Goal: Task Accomplishment & Management: Use online tool/utility

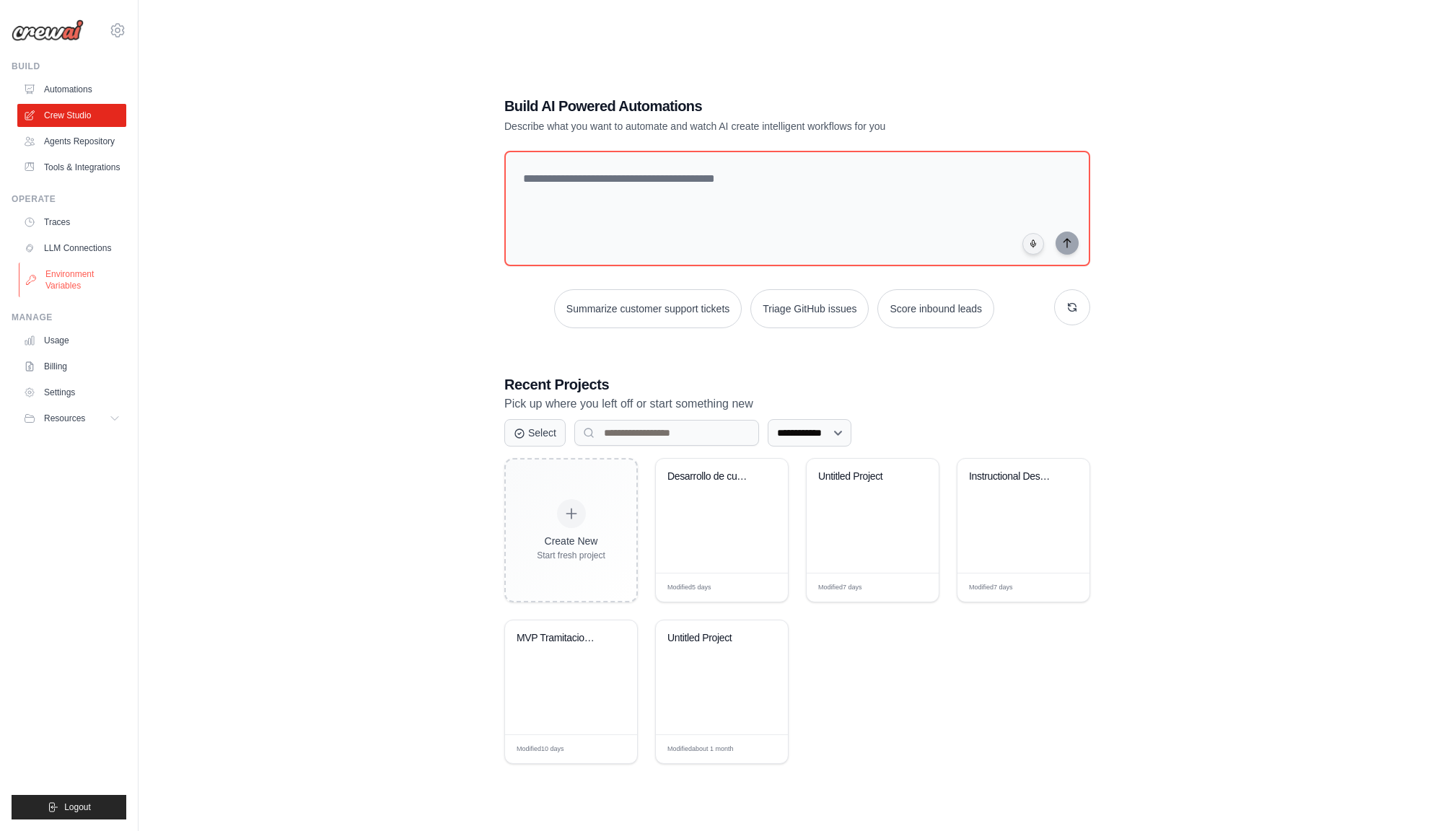
click at [64, 283] on link "Environment Variables" at bounding box center [73, 279] width 108 height 35
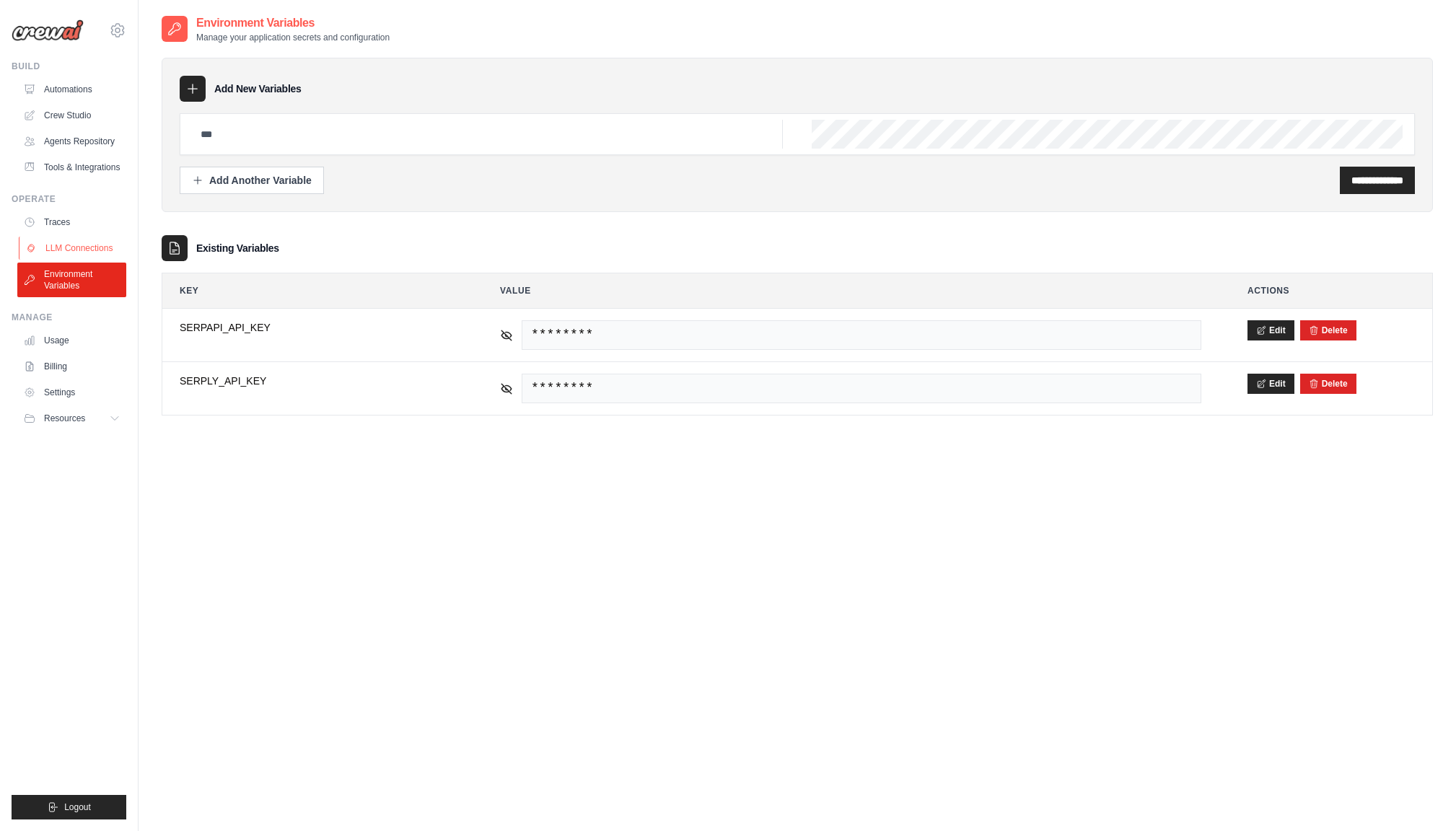
click at [65, 246] on link "LLM Connections" at bounding box center [73, 247] width 108 height 23
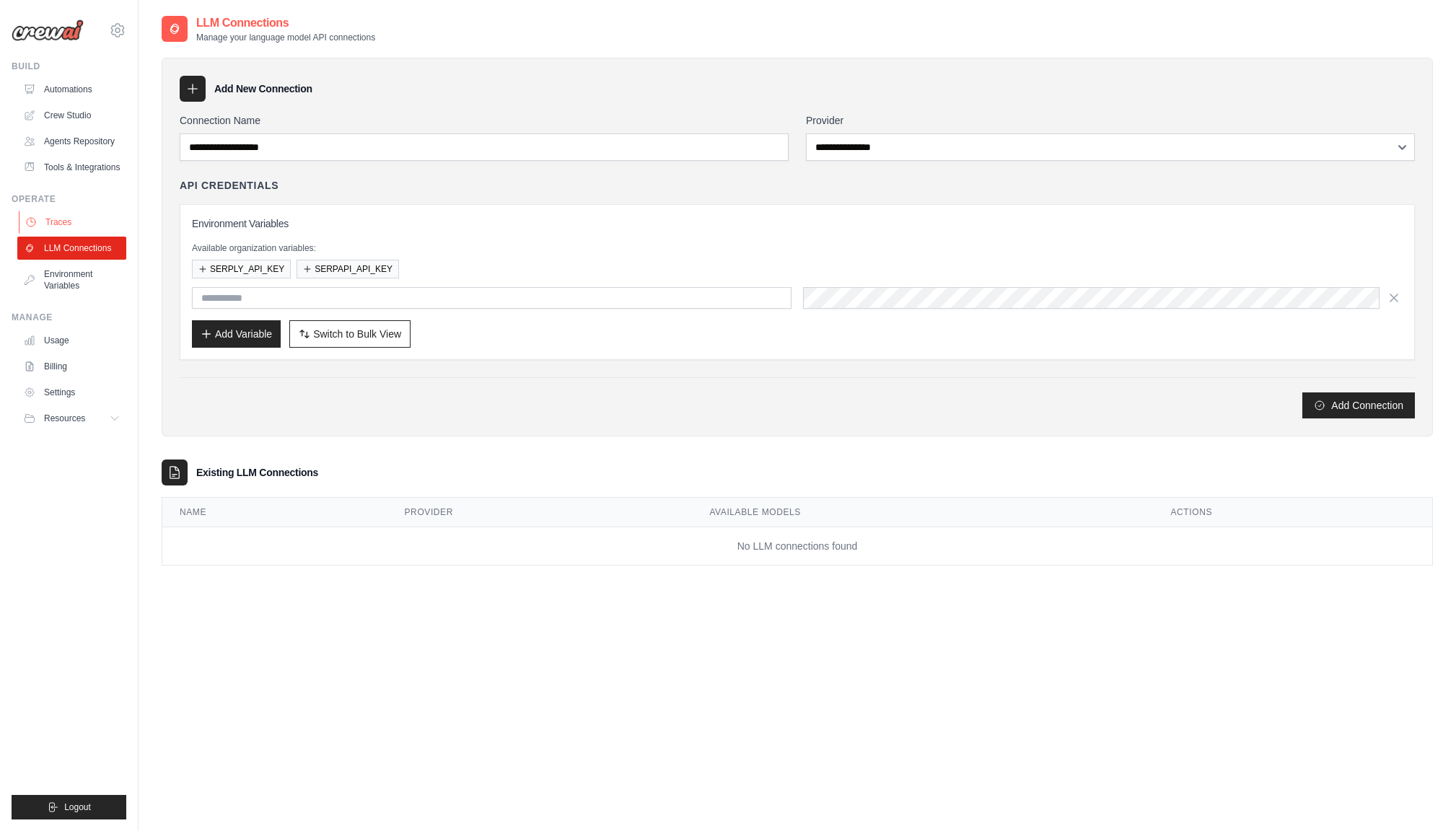
click at [63, 219] on link "Traces" at bounding box center [73, 222] width 108 height 23
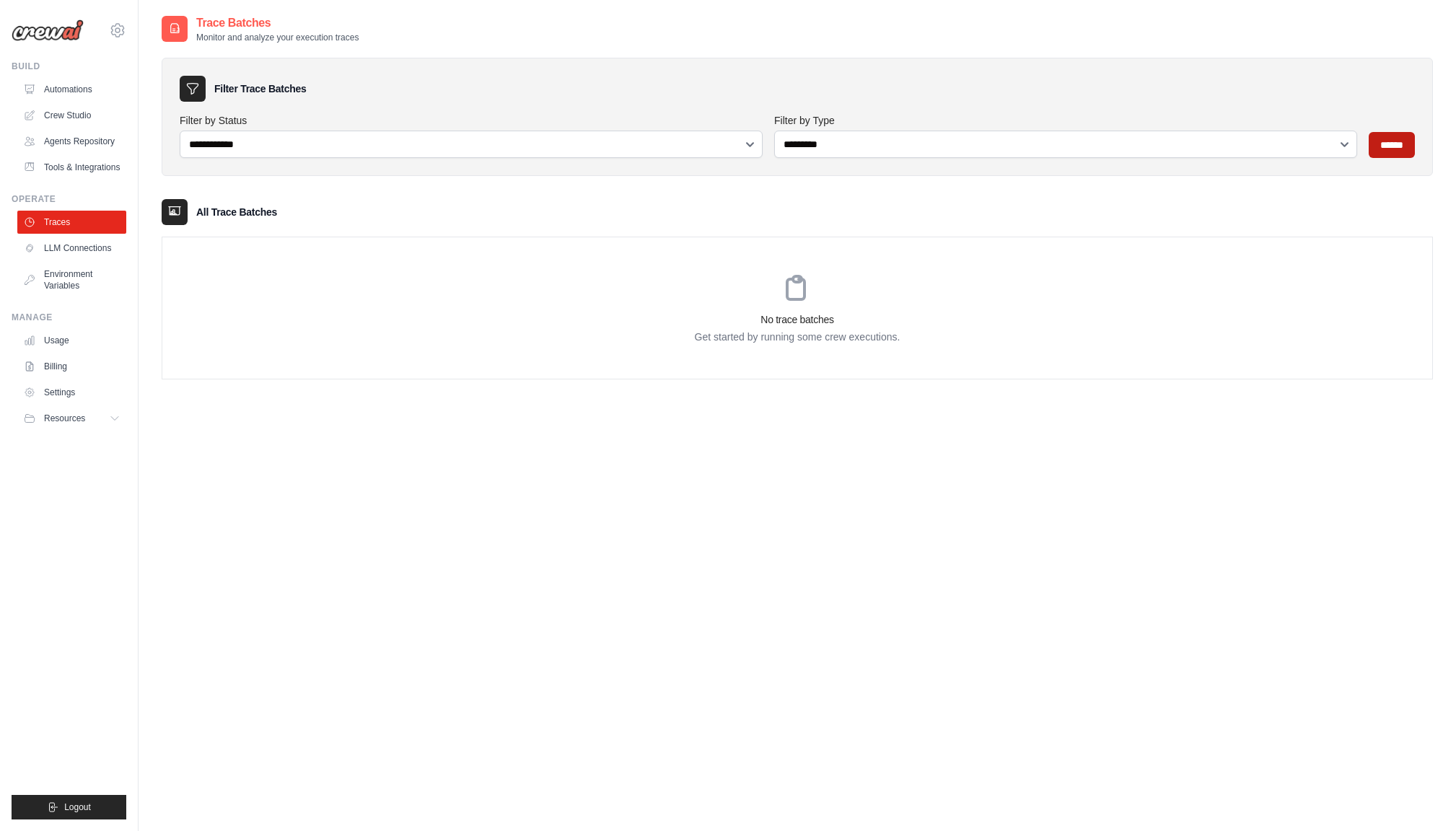
click at [1401, 152] on input "******" at bounding box center [1391, 145] width 46 height 26
click at [750, 294] on div "No trace batches Get started by running some crew executions." at bounding box center [797, 308] width 1270 height 141
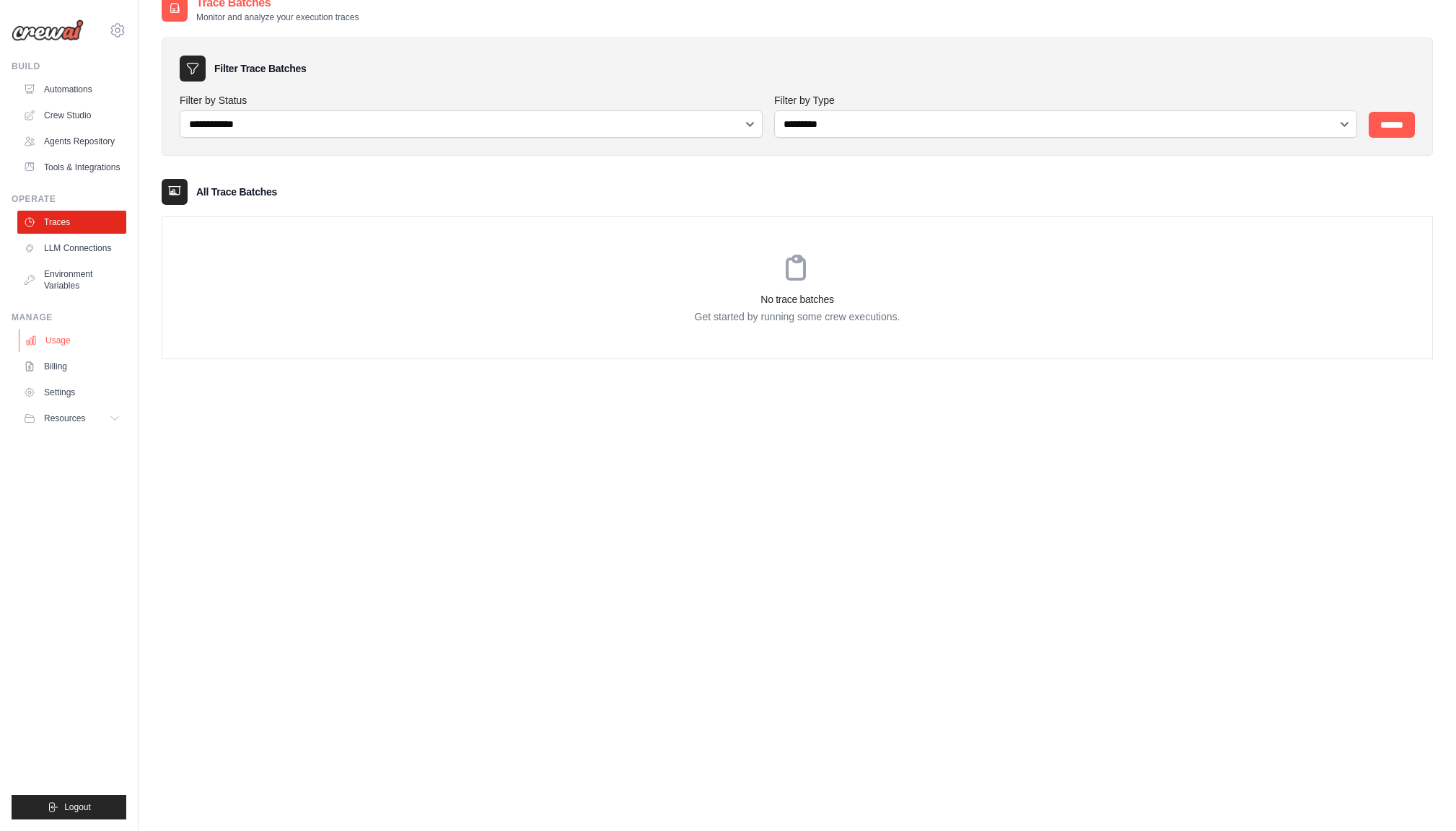
scroll to position [26, 0]
click at [63, 342] on link "Usage" at bounding box center [73, 340] width 108 height 23
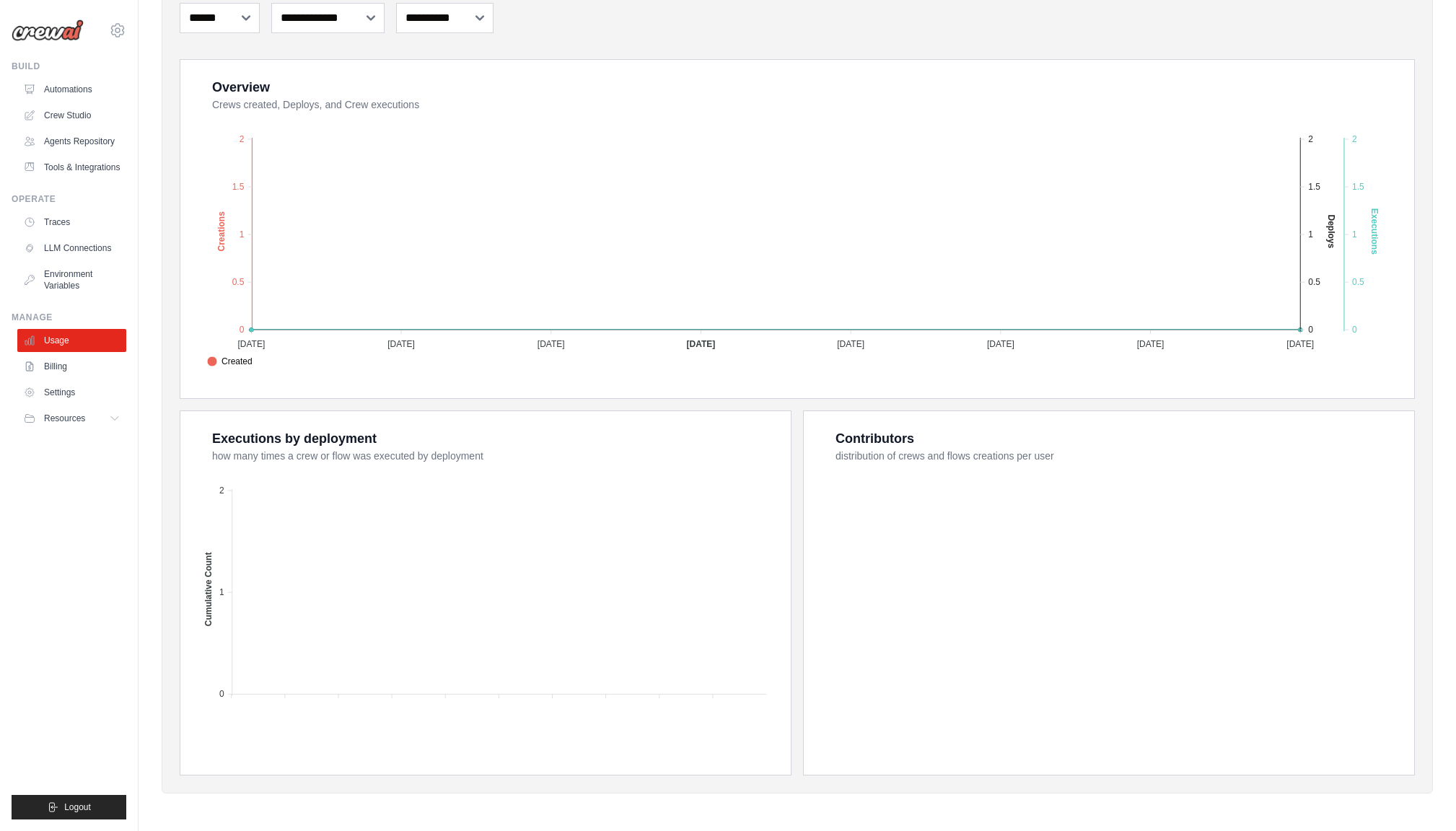
scroll to position [215, 0]
click at [60, 364] on link "Billing" at bounding box center [73, 366] width 108 height 23
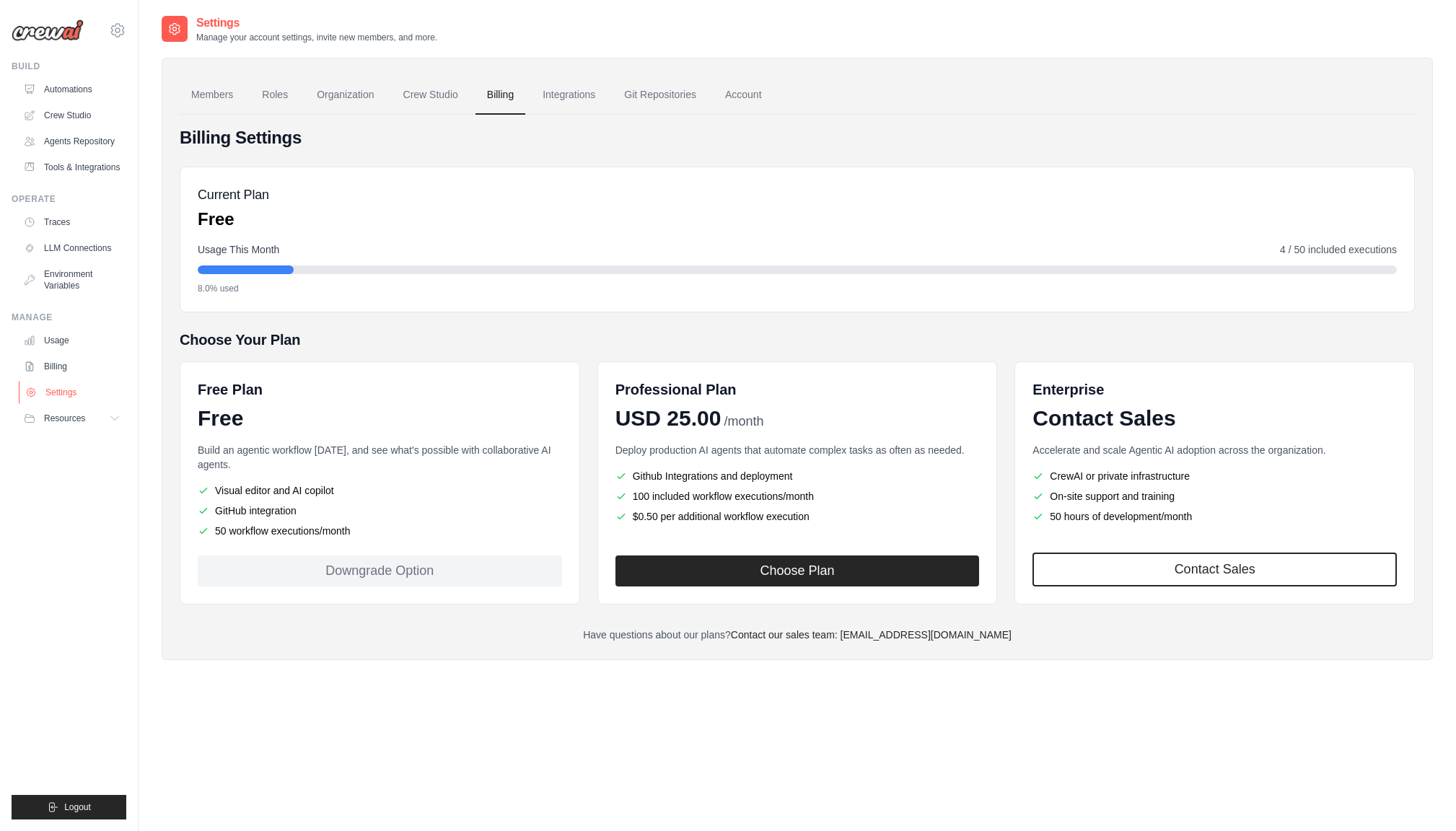
click at [58, 391] on link "Settings" at bounding box center [73, 391] width 108 height 23
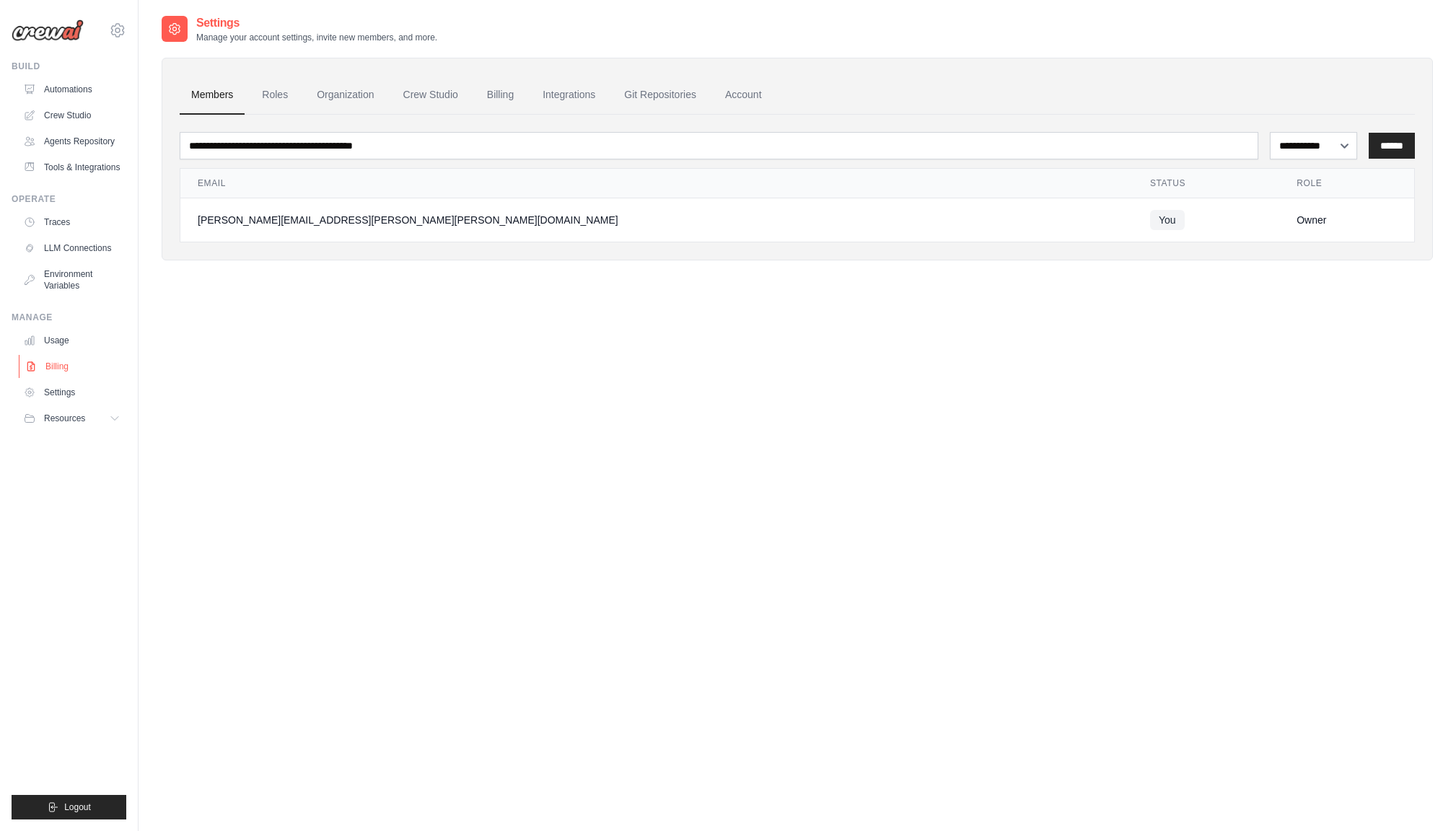
click at [57, 367] on link "Billing" at bounding box center [73, 366] width 108 height 23
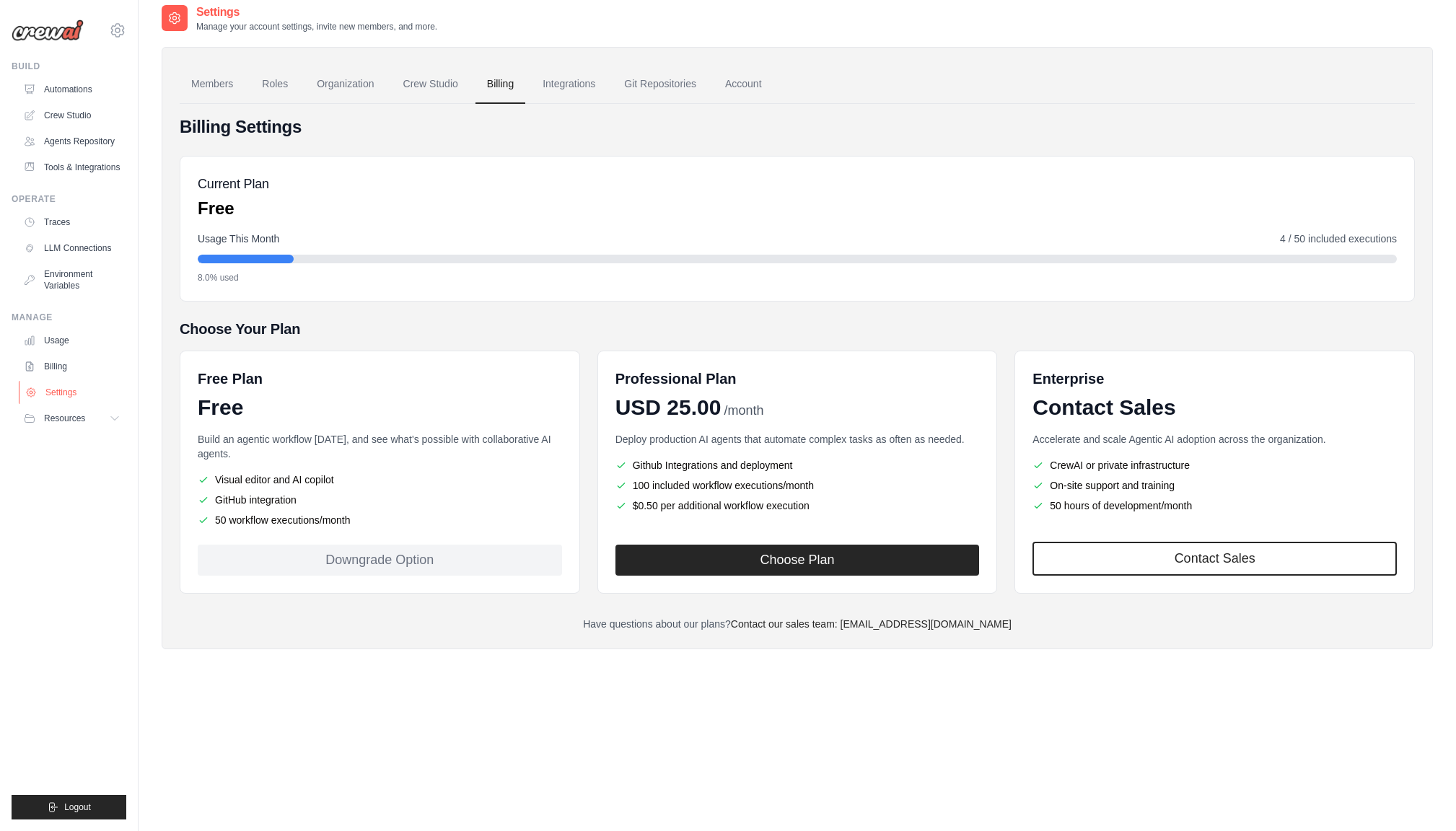
scroll to position [14, 0]
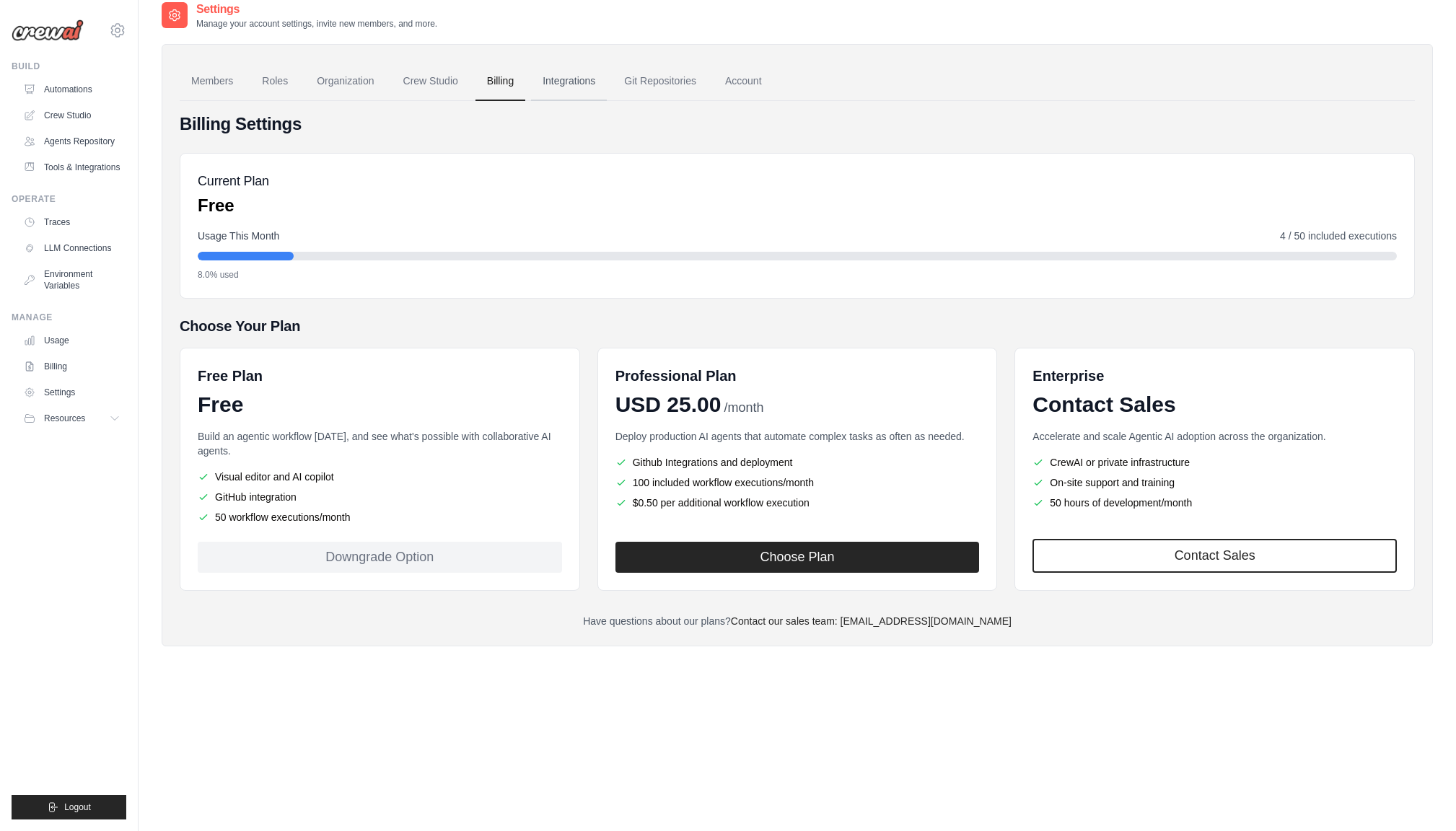
click at [569, 85] on link "Integrations" at bounding box center [569, 82] width 76 height 39
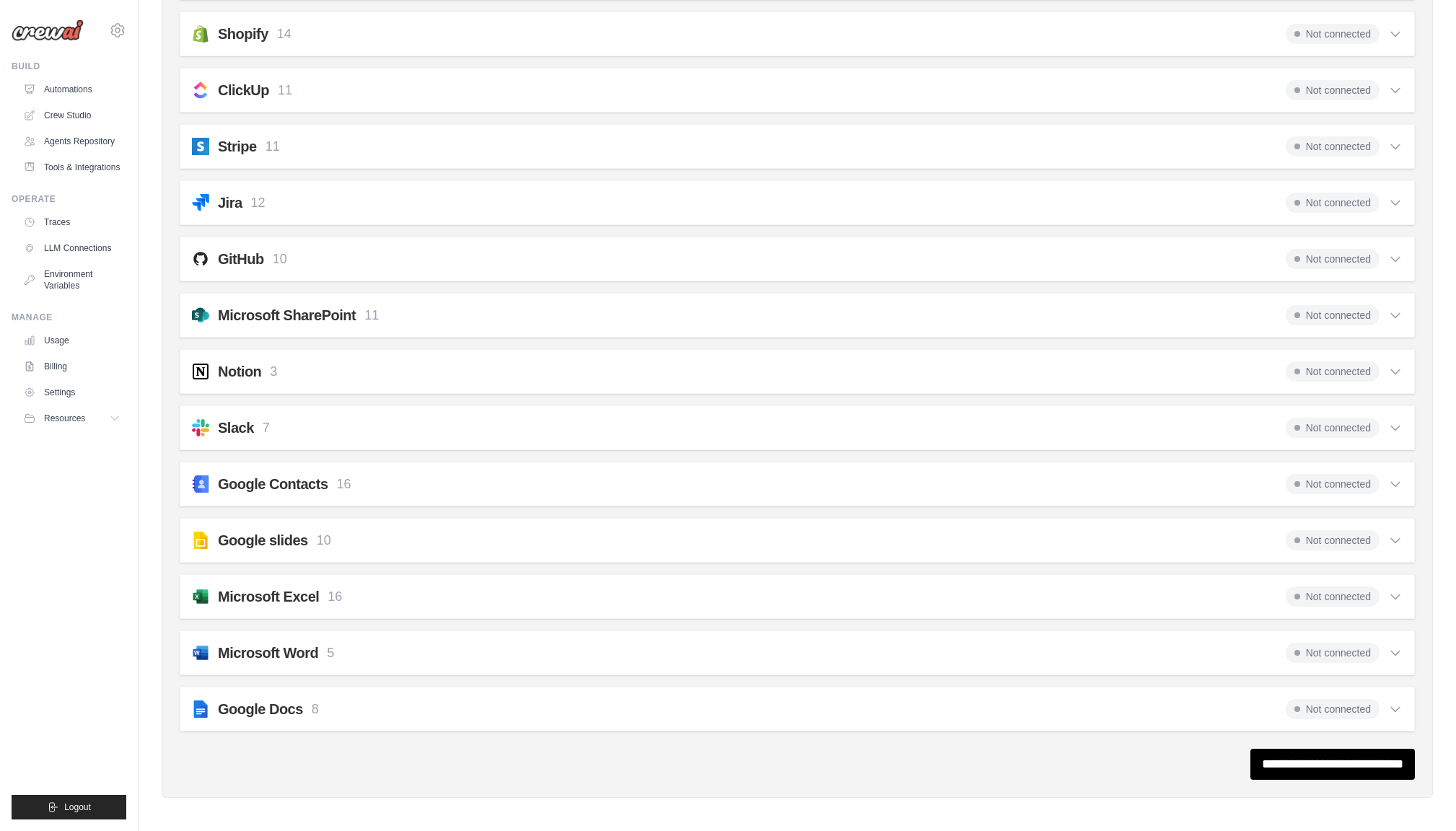
scroll to position [1090, 0]
click at [1345, 652] on span "Not connected" at bounding box center [1332, 652] width 94 height 20
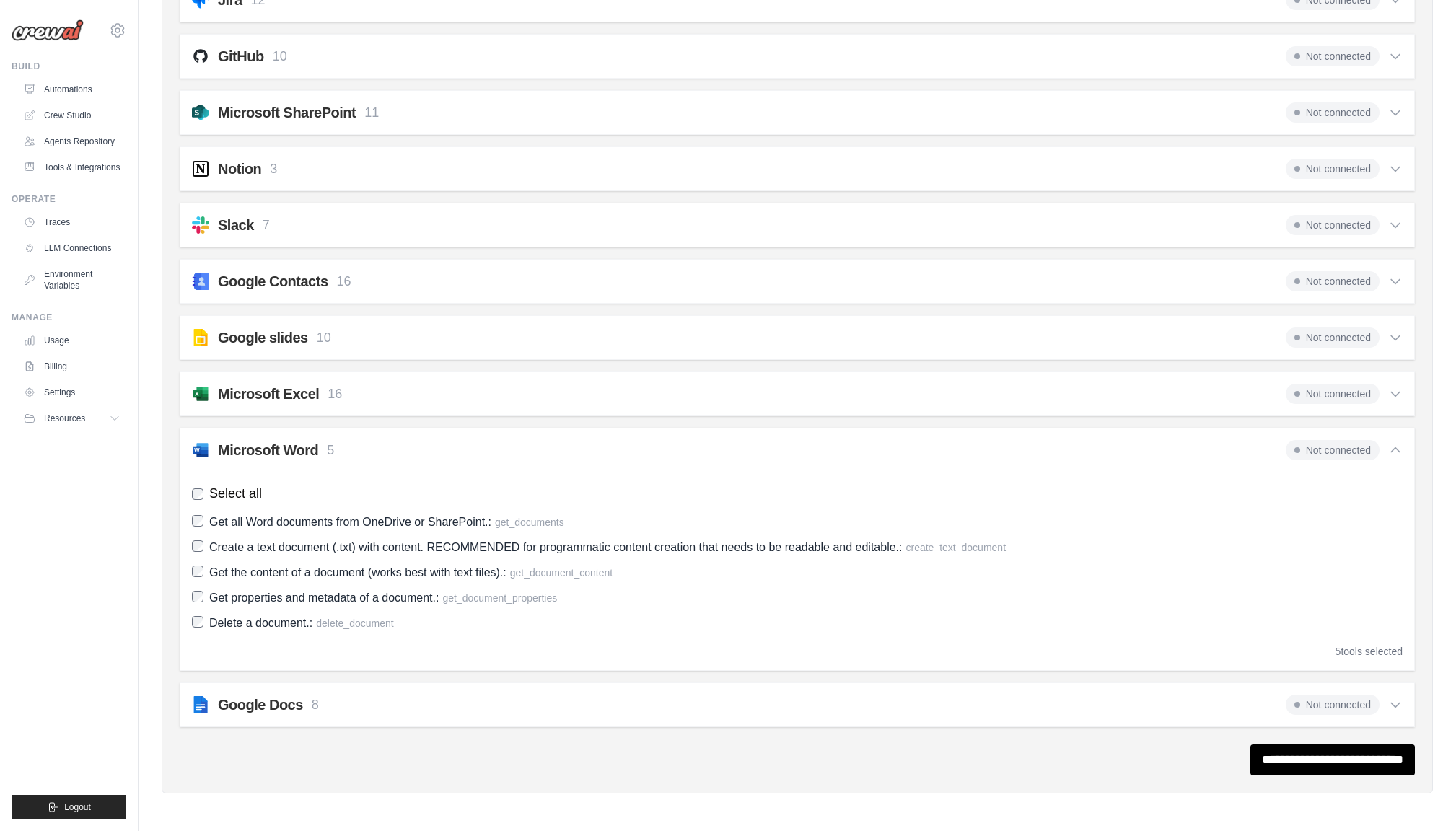
scroll to position [1292, 0]
click at [1338, 448] on span "Not connected" at bounding box center [1332, 450] width 94 height 20
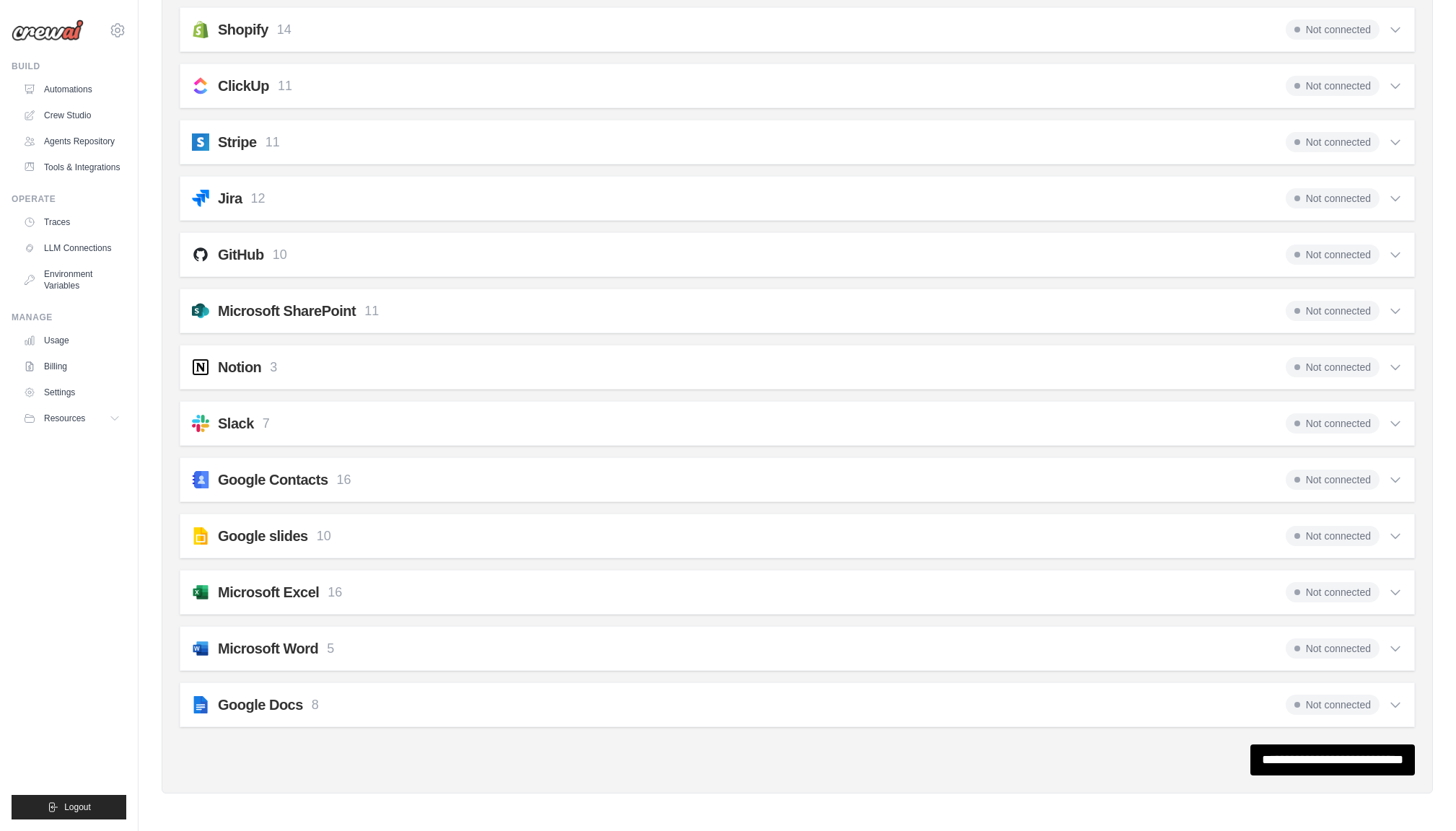
scroll to position [1094, 0]
click at [270, 647] on h2 "Microsoft Word" at bounding box center [268, 649] width 101 height 20
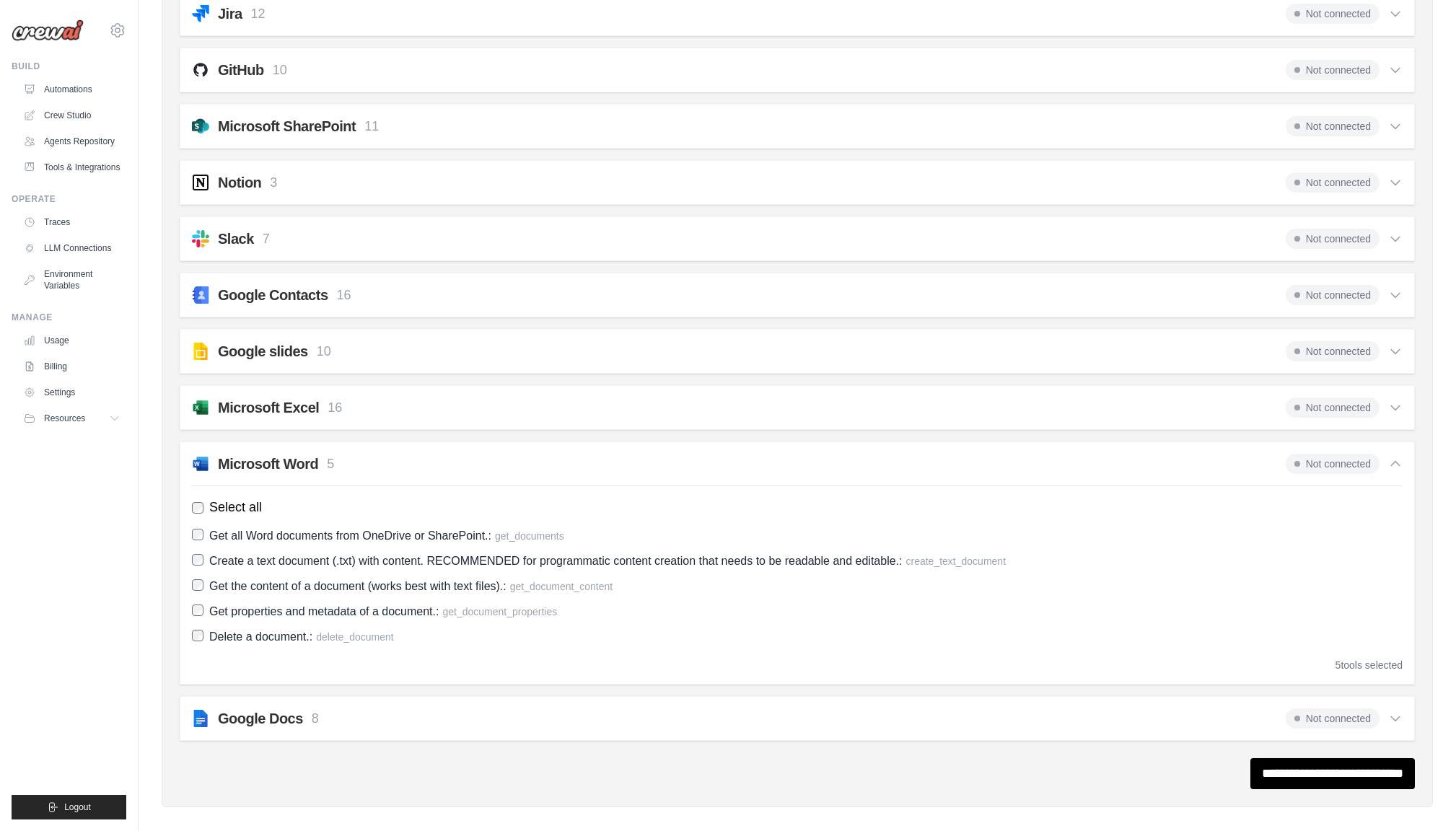
scroll to position [1283, 1]
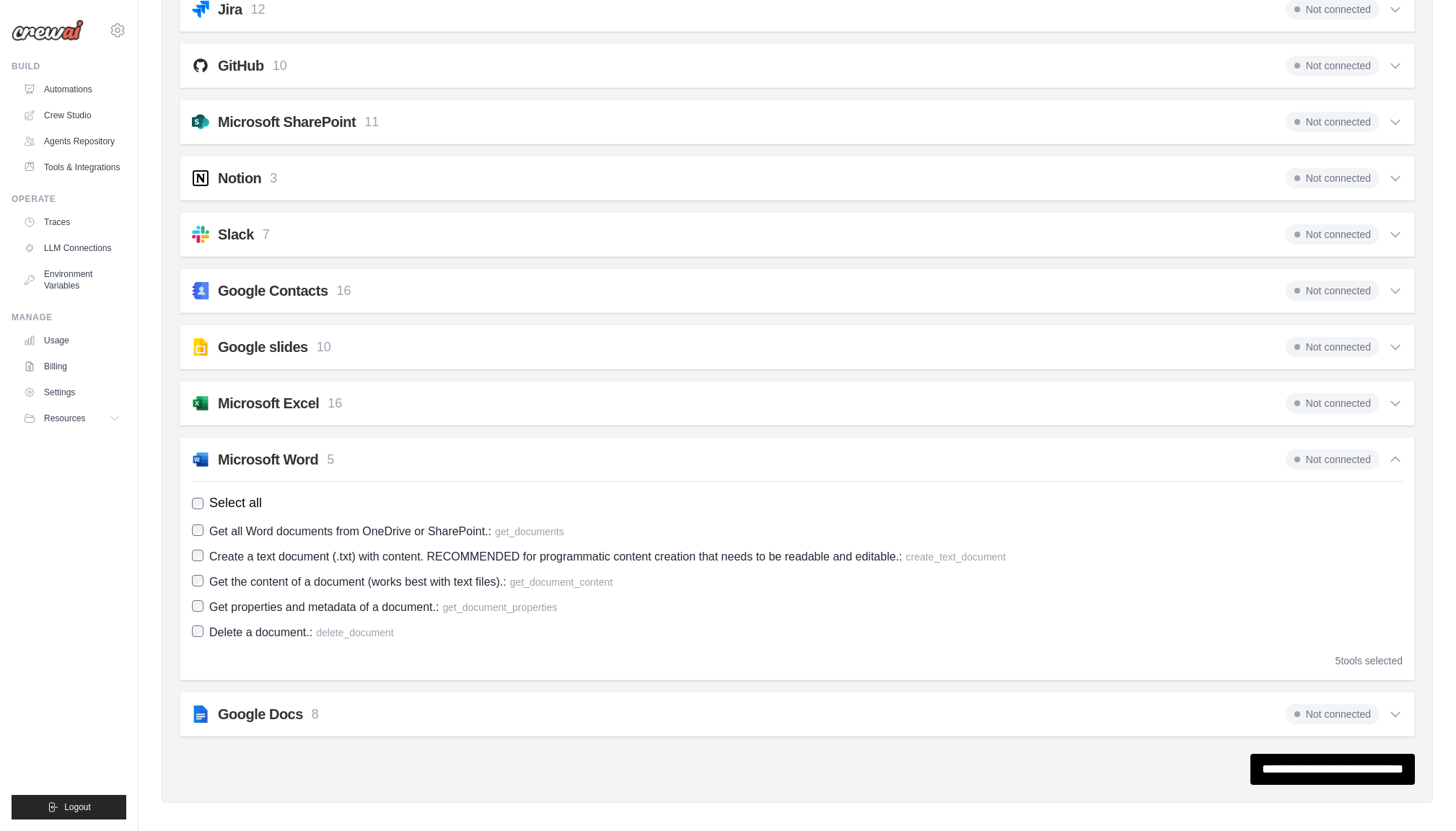
click at [1351, 715] on span "Not connected" at bounding box center [1332, 714] width 94 height 20
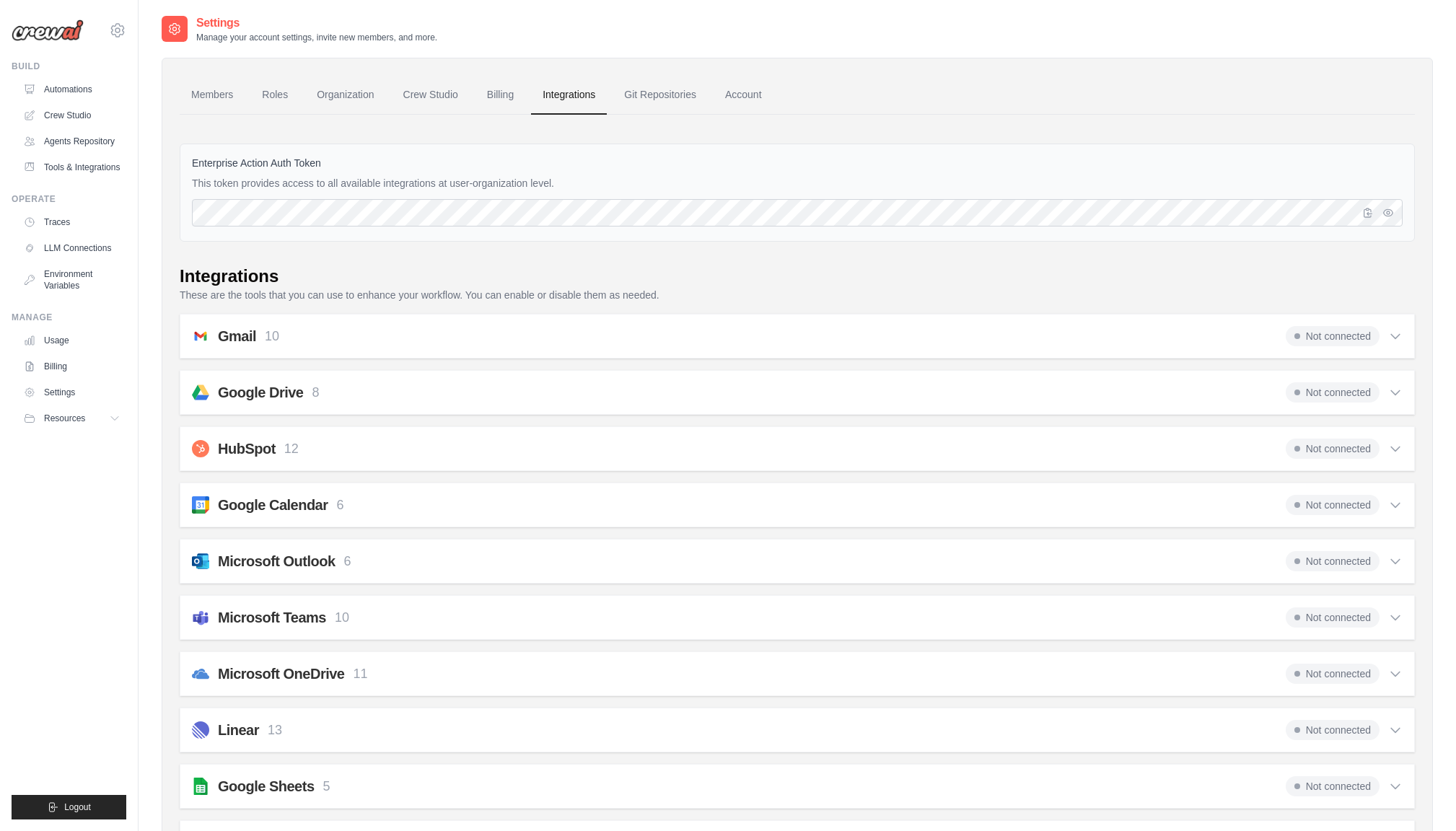
scroll to position [0, 0]
click at [1387, 214] on icon "button" at bounding box center [1388, 212] width 12 height 12
click at [338, 98] on link "Organization" at bounding box center [345, 96] width 80 height 39
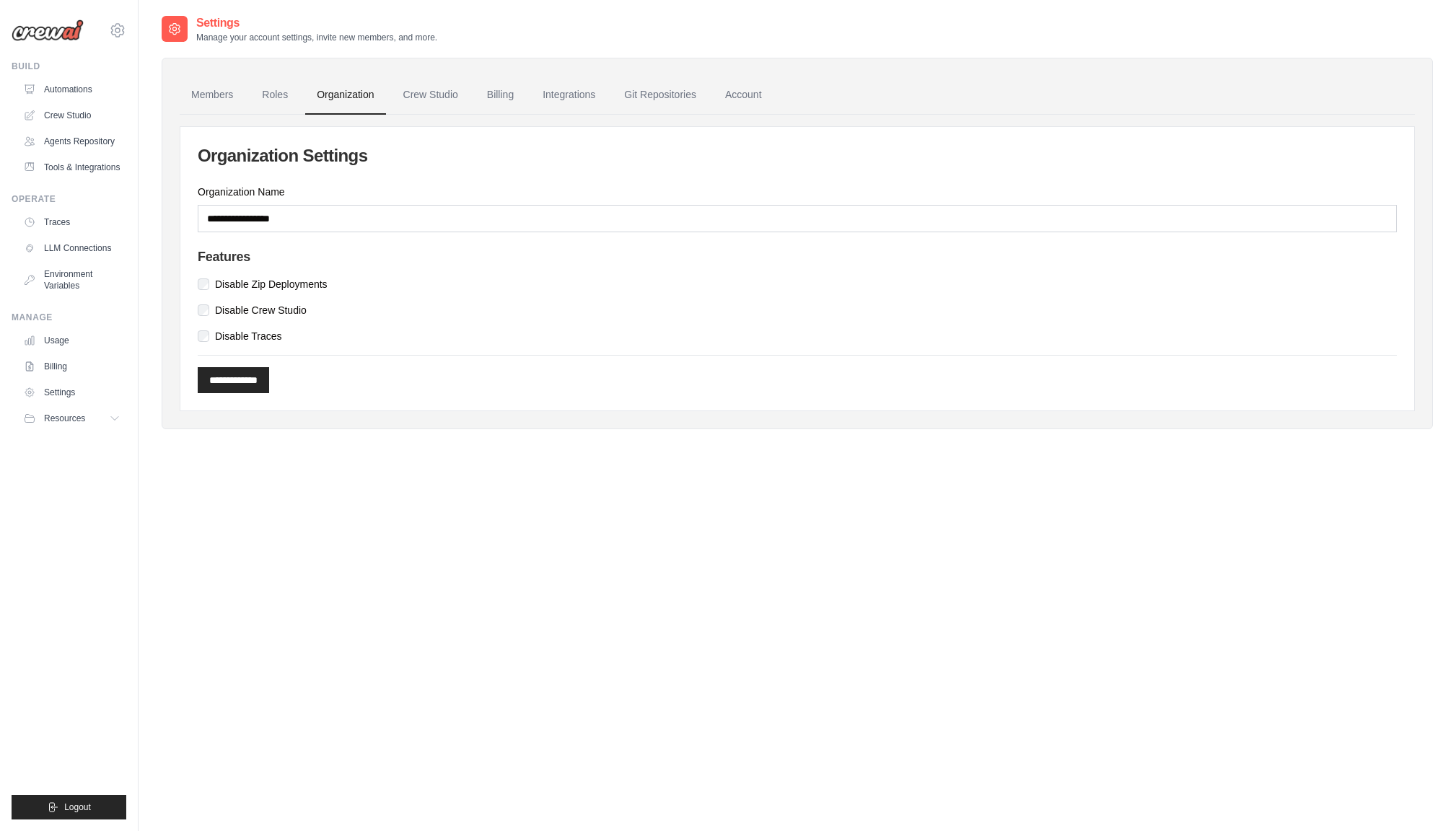
scroll to position [2, 0]
click at [270, 94] on link "Roles" at bounding box center [275, 94] width 49 height 39
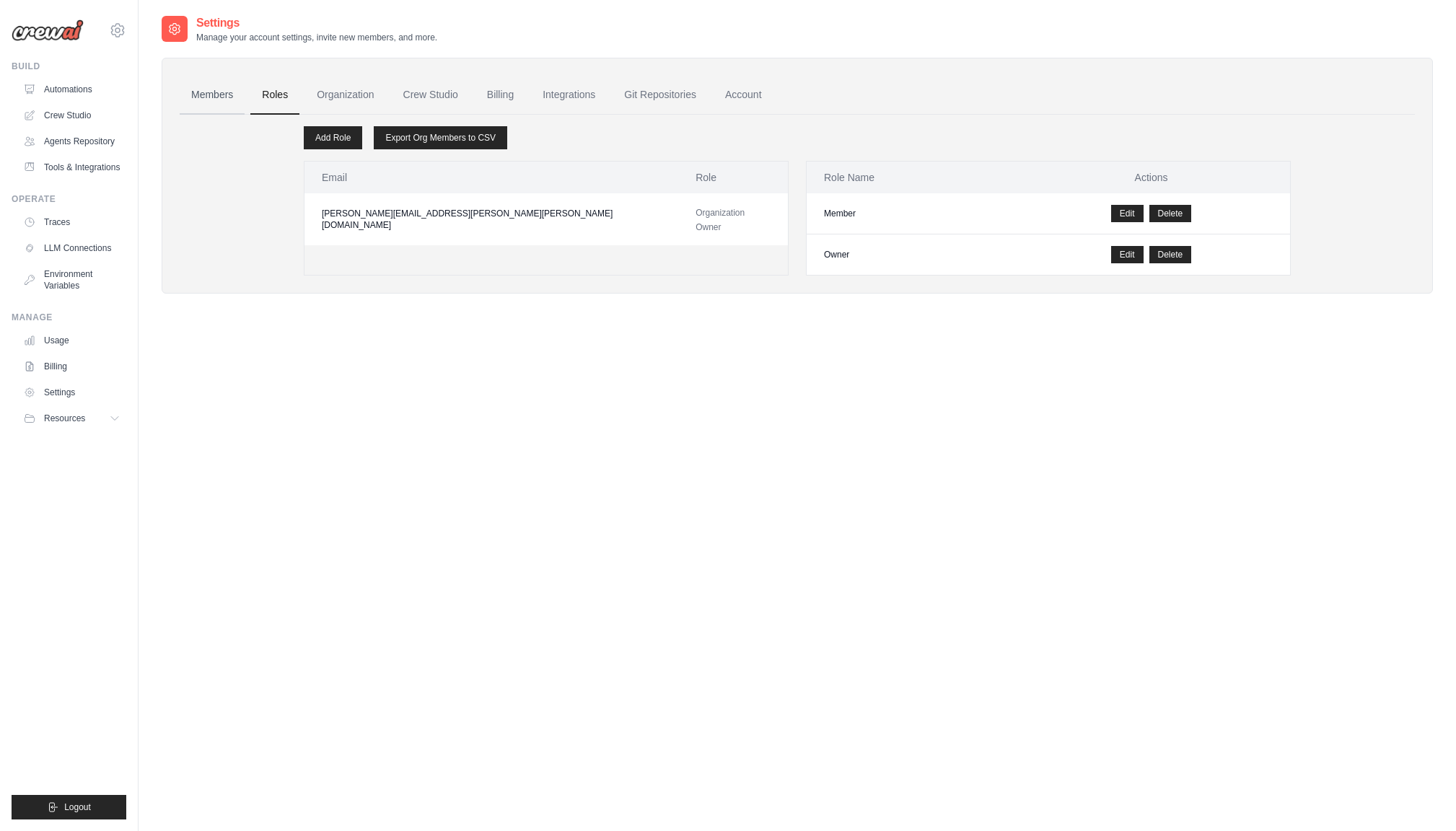
click at [225, 94] on link "Members" at bounding box center [212, 96] width 65 height 39
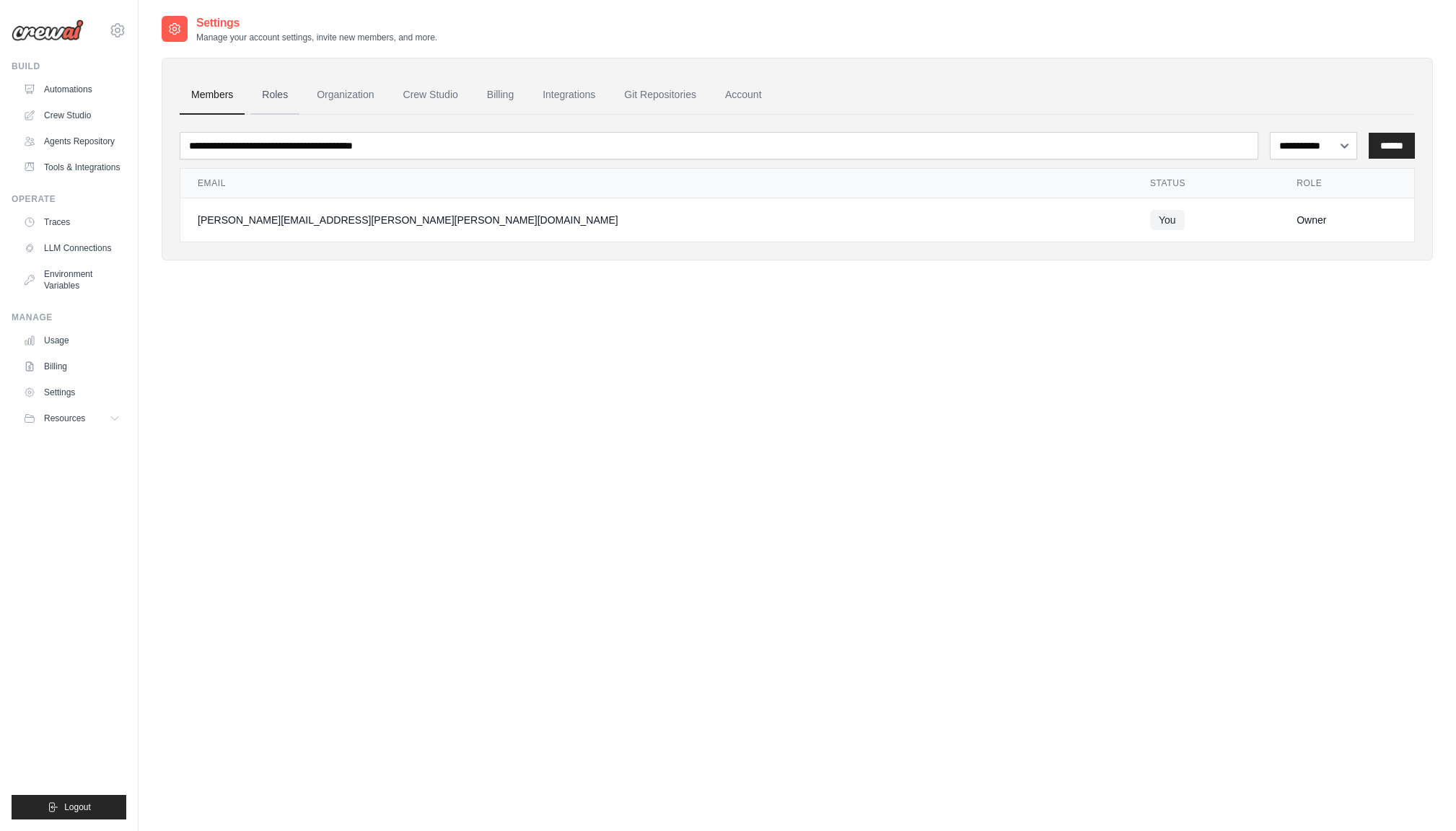
click at [277, 96] on link "Roles" at bounding box center [275, 96] width 49 height 39
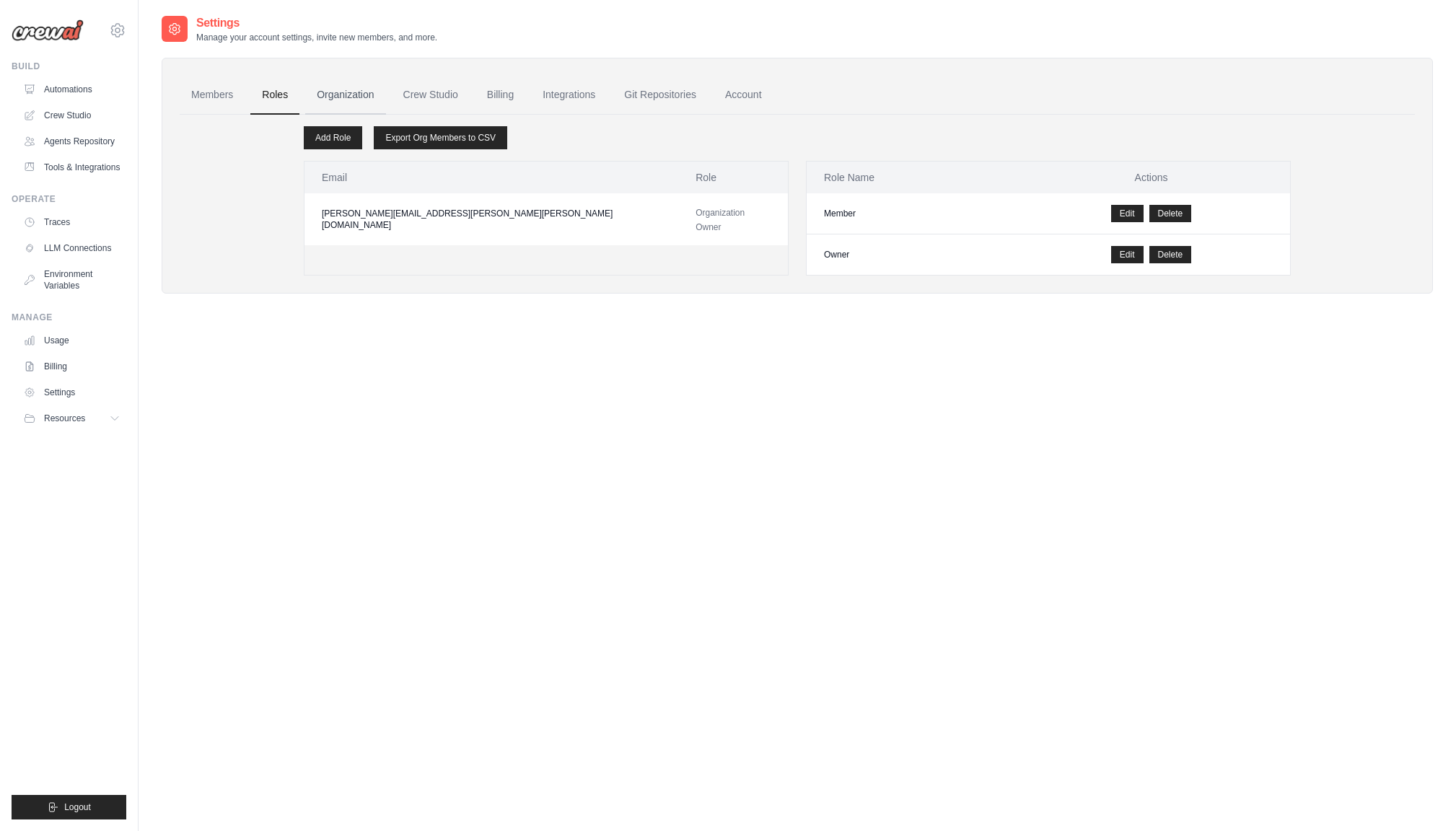
click at [345, 99] on link "Organization" at bounding box center [345, 96] width 80 height 39
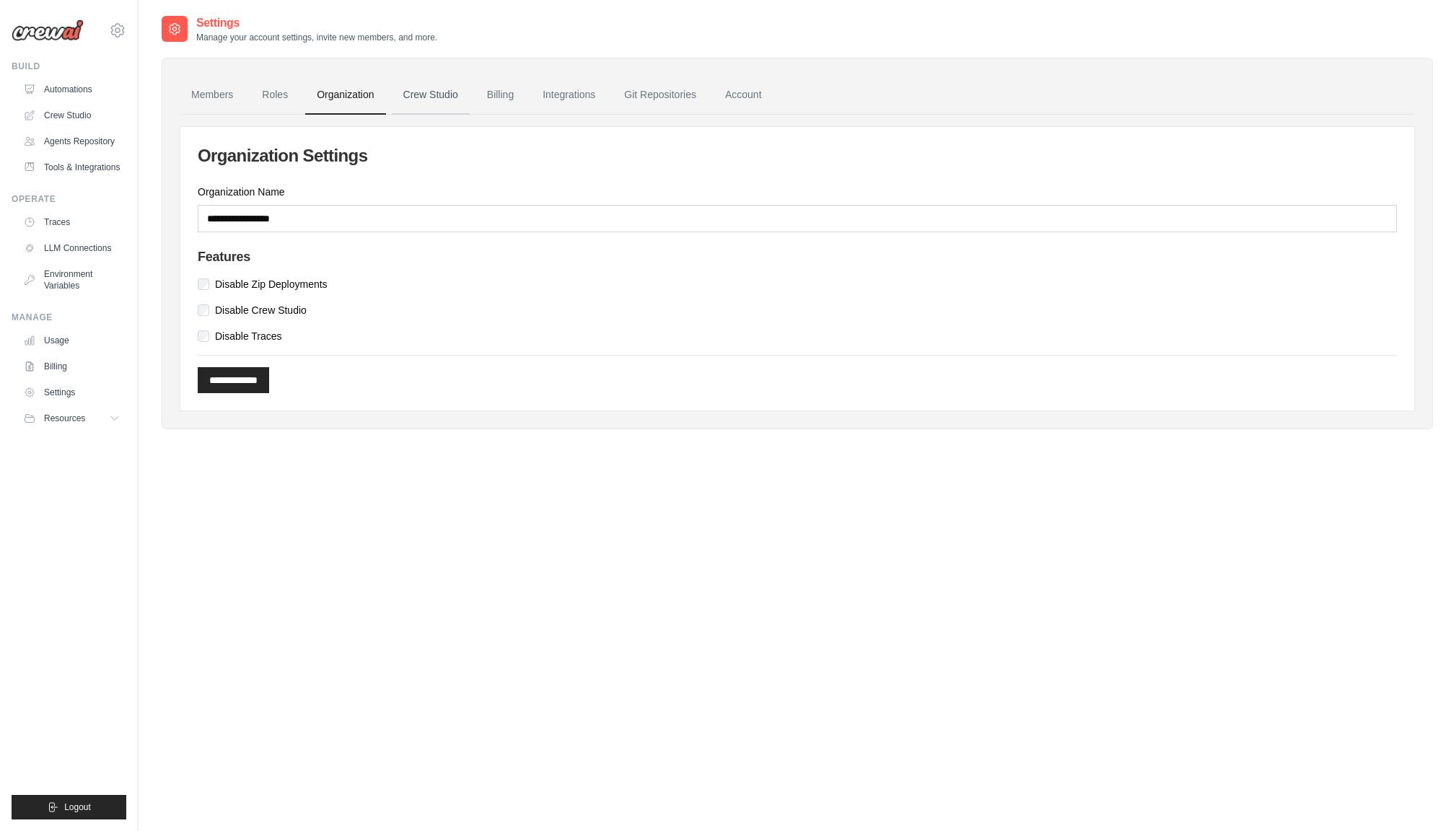
click at [425, 101] on link "Crew Studio" at bounding box center [430, 96] width 78 height 39
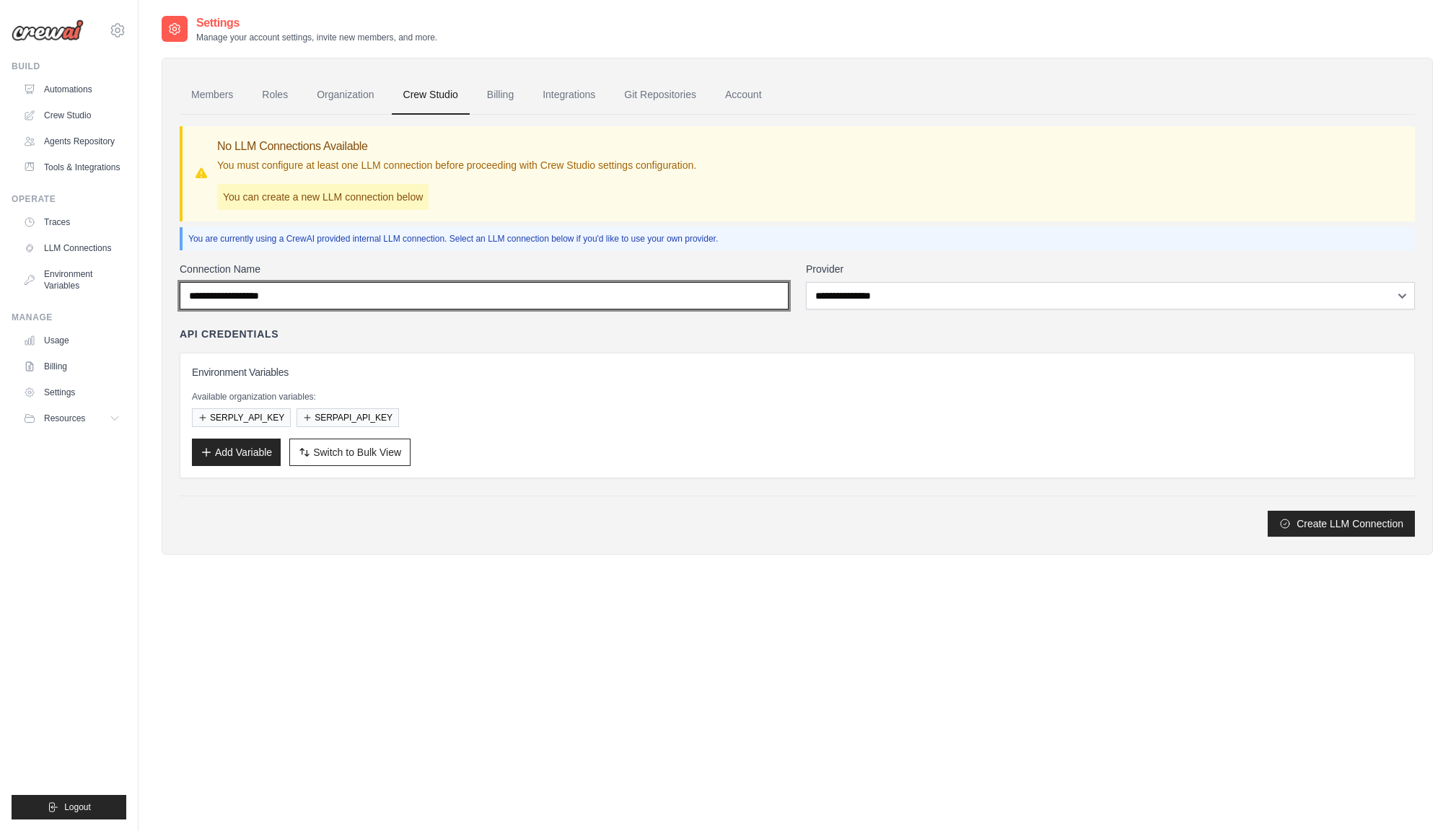
click at [677, 297] on input "Connection Name" at bounding box center [484, 296] width 609 height 28
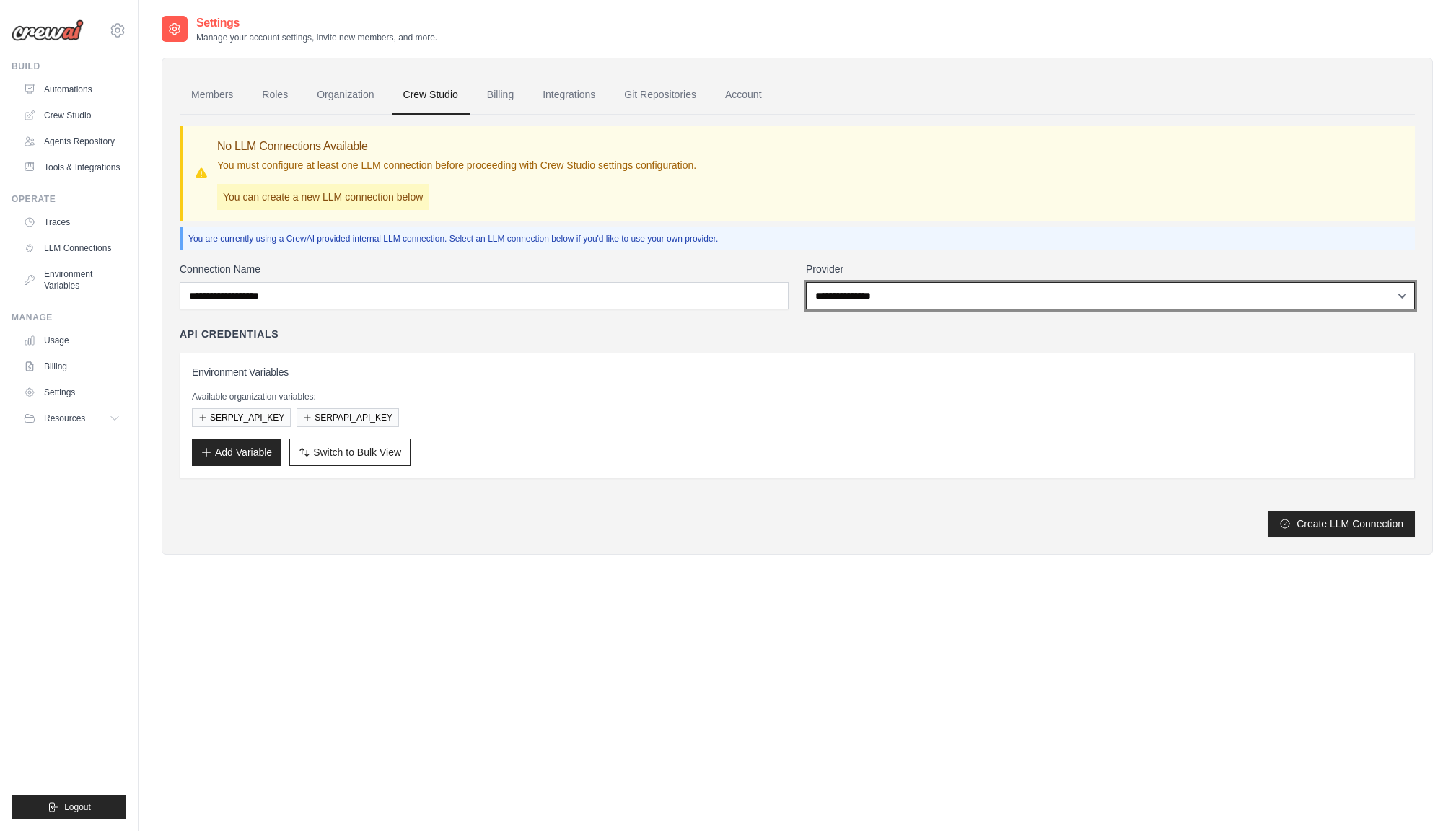
select select "******"
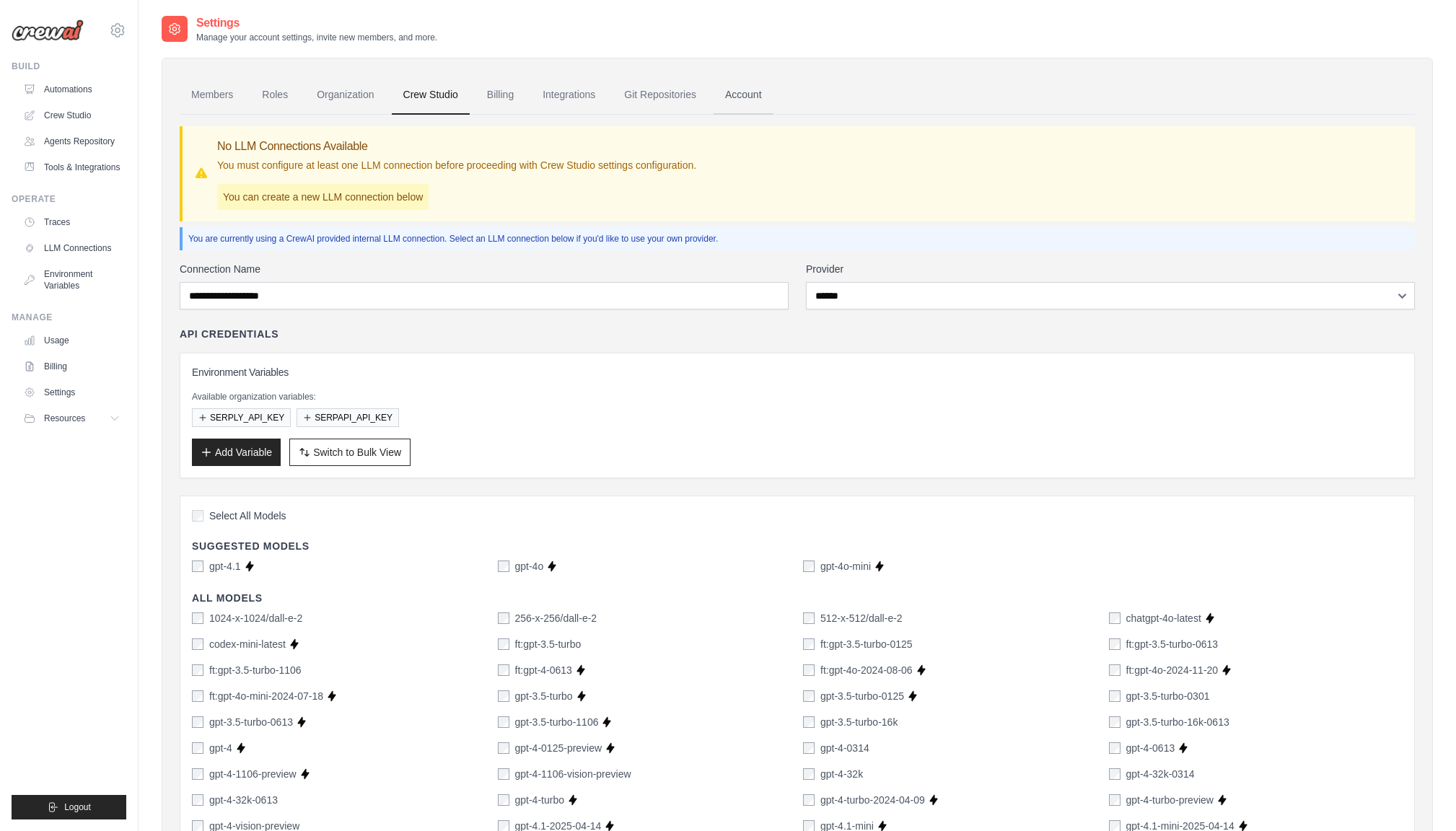
click at [748, 98] on link "Account" at bounding box center [743, 96] width 60 height 39
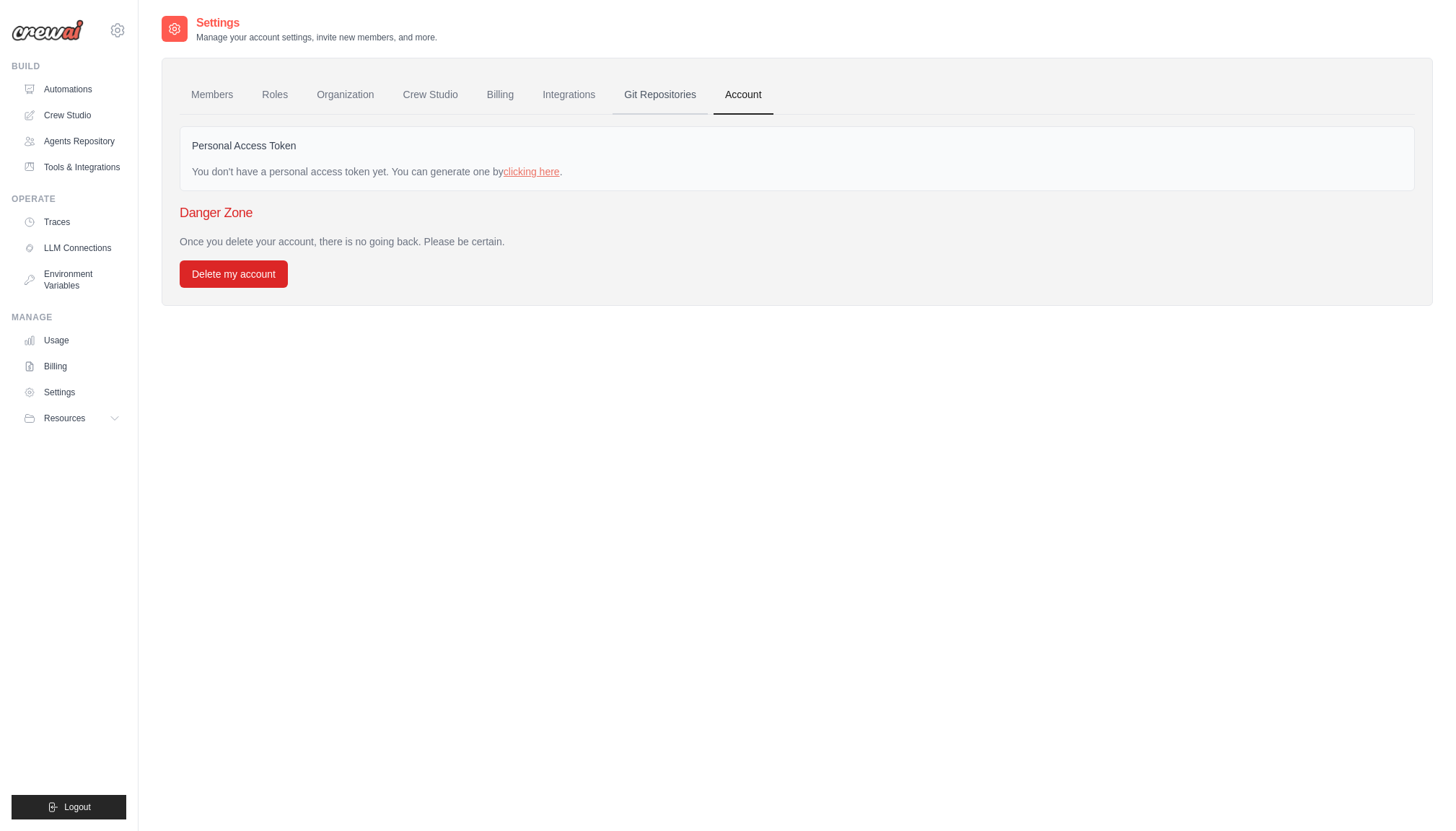
click at [662, 99] on link "Git Repositories" at bounding box center [659, 96] width 96 height 39
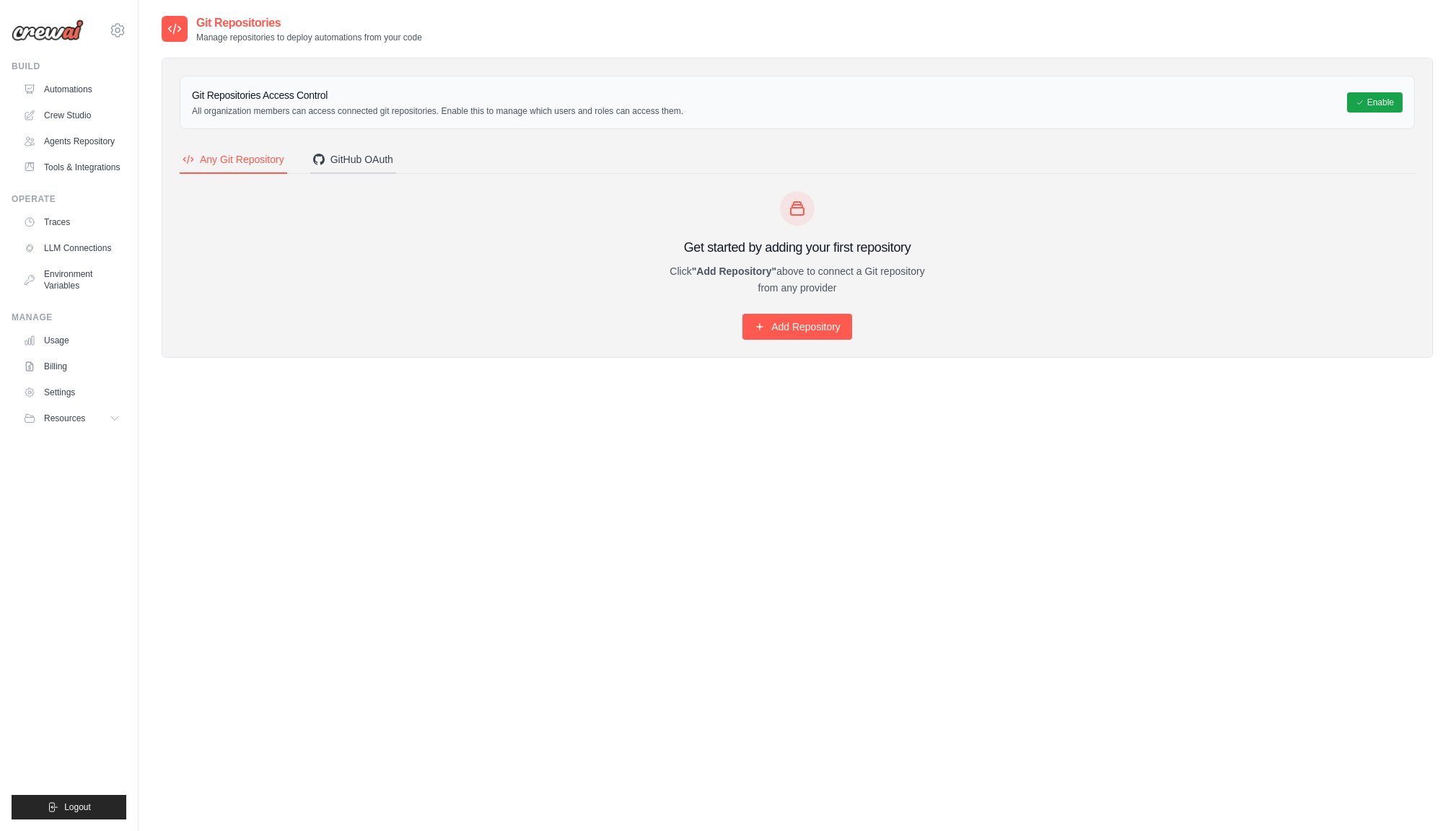
click at [348, 162] on div "GitHub OAuth" at bounding box center [353, 159] width 80 height 15
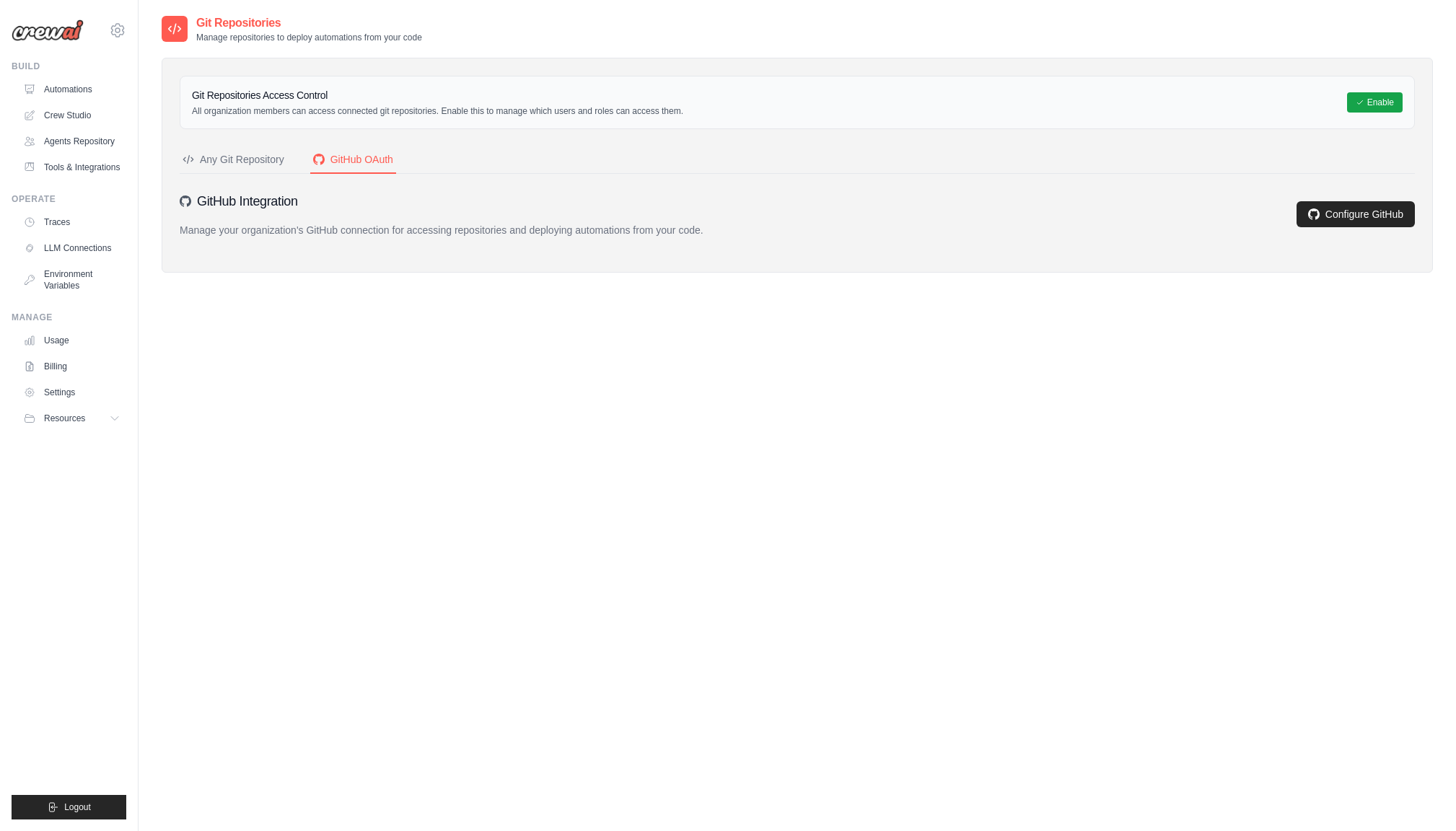
click at [252, 161] on div "Any Git Repository" at bounding box center [233, 159] width 102 height 15
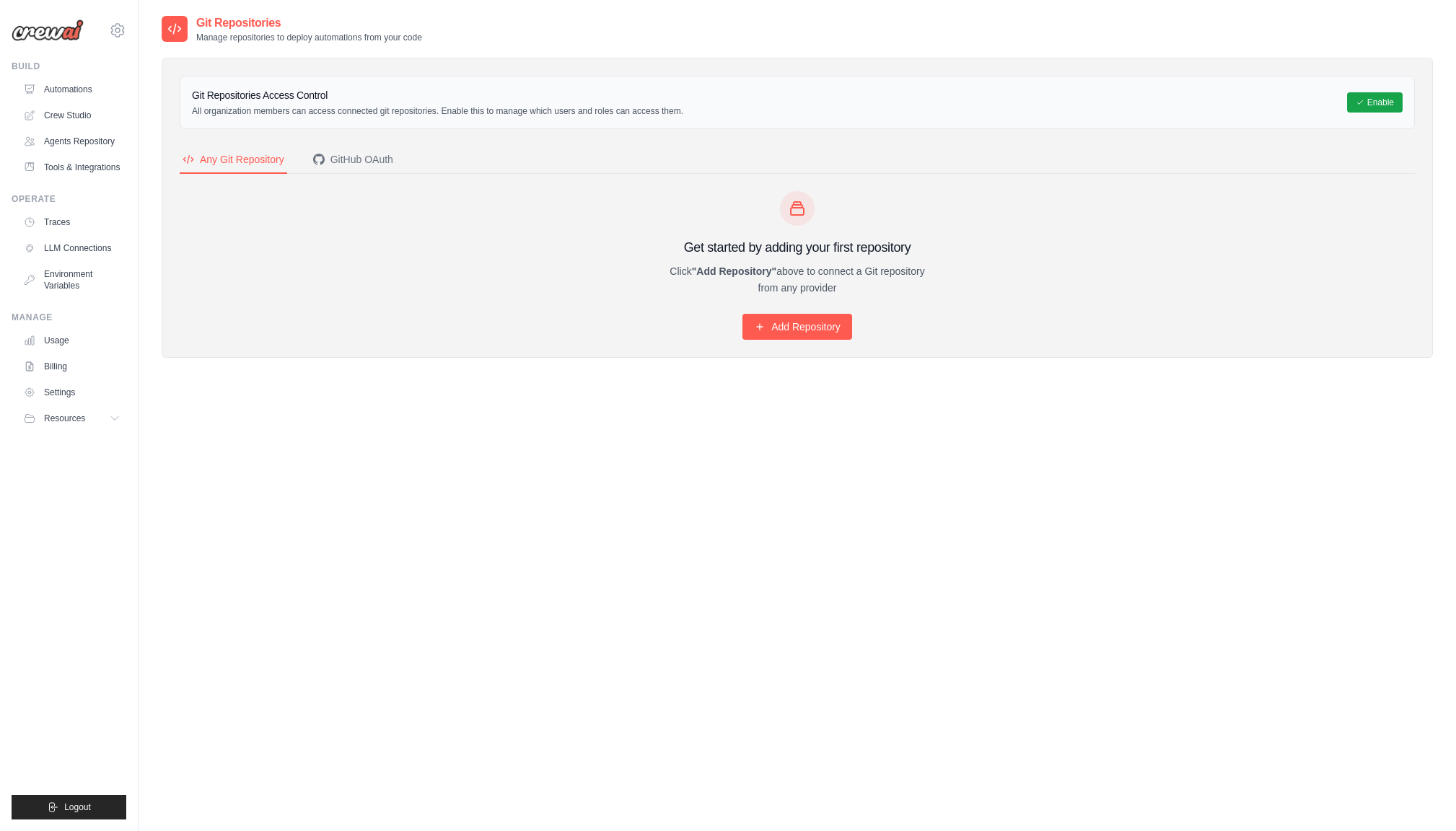
click at [609, 166] on nav "Any Git Repository GitHub OAuth" at bounding box center [797, 161] width 1235 height 28
click at [178, 29] on icon at bounding box center [174, 25] width 15 height 15
click at [74, 277] on link "Environment Variables" at bounding box center [73, 279] width 108 height 35
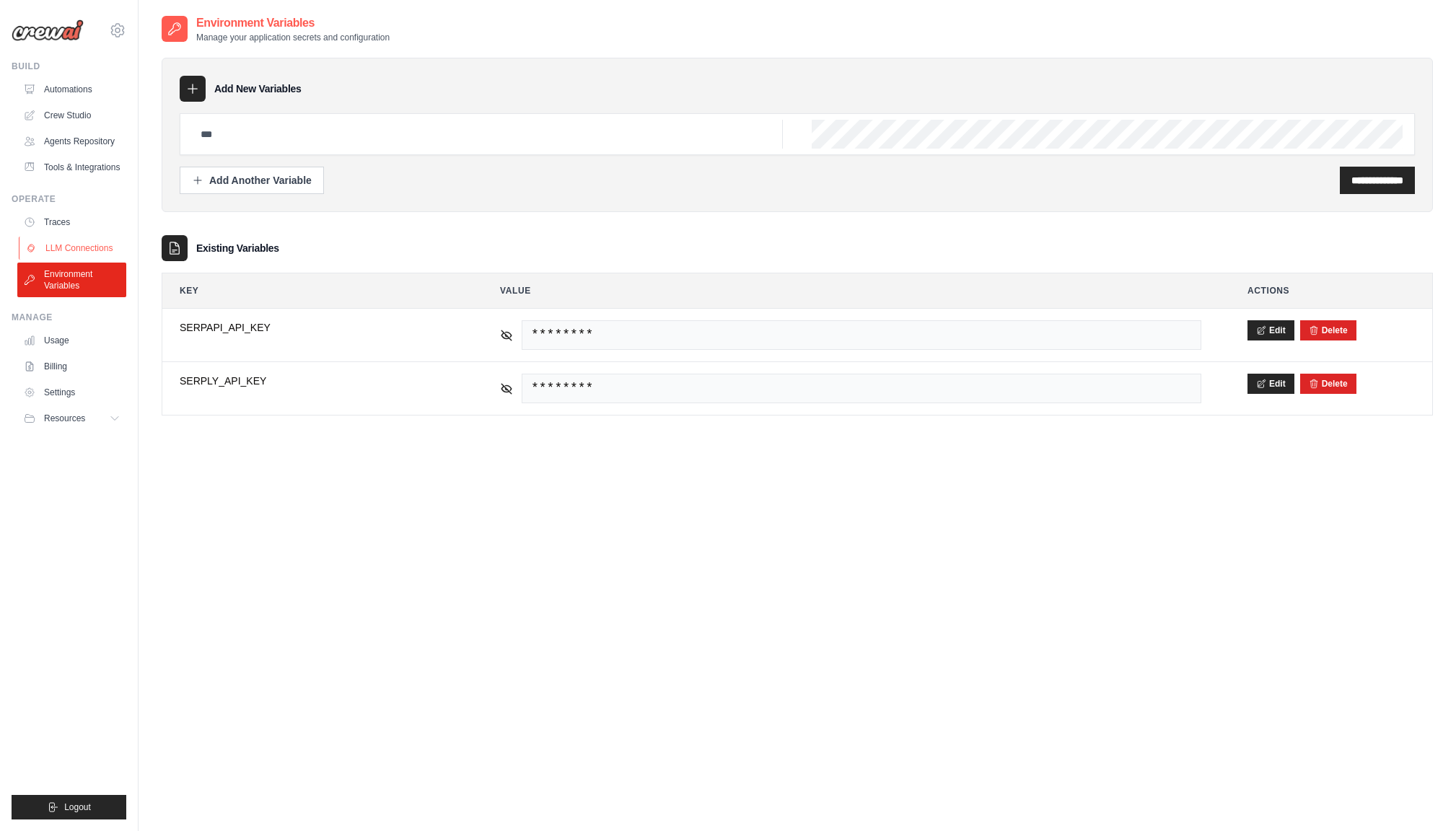
click at [73, 248] on link "LLM Connections" at bounding box center [73, 247] width 108 height 23
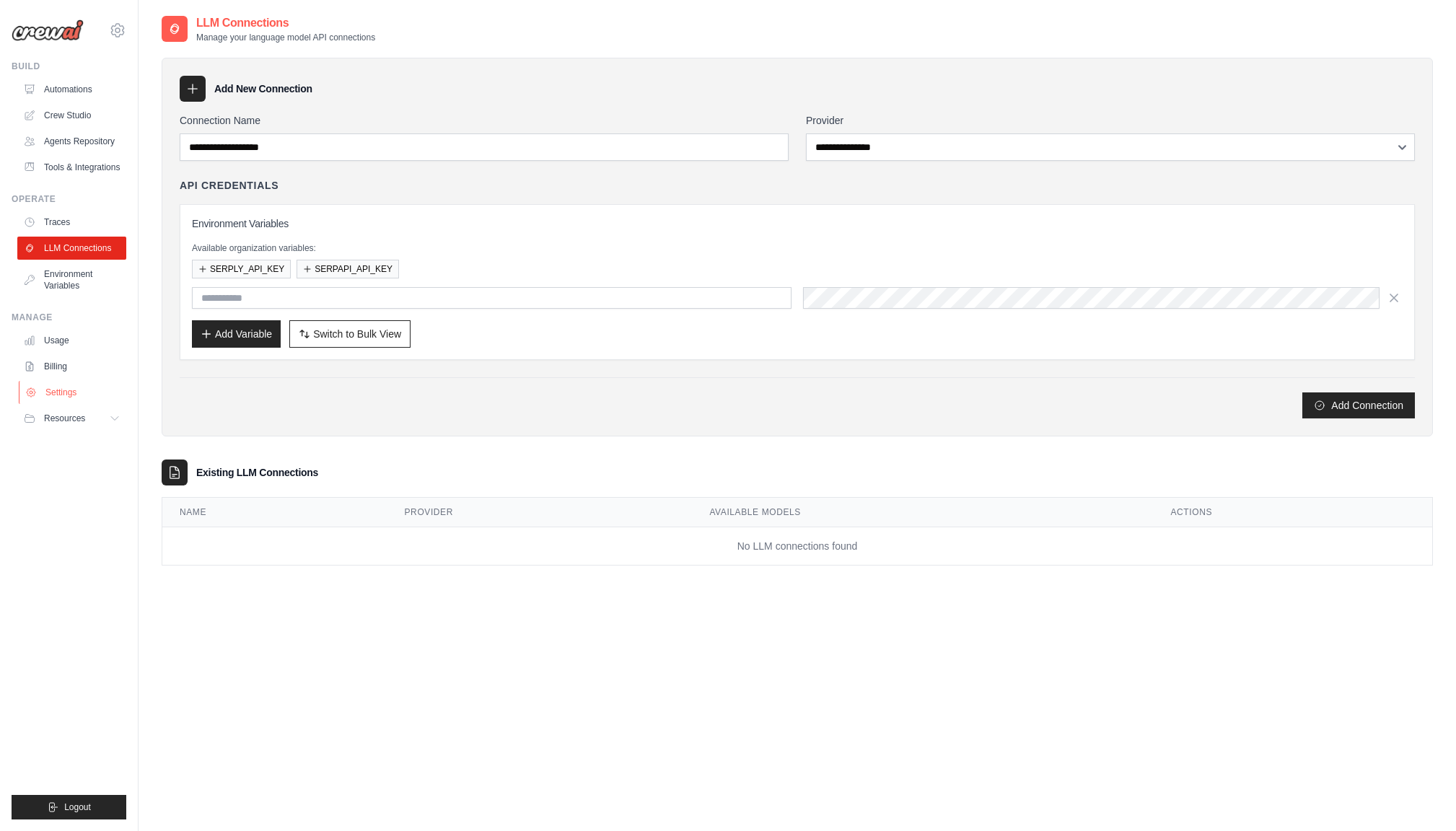
click at [60, 395] on link "Settings" at bounding box center [73, 391] width 108 height 23
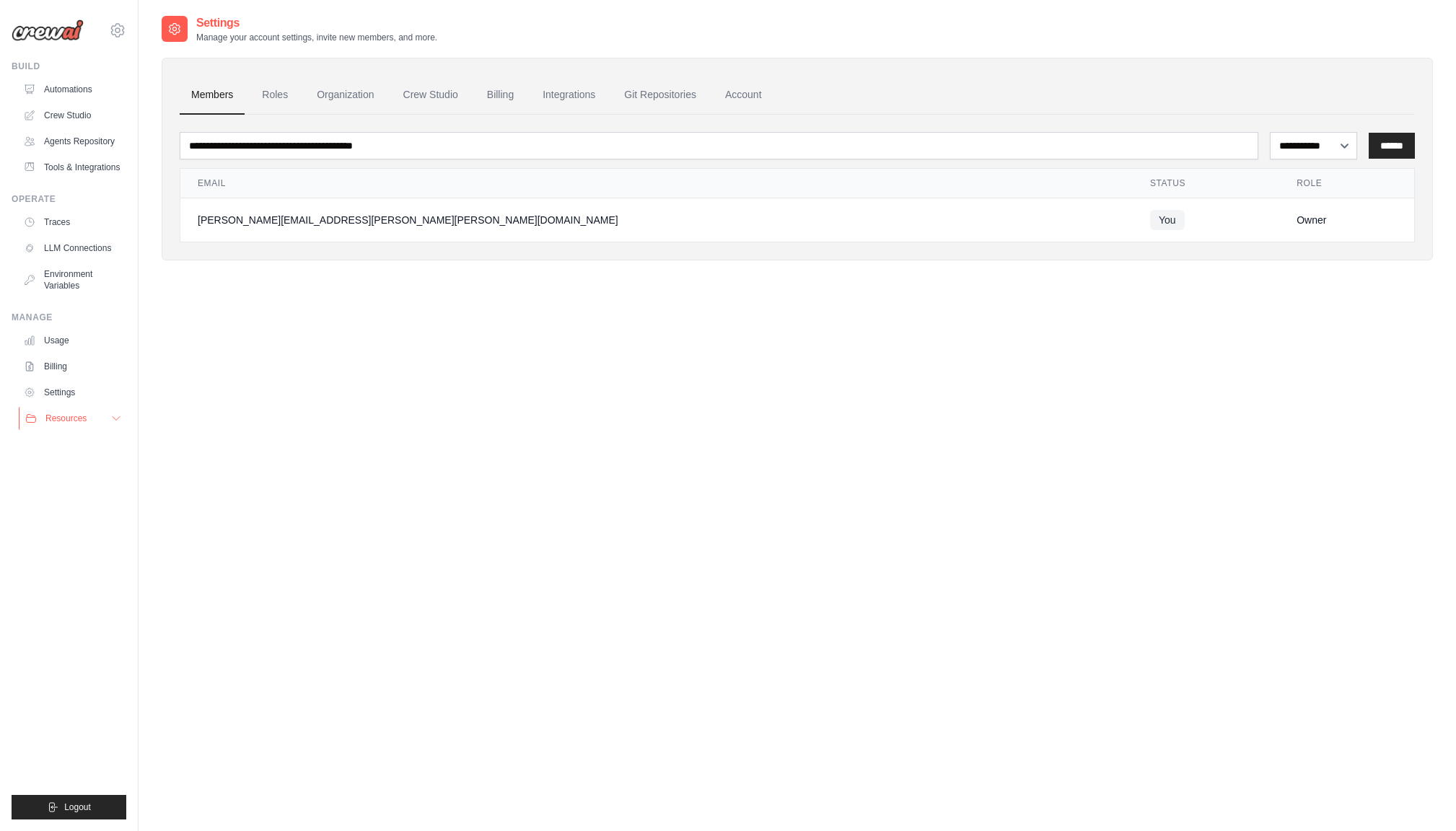
click at [114, 419] on icon at bounding box center [115, 419] width 7 height 4
click at [278, 95] on link "Roles" at bounding box center [275, 96] width 49 height 39
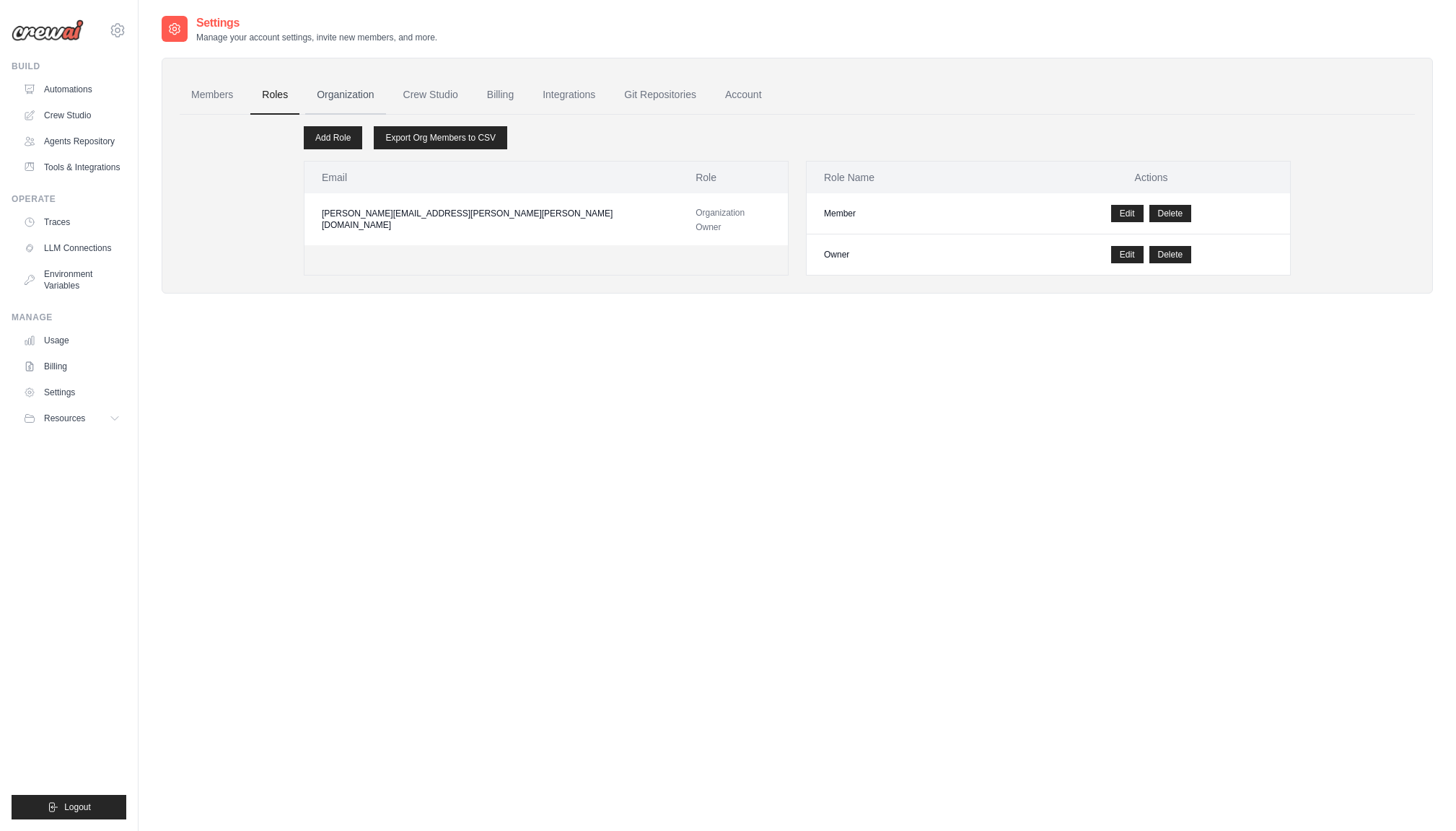
click at [343, 96] on link "Organization" at bounding box center [345, 96] width 80 height 39
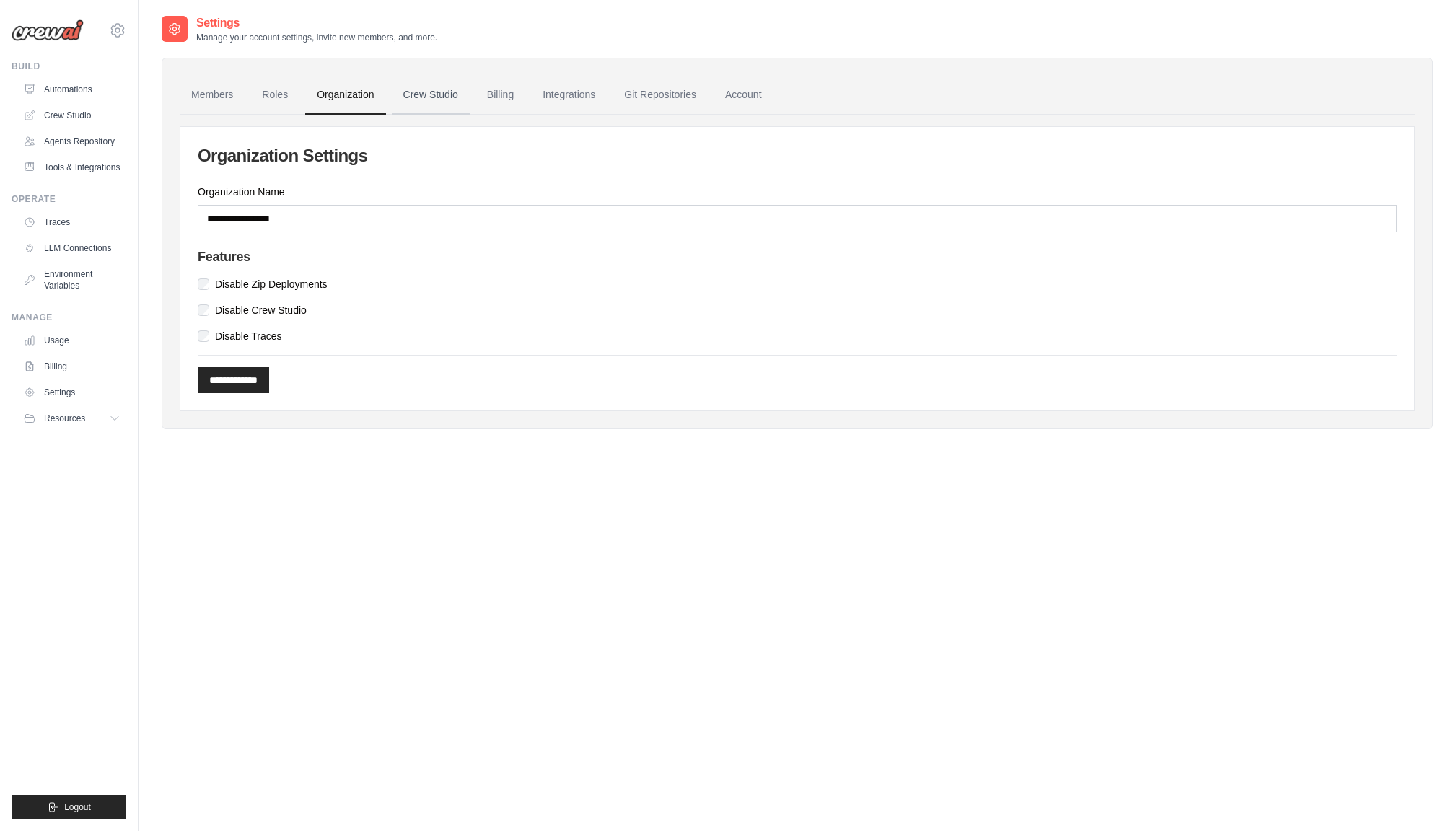
click at [433, 94] on link "Crew Studio" at bounding box center [430, 96] width 78 height 39
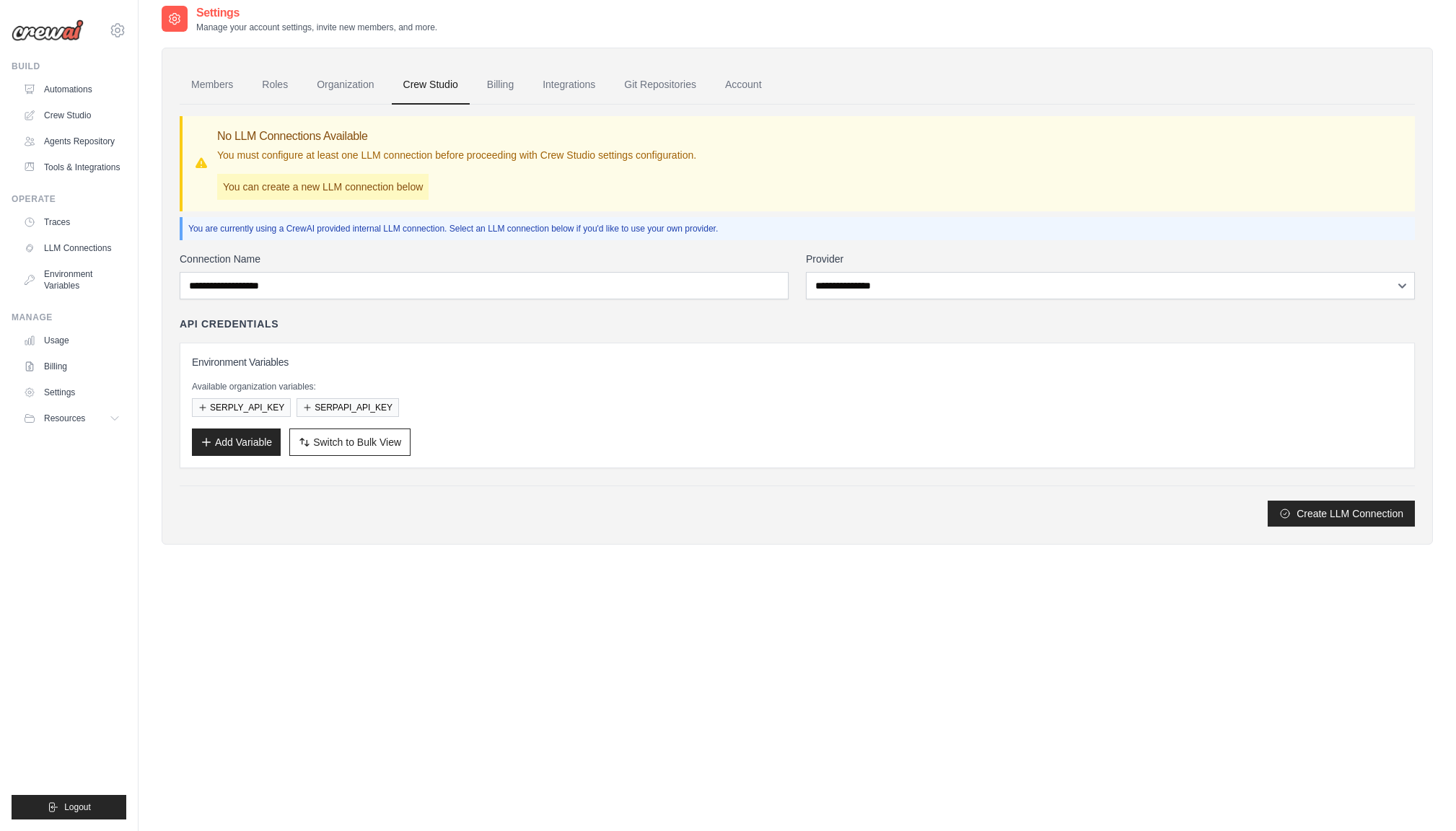
scroll to position [12, 0]
click at [498, 86] on link "Billing" at bounding box center [500, 84] width 49 height 39
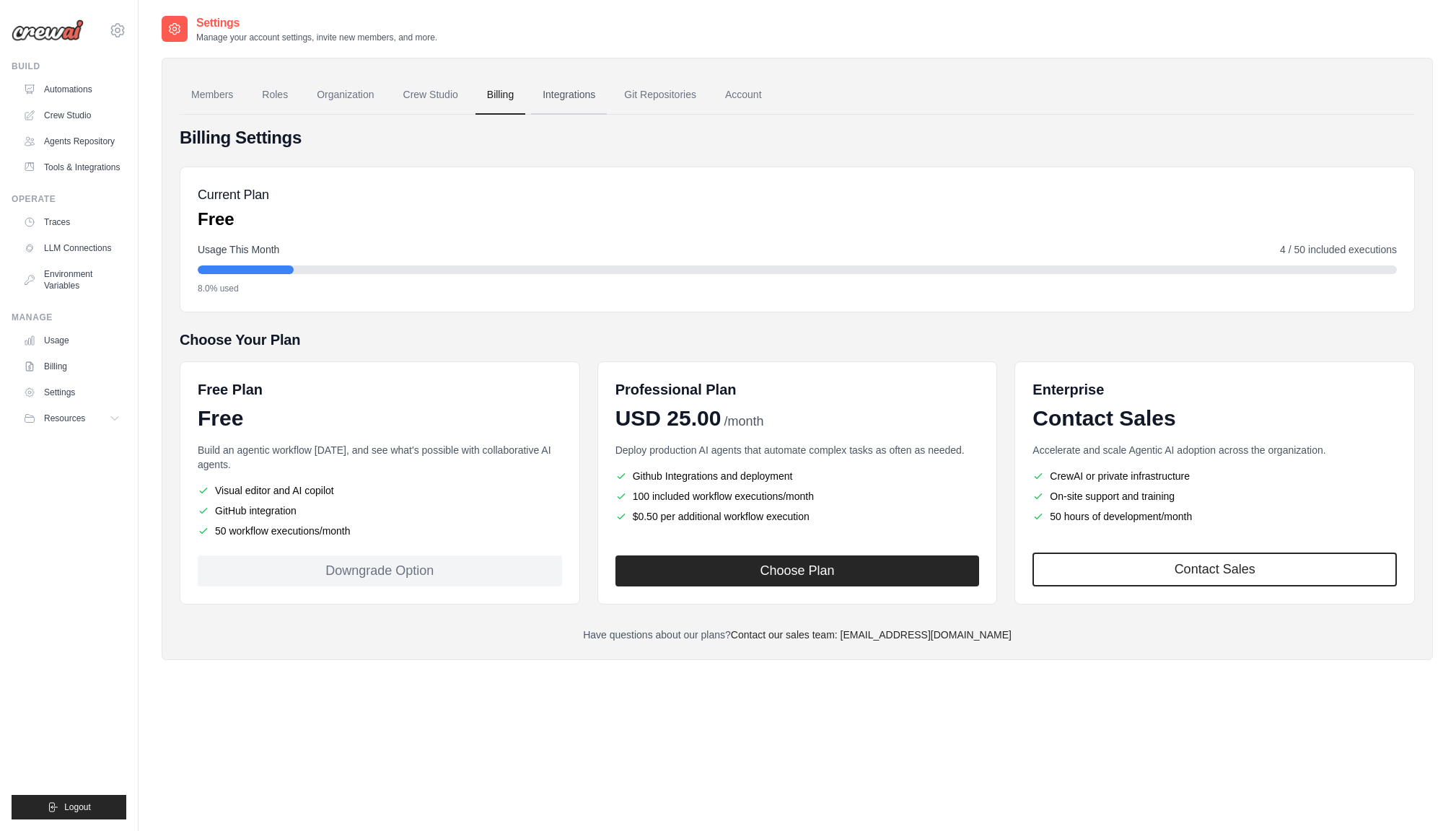
click at [565, 93] on link "Integrations" at bounding box center [569, 96] width 76 height 39
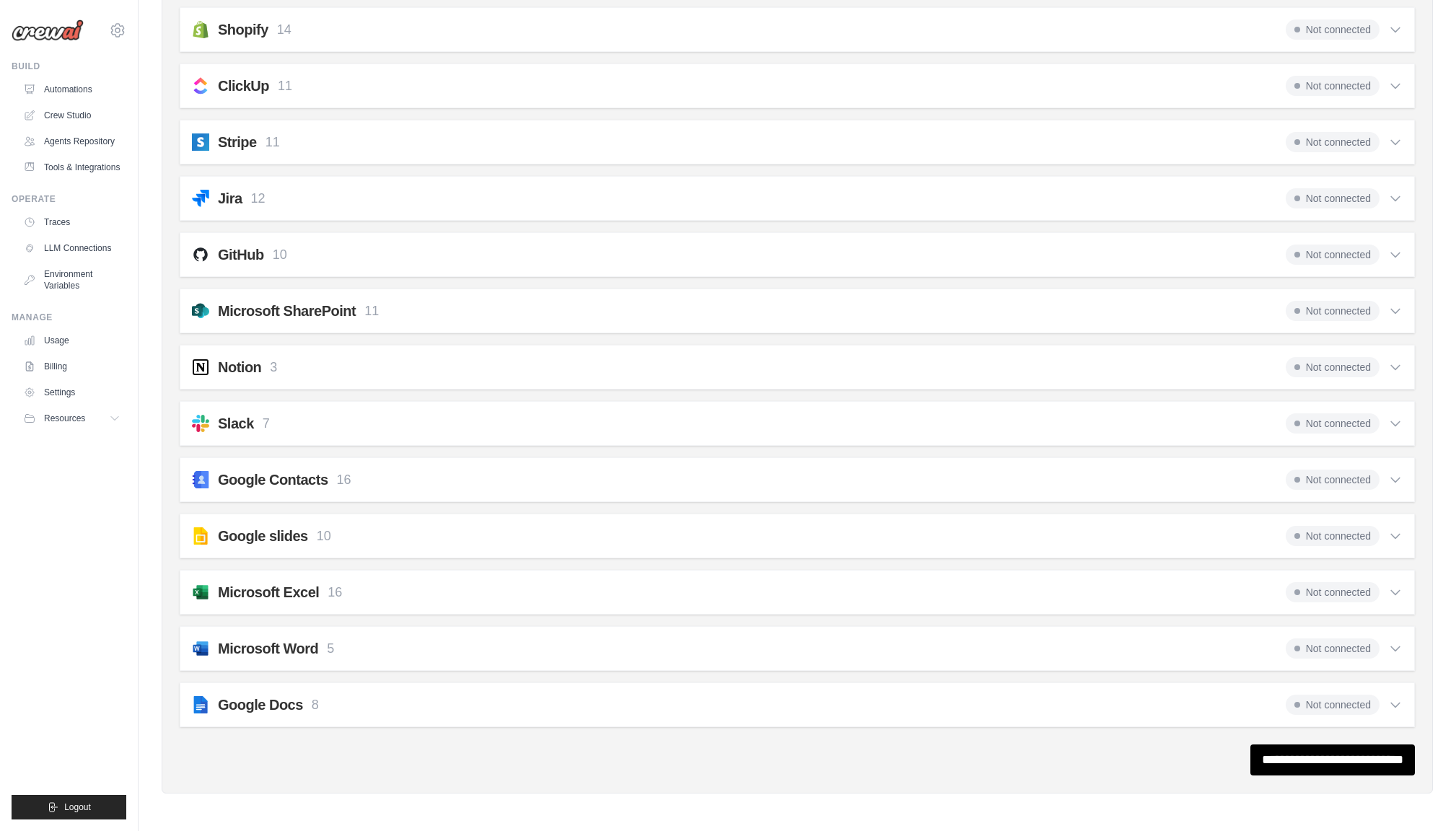
scroll to position [1094, 0]
click at [1397, 701] on icon at bounding box center [1395, 705] width 15 height 15
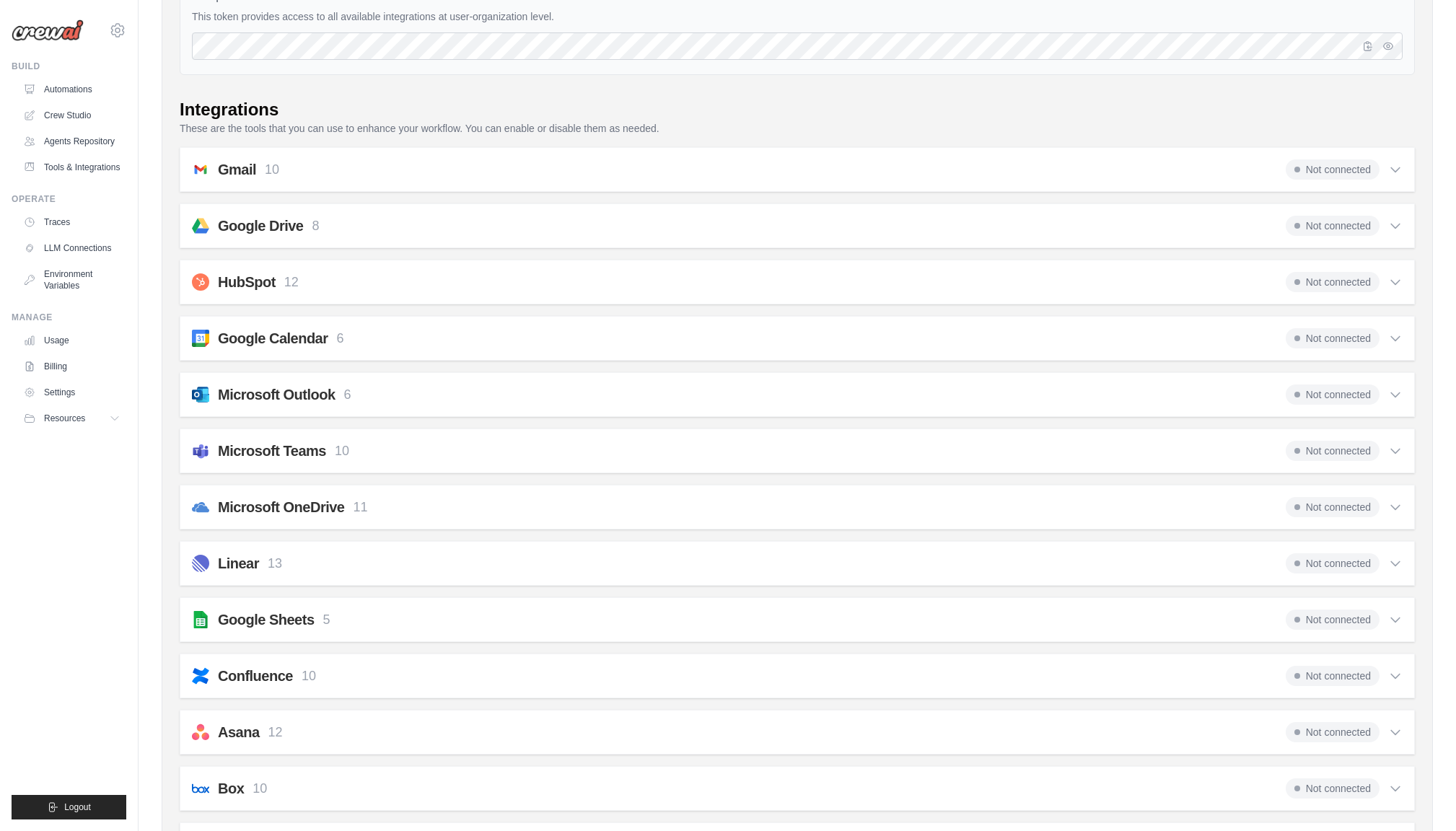
scroll to position [165, 0]
click at [1394, 566] on icon at bounding box center [1395, 565] width 15 height 15
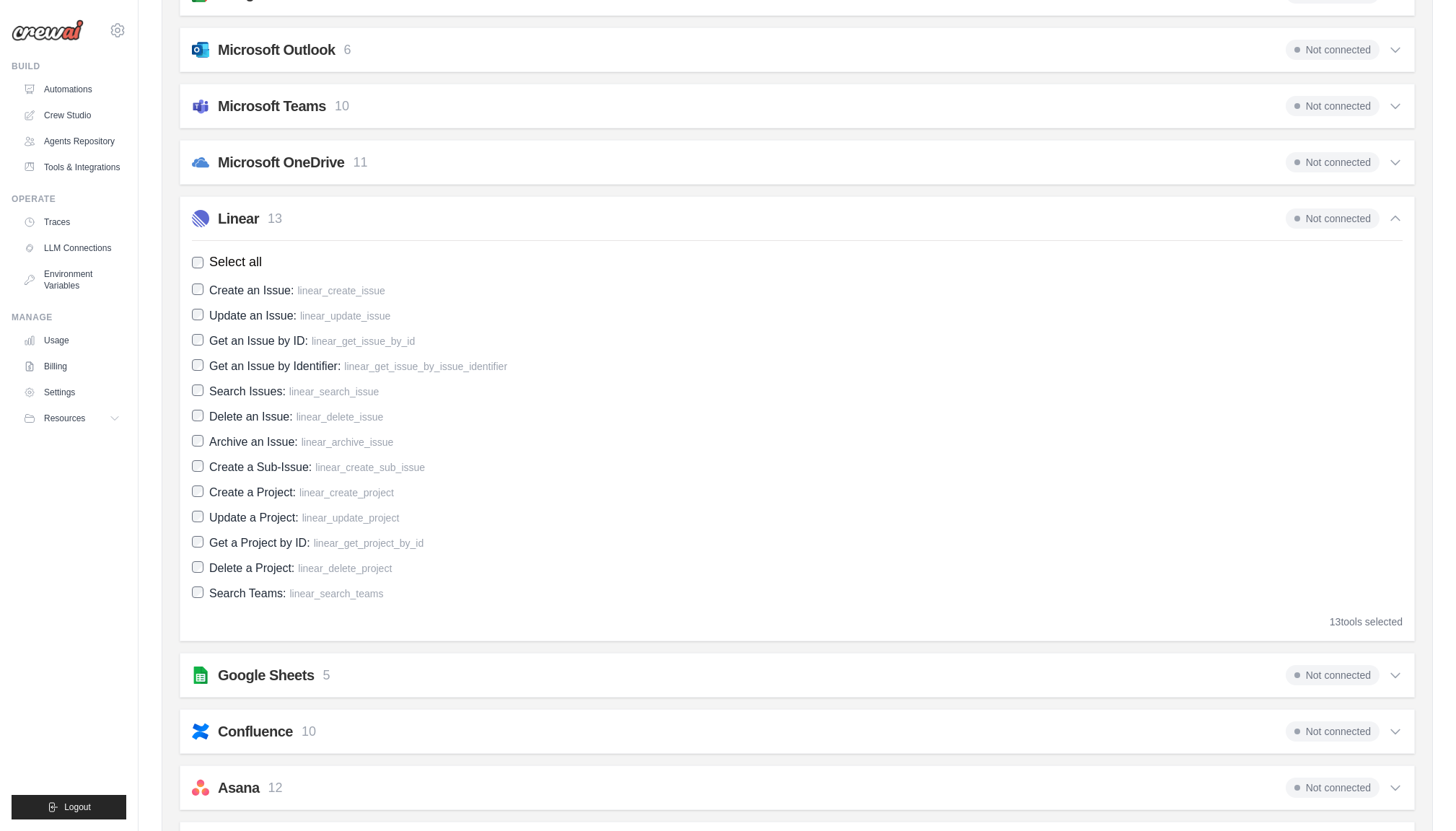
scroll to position [516, 0]
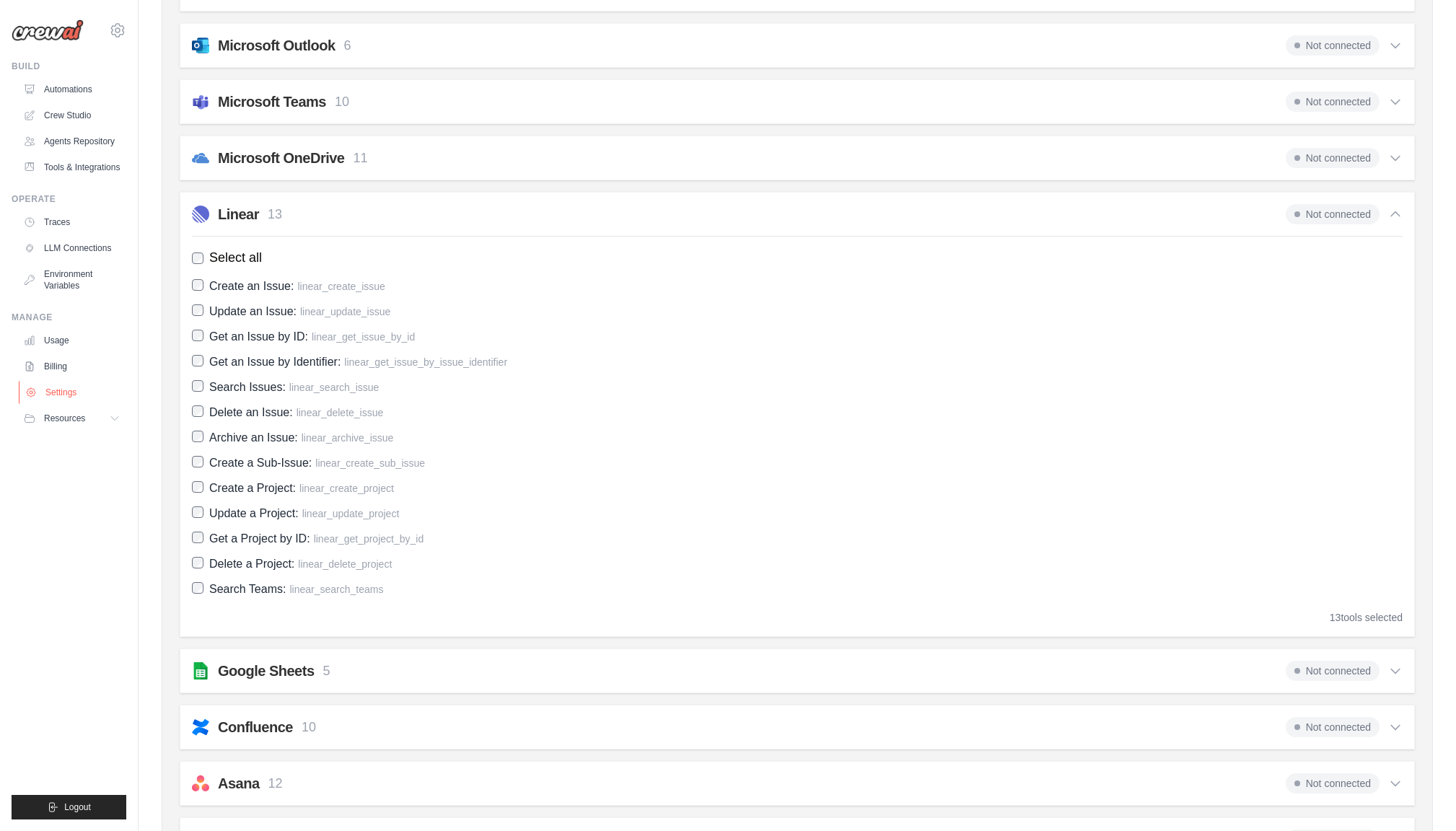
click at [70, 396] on link "Settings" at bounding box center [73, 391] width 108 height 23
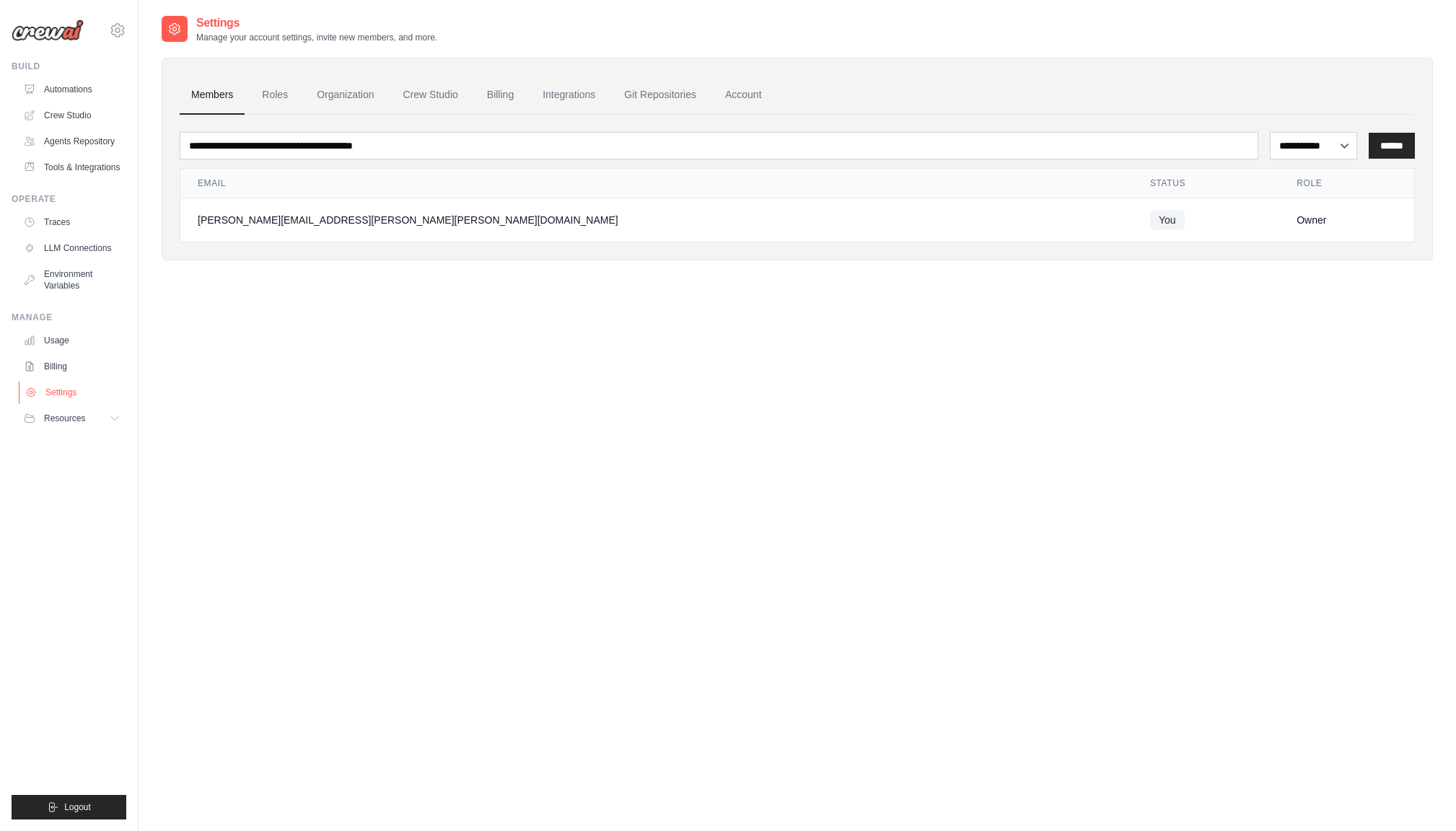
scroll to position [1, 0]
click at [735, 96] on link "Account" at bounding box center [743, 95] width 60 height 39
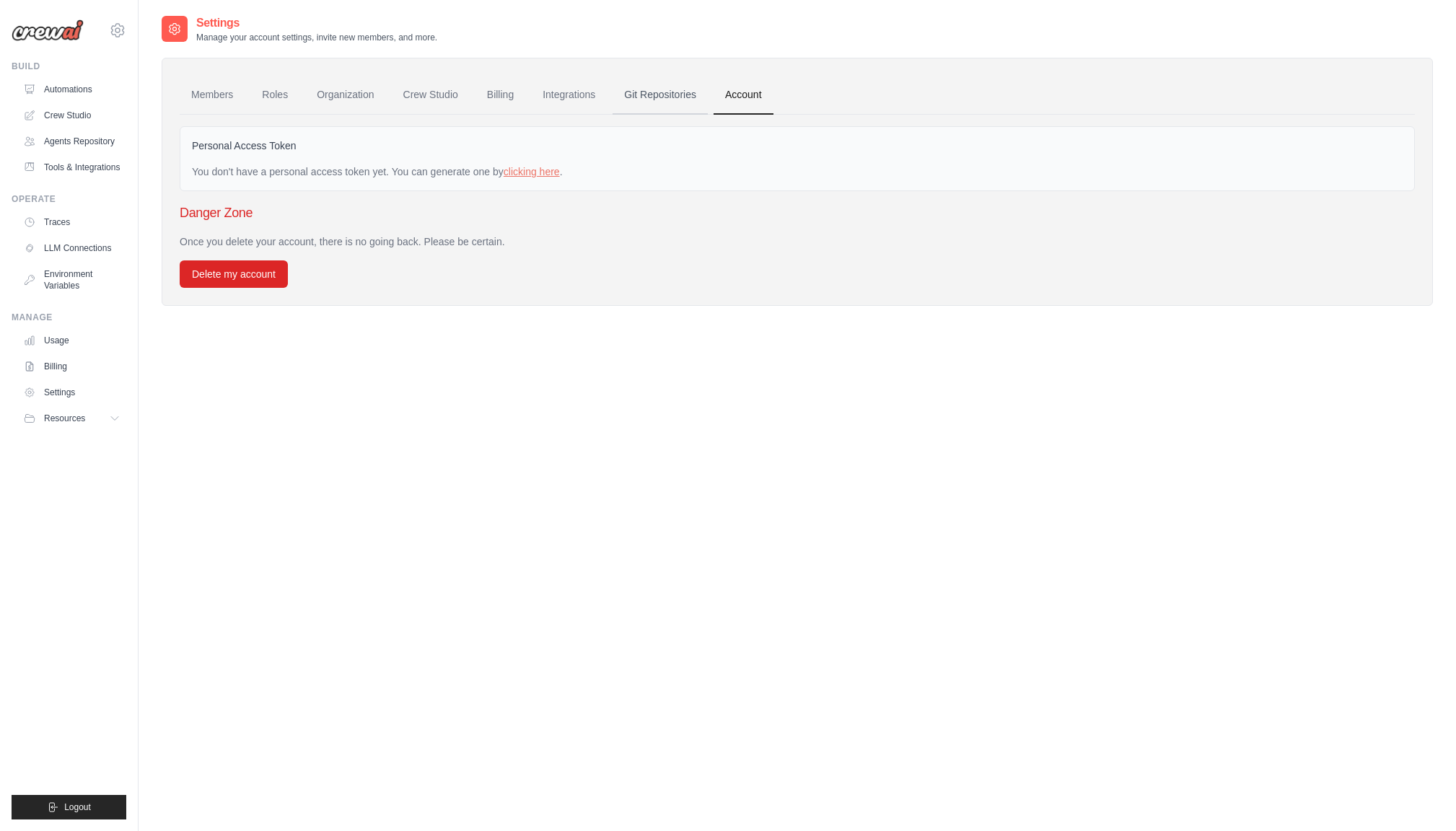
click at [679, 93] on link "Git Repositories" at bounding box center [659, 96] width 96 height 39
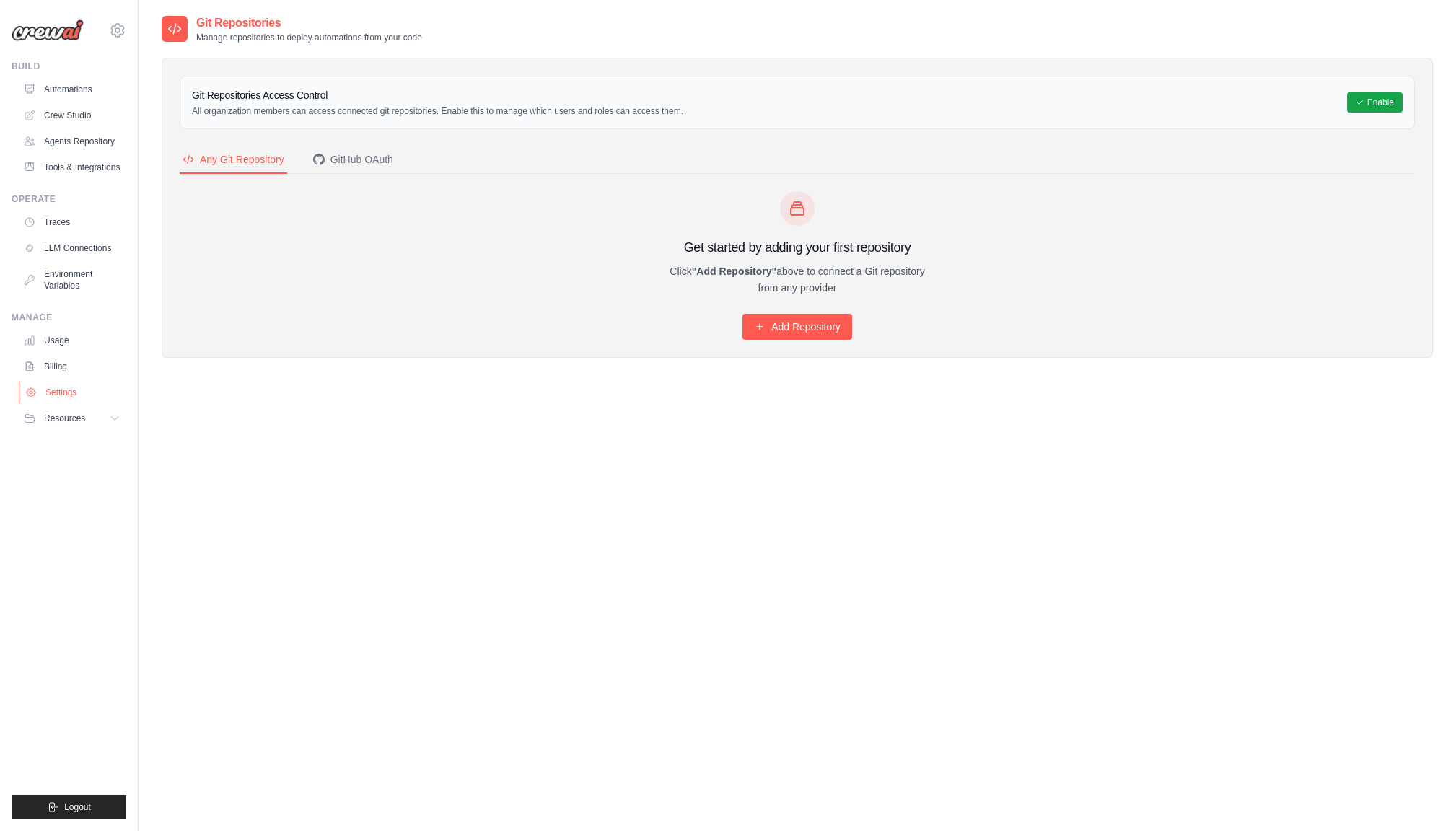
click at [59, 389] on link "Settings" at bounding box center [73, 391] width 108 height 23
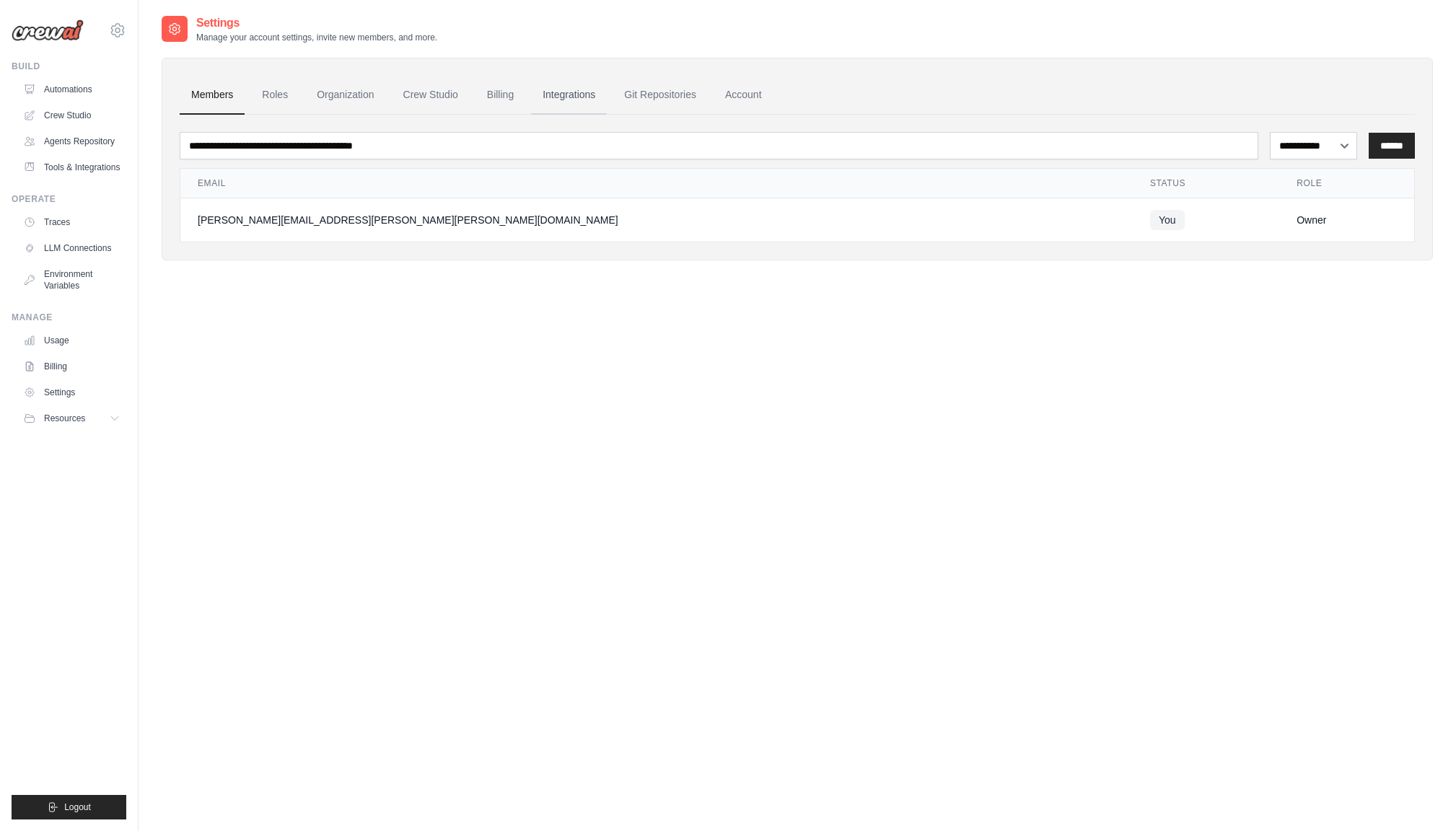
click at [593, 93] on link "Integrations" at bounding box center [569, 96] width 76 height 39
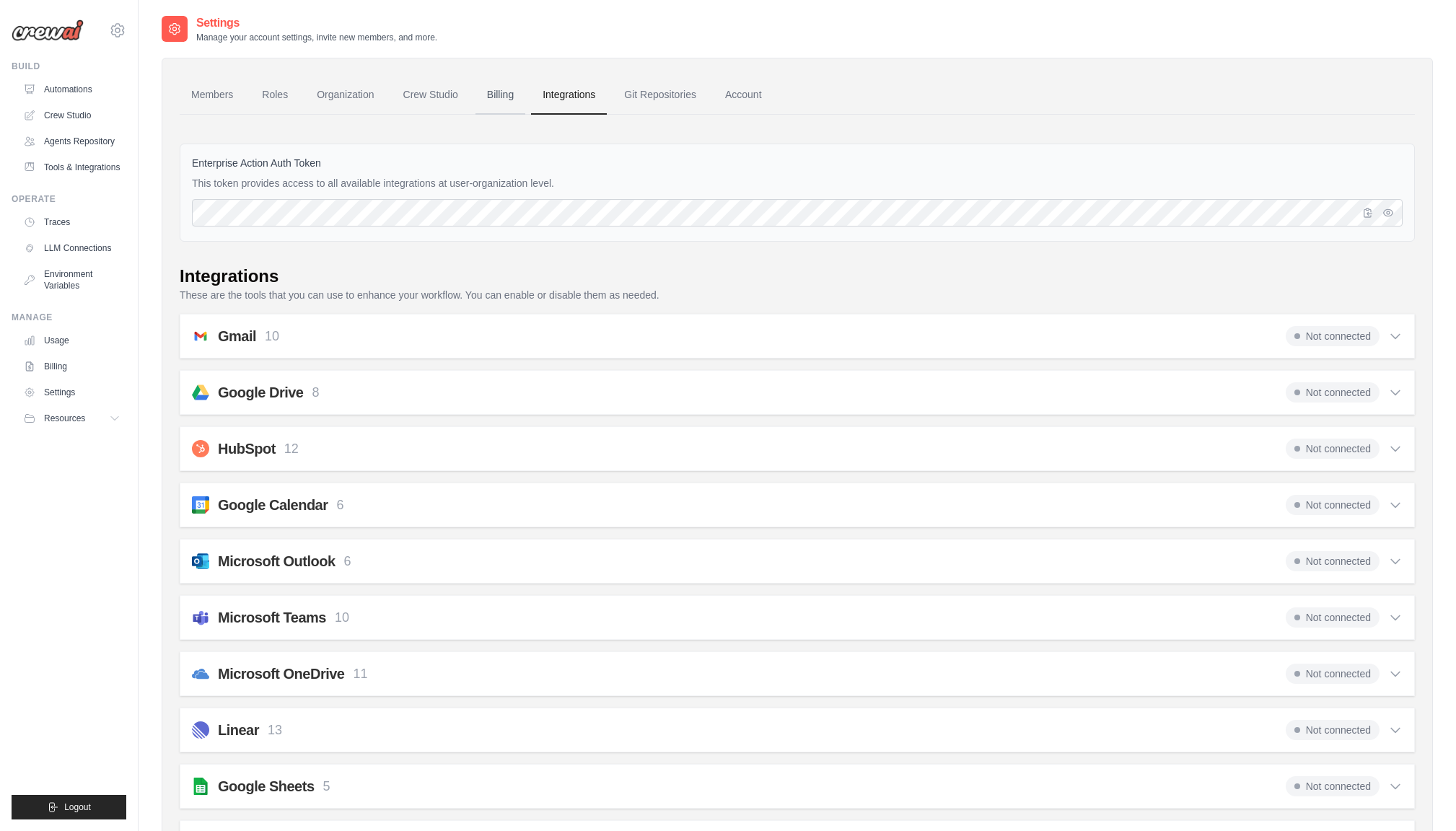
scroll to position [15, 0]
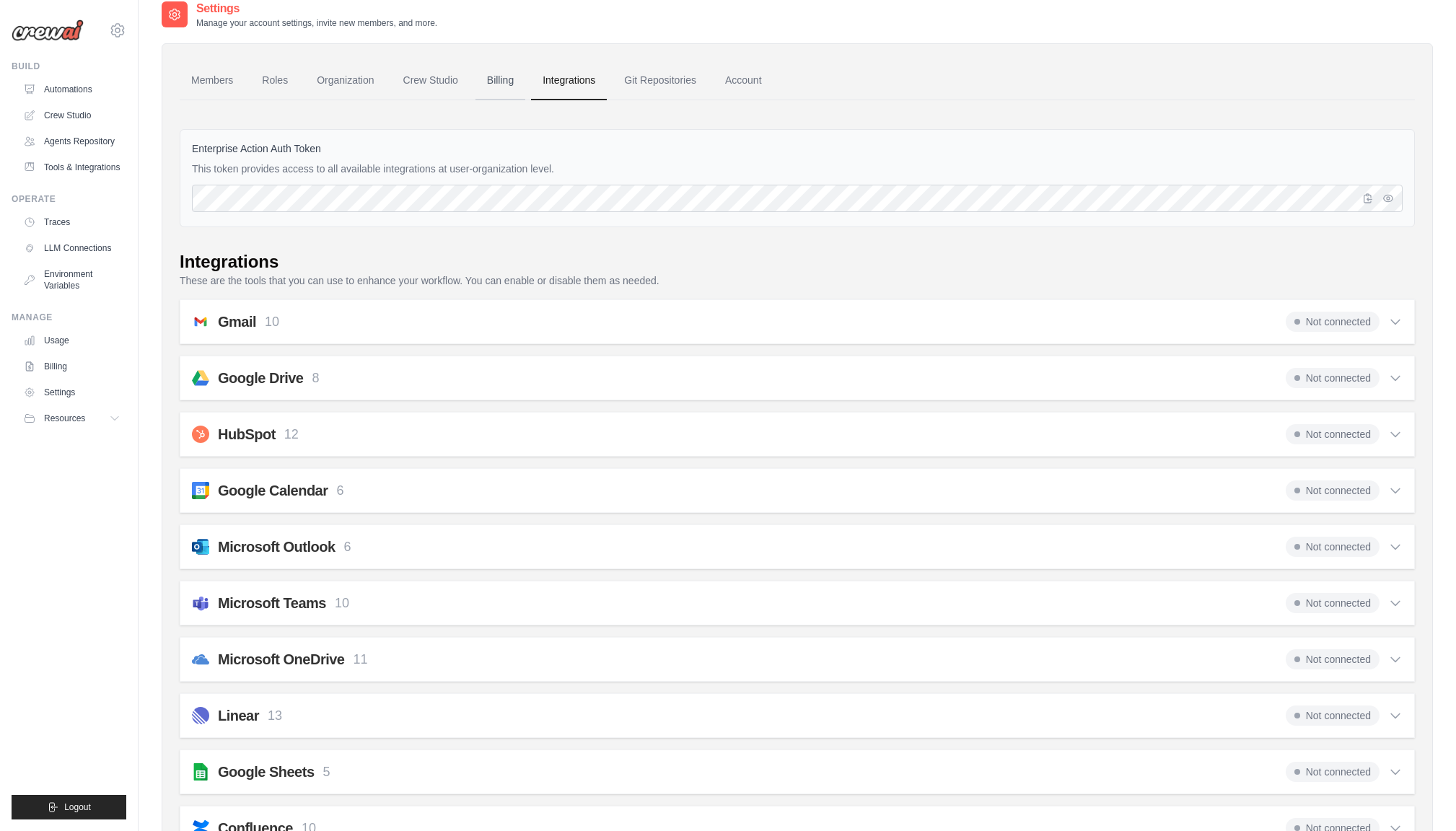
click at [501, 82] on link "Billing" at bounding box center [500, 81] width 49 height 39
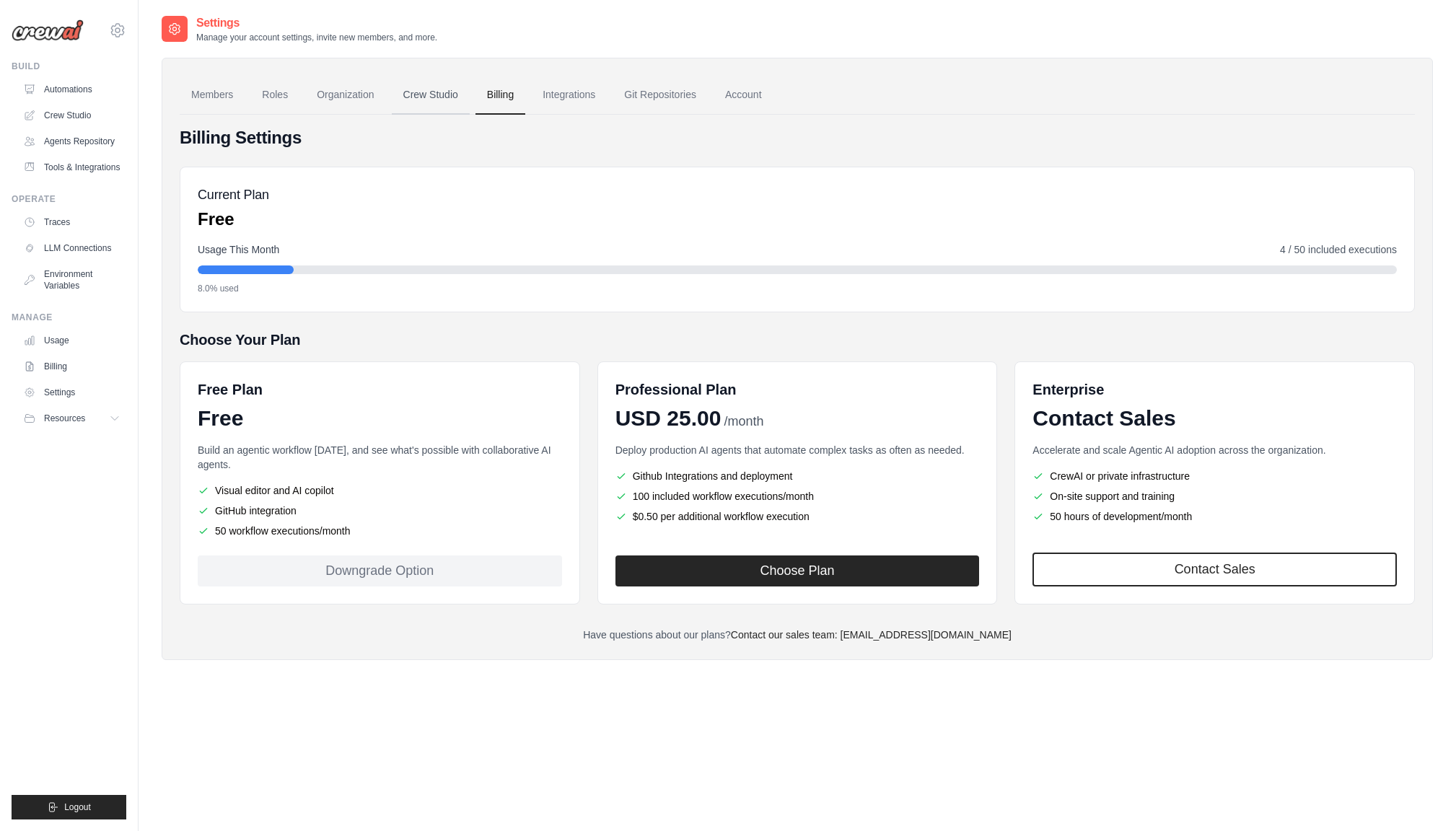
click at [418, 93] on link "Crew Studio" at bounding box center [430, 96] width 78 height 39
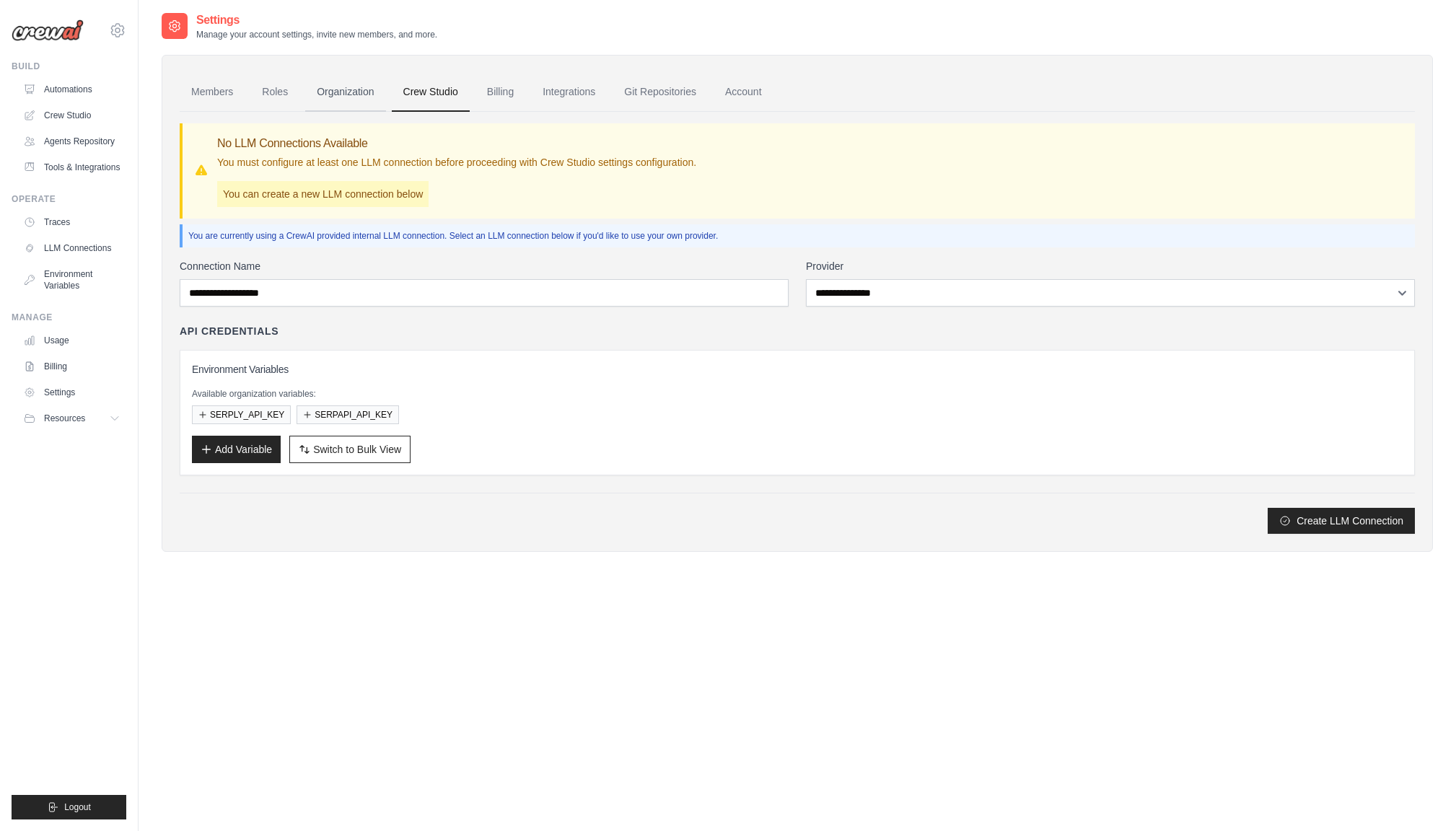
click at [356, 93] on link "Organization" at bounding box center [345, 93] width 80 height 39
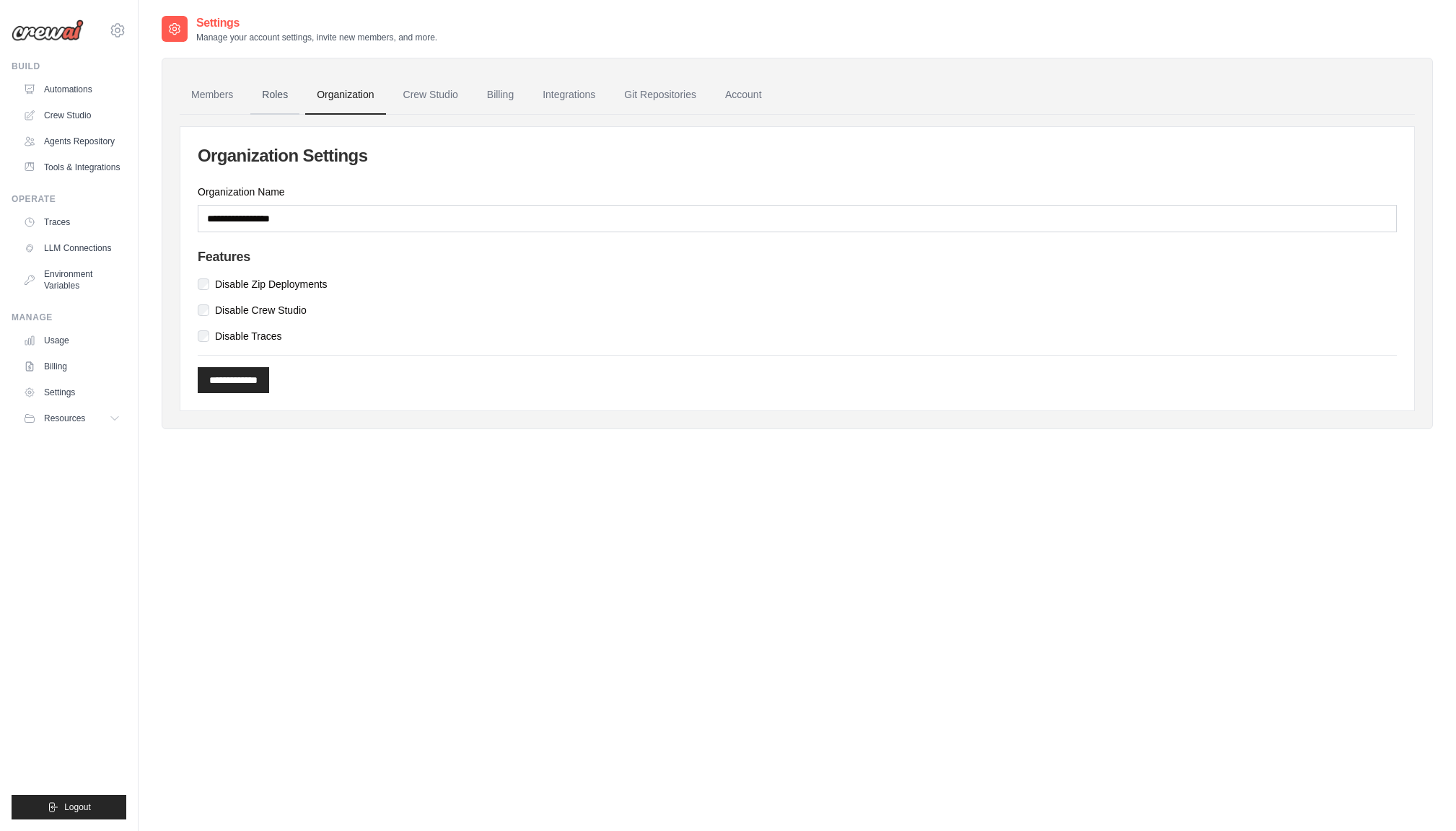
click at [278, 96] on link "Roles" at bounding box center [275, 96] width 49 height 39
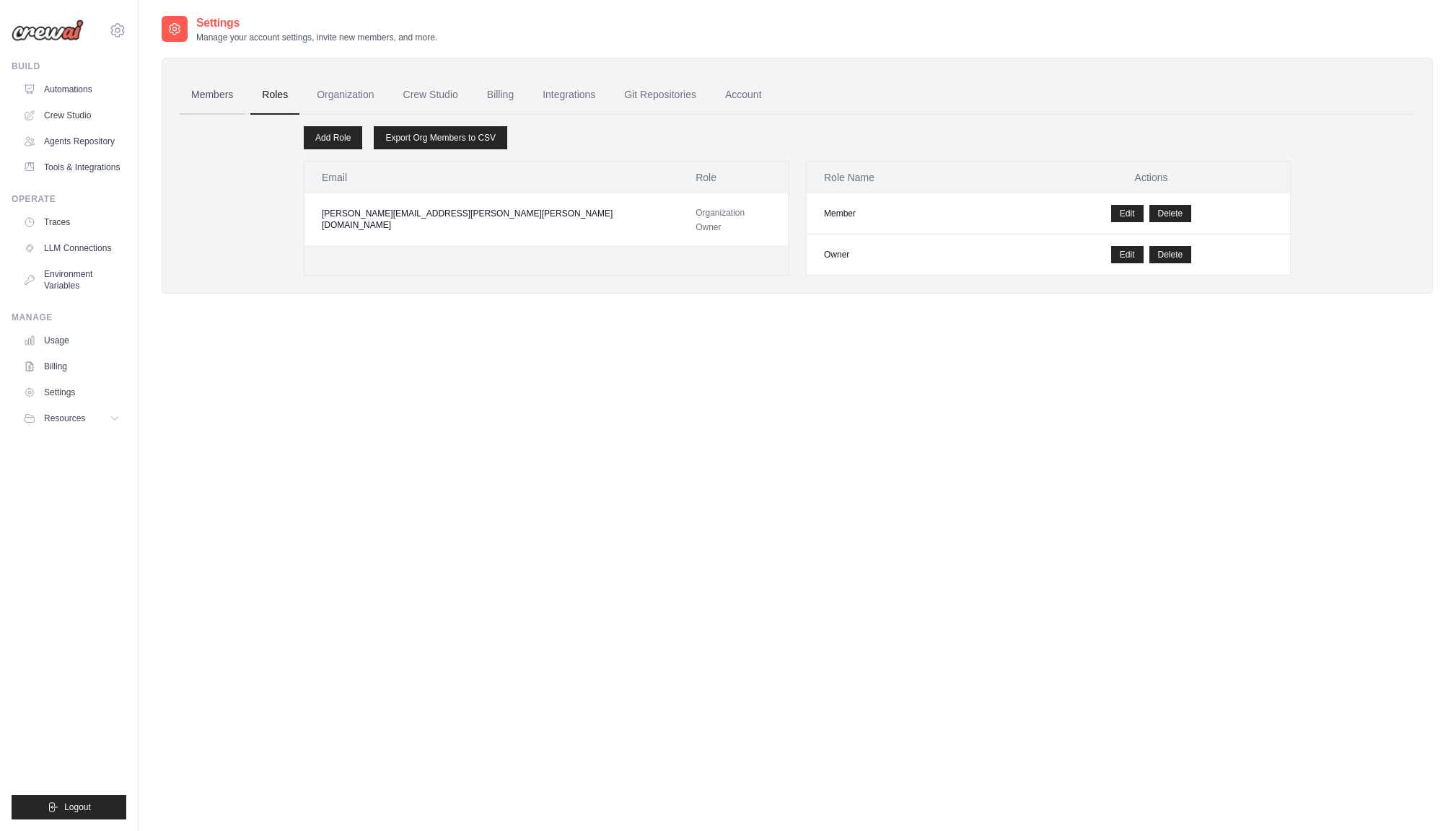
click at [206, 99] on link "Members" at bounding box center [212, 96] width 65 height 39
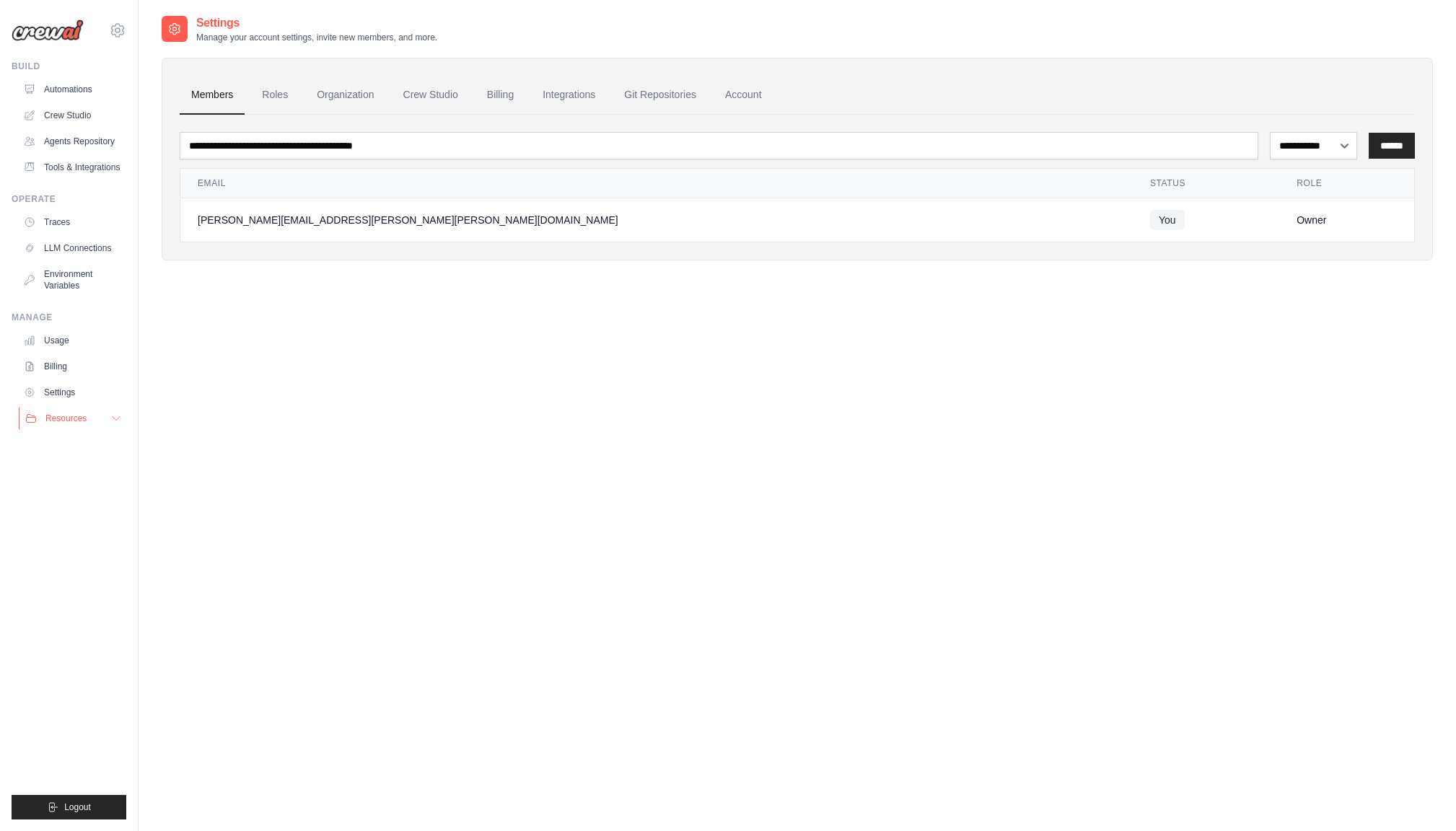
click at [63, 414] on span "Resources" at bounding box center [66, 419] width 41 height 12
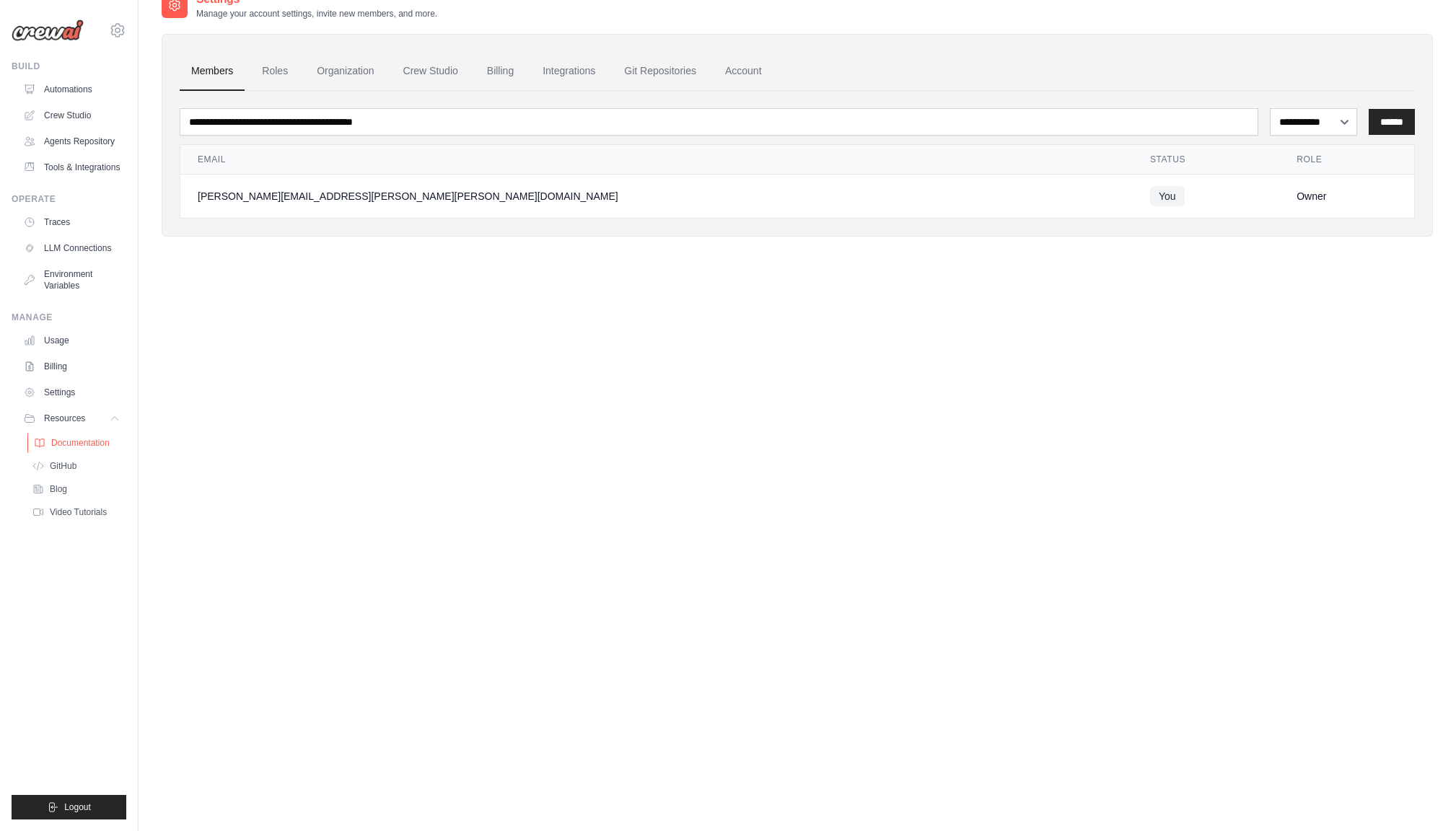
scroll to position [26, 0]
click at [91, 443] on span "Documentation" at bounding box center [80, 443] width 58 height 12
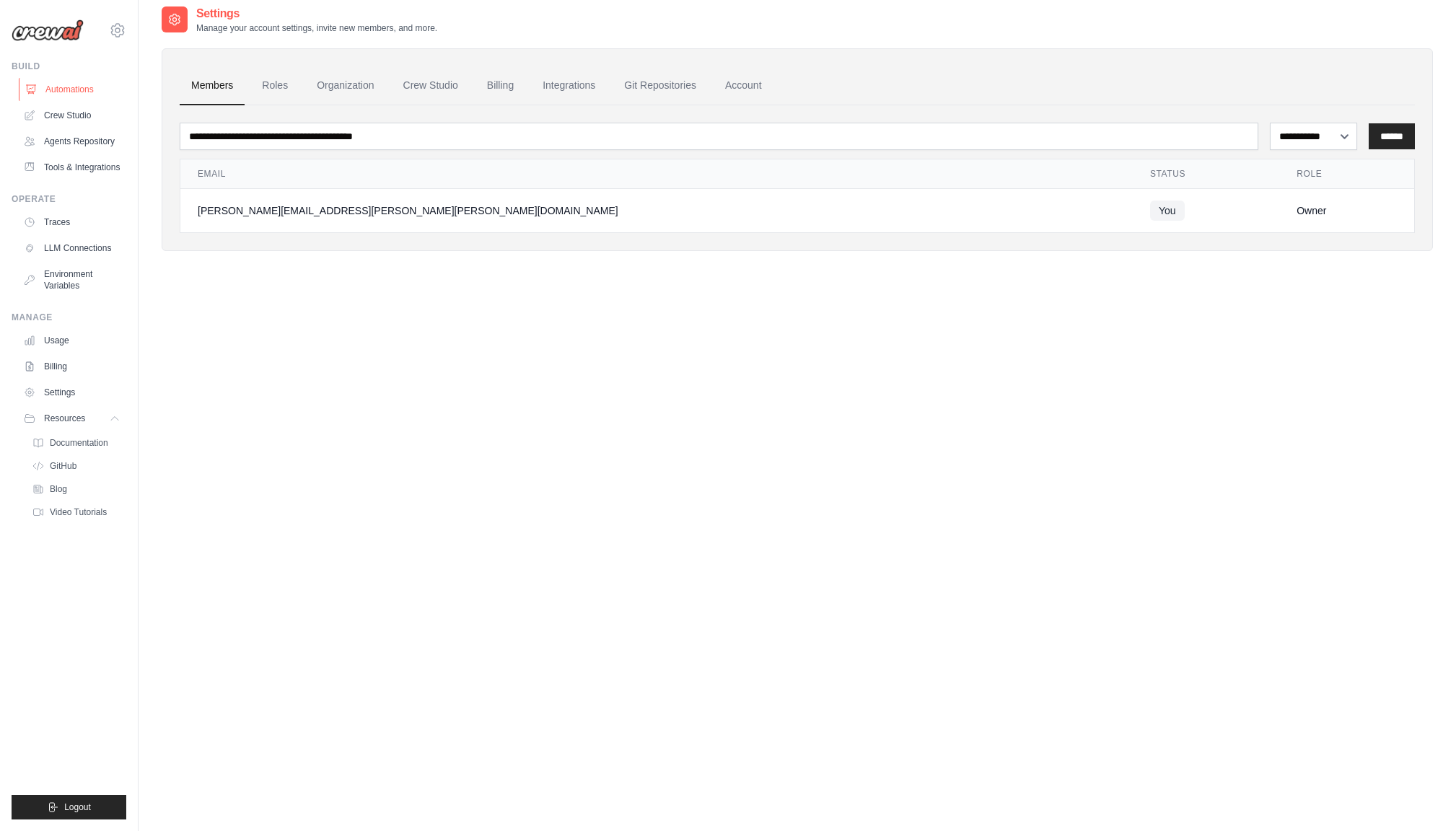
scroll to position [12, 0]
click at [114, 29] on icon at bounding box center [117, 31] width 18 height 18
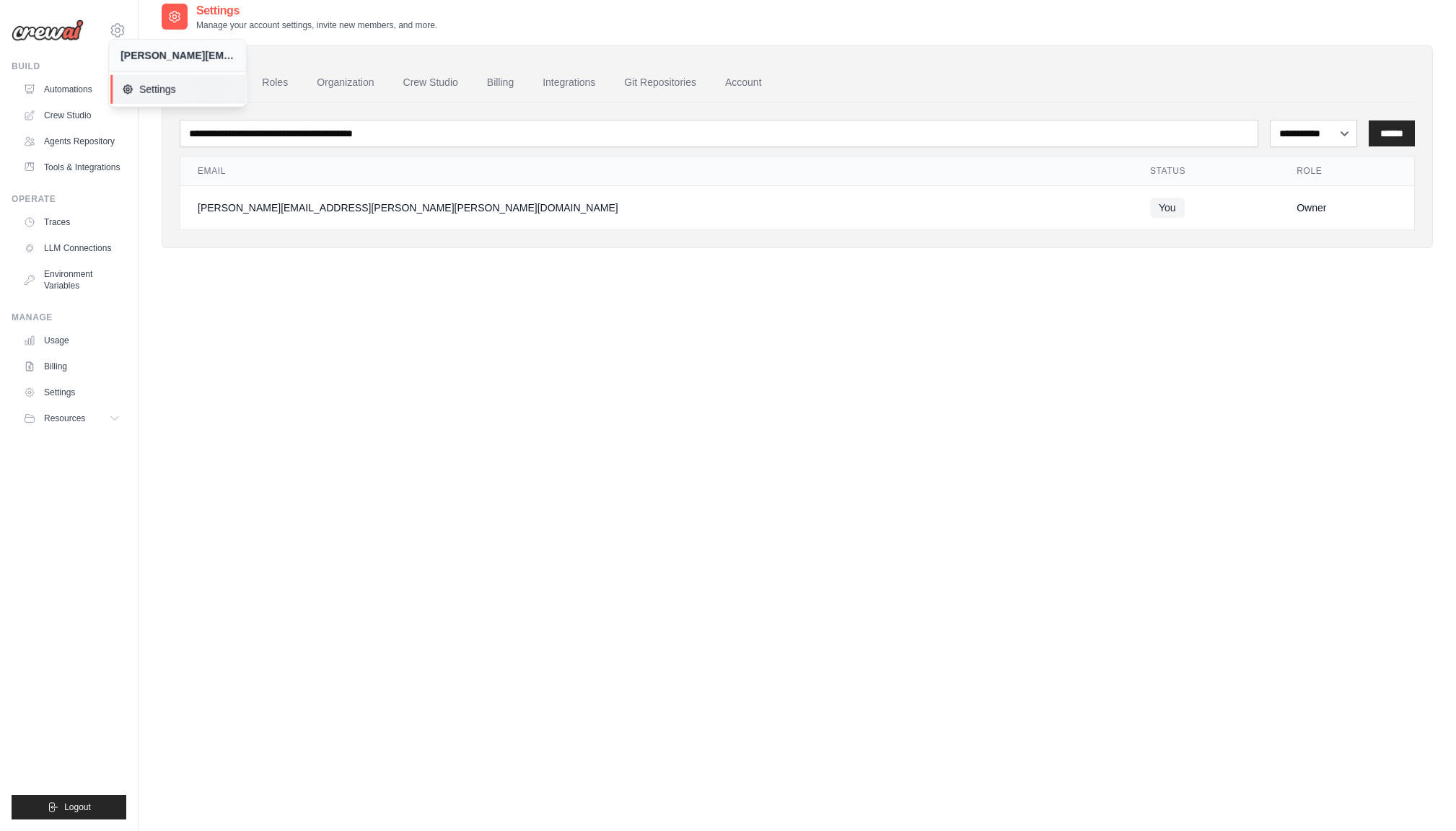
click at [157, 88] on span "Settings" at bounding box center [179, 89] width 114 height 15
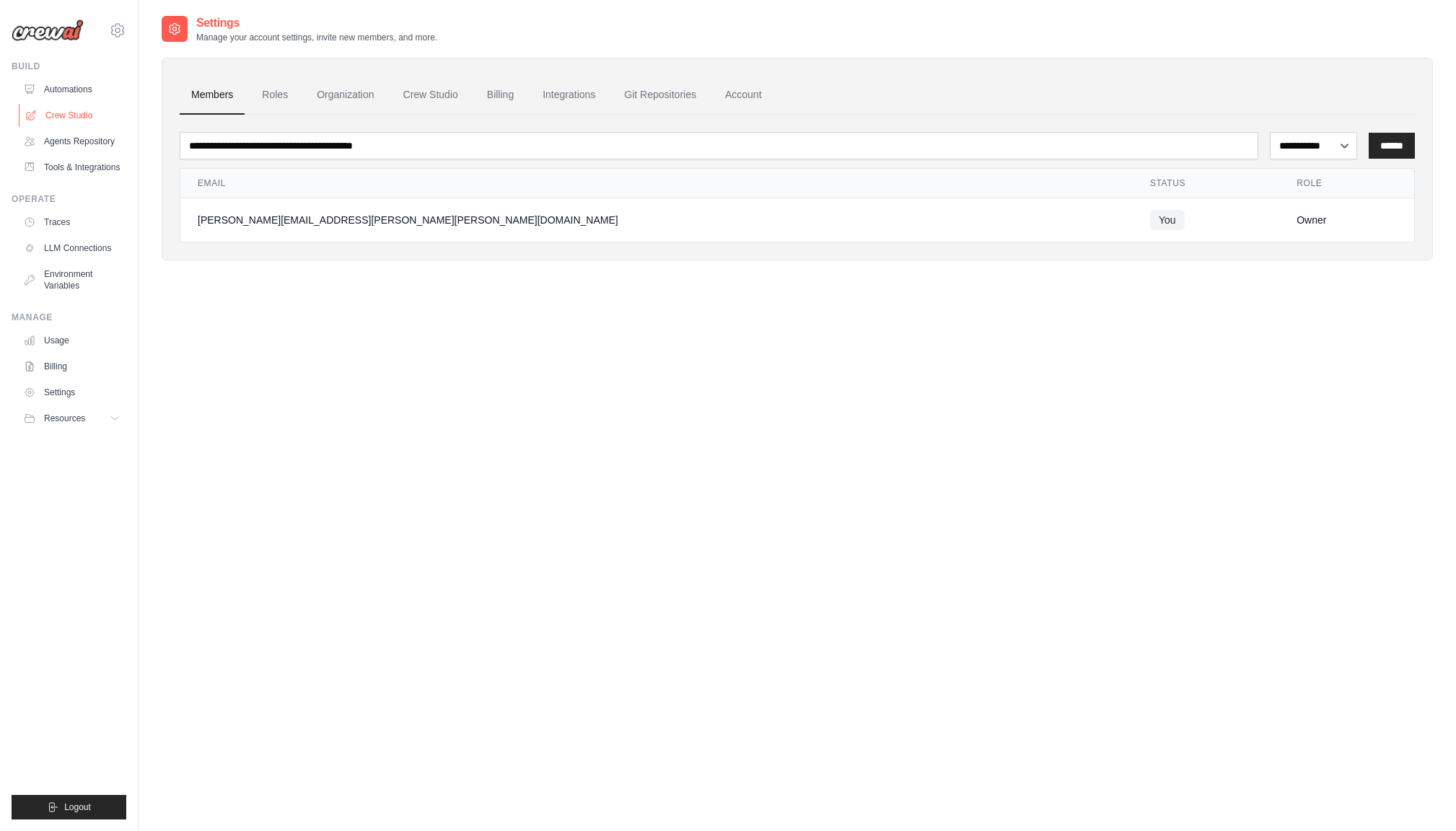
click at [62, 119] on link "Crew Studio" at bounding box center [73, 114] width 108 height 23
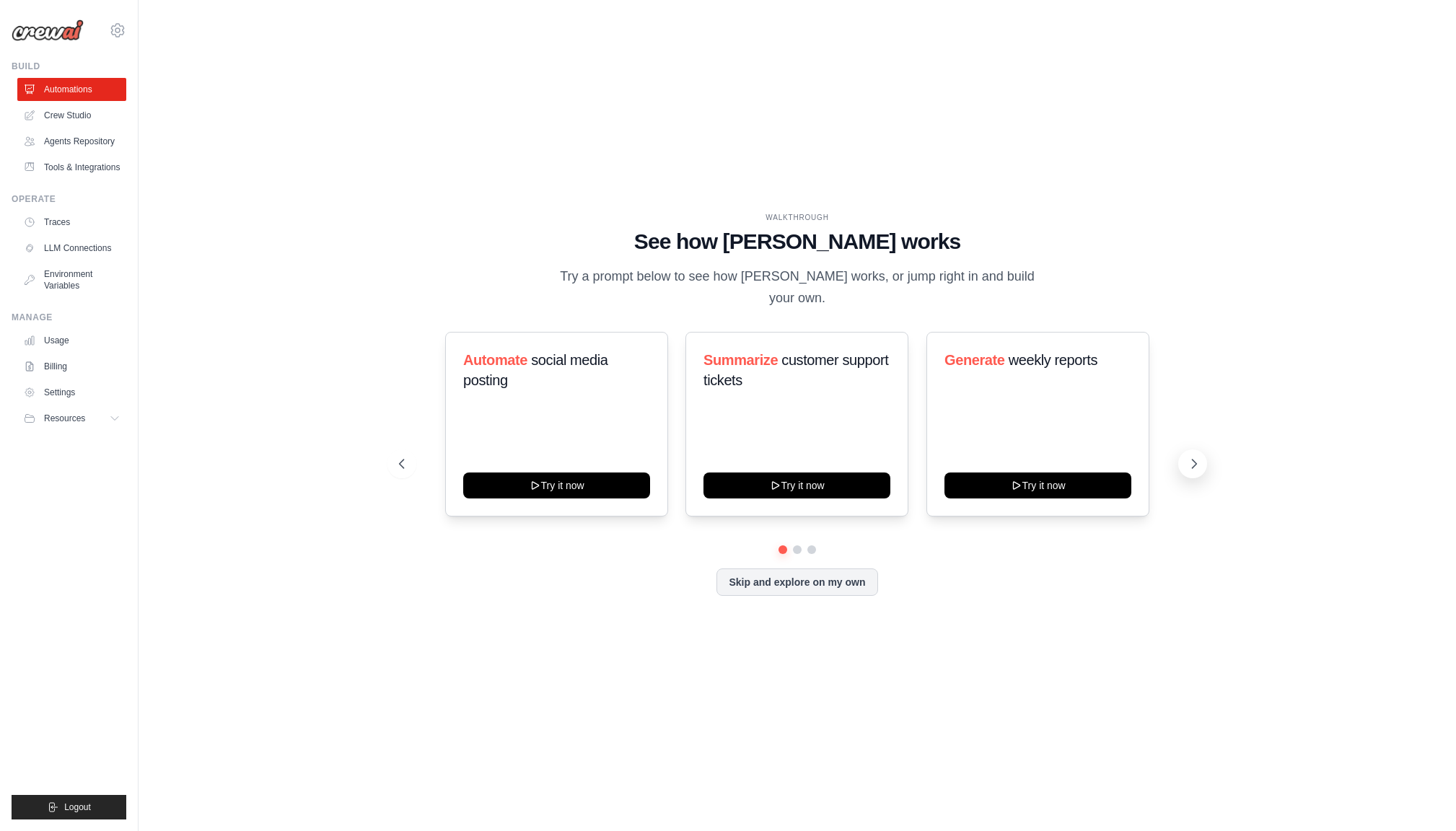
click at [1195, 456] on icon at bounding box center [1194, 463] width 15 height 15
click at [1192, 456] on icon at bounding box center [1194, 463] width 15 height 15
click at [117, 32] on icon at bounding box center [117, 31] width 18 height 18
click at [61, 35] on img at bounding box center [47, 31] width 72 height 22
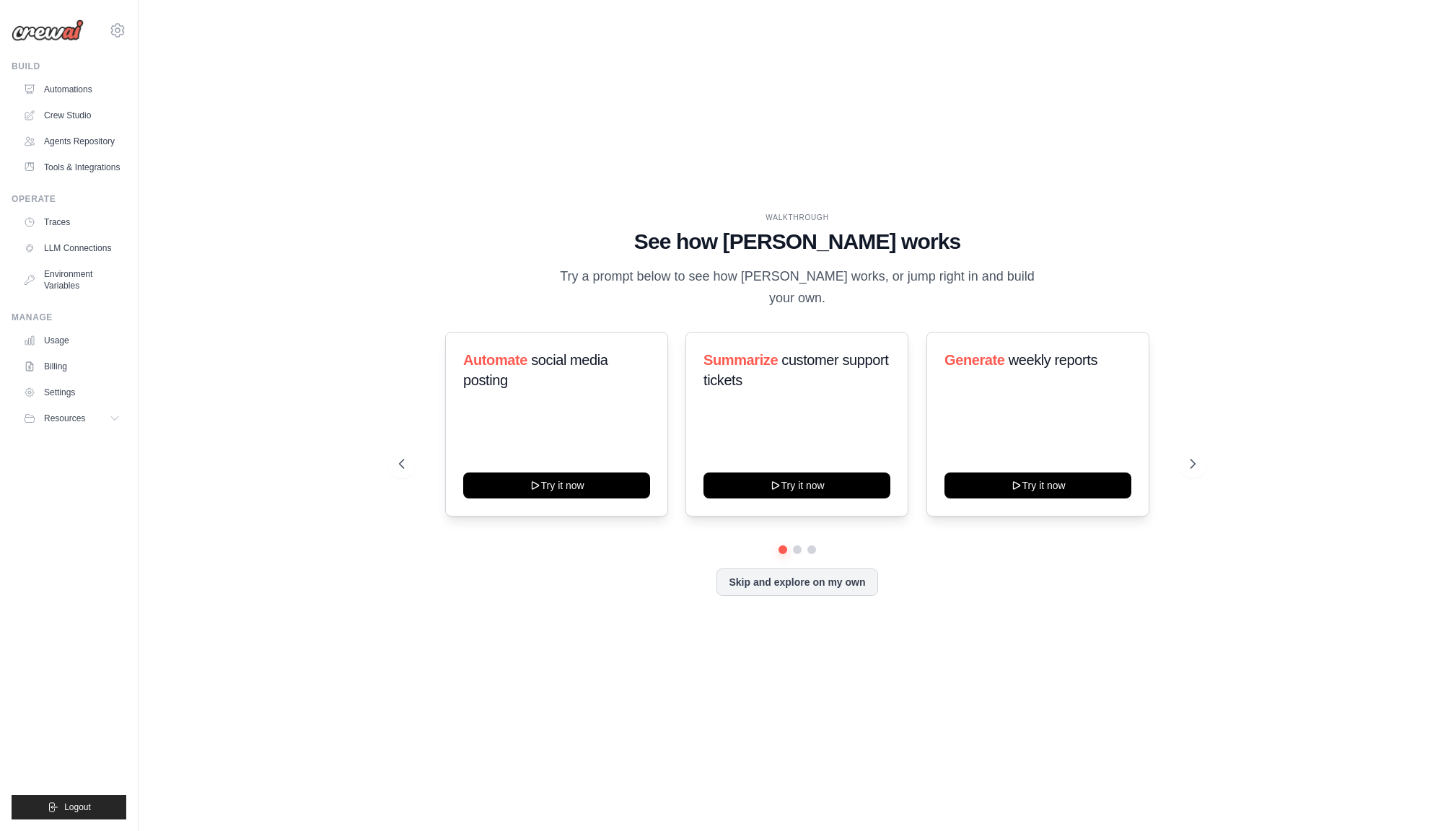
scroll to position [1, 0]
click at [115, 29] on icon at bounding box center [117, 31] width 4 height 4
click at [152, 88] on span "Settings" at bounding box center [180, 89] width 114 height 15
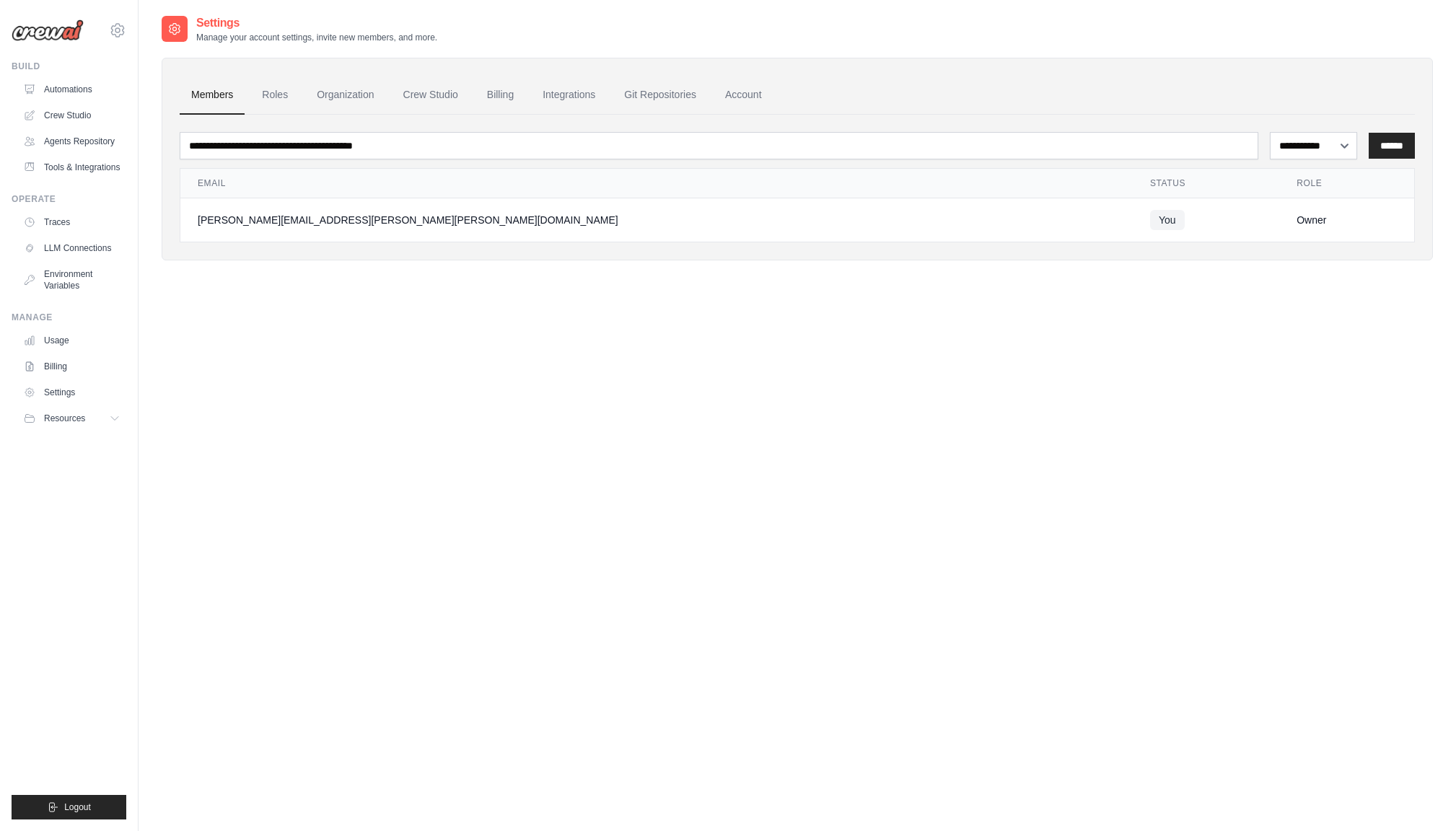
scroll to position [2, 0]
click at [419, 97] on link "Crew Studio" at bounding box center [430, 94] width 78 height 39
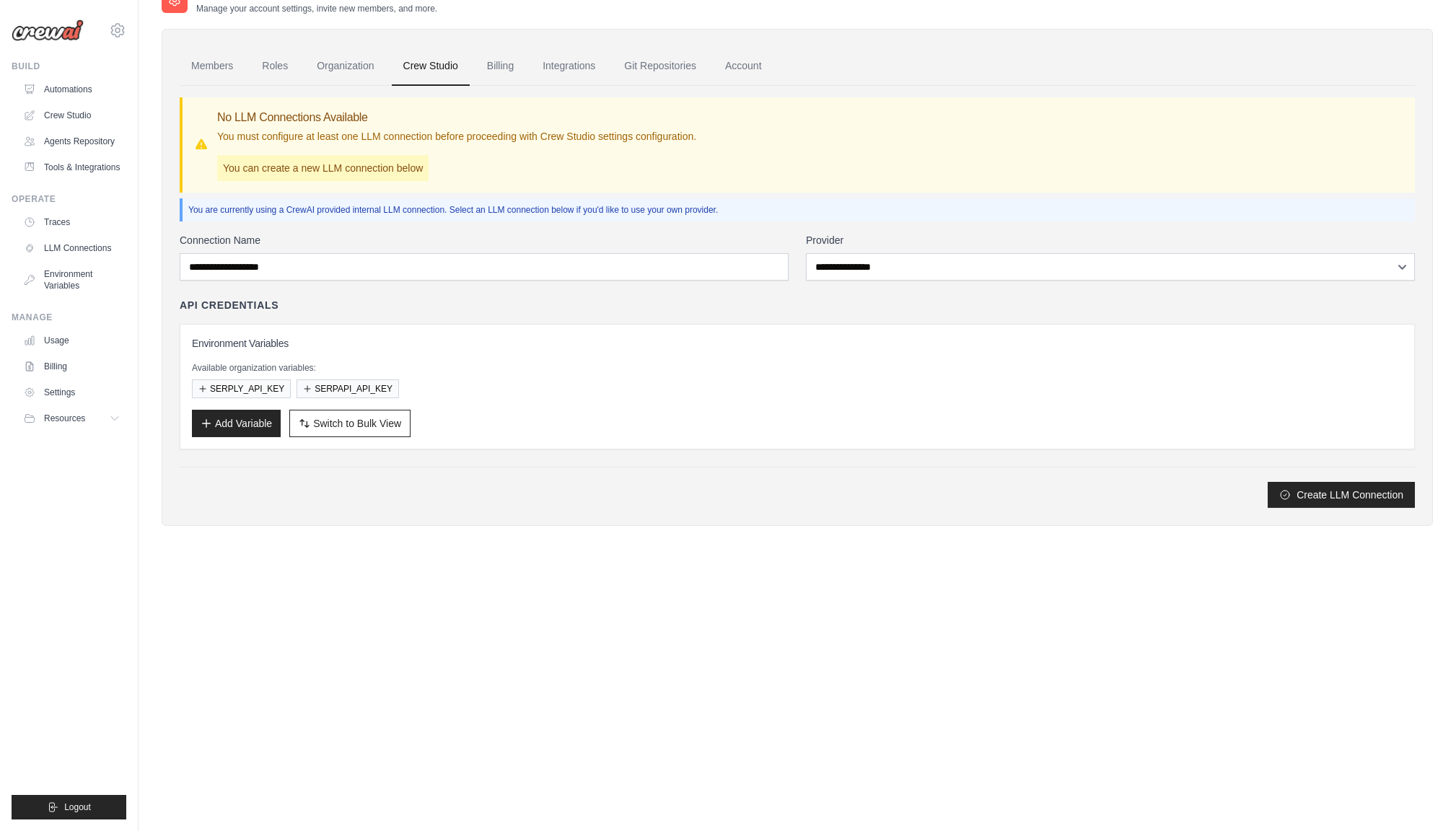
scroll to position [27, 0]
click at [345, 70] on link "Organization" at bounding box center [345, 69] width 80 height 39
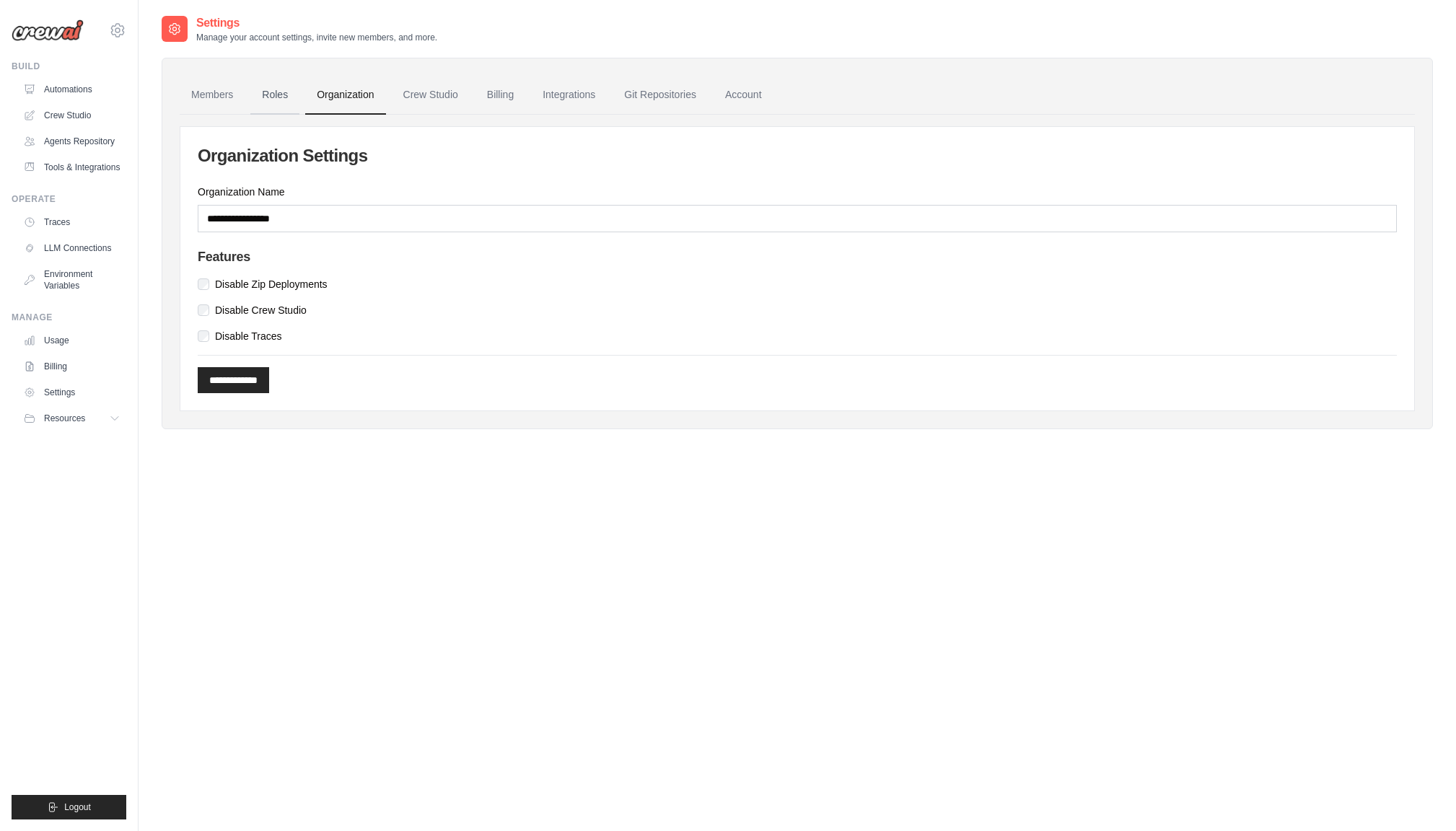
click at [278, 95] on link "Roles" at bounding box center [275, 96] width 49 height 39
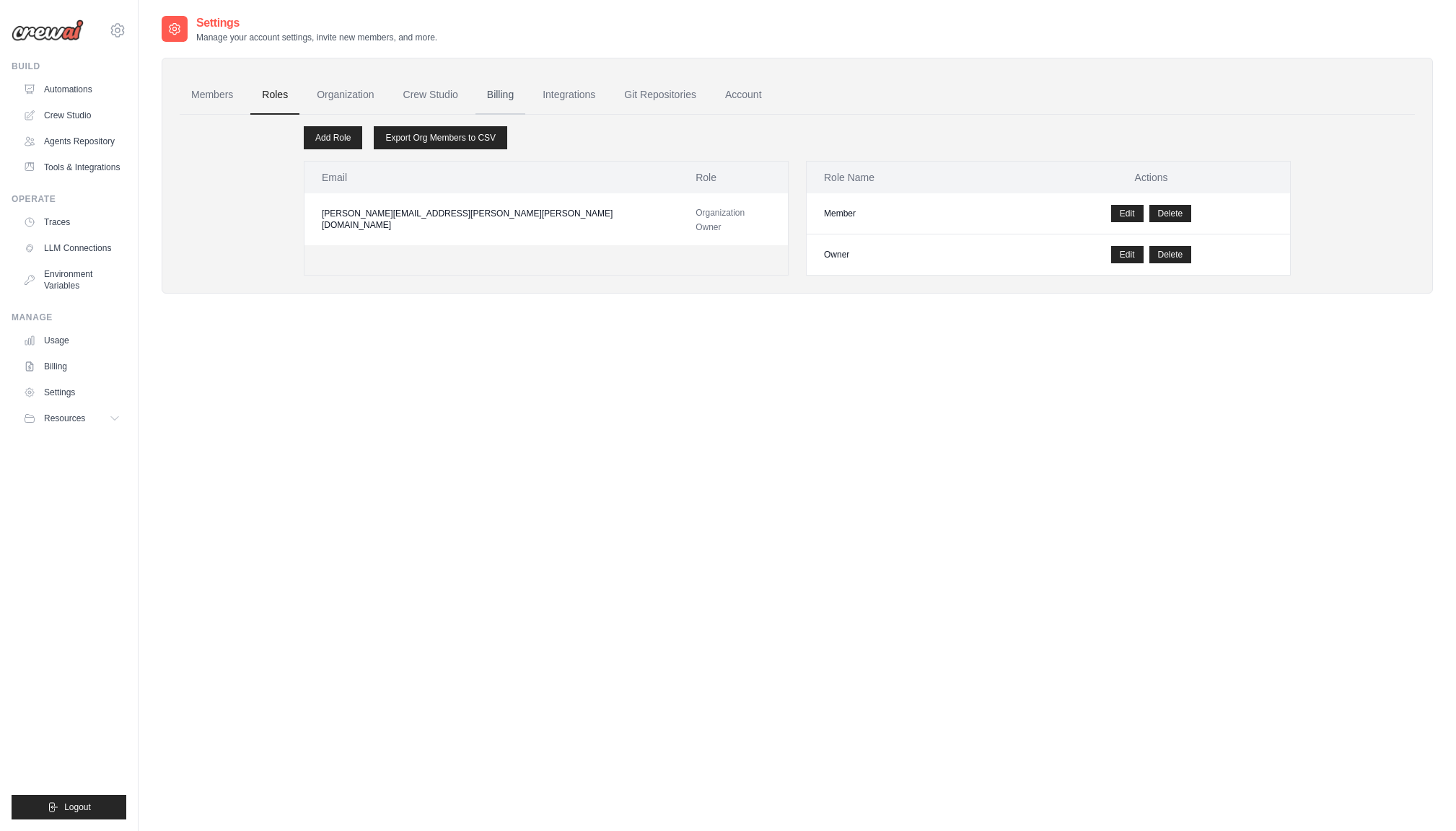
click at [497, 91] on link "Billing" at bounding box center [500, 96] width 49 height 39
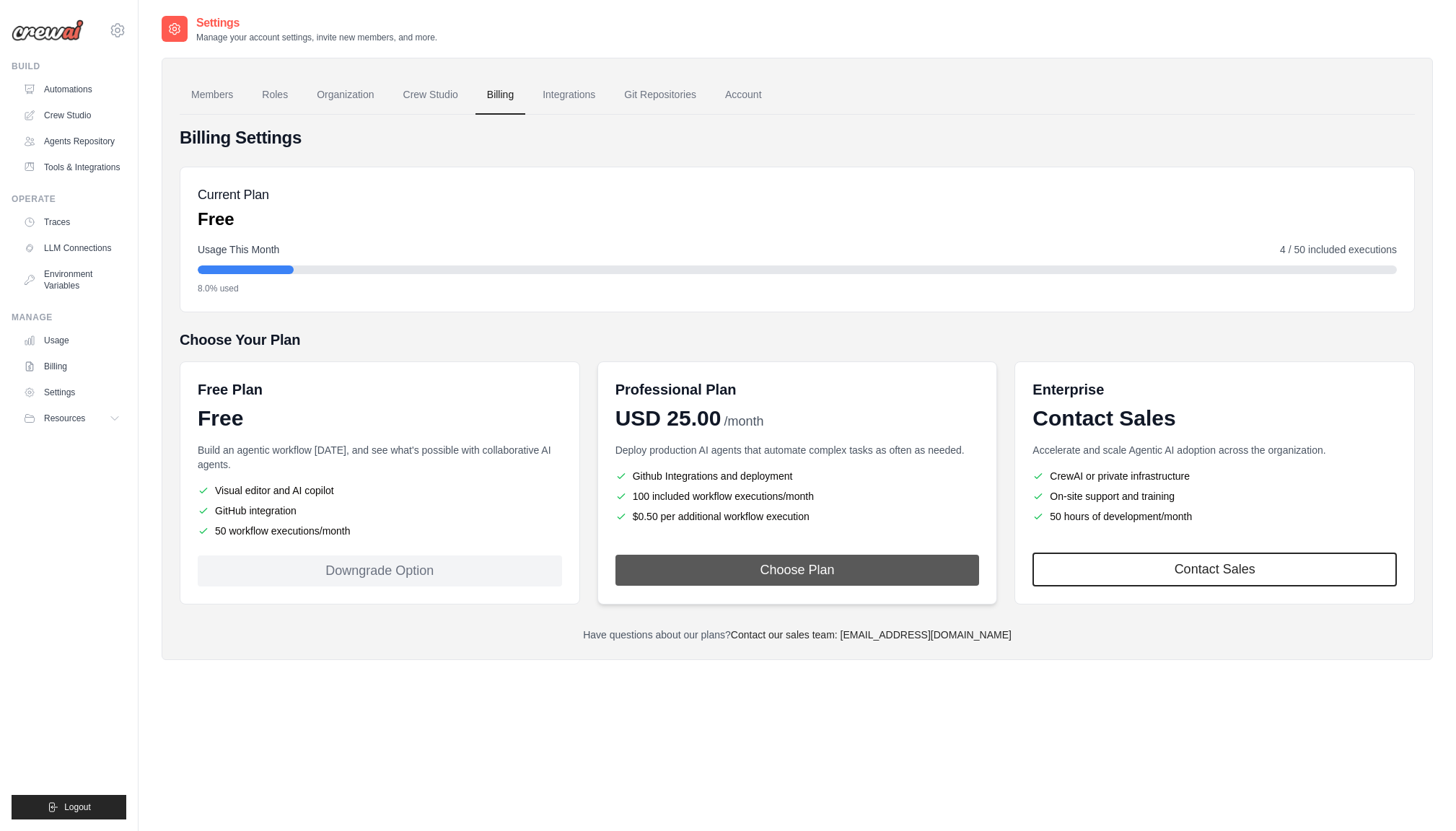
click at [799, 568] on button "Choose Plan" at bounding box center [797, 570] width 364 height 31
click at [1124, 418] on div "Contact Sales" at bounding box center [1213, 418] width 364 height 26
click at [1122, 463] on div "Accelerate and scale Agentic AI adoption across the organization. CrewAI or pri…" at bounding box center [1213, 489] width 364 height 93
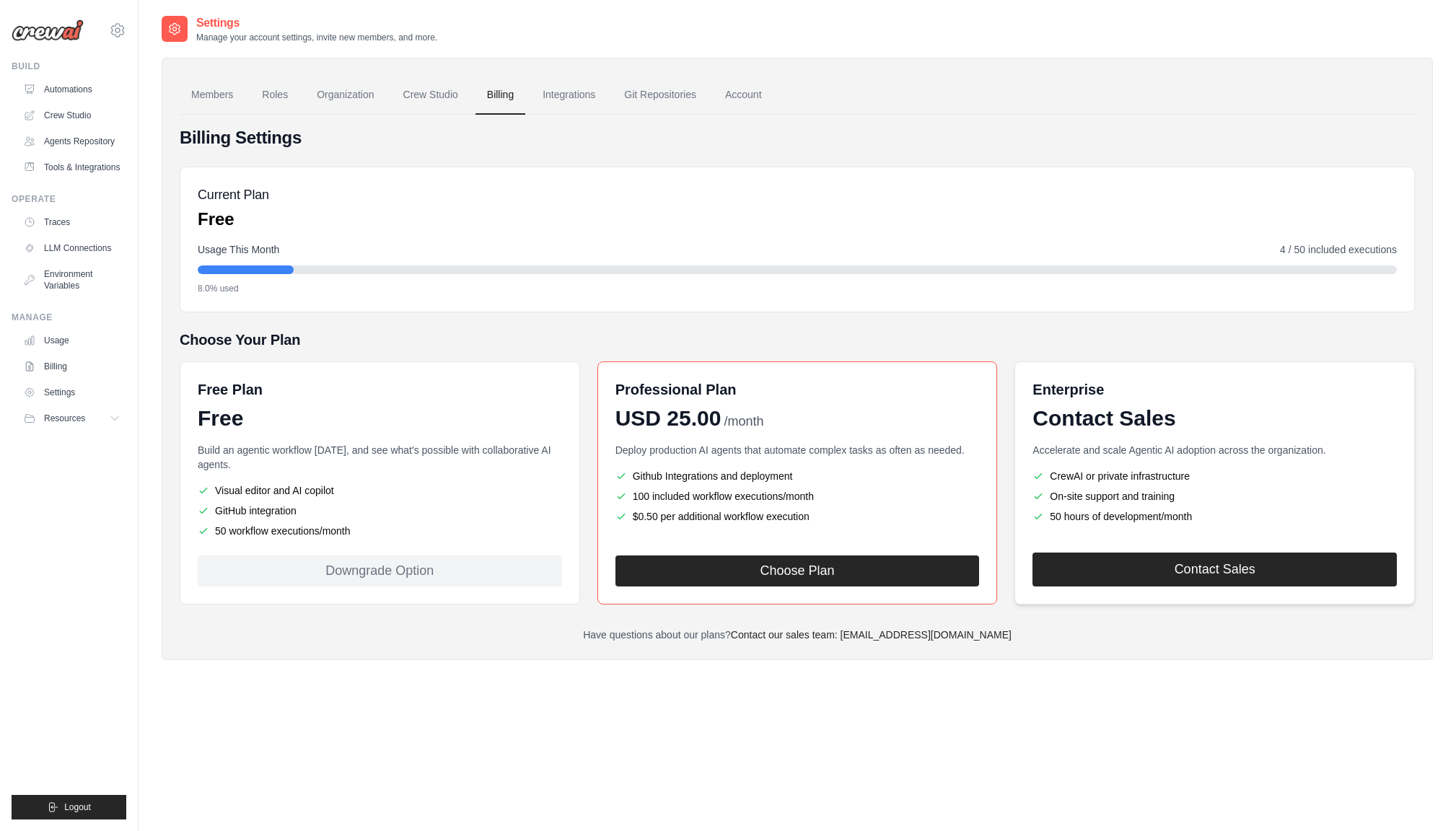
click at [1168, 577] on link "Contact Sales" at bounding box center [1213, 569] width 364 height 34
click at [355, 287] on div "8.0% used" at bounding box center [797, 289] width 1199 height 12
click at [423, 502] on ul "Visual editor and AI copilot GitHub integration 50 workflow executions/month" at bounding box center [379, 511] width 364 height 55
click at [283, 33] on p "Manage your account settings, invite new members, and more." at bounding box center [316, 37] width 241 height 12
click at [541, 93] on link "Integrations" at bounding box center [569, 96] width 76 height 39
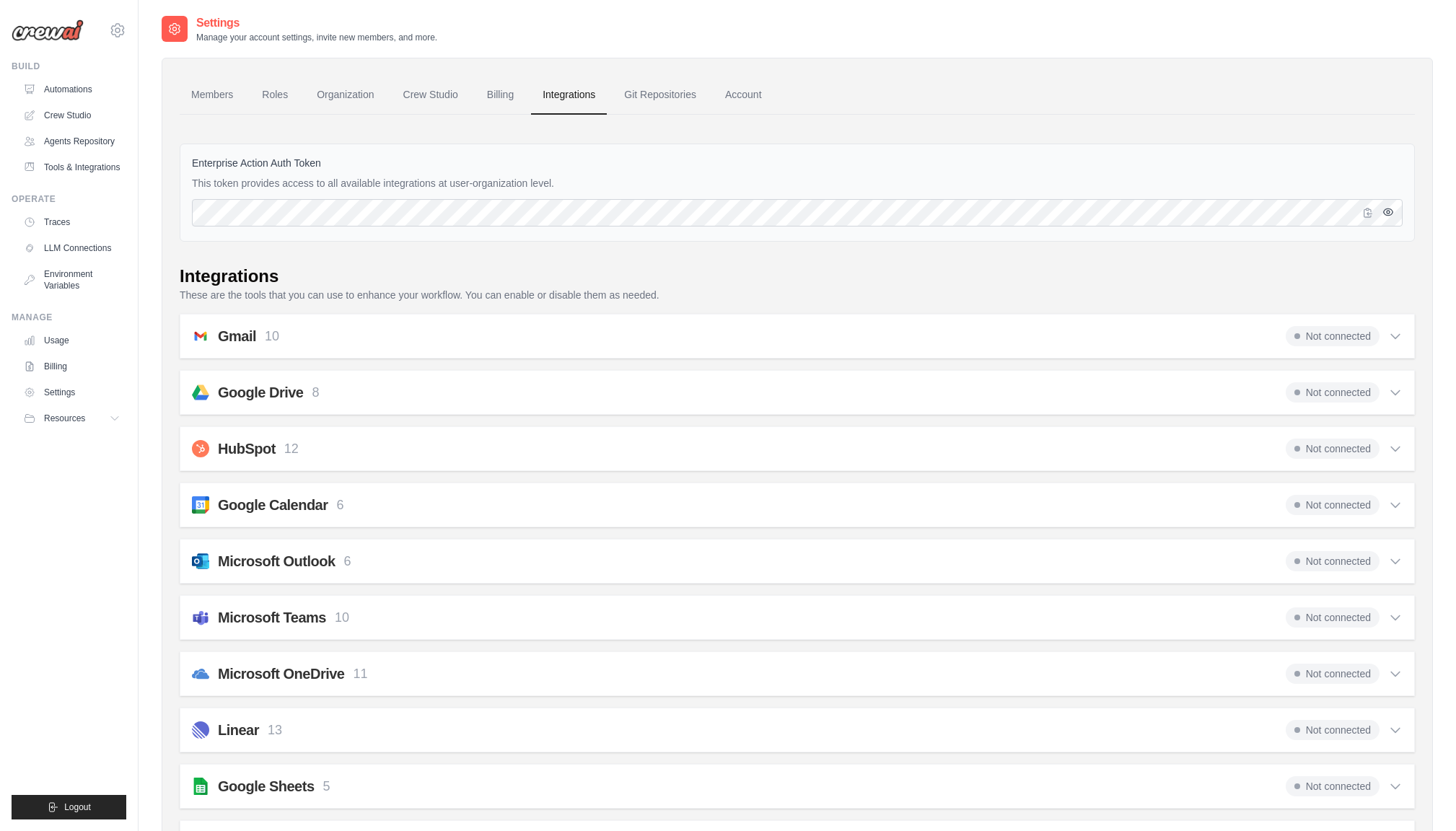
click at [1388, 211] on icon "button" at bounding box center [1388, 212] width 12 height 12
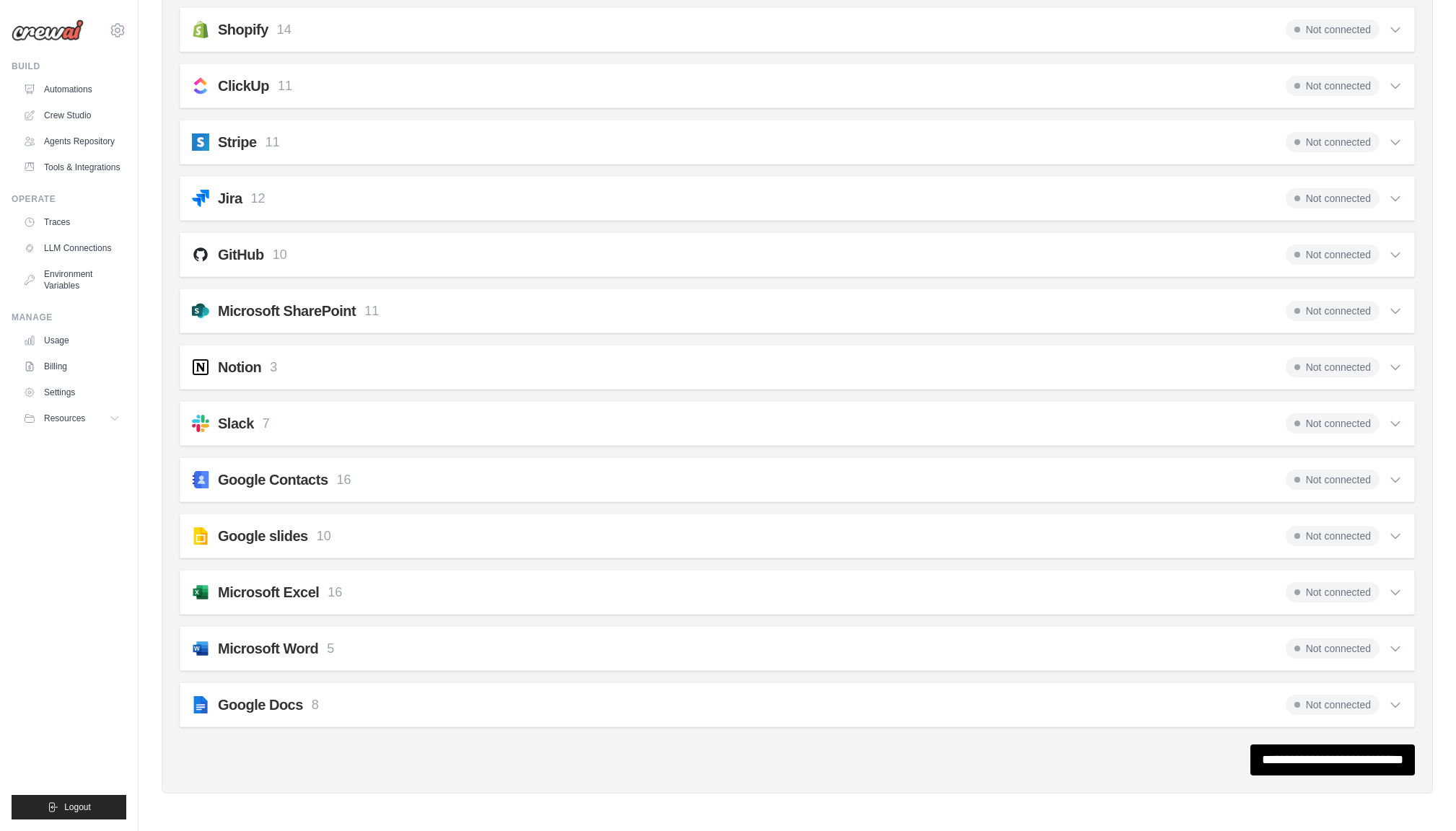
scroll to position [1094, 0]
click at [1395, 705] on icon at bounding box center [1395, 705] width 15 height 15
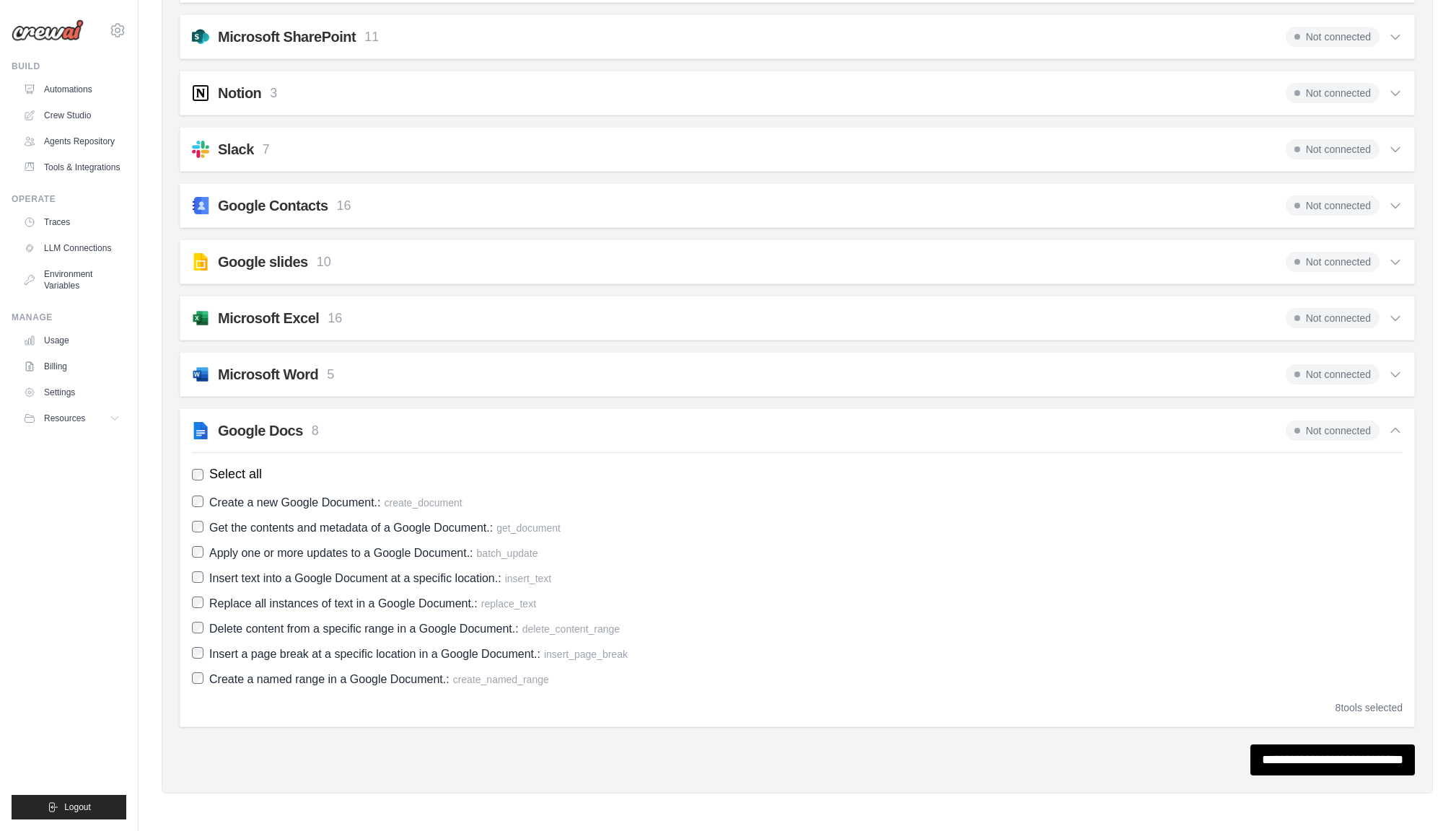
scroll to position [1368, 0]
click at [69, 92] on link "Automations" at bounding box center [73, 89] width 108 height 23
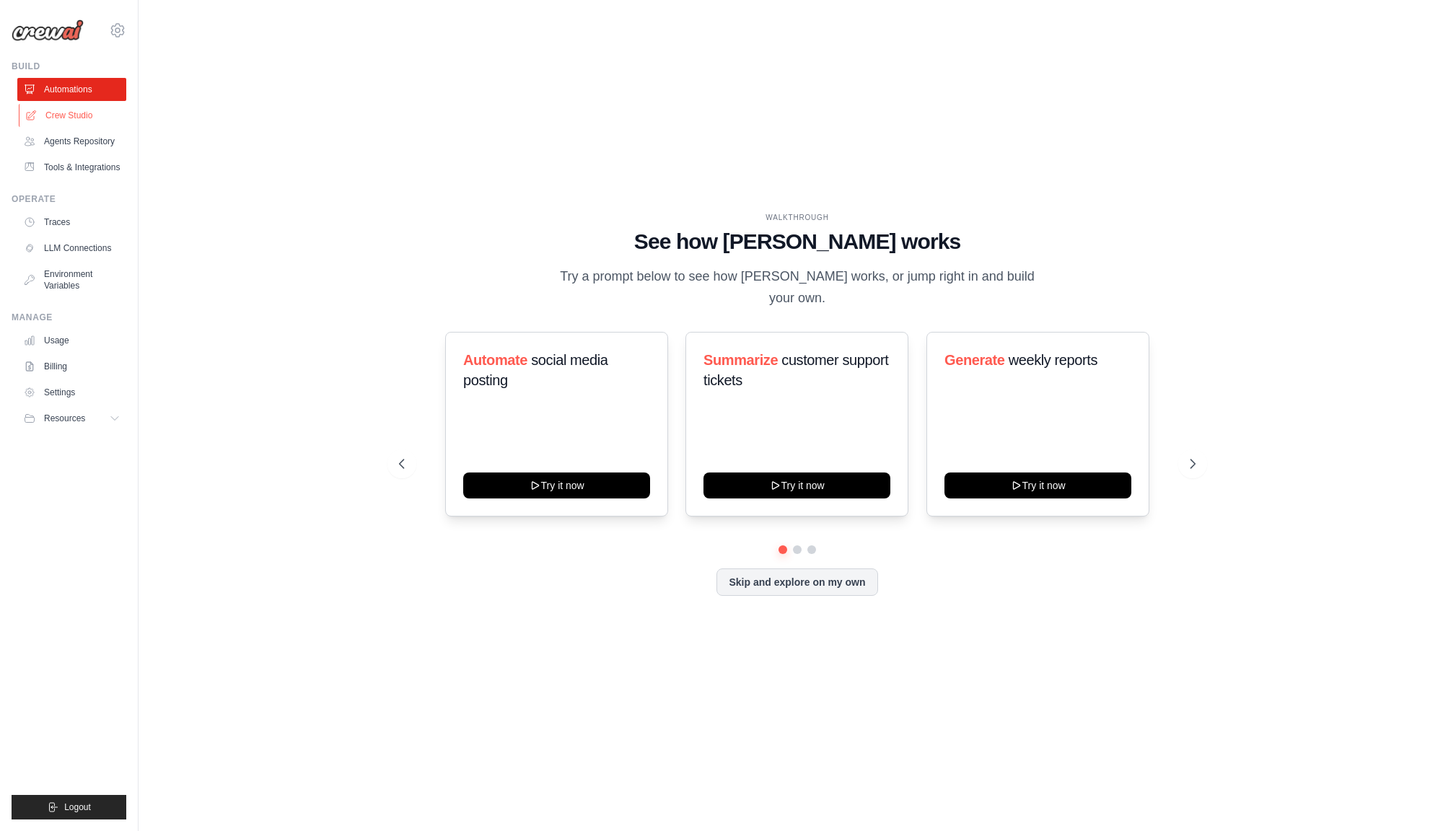
click at [66, 111] on link "Crew Studio" at bounding box center [73, 114] width 108 height 23
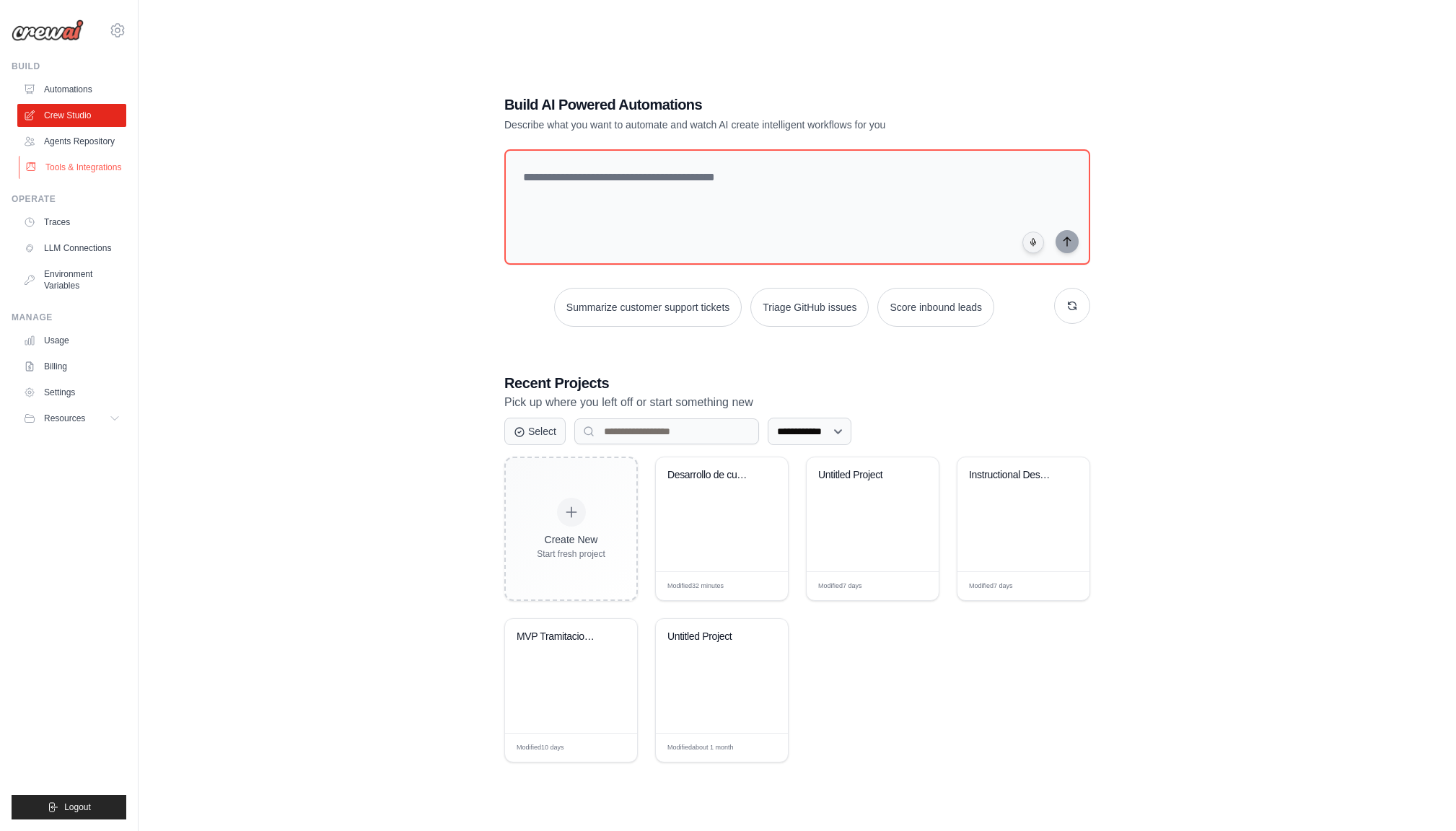
scroll to position [2, 0]
click at [74, 159] on link "Tools & Integrations" at bounding box center [73, 167] width 108 height 23
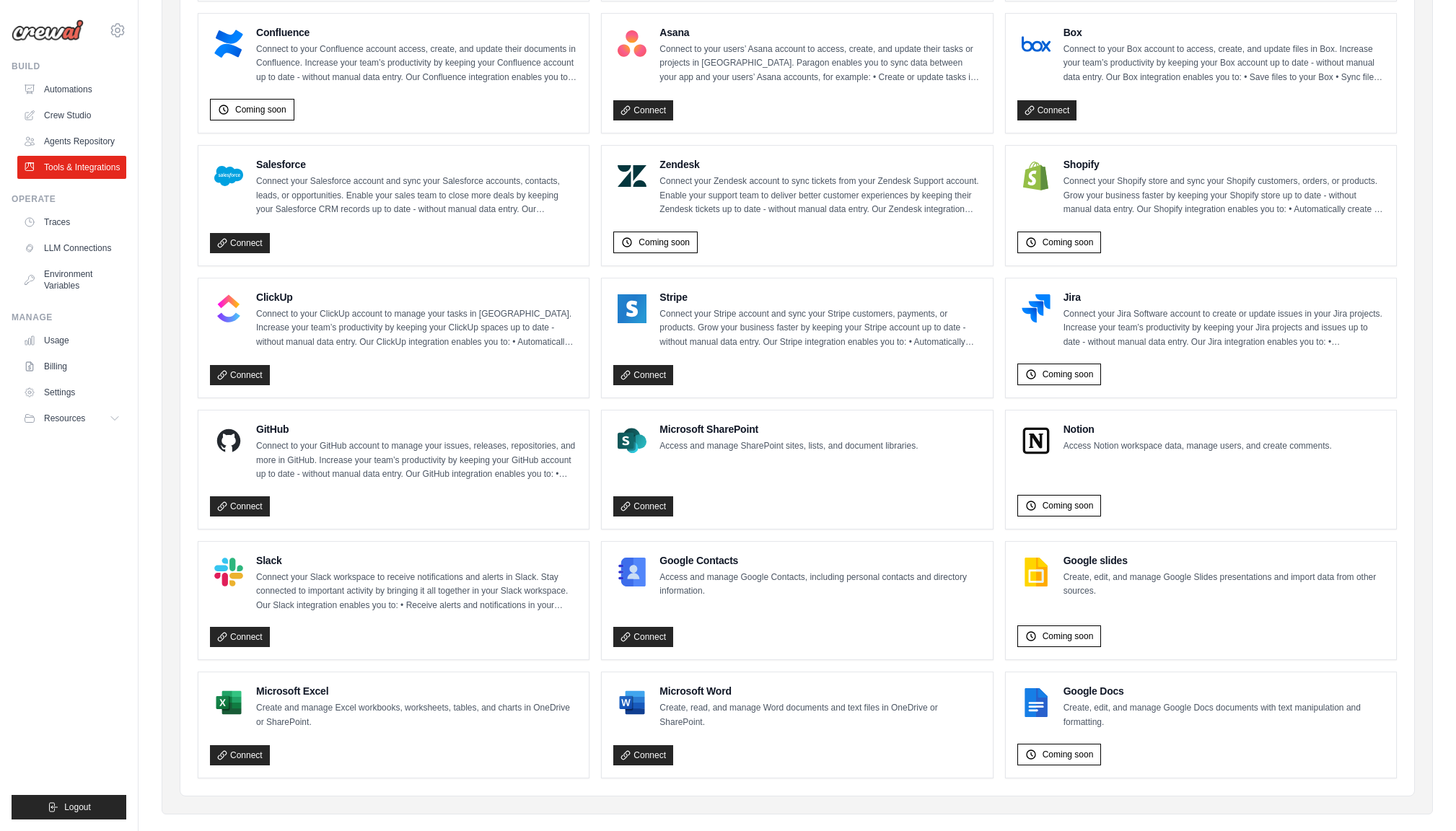
scroll to position [527, 0]
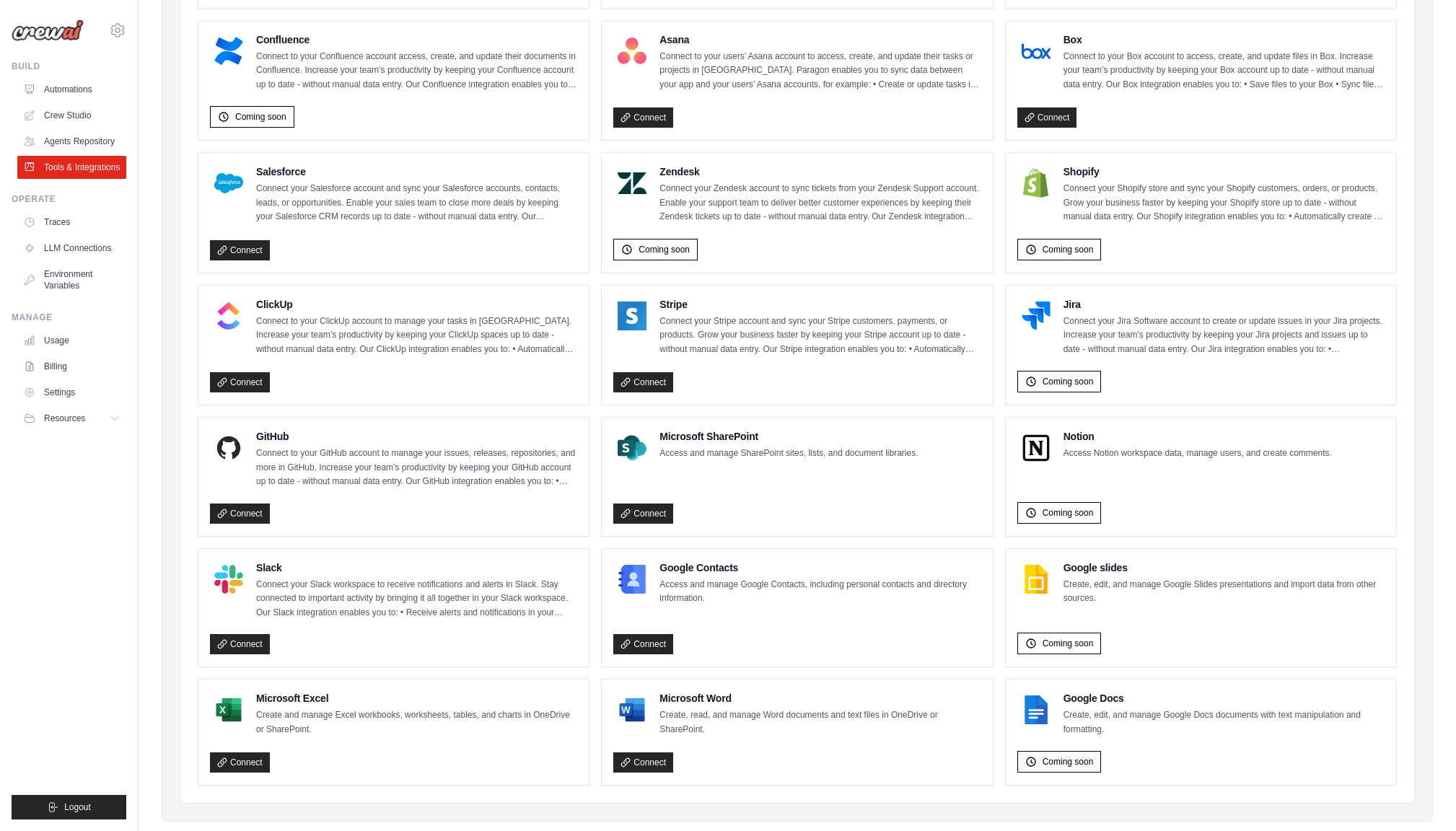
click at [1082, 756] on span "Coming soon" at bounding box center [1068, 762] width 51 height 12
click at [1083, 756] on span "Coming soon" at bounding box center [1068, 762] width 51 height 12
click at [1162, 748] on div "Coming soon" at bounding box center [1201, 759] width 367 height 29
drag, startPoint x: 1149, startPoint y: 735, endPoint x: 1095, endPoint y: 740, distance: 54.2
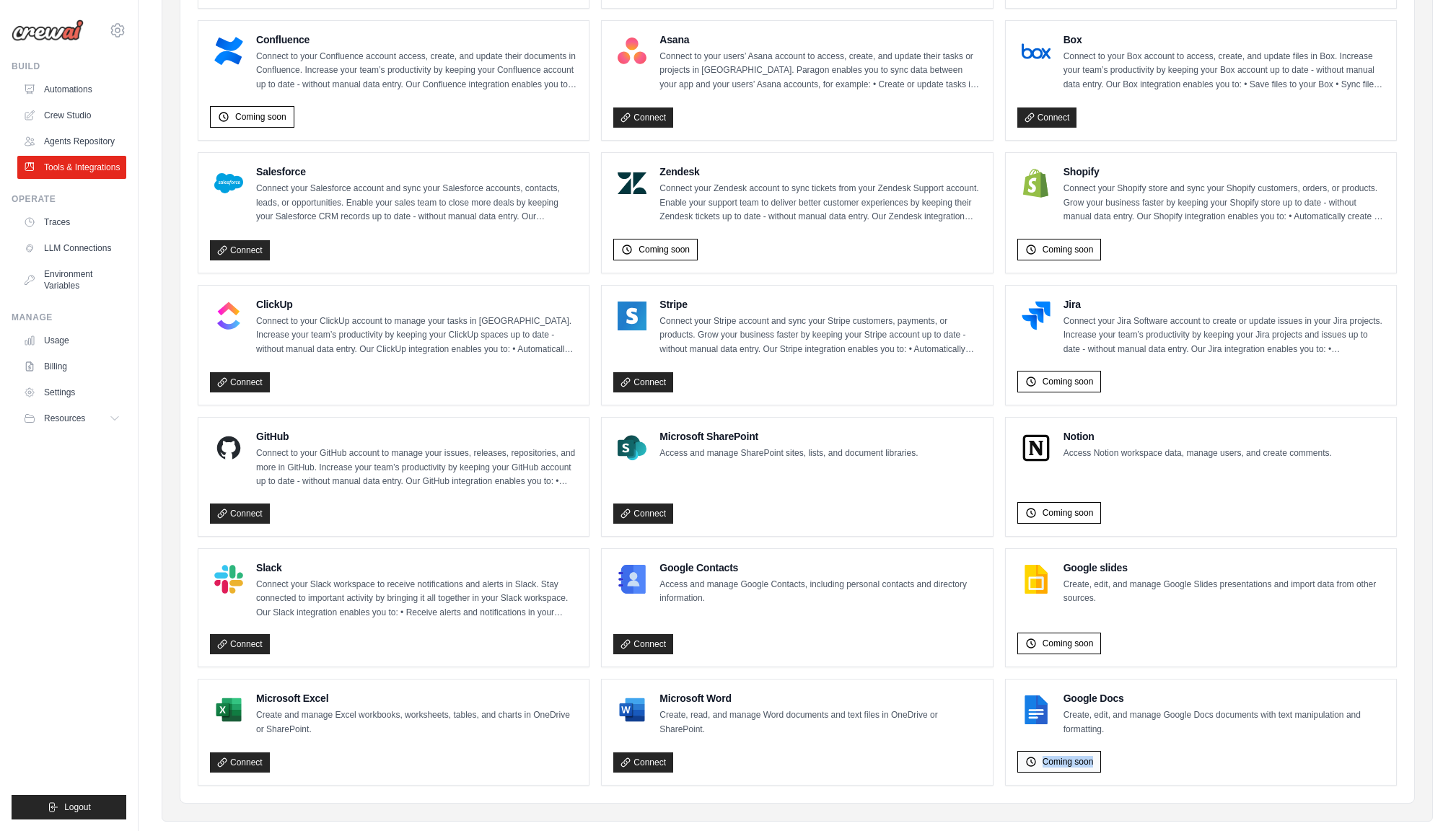
click at [1149, 745] on div "Coming soon" at bounding box center [1201, 759] width 367 height 29
click at [644, 752] on link "Connect" at bounding box center [643, 762] width 60 height 20
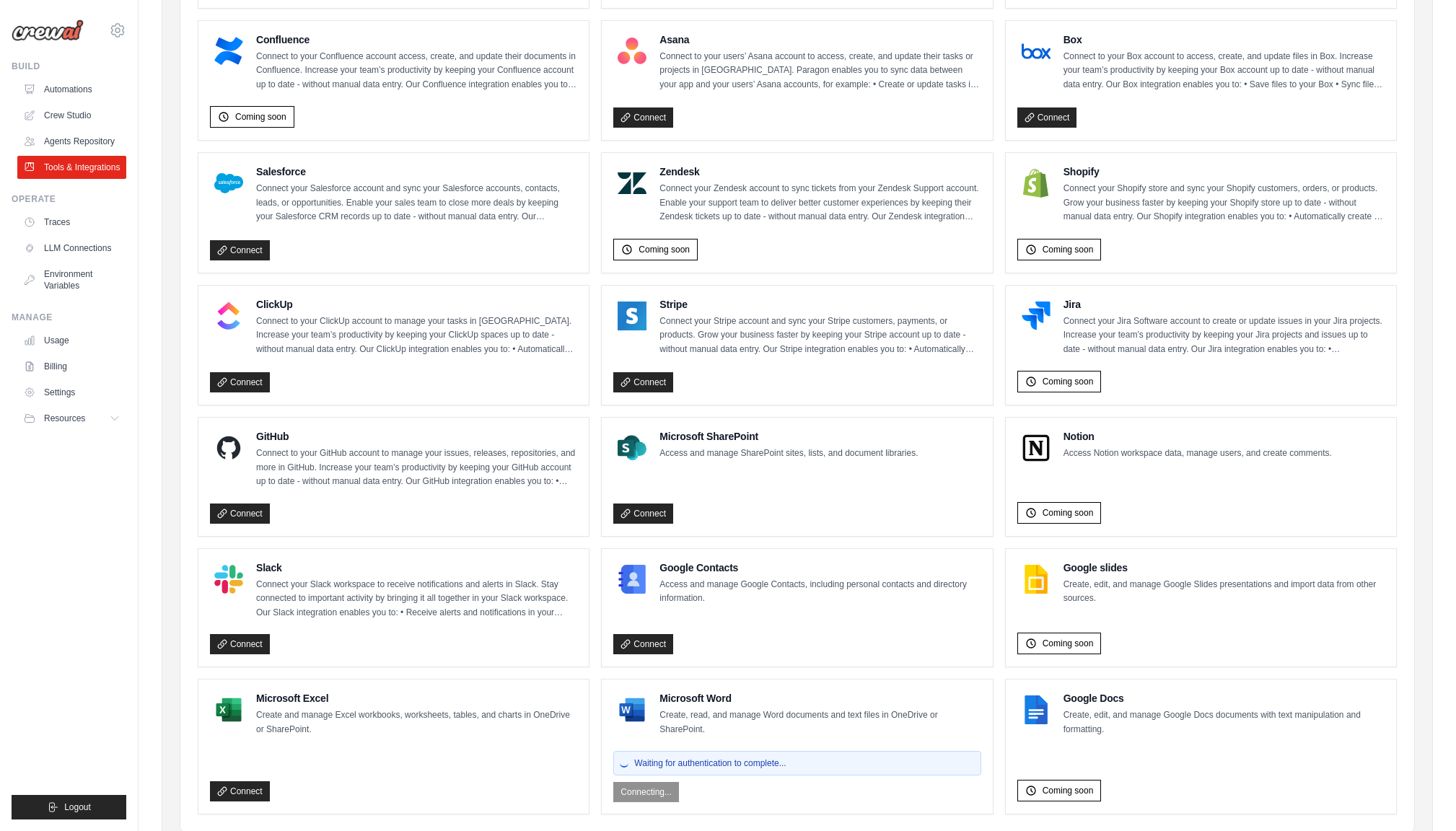
click at [784, 757] on span "Waiting for authentication to complete..." at bounding box center [710, 763] width 152 height 12
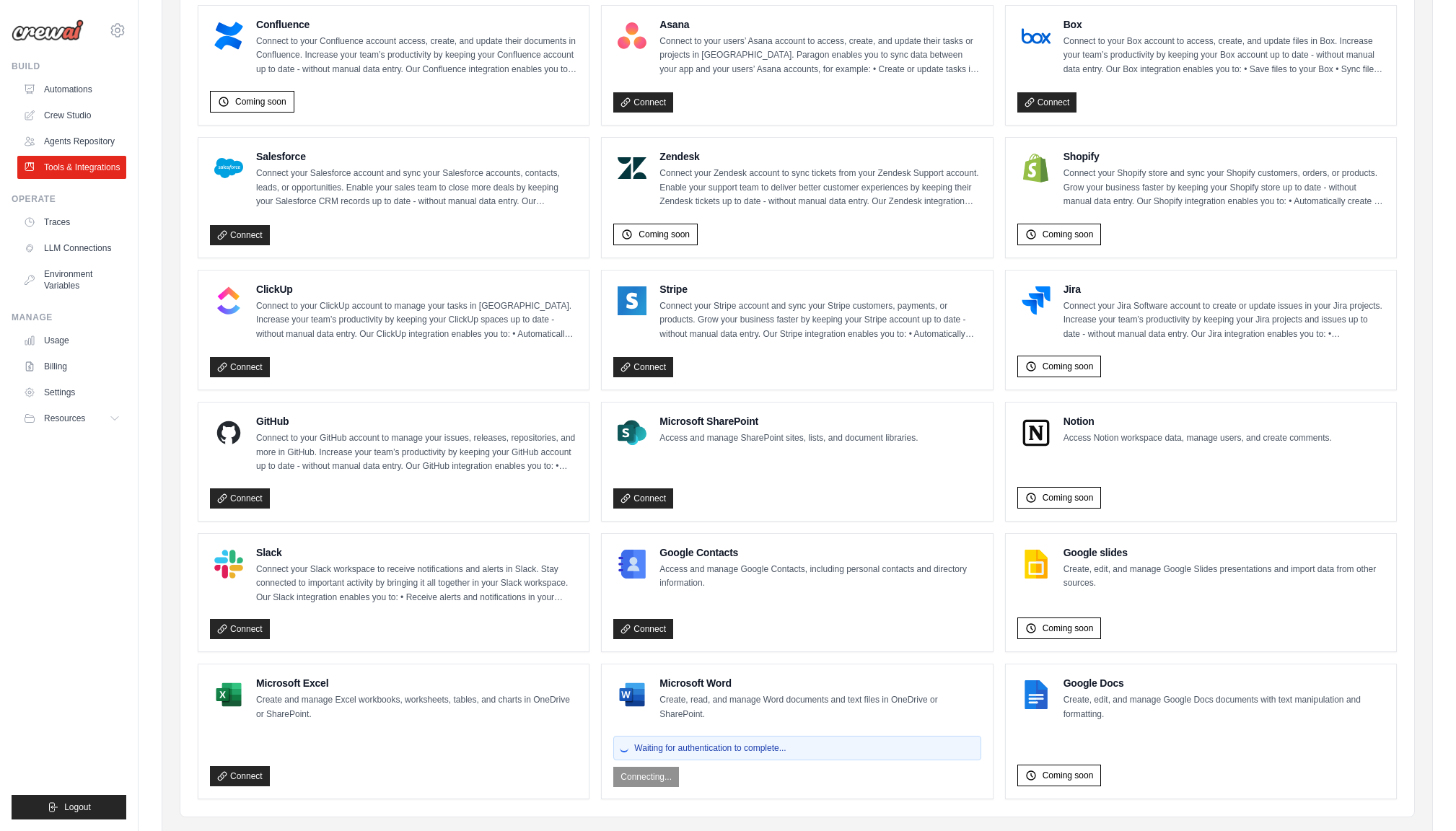
scroll to position [544, 0]
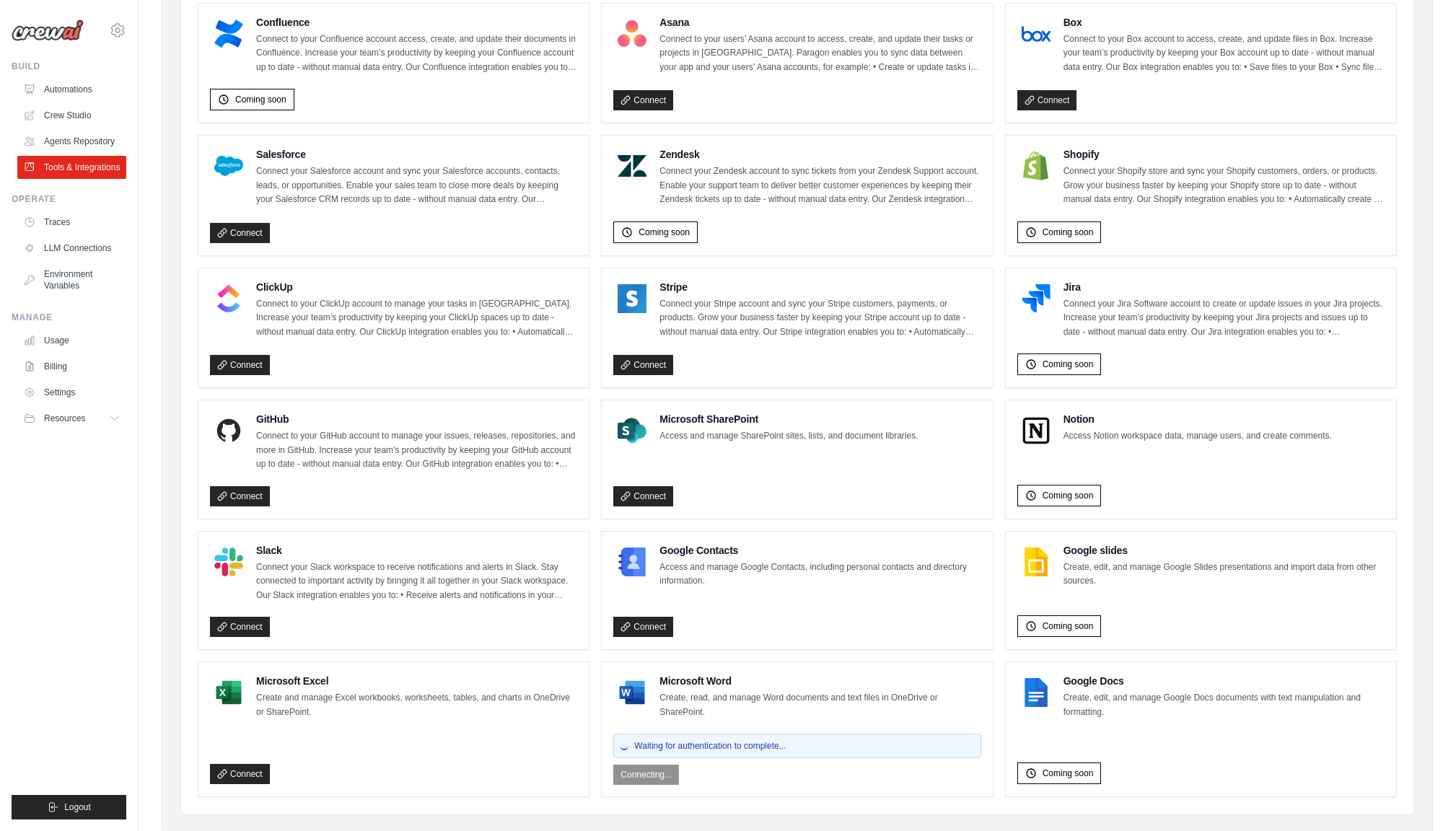
click at [748, 740] on span "Waiting for authentication to complete..." at bounding box center [710, 746] width 152 height 12
click at [695, 740] on span "Waiting for authentication to complete..." at bounding box center [710, 746] width 152 height 12
click at [725, 765] on div "Waiting for authentication to complete... Connecting..." at bounding box center [797, 756] width 367 height 57
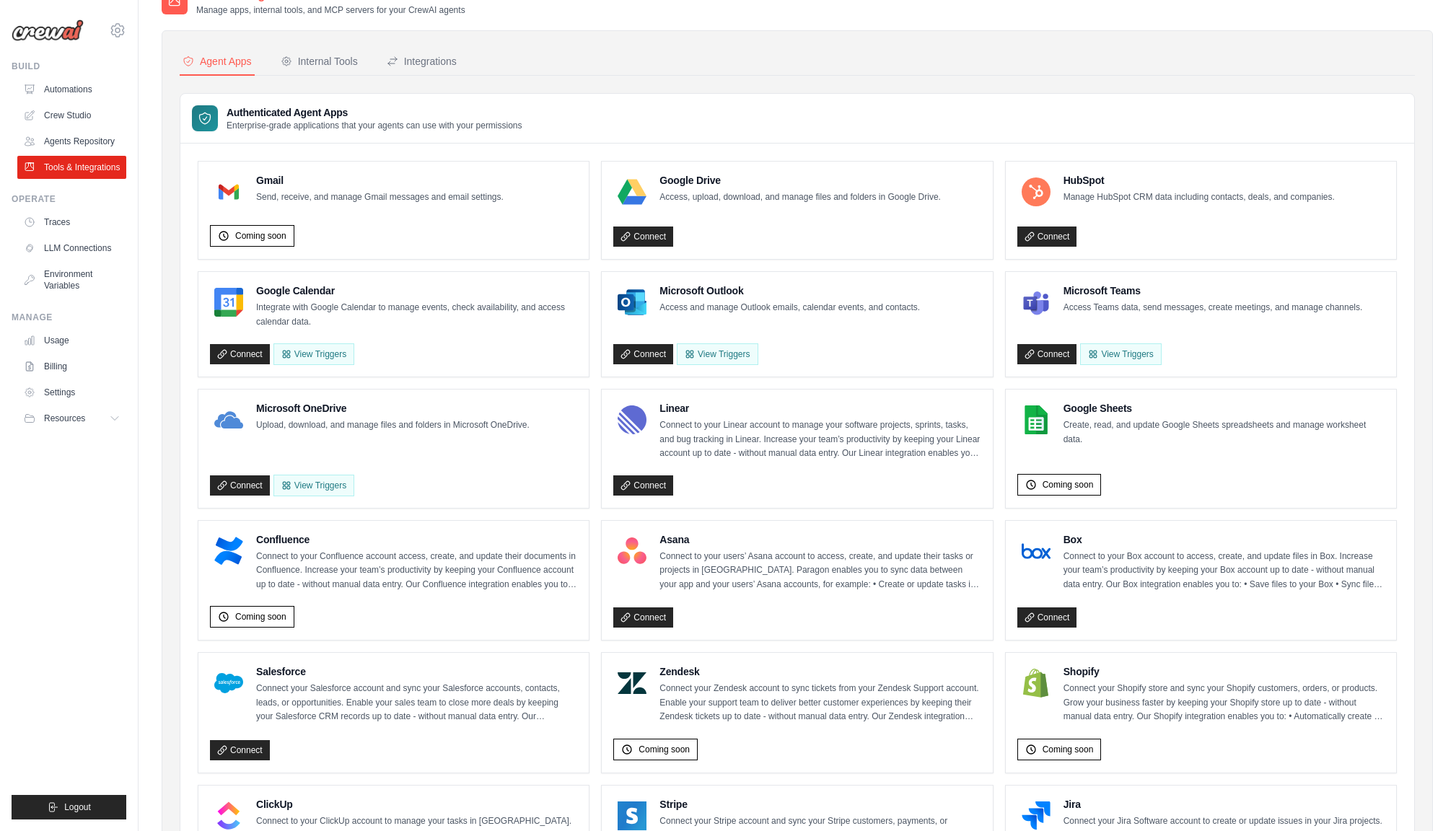
scroll to position [19, 0]
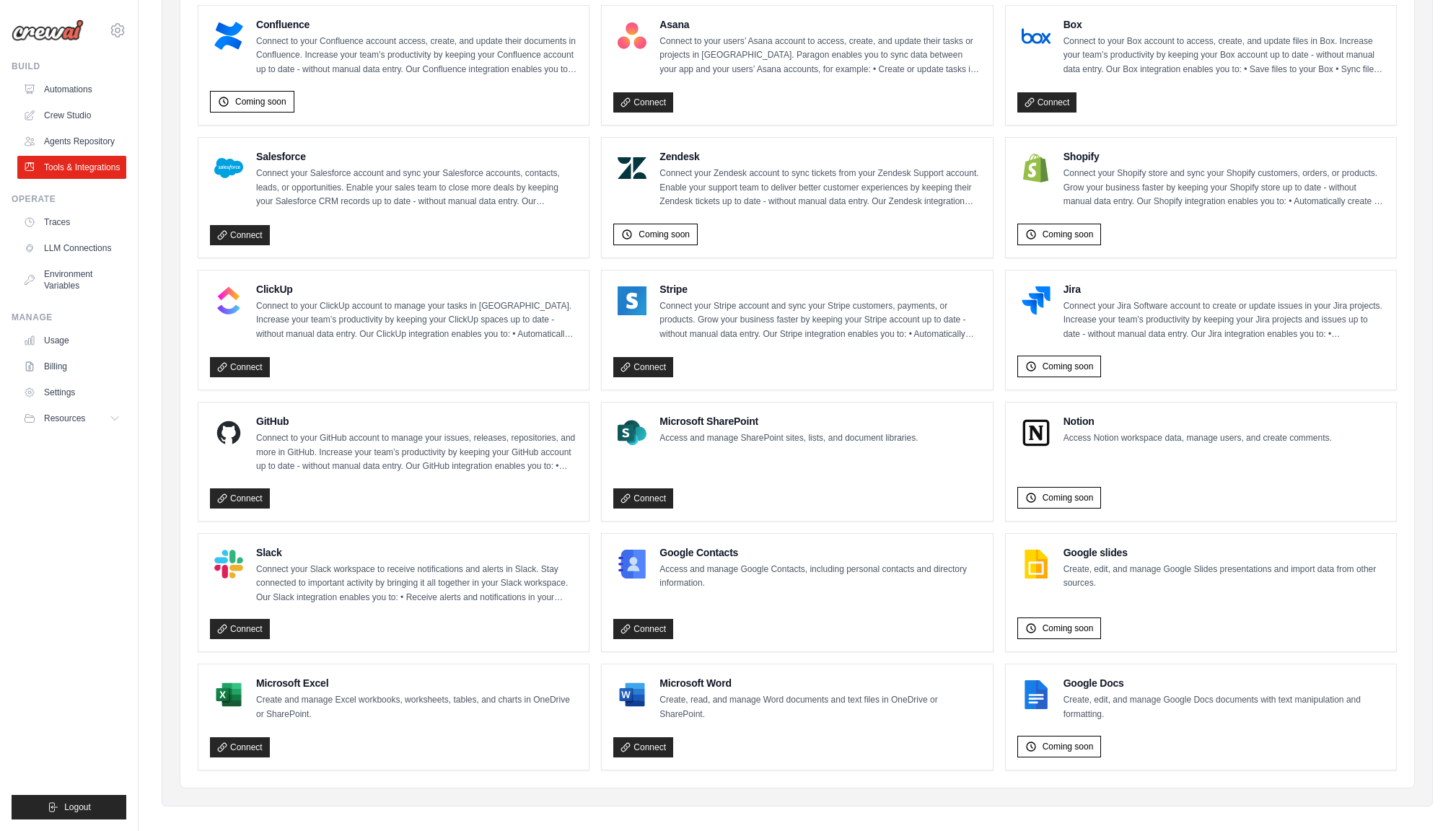
scroll to position [541, 0]
click at [1066, 741] on span "Coming soon" at bounding box center [1068, 747] width 51 height 12
click at [1112, 734] on div "Coming soon" at bounding box center [1201, 744] width 367 height 29
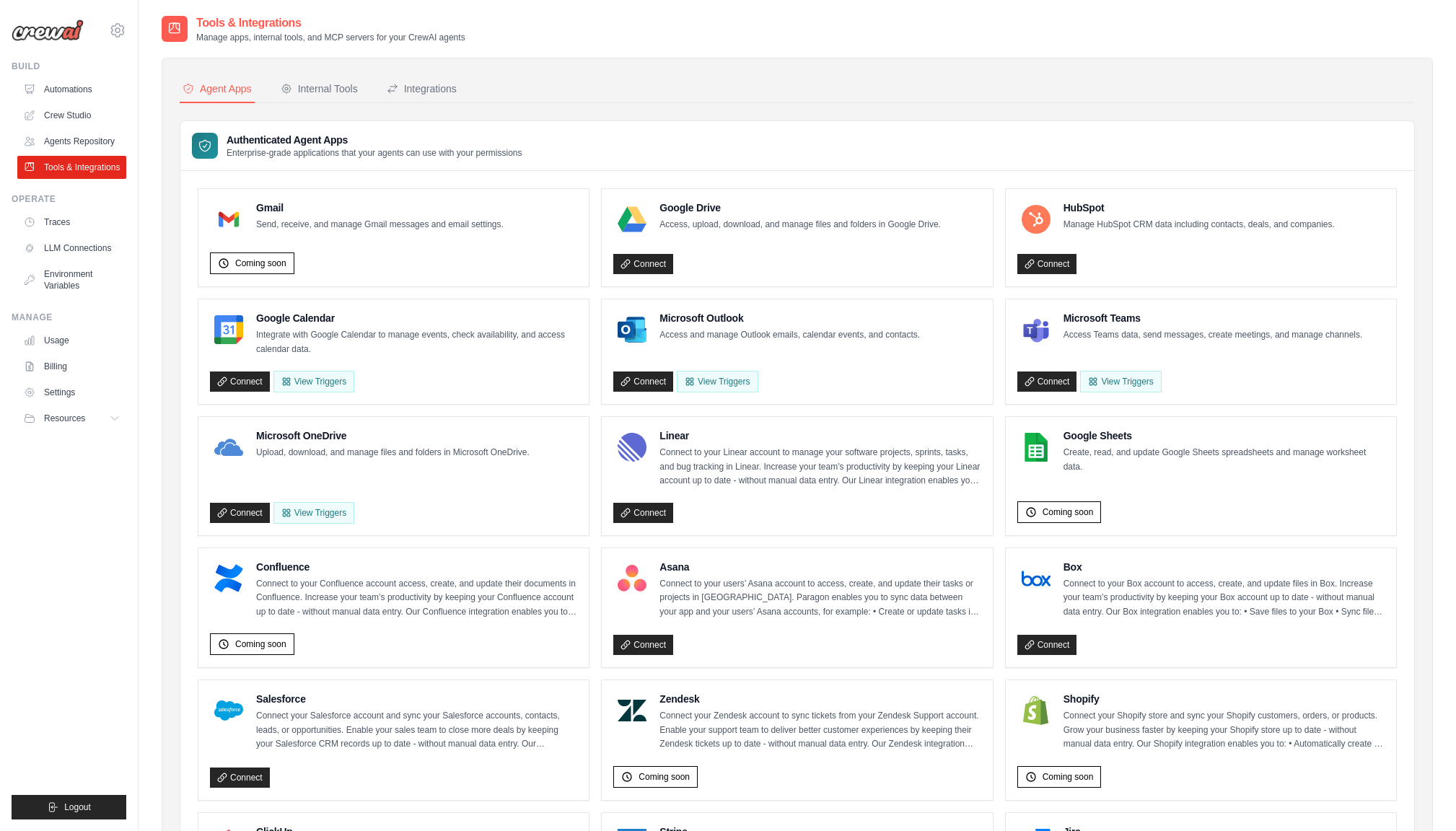
scroll to position [0, 0]
click at [659, 265] on link "Connect" at bounding box center [643, 264] width 60 height 20
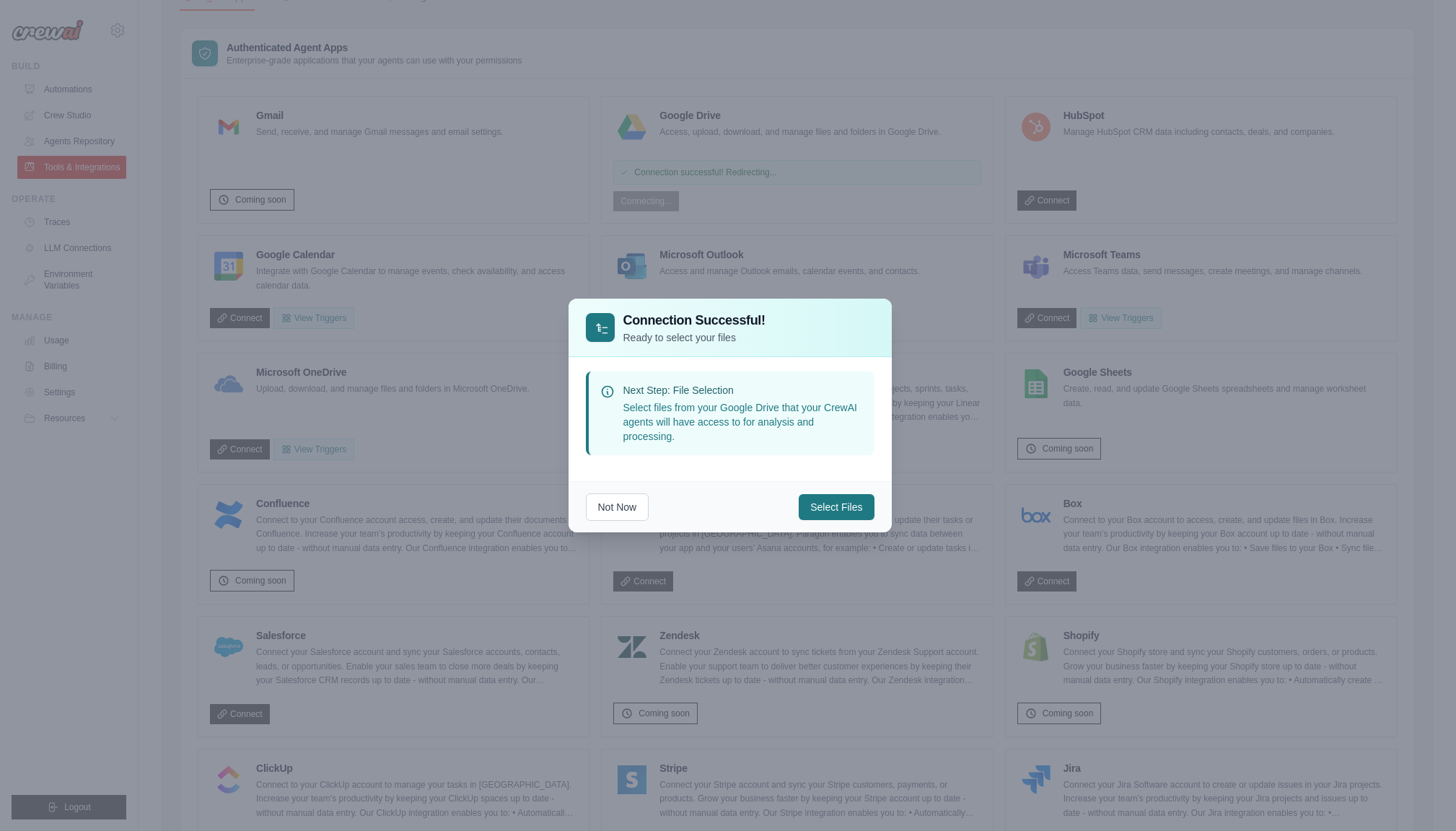
scroll to position [93, 0]
click at [823, 508] on button "Select Files" at bounding box center [836, 506] width 75 height 26
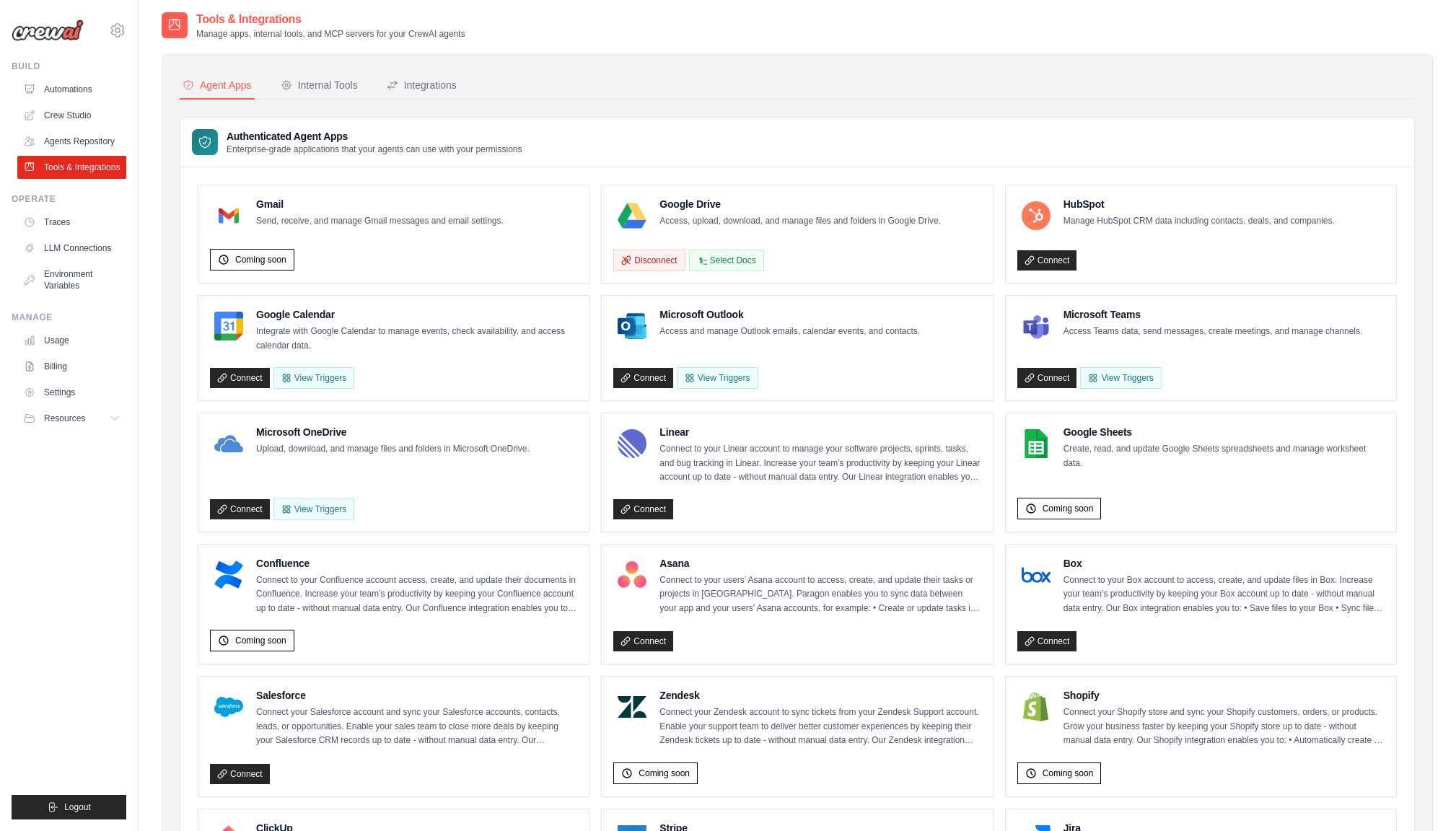
scroll to position [4, 0]
click at [656, 258] on button "Disconnect" at bounding box center [649, 259] width 71 height 22
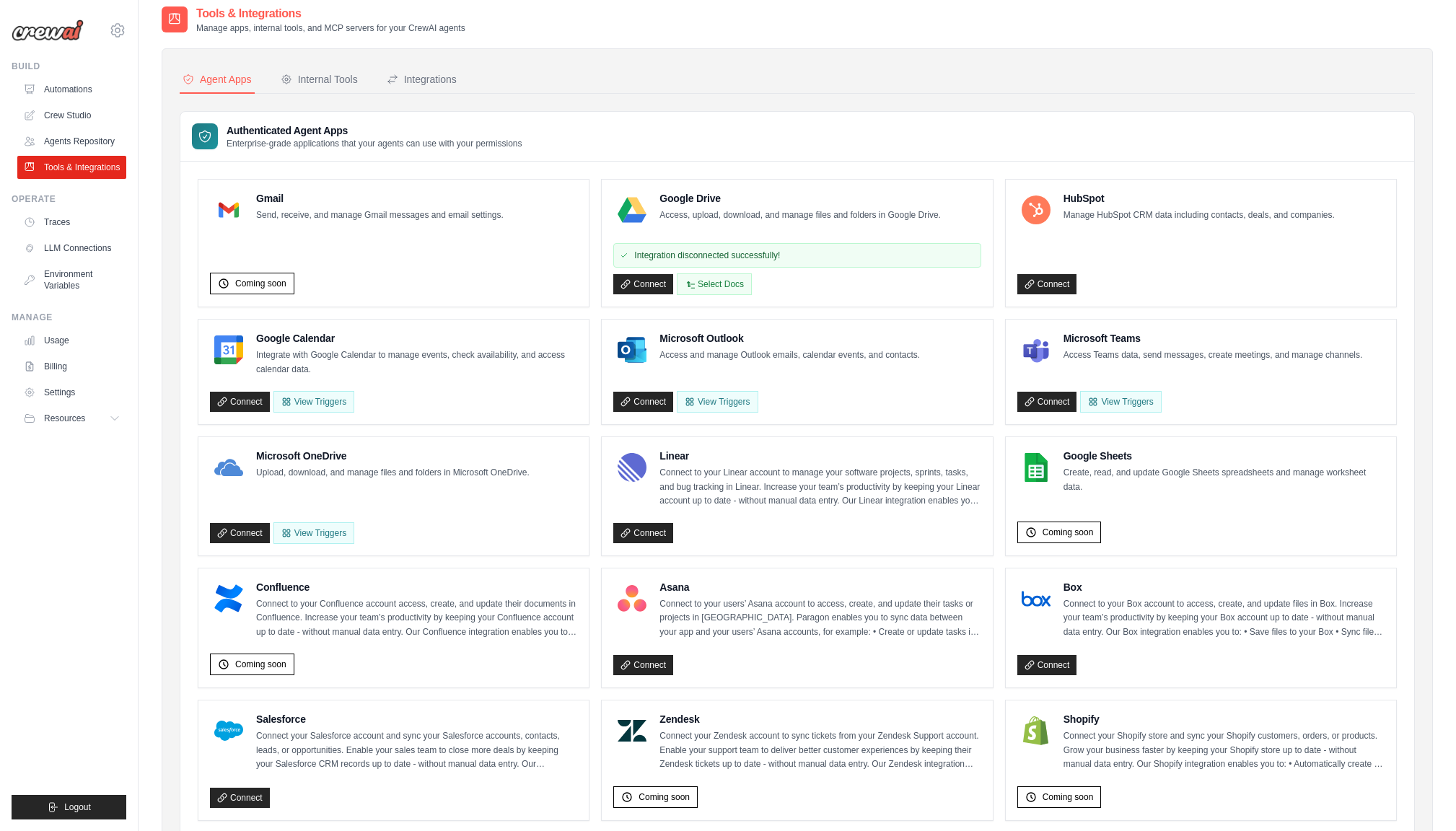
scroll to position [15, 0]
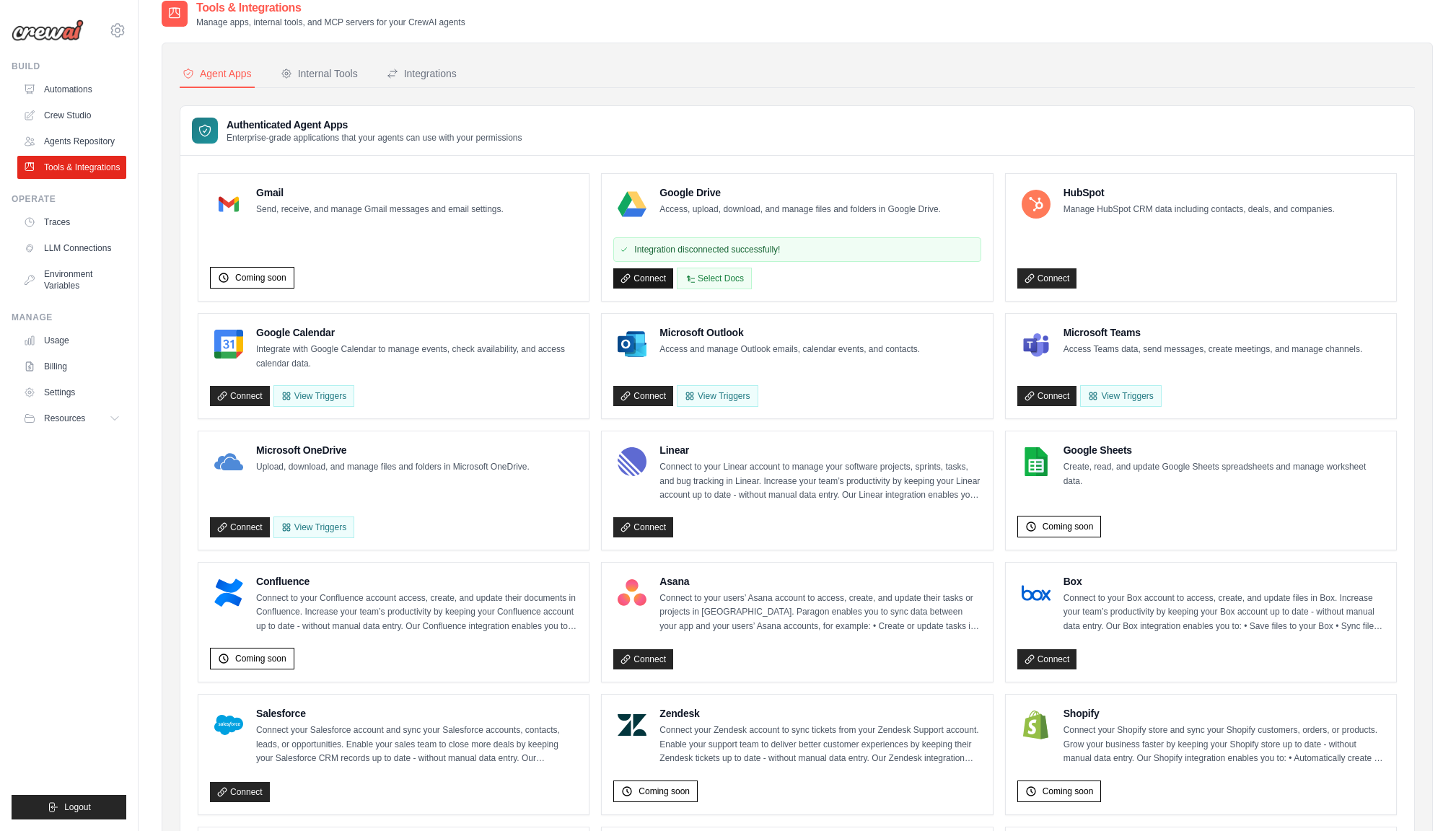
click at [636, 281] on link "Connect" at bounding box center [643, 278] width 60 height 20
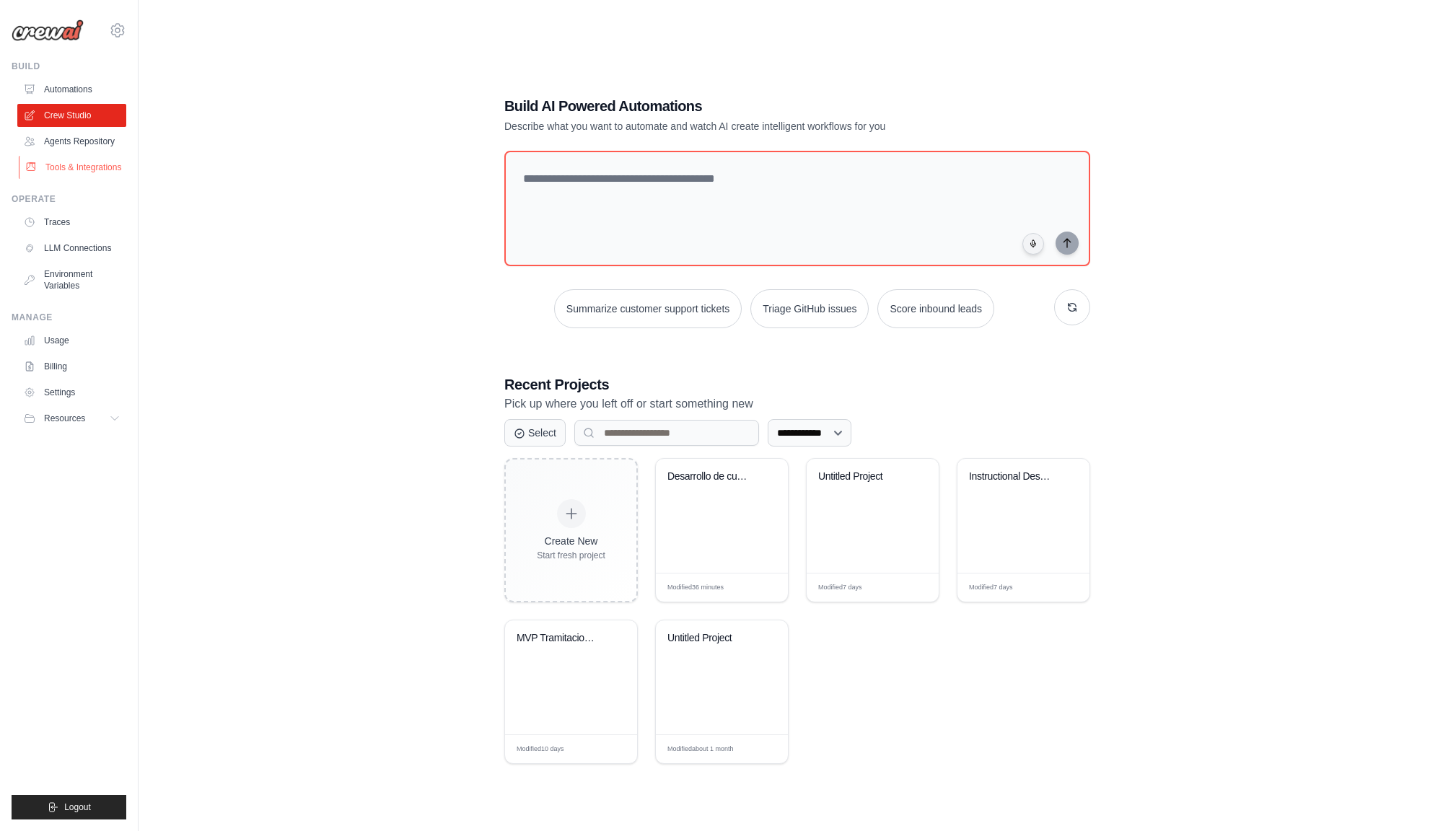
click at [80, 167] on link "Tools & Integrations" at bounding box center [73, 167] width 108 height 23
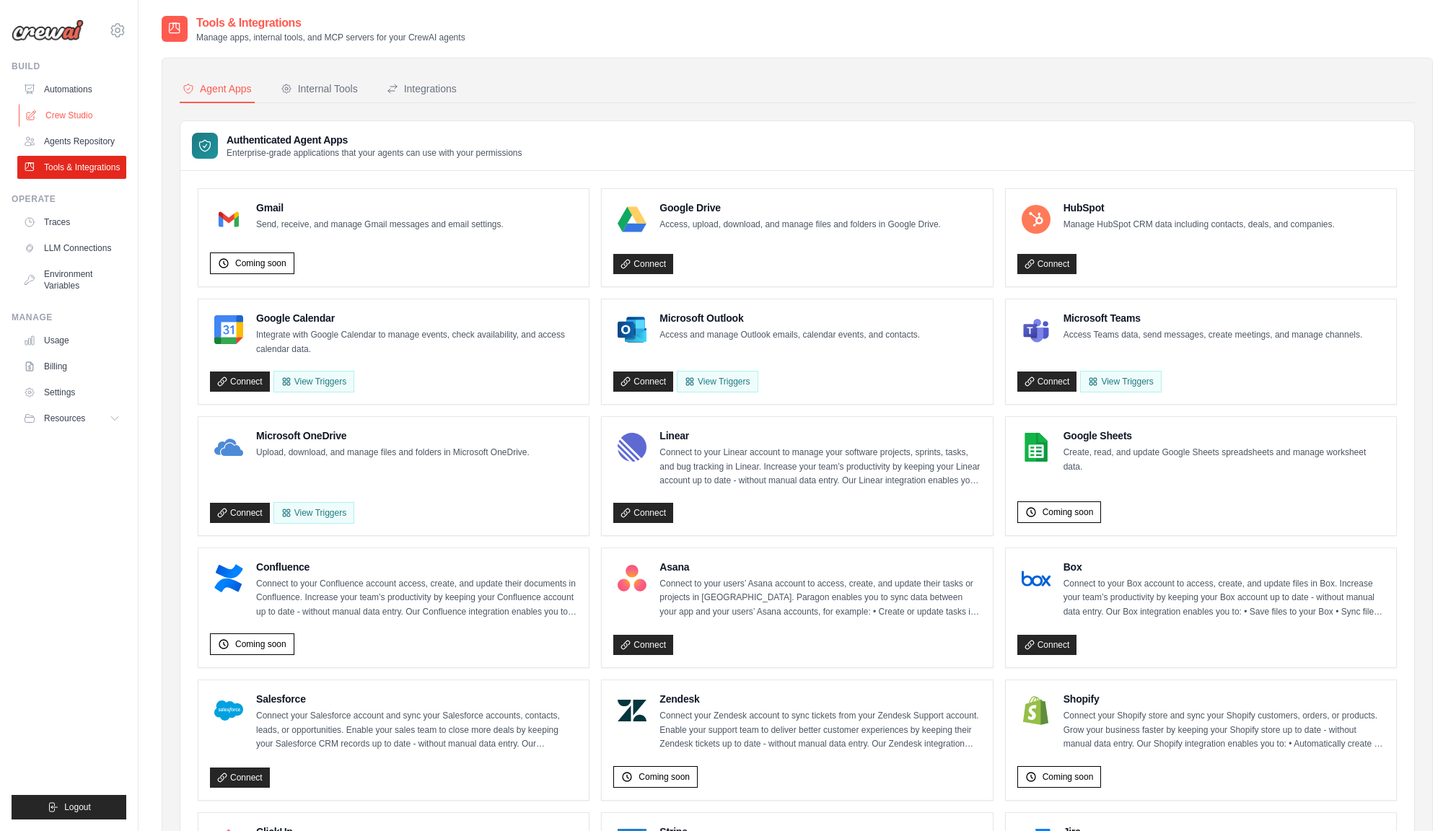
click at [67, 114] on link "Crew Studio" at bounding box center [73, 114] width 108 height 23
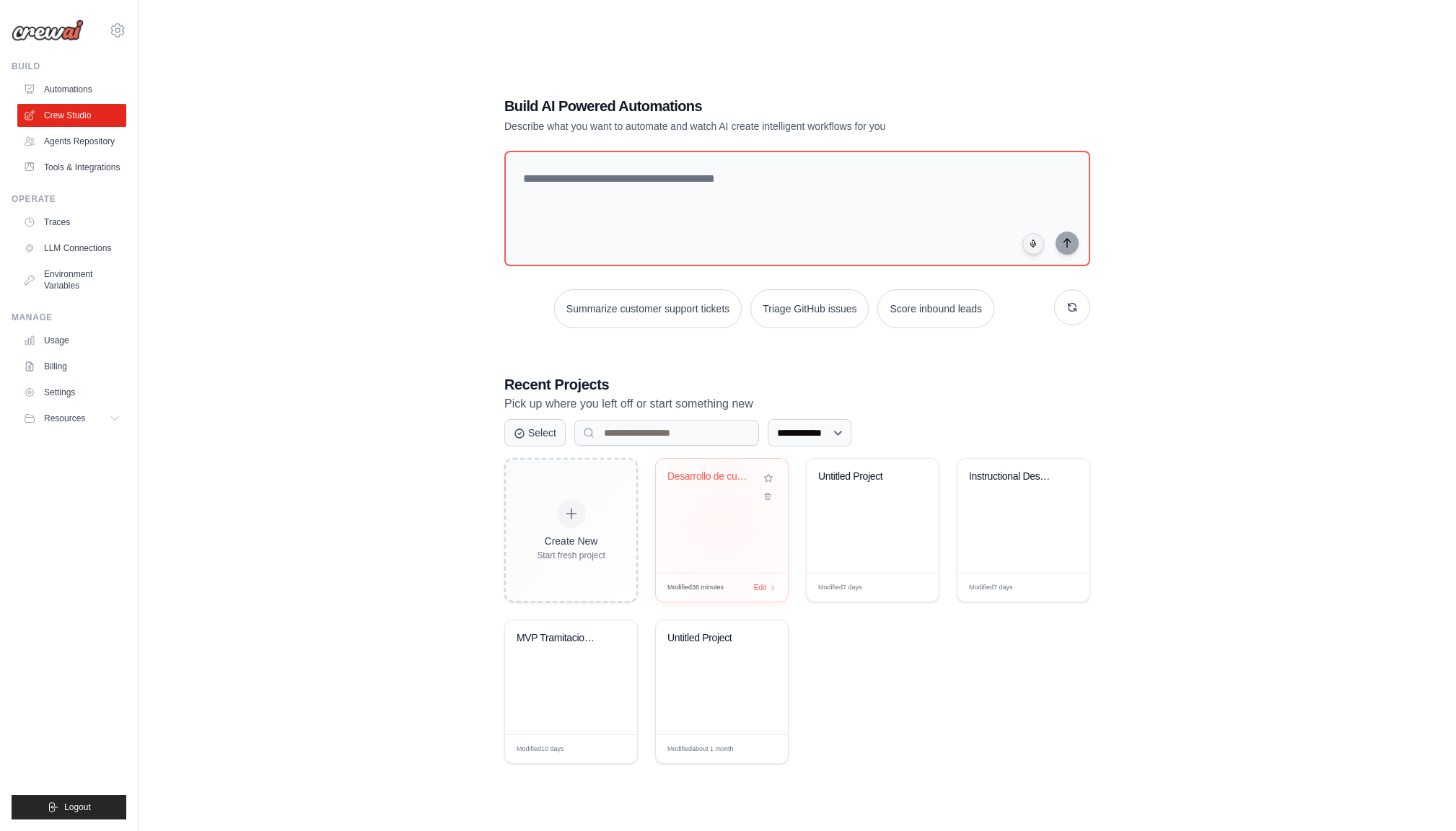
click at [722, 521] on div "Desarrollo de cursos de formacion" at bounding box center [722, 516] width 132 height 114
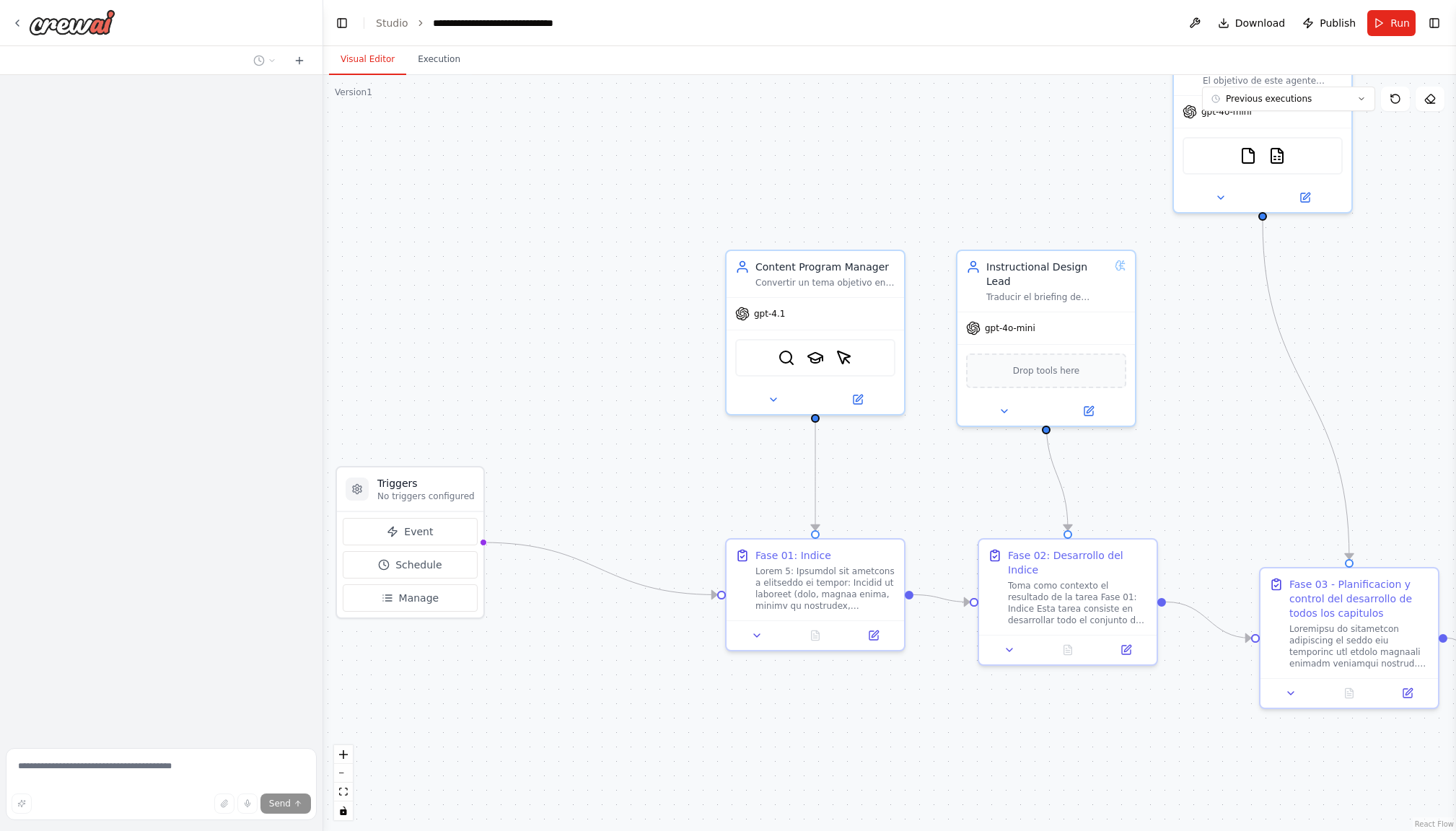
drag, startPoint x: 525, startPoint y: 364, endPoint x: 639, endPoint y: 464, distance: 151.6
click at [639, 466] on div ".deletable-edge-delete-btn { width: 20px; height: 20px; border: 0px solid #ffff…" at bounding box center [889, 452] width 1133 height 756
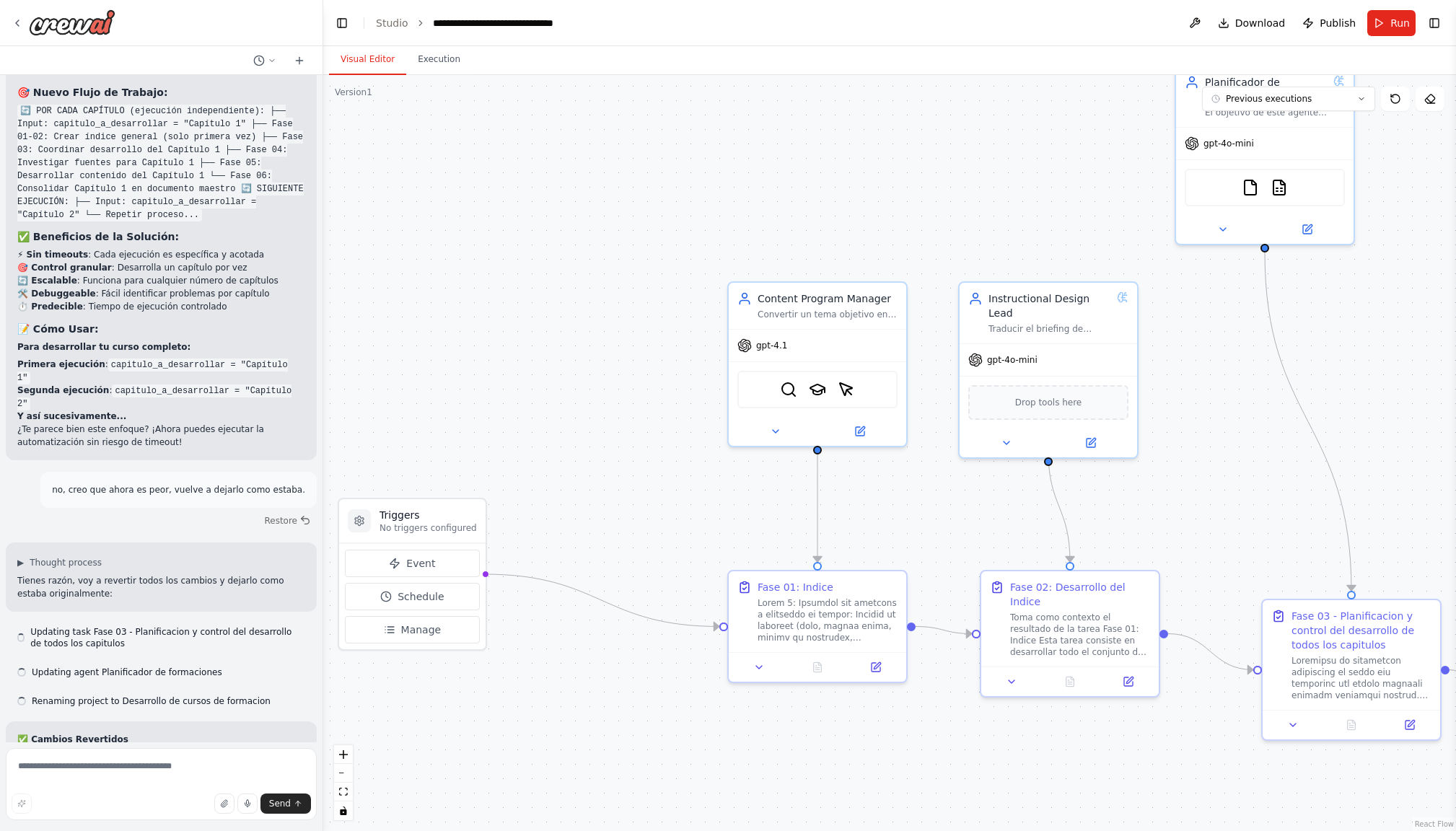
scroll to position [10249, 0]
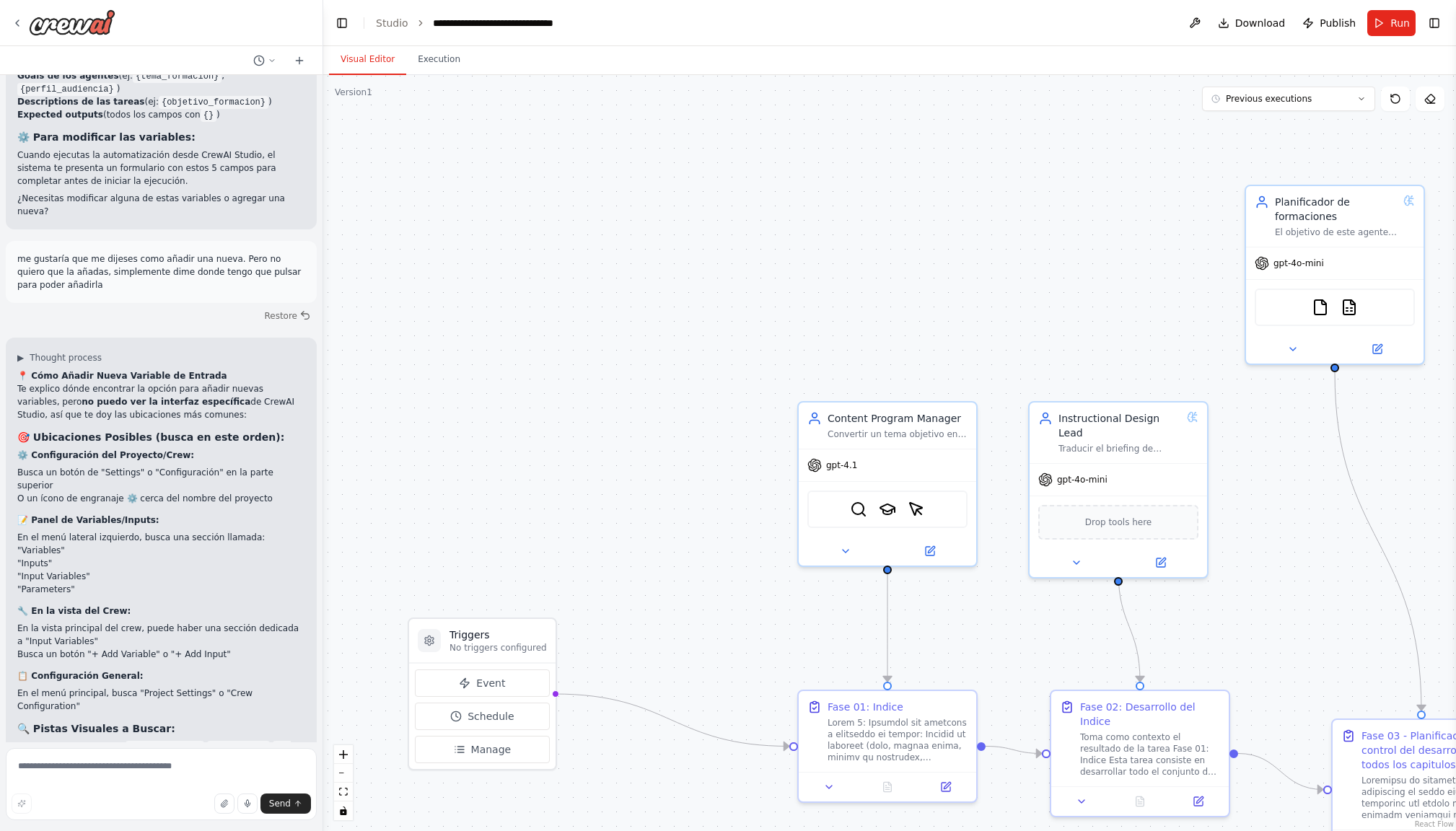
drag, startPoint x: 616, startPoint y: 313, endPoint x: 655, endPoint y: 361, distance: 61.8
click at [685, 428] on div ".deletable-edge-delete-btn { width: 20px; height: 20px; border: 0px solid #ffff…" at bounding box center [889, 452] width 1133 height 756
click at [359, 93] on div "Version 1" at bounding box center [354, 93] width 37 height 12
click at [370, 93] on div "Version 1" at bounding box center [354, 93] width 37 height 12
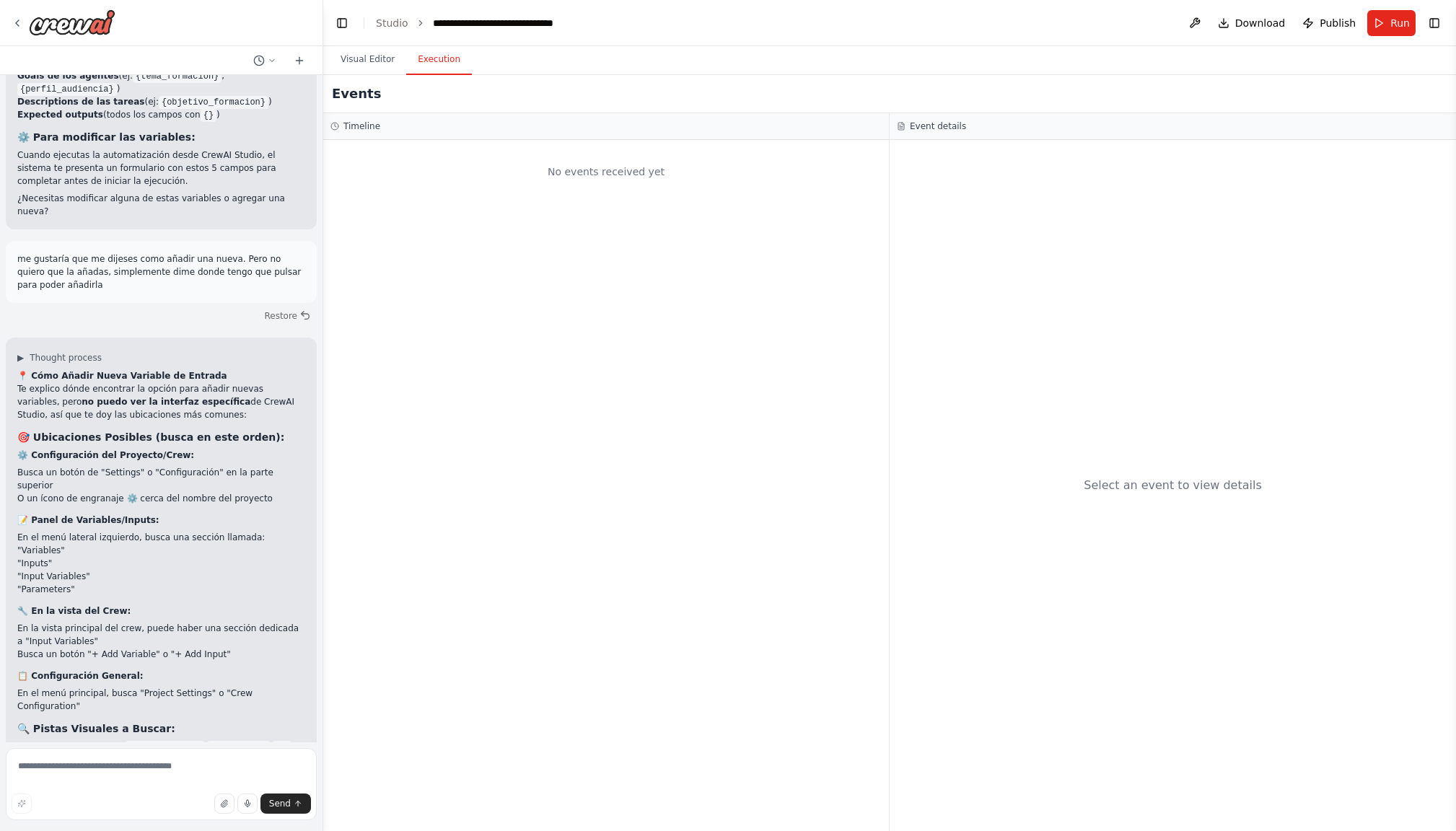
click at [446, 60] on button "Execution" at bounding box center [439, 59] width 66 height 31
click at [377, 61] on button "Visual Editor" at bounding box center [368, 59] width 77 height 31
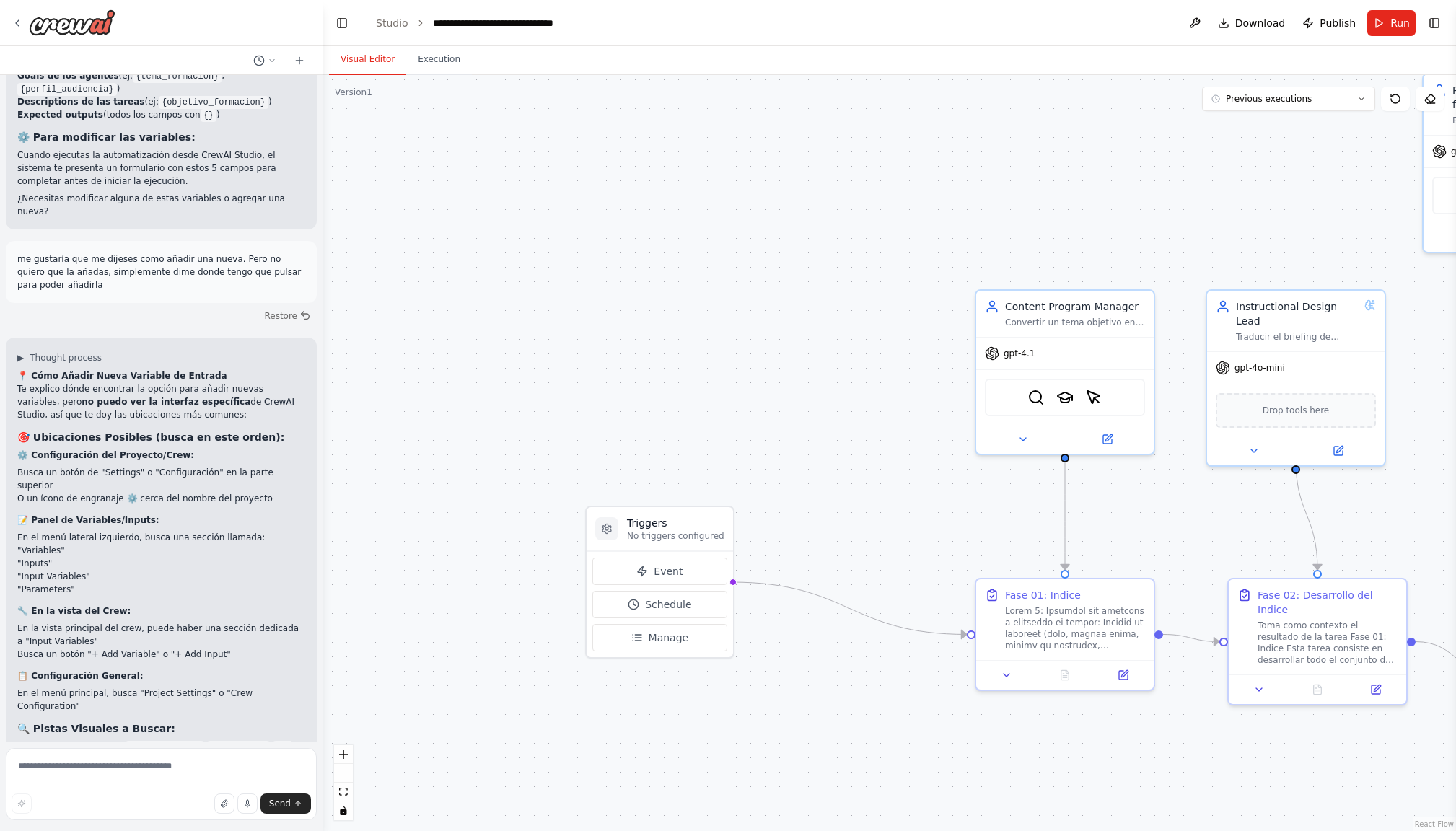
drag, startPoint x: 846, startPoint y: 224, endPoint x: 1006, endPoint y: 120, distance: 190.8
click at [1025, 112] on div ".deletable-edge-delete-btn { width: 20px; height: 20px; border: 0px solid #ffff…" at bounding box center [889, 452] width 1133 height 756
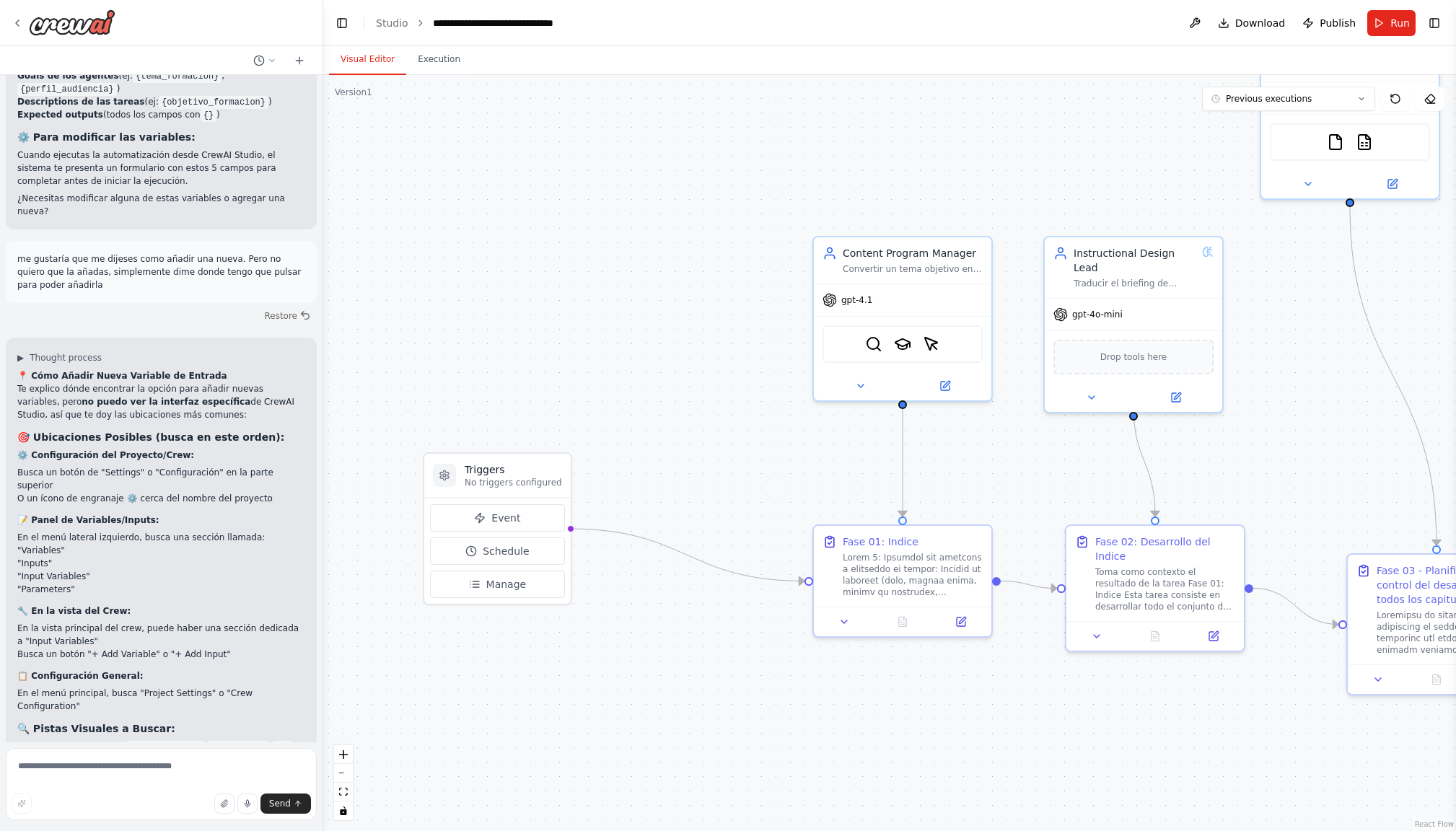
drag, startPoint x: 914, startPoint y: 210, endPoint x: 797, endPoint y: 178, distance: 121.3
click at [797, 178] on div ".deletable-edge-delete-btn { width: 20px; height: 20px; border: 0px solid #ffff…" at bounding box center [889, 452] width 1133 height 756
click at [448, 477] on icon at bounding box center [444, 476] width 9 height 10
click at [442, 477] on icon at bounding box center [444, 476] width 9 height 10
click at [446, 477] on icon at bounding box center [444, 476] width 9 height 10
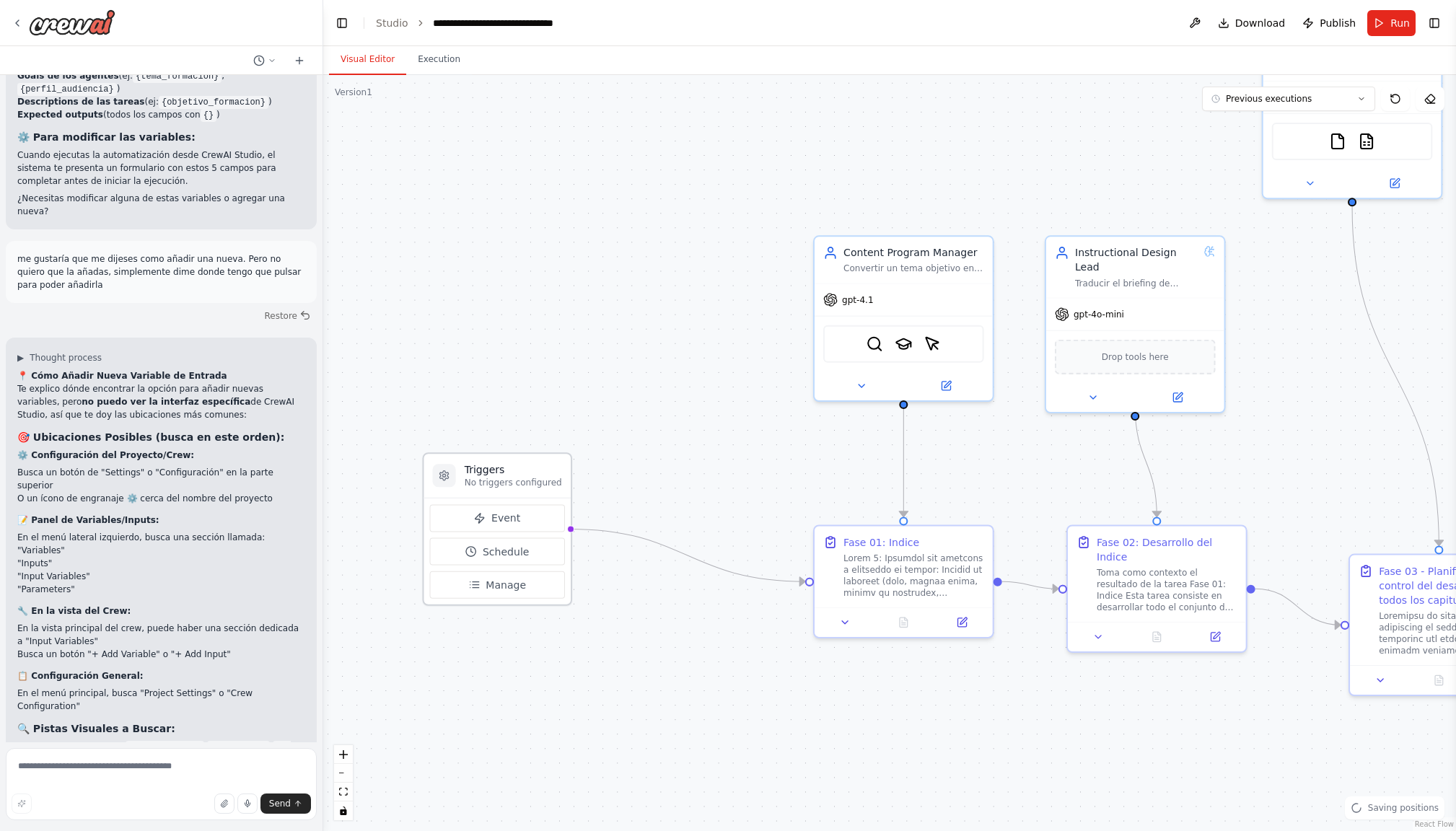
click at [446, 477] on icon at bounding box center [444, 476] width 9 height 10
click at [511, 519] on span "Event" at bounding box center [505, 518] width 29 height 15
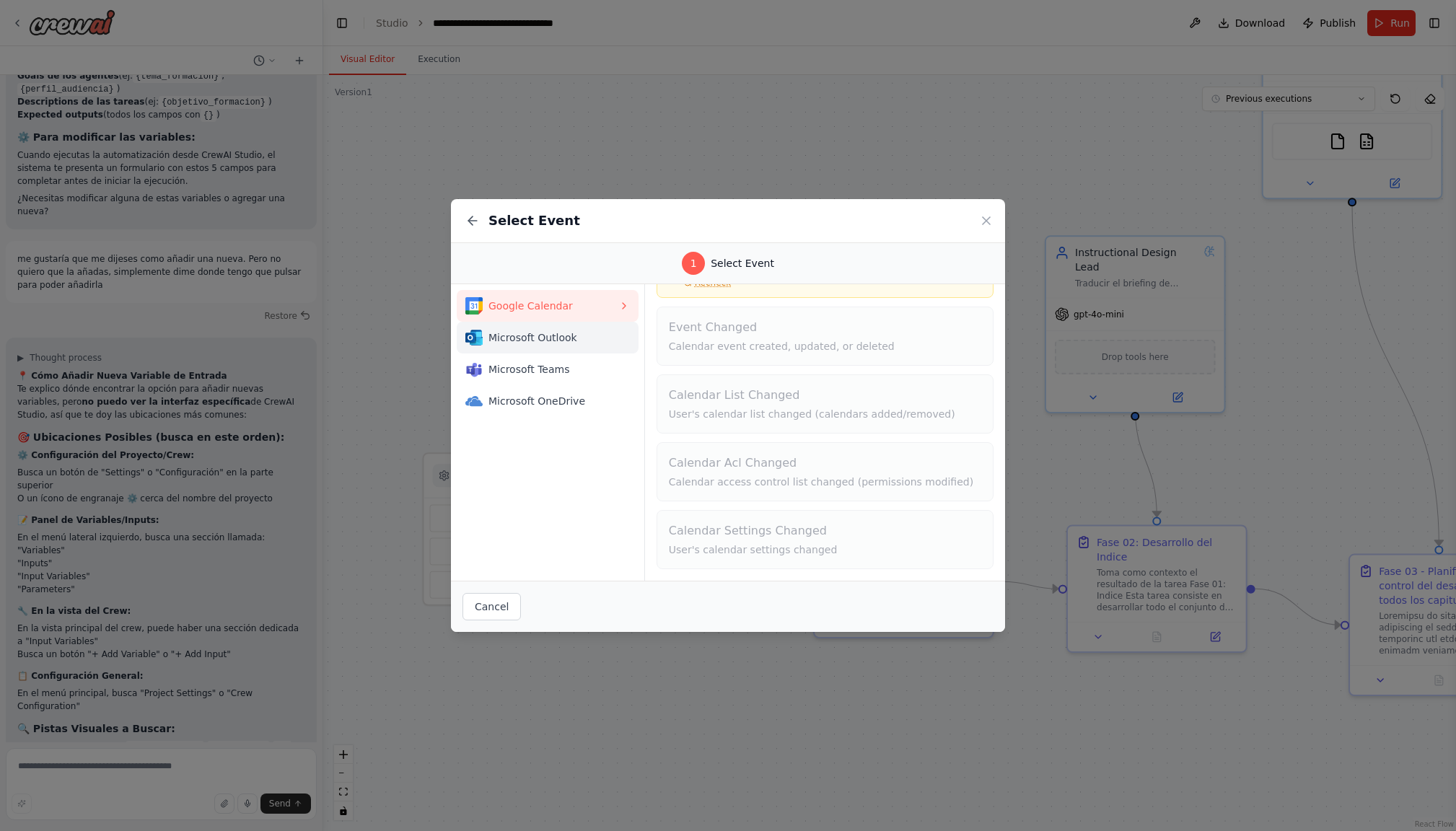
click at [522, 340] on span "Microsoft Outlook" at bounding box center [553, 337] width 130 height 15
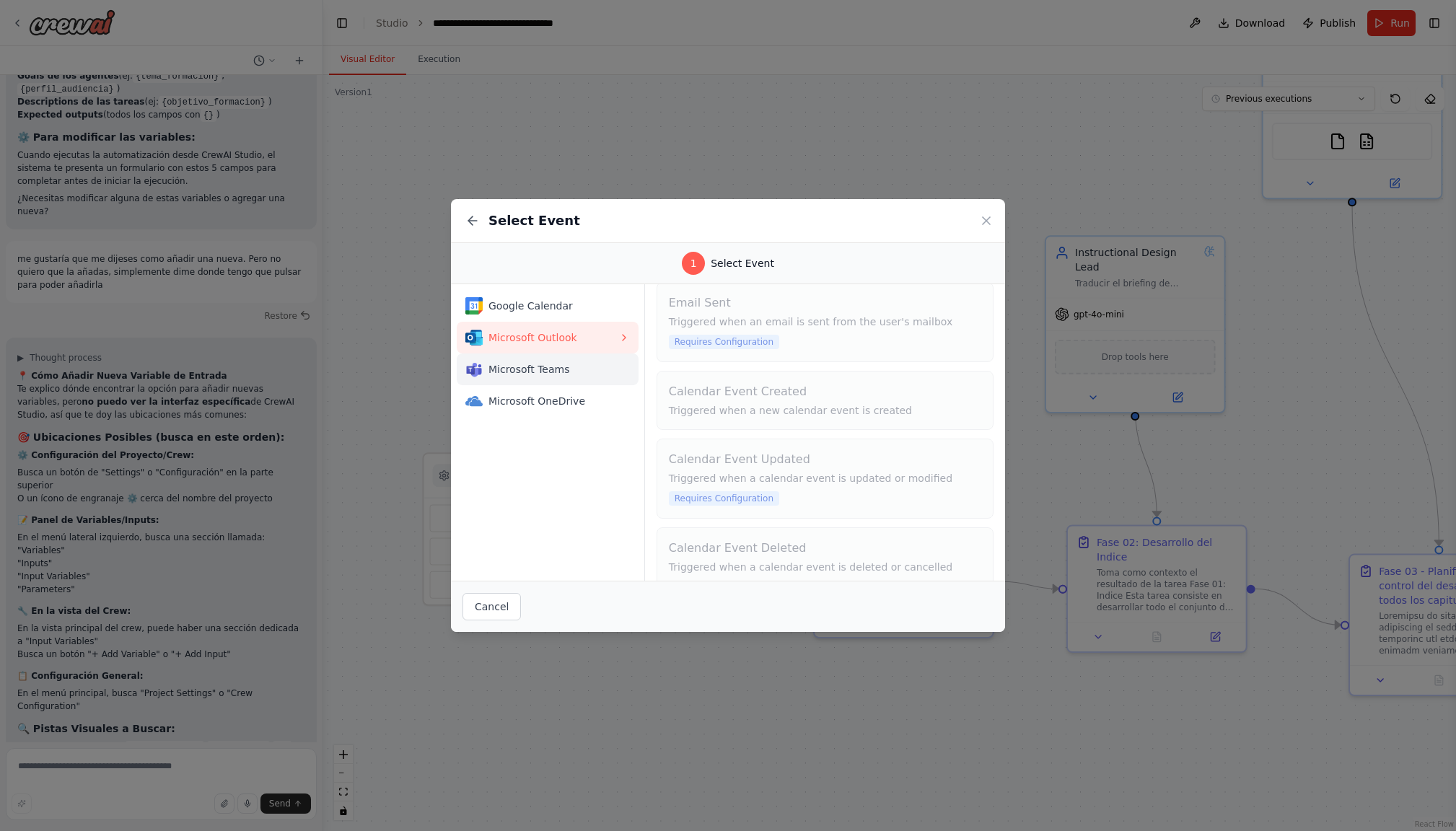
click at [541, 370] on span "Microsoft Teams" at bounding box center [553, 369] width 130 height 15
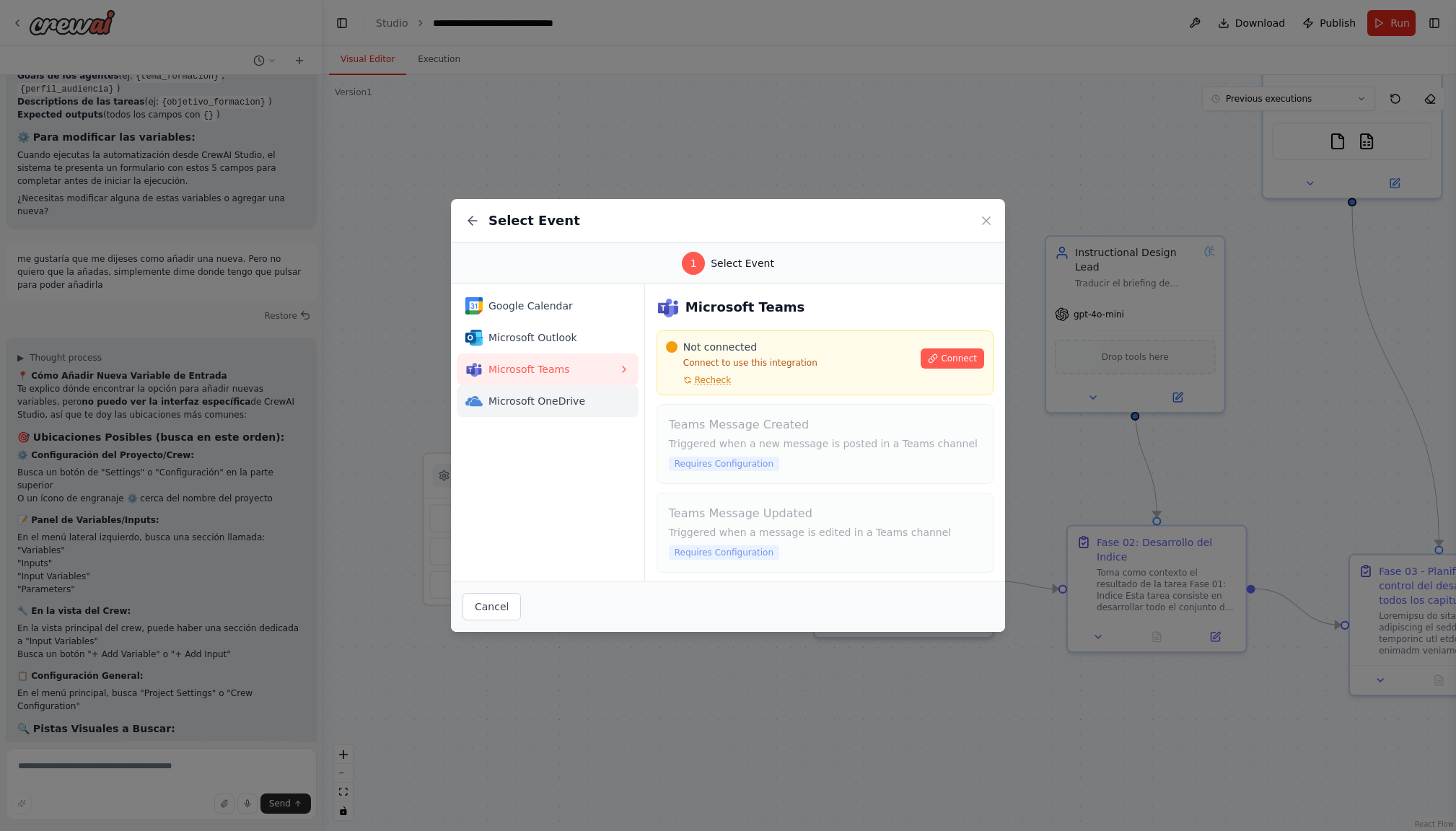
click at [554, 405] on span "Microsoft OneDrive" at bounding box center [553, 400] width 130 height 15
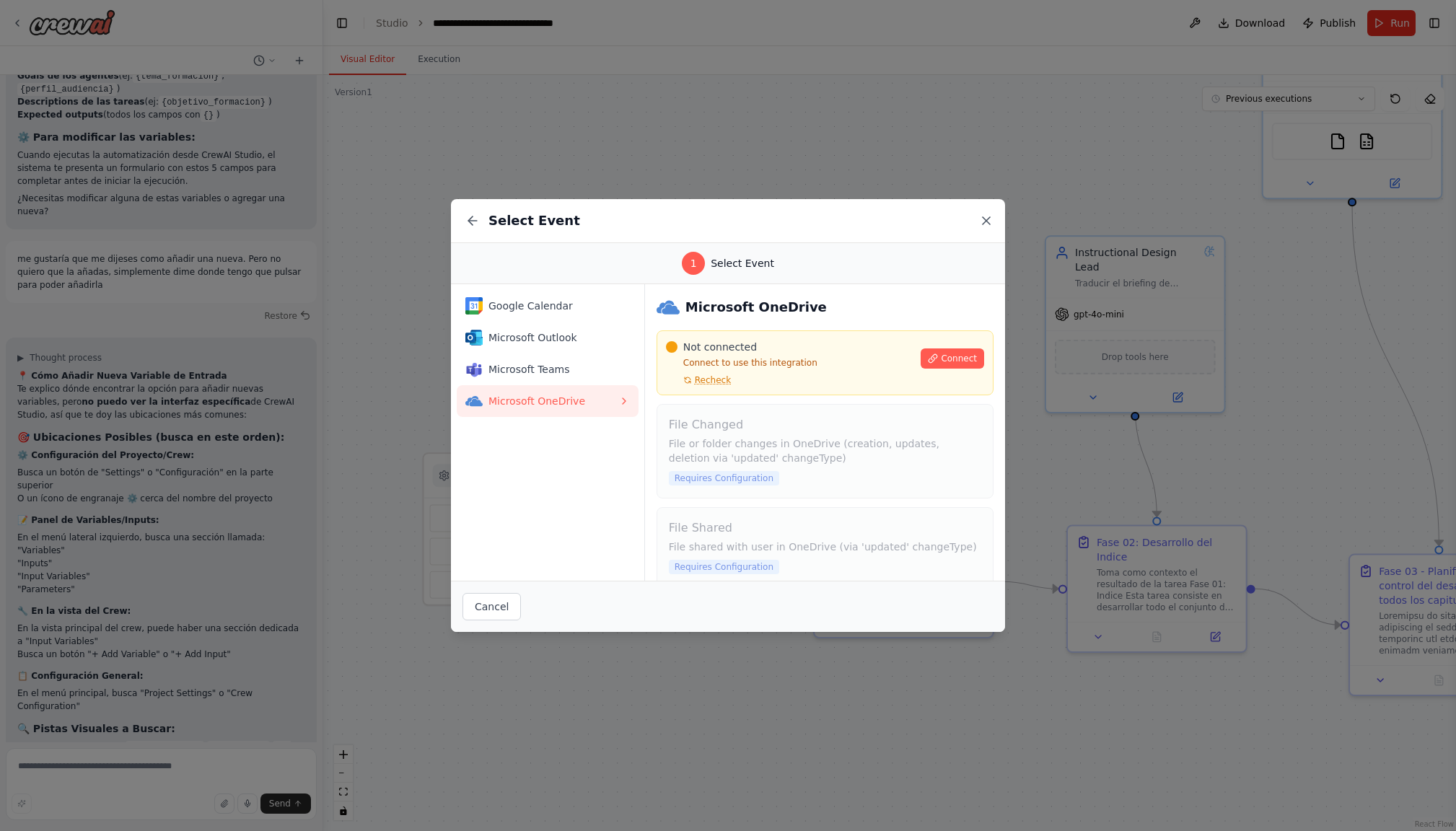
click at [988, 218] on icon at bounding box center [986, 220] width 7 height 7
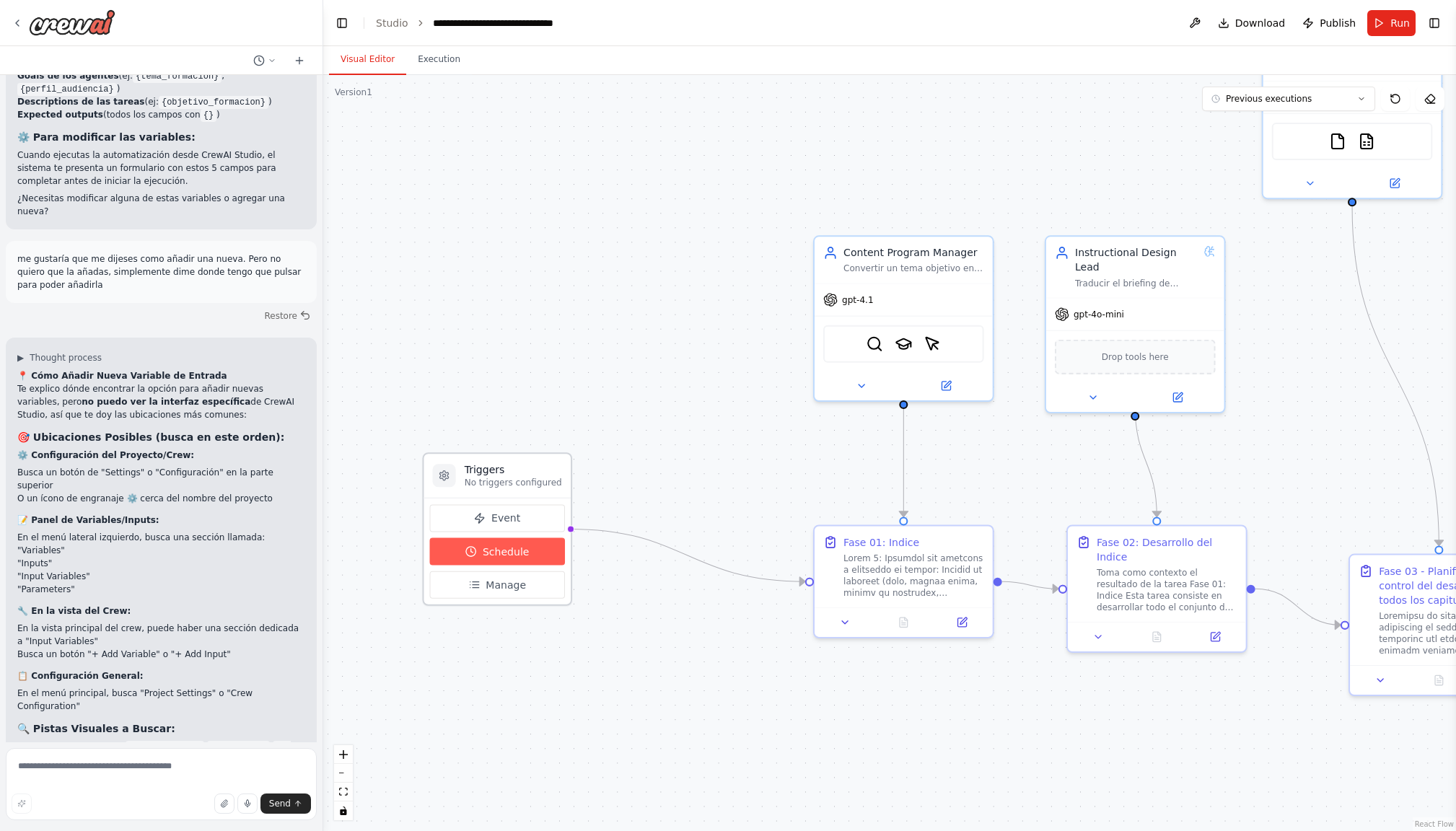
click at [510, 554] on span "Schedule" at bounding box center [506, 551] width 47 height 15
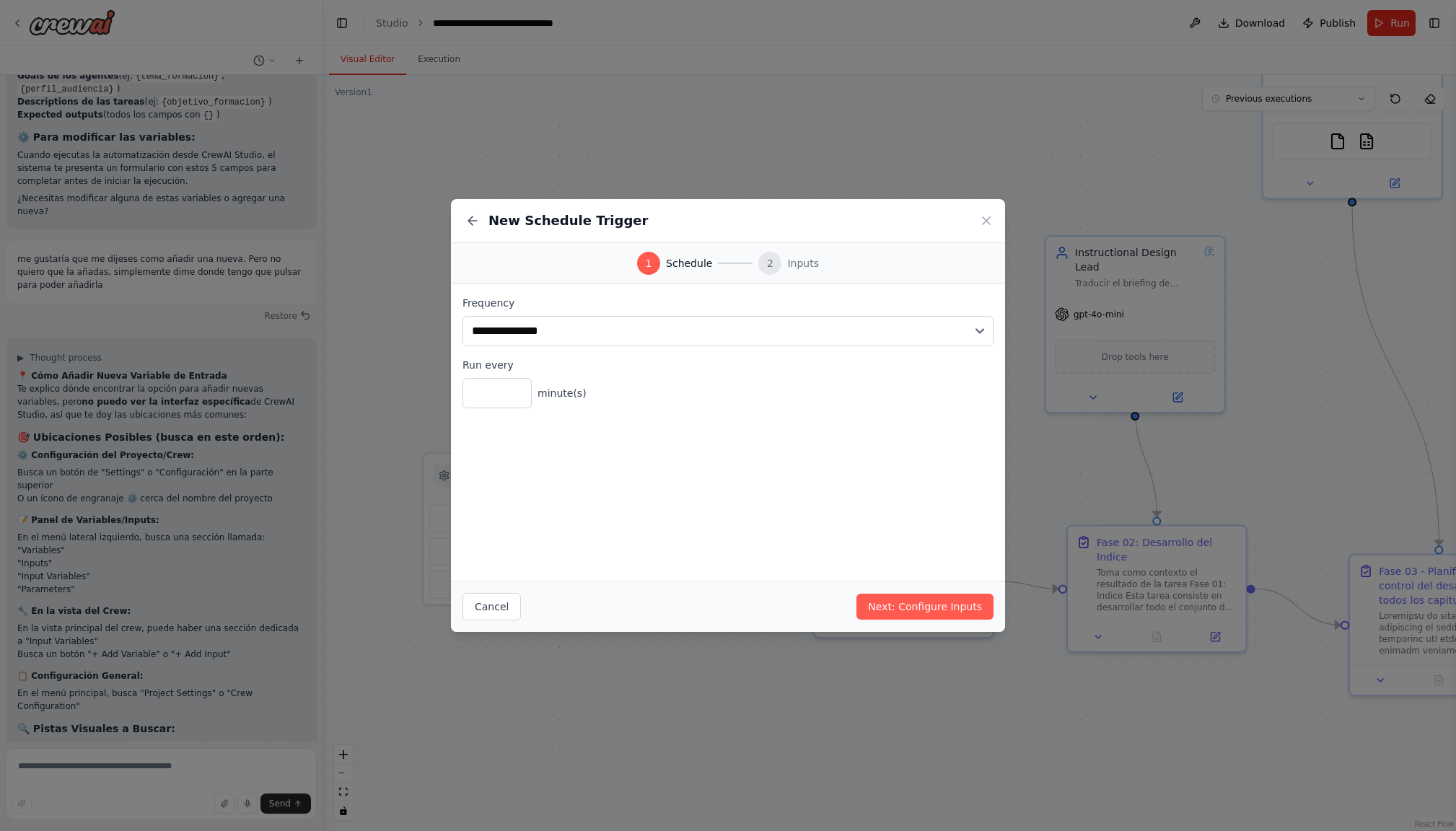
click at [787, 260] on span "Inputs" at bounding box center [802, 263] width 32 height 15
click at [896, 607] on button "Next: Configure Inputs" at bounding box center [925, 606] width 137 height 26
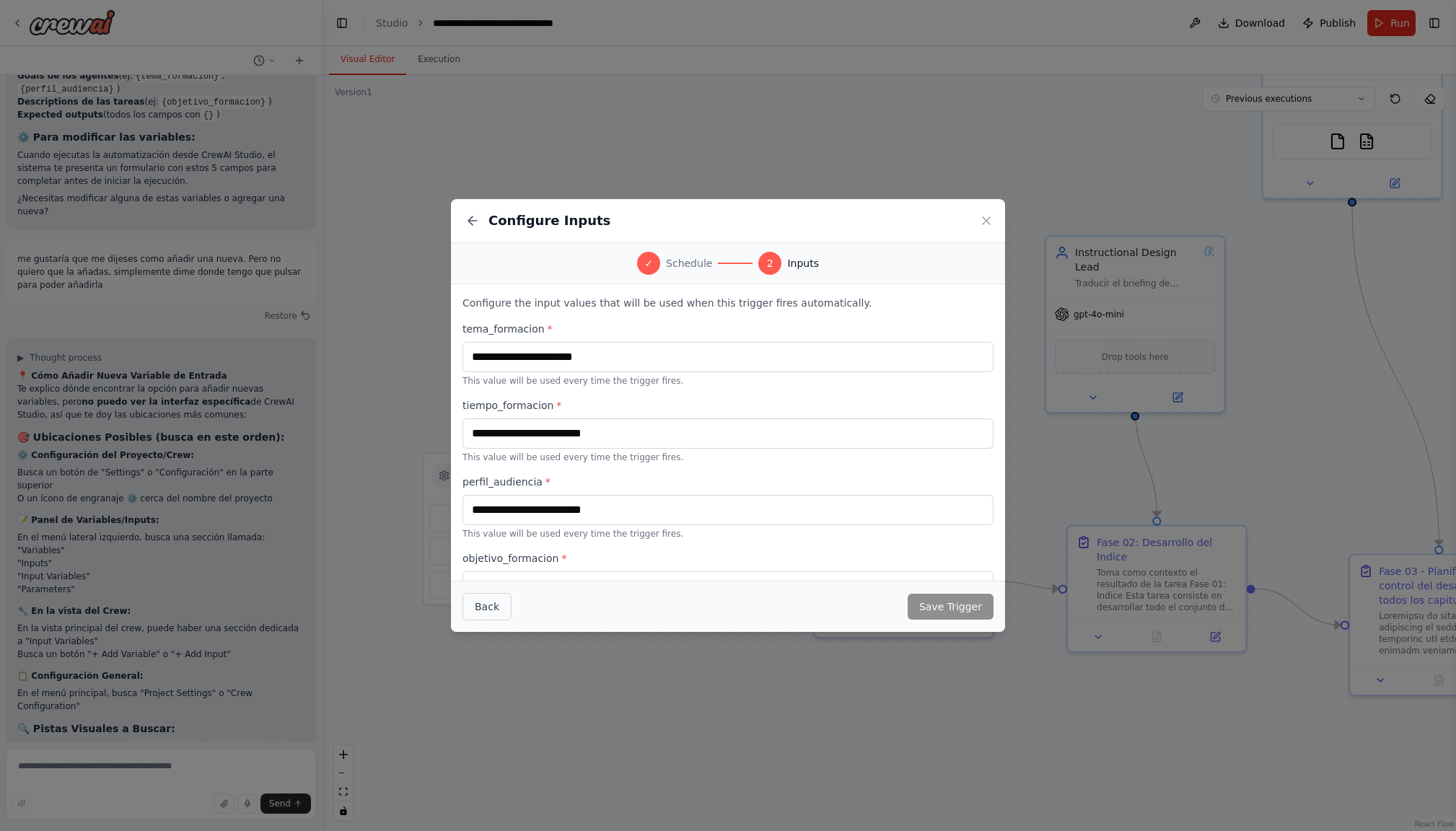
click at [482, 609] on button "Back" at bounding box center [487, 606] width 49 height 28
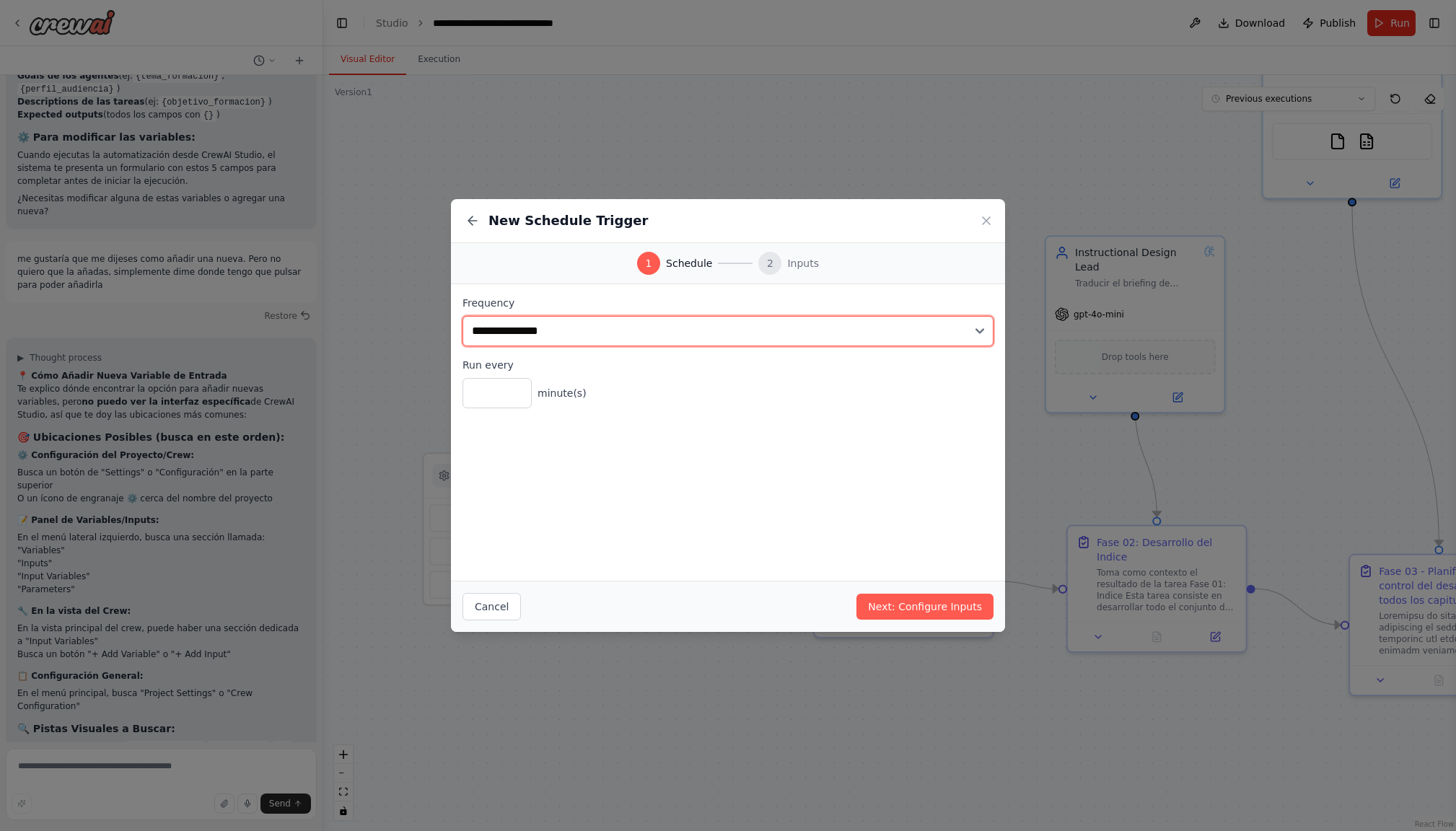
select select "*******"
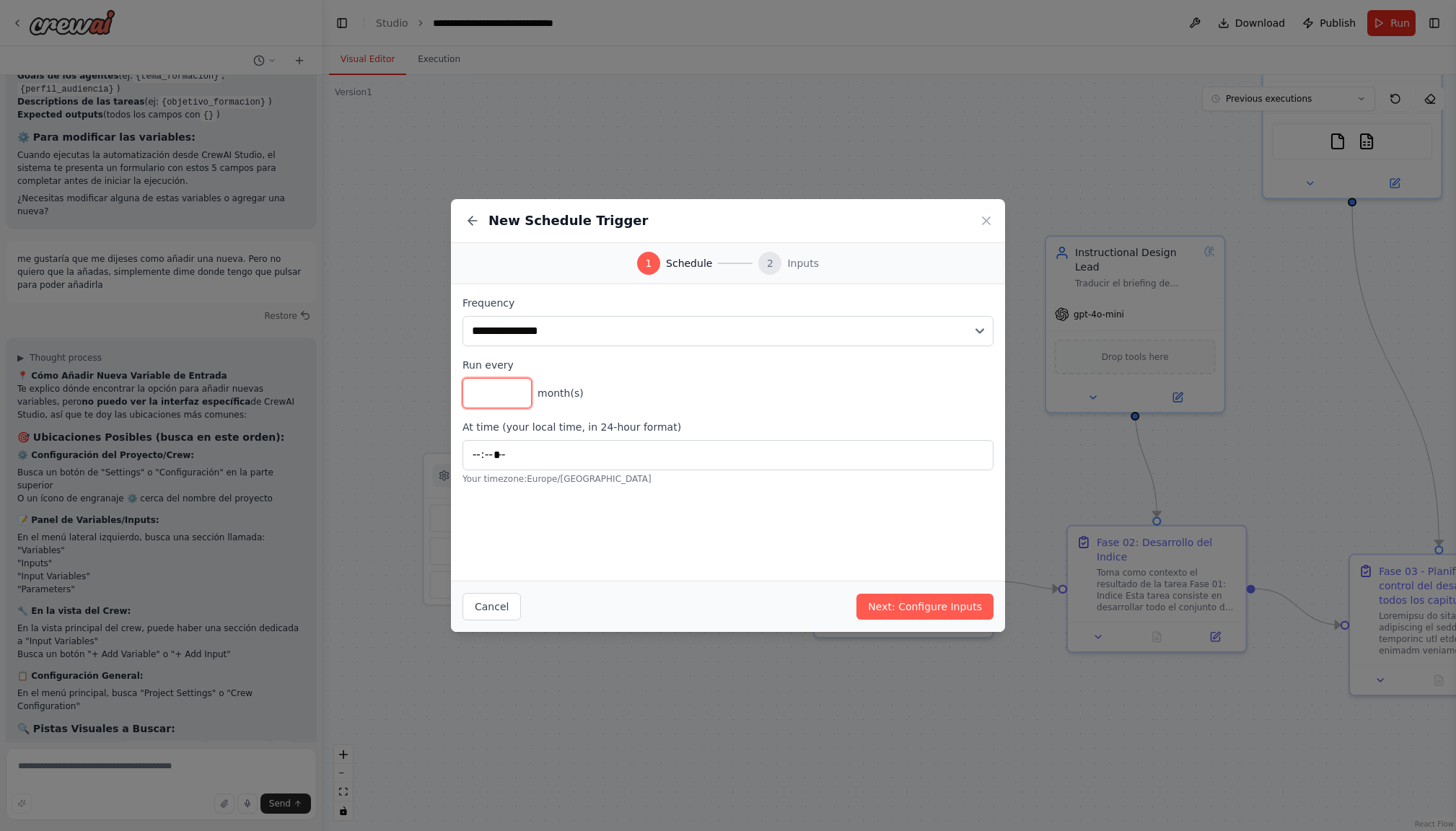
click at [517, 396] on input "*" at bounding box center [497, 392] width 69 height 31
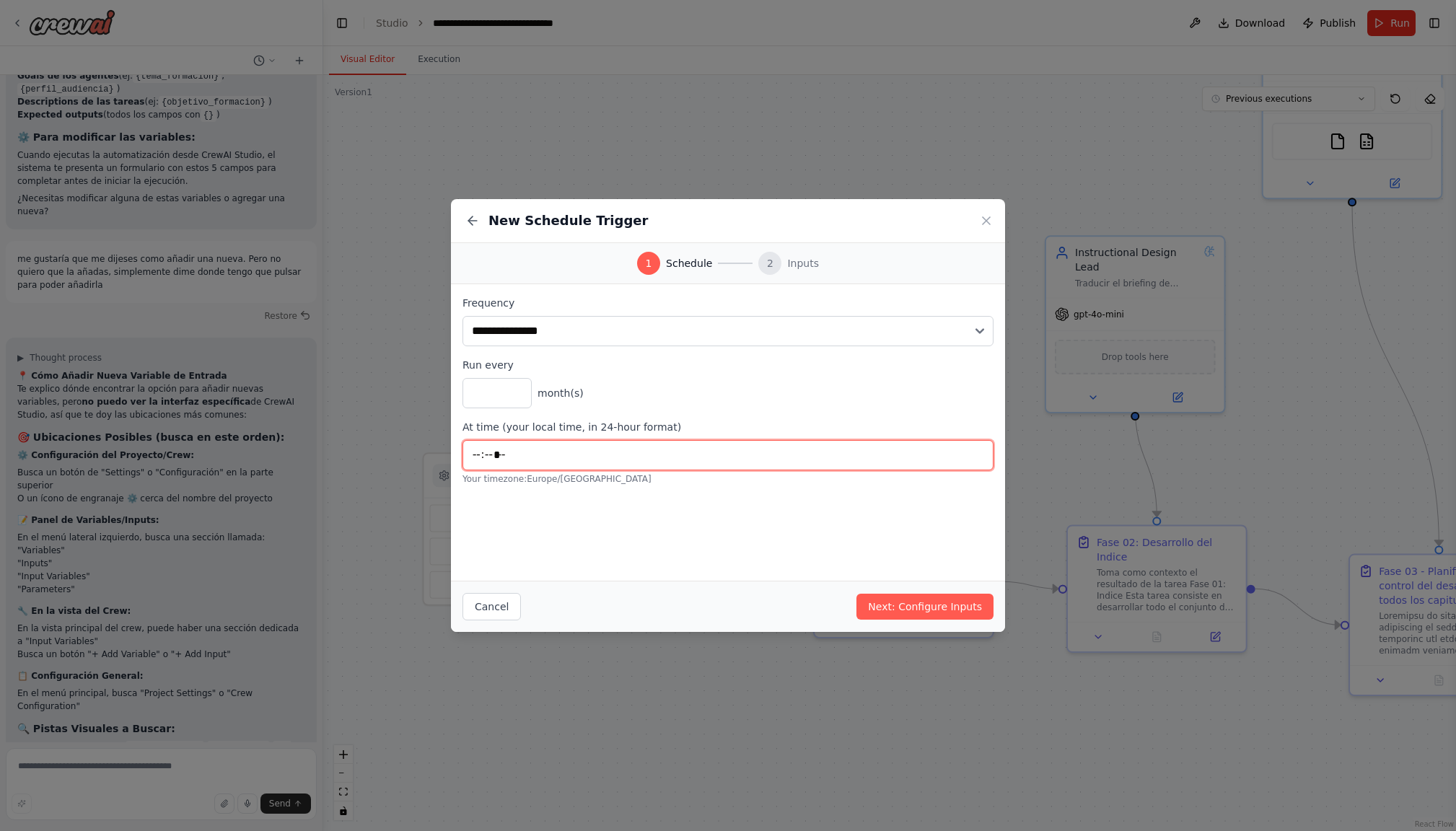
click at [553, 451] on input "*****" at bounding box center [728, 454] width 531 height 31
click at [814, 374] on div "Run every * month(s)" at bounding box center [728, 382] width 531 height 50
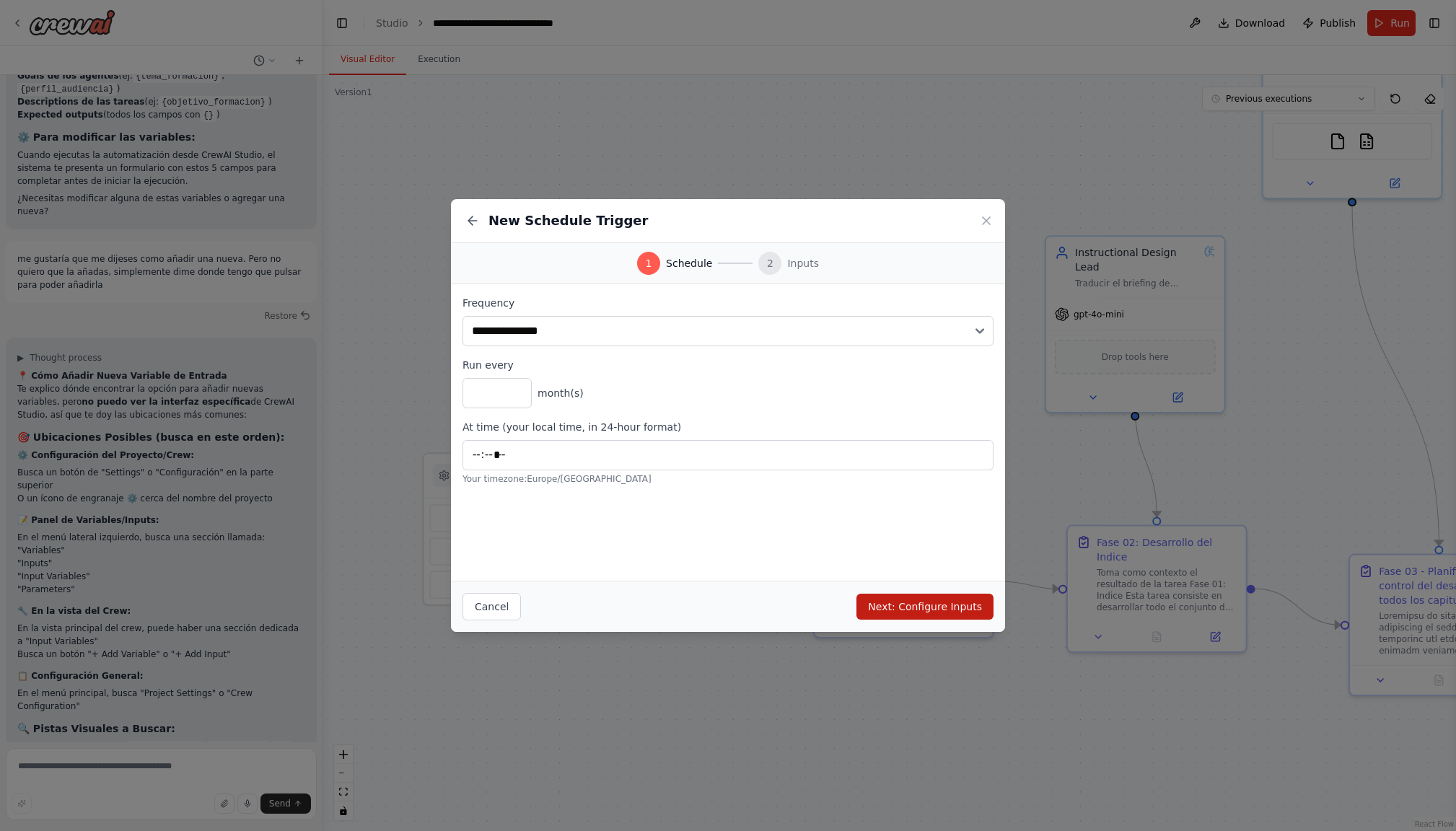
click at [943, 610] on button "Next: Configure Inputs" at bounding box center [925, 606] width 137 height 26
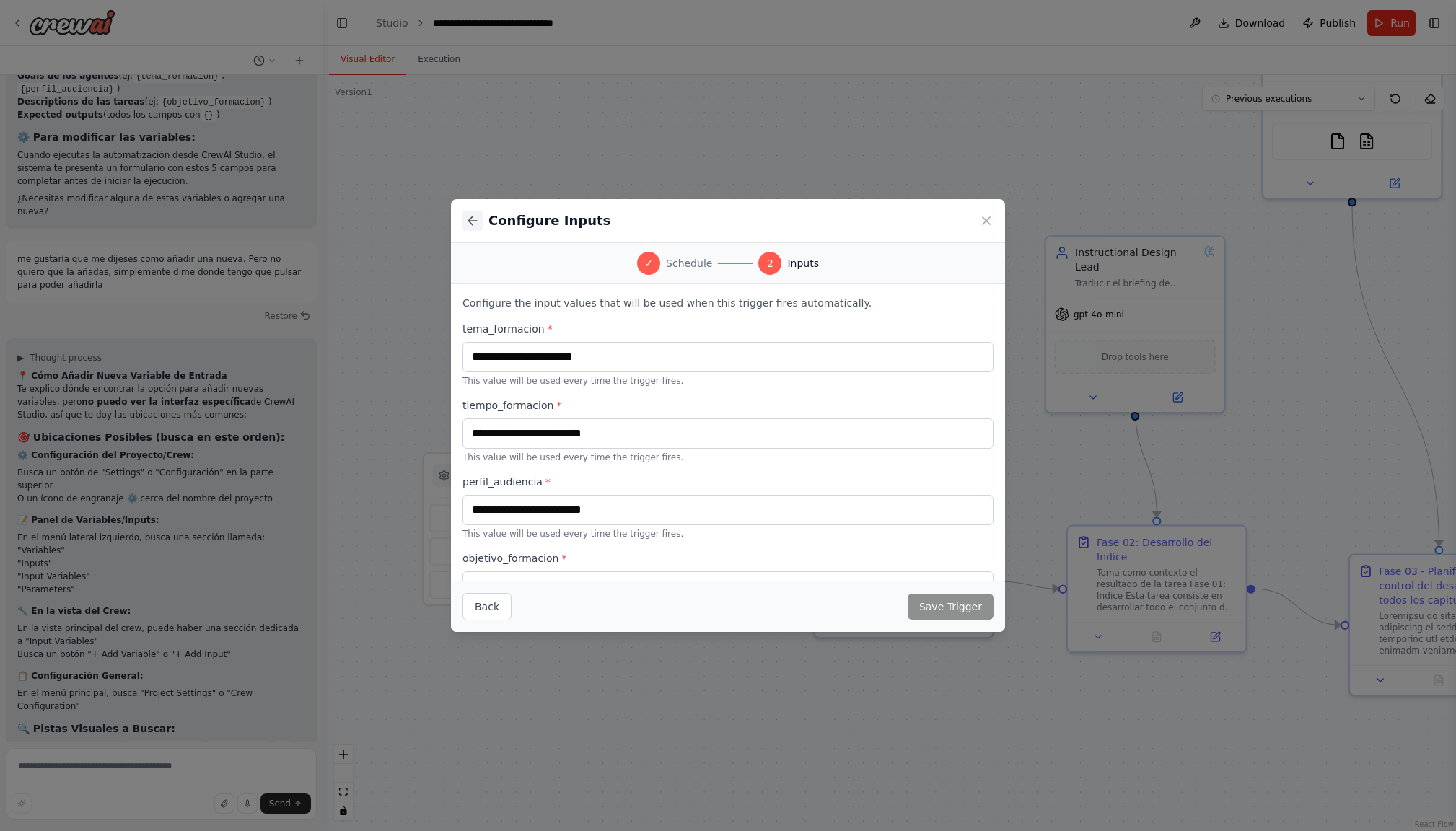
click at [475, 221] on icon at bounding box center [472, 221] width 9 height 0
select select "*******"
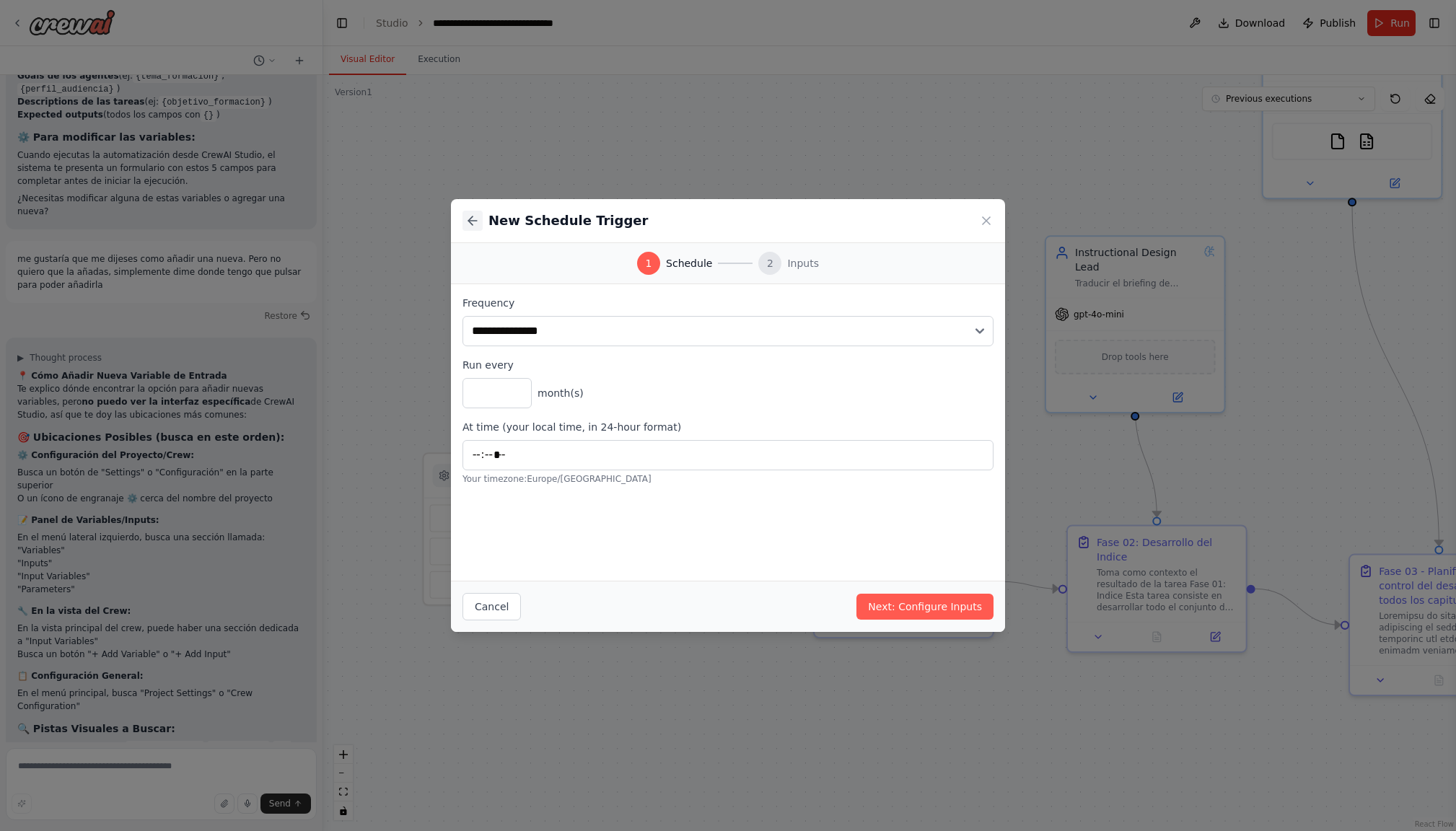
click at [475, 221] on icon at bounding box center [472, 221] width 9 height 0
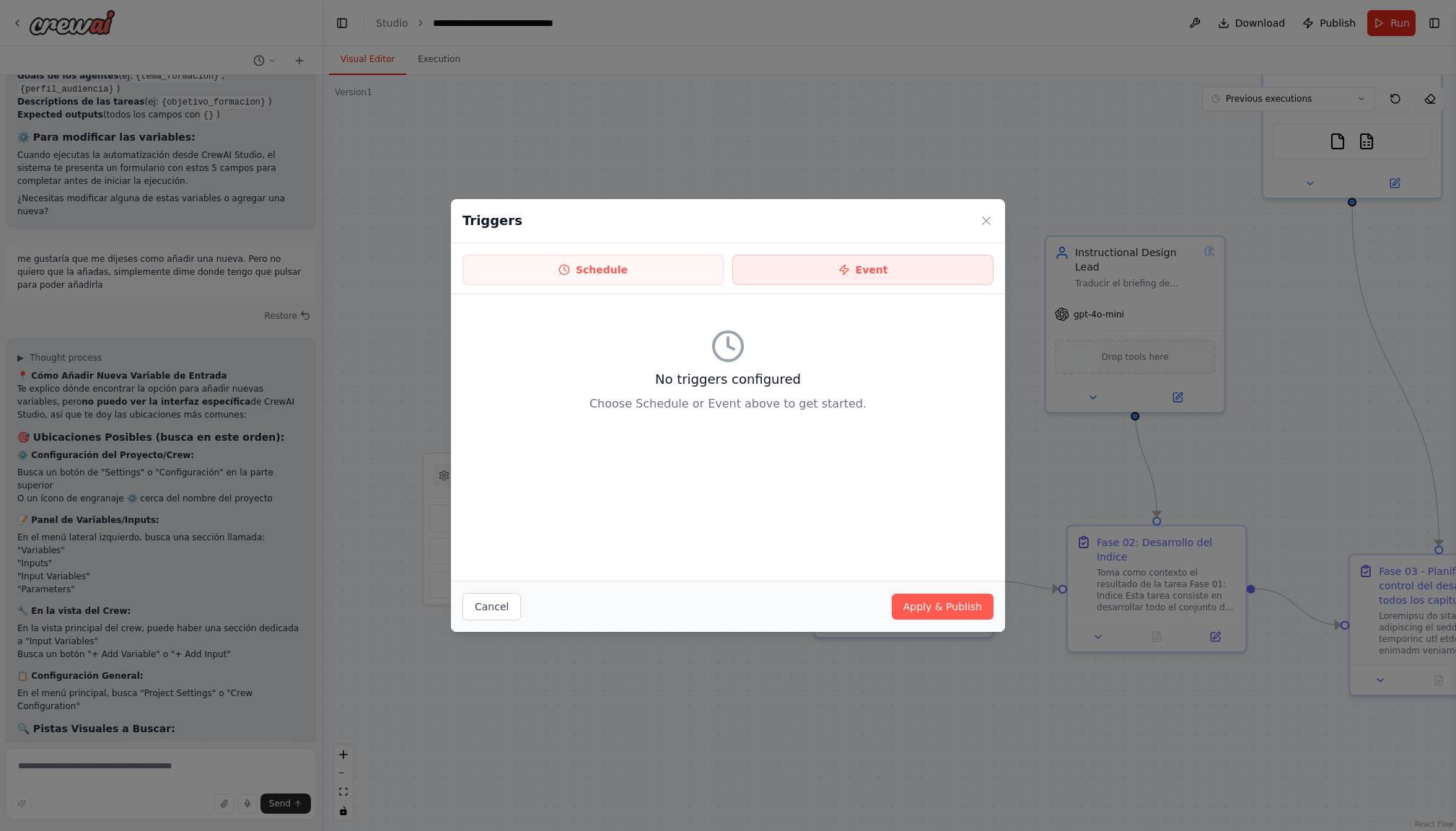
click at [901, 262] on button "Event" at bounding box center [863, 269] width 261 height 31
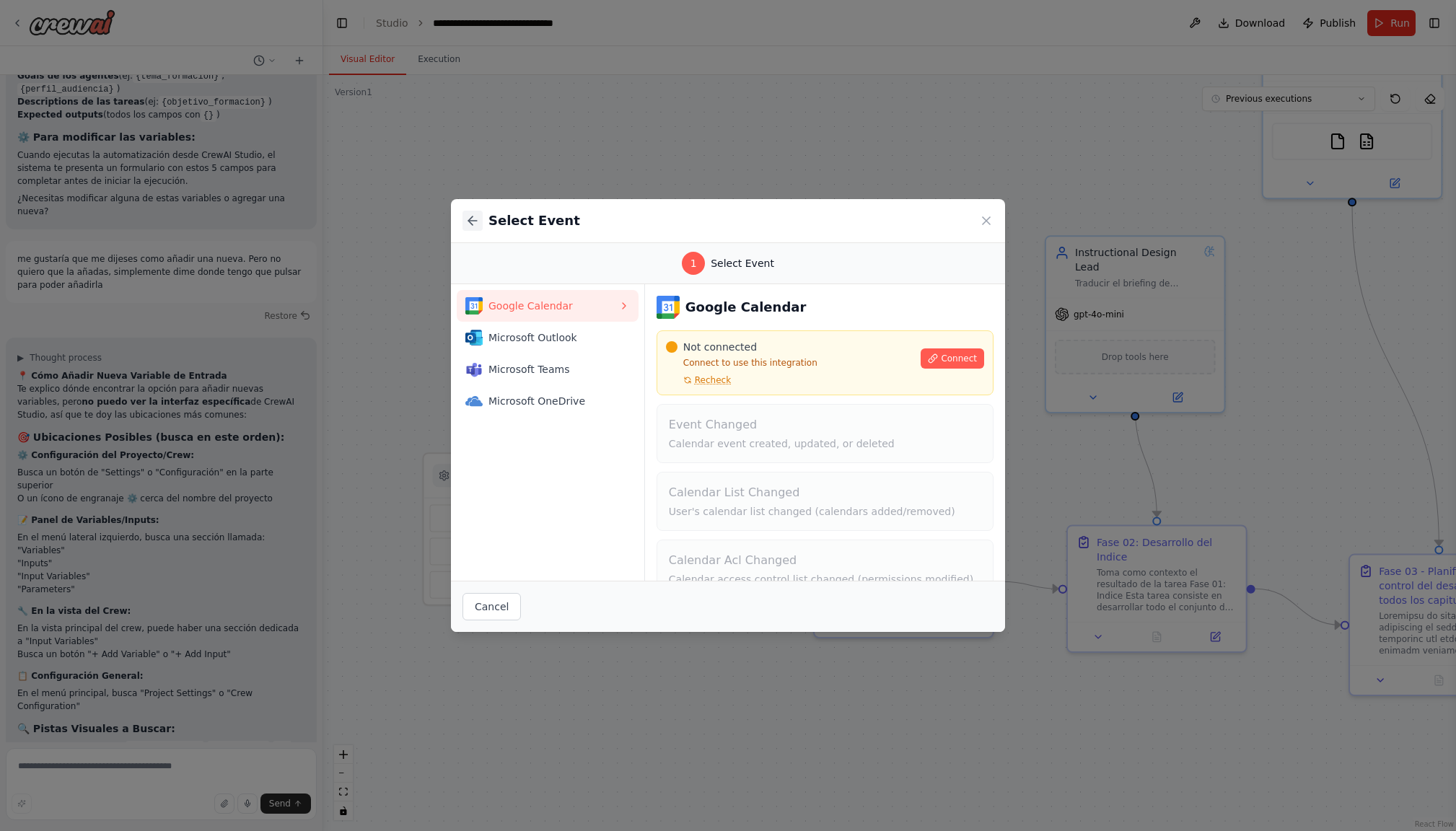
click at [472, 222] on icon at bounding box center [472, 221] width 15 height 15
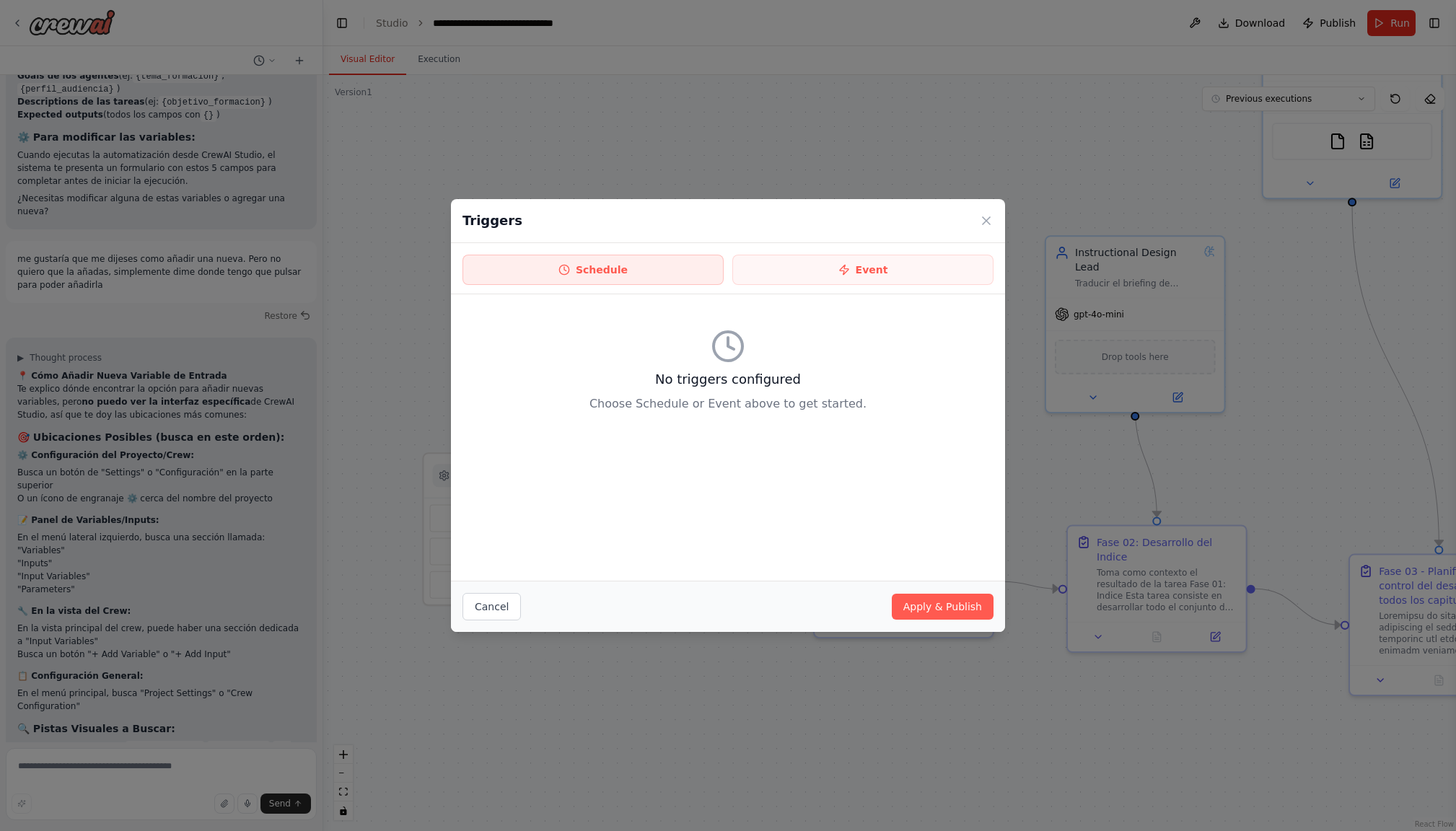
click at [582, 276] on button "Schedule" at bounding box center [592, 269] width 261 height 31
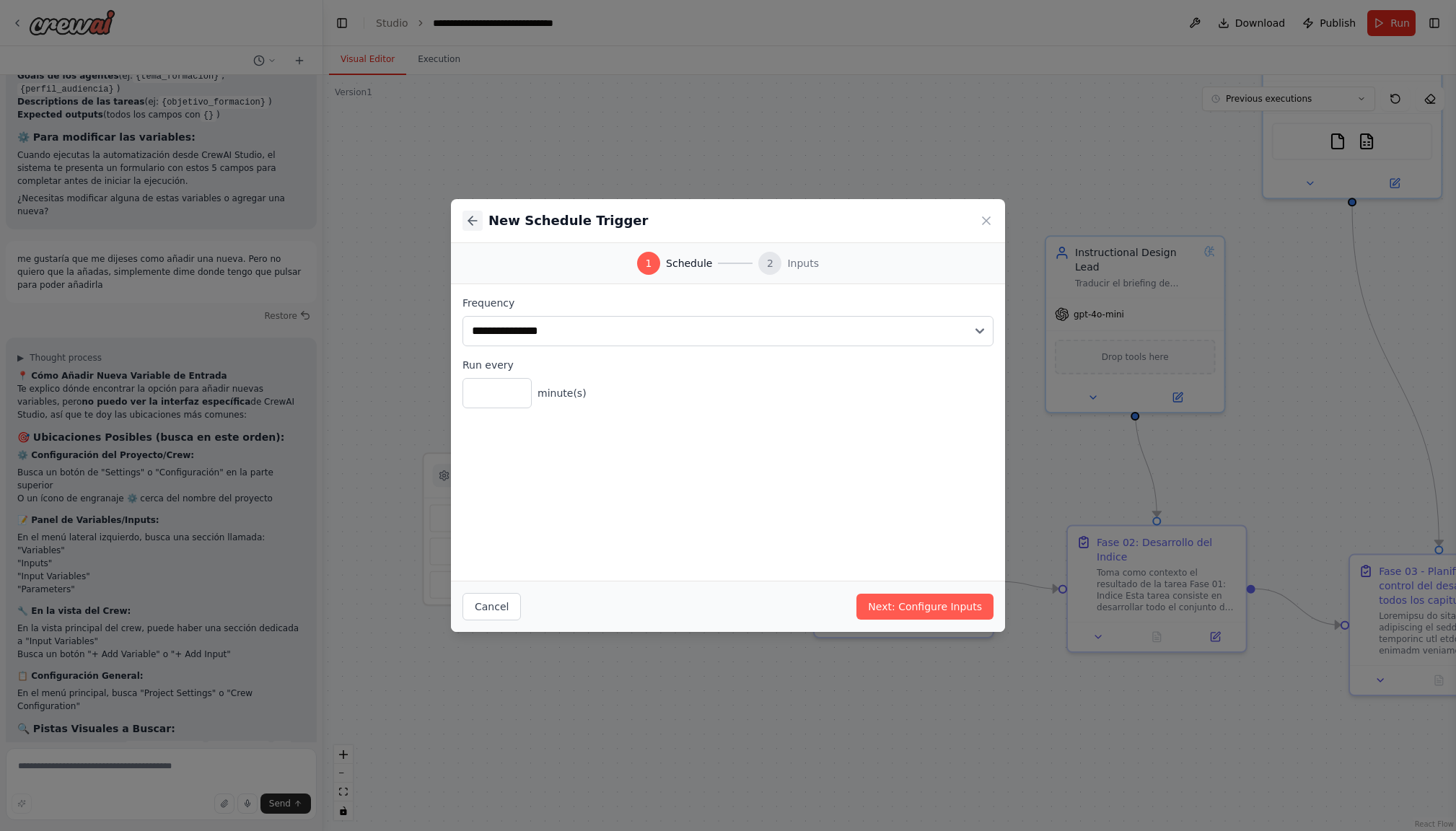
click at [474, 218] on icon at bounding box center [472, 221] width 15 height 15
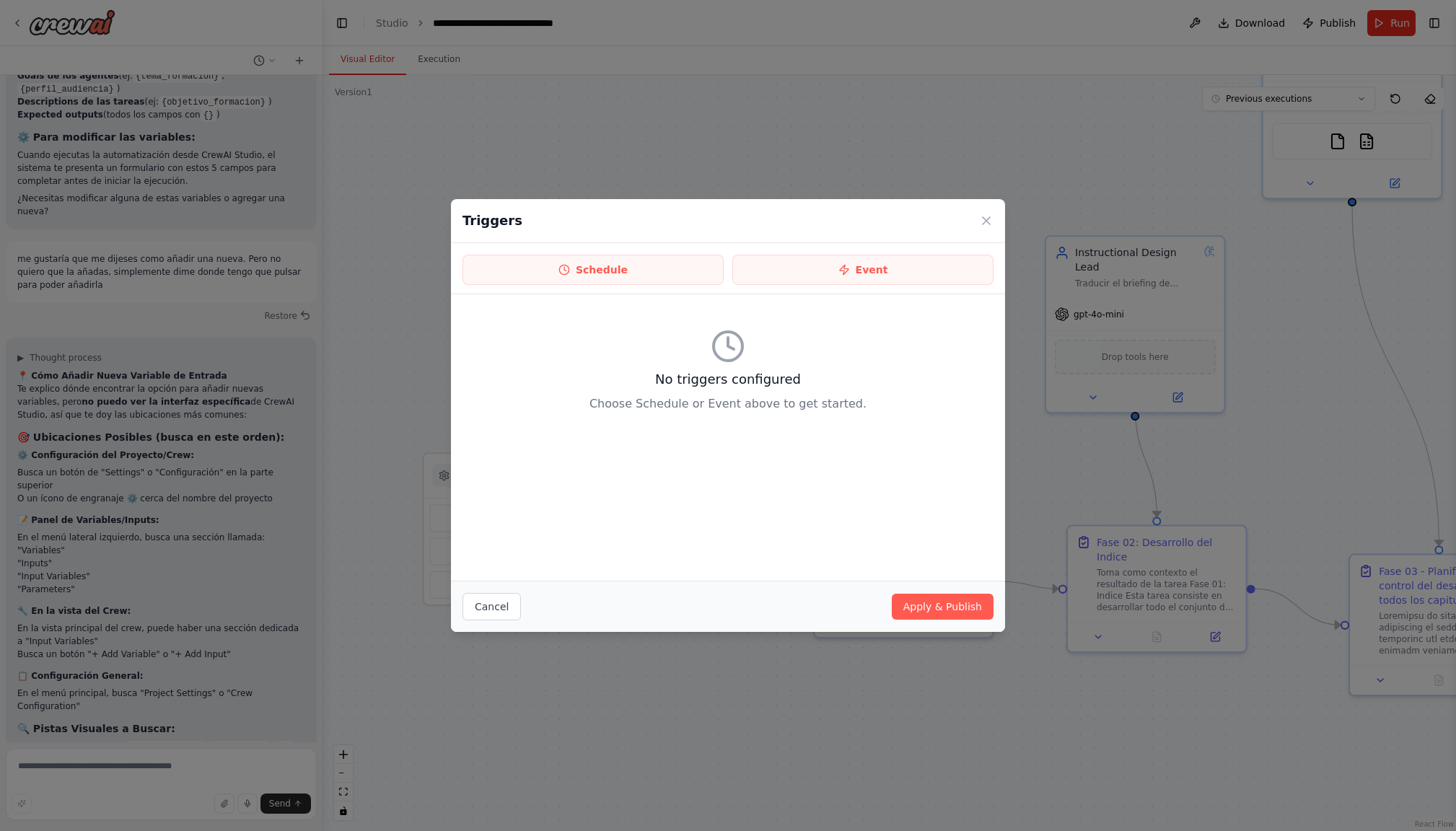
drag, startPoint x: 727, startPoint y: 448, endPoint x: 706, endPoint y: 437, distance: 23.7
click at [727, 448] on div "No triggers configured Choose Schedule or Event above to get started." at bounding box center [728, 438] width 554 height 286
click at [990, 222] on icon at bounding box center [986, 221] width 15 height 15
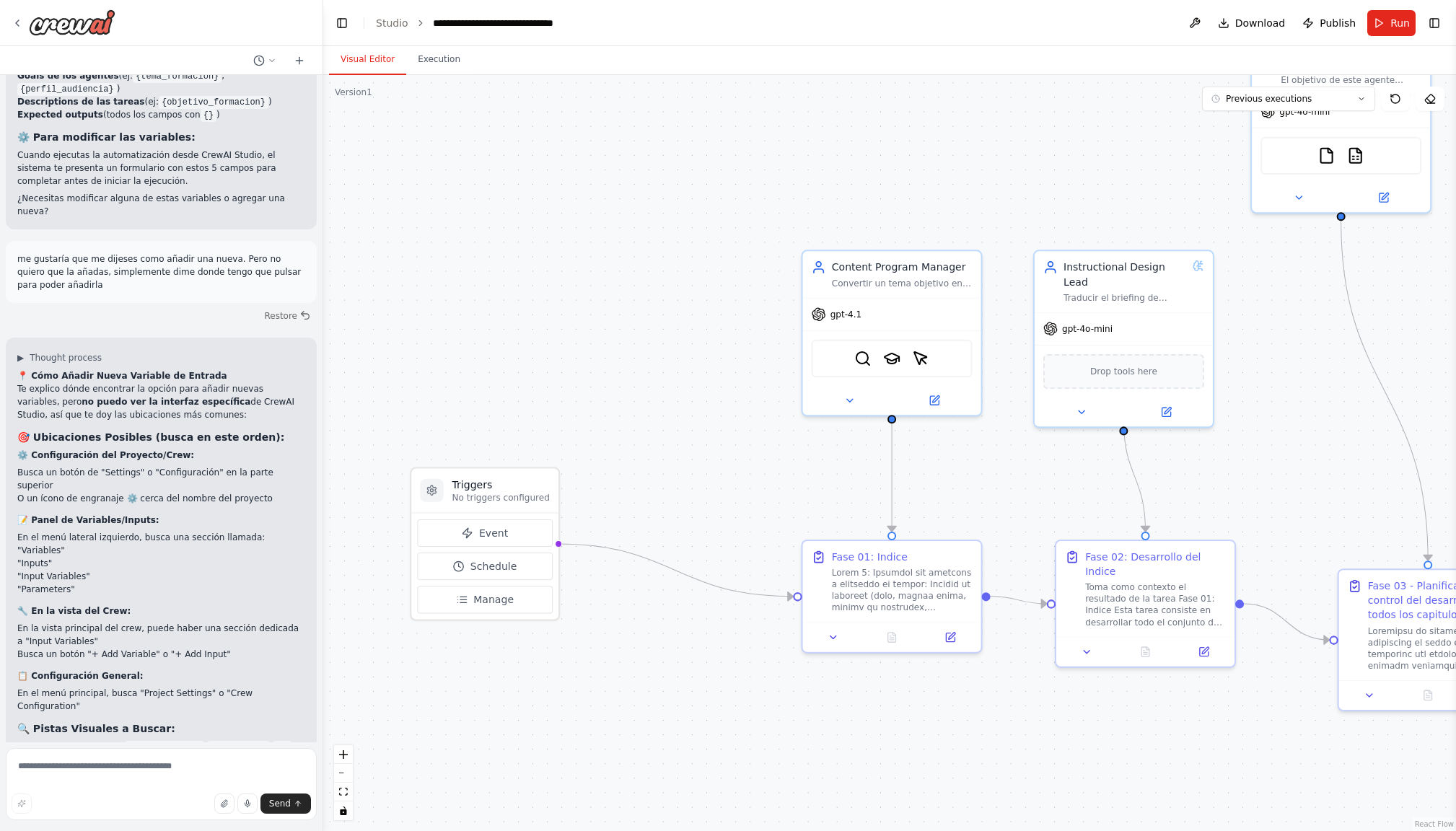
drag, startPoint x: 1098, startPoint y: 173, endPoint x: 1135, endPoint y: 187, distance: 39.6
click at [1136, 183] on div ".deletable-edge-delete-btn { width: 20px; height: 20px; border: 0px solid #ffff…" at bounding box center [889, 452] width 1133 height 756
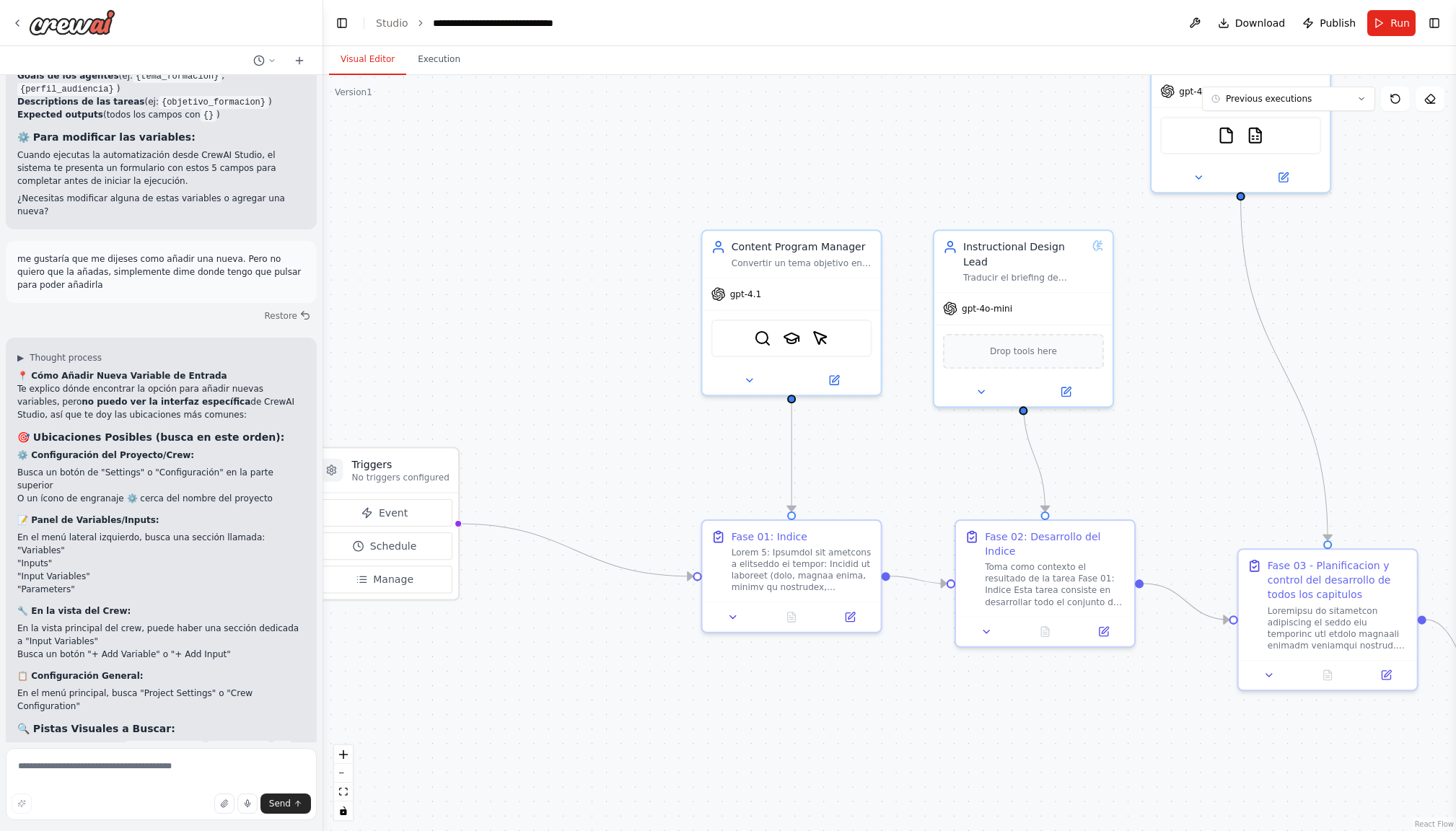
drag, startPoint x: 1178, startPoint y: 189, endPoint x: 1012, endPoint y: 172, distance: 166.9
click at [1012, 172] on div ".deletable-edge-delete-btn { width: 20px; height: 20px; border: 0px solid #ffff…" at bounding box center [889, 452] width 1133 height 756
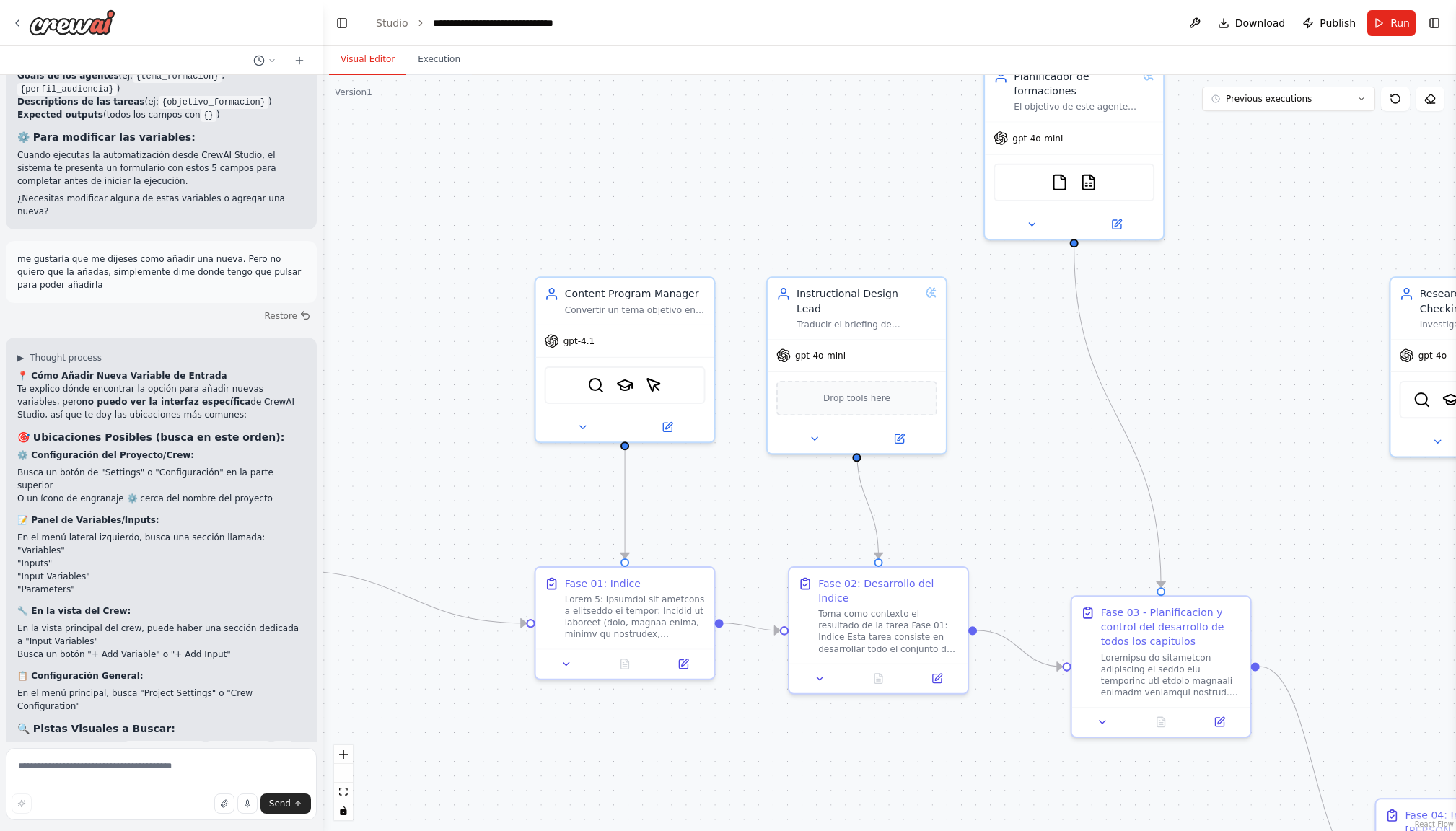
drag, startPoint x: 1319, startPoint y: 242, endPoint x: 1192, endPoint y: 279, distance: 132.3
click at [1192, 279] on div ".deletable-edge-delete-btn { width: 20px; height: 20px; border: 0px solid #ffff…" at bounding box center [889, 452] width 1133 height 756
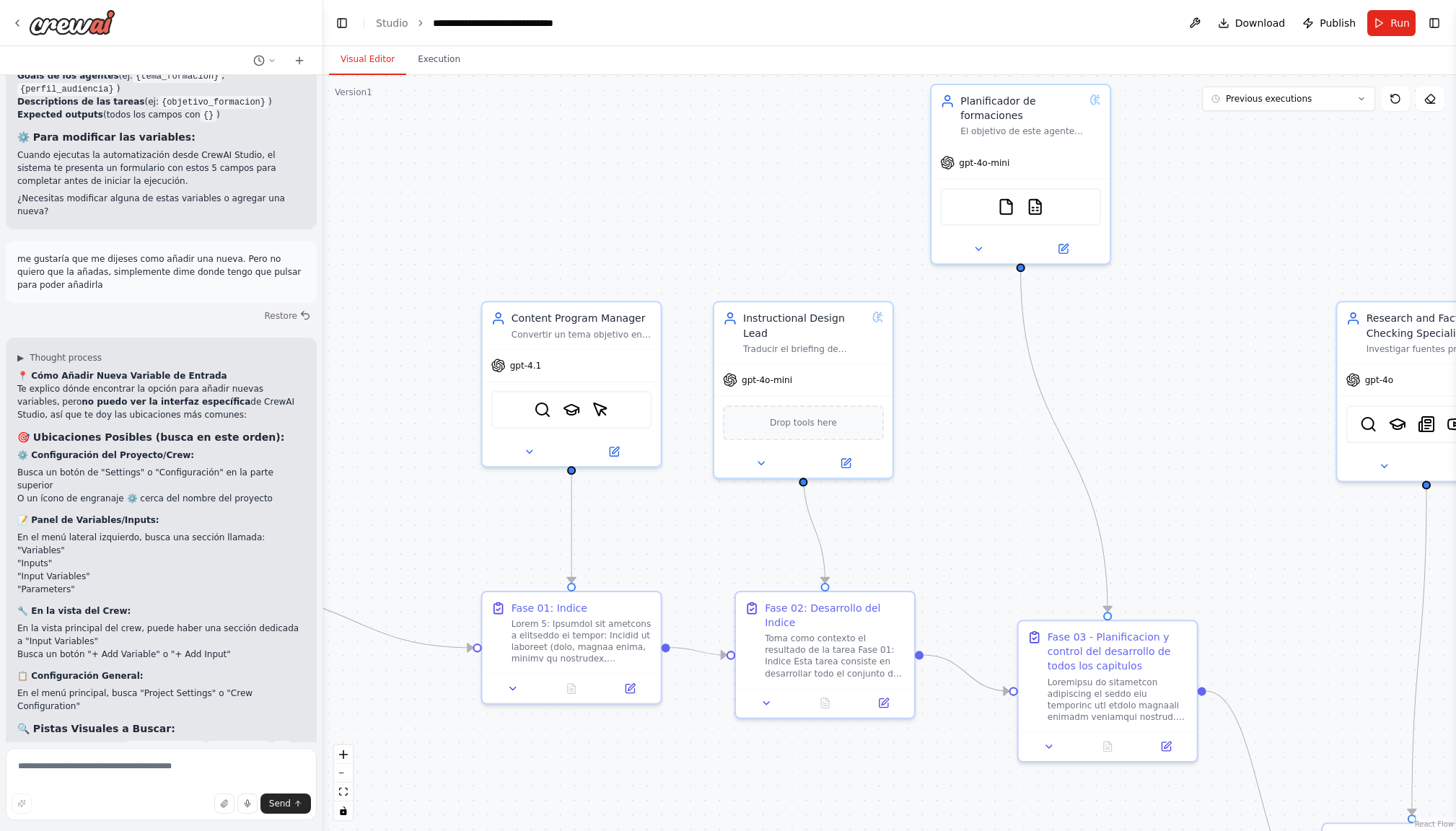
drag, startPoint x: 1205, startPoint y: 271, endPoint x: 1121, endPoint y: 297, distance: 87.9
click at [1124, 298] on div ".deletable-edge-delete-btn { width: 20px; height: 20px; border: 0px solid #ffff…" at bounding box center [889, 452] width 1133 height 756
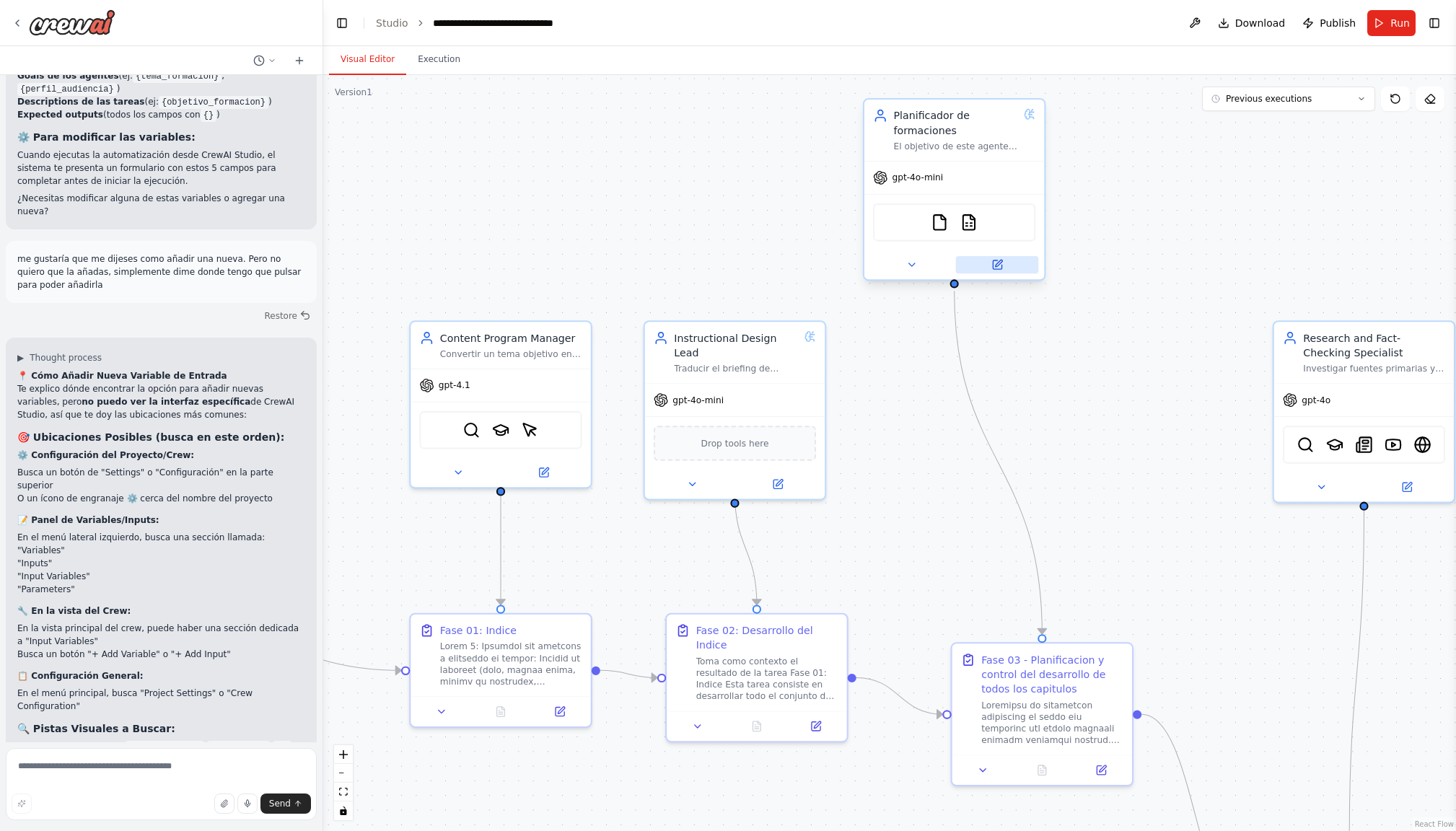
click at [998, 263] on icon at bounding box center [998, 262] width 7 height 7
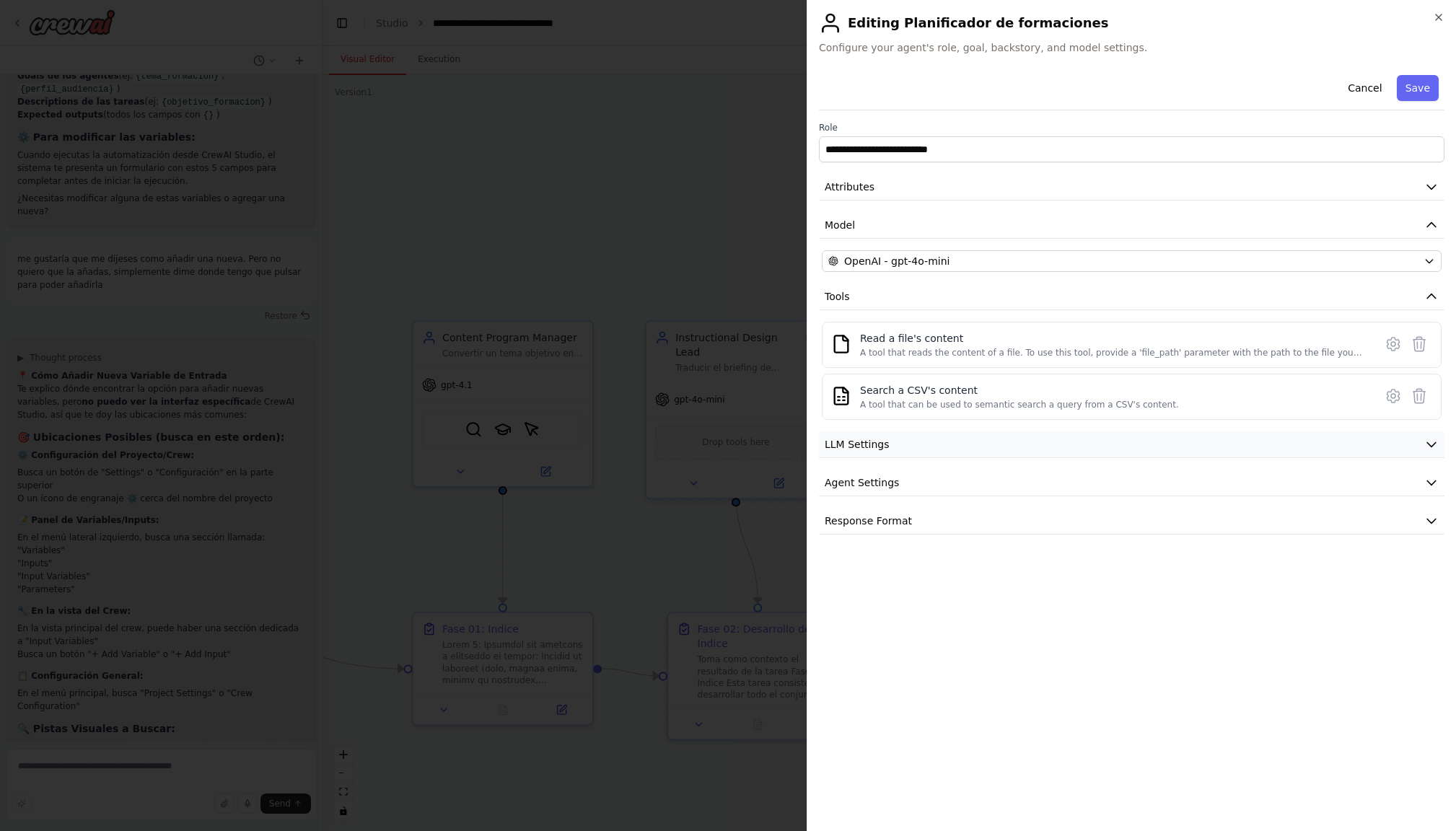
click at [1430, 446] on icon "button" at bounding box center [1430, 445] width 9 height 4
click at [1426, 585] on icon "button" at bounding box center [1430, 587] width 9 height 4
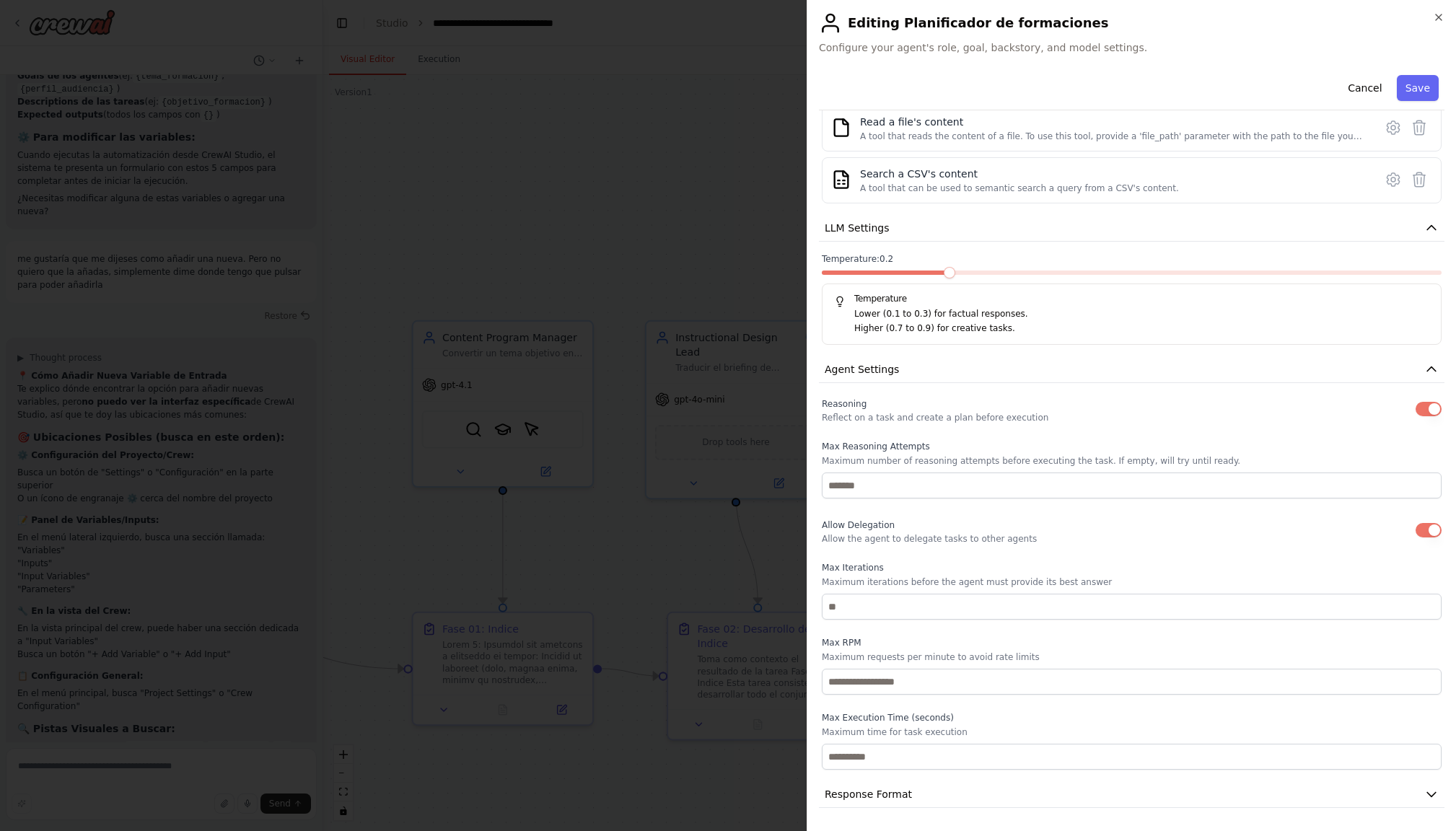
scroll to position [216, 0]
click at [1440, 16] on icon "button" at bounding box center [1438, 18] width 12 height 12
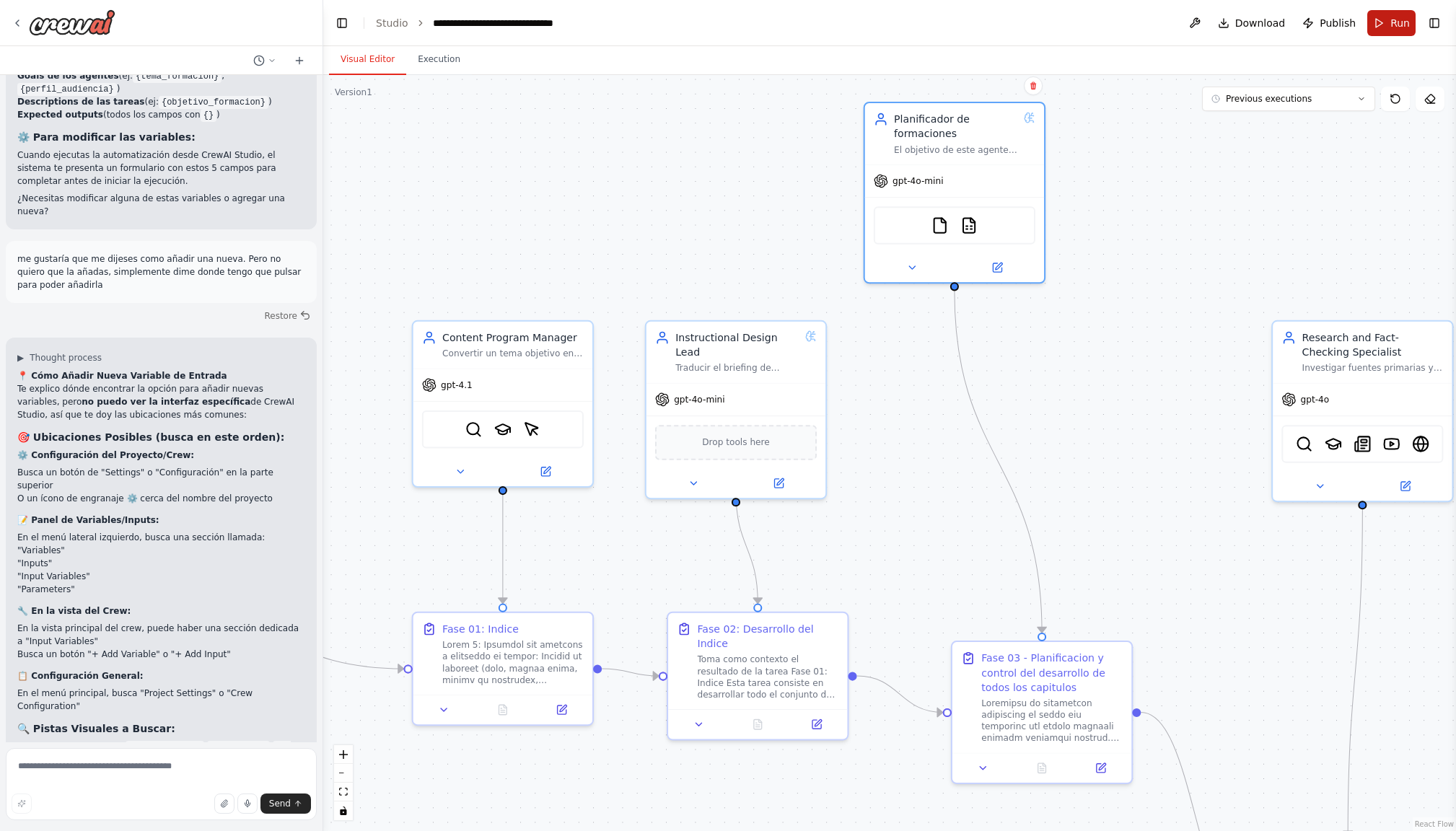
scroll to position [0, 0]
click at [1395, 23] on span "Run" at bounding box center [1400, 23] width 20 height 15
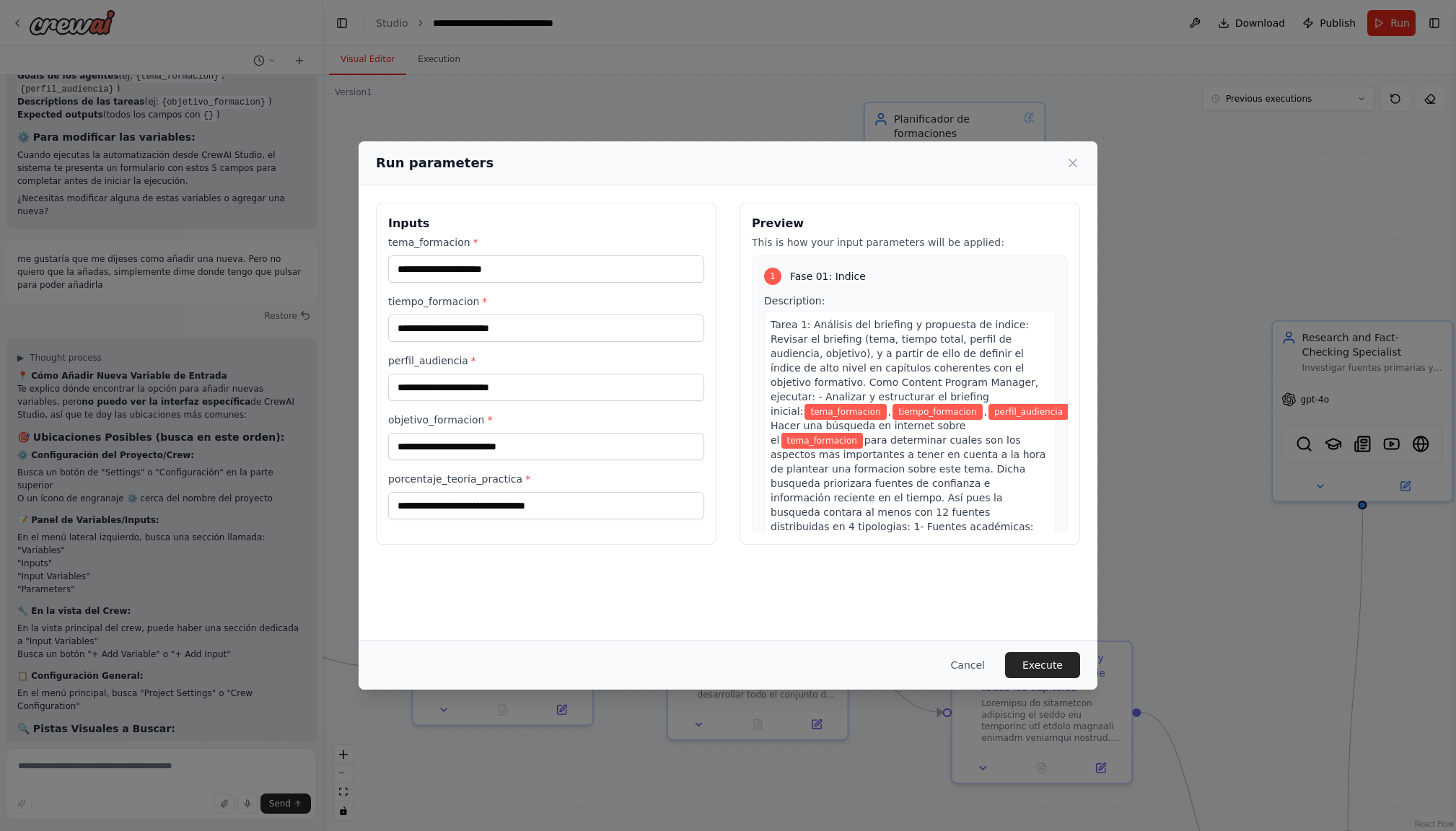
type input "**********"
type input "*******"
type input "**********"
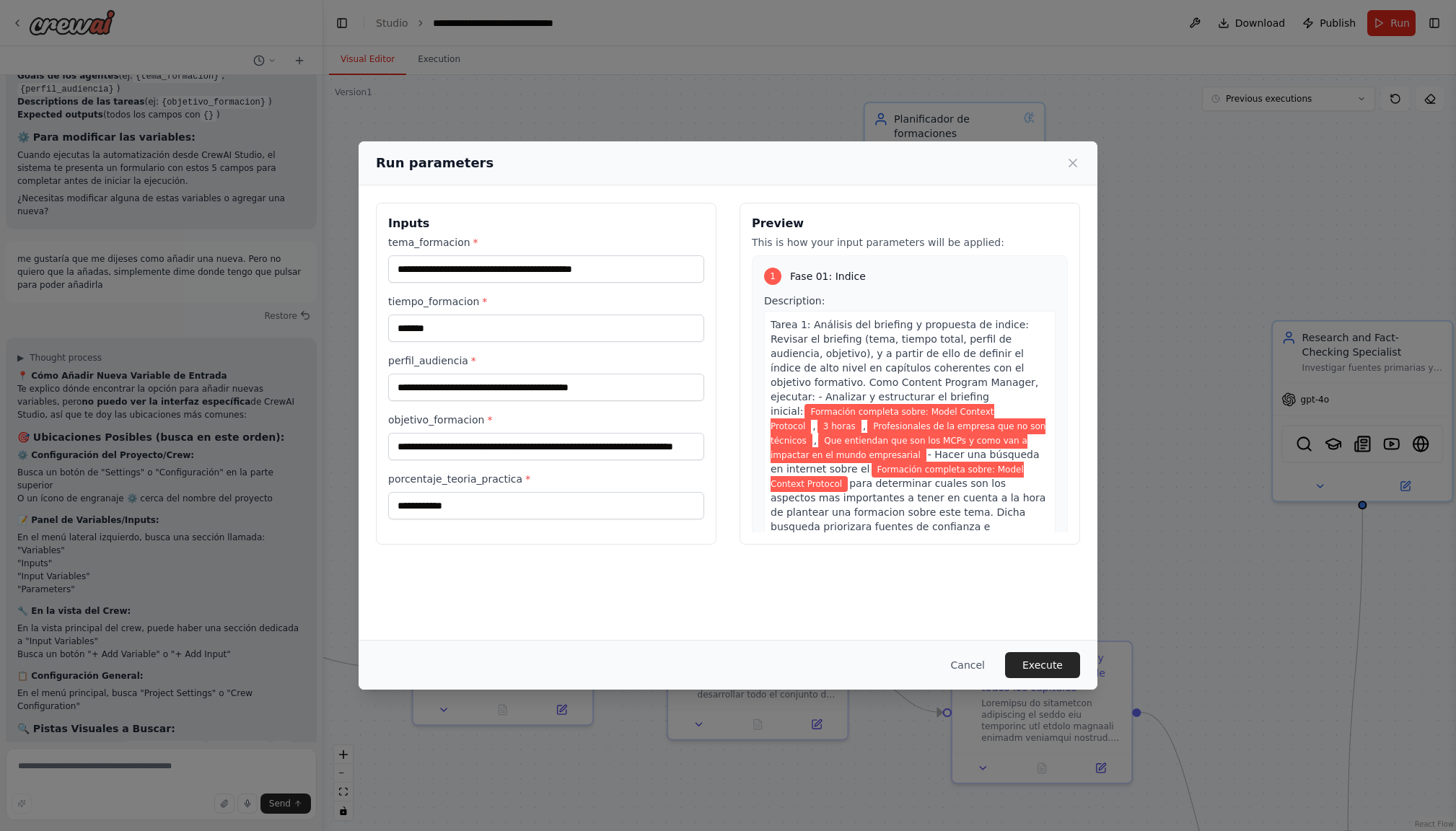
scroll to position [0, 1]
click at [547, 274] on input "**********" at bounding box center [546, 269] width 315 height 28
drag, startPoint x: 656, startPoint y: 270, endPoint x: 378, endPoint y: 259, distance: 278.2
click at [378, 259] on div "**********" at bounding box center [545, 374] width 340 height 342
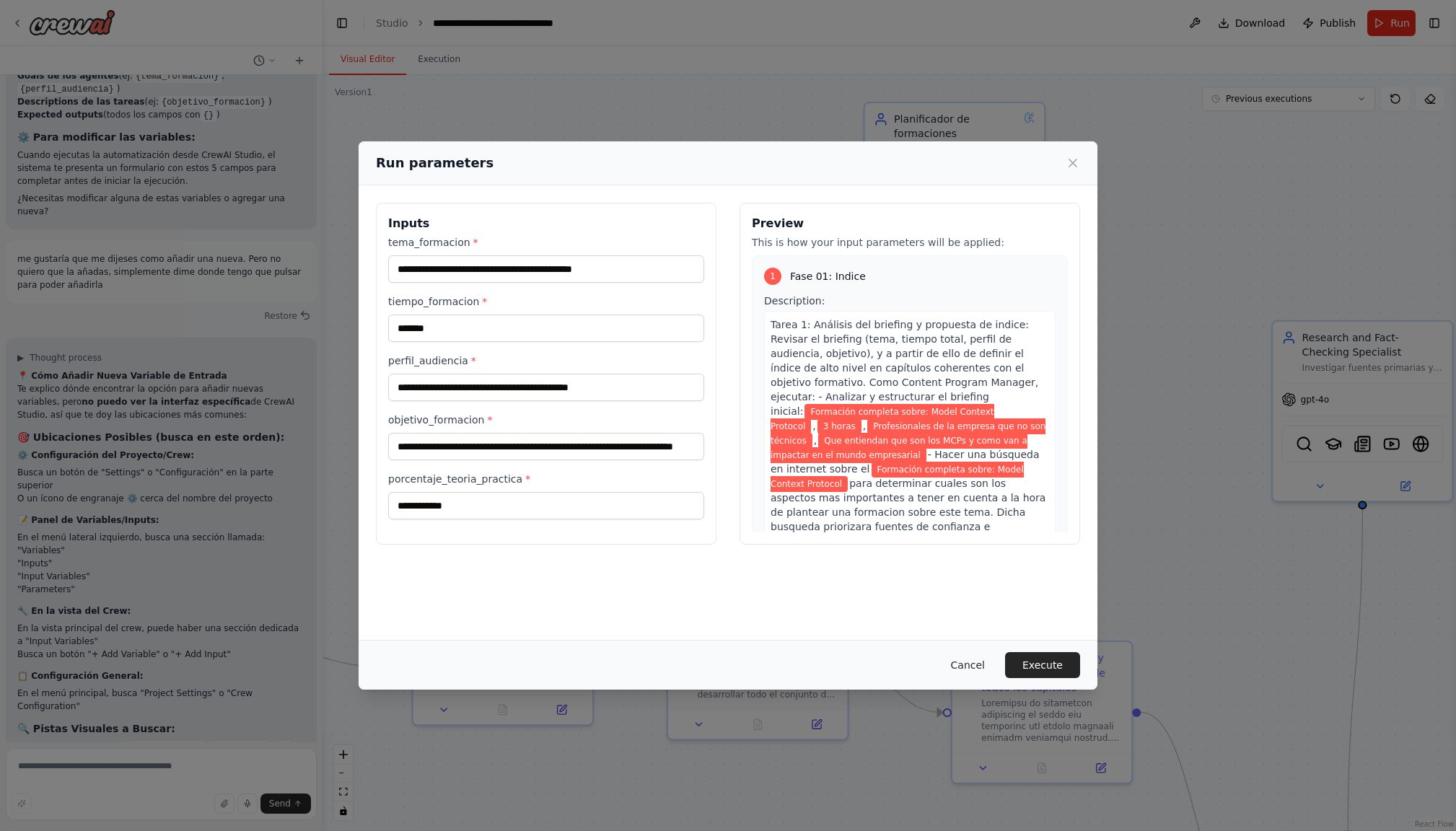
click at [969, 662] on button "Cancel" at bounding box center [968, 664] width 57 height 26
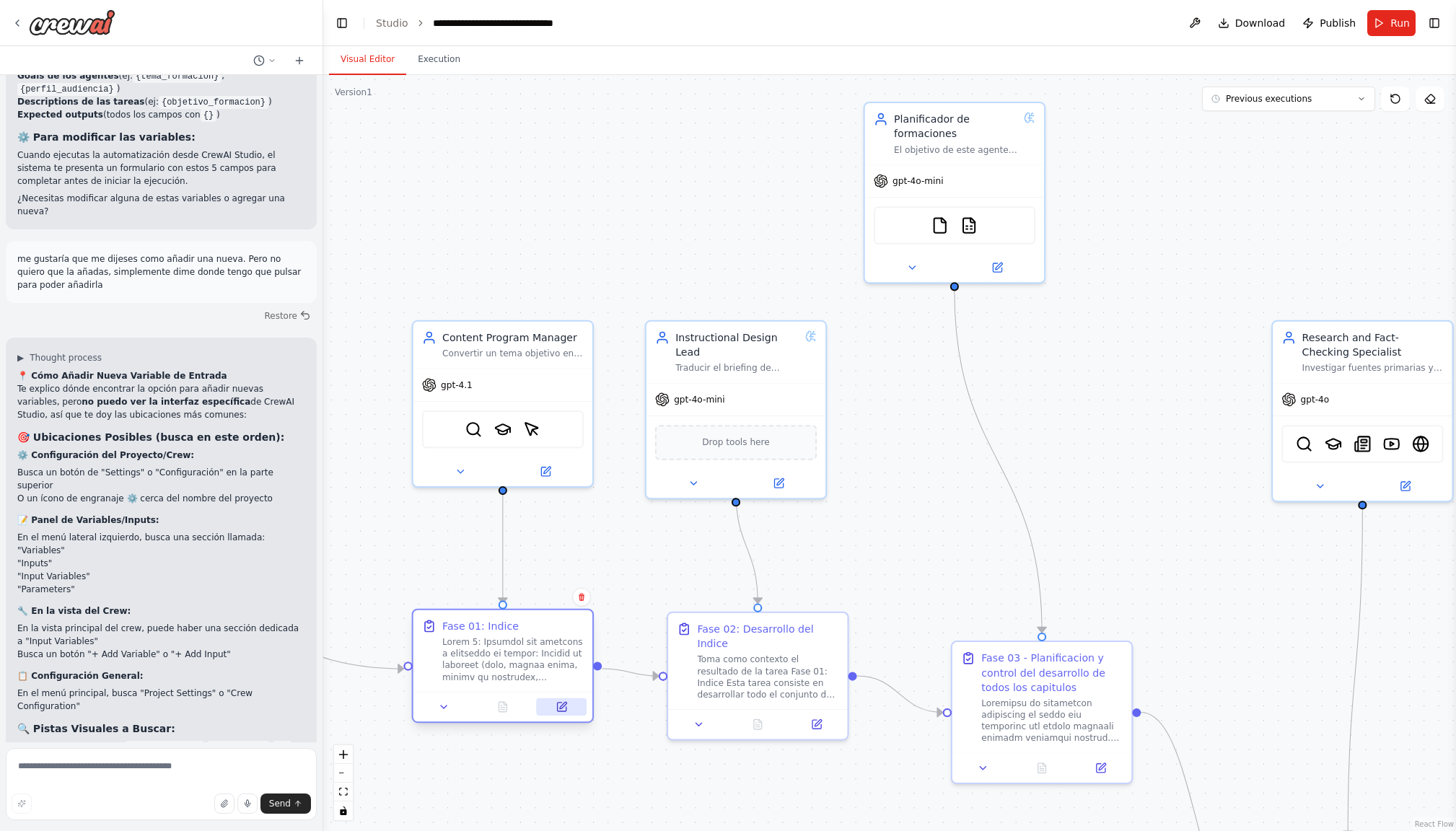
click at [561, 707] on icon at bounding box center [563, 705] width 7 height 7
select select "*****"
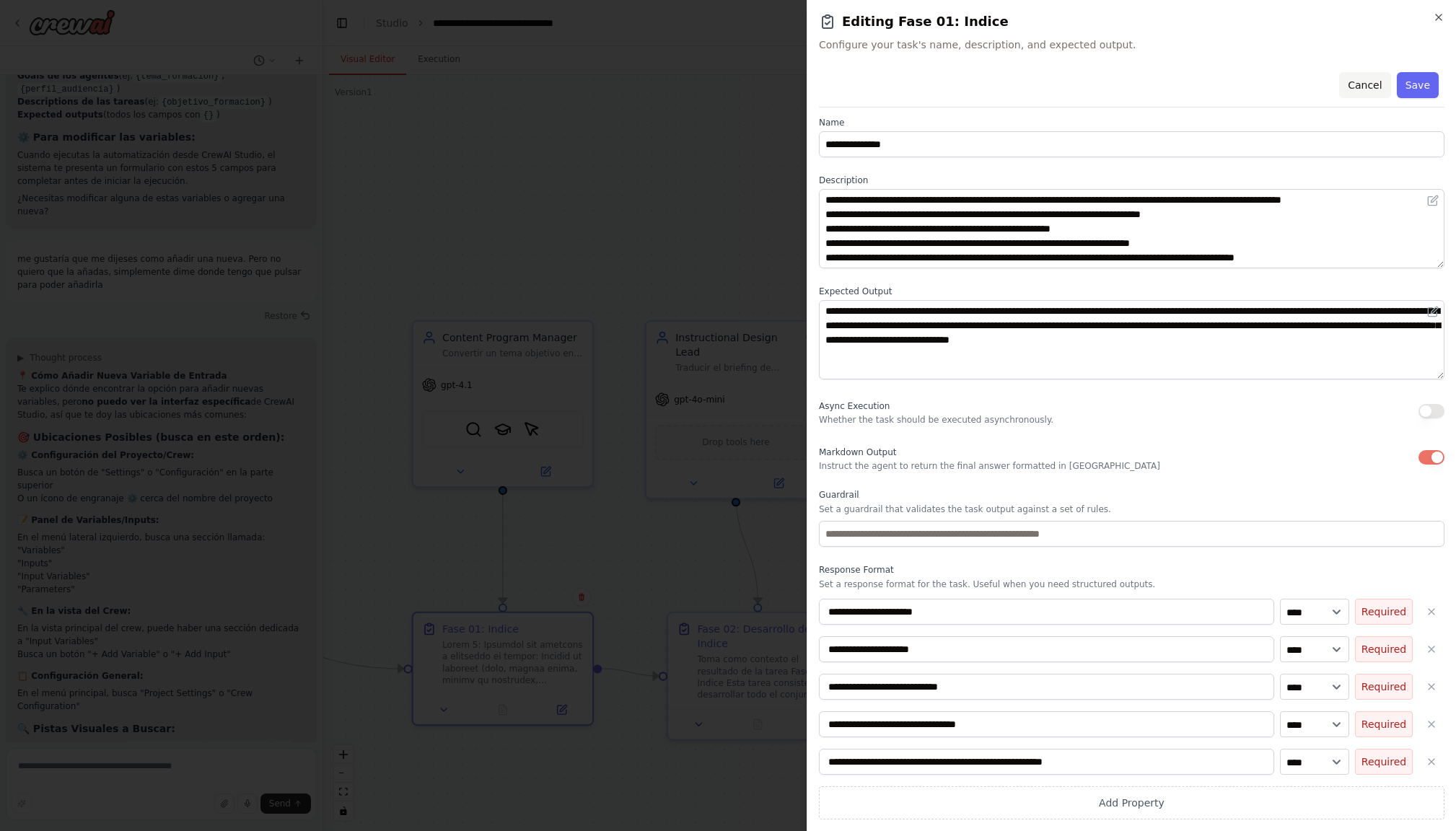
click at [1371, 83] on button "Cancel" at bounding box center [1364, 85] width 51 height 26
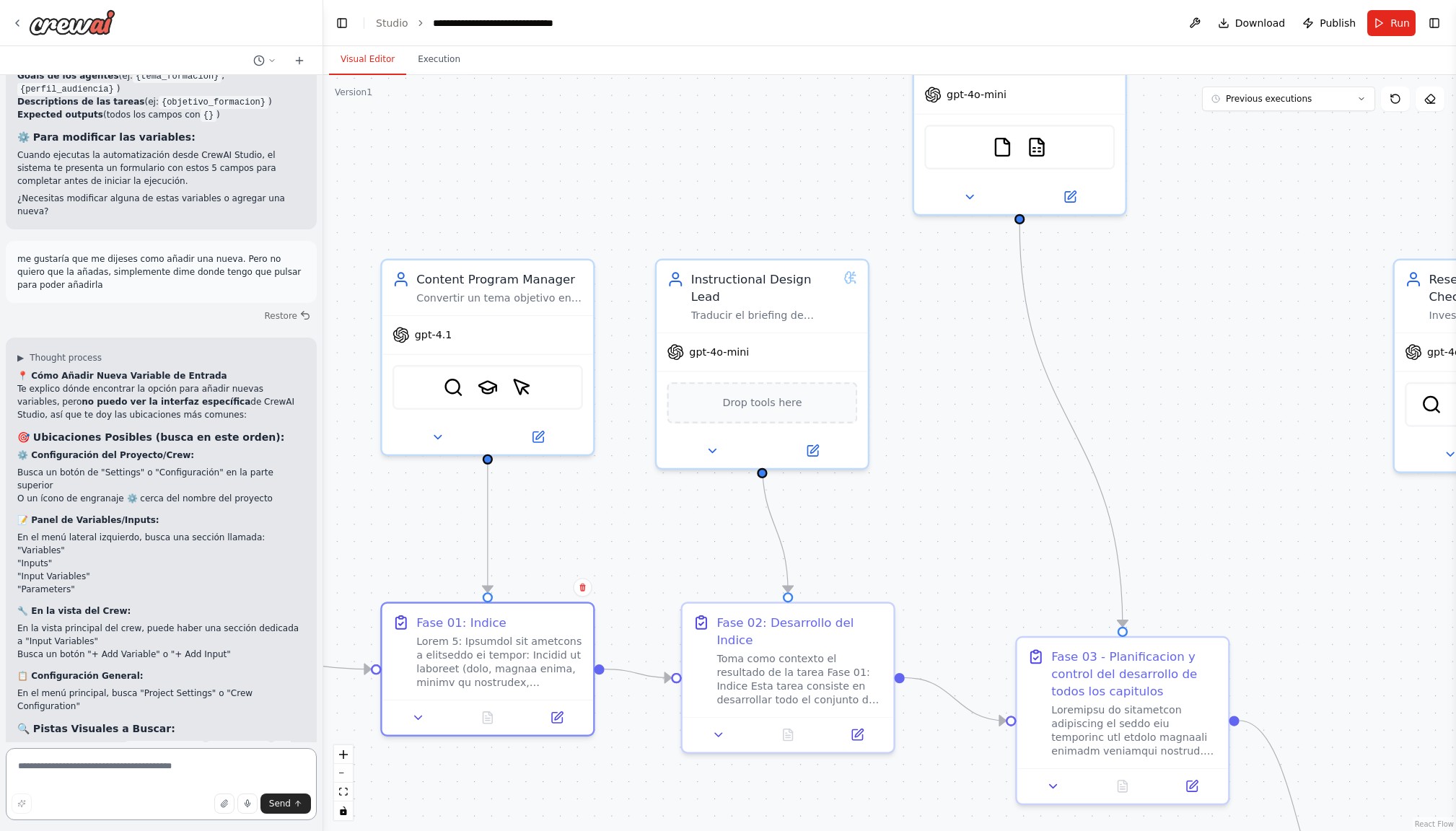
click at [144, 773] on textarea at bounding box center [161, 784] width 311 height 72
click at [423, 716] on icon at bounding box center [418, 715] width 14 height 14
select select "*****"
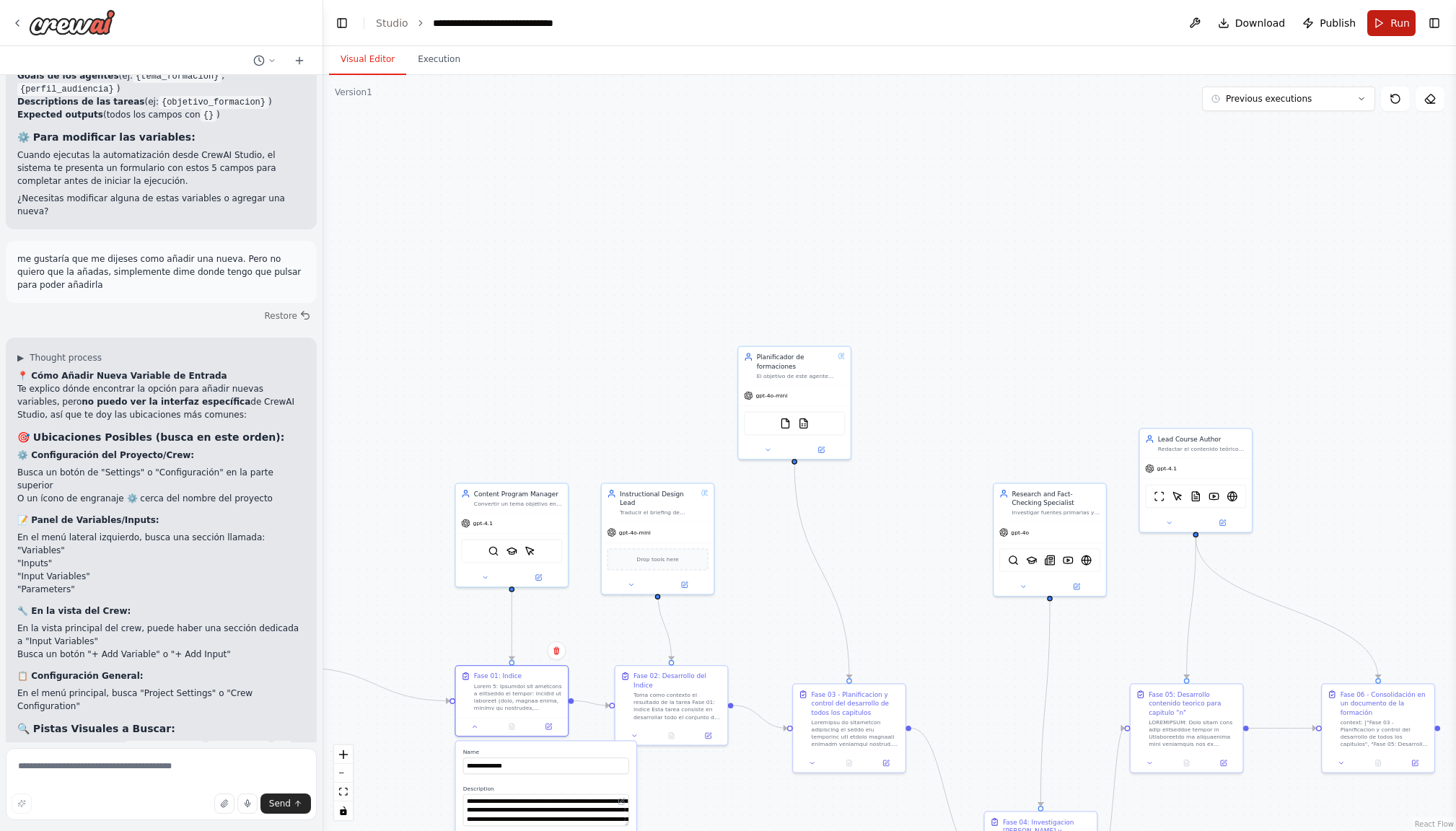
scroll to position [1, 0]
click at [1392, 32] on button "Run" at bounding box center [1391, 23] width 48 height 26
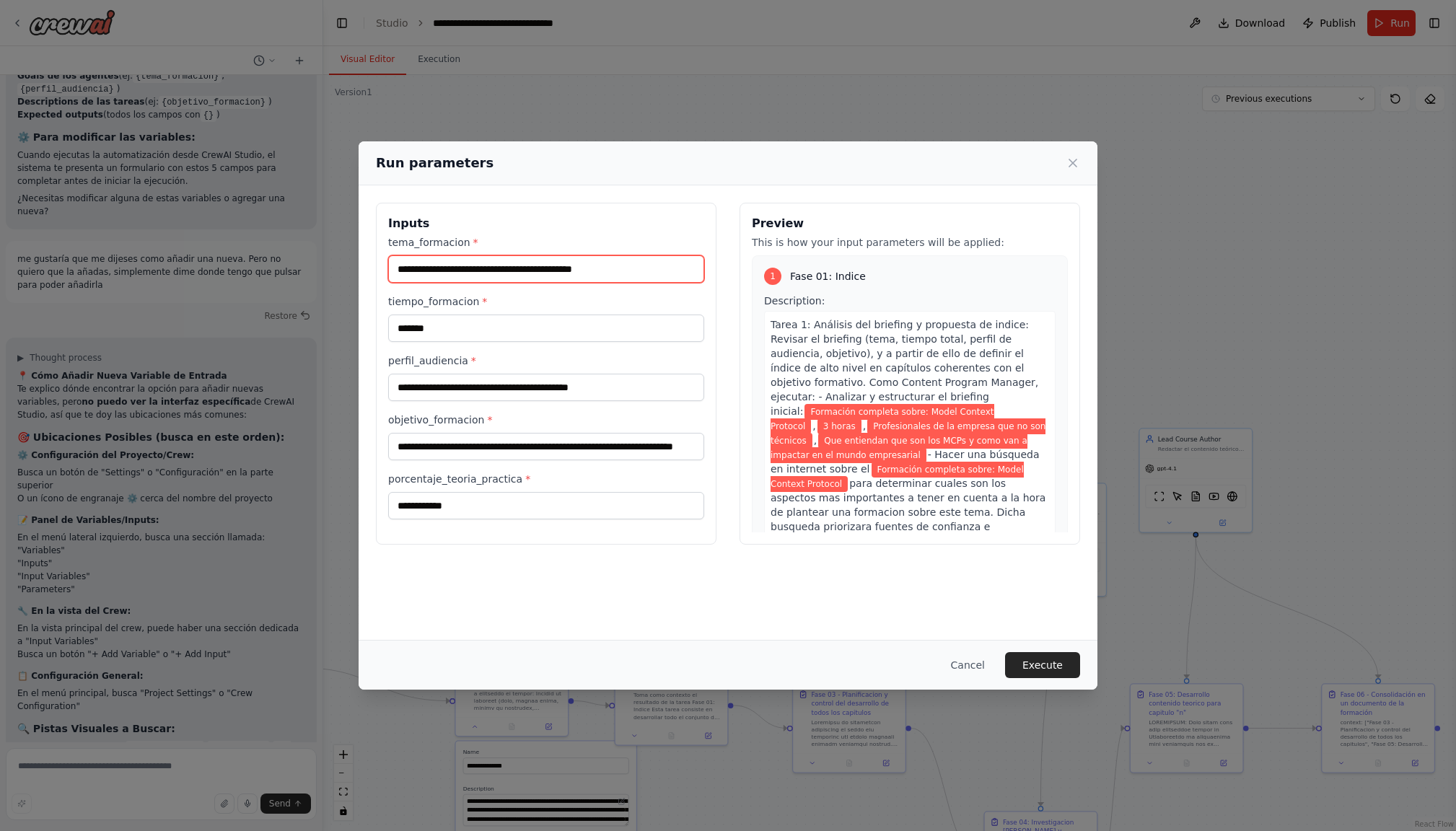
click at [581, 262] on input "**********" at bounding box center [546, 269] width 315 height 28
drag, startPoint x: 652, startPoint y: 270, endPoint x: 388, endPoint y: 269, distance: 264.0
click at [349, 262] on div "**********" at bounding box center [728, 415] width 1456 height 831
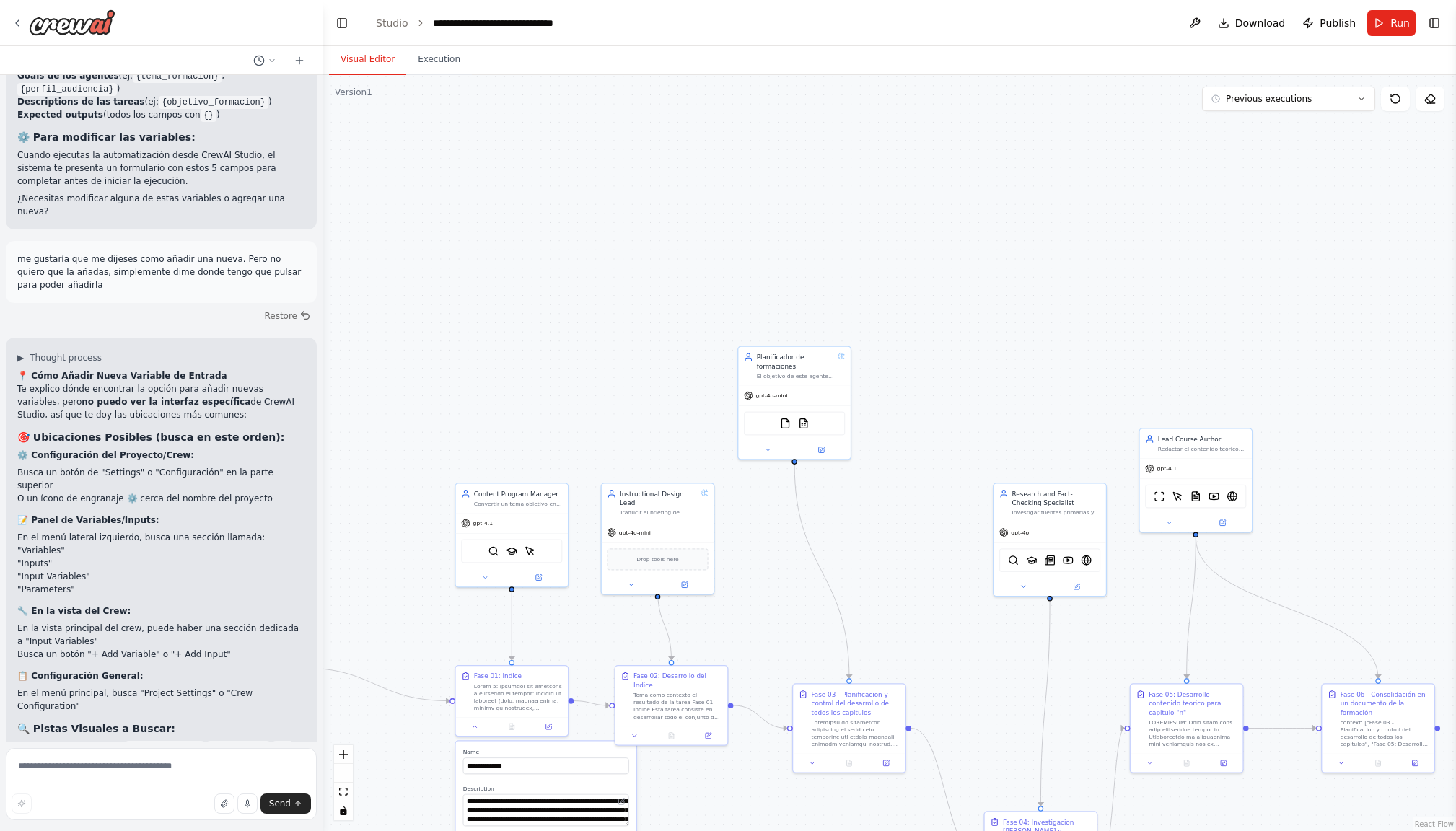
drag, startPoint x: 1387, startPoint y: 27, endPoint x: 1379, endPoint y: 35, distance: 11.3
click at [1387, 27] on button "Run" at bounding box center [1391, 23] width 48 height 26
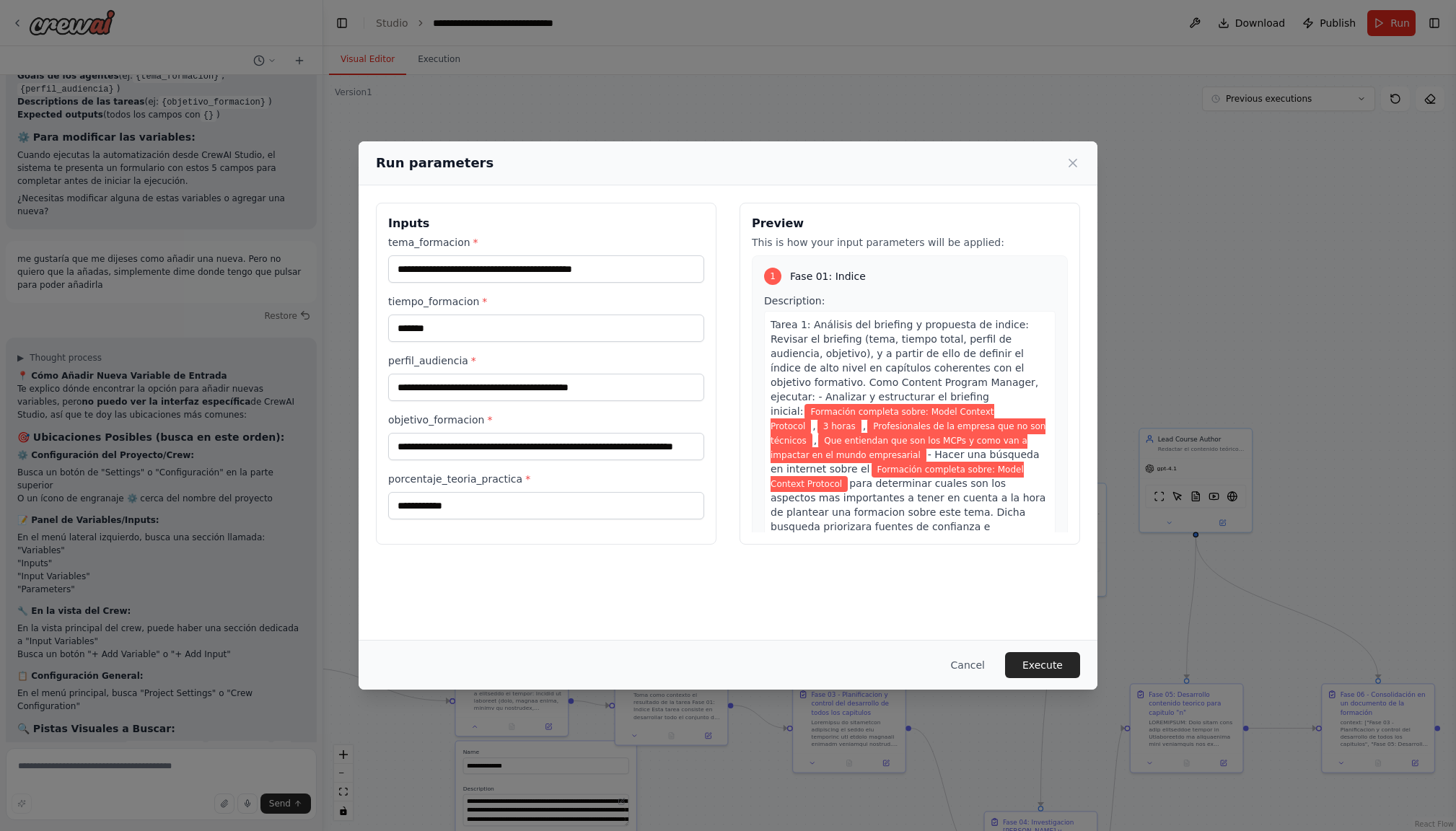
scroll to position [1, 0]
drag, startPoint x: 665, startPoint y: 273, endPoint x: 386, endPoint y: 270, distance: 279.0
click at [388, 270] on input "**********" at bounding box center [546, 269] width 315 height 28
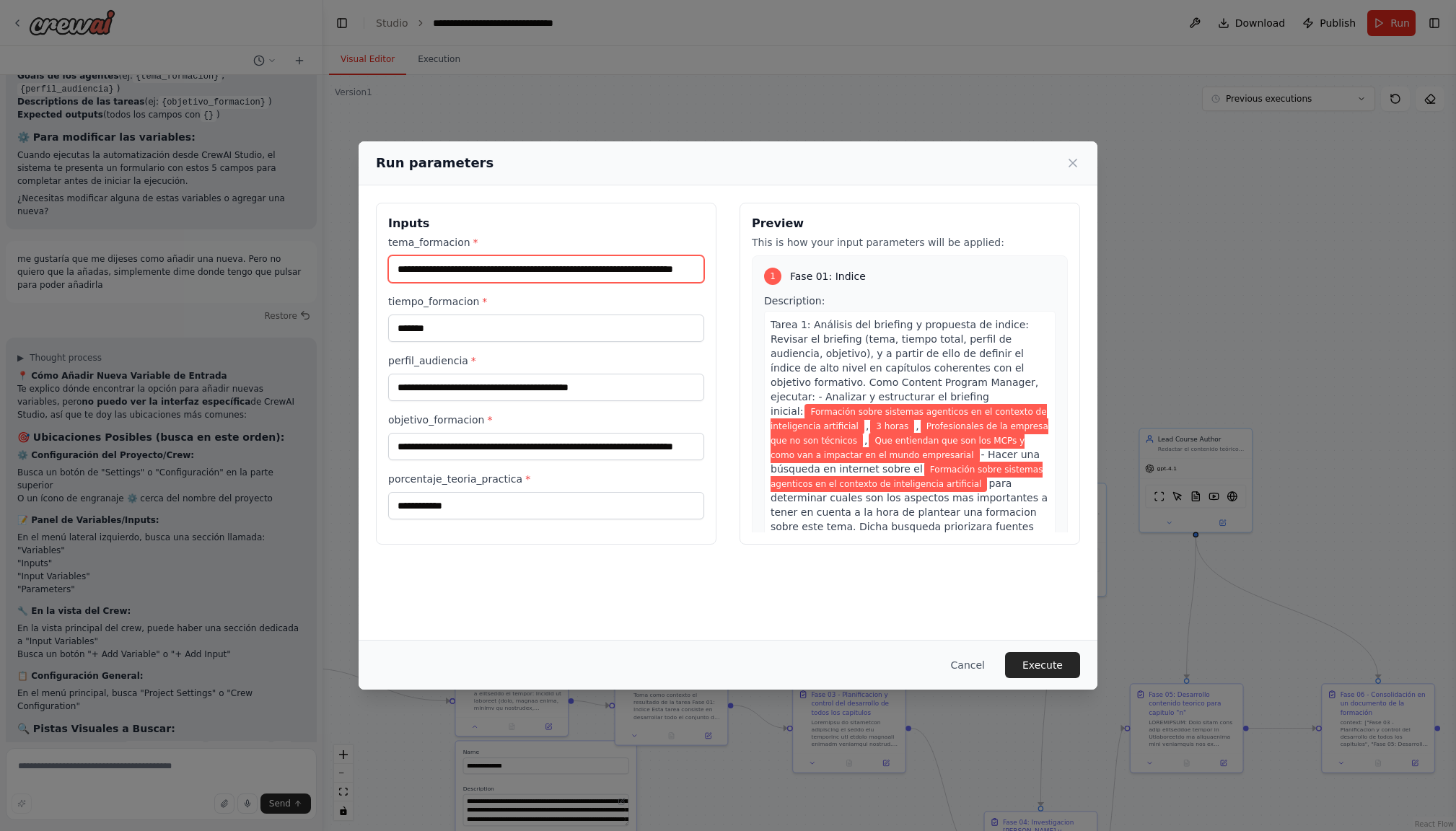
type input "**********"
click at [553, 388] on input "**********" at bounding box center [546, 387] width 315 height 28
drag, startPoint x: 395, startPoint y: 447, endPoint x: 838, endPoint y: 445, distance: 443.0
click at [839, 445] on div "**********" at bounding box center [728, 374] width 704 height 342
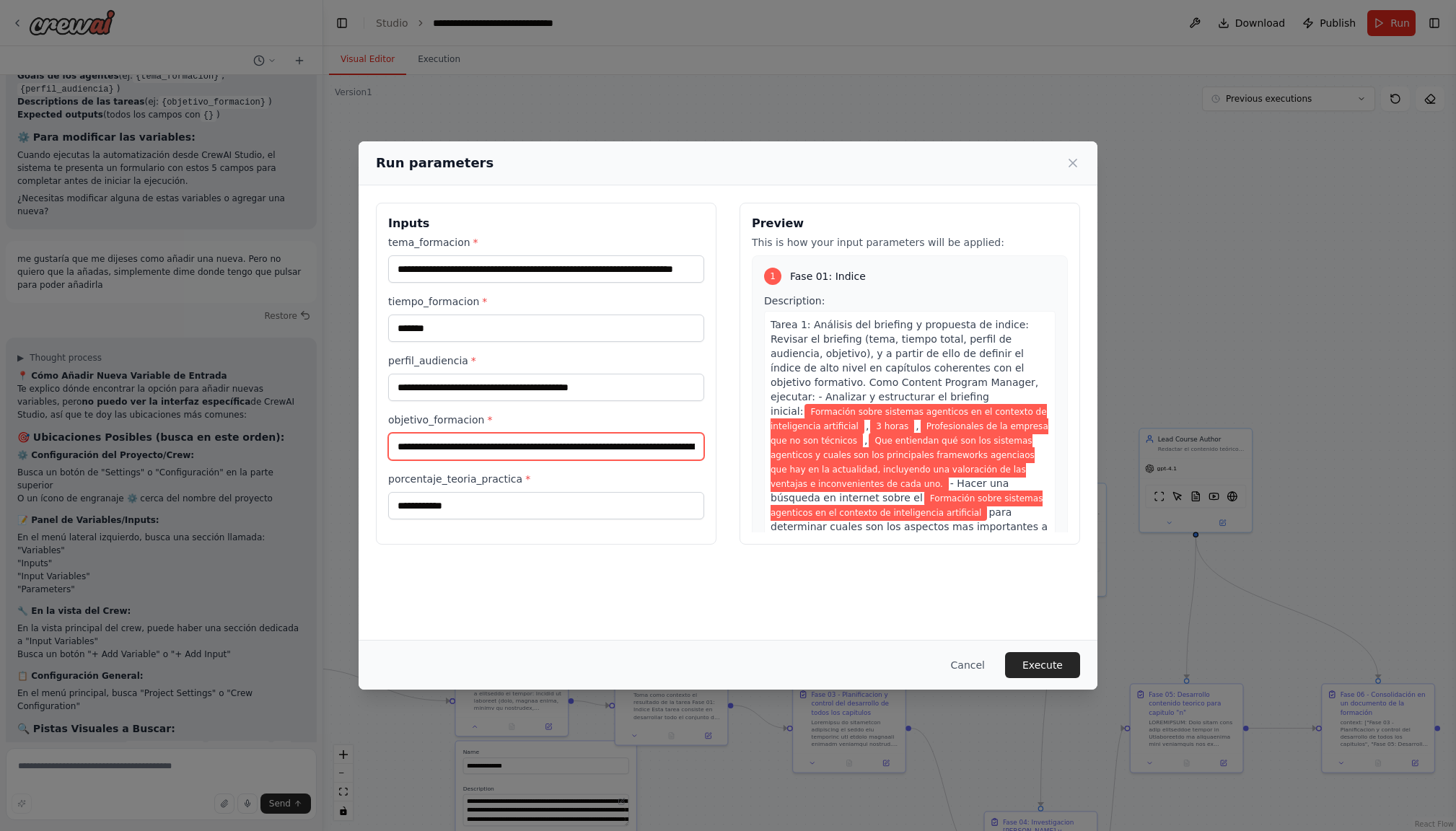
scroll to position [-1, 1]
type input "**********"
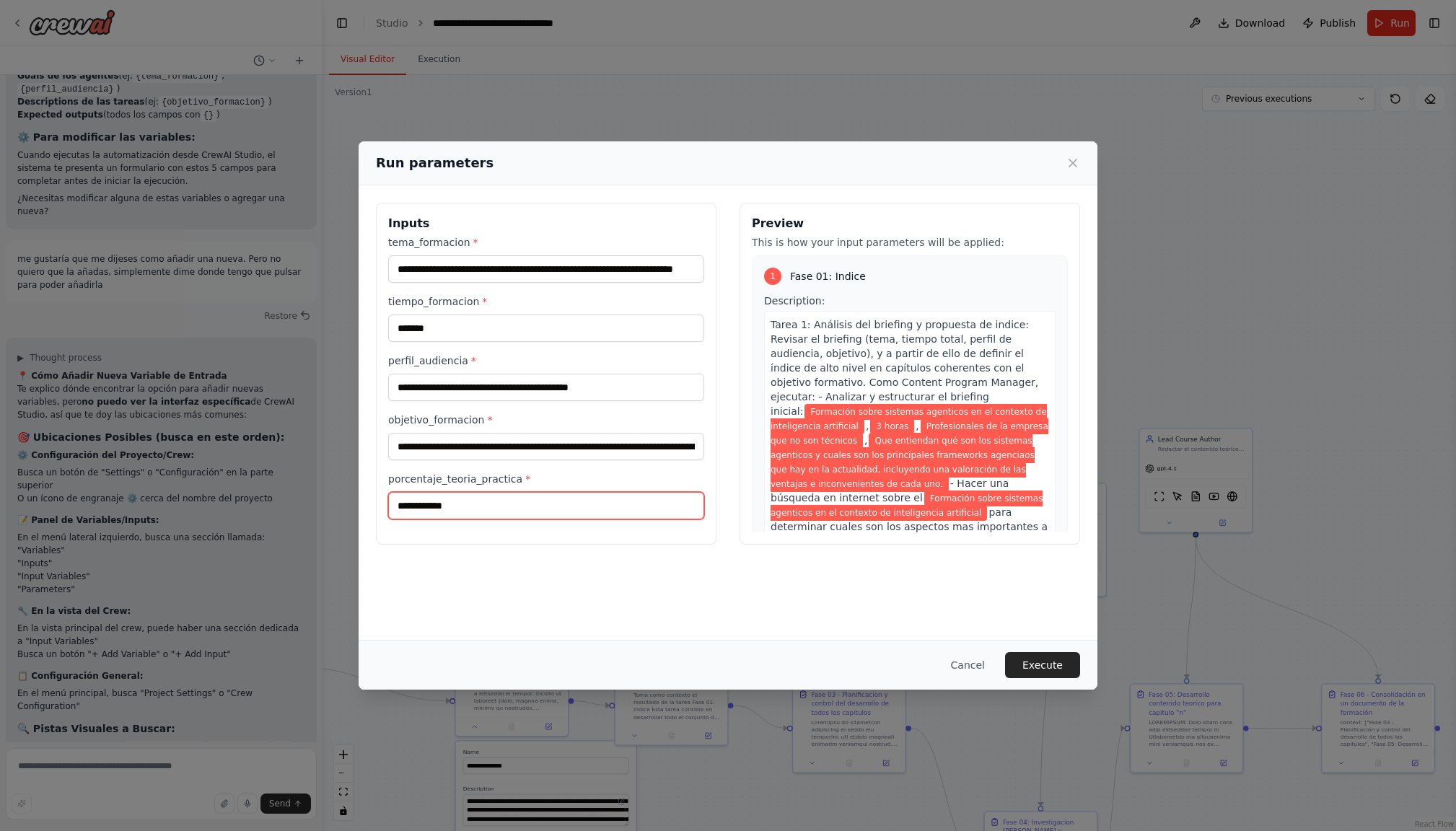
click at [456, 504] on input "**********" at bounding box center [546, 506] width 315 height 28
click at [469, 507] on input "**********" at bounding box center [546, 506] width 315 height 28
type input "**********"
click at [1036, 660] on button "Execute" at bounding box center [1042, 664] width 75 height 26
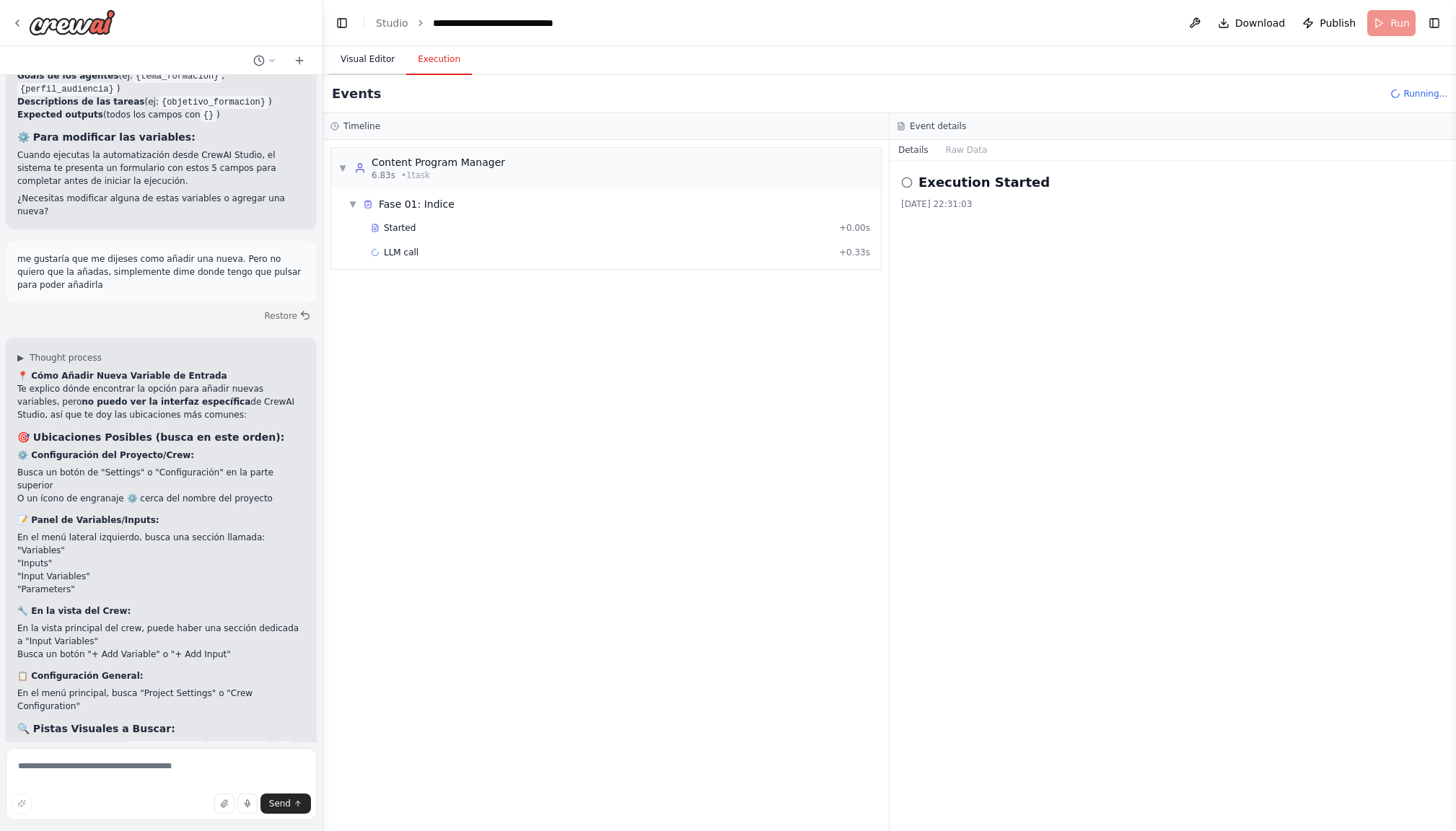
scroll to position [1, 1]
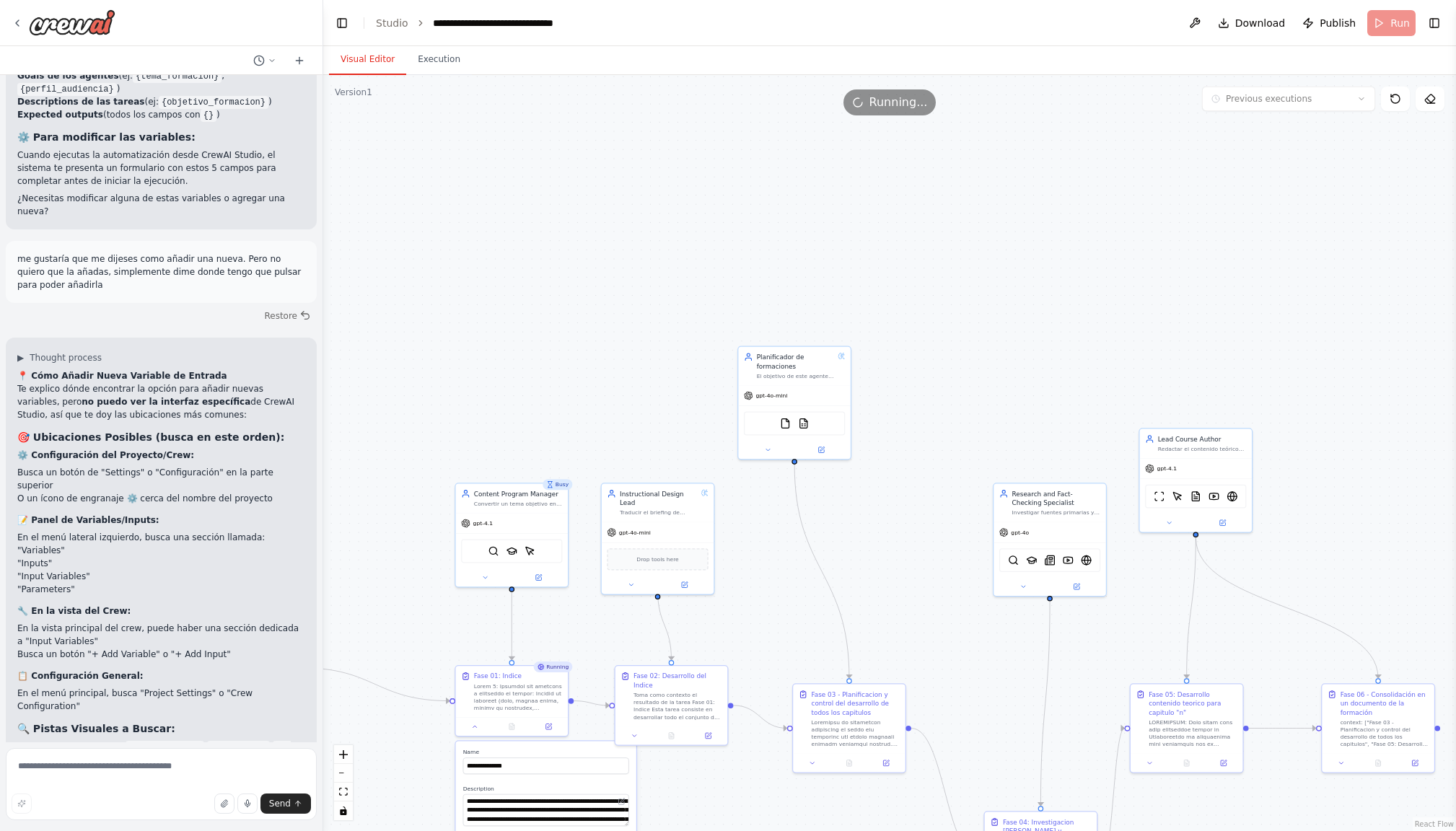
click at [362, 63] on button "Visual Editor" at bounding box center [368, 59] width 77 height 31
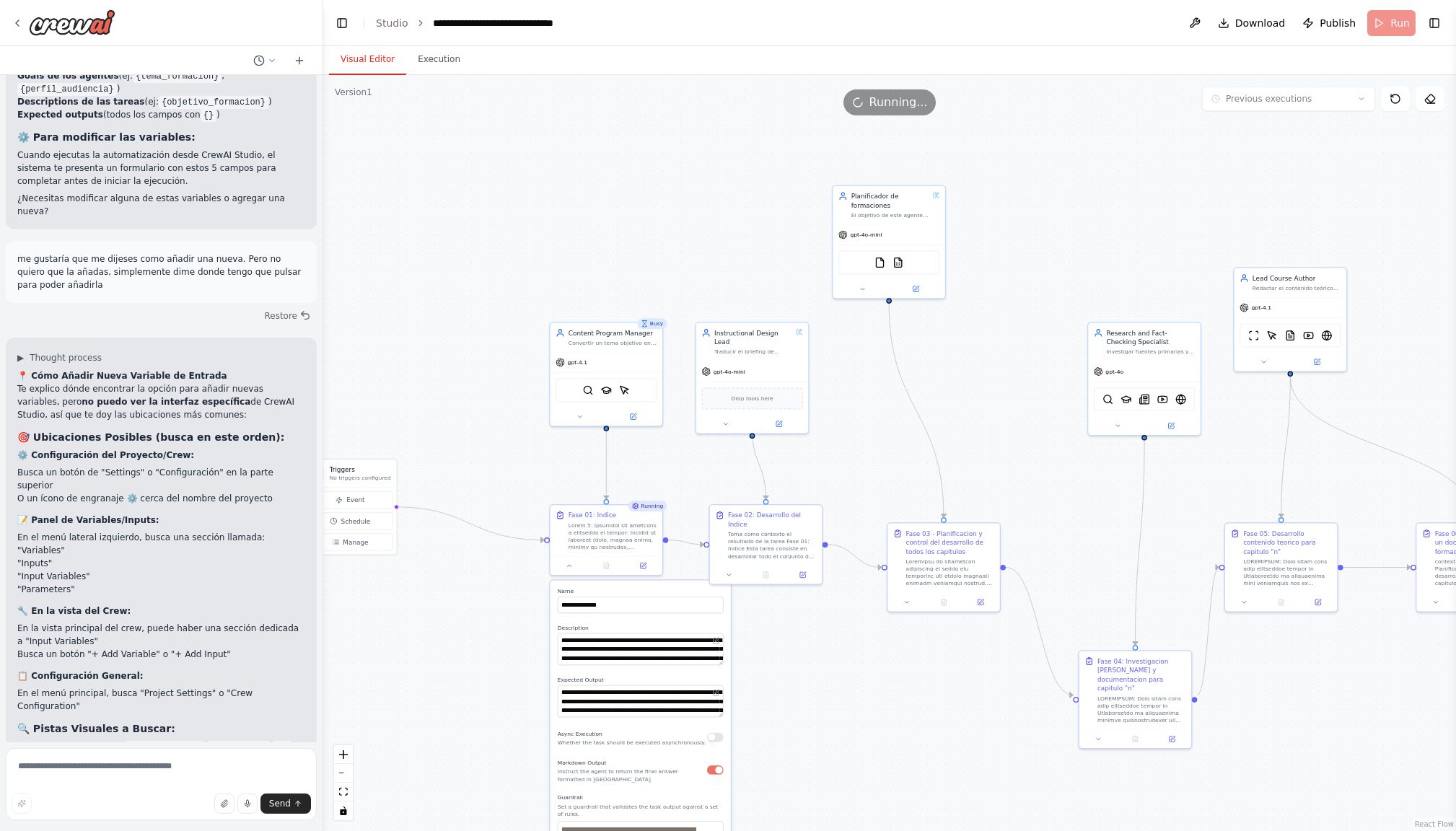
drag, startPoint x: 568, startPoint y: 395, endPoint x: 661, endPoint y: 238, distance: 182.5
click at [661, 238] on div ".deletable-edge-delete-btn { width: 20px; height: 20px; border: 0px solid #ffff…" at bounding box center [889, 452] width 1133 height 756
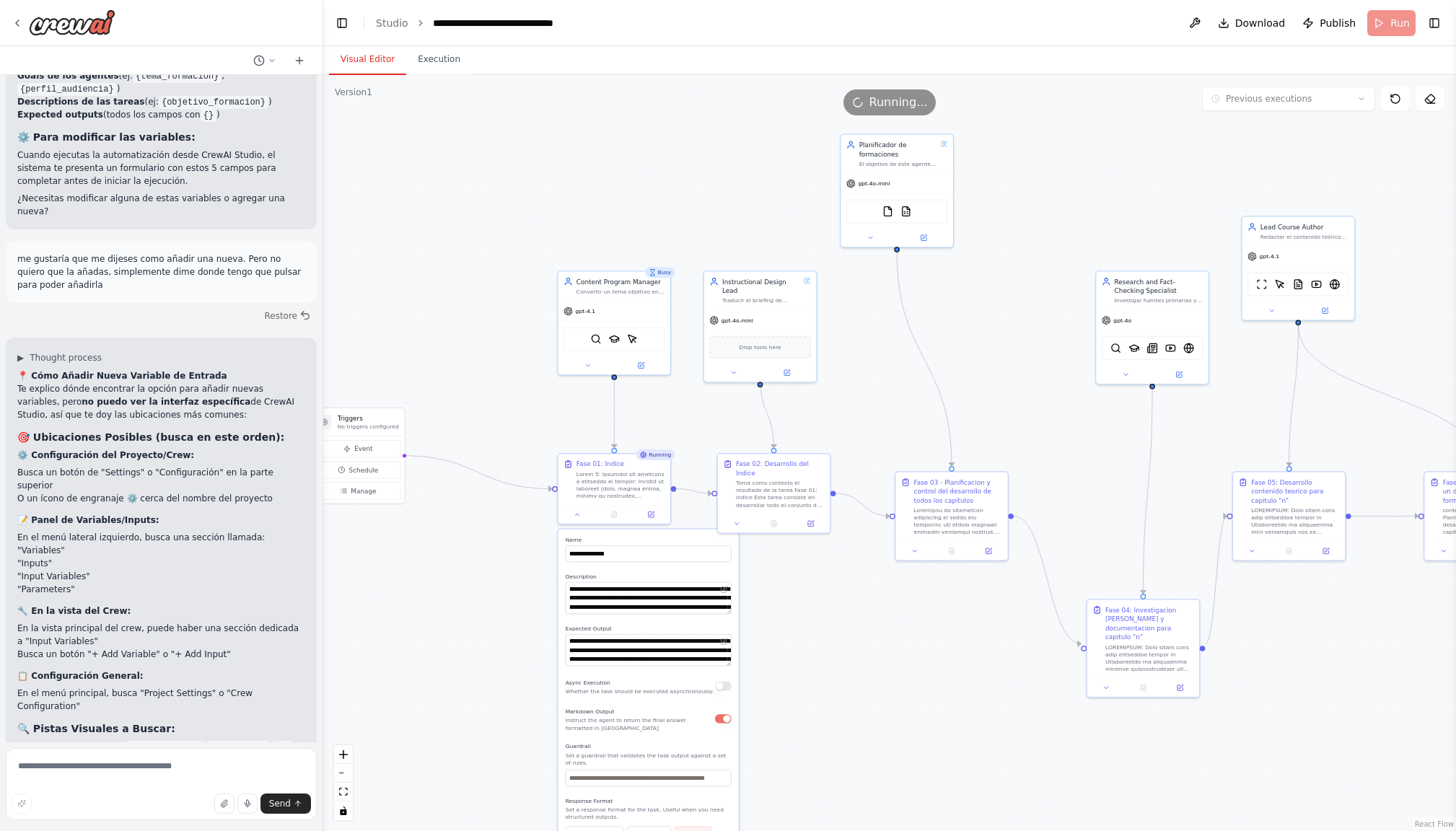
drag, startPoint x: 485, startPoint y: 393, endPoint x: 493, endPoint y: 343, distance: 50.6
click at [493, 343] on div ".deletable-edge-delete-btn { width: 20px; height: 20px; border: 0px solid #ffff…" at bounding box center [889, 452] width 1133 height 756
click at [653, 511] on icon at bounding box center [651, 512] width 6 height 6
select select "*****"
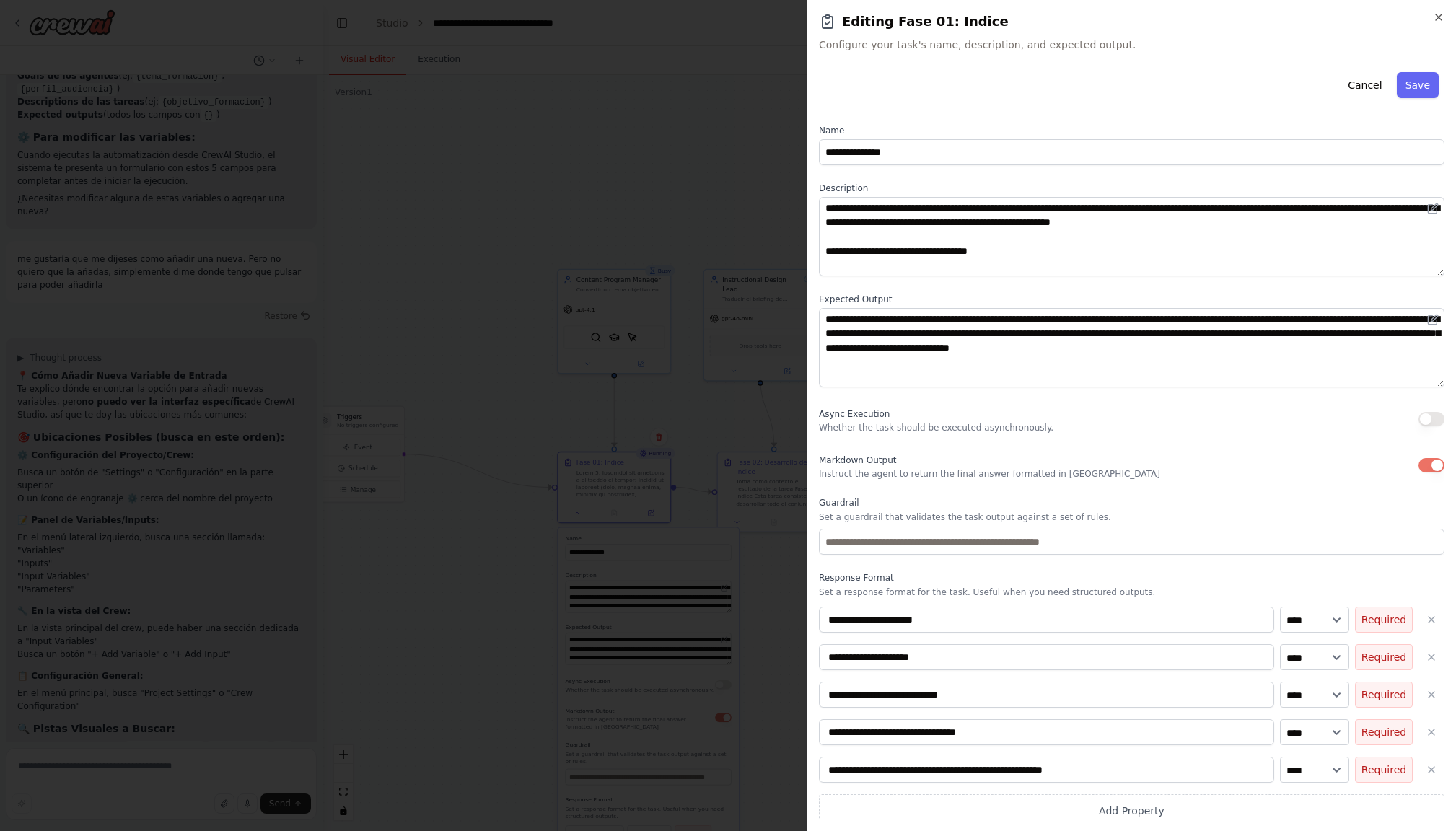
scroll to position [-1, 0]
click at [1438, 20] on icon "button" at bounding box center [1438, 18] width 12 height 12
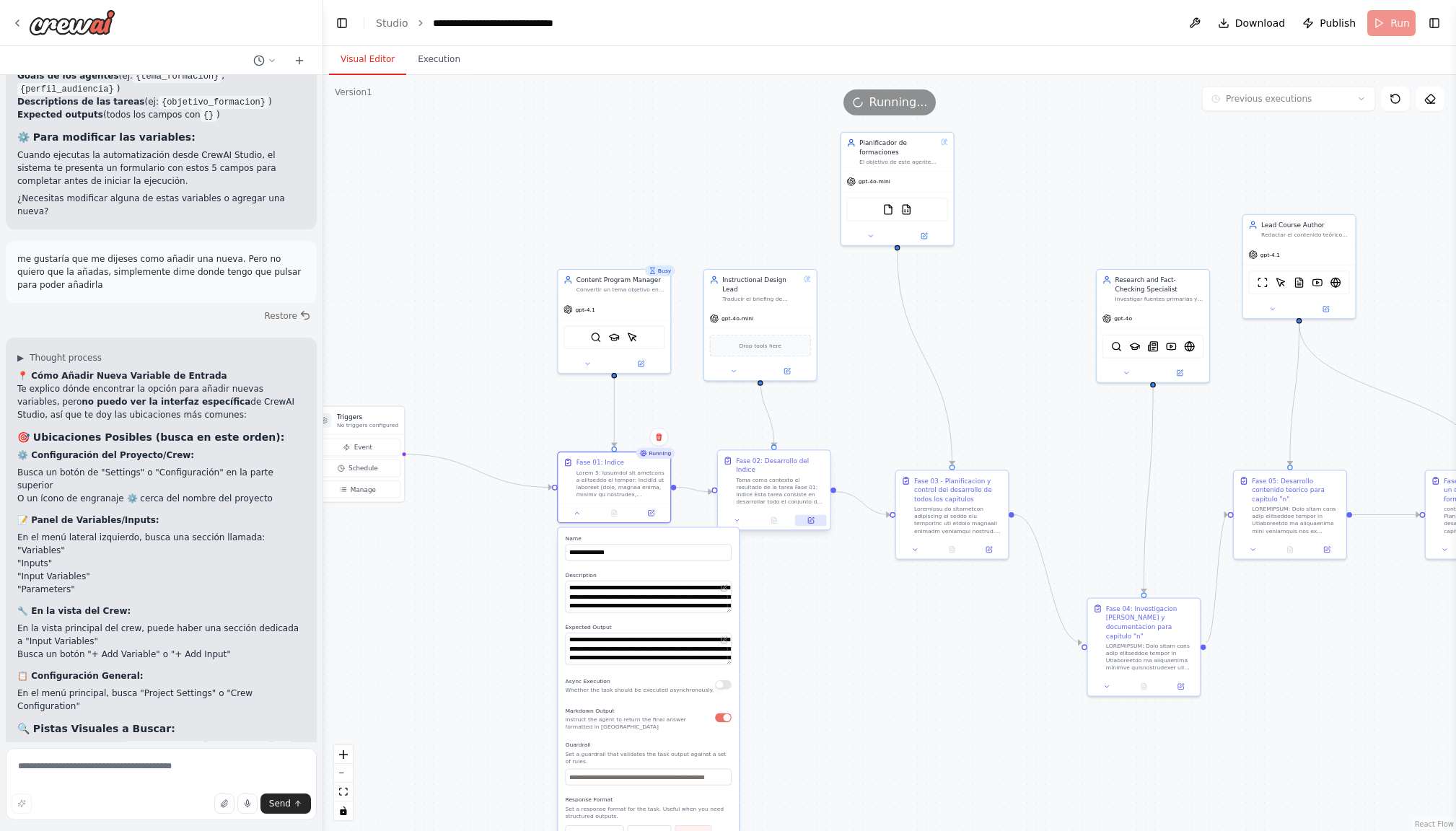
scroll to position [0, 0]
click at [580, 515] on icon at bounding box center [577, 511] width 7 height 7
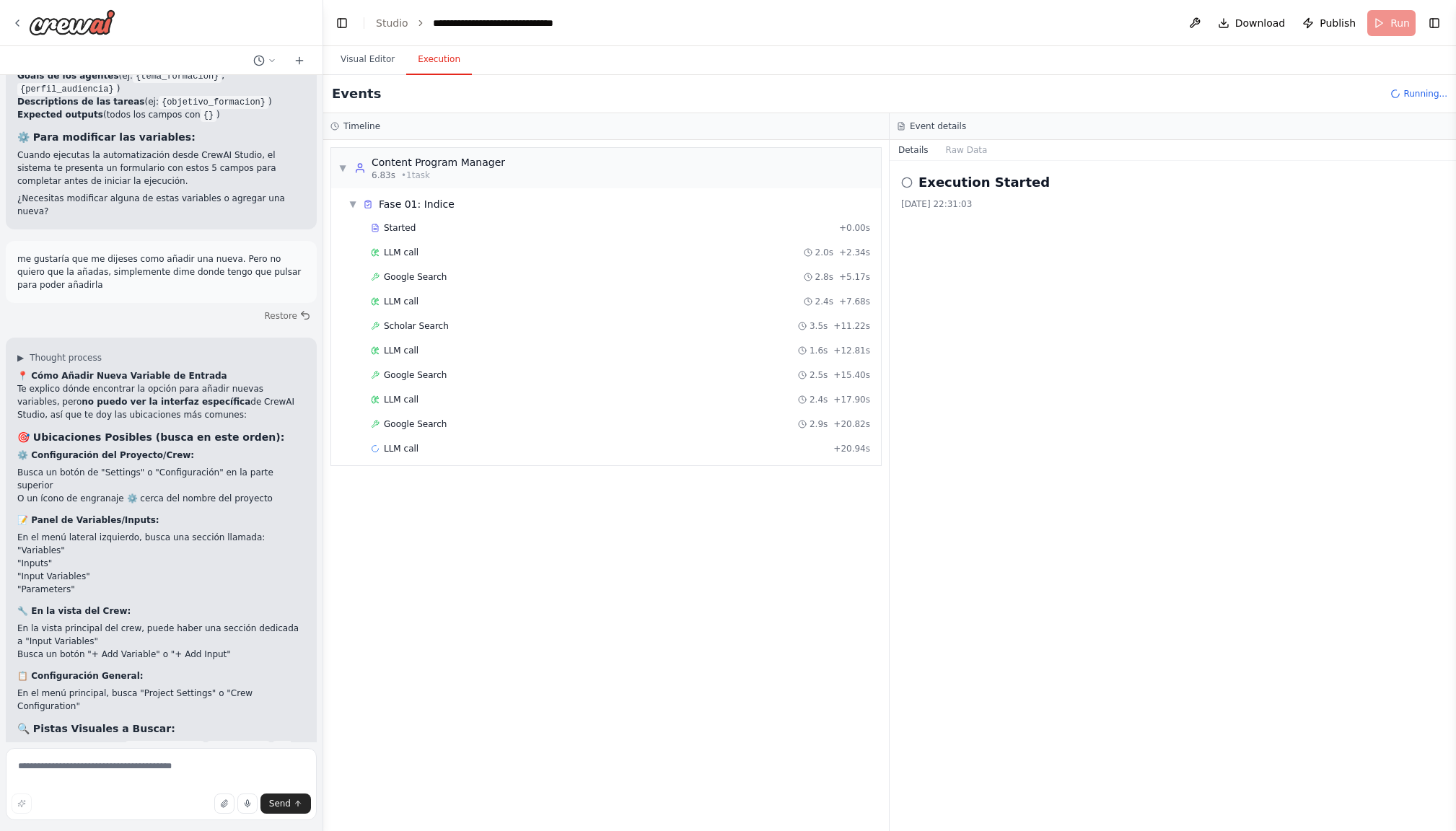
click at [426, 61] on button "Execution" at bounding box center [439, 59] width 66 height 31
click at [427, 472] on span "Completed" at bounding box center [407, 473] width 47 height 12
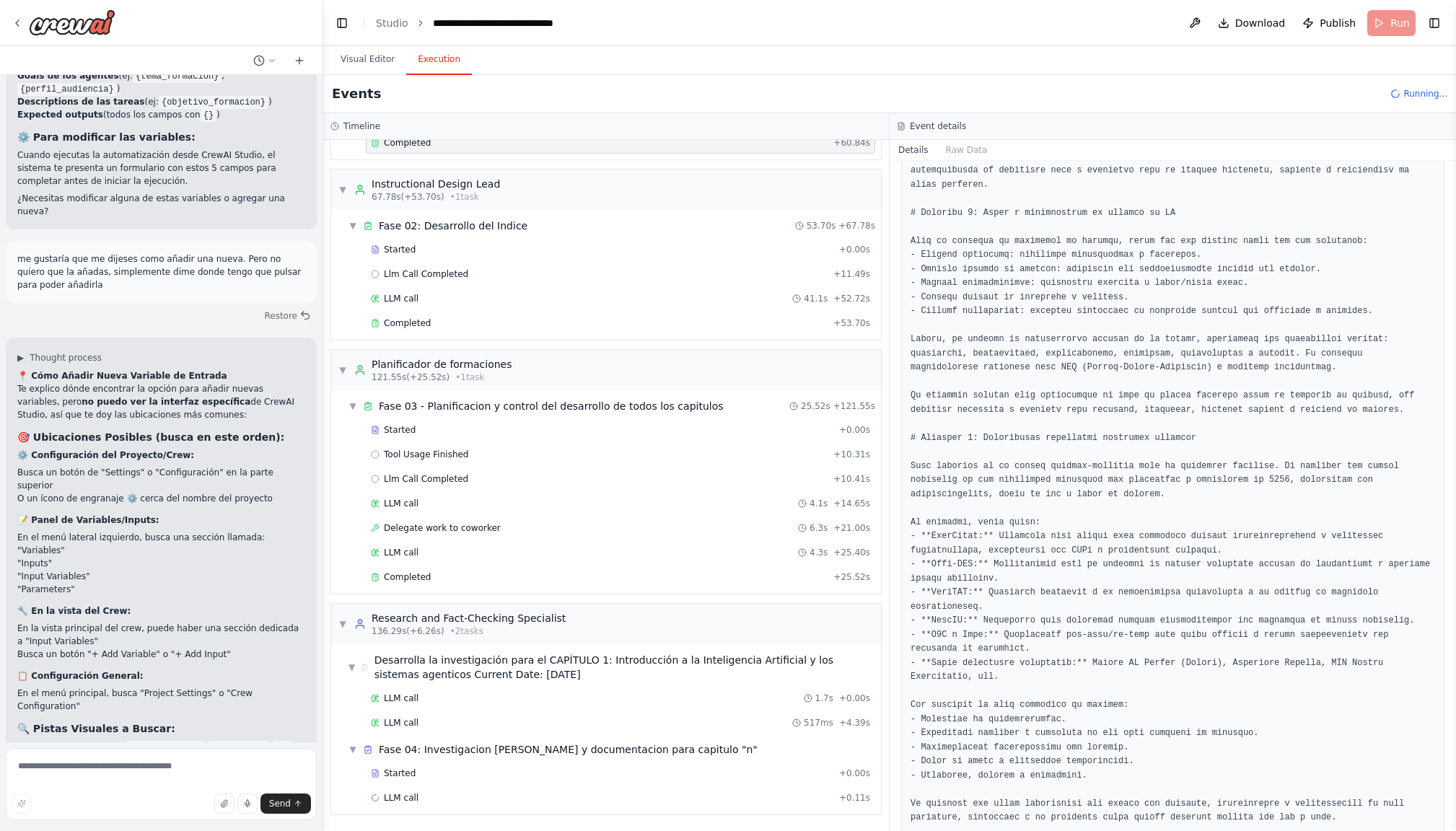
scroll to position [330, 0]
click at [370, 61] on button "Visual Editor" at bounding box center [368, 59] width 77 height 31
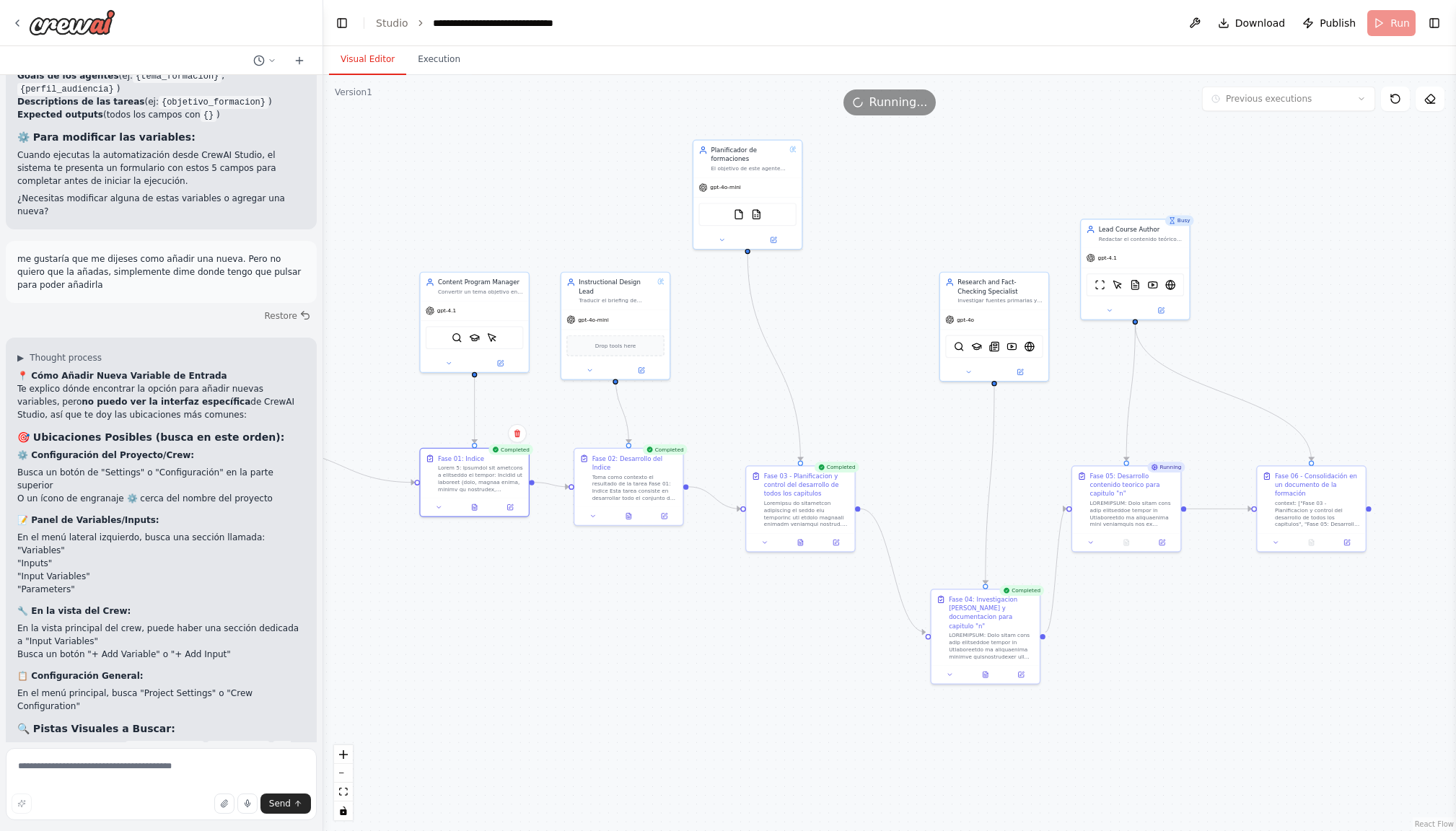
drag, startPoint x: 979, startPoint y: 315, endPoint x: 840, endPoint y: 324, distance: 139.3
click at [840, 324] on div ".deletable-edge-delete-btn { width: 20px; height: 20px; border: 0px solid #ffff…" at bounding box center [889, 452] width 1133 height 756
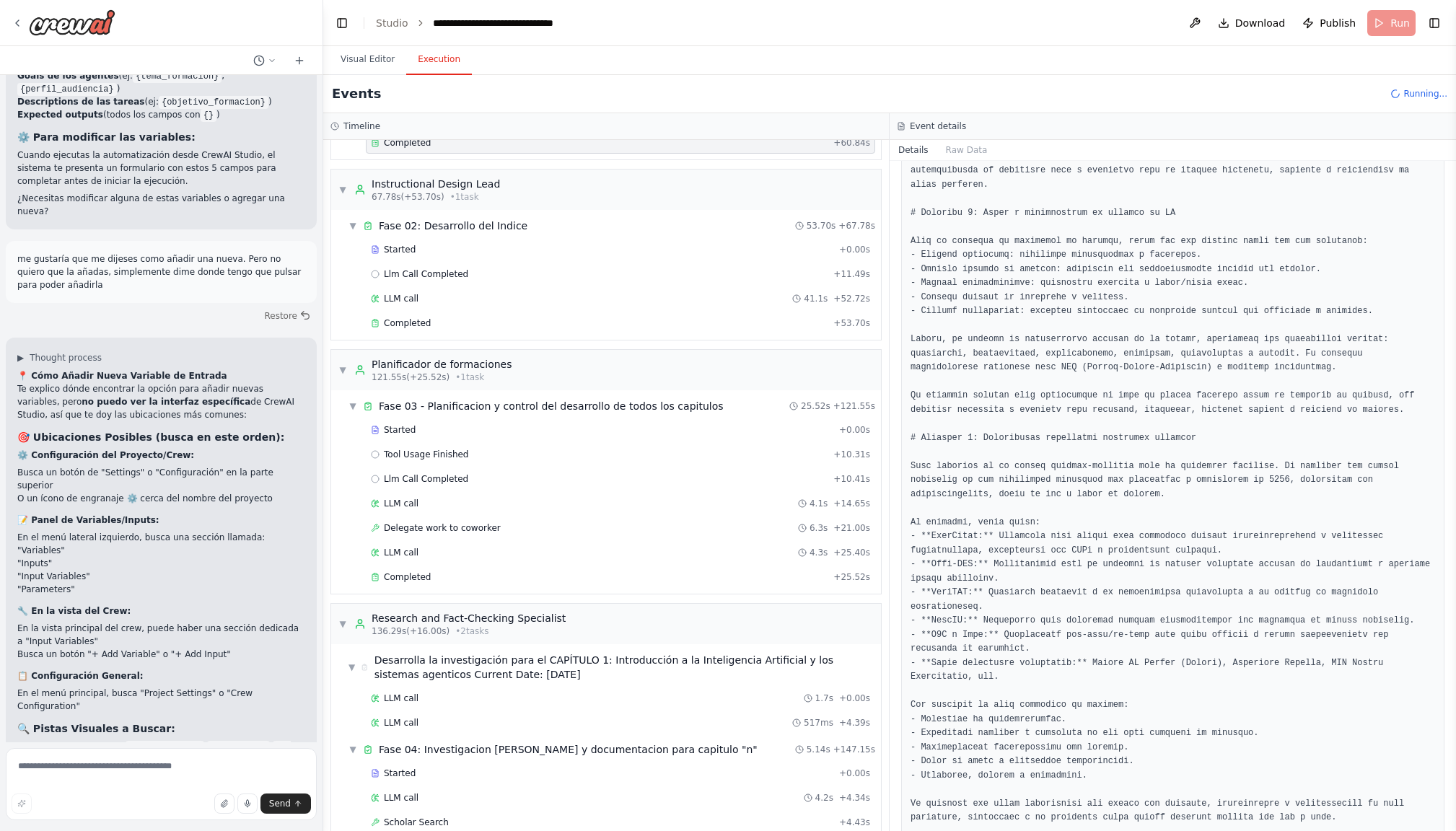
click at [437, 58] on button "Execution" at bounding box center [439, 59] width 66 height 31
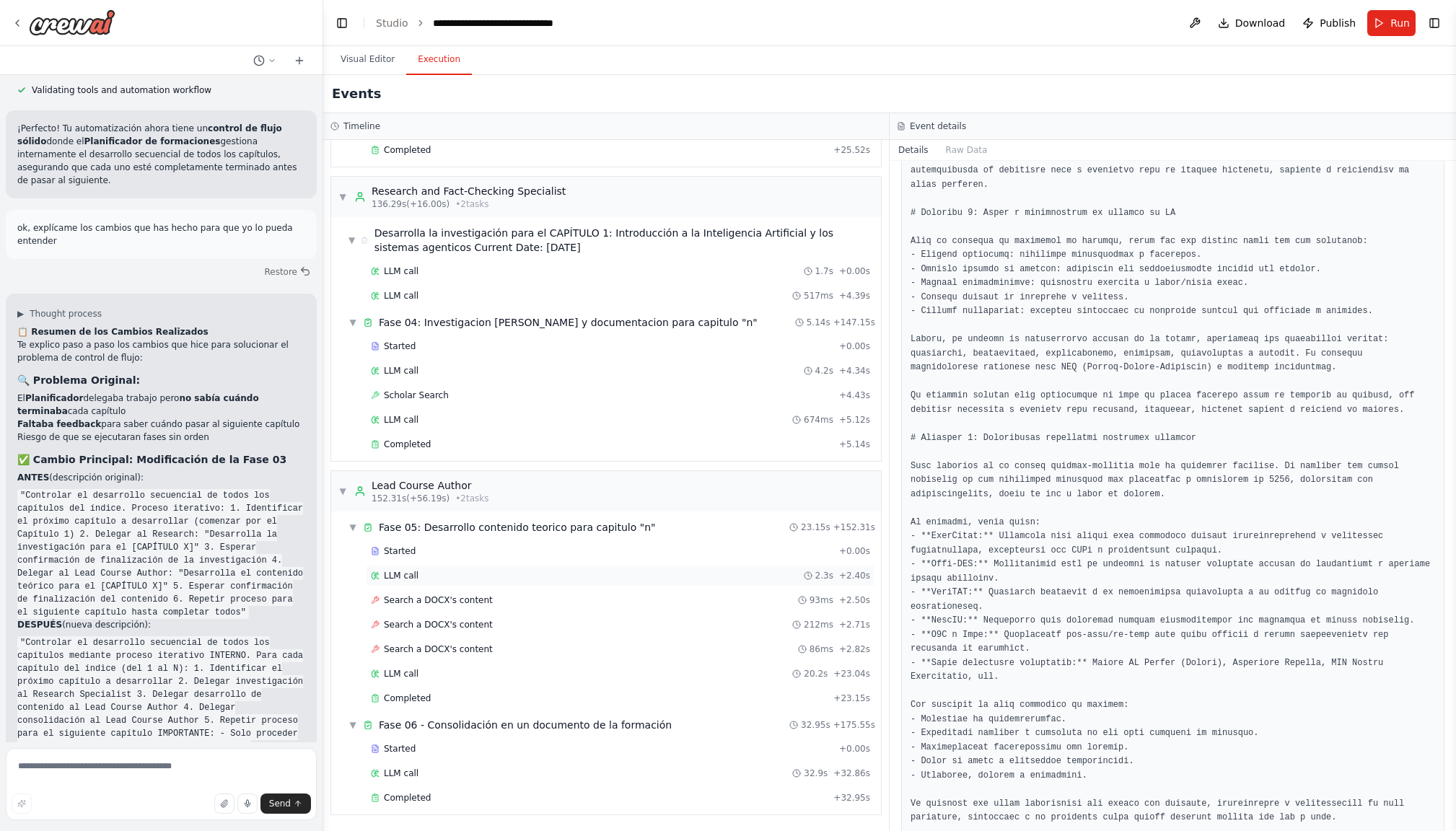
scroll to position [0, 0]
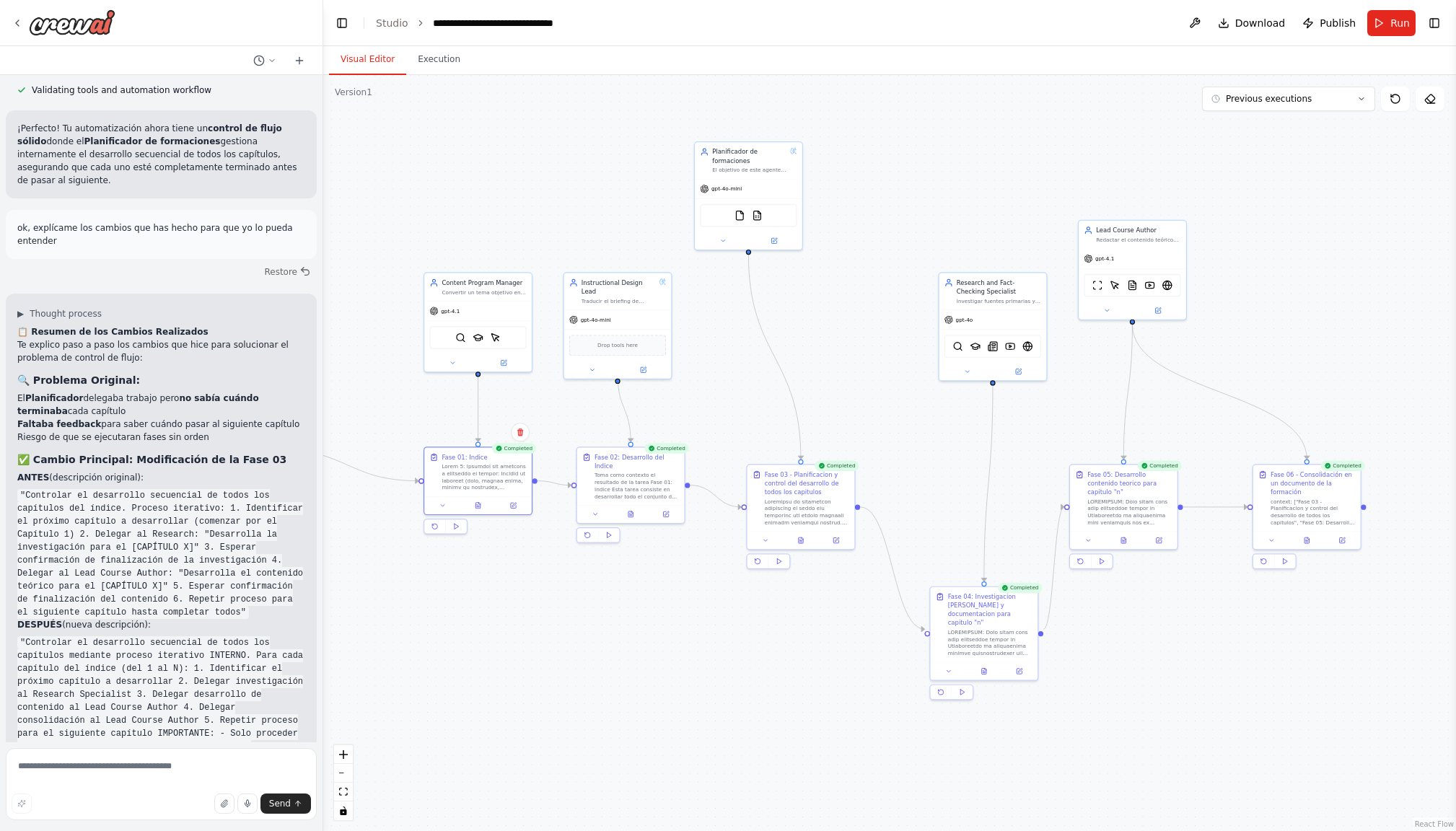
click at [378, 55] on button "Visual Editor" at bounding box center [368, 59] width 77 height 31
click at [434, 57] on button "Execution" at bounding box center [439, 59] width 66 height 31
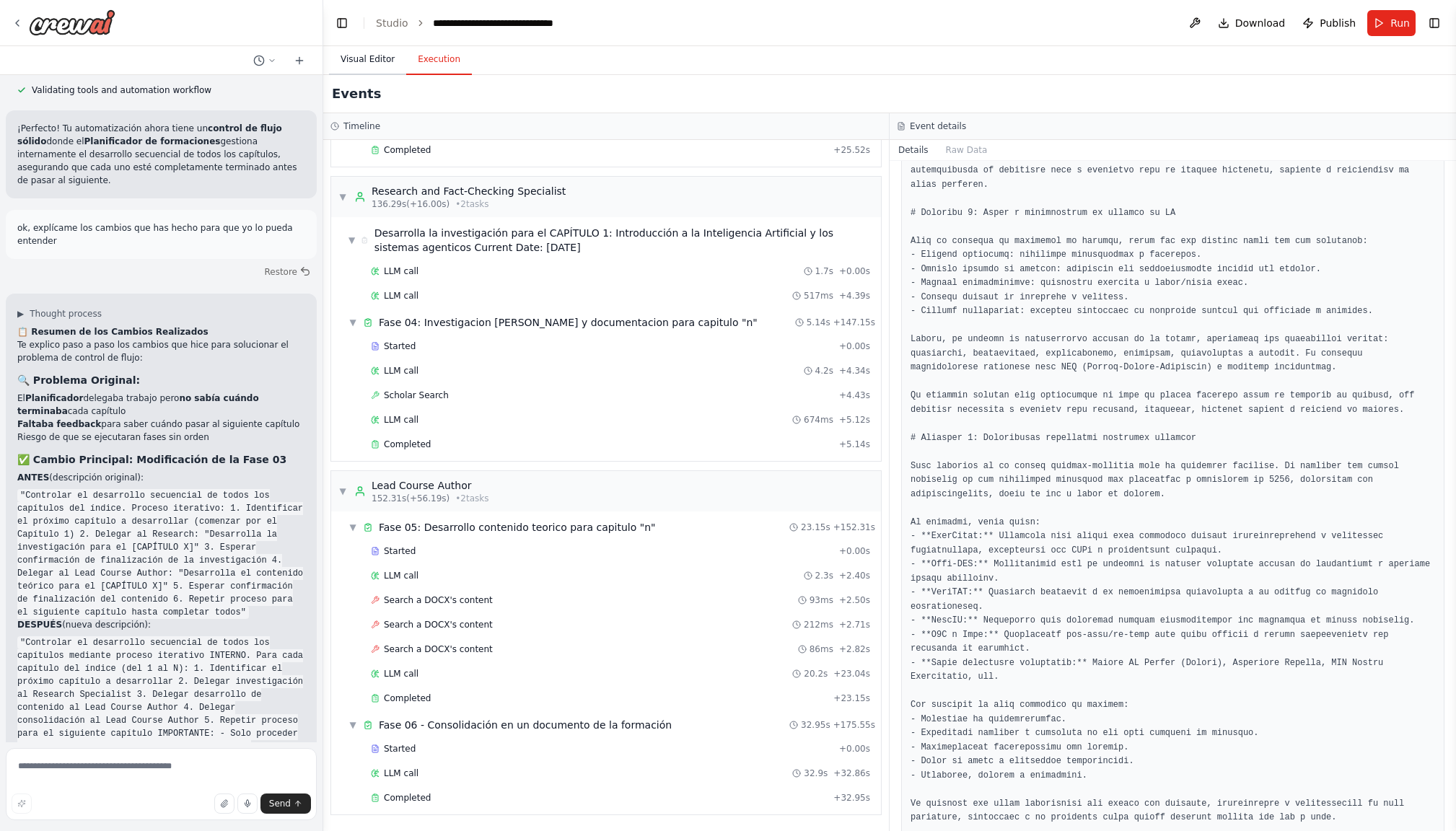
click at [370, 61] on button "Visual Editor" at bounding box center [368, 59] width 77 height 31
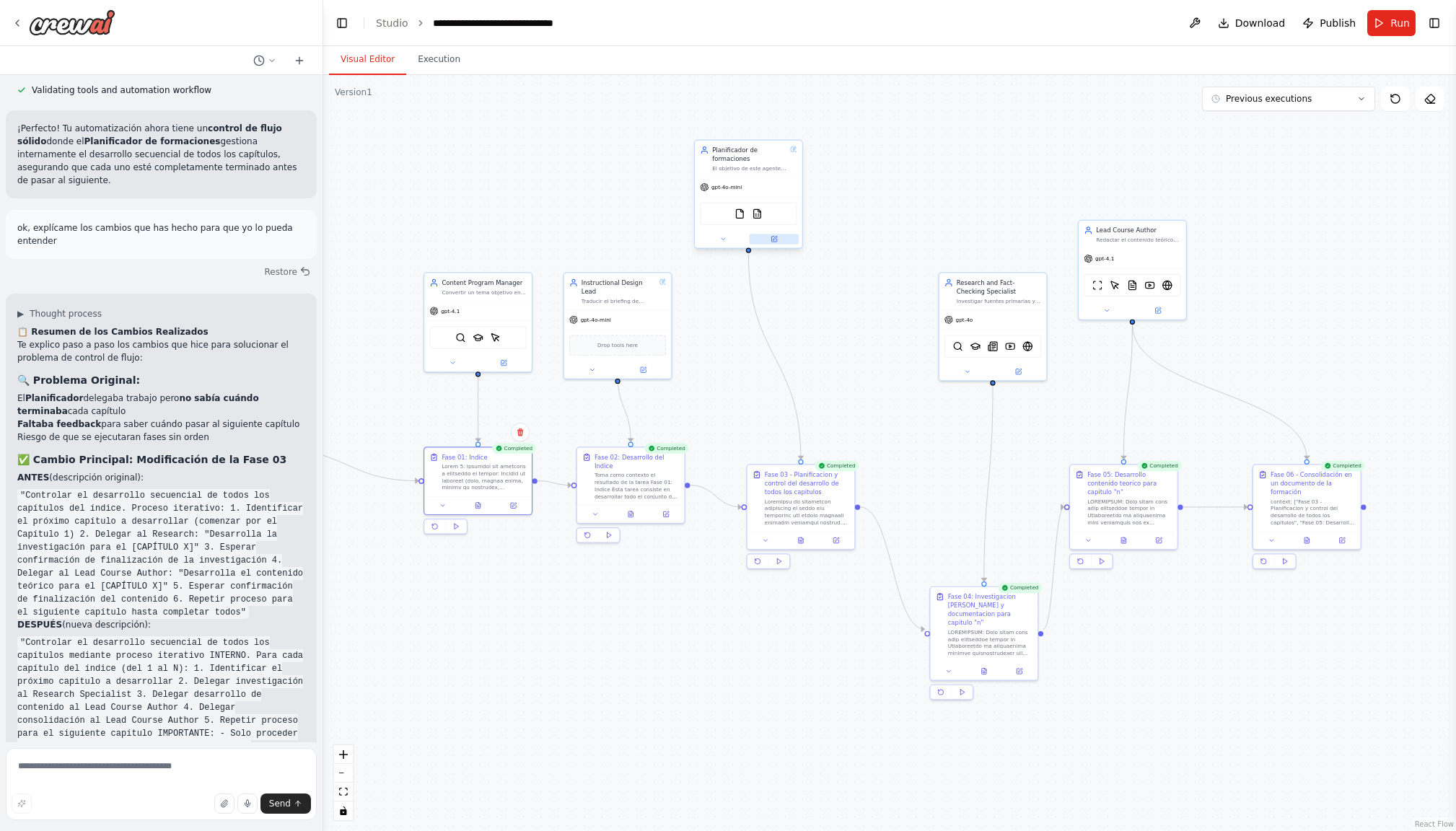
click at [778, 238] on button at bounding box center [774, 239] width 49 height 11
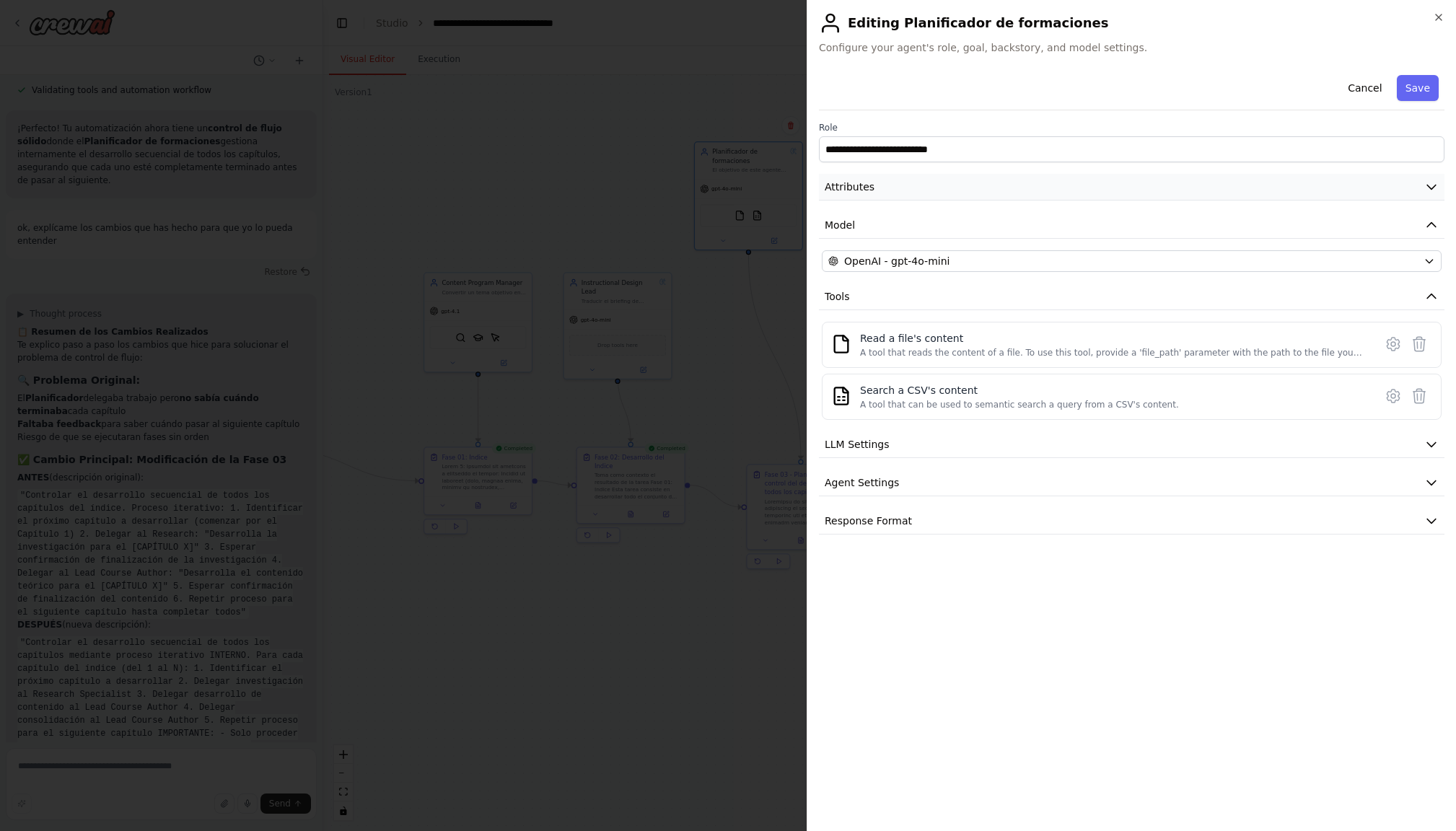
click at [1431, 184] on icon "button" at bounding box center [1430, 186] width 15 height 15
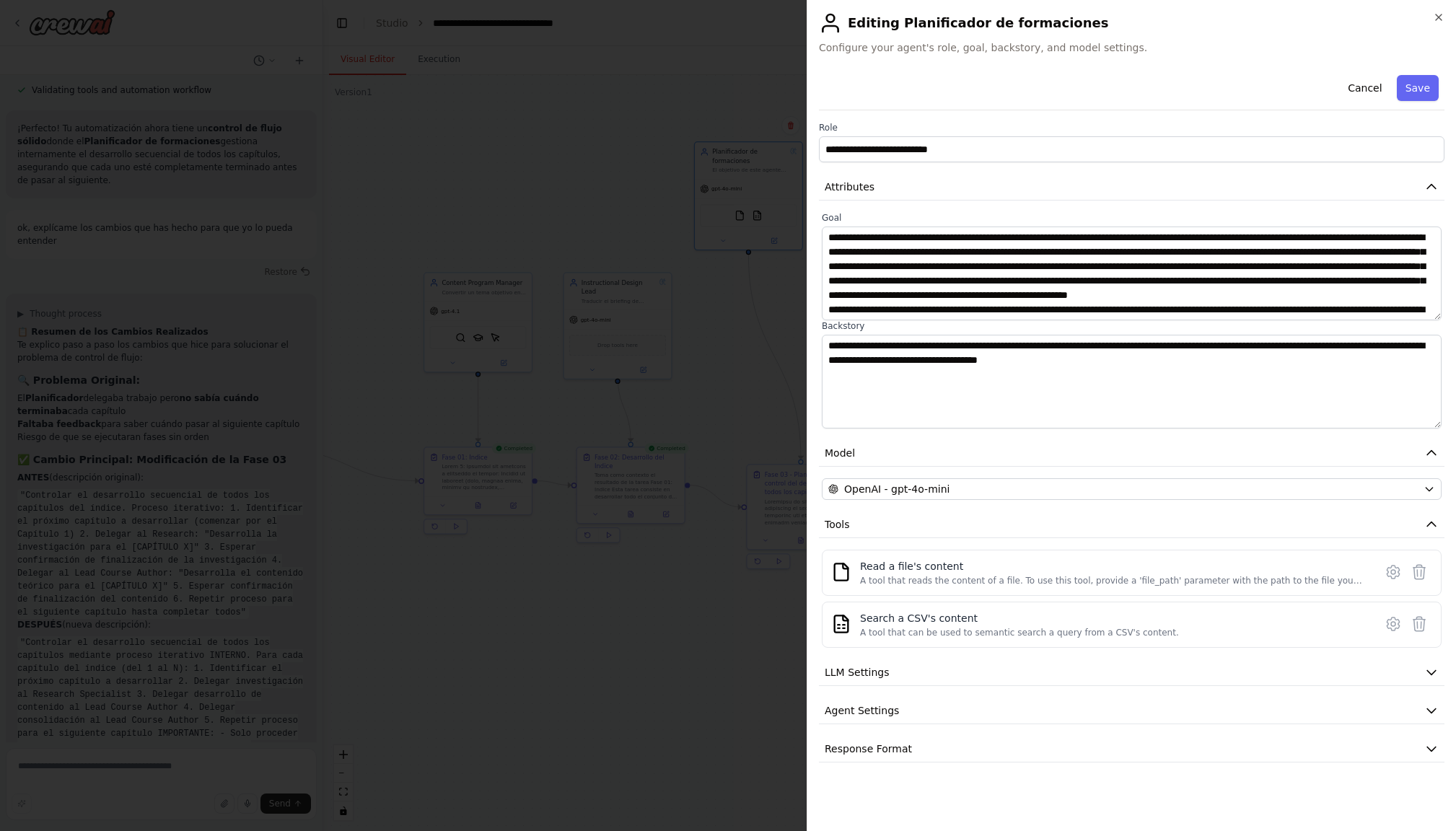
drag, startPoint x: 1437, startPoint y: 17, endPoint x: 1429, endPoint y: 20, distance: 8.5
click at [1437, 17] on icon "button" at bounding box center [1438, 18] width 12 height 12
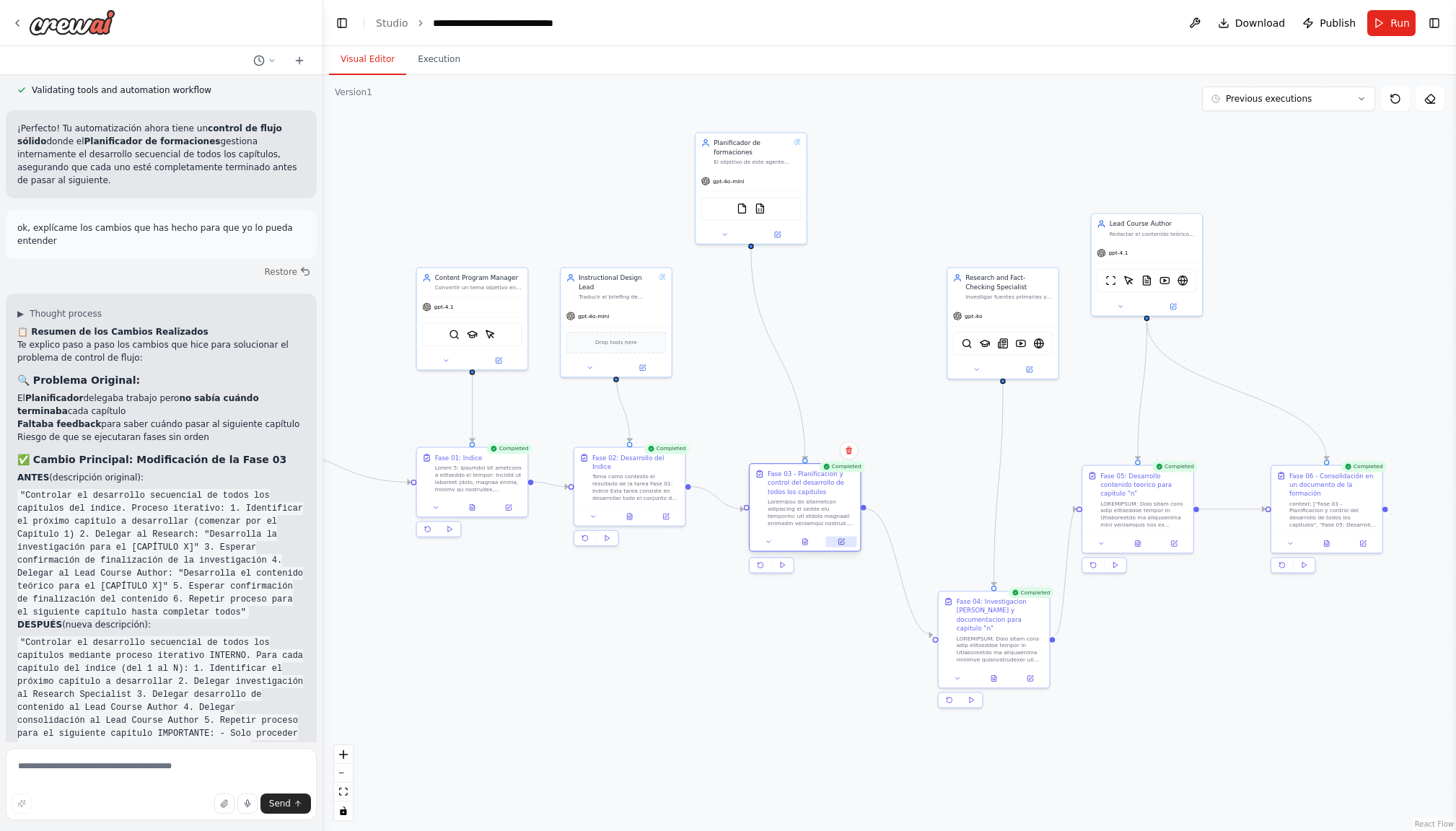
click at [839, 541] on icon at bounding box center [840, 541] width 5 height 5
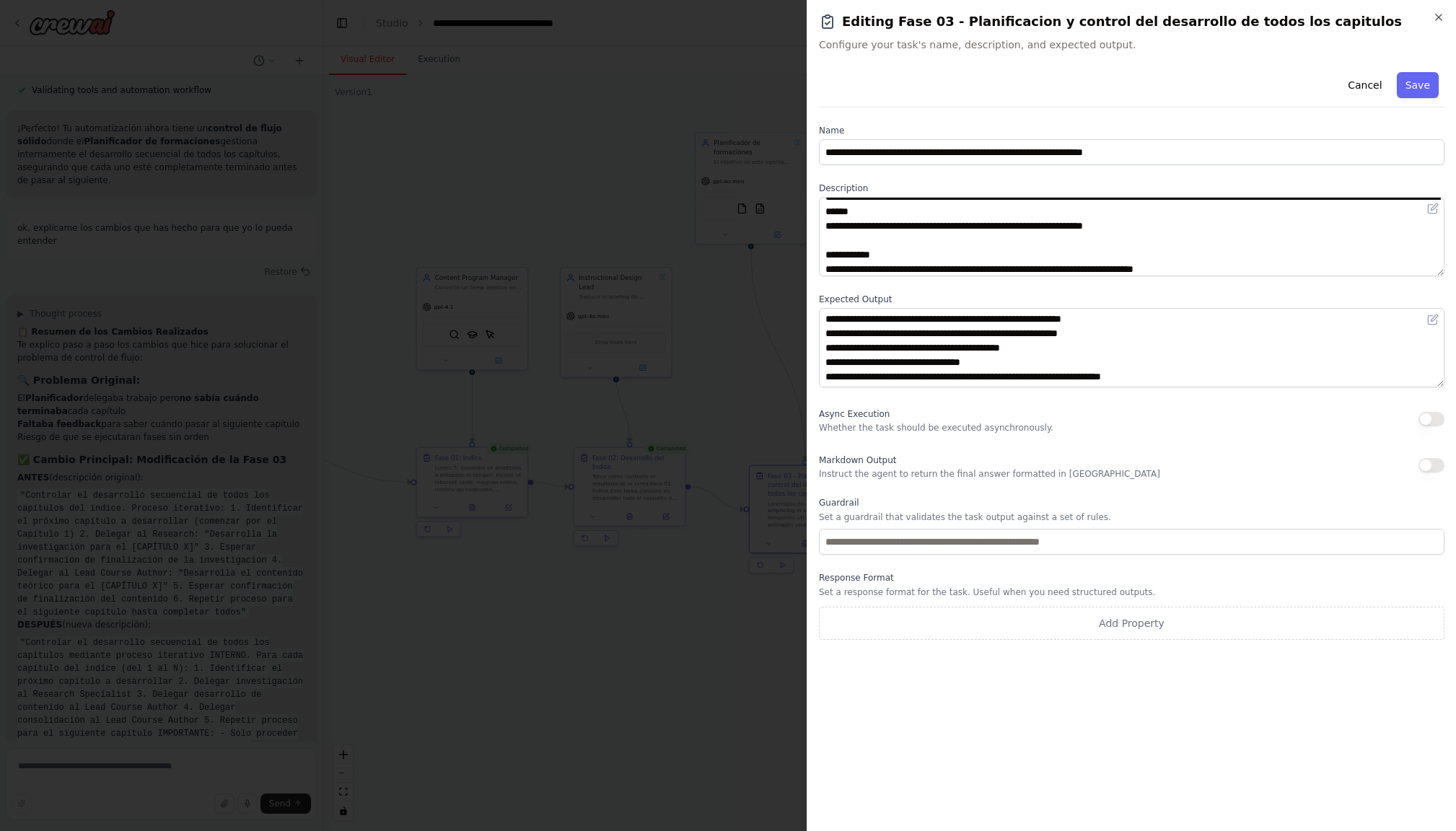
scroll to position [117, 0]
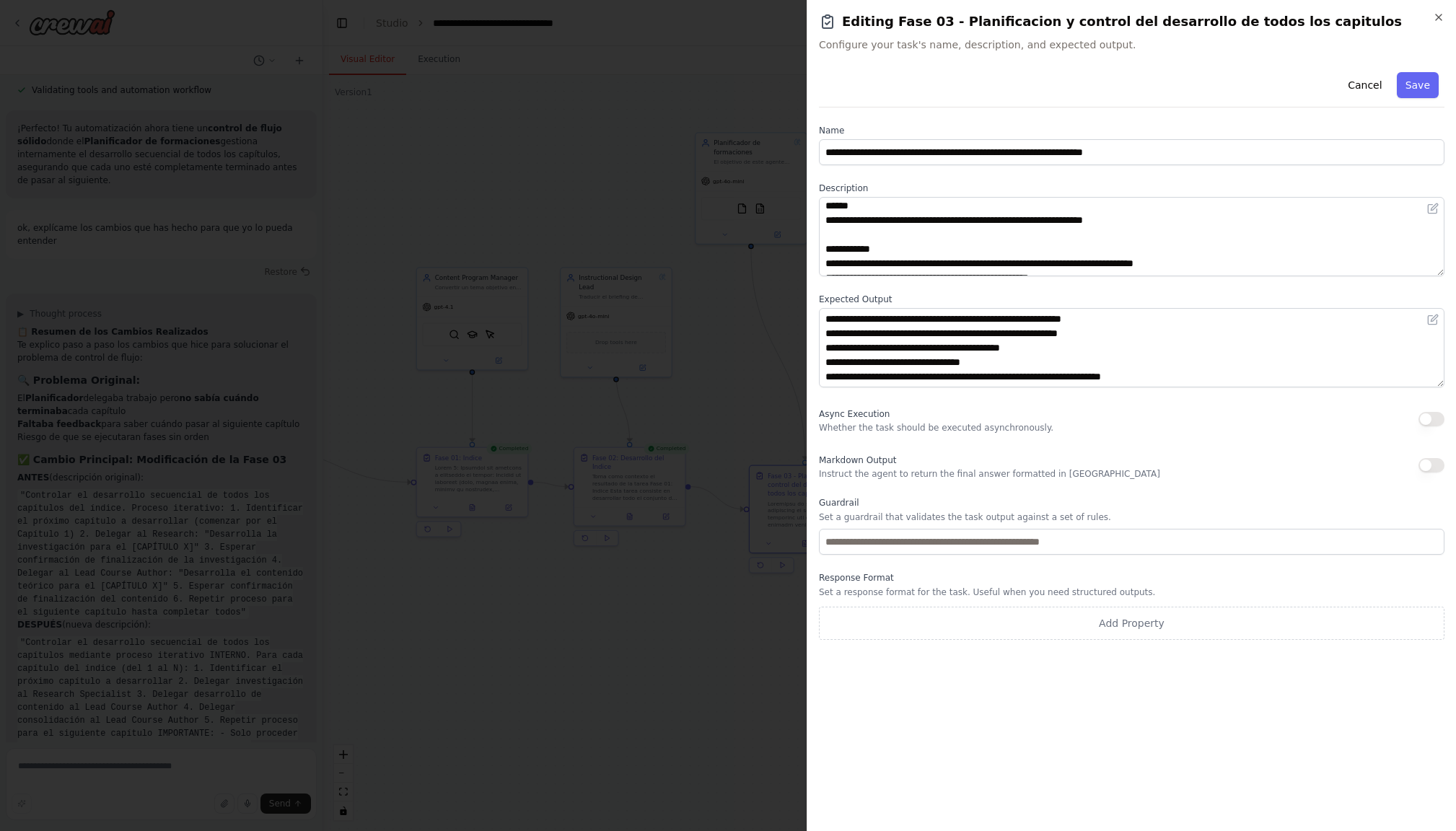
click at [1362, 86] on button "Cancel" at bounding box center [1364, 85] width 51 height 26
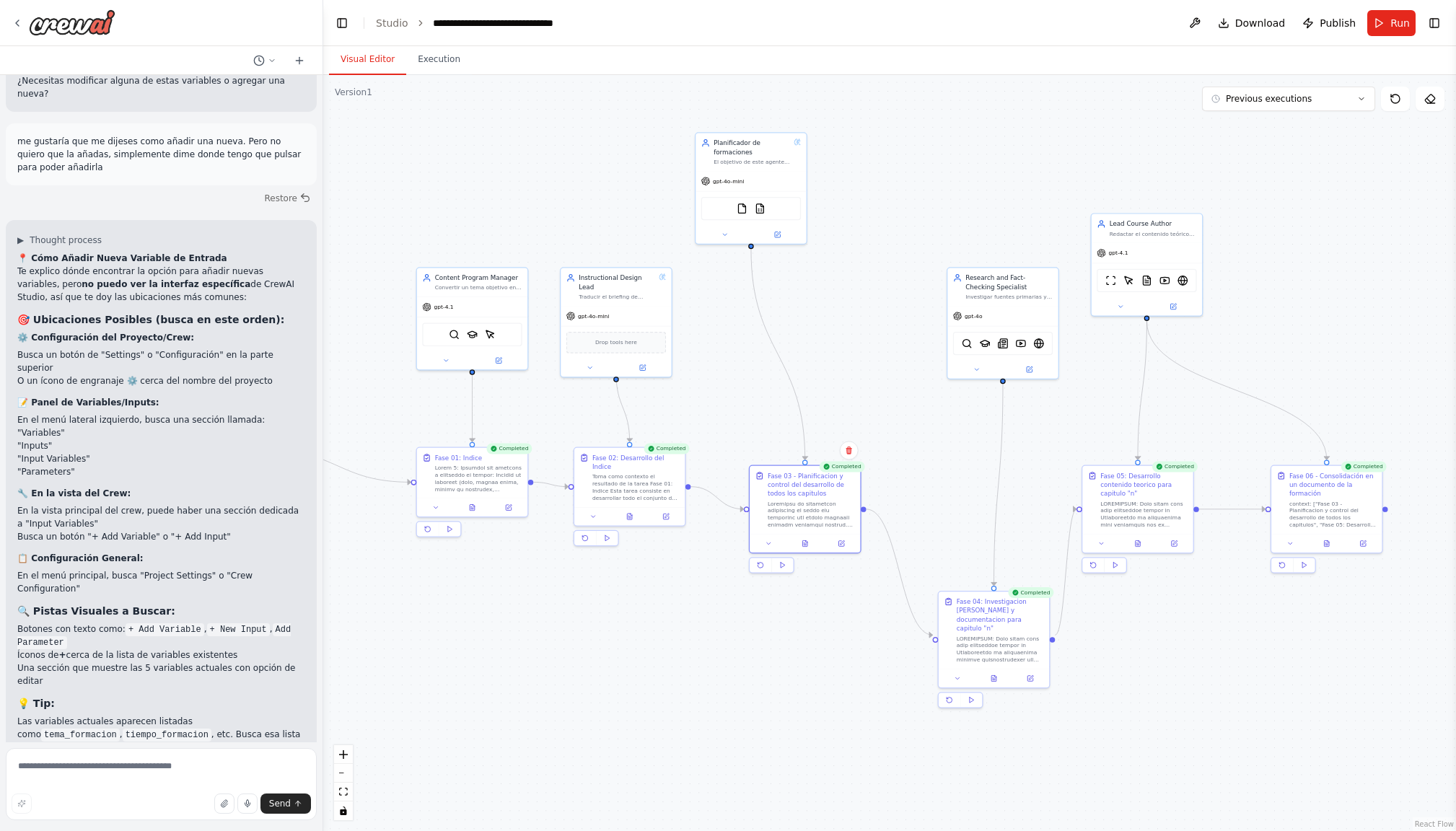
scroll to position [10366, 0]
click at [74, 764] on textarea at bounding box center [161, 784] width 311 height 72
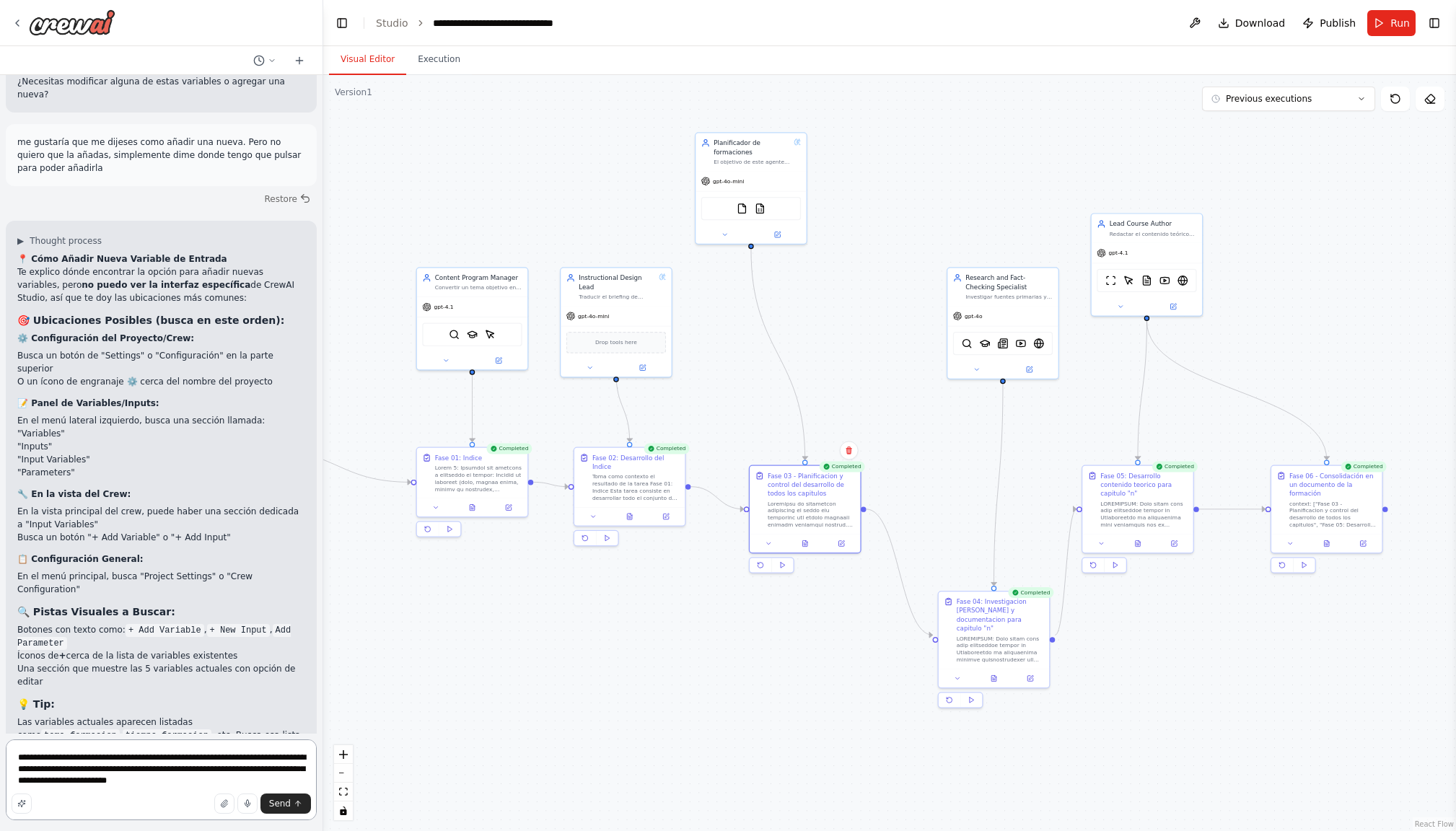
type textarea "**********"
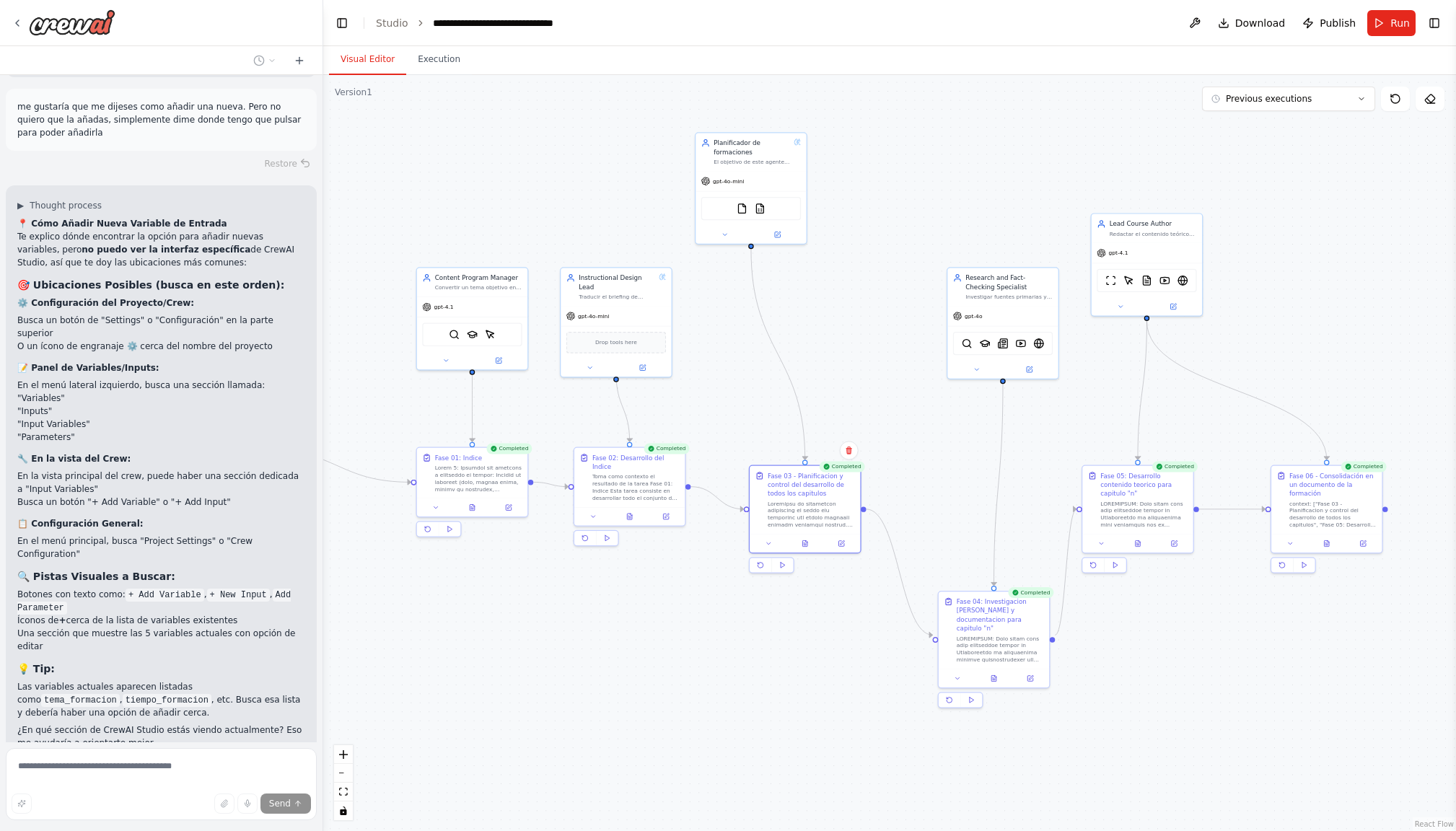
scroll to position [0, 0]
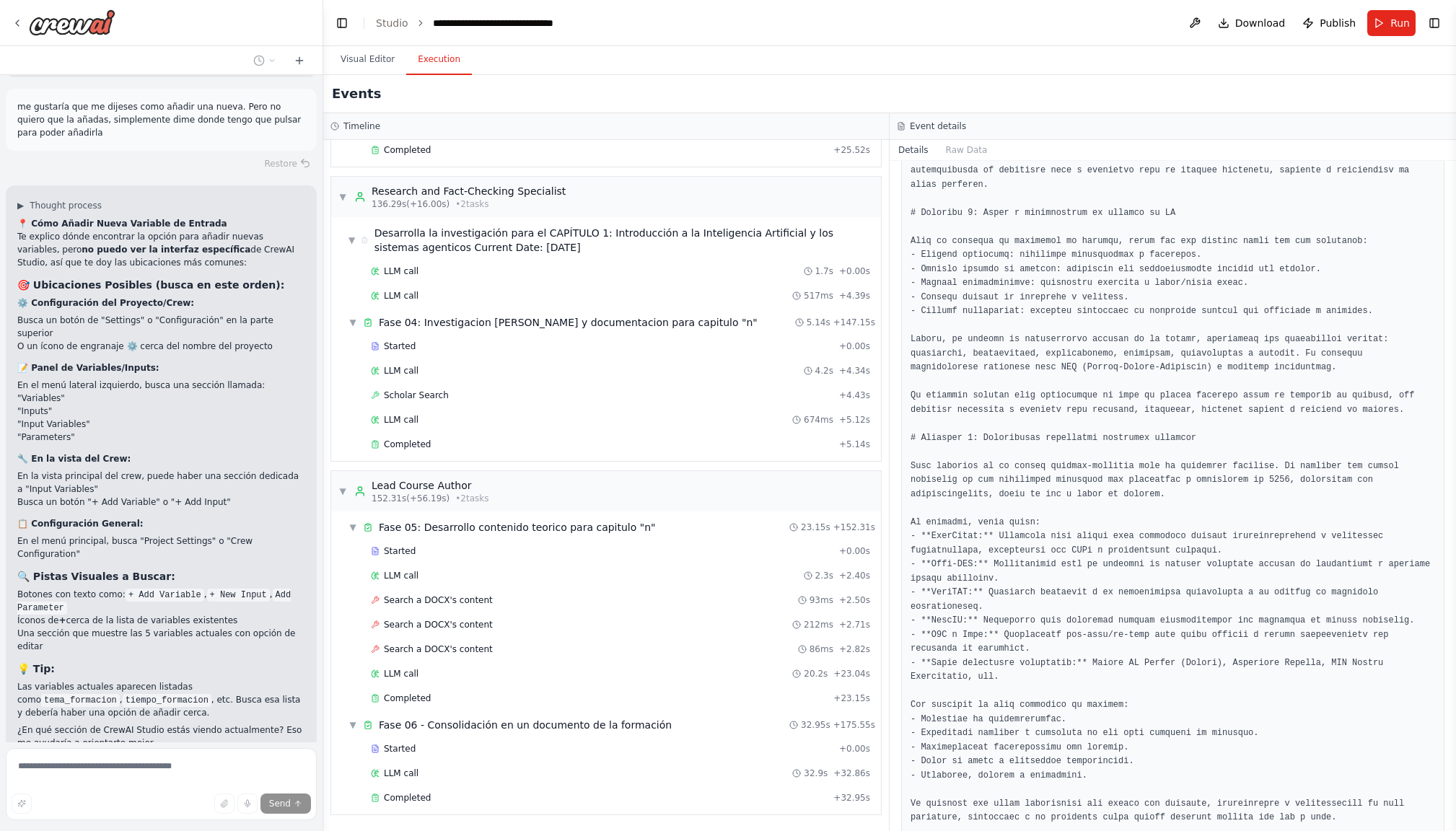
click at [437, 61] on button "Execution" at bounding box center [439, 59] width 66 height 31
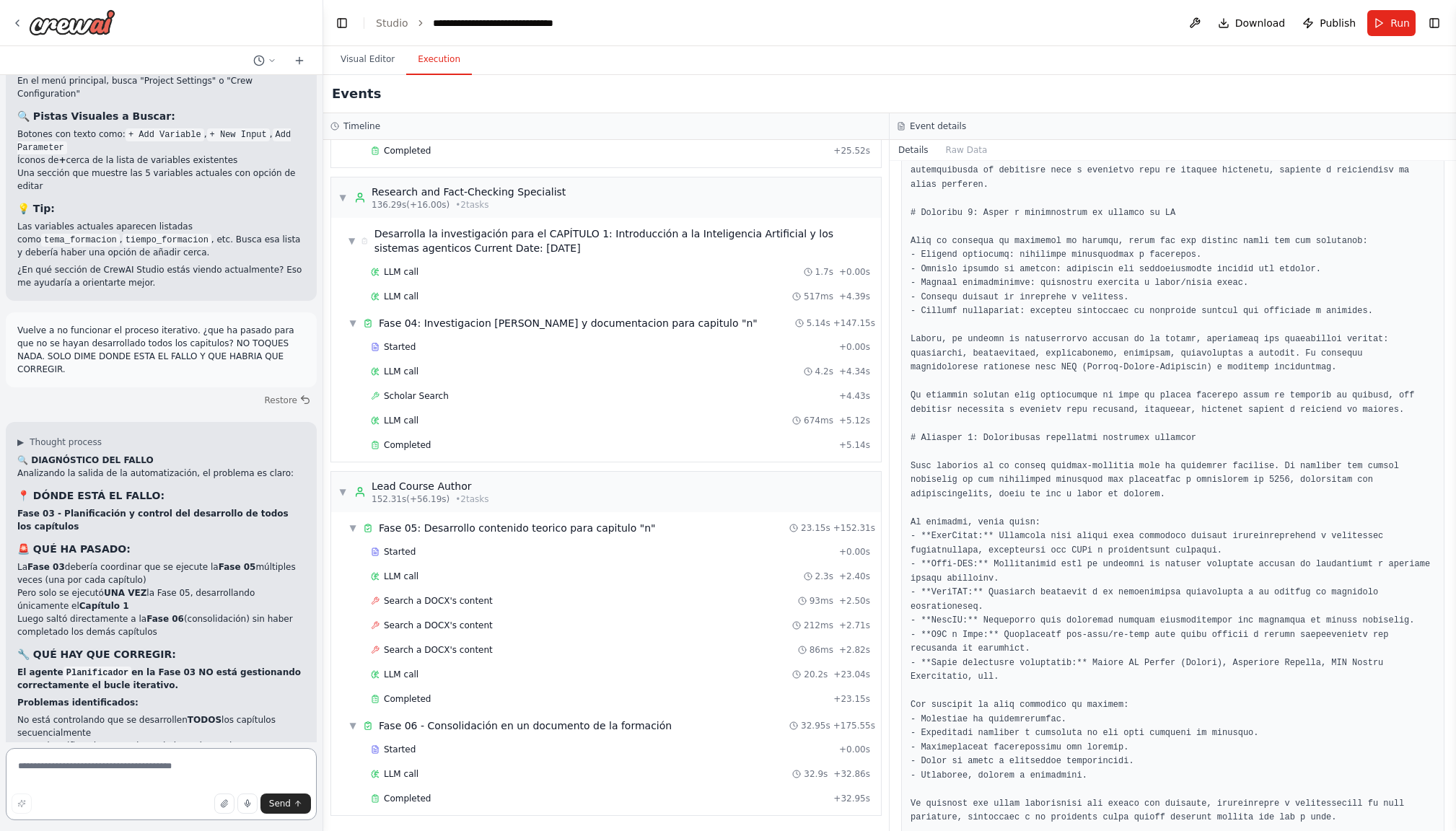
scroll to position [10861, 0]
click at [88, 773] on textarea at bounding box center [161, 784] width 311 height 72
type textarea "*"
click at [367, 66] on button "Visual Editor" at bounding box center [368, 59] width 77 height 31
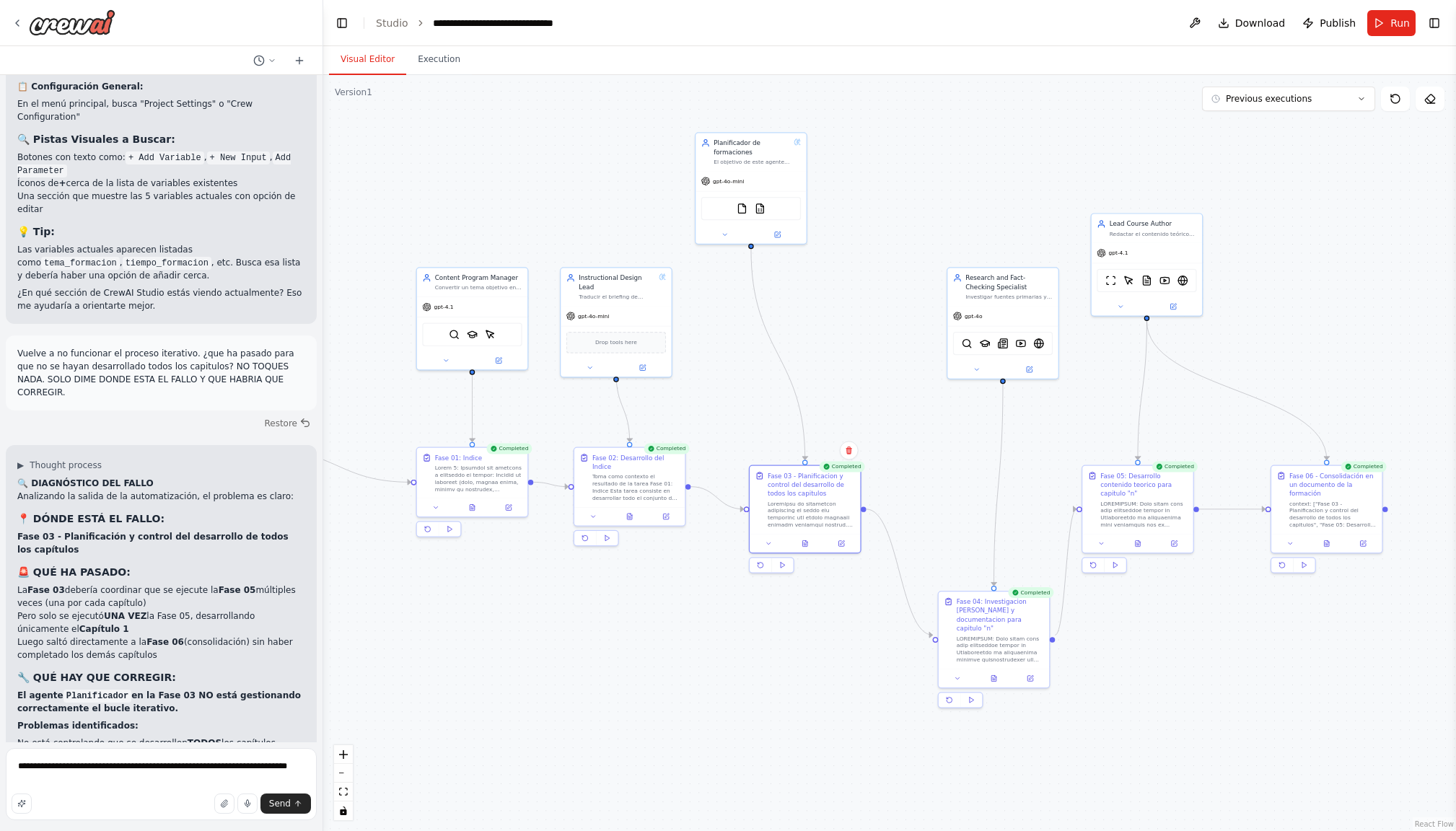
scroll to position [10838, 0]
click at [215, 768] on textarea "**********" at bounding box center [161, 784] width 311 height 72
click at [210, 768] on textarea "**********" at bounding box center [161, 784] width 311 height 72
type textarea "**********"
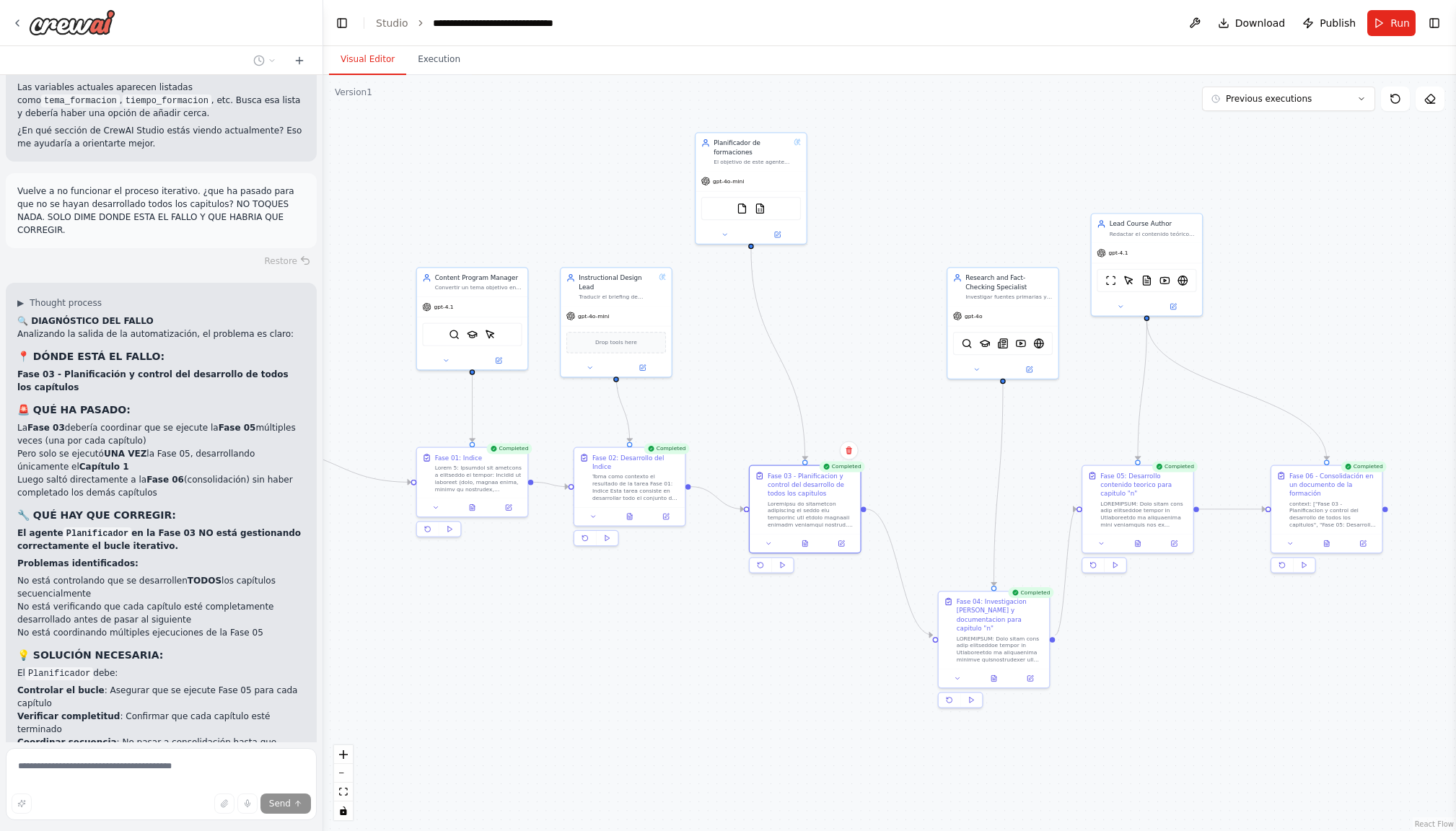
scroll to position [0, 0]
click at [797, 144] on div "Planificador de formaciones El objetivo de este agente es planificar el desarro…" at bounding box center [750, 149] width 100 height 27
click at [779, 233] on icon at bounding box center [778, 232] width 4 height 4
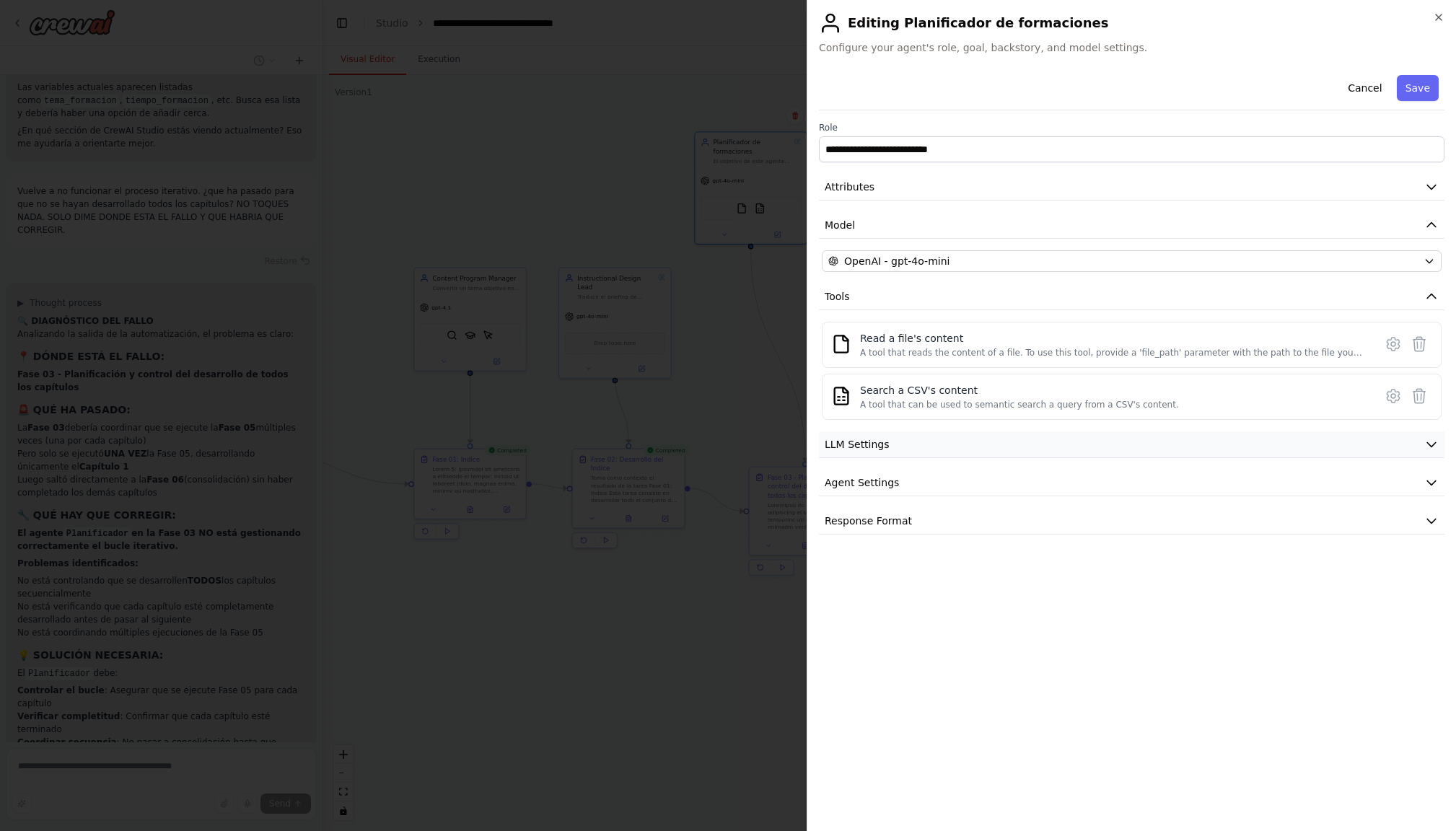
click at [1399, 445] on button "LLM Settings" at bounding box center [1131, 445] width 625 height 27
click at [1370, 595] on button "Agent Settings" at bounding box center [1131, 586] width 625 height 27
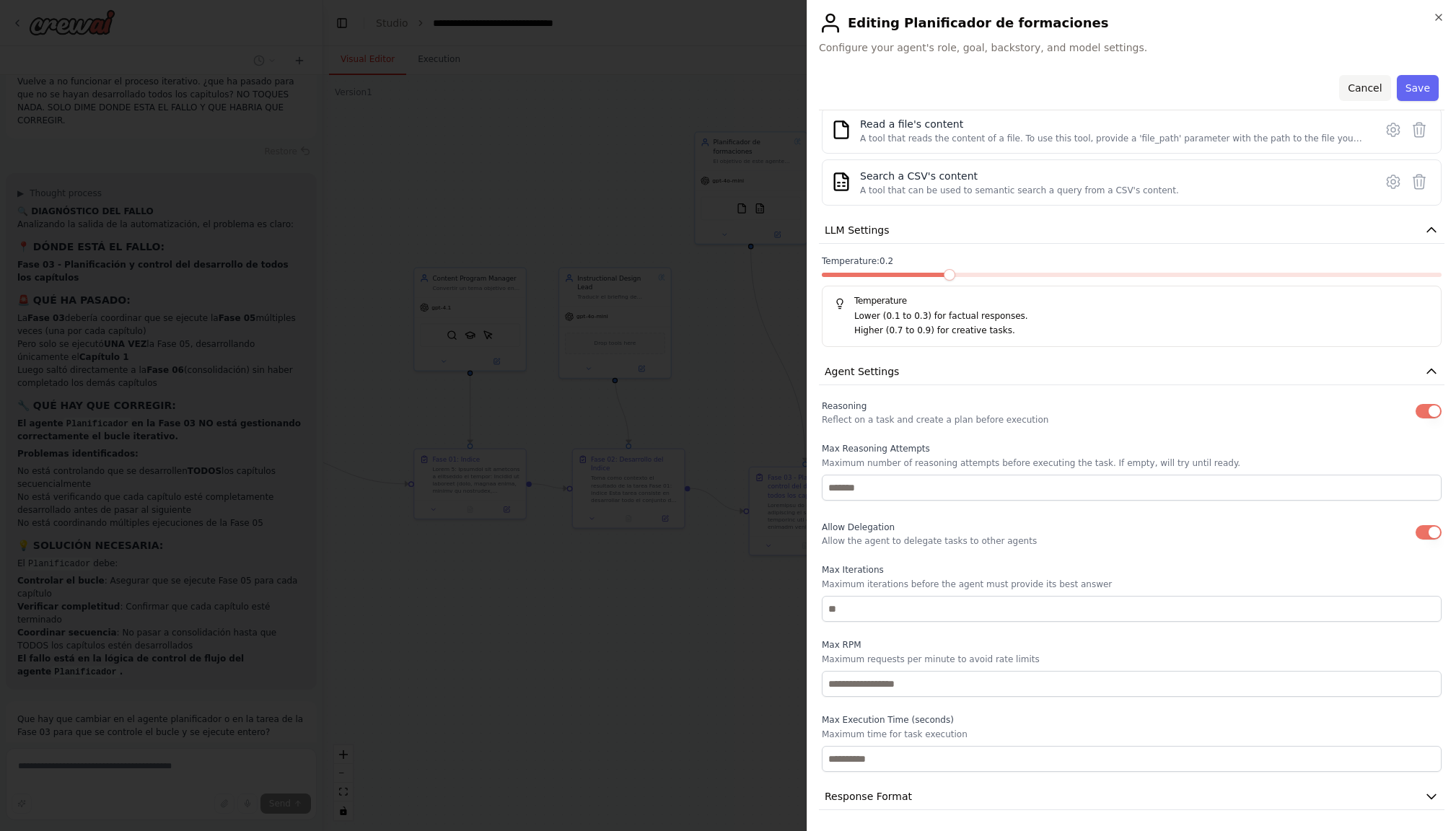
scroll to position [215, 0]
click at [1361, 88] on button "Cancel" at bounding box center [1364, 88] width 51 height 26
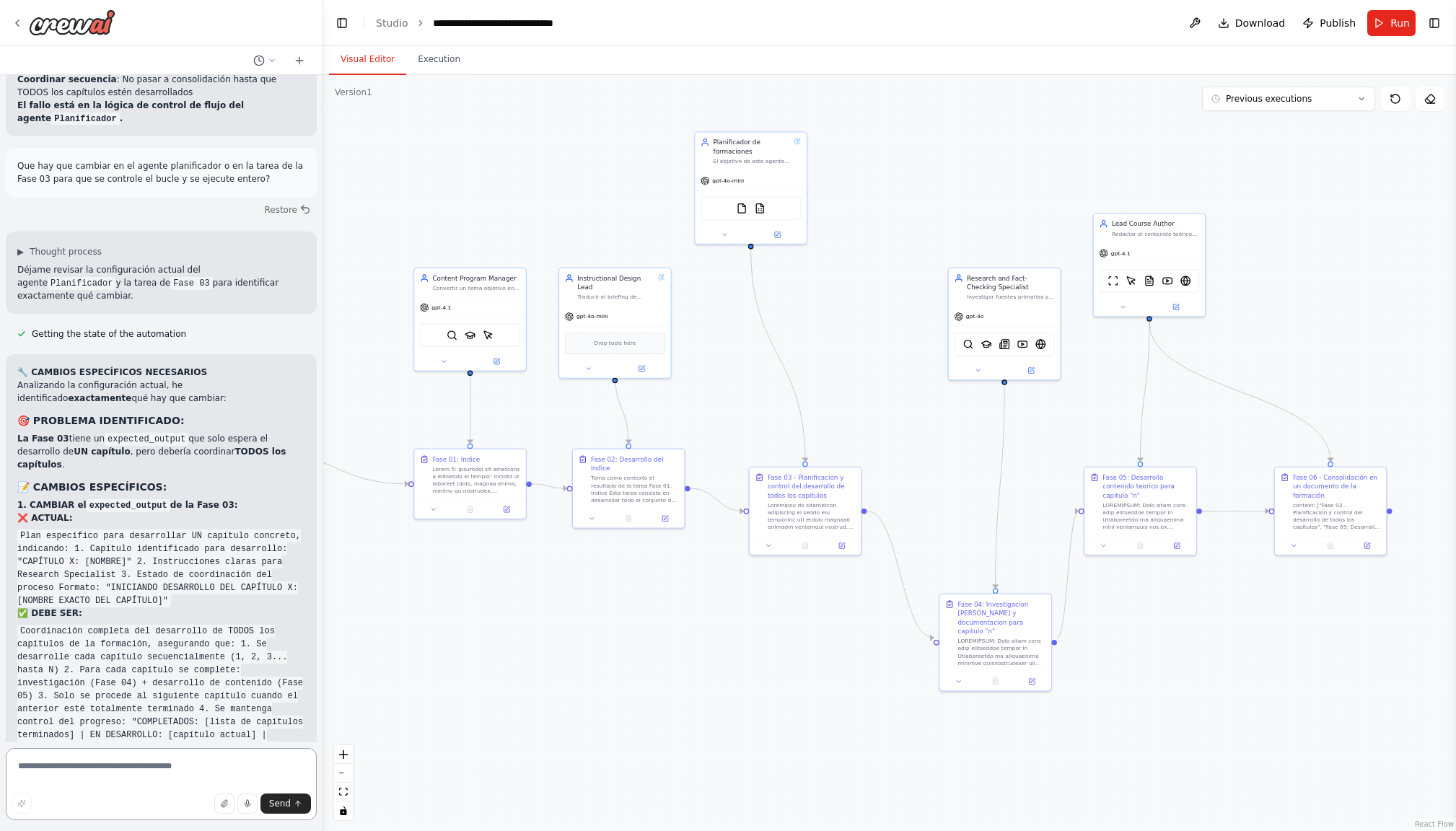
scroll to position [11663, 0]
click at [846, 544] on button at bounding box center [841, 543] width 31 height 11
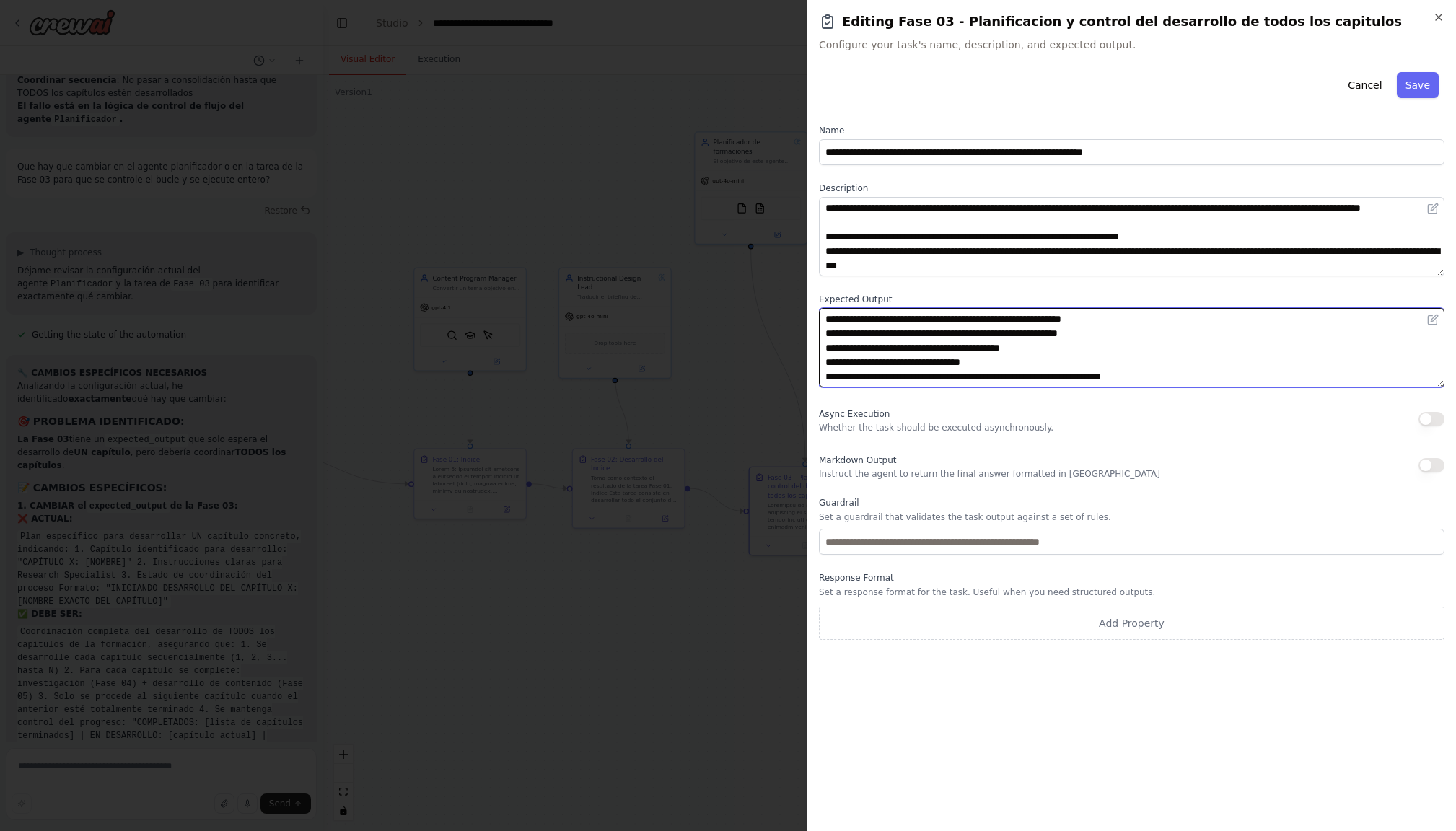
click at [960, 321] on textarea "**********" at bounding box center [1131, 347] width 625 height 79
drag, startPoint x: 980, startPoint y: 318, endPoint x: 1140, endPoint y: 320, distance: 160.0
click at [1140, 320] on textarea "**********" at bounding box center [1131, 347] width 625 height 79
click at [1008, 332] on textarea "**********" at bounding box center [1131, 347] width 625 height 79
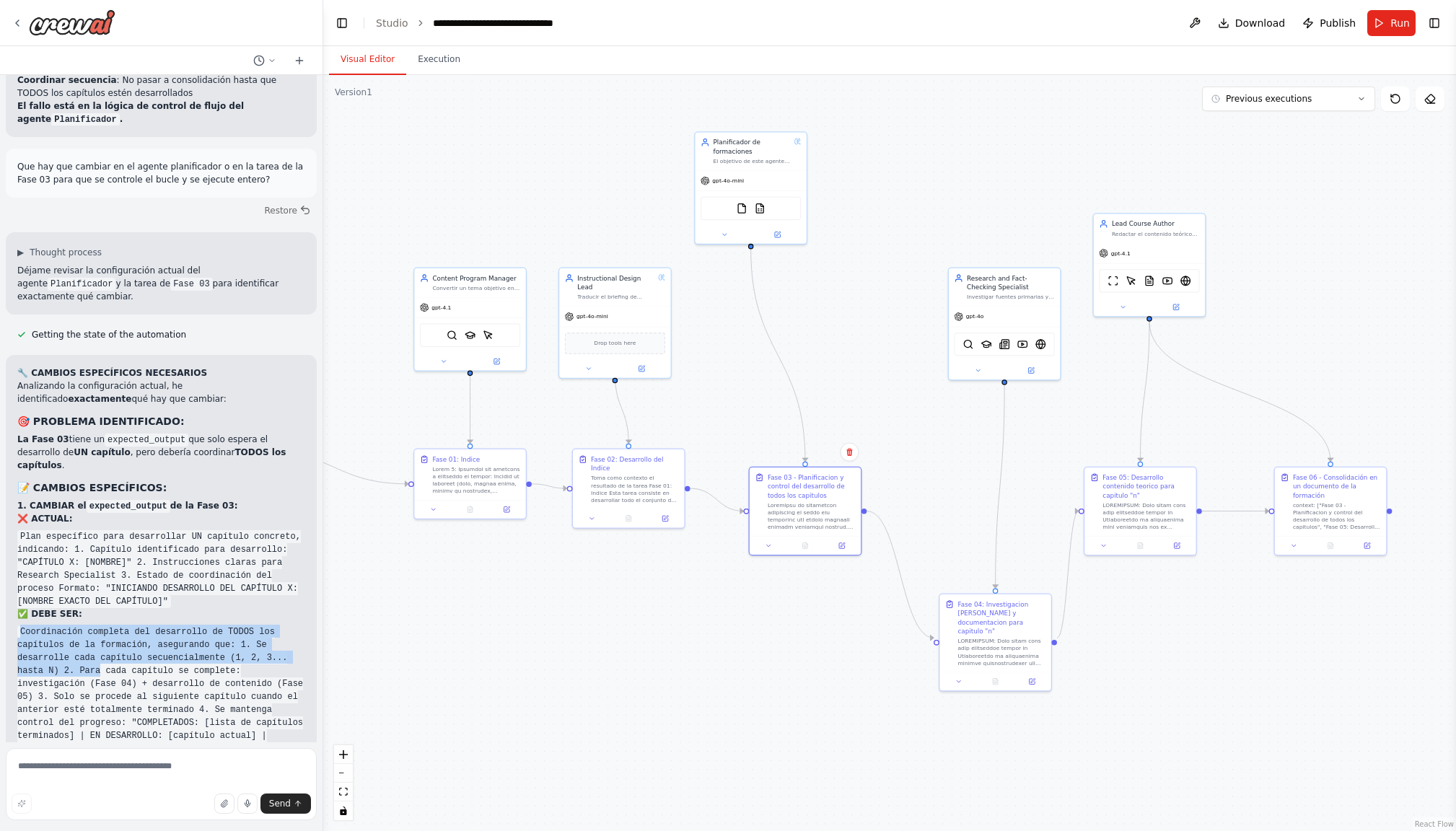
scroll to position [0, 0]
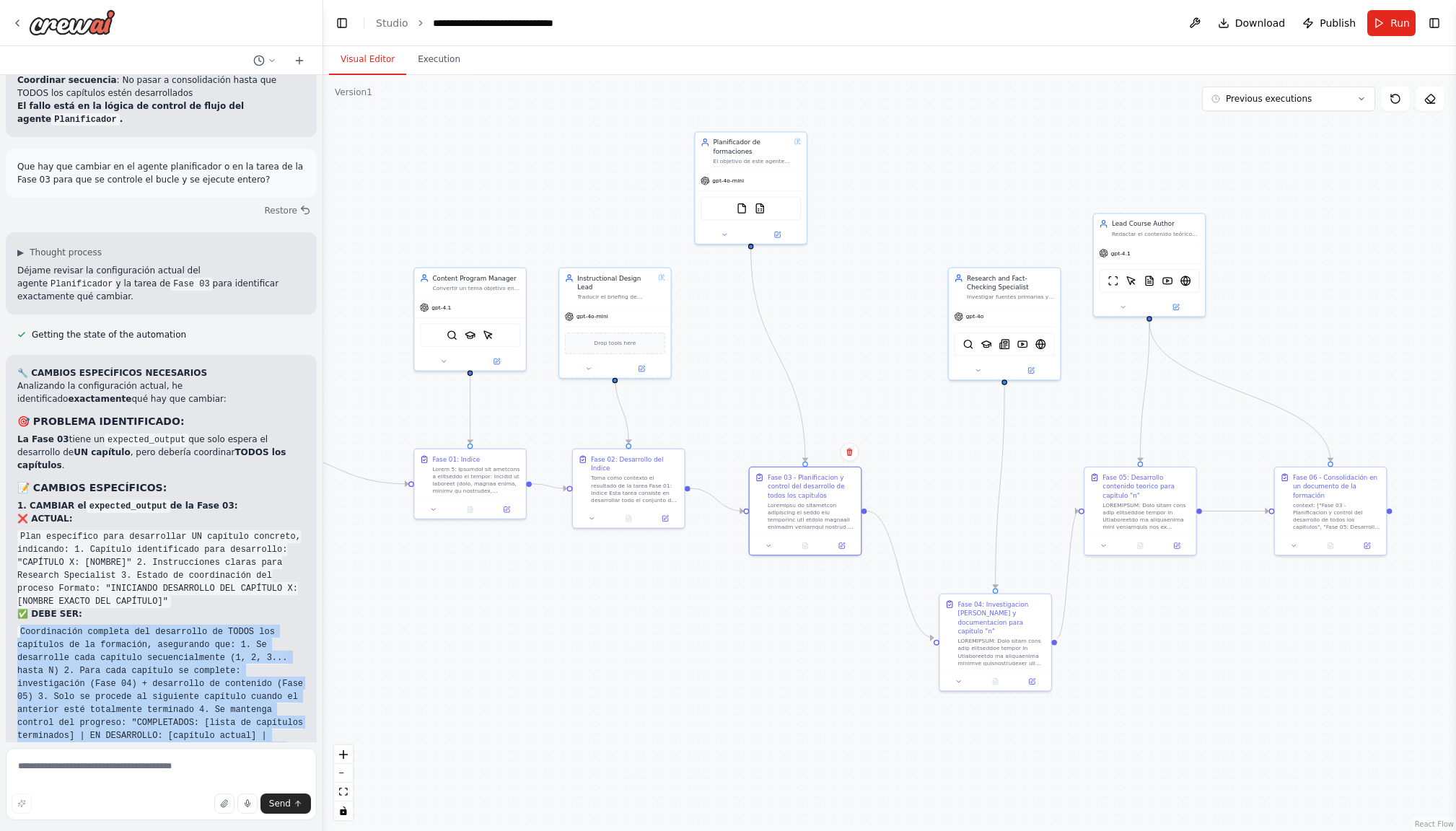
drag, startPoint x: 21, startPoint y: 423, endPoint x: 277, endPoint y: 563, distance: 291.8
click at [277, 563] on div "🔧 CAMBIOS ESPECÍFICOS NECESARIOS Analizando la configuración actual, he identif…" at bounding box center [162, 647] width 288 height 561
copy code "Coordinación completa del desarrollo de TODOS los capítulos de la formación, as…"
click at [843, 544] on icon at bounding box center [842, 544] width 6 height 6
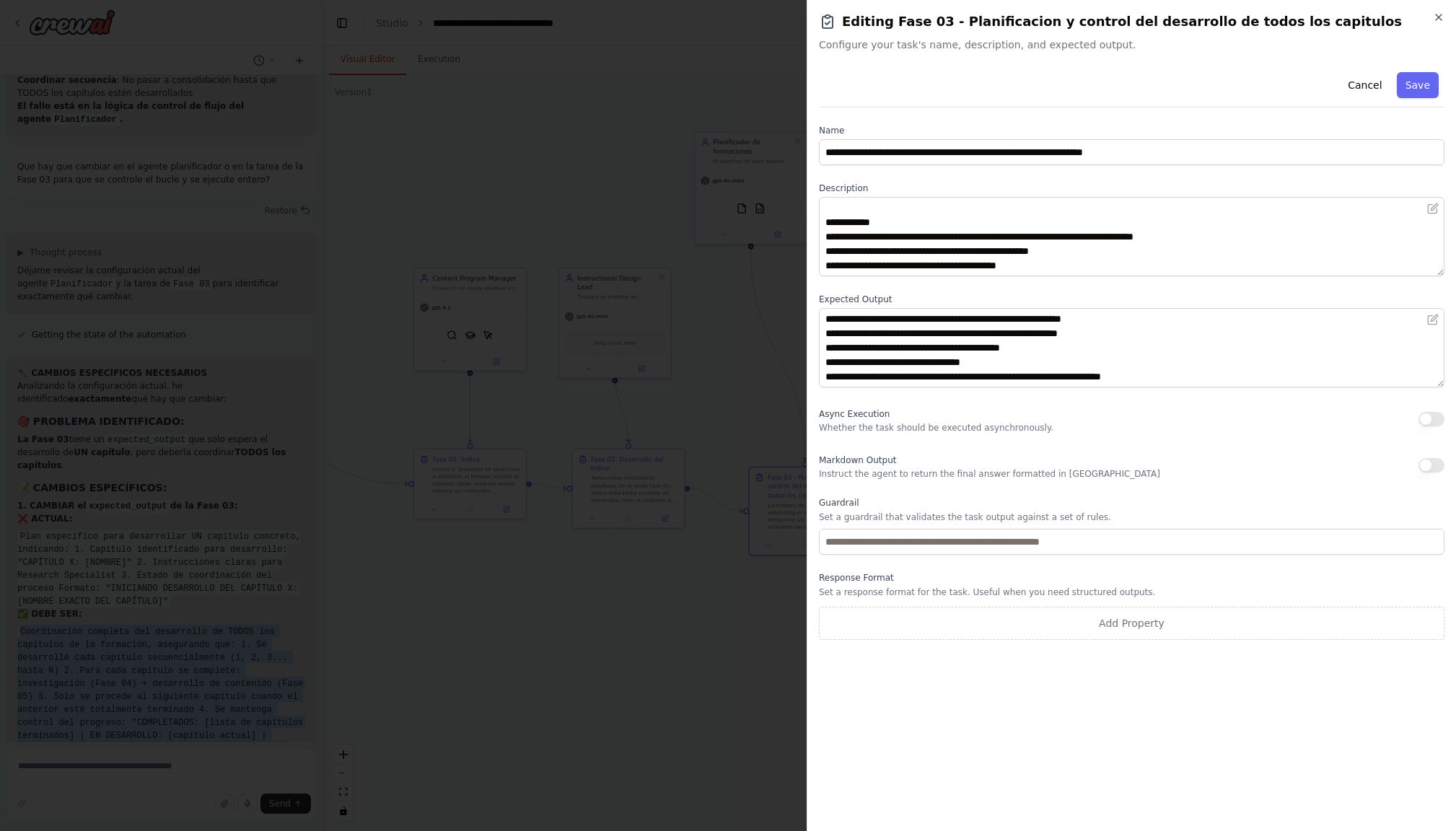
scroll to position [159, 0]
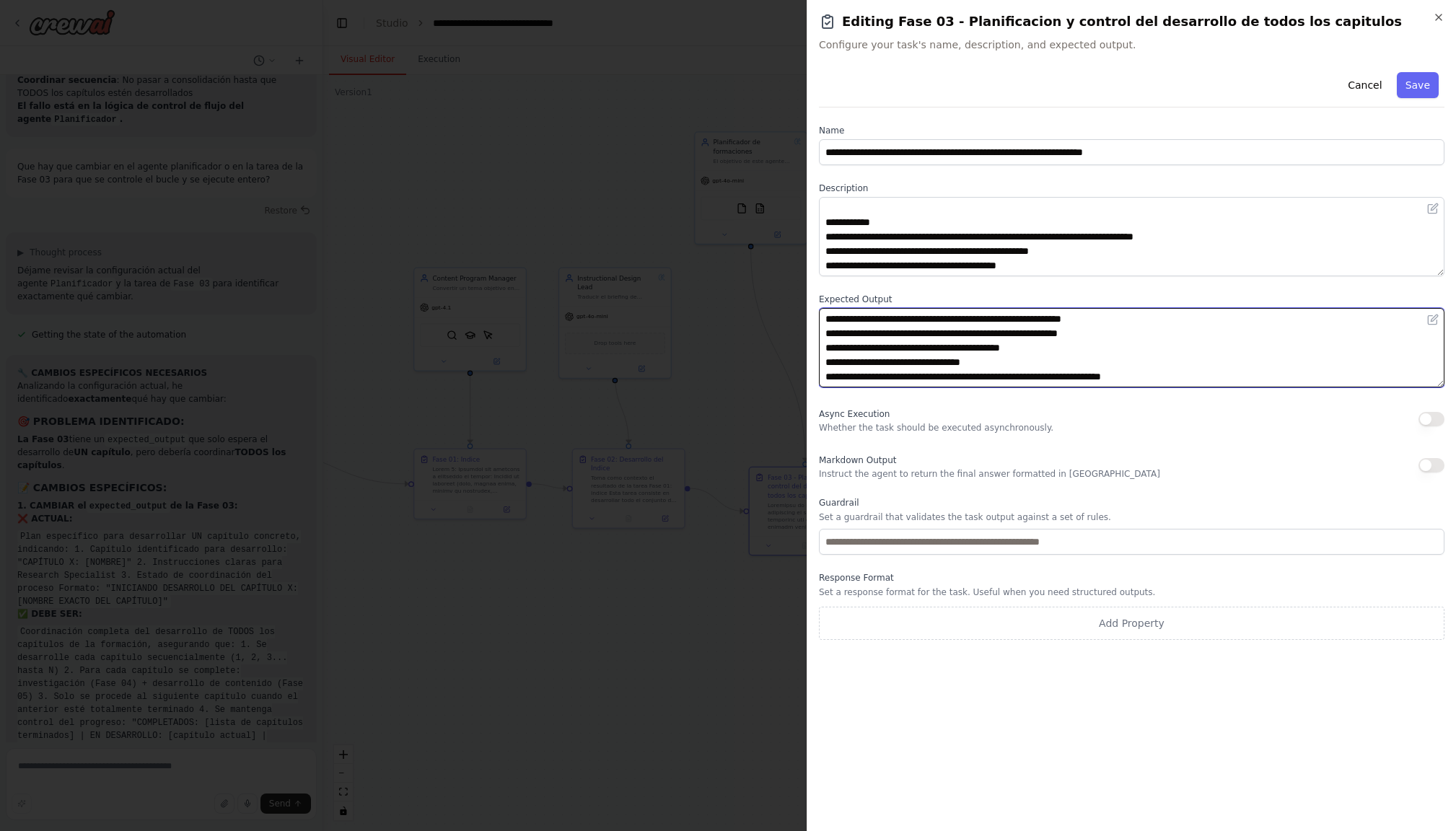
click at [829, 318] on textarea "**********" at bounding box center [1131, 347] width 625 height 79
paste textarea "**********"
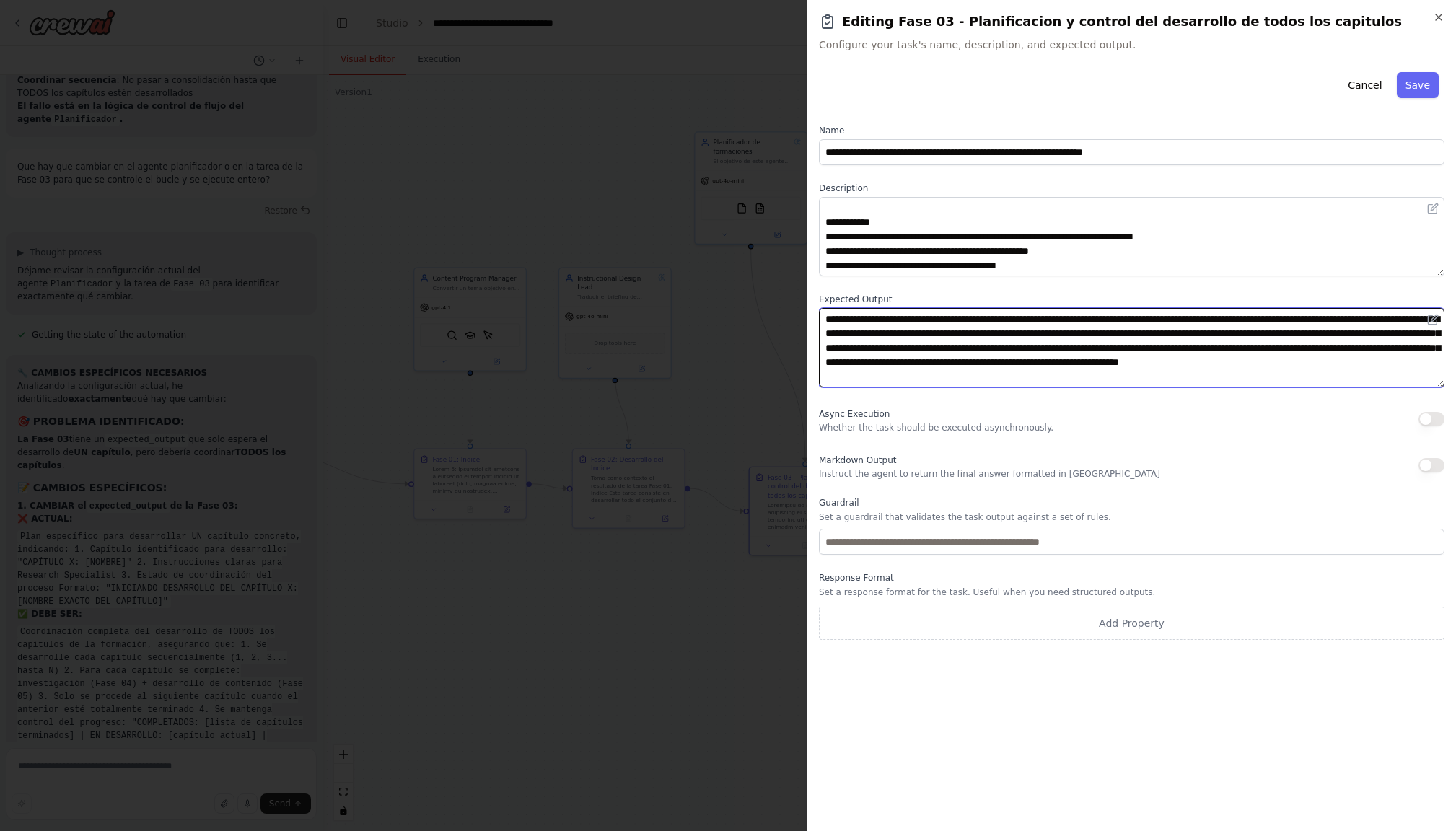
scroll to position [0, 0]
drag, startPoint x: 1275, startPoint y: 318, endPoint x: 1307, endPoint y: 335, distance: 36.2
click at [1275, 318] on textarea "**********" at bounding box center [1131, 347] width 625 height 79
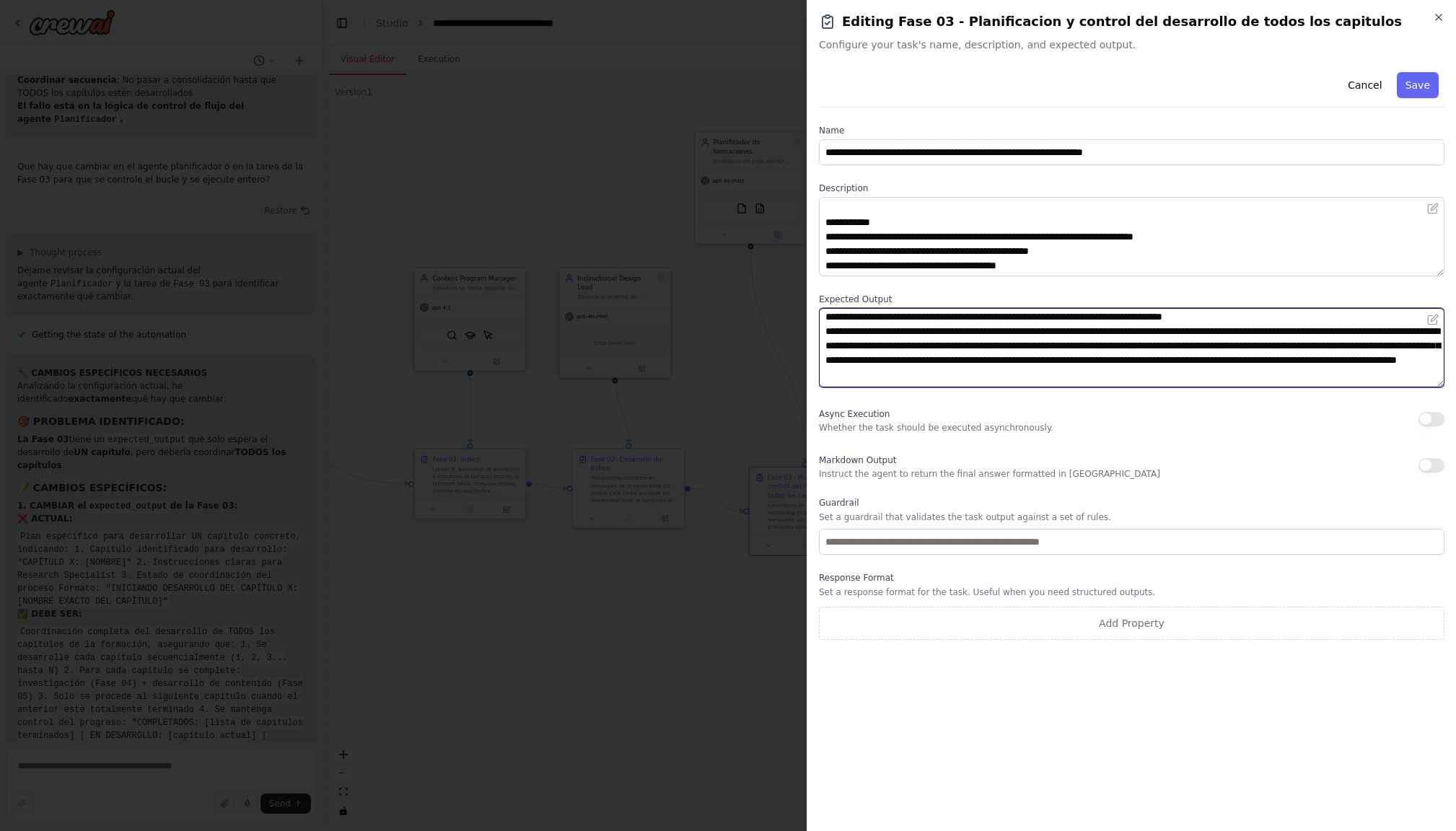
click at [1131, 333] on textarea "**********" at bounding box center [1131, 347] width 625 height 79
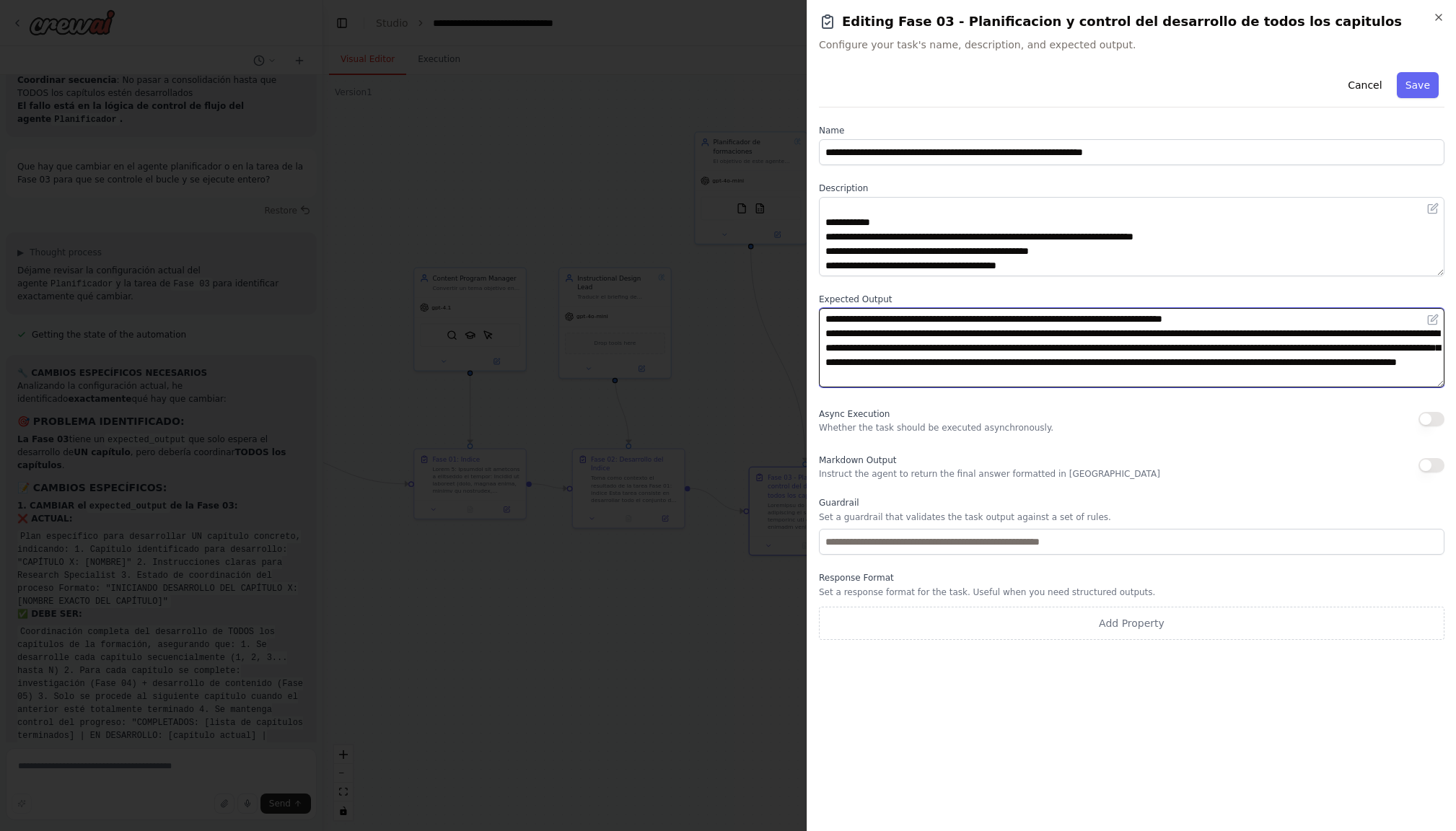
scroll to position [1, 0]
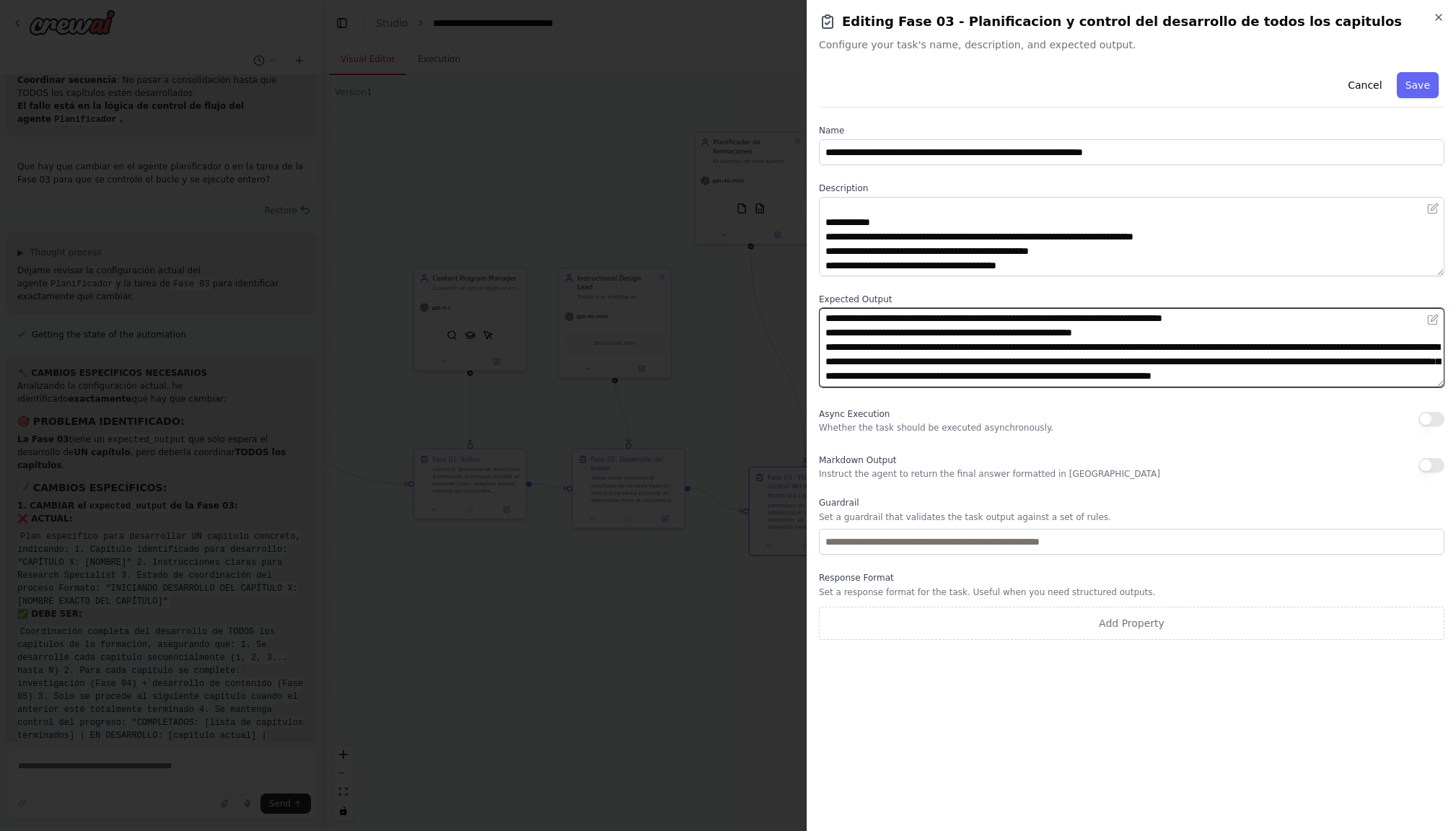
drag, startPoint x: 1268, startPoint y: 346, endPoint x: 1284, endPoint y: 352, distance: 17.1
click at [1269, 346] on textarea "**********" at bounding box center [1131, 347] width 625 height 79
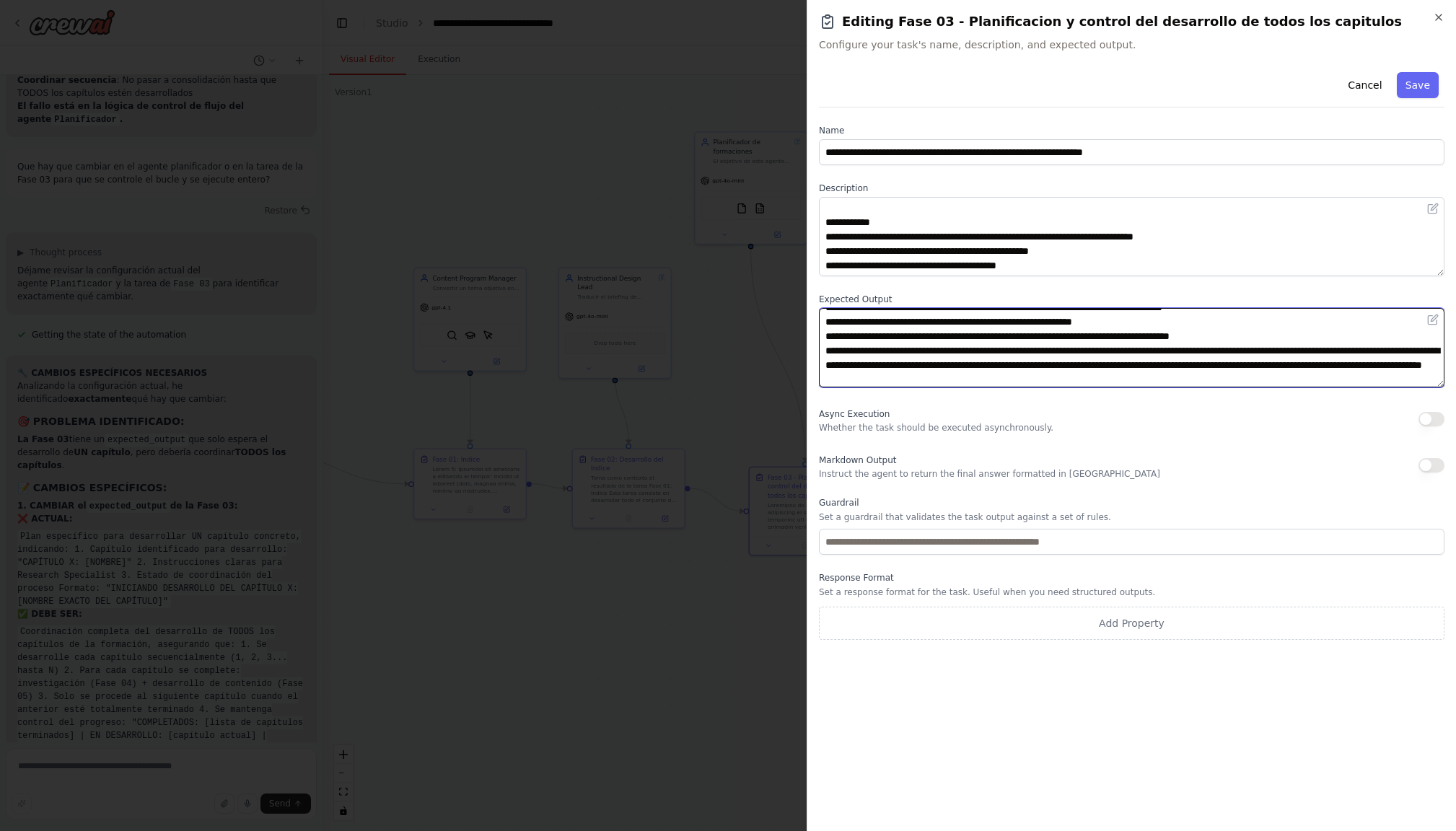
scroll to position [15, 0]
click at [1221, 348] on textarea "**********" at bounding box center [1131, 347] width 625 height 79
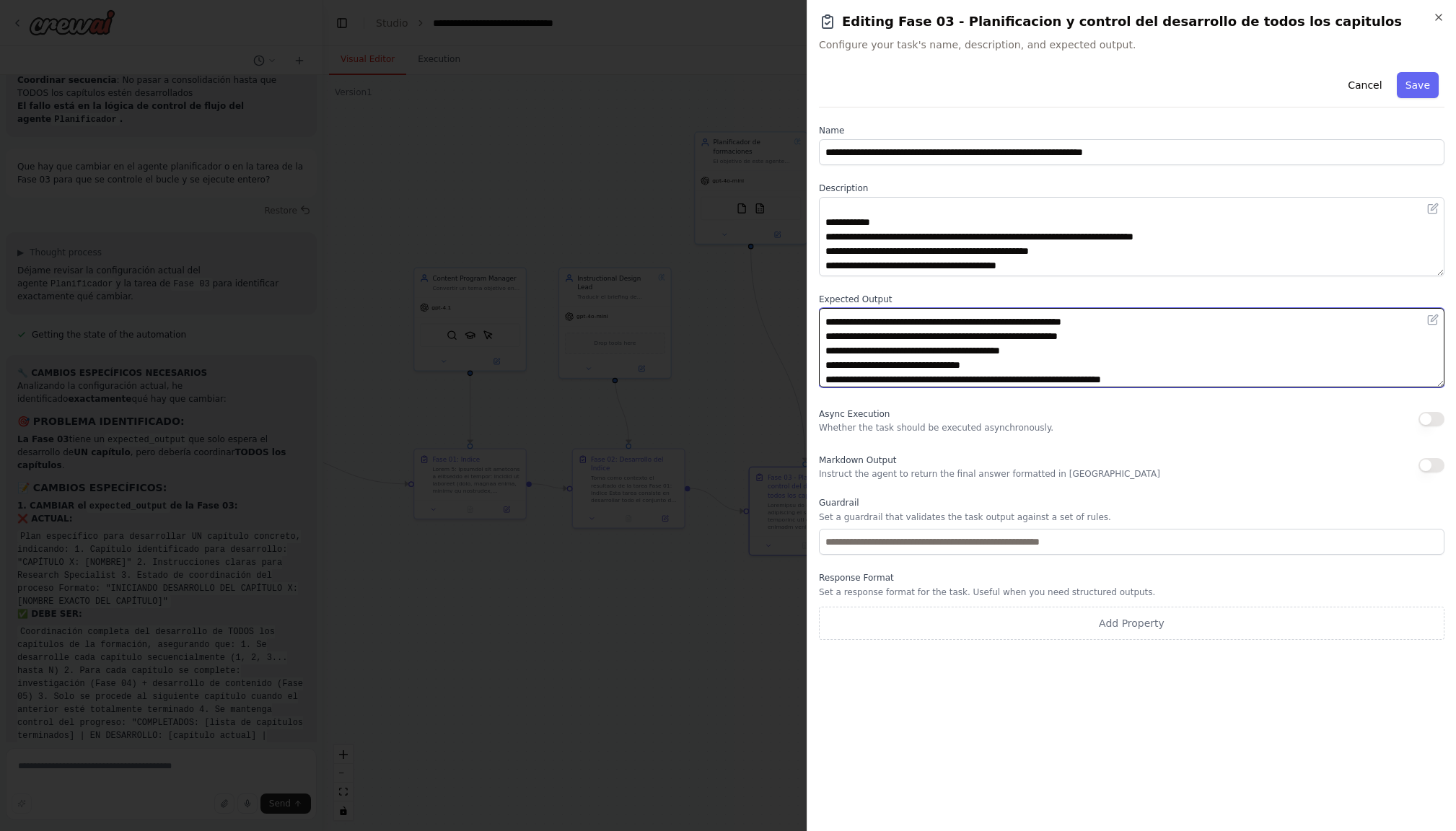
scroll to position [124, 0]
click at [987, 324] on textarea "**********" at bounding box center [1131, 347] width 625 height 79
type textarea "**********"
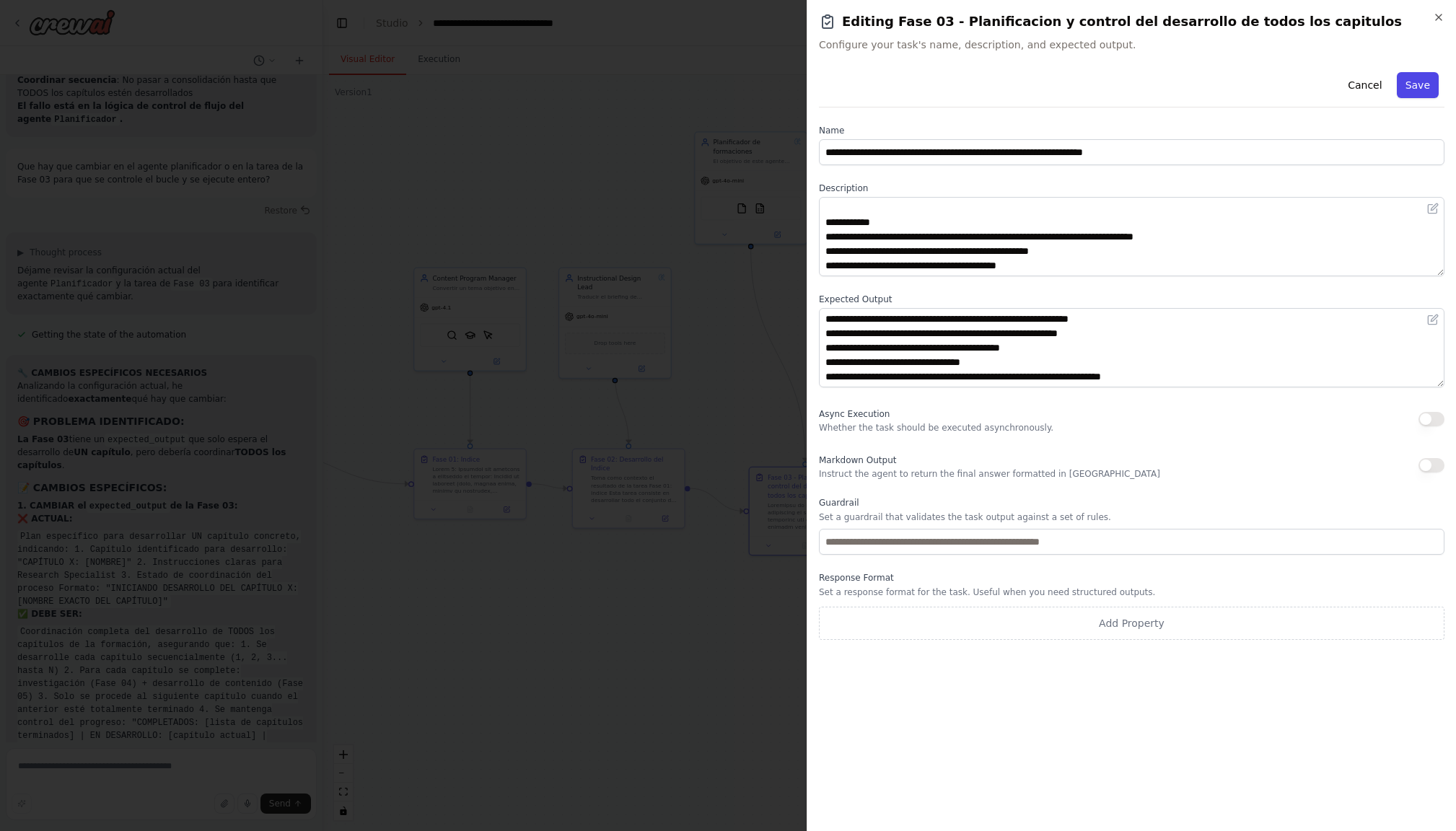
click at [1430, 83] on button "Save" at bounding box center [1418, 85] width 41 height 26
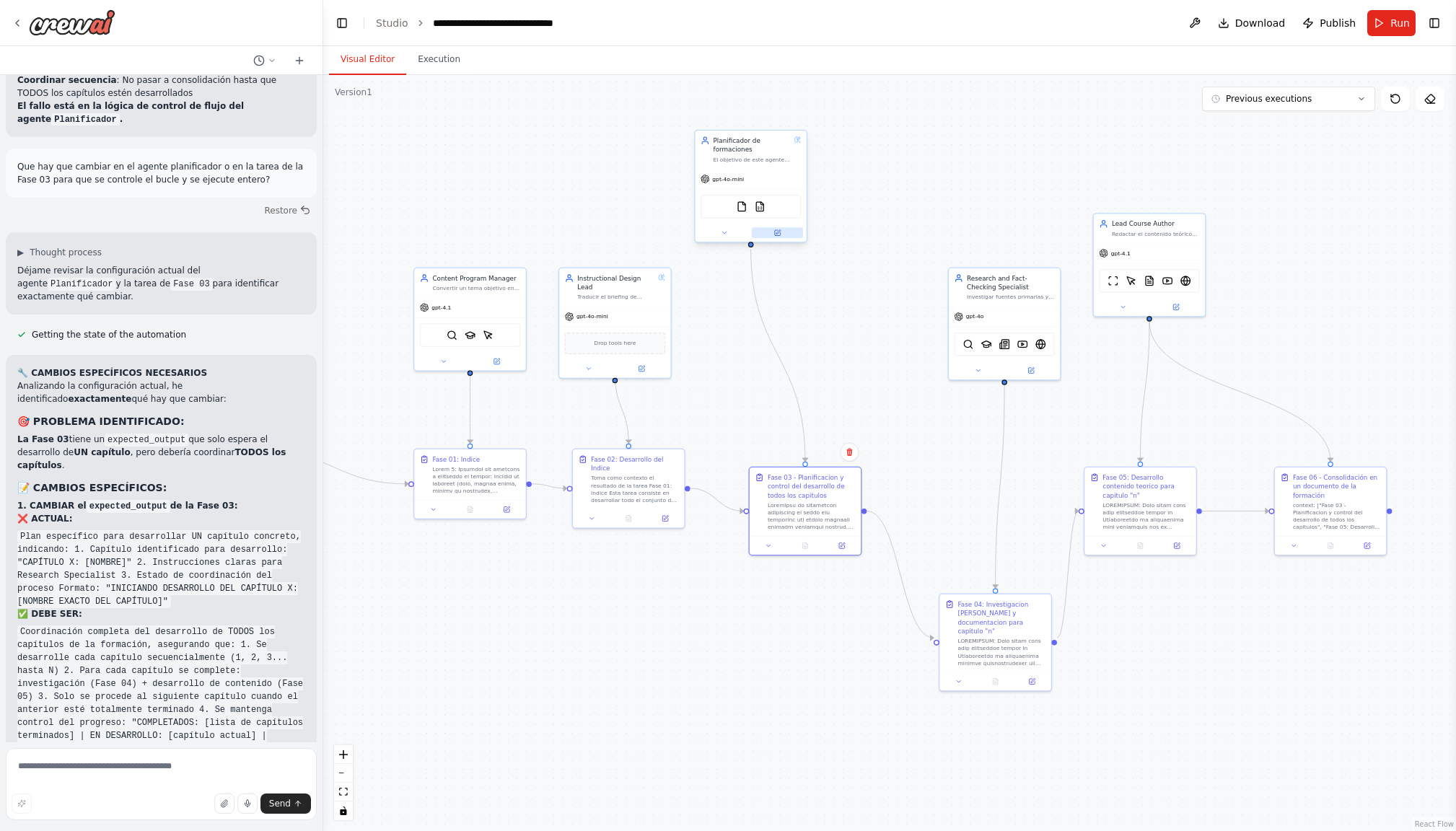
click at [785, 231] on button at bounding box center [777, 232] width 51 height 11
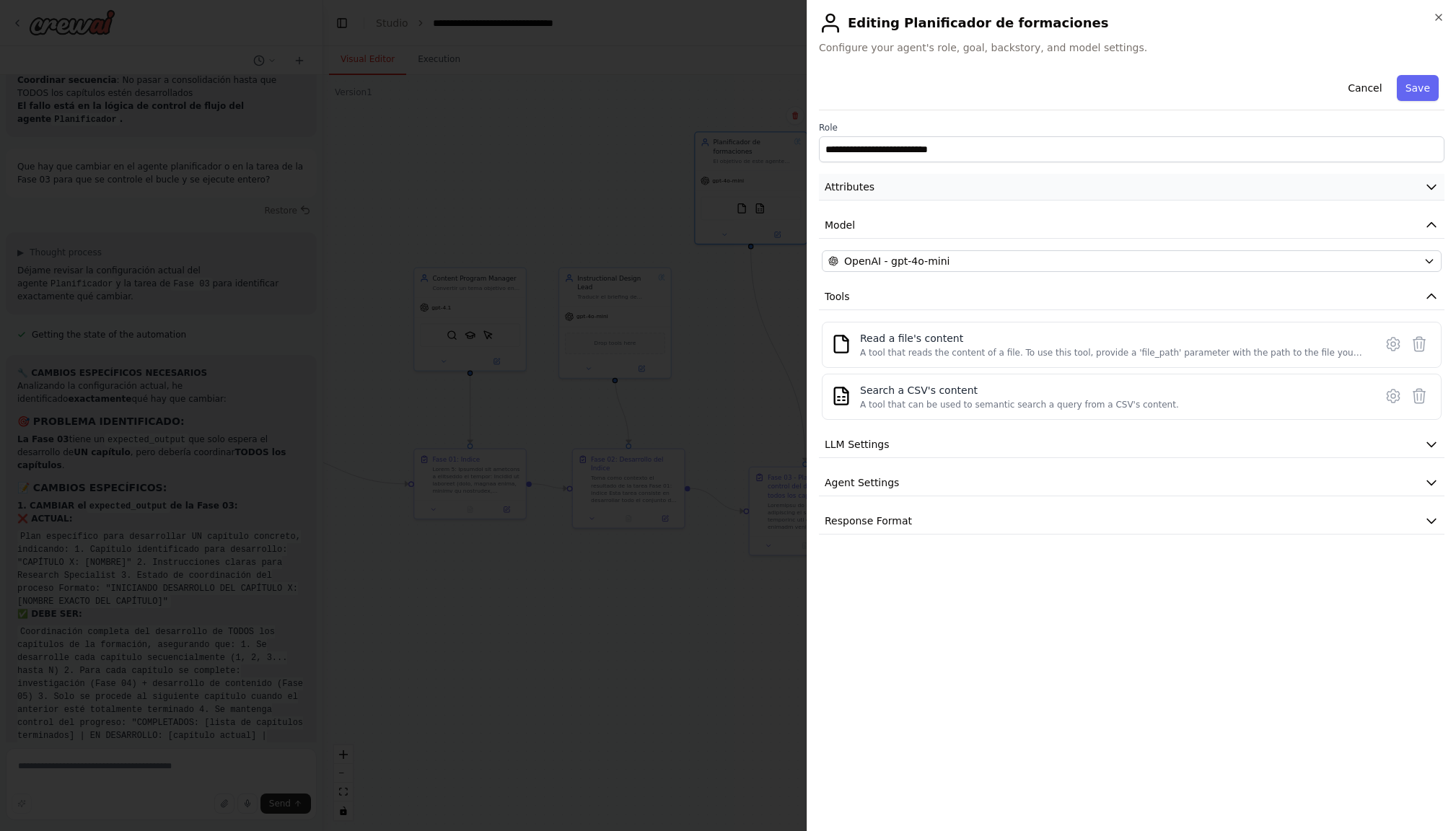
click at [1429, 187] on icon "button" at bounding box center [1430, 187] width 9 height 4
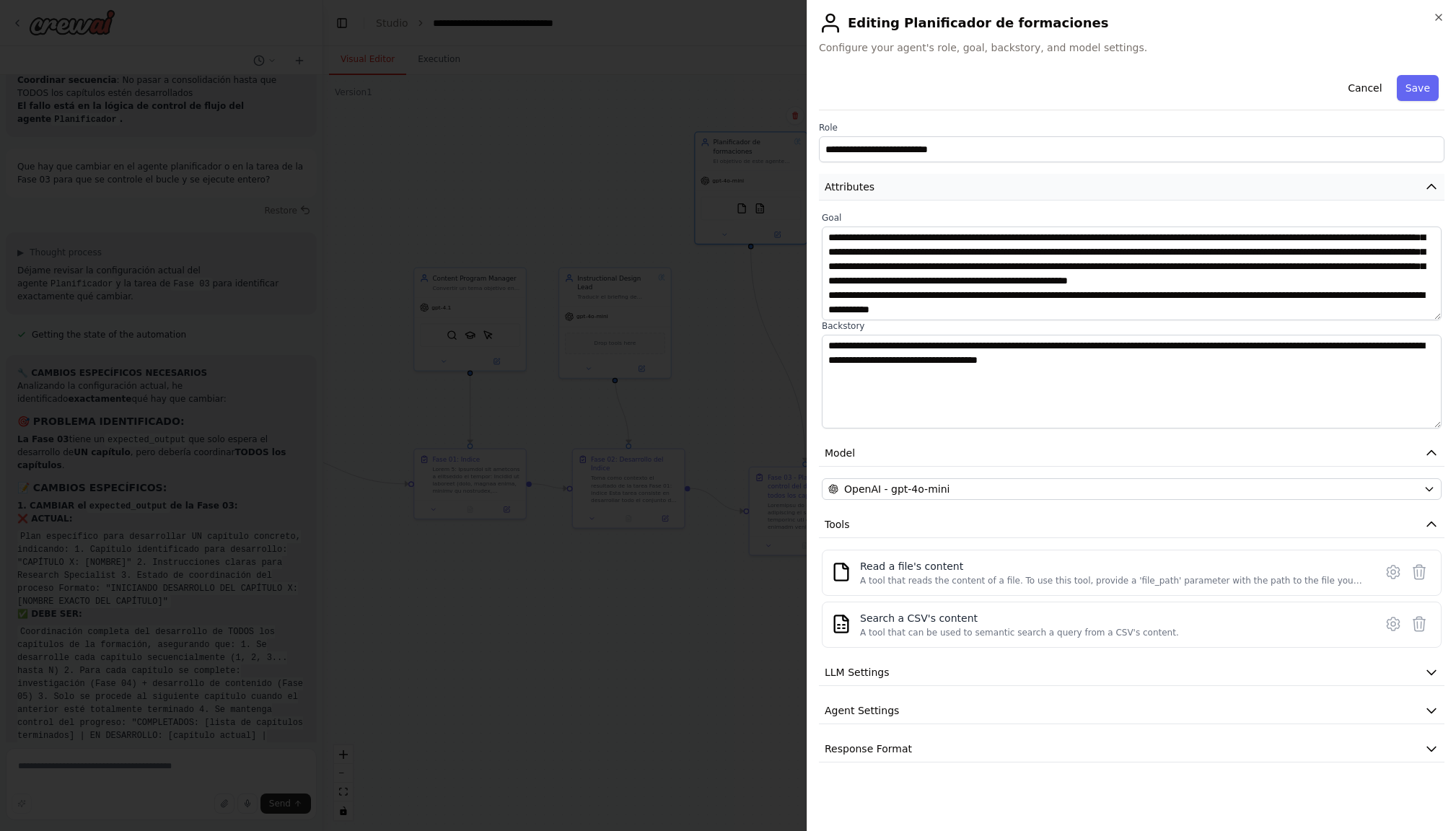
scroll to position [1, 0]
click at [1372, 84] on button "Cancel" at bounding box center [1364, 88] width 51 height 26
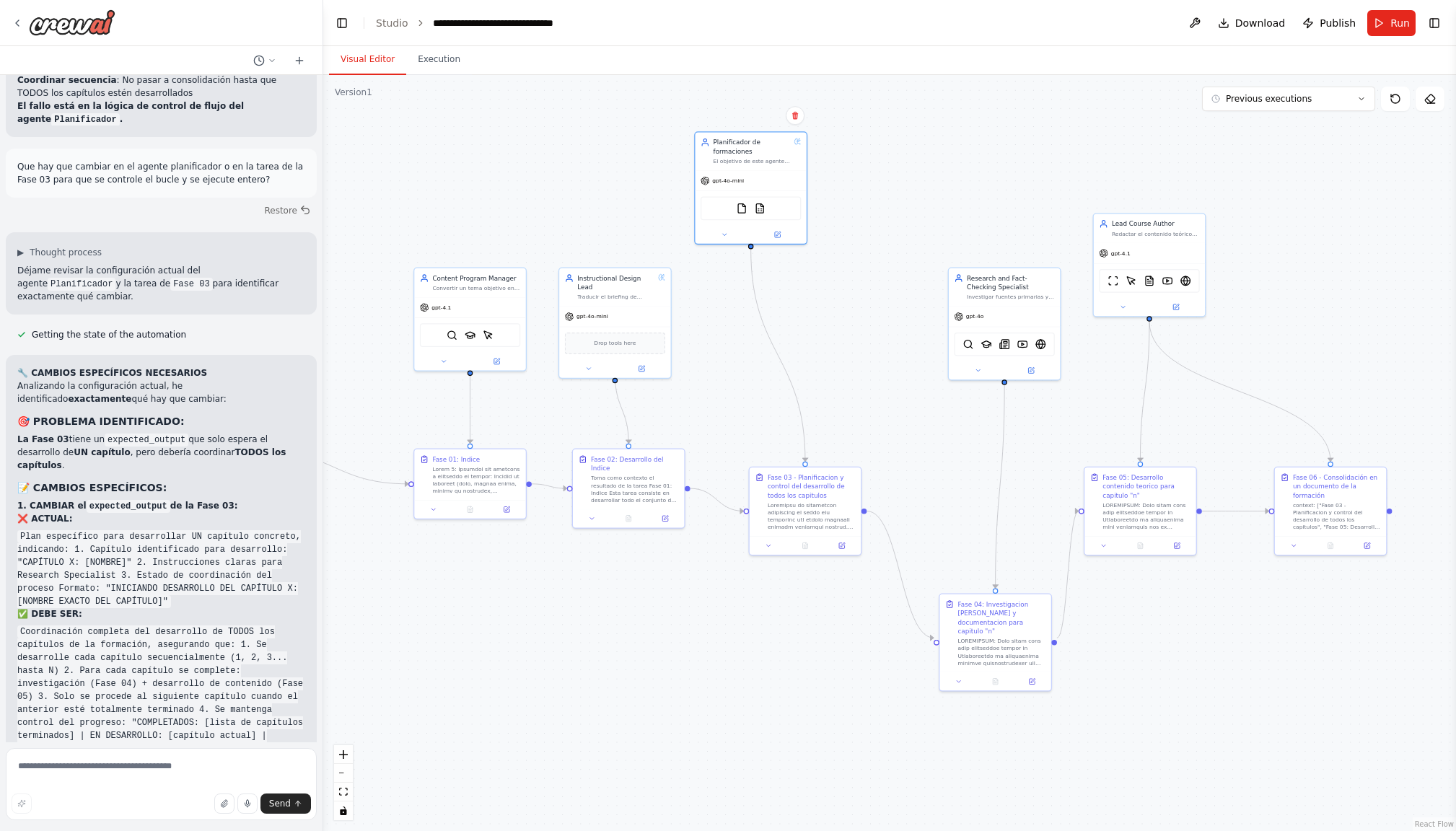
drag, startPoint x: 286, startPoint y: 611, endPoint x: 228, endPoint y: 684, distance: 93.2
click at [230, 687] on div "🔧 CAMBIOS ESPECÍFICOS NECESARIOS Analizando la configuración actual, he identif…" at bounding box center [162, 647] width 288 height 561
copy code "NO terminar hasta haber desarrollado TODOS los capítulos - Para cada capítulo: …"
click at [779, 233] on icon at bounding box center [778, 233] width 6 height 6
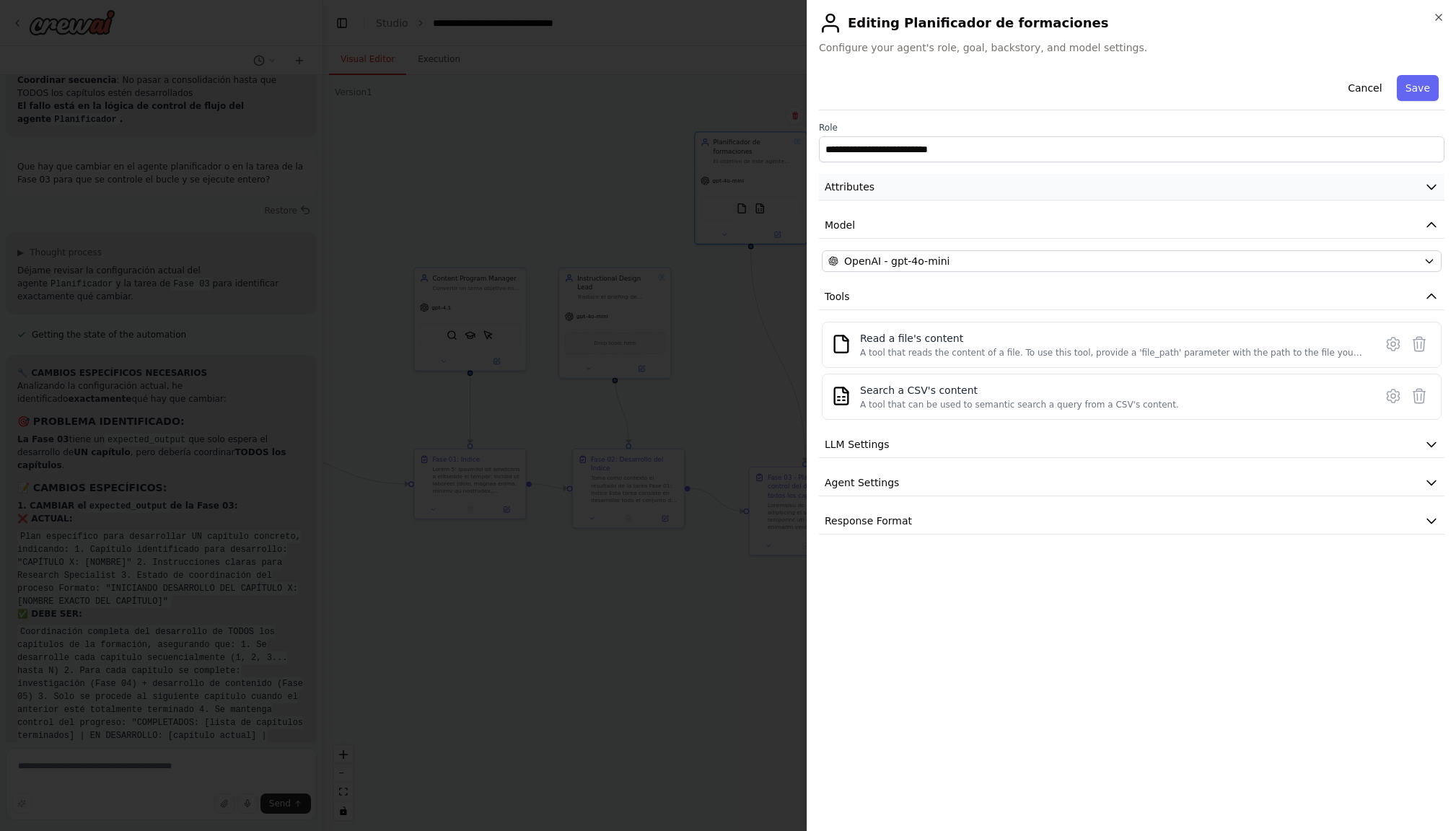
click at [1428, 185] on icon "button" at bounding box center [1430, 186] width 15 height 15
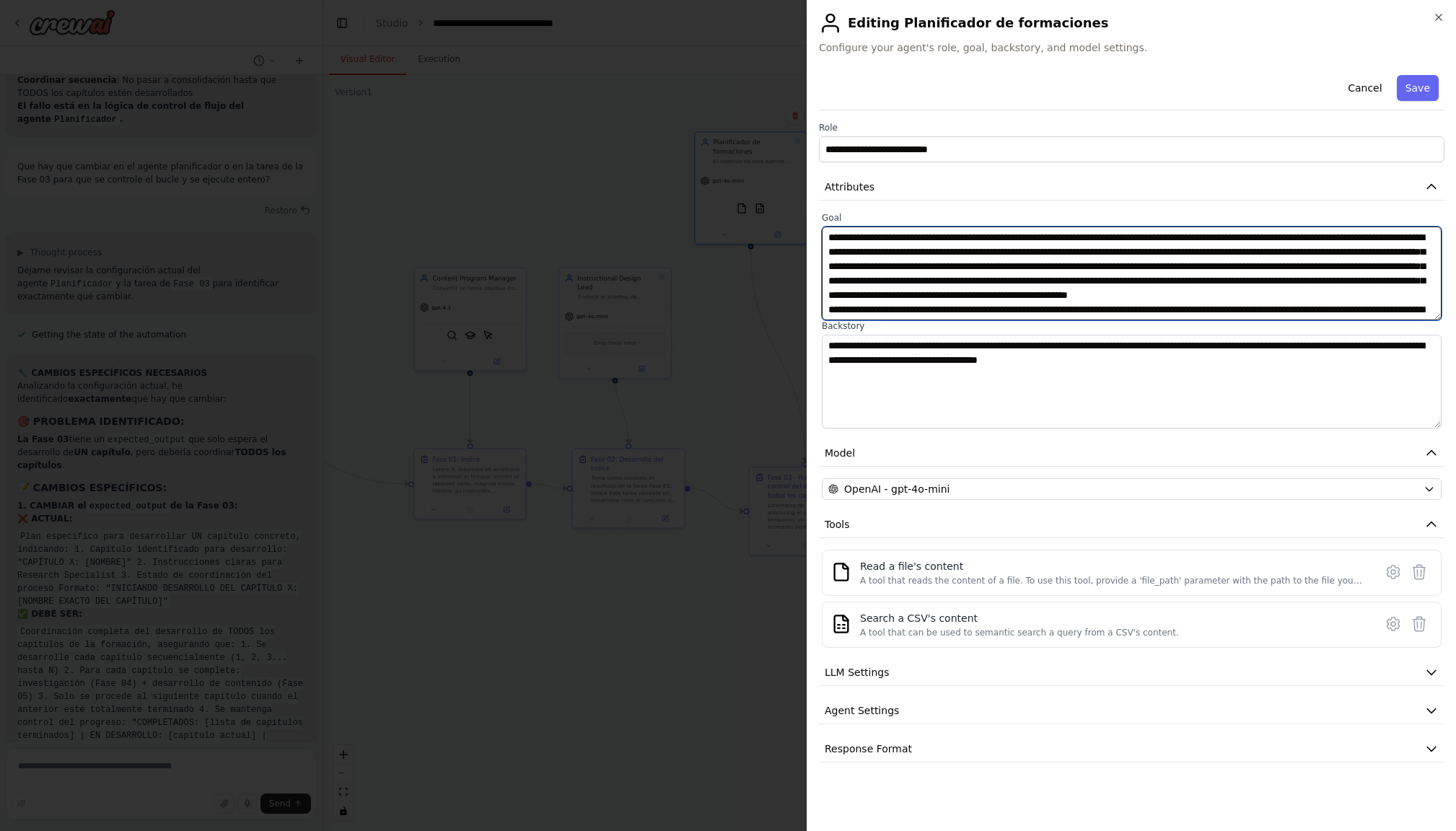
click at [1212, 310] on textarea "**********" at bounding box center [1131, 273] width 620 height 94
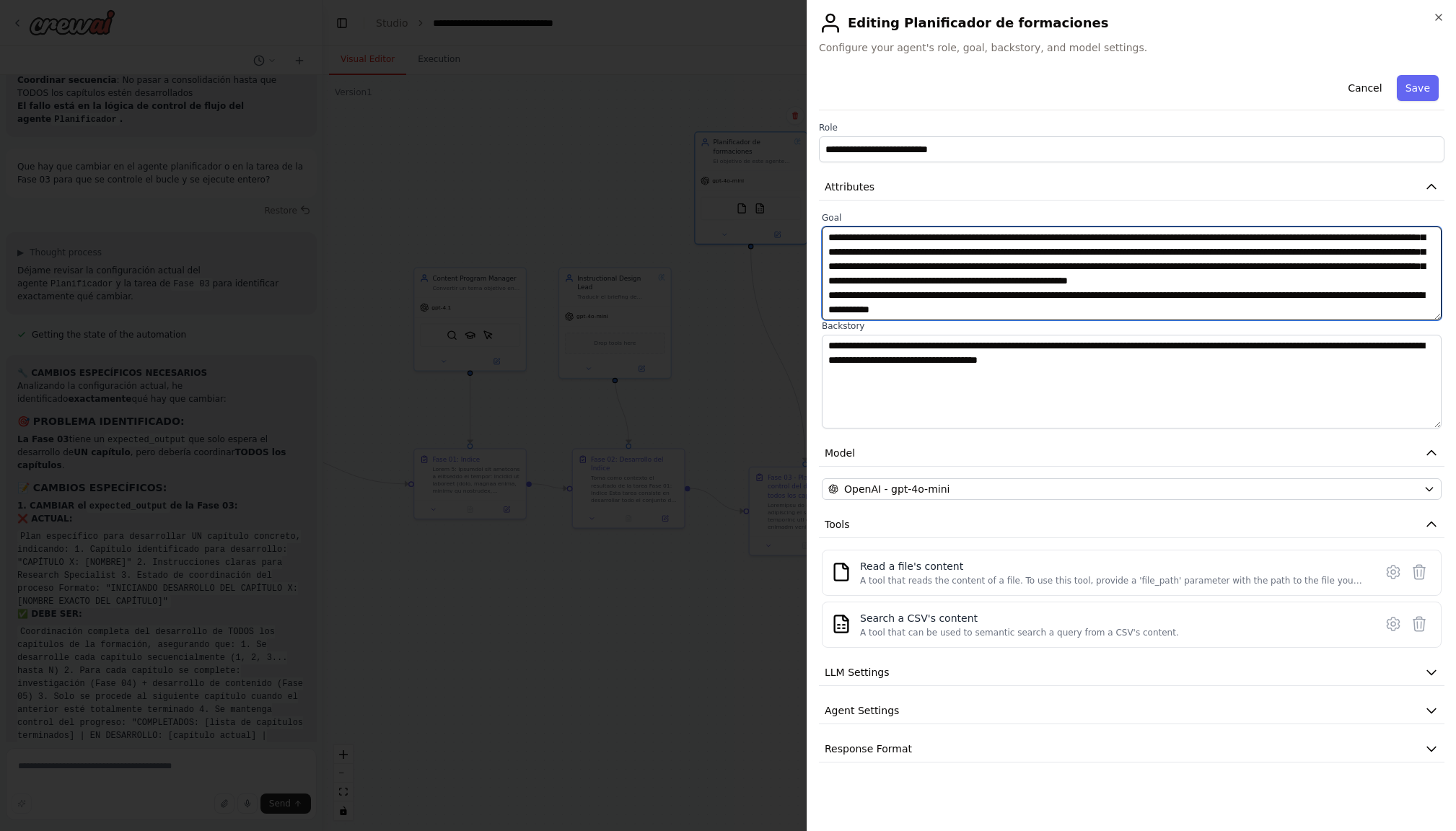
scroll to position [29, 0]
click at [1107, 312] on textarea "**********" at bounding box center [1131, 273] width 620 height 94
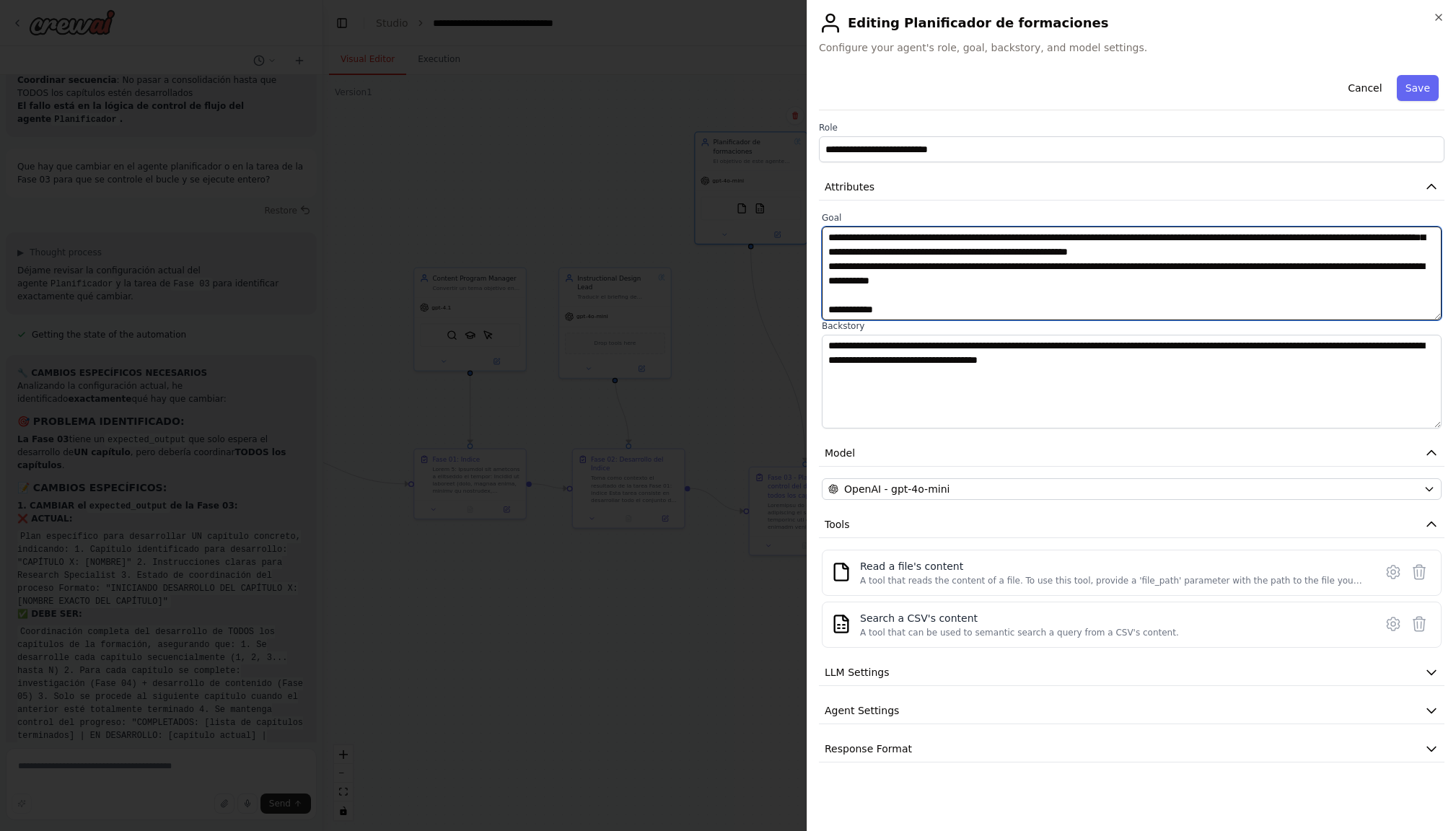
paste textarea "**********"
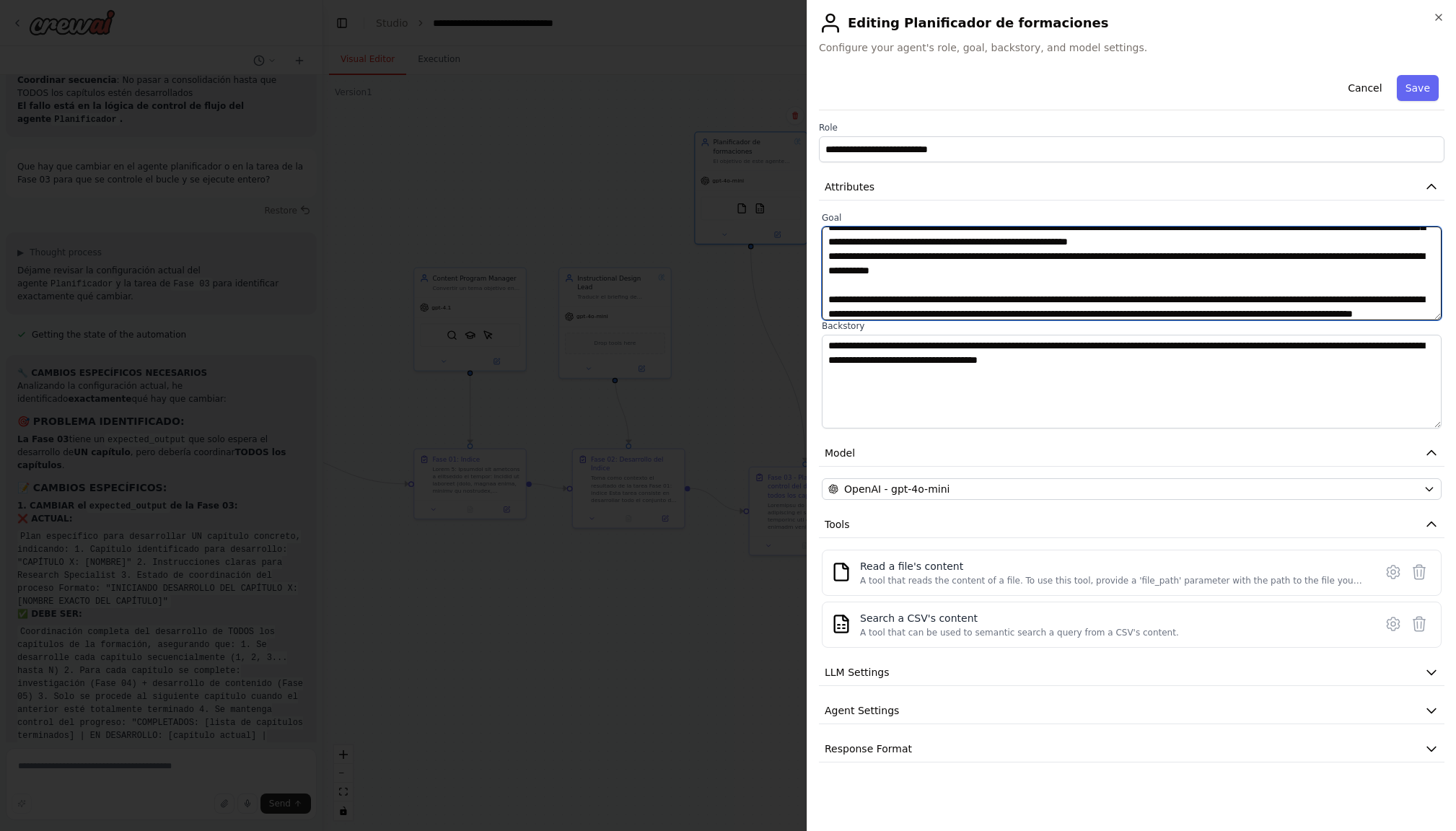
scroll to position [87, 0]
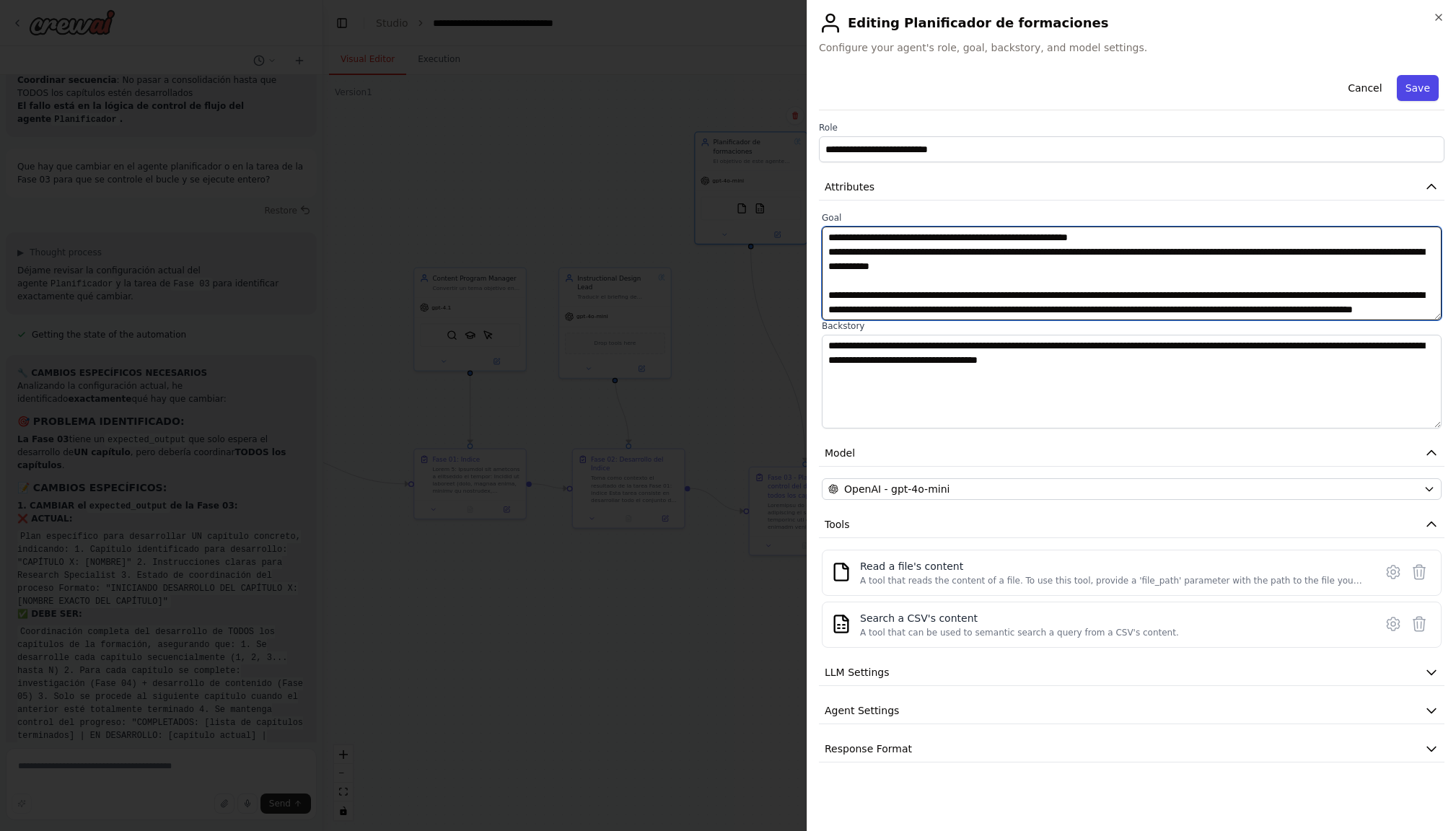
type textarea "**********"
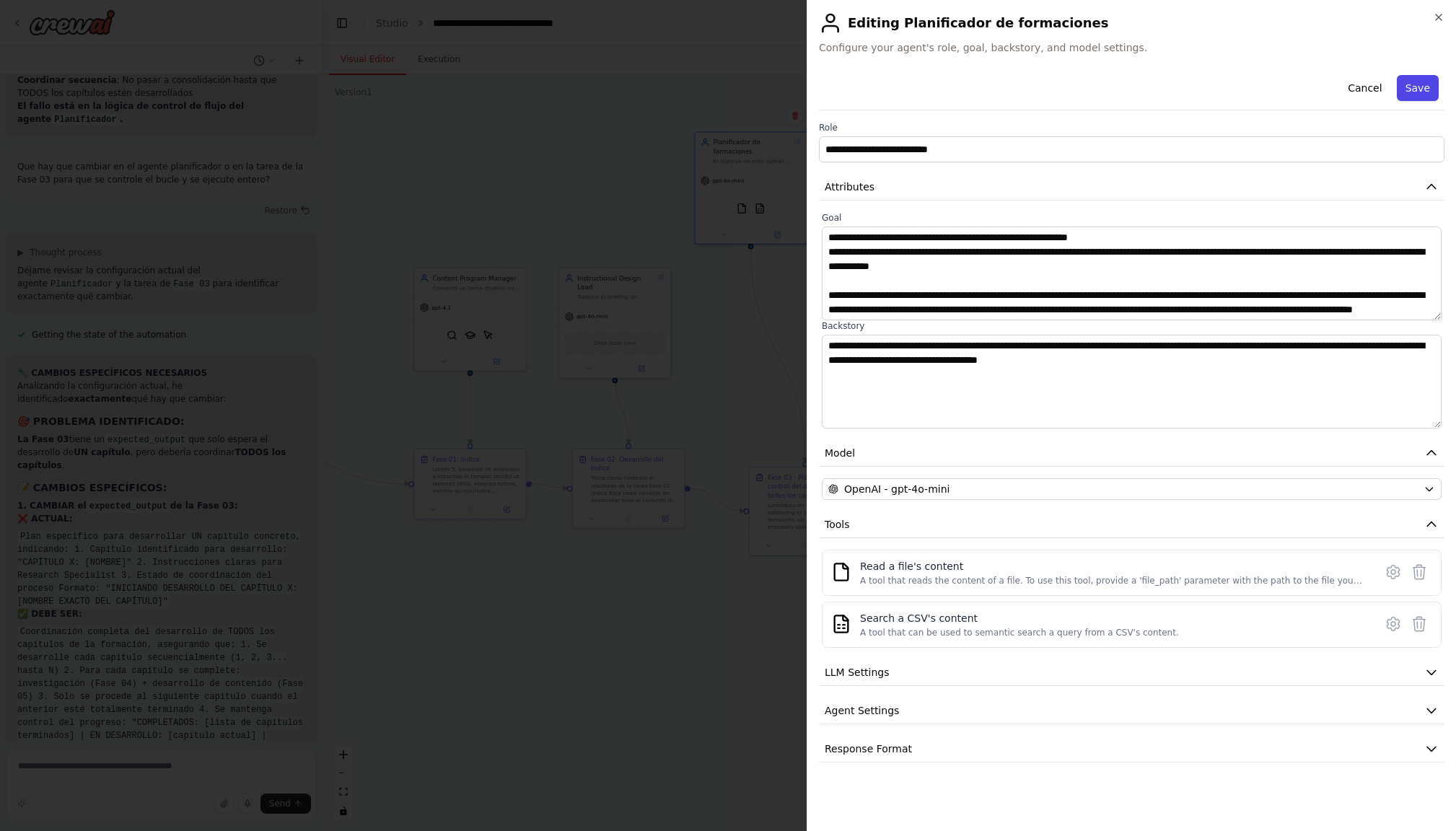
click at [1421, 86] on button "Save" at bounding box center [1418, 88] width 41 height 26
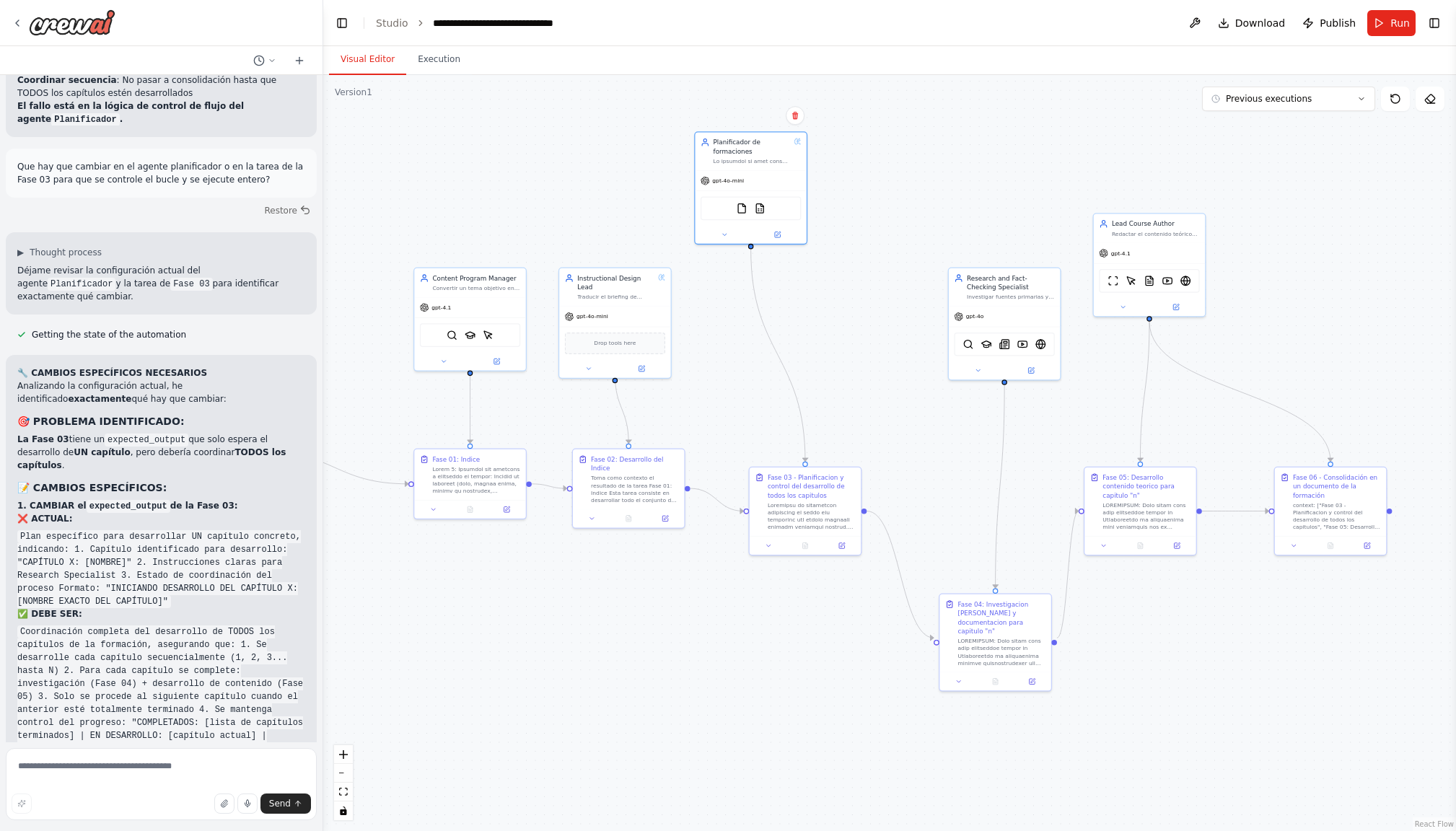
scroll to position [0, 0]
click at [1390, 29] on button "Run" at bounding box center [1391, 23] width 48 height 26
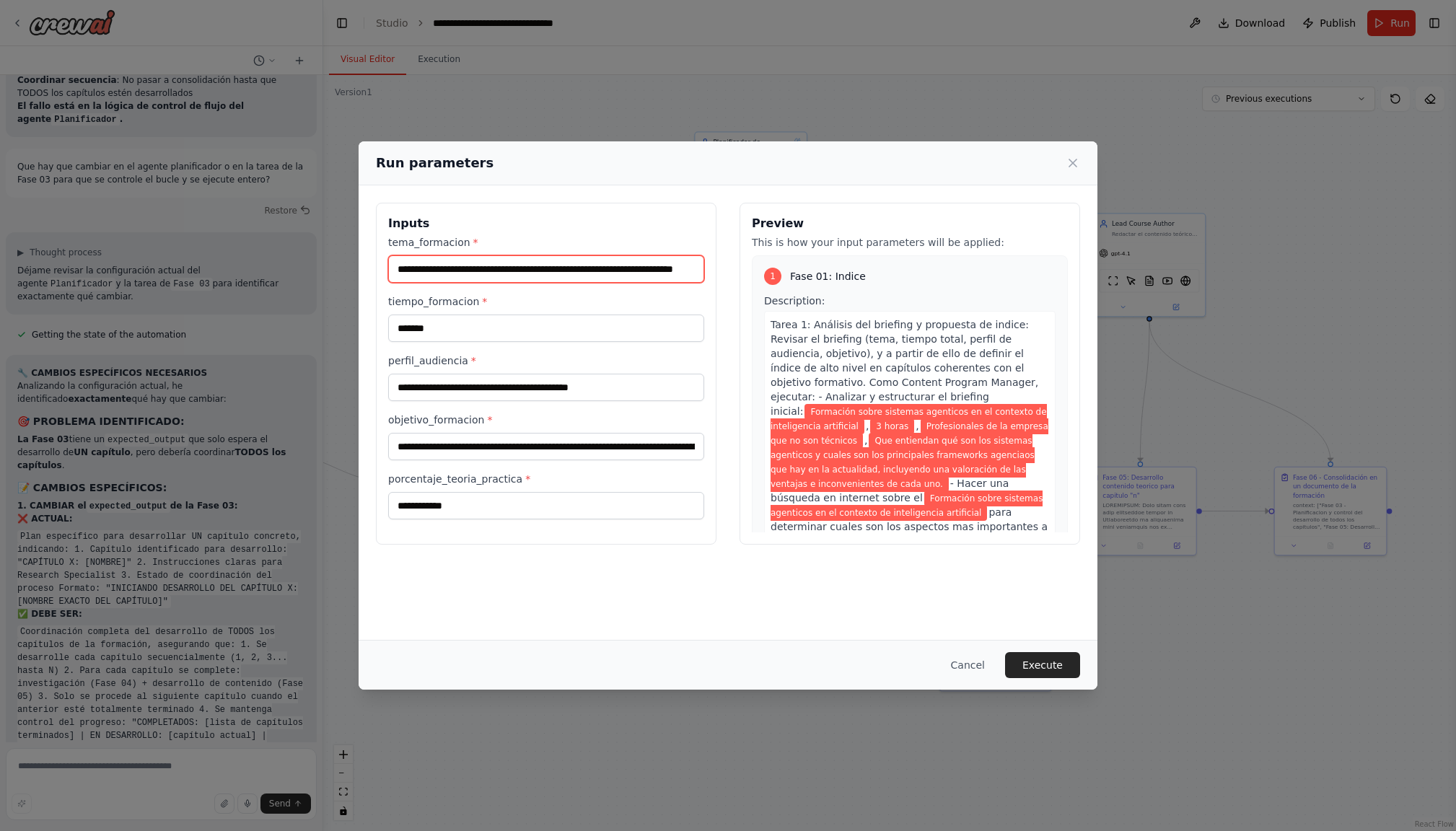
click at [429, 270] on input "**********" at bounding box center [546, 269] width 315 height 28
click at [482, 270] on input "**********" at bounding box center [546, 269] width 315 height 28
drag, startPoint x: 477, startPoint y: 270, endPoint x: 556, endPoint y: 279, distance: 79.5
click at [479, 270] on input "**********" at bounding box center [546, 269] width 315 height 28
click at [699, 270] on input "**********" at bounding box center [546, 269] width 315 height 28
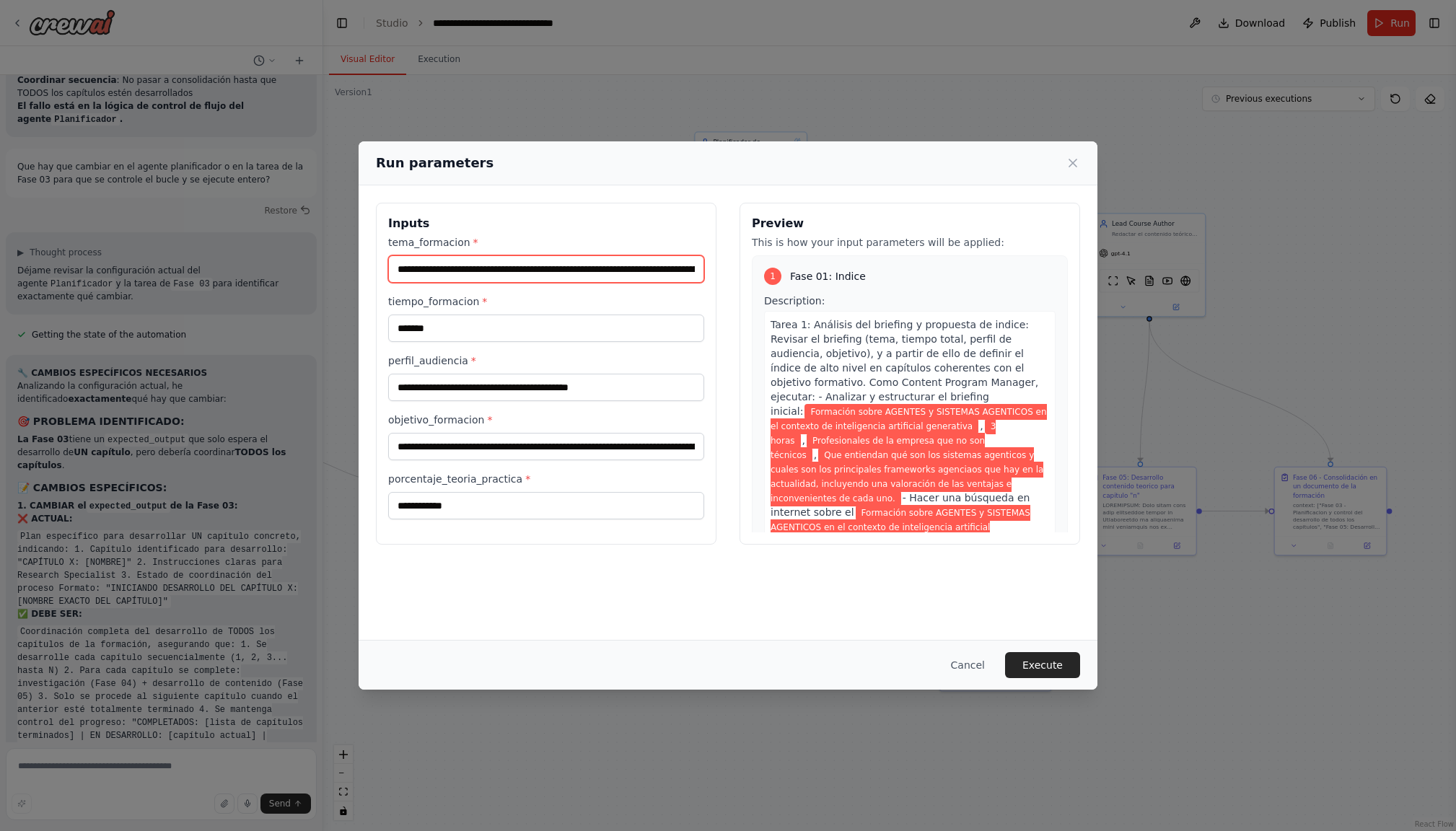
type input "**********"
click at [522, 448] on input "**********" at bounding box center [546, 447] width 315 height 28
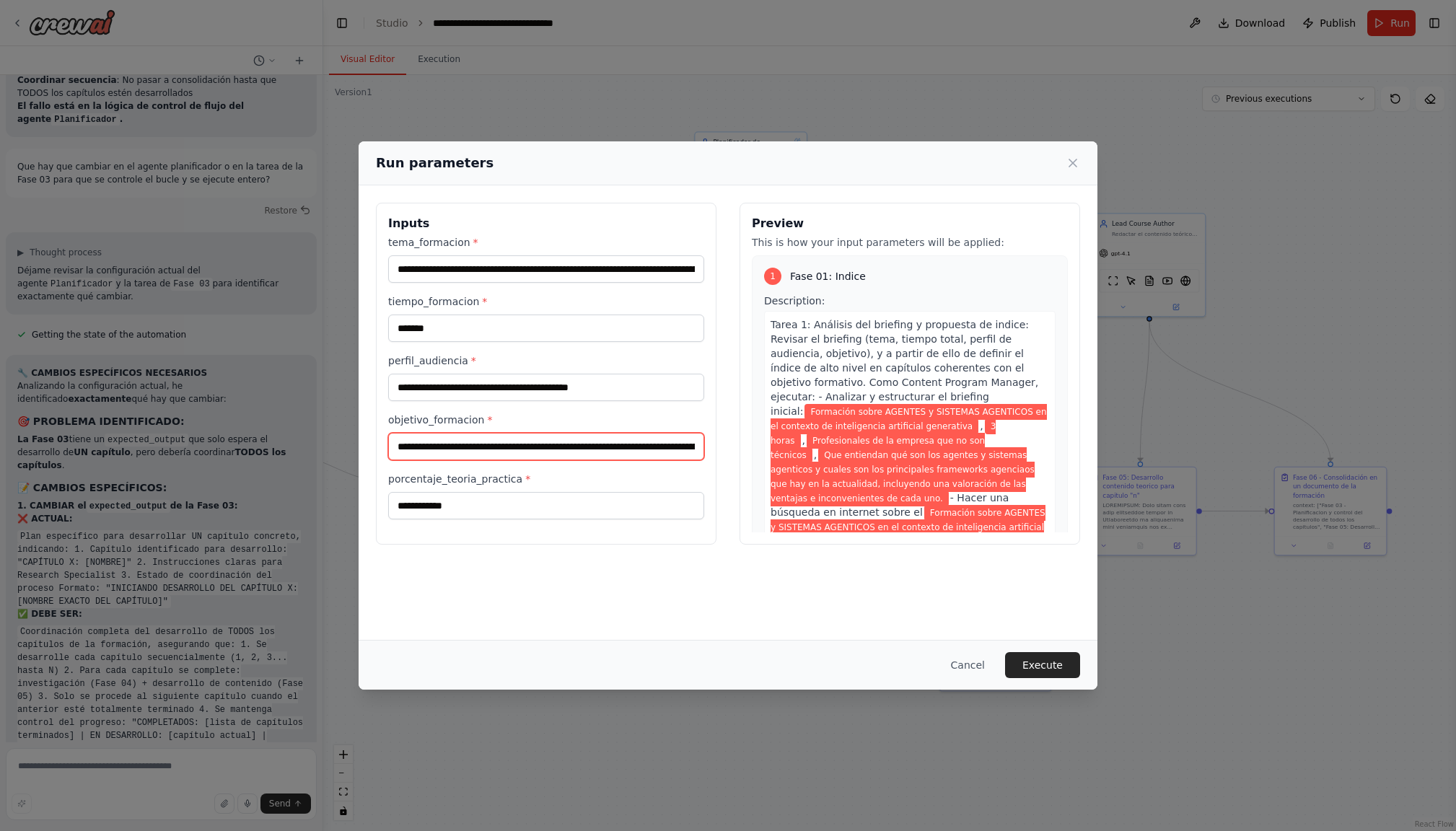
click at [661, 448] on input "**********" at bounding box center [546, 447] width 315 height 28
type input "**********"
click at [1057, 662] on button "Execute" at bounding box center [1042, 664] width 75 height 26
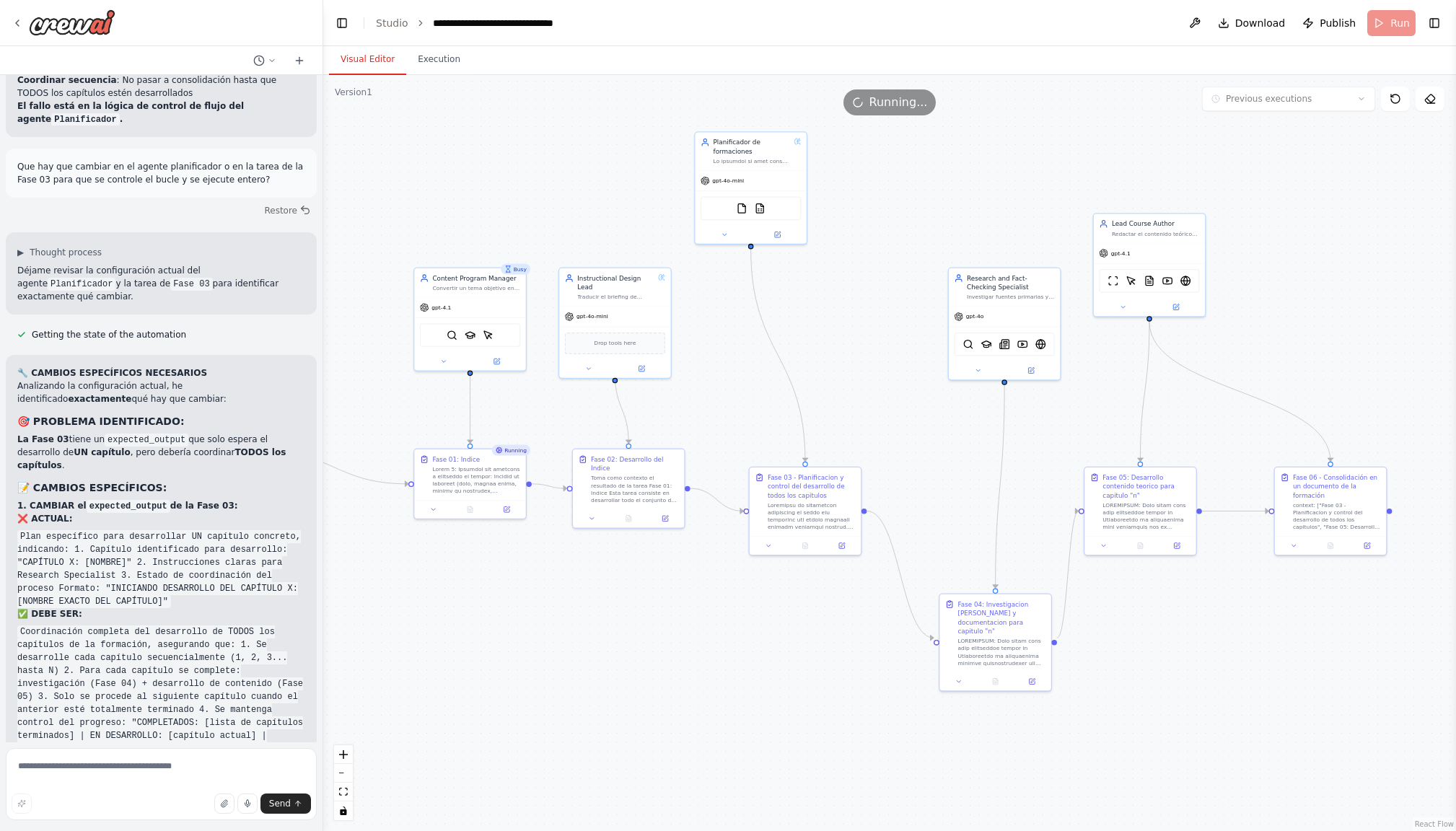
click at [375, 60] on button "Visual Editor" at bounding box center [368, 59] width 77 height 31
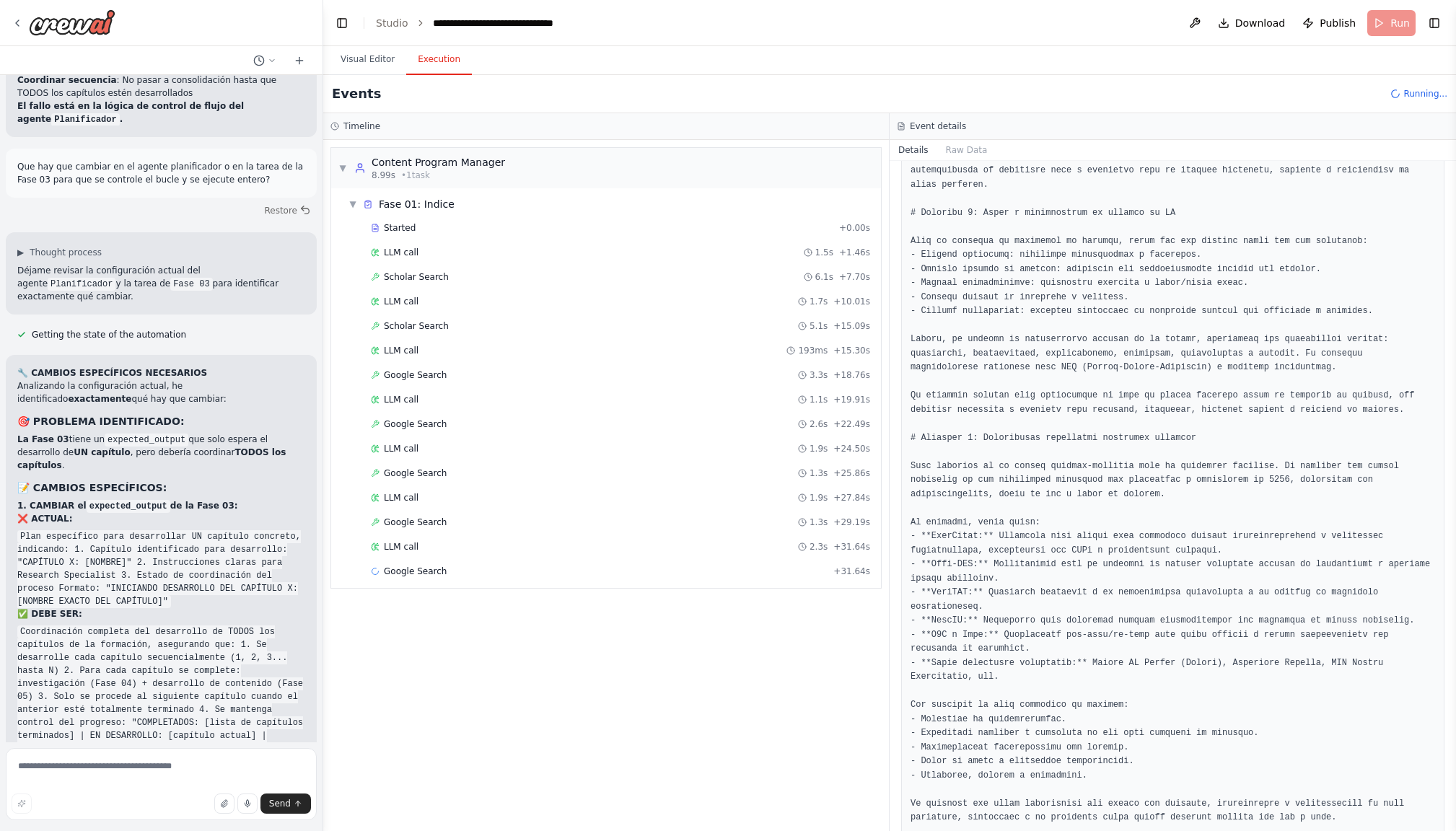
click at [429, 61] on button "Execution" at bounding box center [439, 59] width 66 height 31
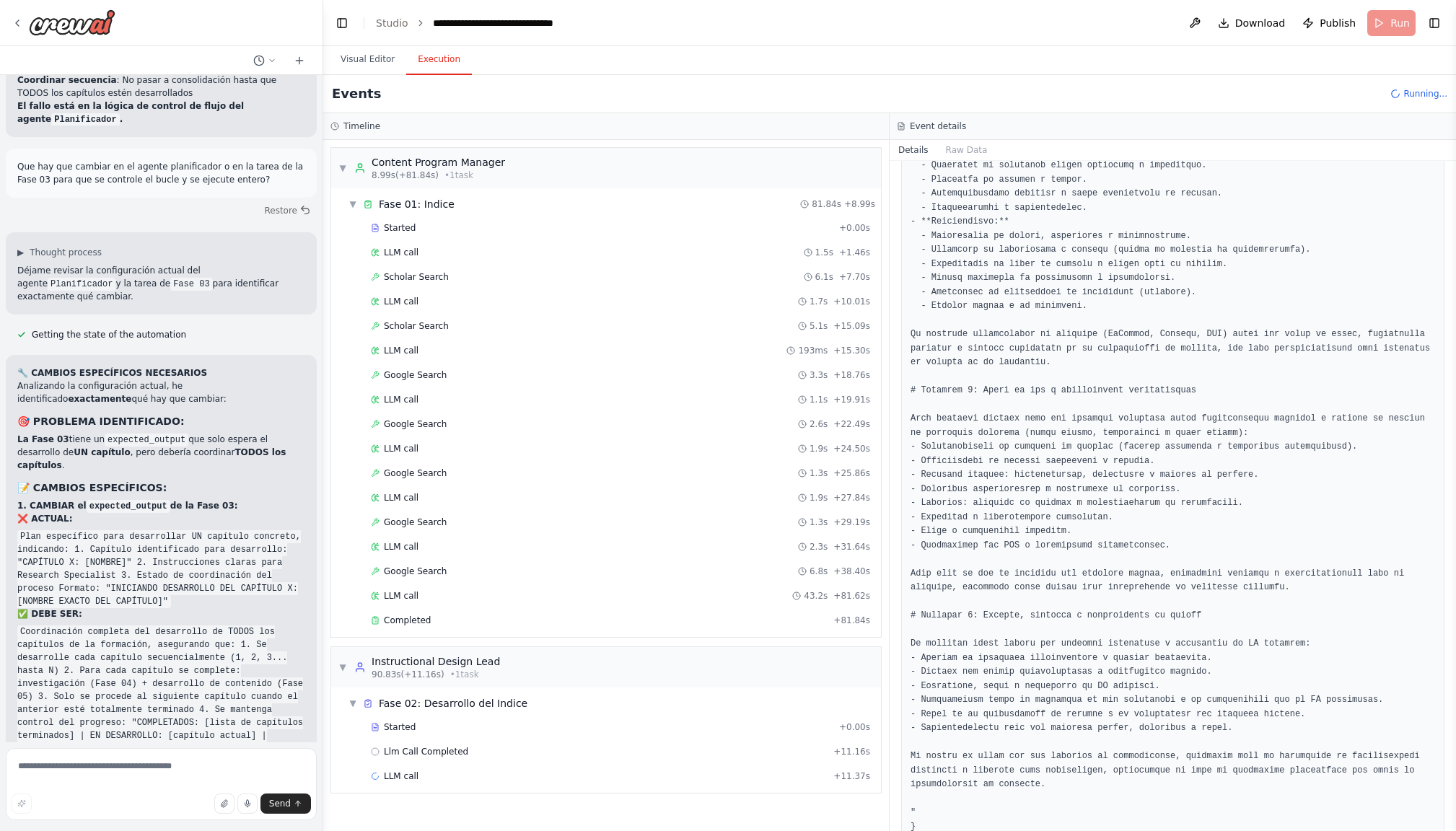
scroll to position [2480, 0]
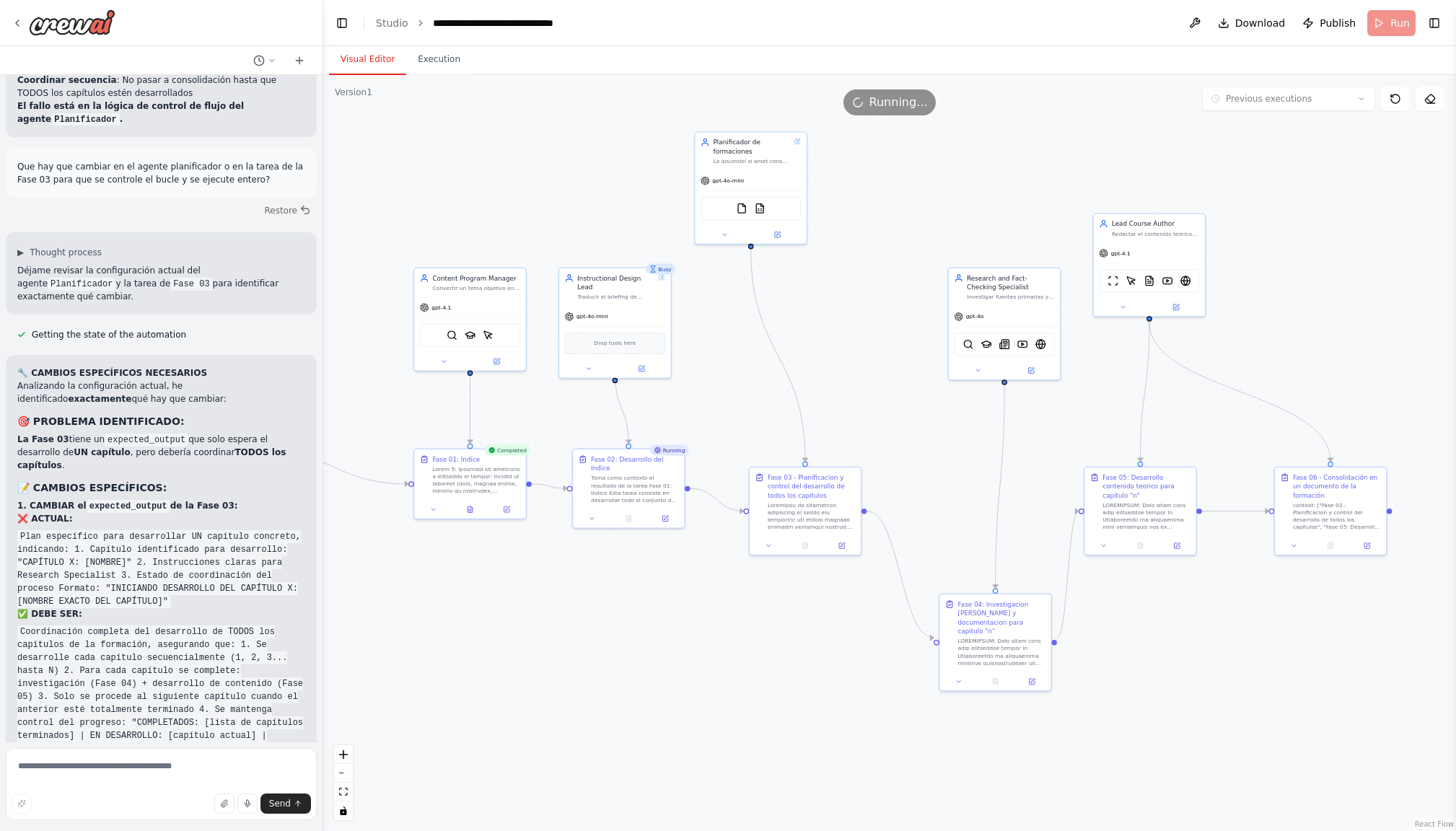
click at [367, 64] on button "Visual Editor" at bounding box center [368, 59] width 77 height 31
click at [431, 64] on button "Execution" at bounding box center [439, 59] width 66 height 31
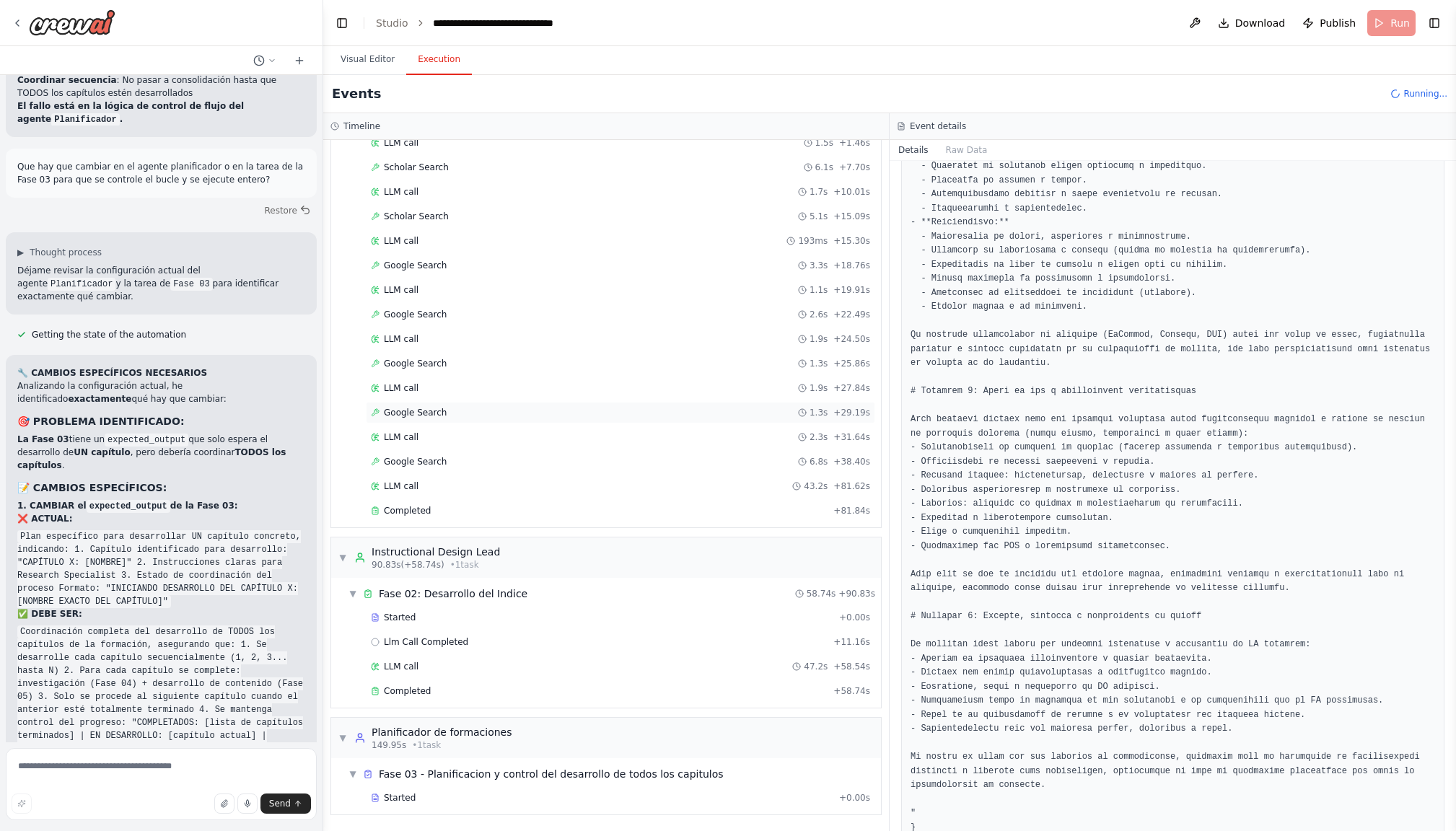
scroll to position [109, 0]
click at [428, 690] on span "Completed" at bounding box center [407, 691] width 47 height 12
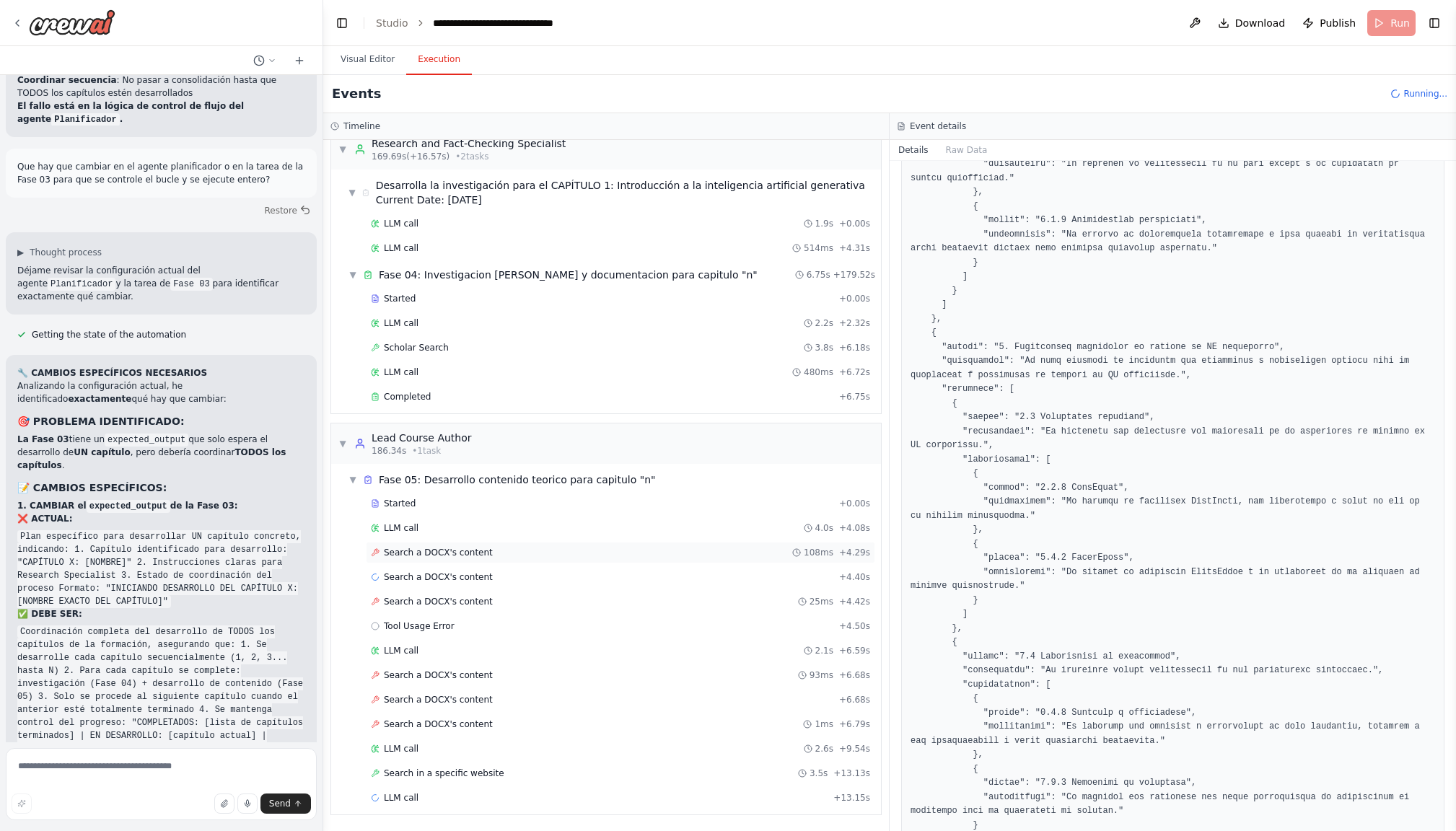
scroll to position [0, 1]
click at [461, 555] on span "Search a DOCX's content" at bounding box center [438, 553] width 108 height 12
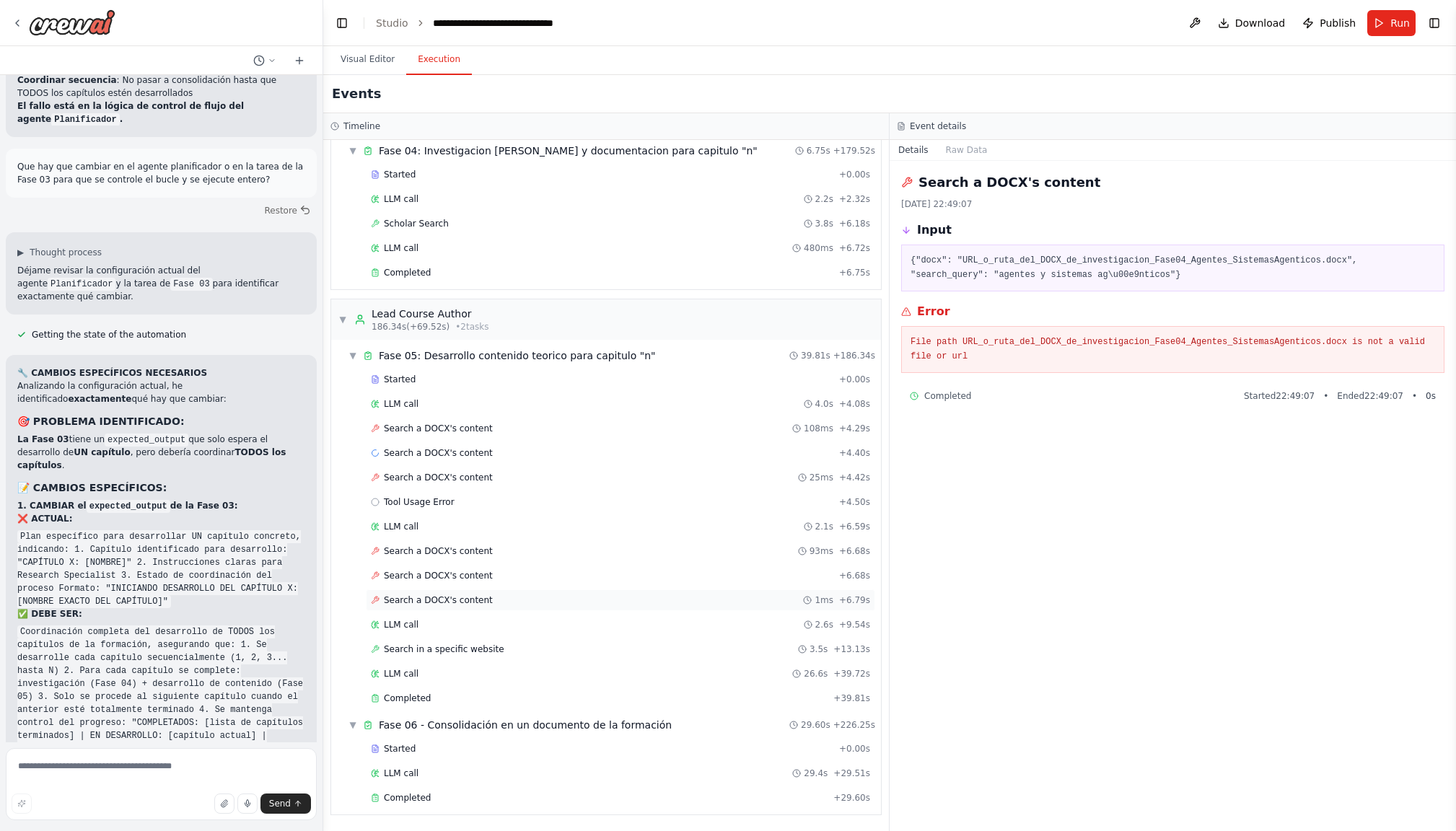
scroll to position [1052, 0]
click at [88, 767] on textarea at bounding box center [161, 784] width 311 height 72
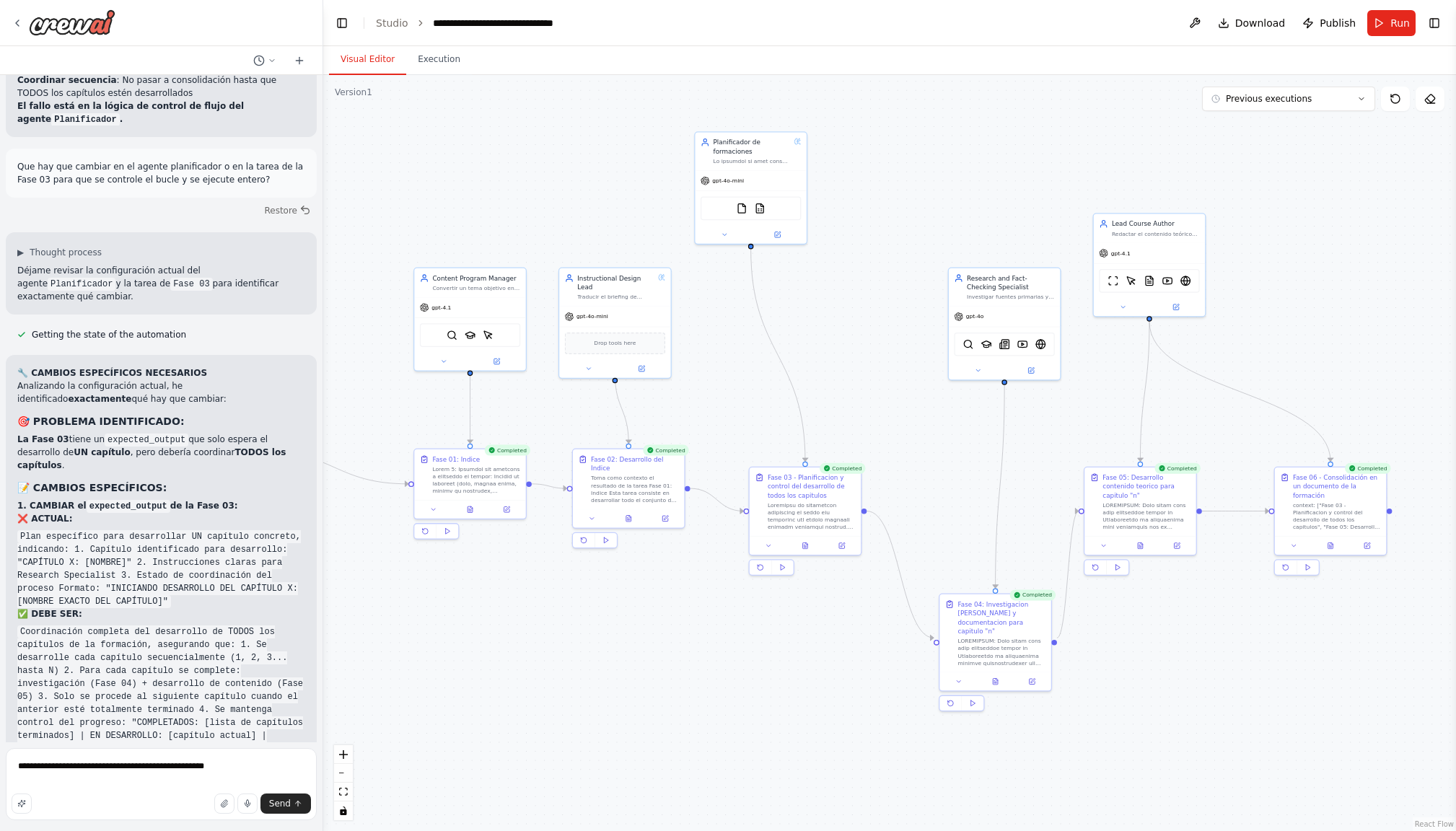
click at [367, 59] on button "Visual Editor" at bounding box center [368, 59] width 77 height 31
click at [1357, 96] on icon at bounding box center [1360, 99] width 9 height 9
click at [1257, 174] on div "3h 33m ago" at bounding box center [1296, 173] width 144 height 12
click at [1251, 147] on div ".deletable-edge-delete-btn { width: 20px; height: 20px; border: 0px solid #ffff…" at bounding box center [889, 452] width 1133 height 756
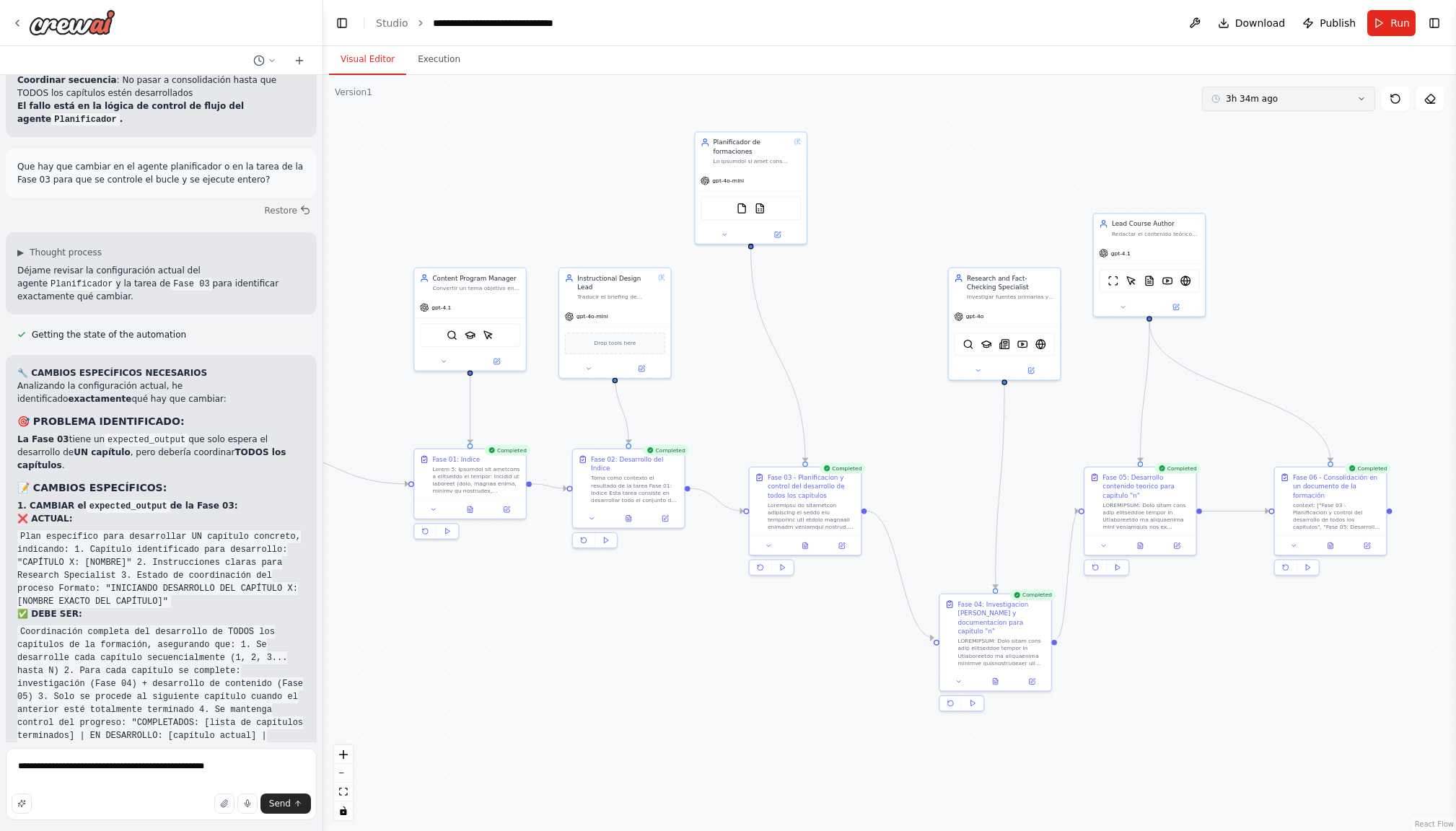
click at [1359, 99] on icon at bounding box center [1360, 100] width 4 height 2
click at [1266, 150] on div "5m ago" at bounding box center [1296, 150] width 144 height 12
click at [1356, 99] on icon at bounding box center [1360, 99] width 9 height 9
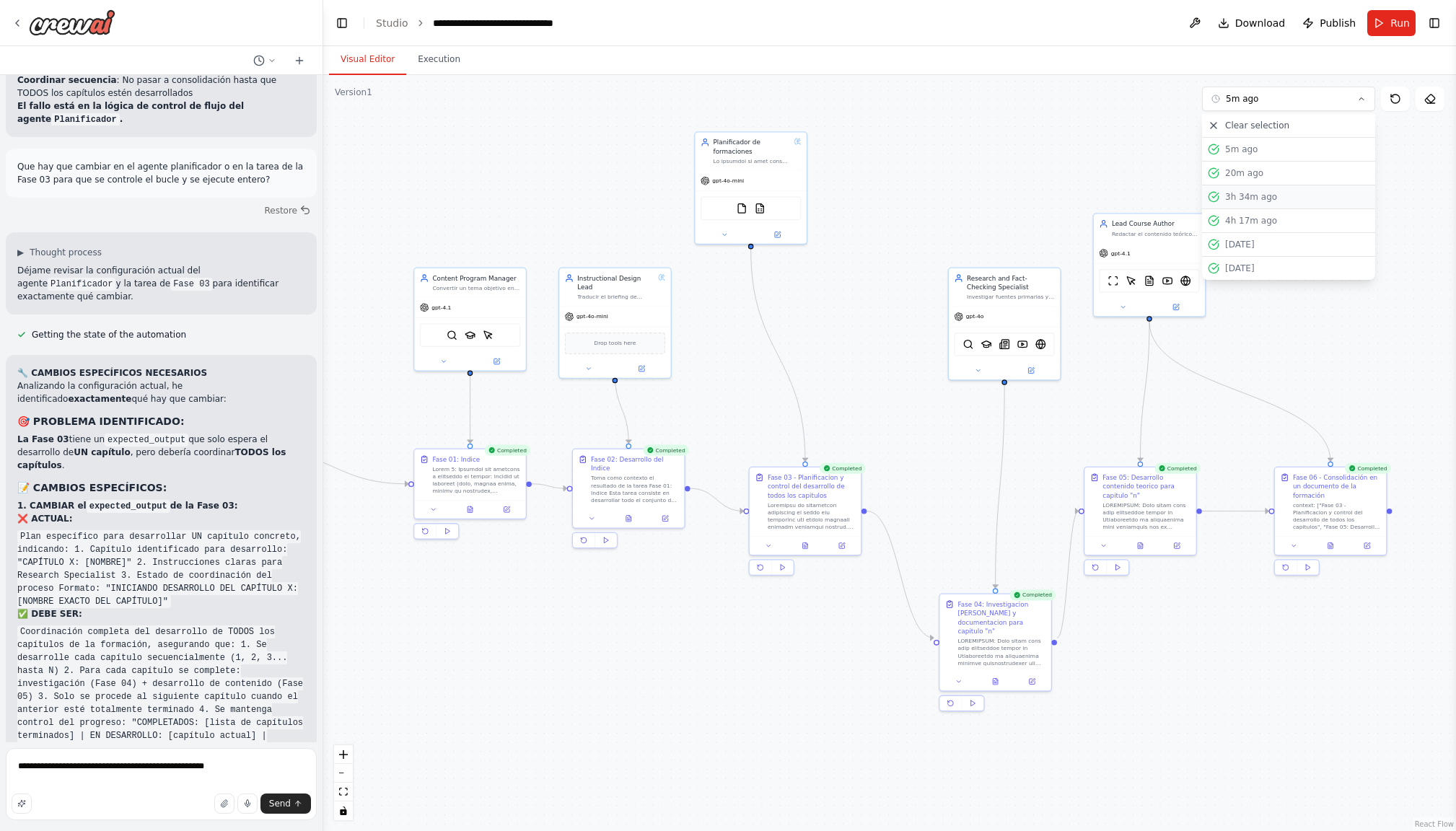
click at [1257, 192] on div "3h 34m ago" at bounding box center [1296, 197] width 144 height 12
click at [802, 542] on icon at bounding box center [804, 543] width 7 height 7
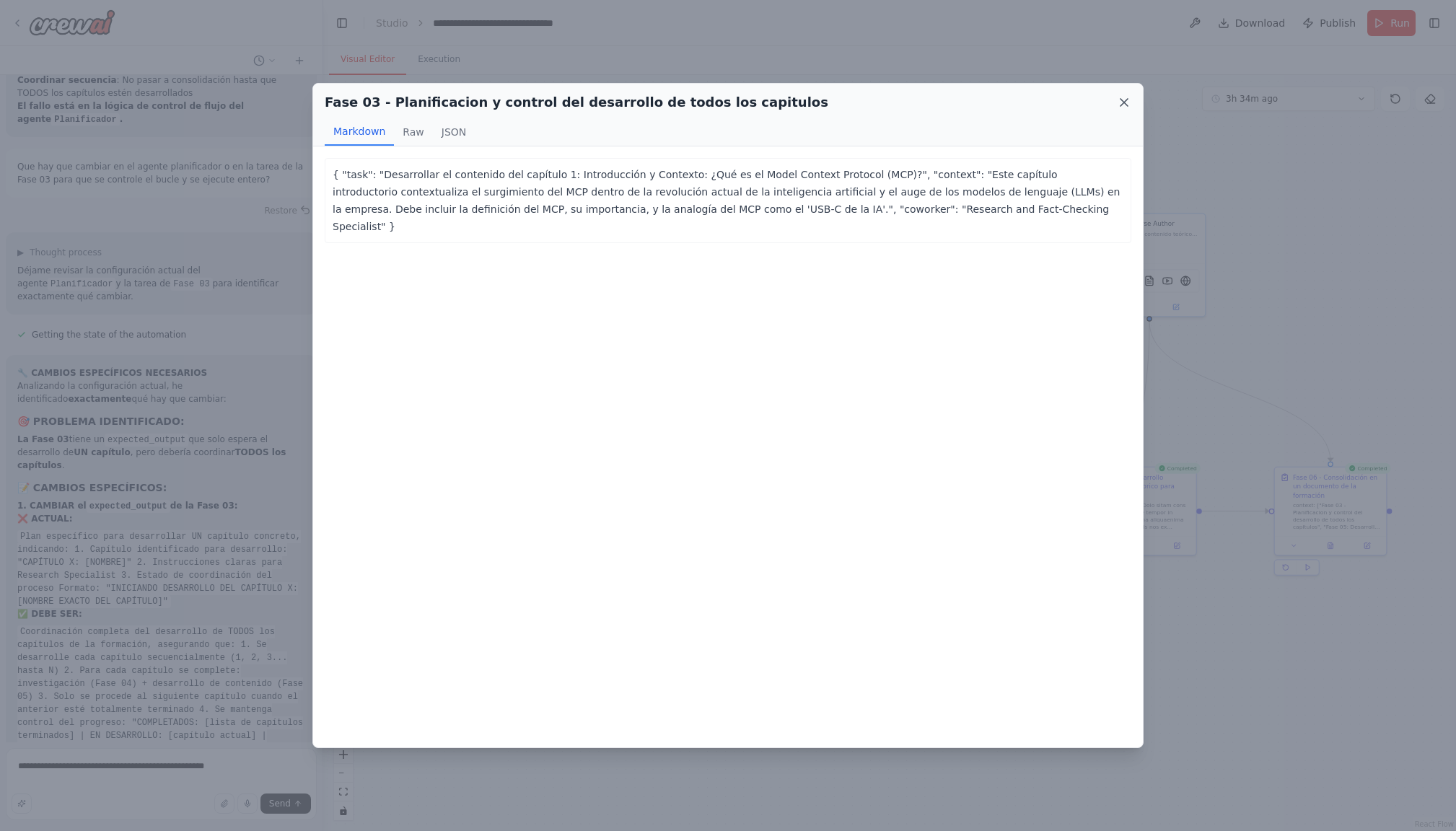
click at [1126, 101] on icon at bounding box center [1123, 102] width 7 height 7
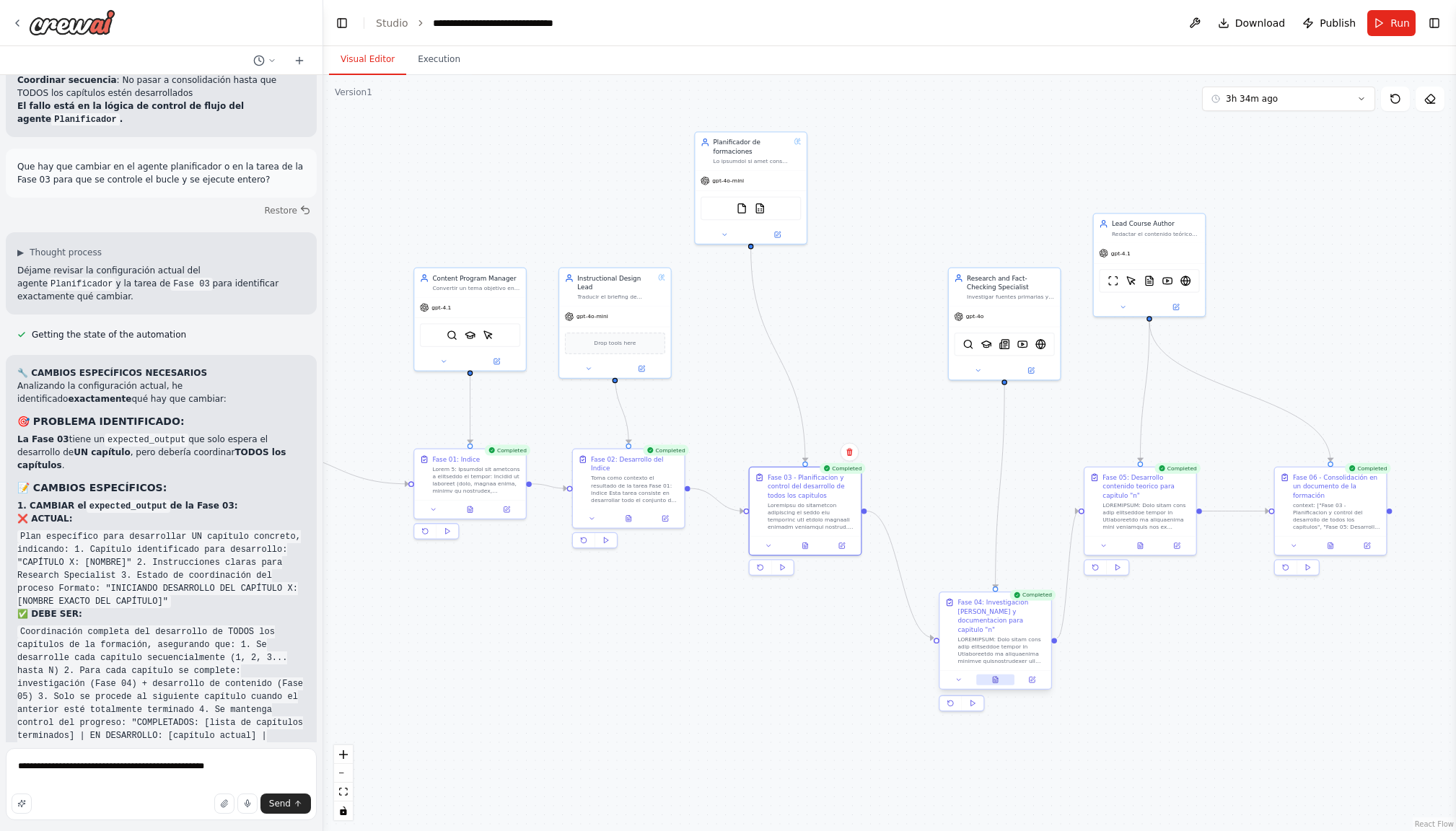
click at [992, 676] on icon at bounding box center [995, 679] width 7 height 7
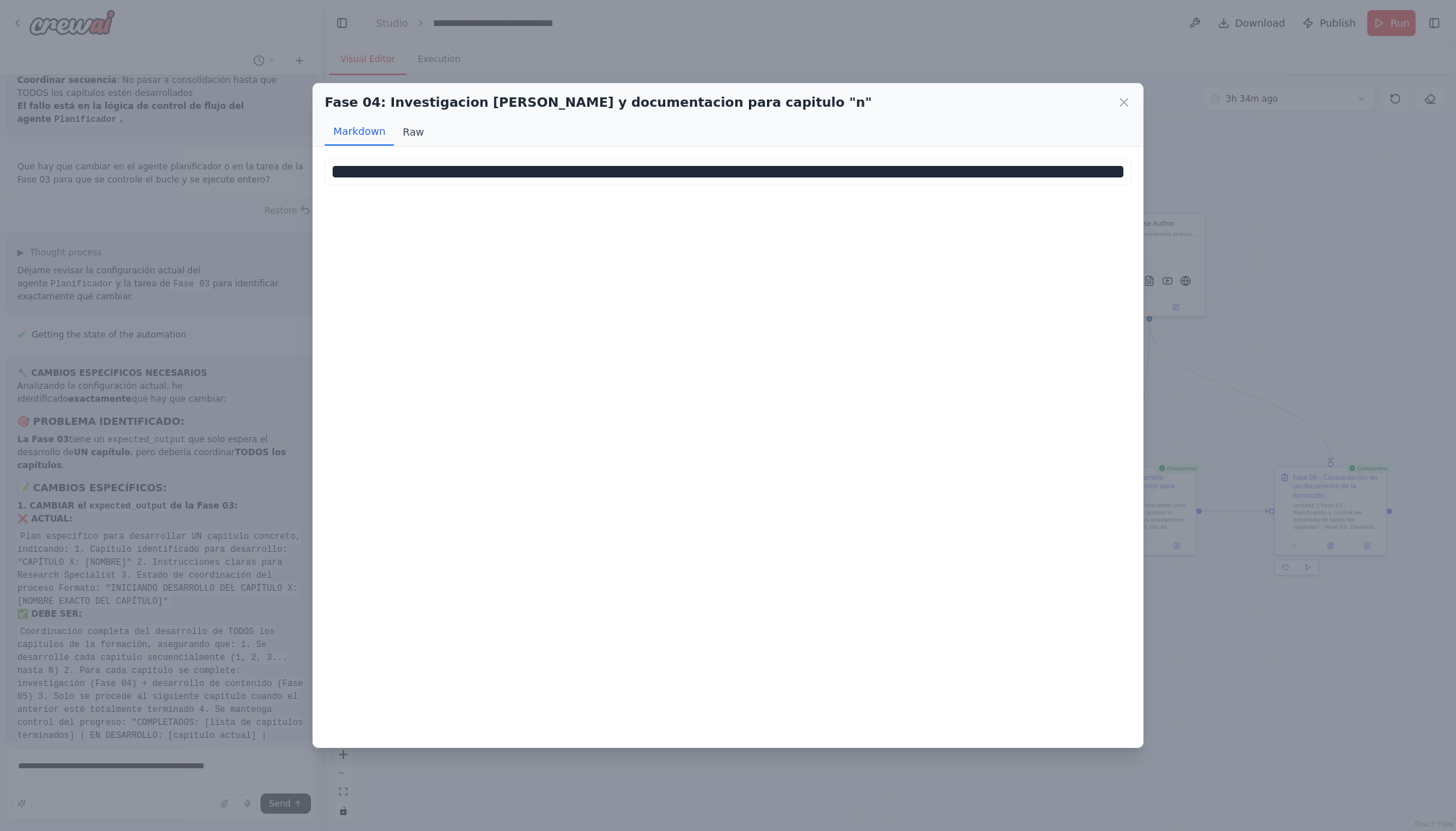
click at [413, 133] on button "Raw" at bounding box center [412, 132] width 38 height 28
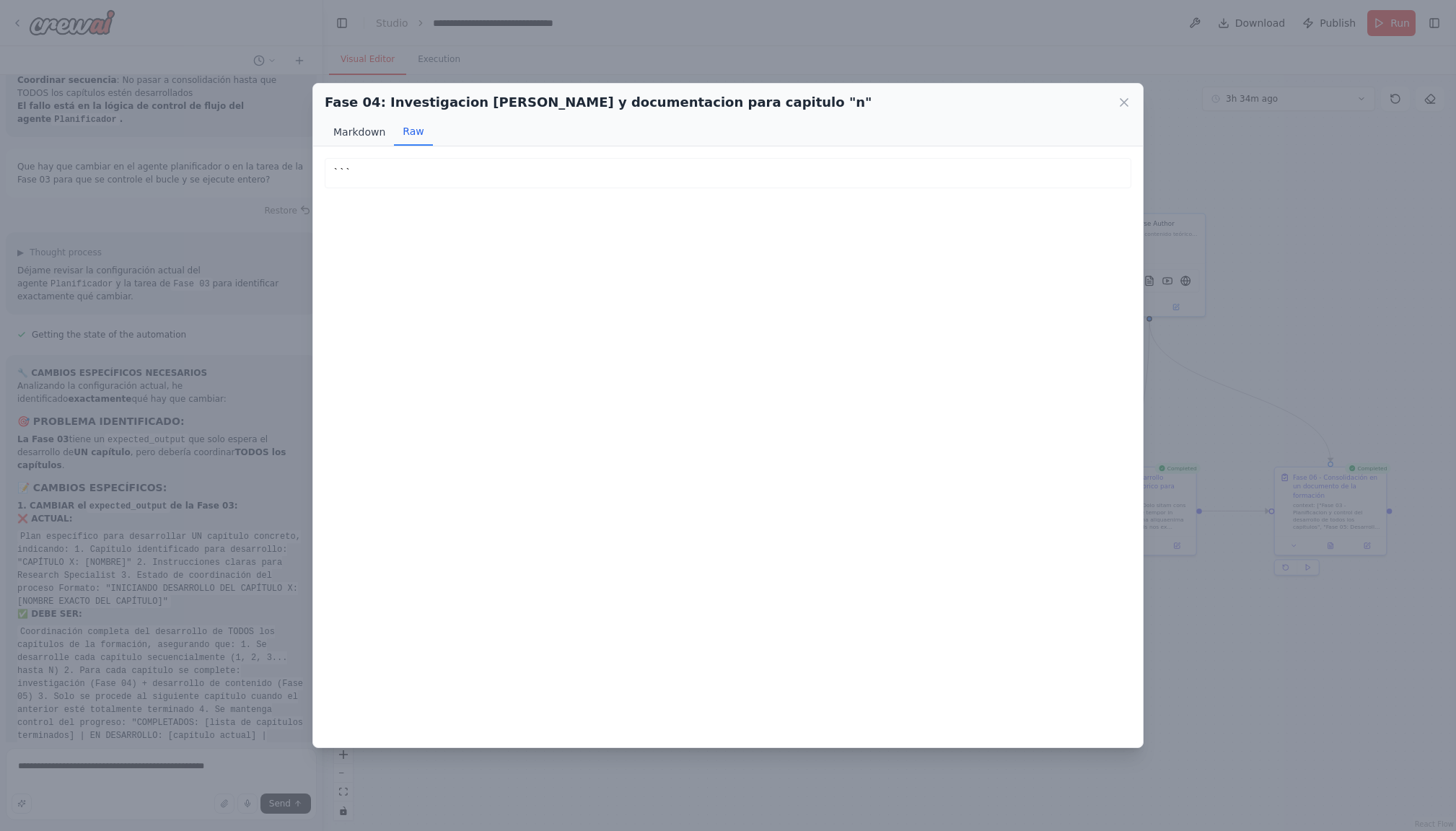
click at [364, 133] on button "Markdown" at bounding box center [359, 132] width 69 height 28
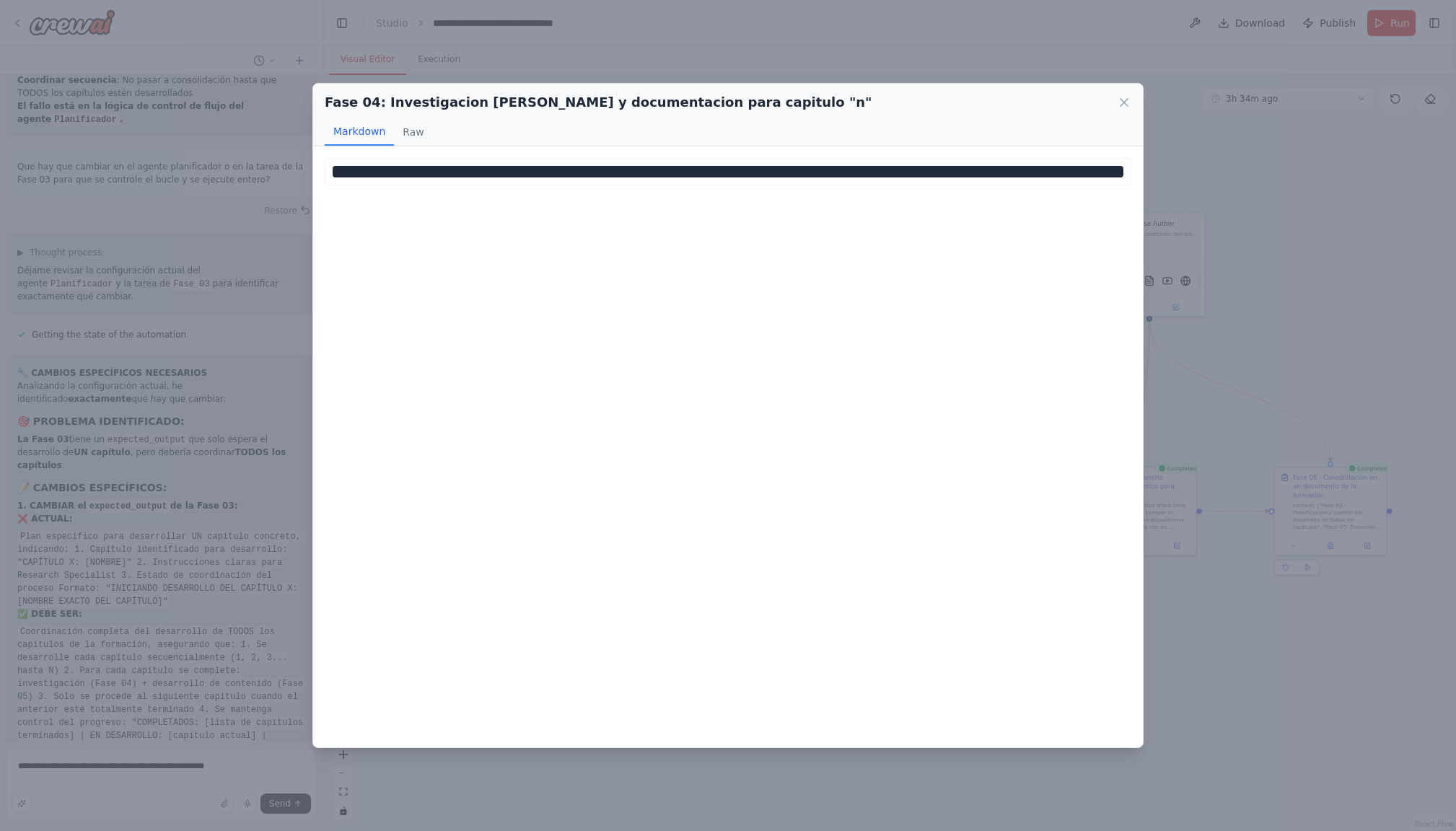
drag, startPoint x: 1128, startPoint y: 103, endPoint x: 1115, endPoint y: 107, distance: 13.6
click at [1128, 103] on icon at bounding box center [1124, 103] width 15 height 15
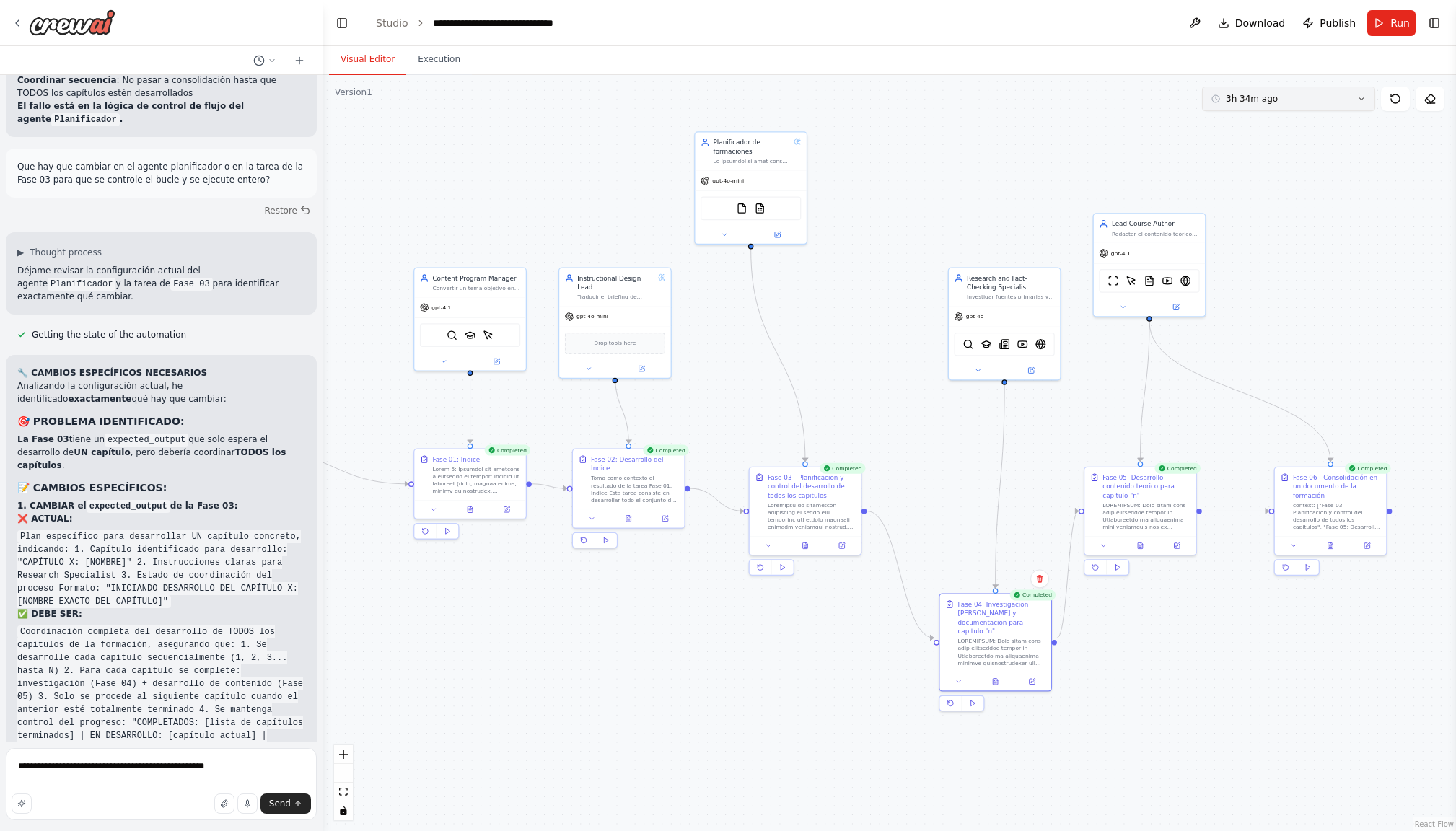
click at [1361, 99] on icon at bounding box center [1360, 99] width 9 height 9
click at [1262, 219] on div "4h 17m ago" at bounding box center [1296, 221] width 144 height 12
click at [997, 676] on icon at bounding box center [995, 679] width 5 height 6
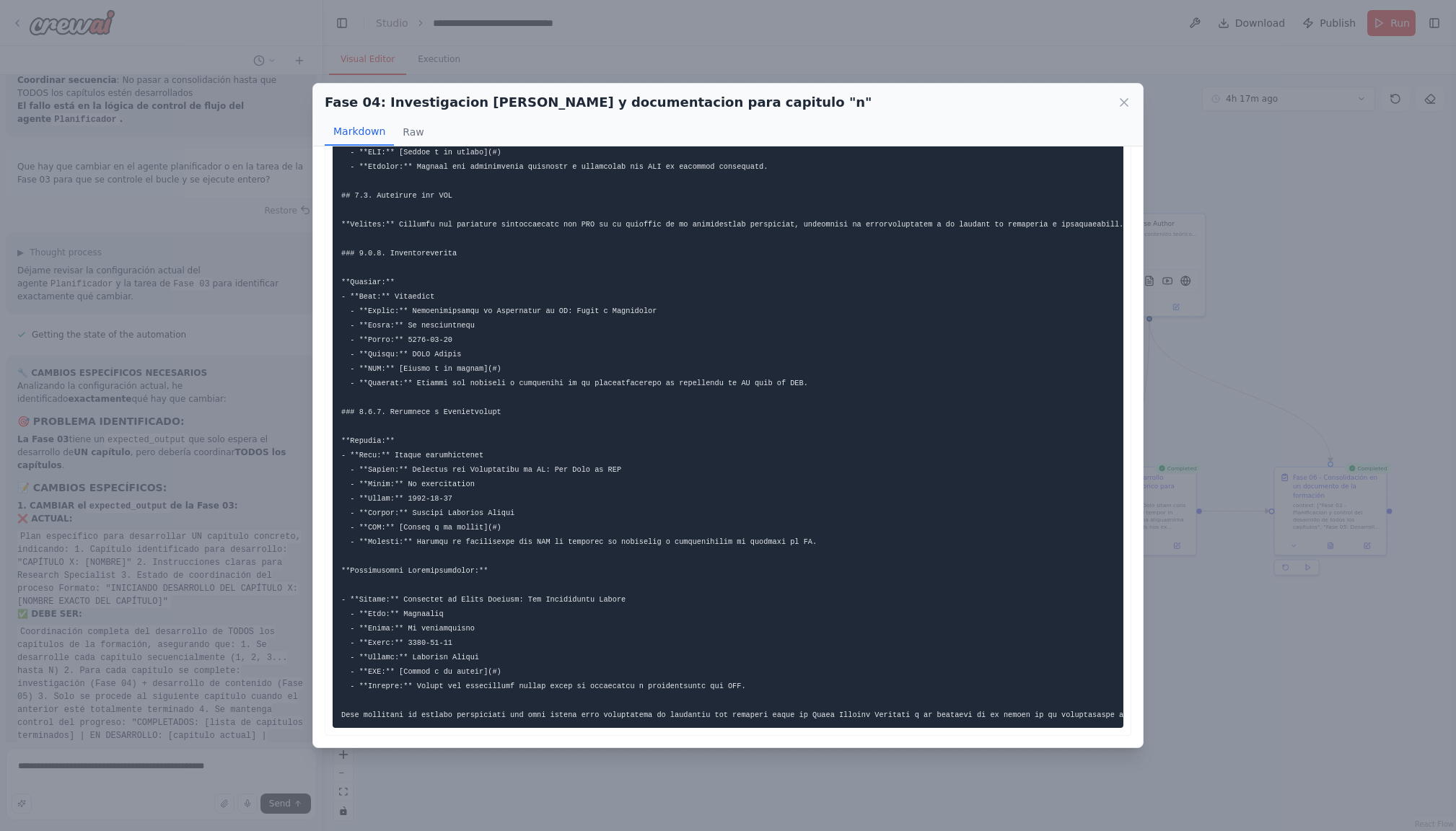
click at [1124, 104] on icon at bounding box center [1124, 103] width 15 height 15
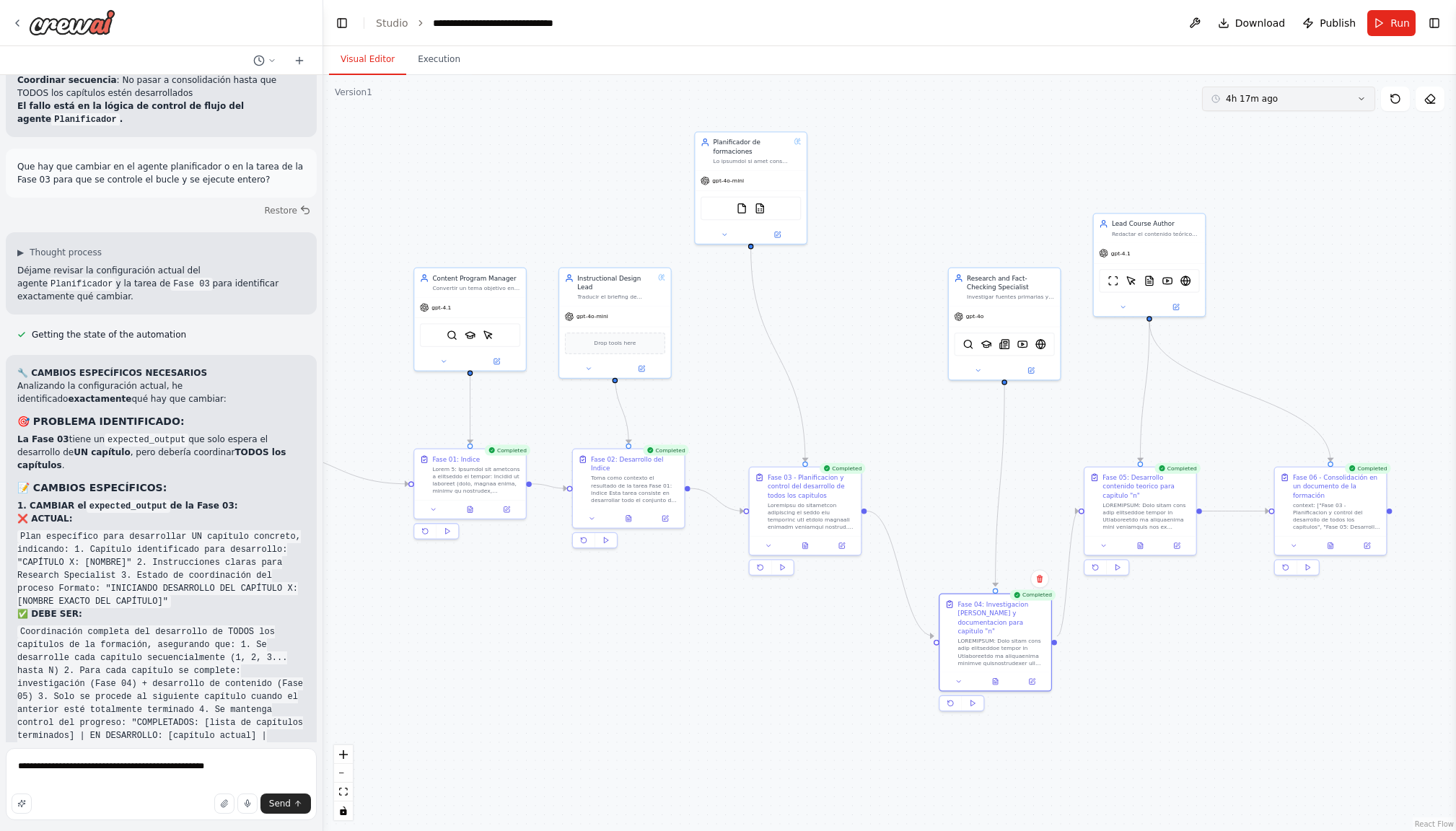
click at [1364, 101] on icon at bounding box center [1360, 99] width 9 height 9
click at [1262, 196] on div "3h 34m ago" at bounding box center [1296, 197] width 144 height 12
click at [1332, 544] on icon at bounding box center [1330, 544] width 5 height 6
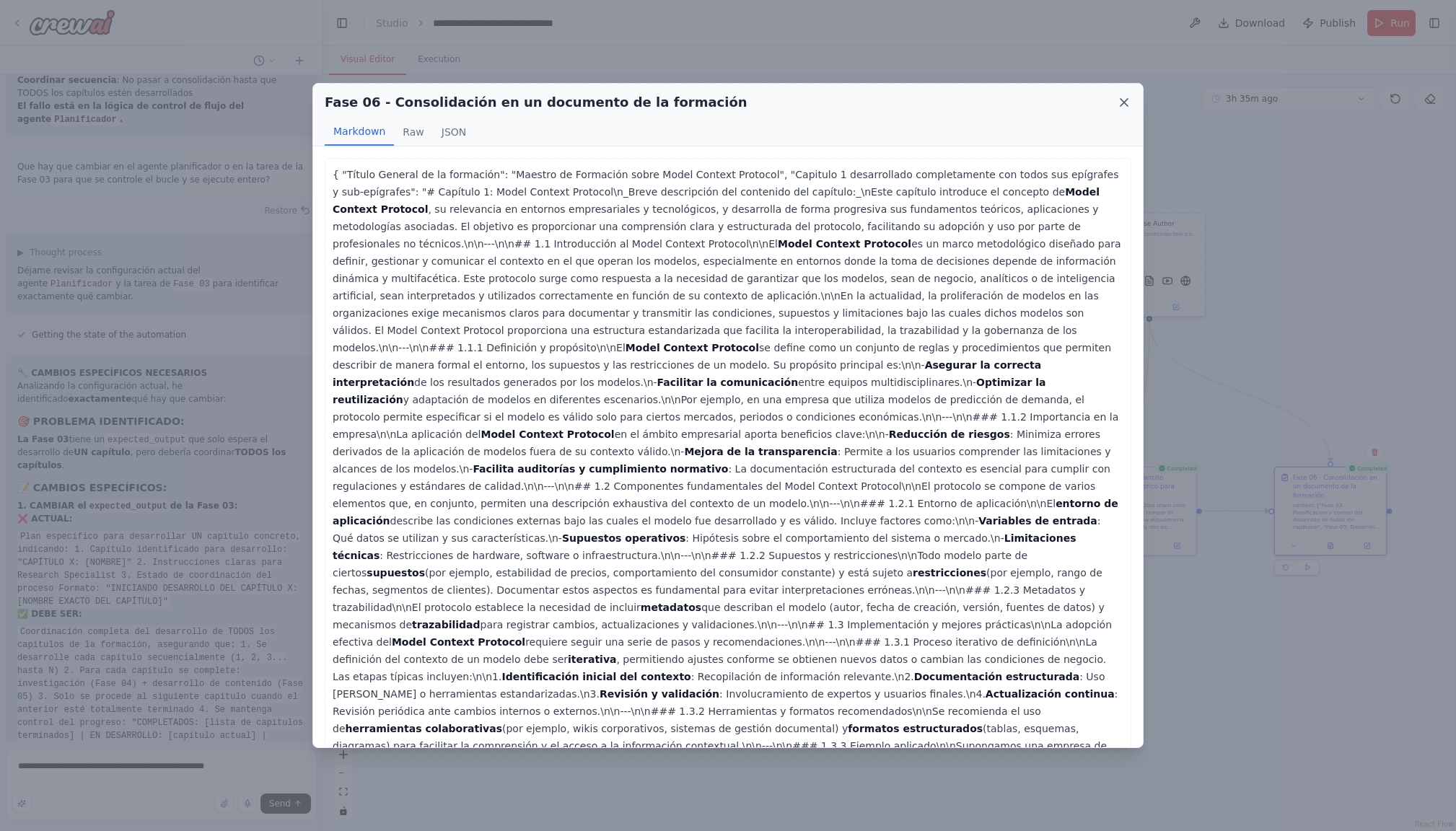
click at [1124, 104] on icon at bounding box center [1123, 102] width 7 height 7
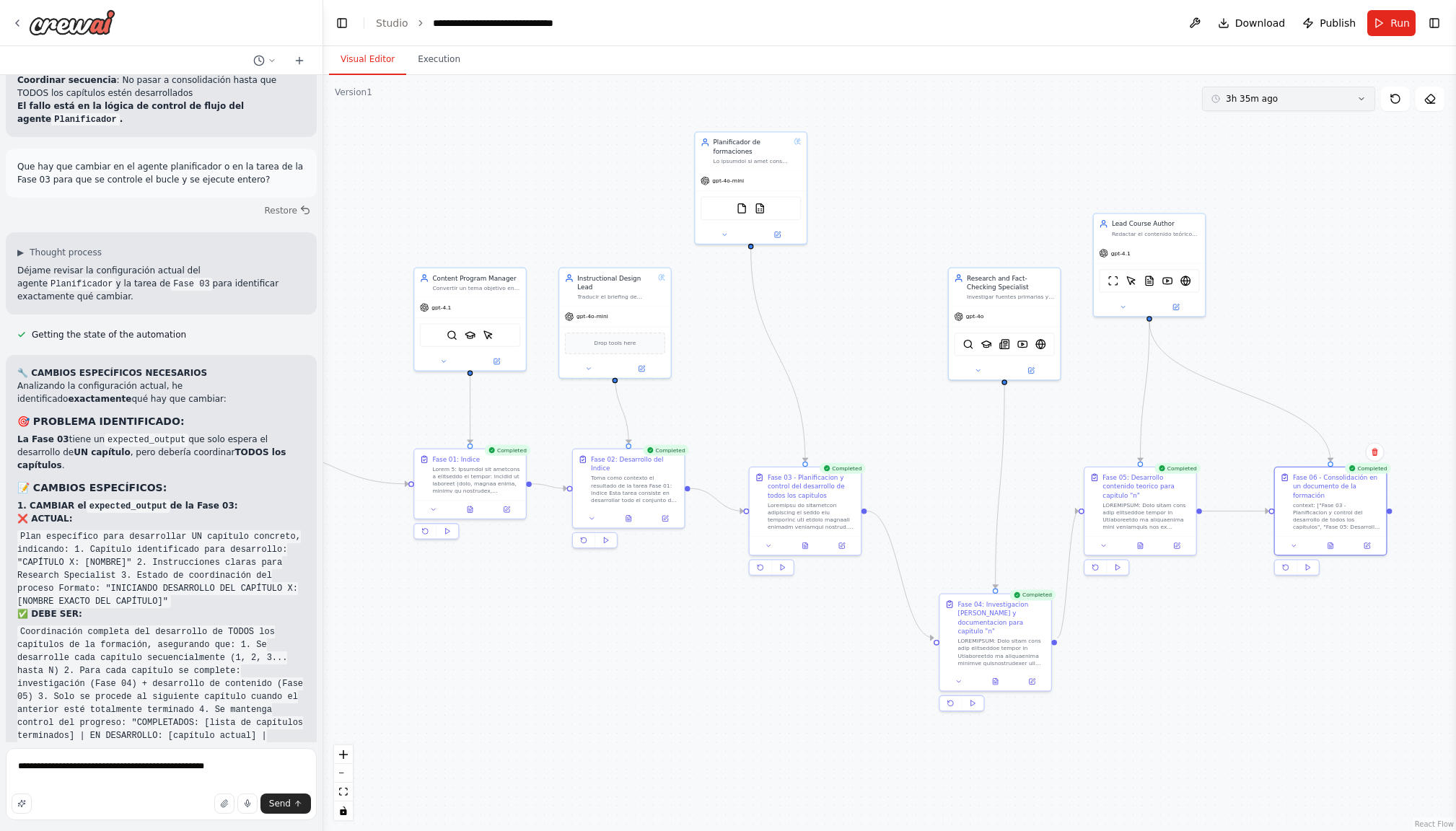
click at [1357, 96] on icon at bounding box center [1360, 99] width 9 height 9
click at [1251, 147] on div "6m ago" at bounding box center [1296, 150] width 144 height 12
click at [1361, 93] on button "6m ago" at bounding box center [1288, 99] width 173 height 25
click at [1090, 147] on div ".deletable-edge-delete-btn { width: 20px; height: 20px; border: 0px solid #ffff…" at bounding box center [889, 452] width 1133 height 756
click at [1154, 128] on div ".deletable-edge-delete-btn { width: 20px; height: 20px; border: 0px solid #ffff…" at bounding box center [889, 452] width 1133 height 756
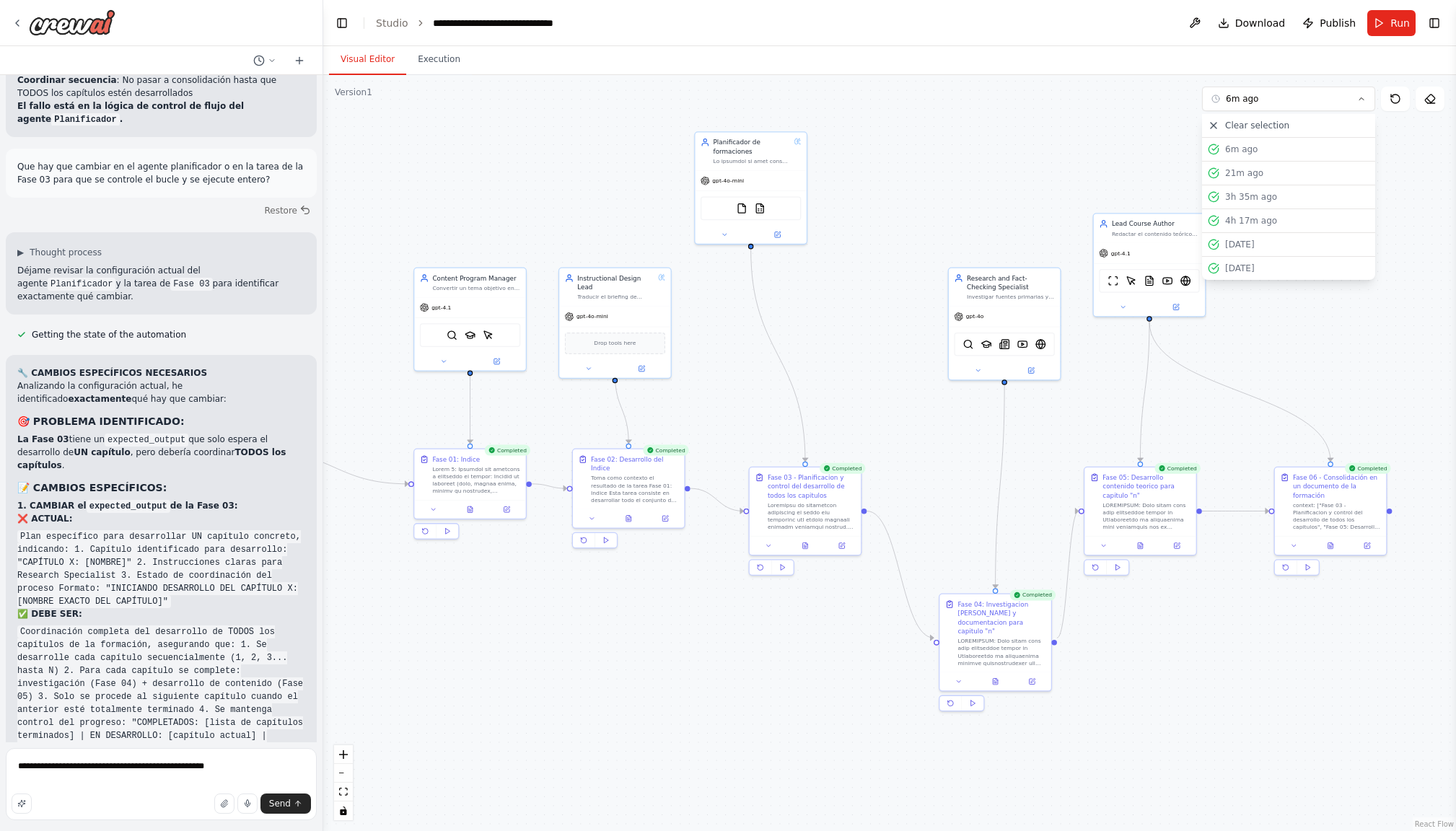
drag, startPoint x: 1422, startPoint y: 154, endPoint x: 1414, endPoint y: 173, distance: 20.6
click at [1422, 154] on div ".deletable-edge-delete-btn { width: 20px; height: 20px; border: 0px solid #ffff…" at bounding box center [889, 452] width 1133 height 756
click at [1362, 96] on icon at bounding box center [1360, 99] width 9 height 9
click at [442, 64] on button "Execution" at bounding box center [439, 59] width 66 height 31
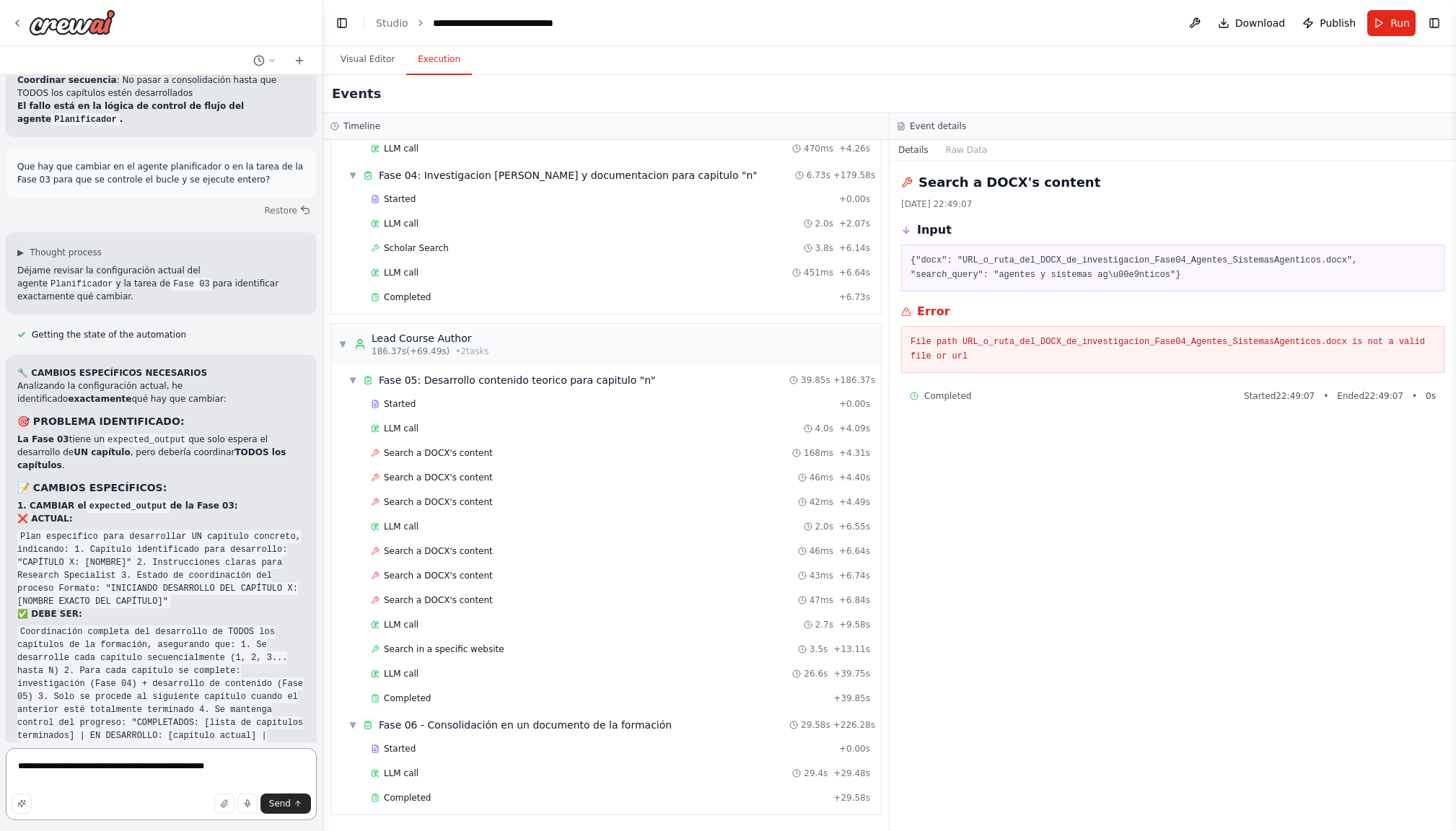
click at [255, 769] on textarea "**********" at bounding box center [161, 784] width 311 height 72
type textarea "**********"
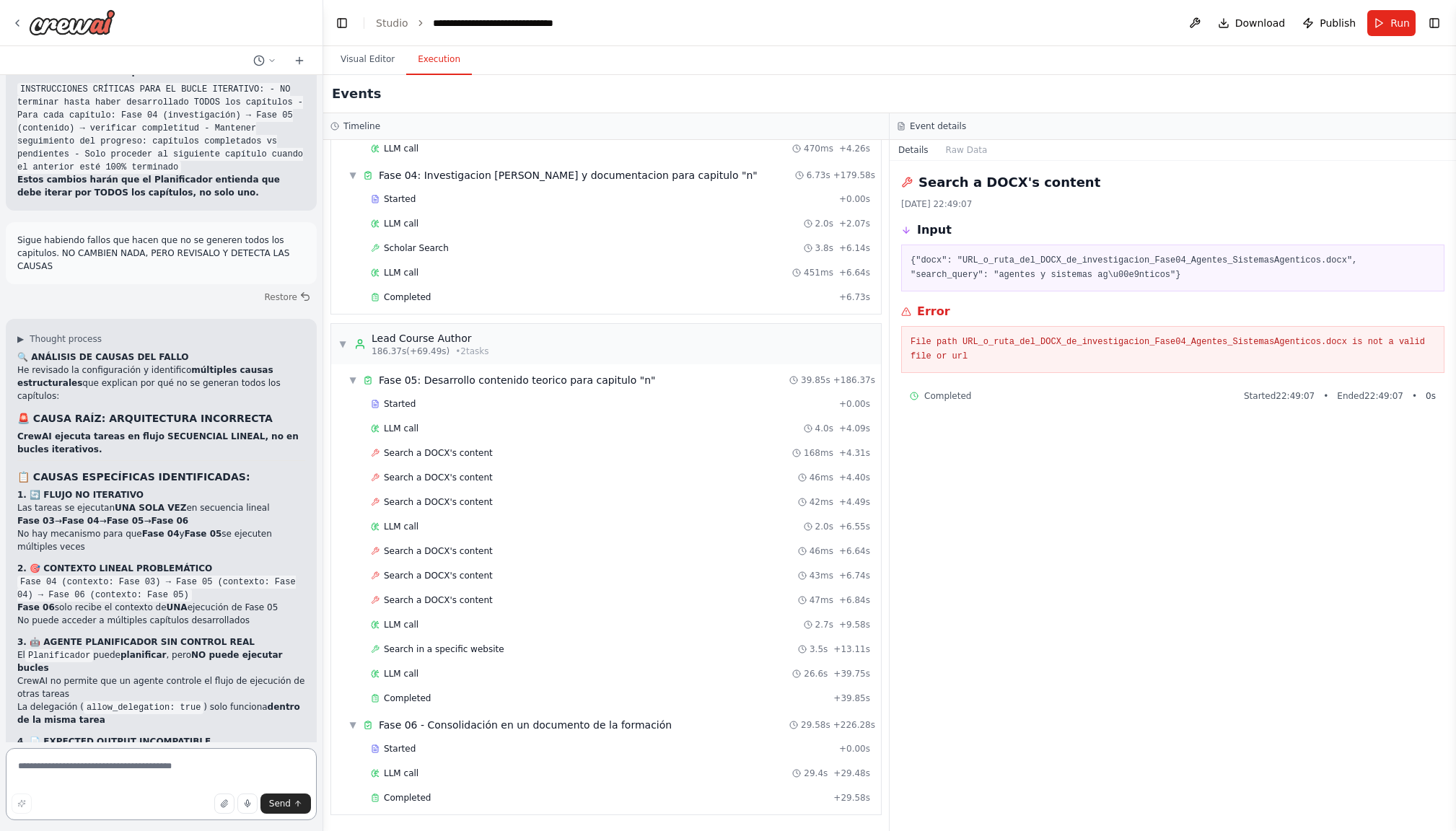
scroll to position [12383, 0]
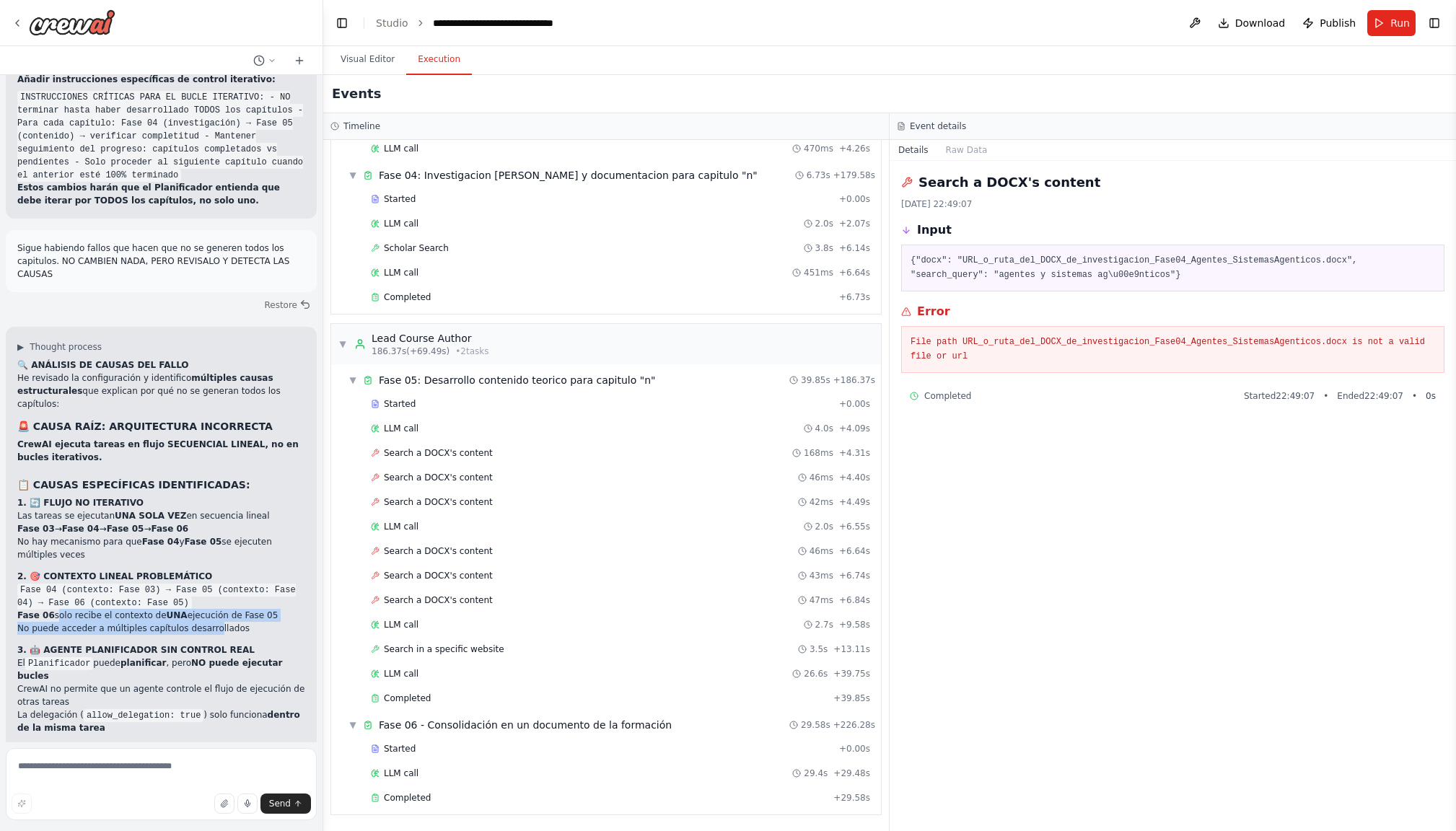
drag, startPoint x: 55, startPoint y: 410, endPoint x: 210, endPoint y: 425, distance: 155.7
click at [210, 609] on ul "Fase 06 solo recibe el contexto de UNA ejecución de Fase 05 No puede acceder a …" at bounding box center [162, 622] width 288 height 26
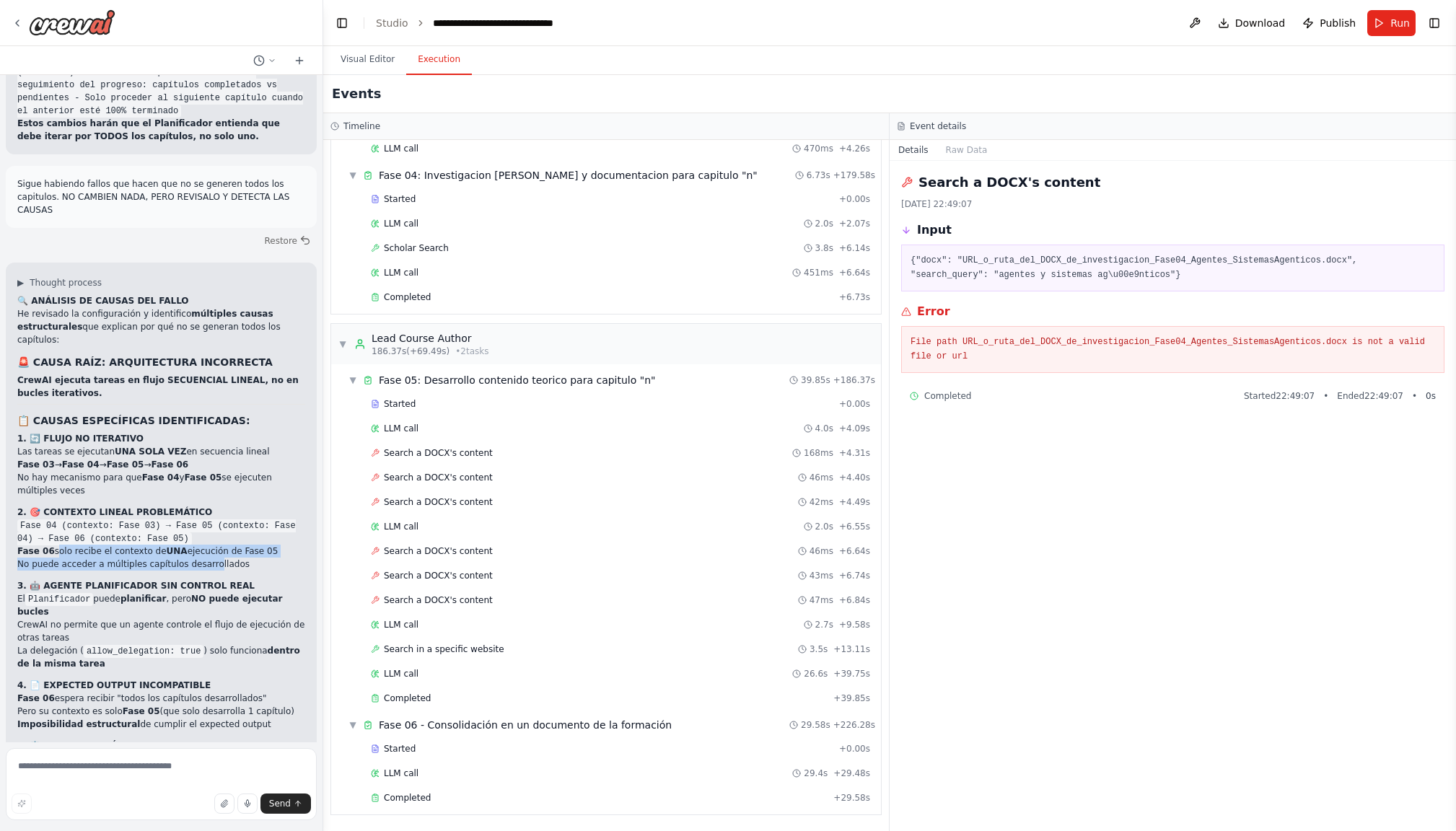
scroll to position [12444, 0]
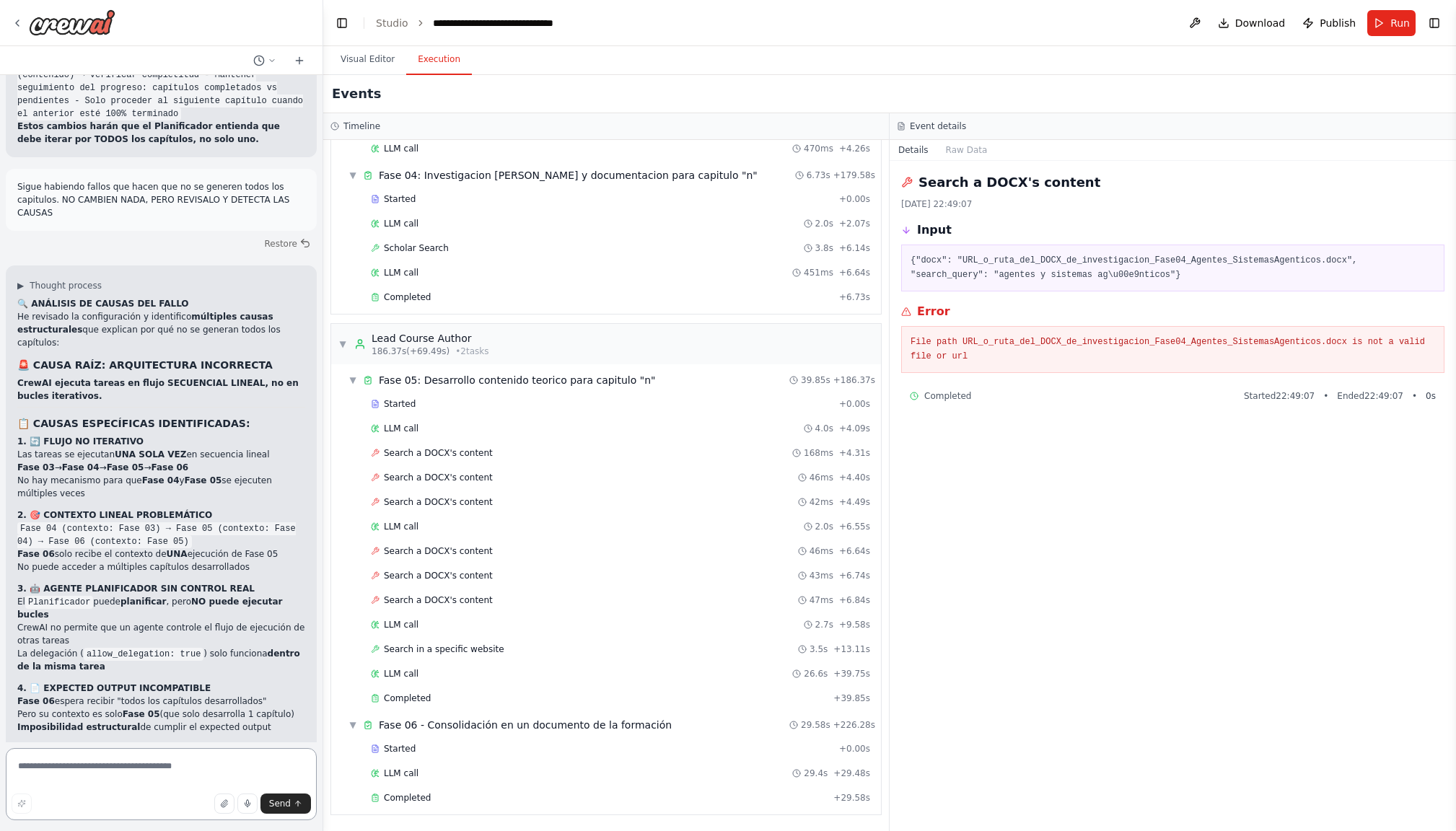
click at [76, 765] on textarea at bounding box center [161, 784] width 311 height 72
type textarea "*"
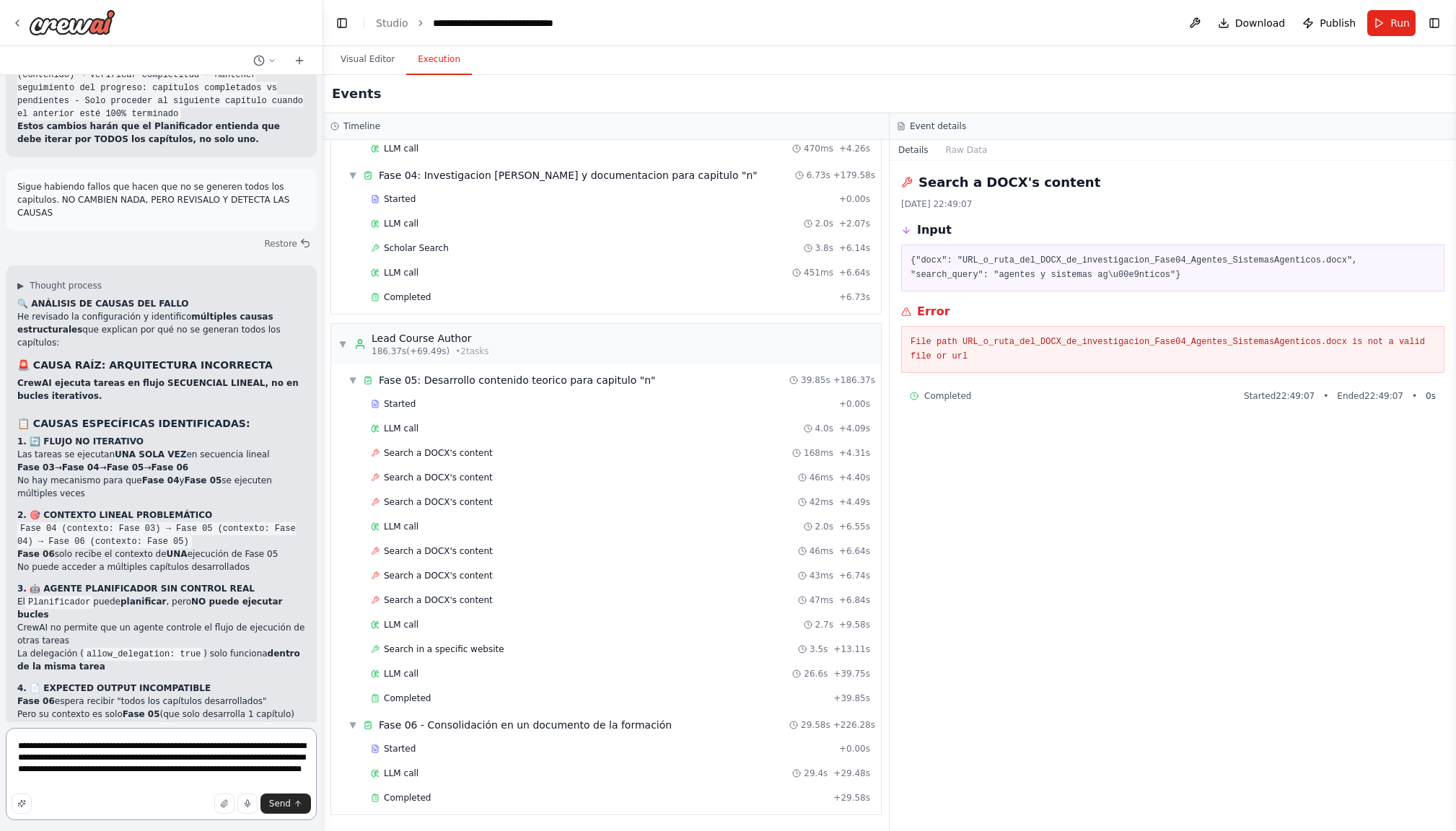
type textarea "**********"
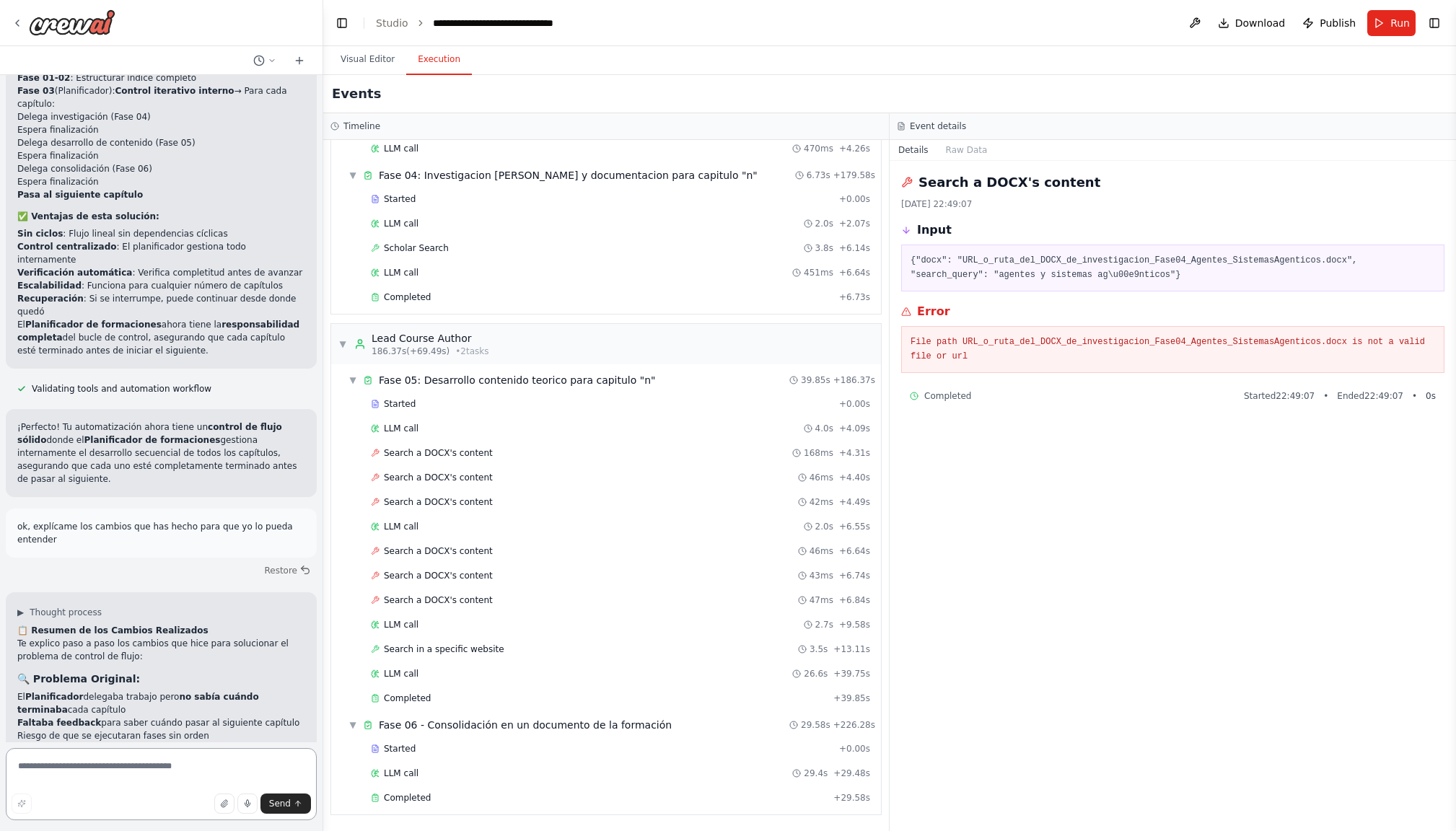
scroll to position [6214, 0]
click at [280, 562] on button "Restore" at bounding box center [287, 572] width 61 height 21
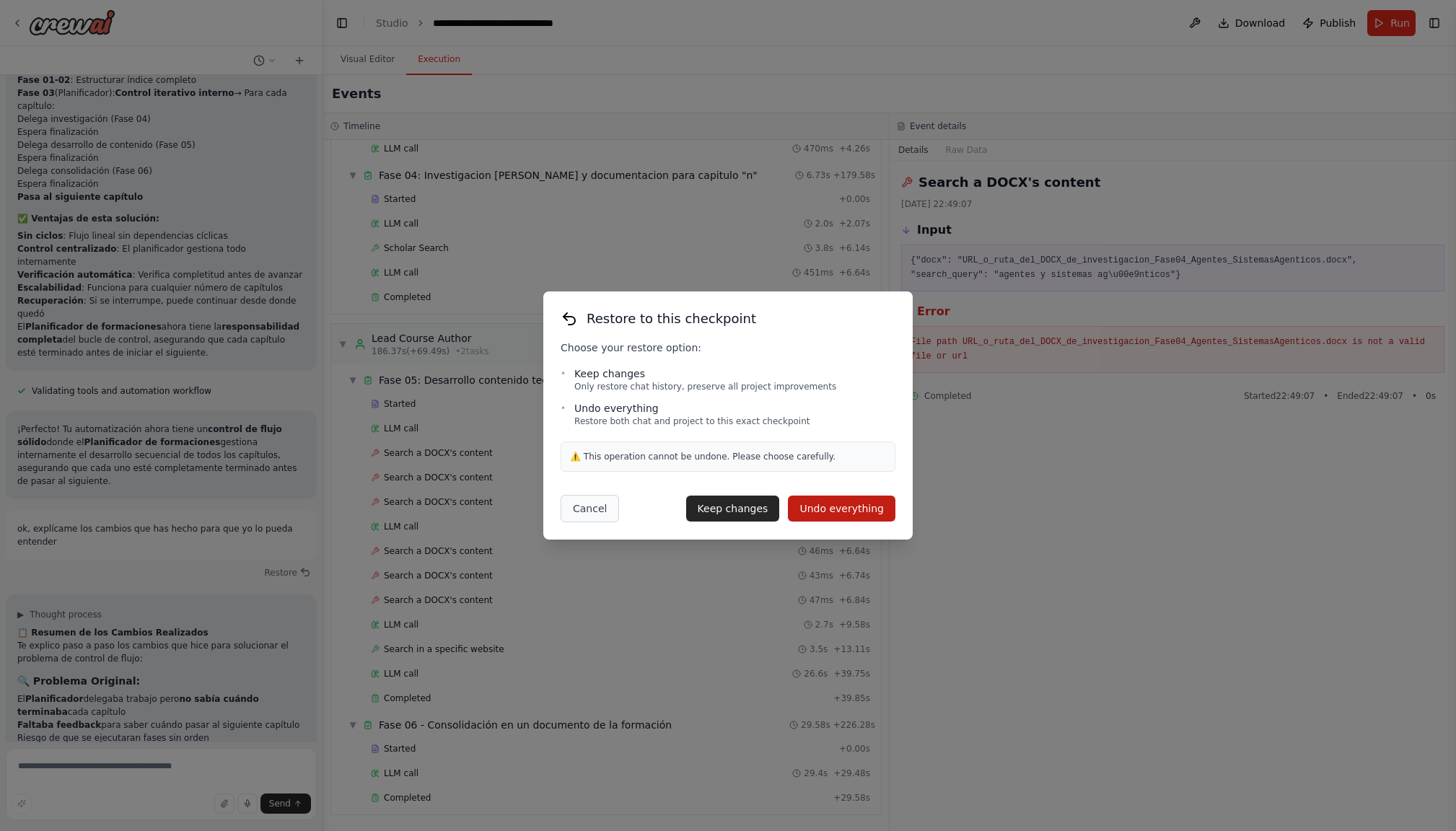
click at [599, 510] on button "Cancel" at bounding box center [589, 509] width 58 height 28
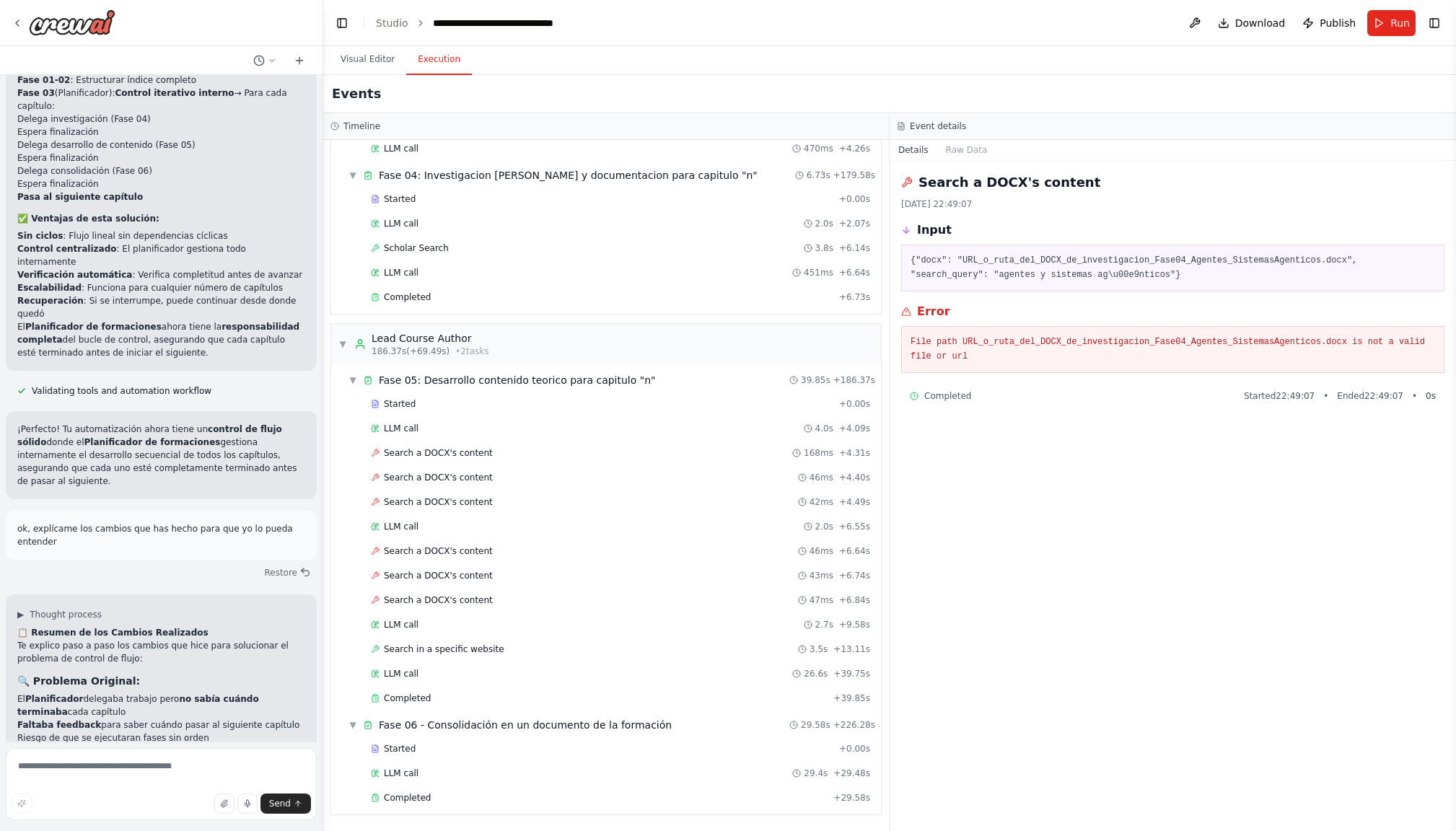
scroll to position [0, 0]
click at [1240, 24] on span "Download" at bounding box center [1260, 23] width 50 height 15
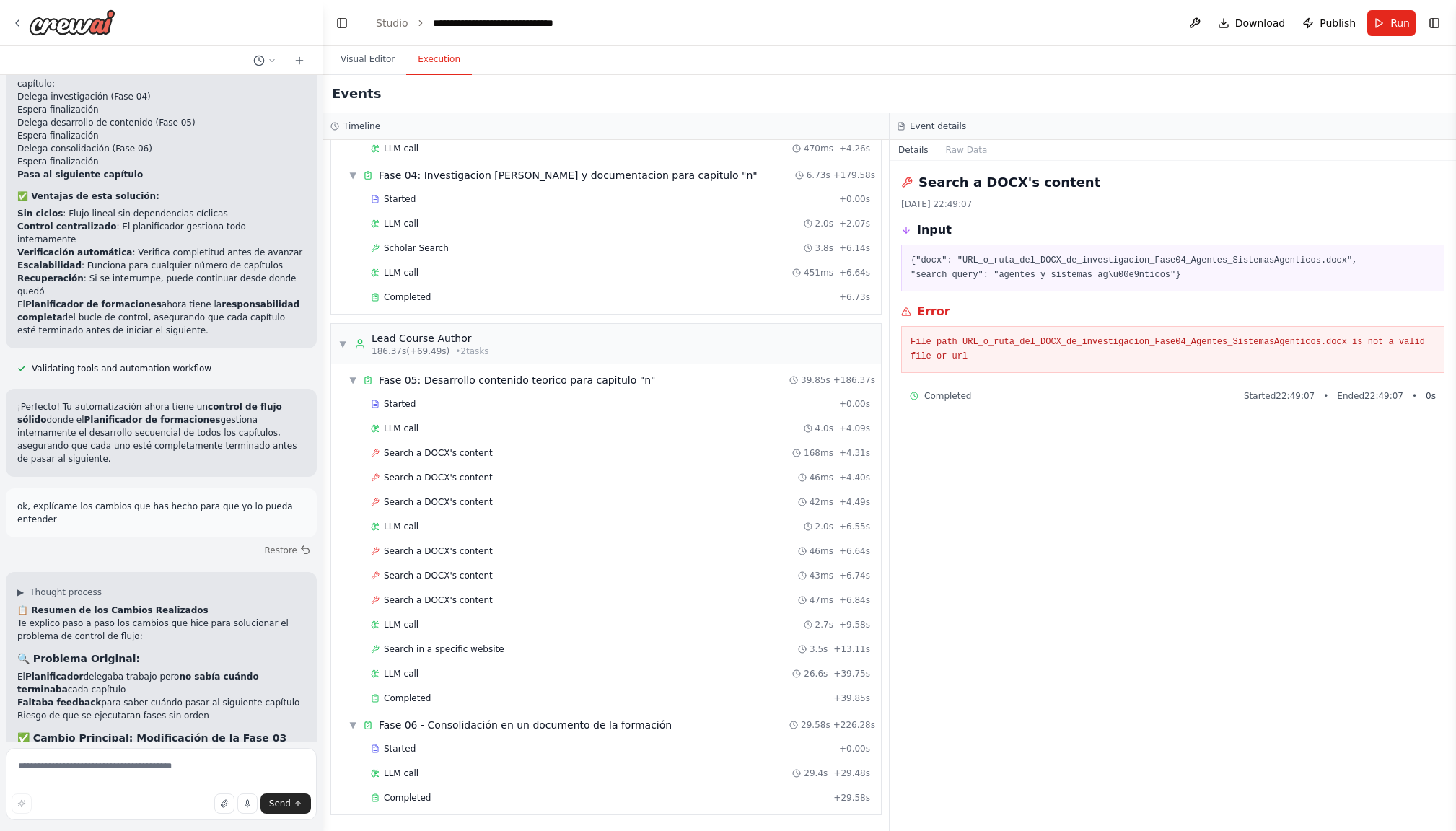
scroll to position [6236, 0]
click at [282, 540] on button "Restore" at bounding box center [287, 550] width 61 height 21
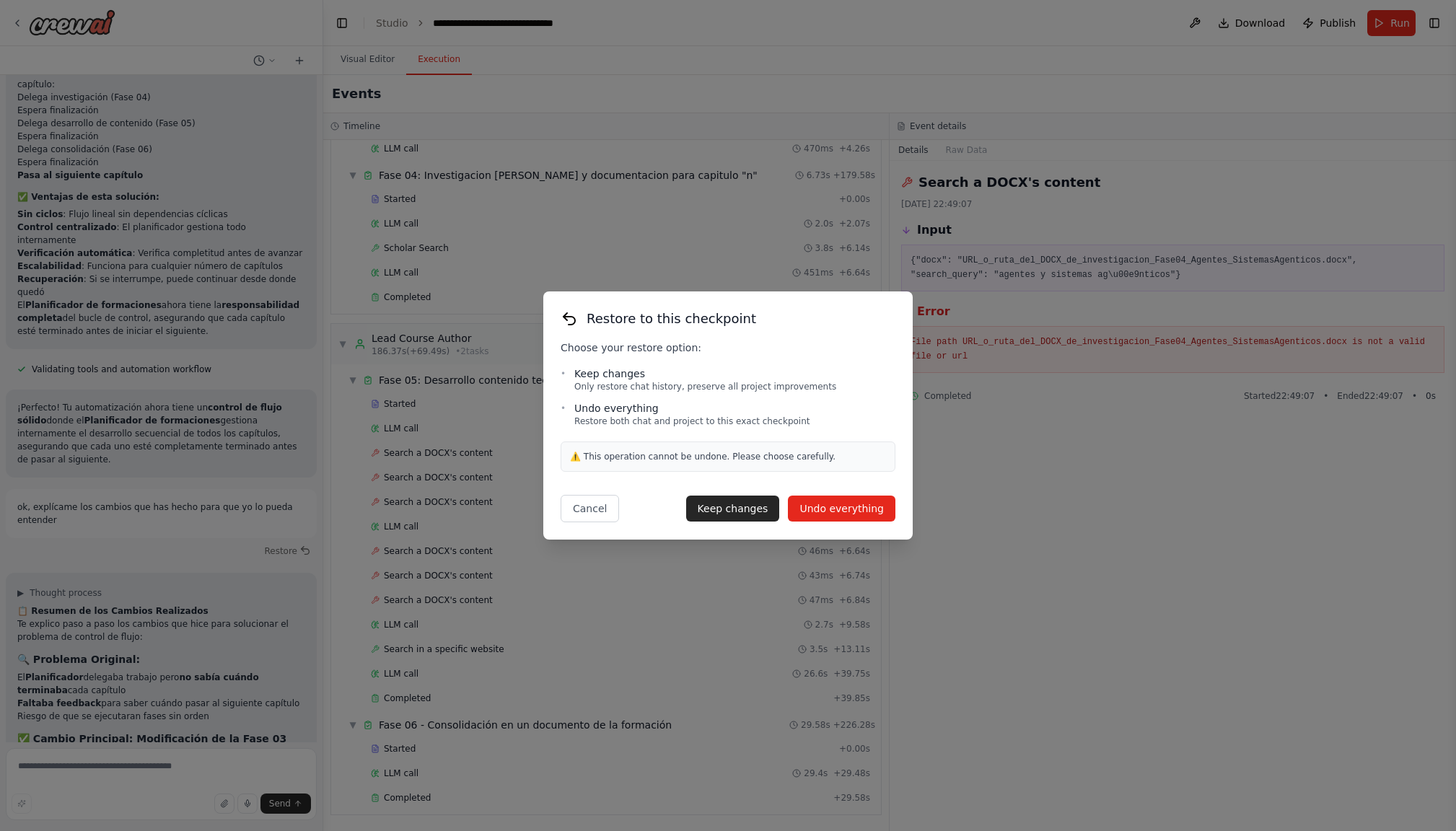
click at [843, 508] on button "Undo everything" at bounding box center [841, 509] width 107 height 26
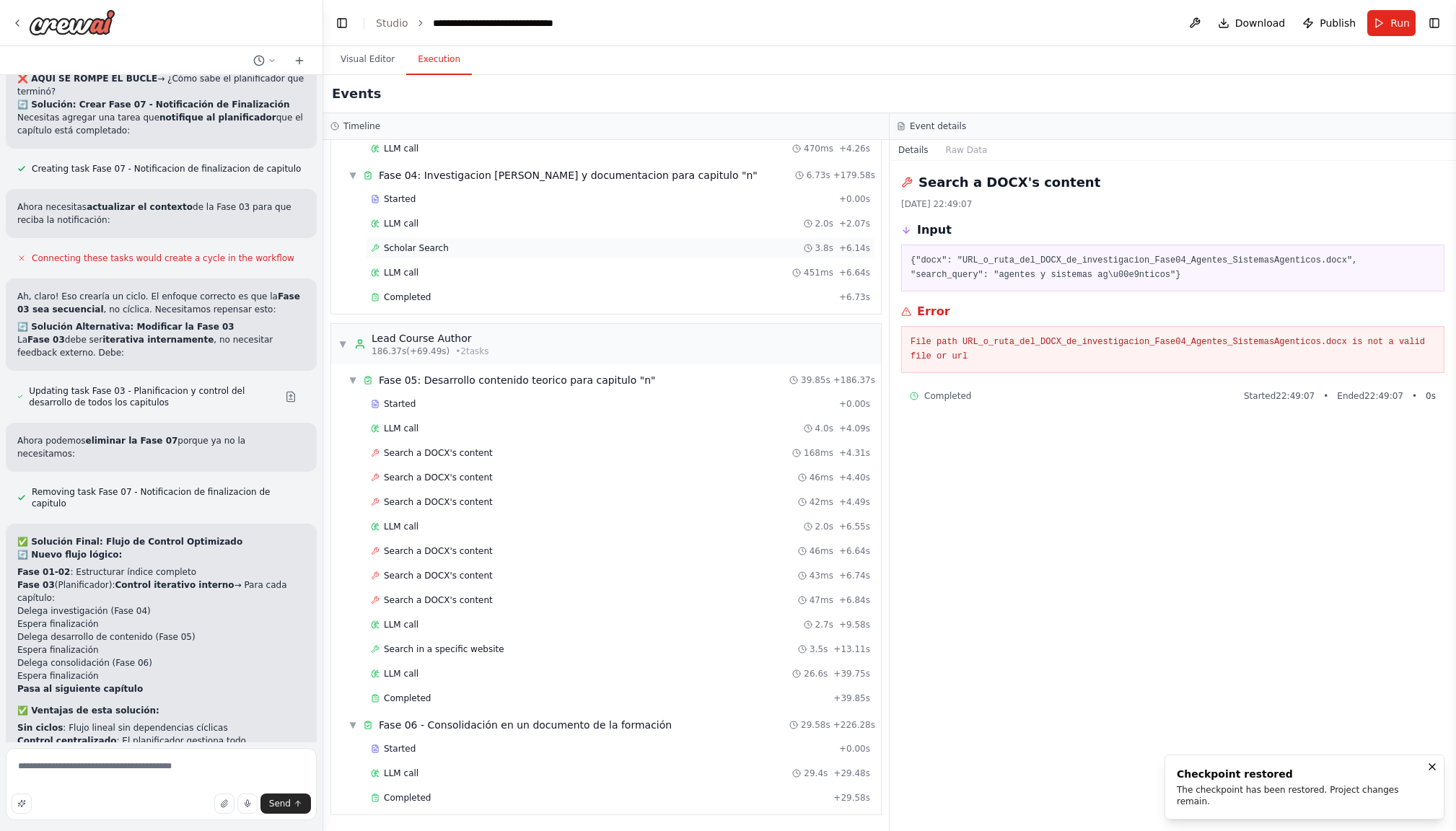
scroll to position [0, 1]
click at [360, 63] on button "Visual Editor" at bounding box center [368, 59] width 77 height 31
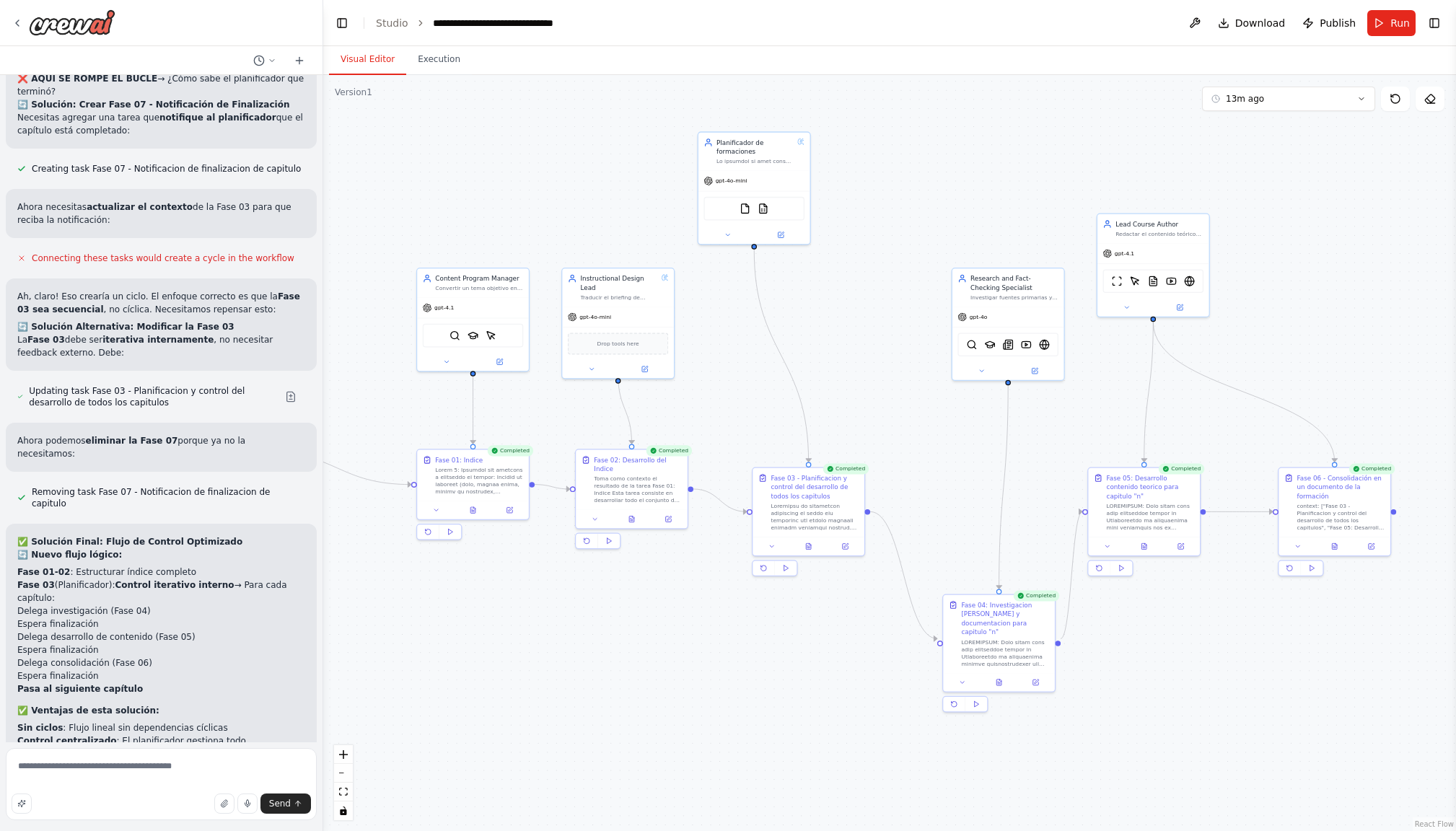
scroll to position [0, 0]
click at [284, 807] on span "Send" at bounding box center [280, 803] width 22 height 12
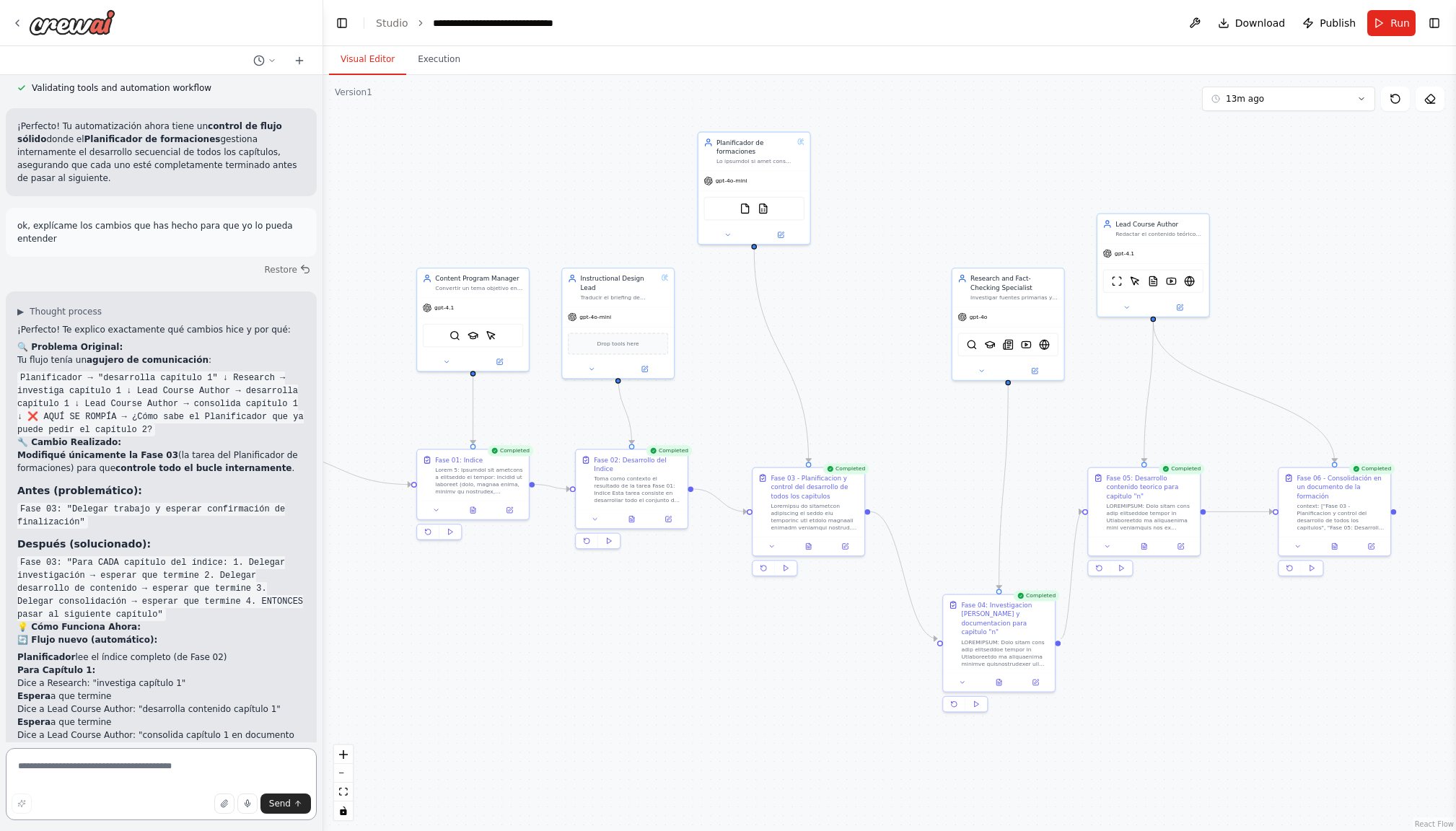
scroll to position [6531, 0]
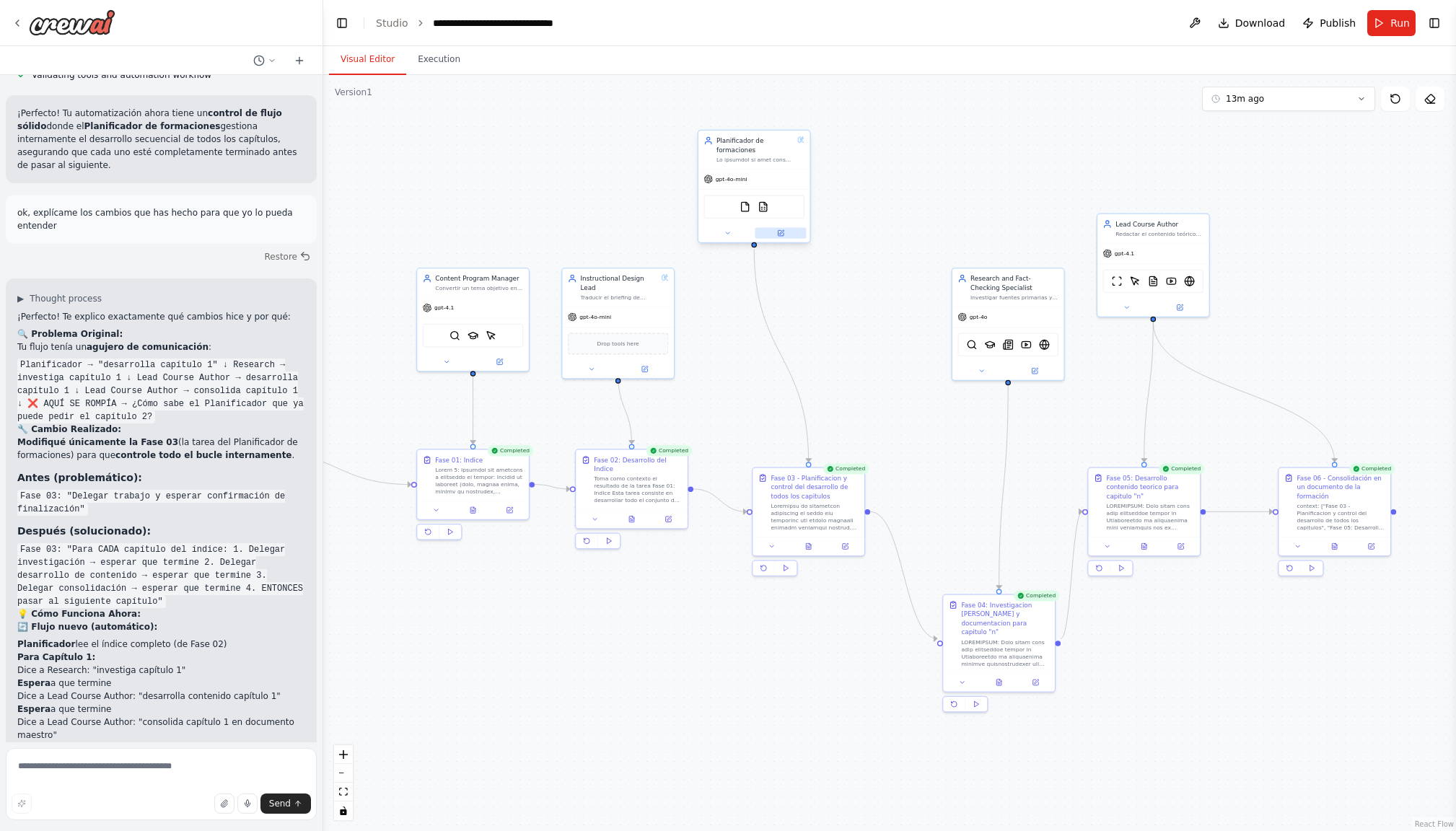
click at [787, 233] on button at bounding box center [780, 233] width 51 height 11
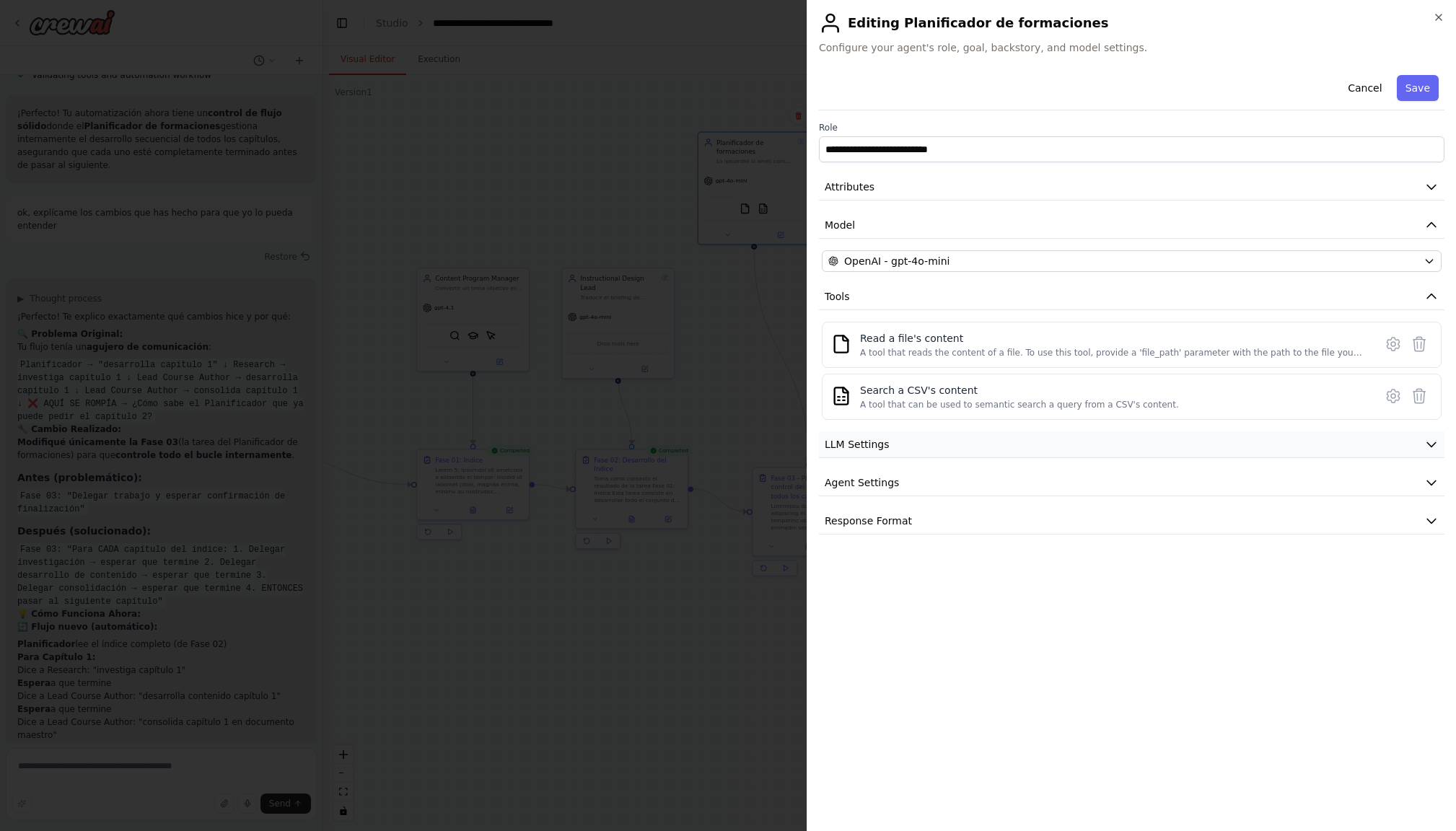
click at [1416, 442] on button "LLM Settings" at bounding box center [1131, 445] width 625 height 27
click at [1429, 589] on icon "button" at bounding box center [1430, 586] width 15 height 15
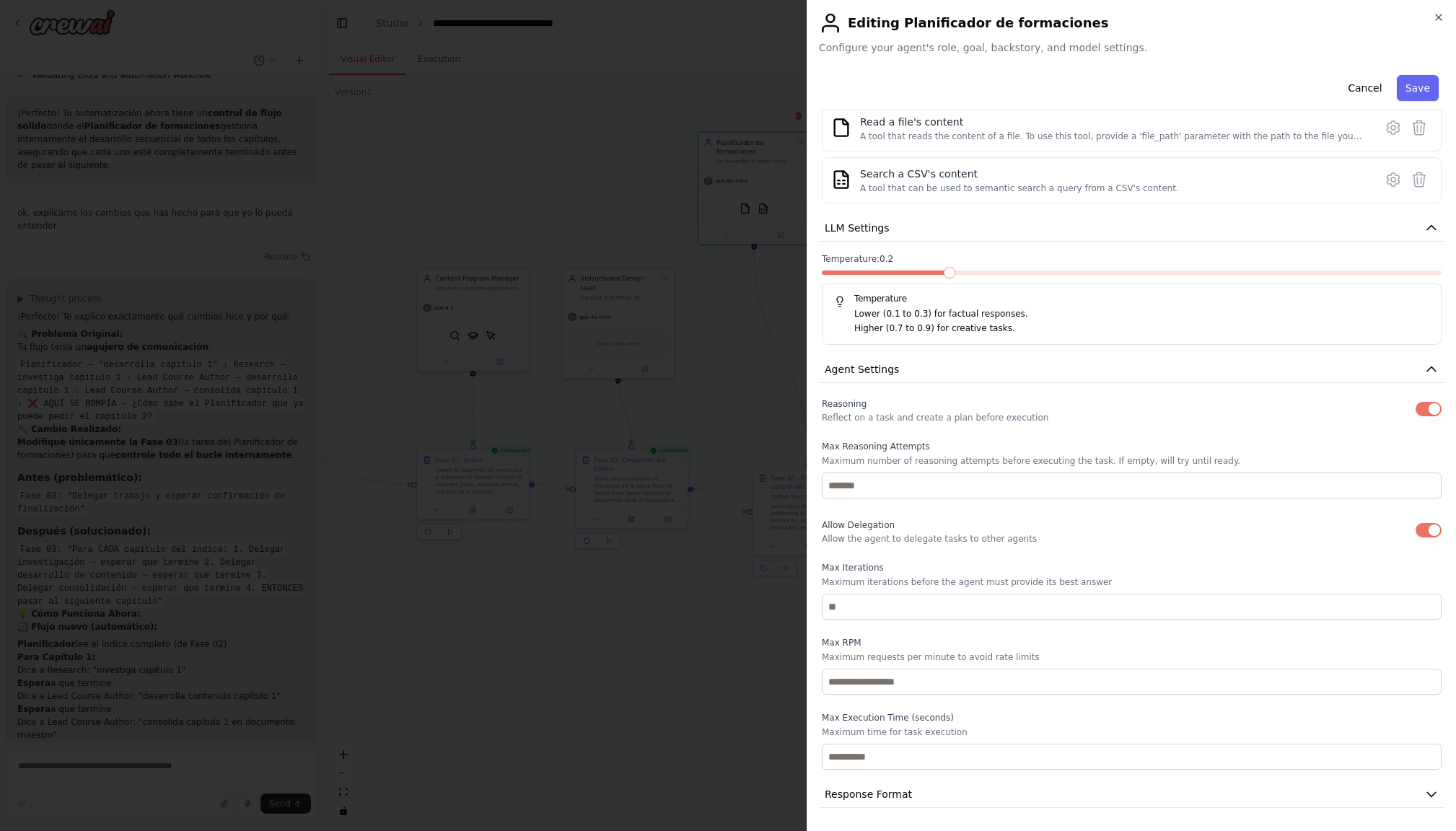
scroll to position [216, 0]
click at [1370, 88] on button "Cancel" at bounding box center [1364, 88] width 51 height 26
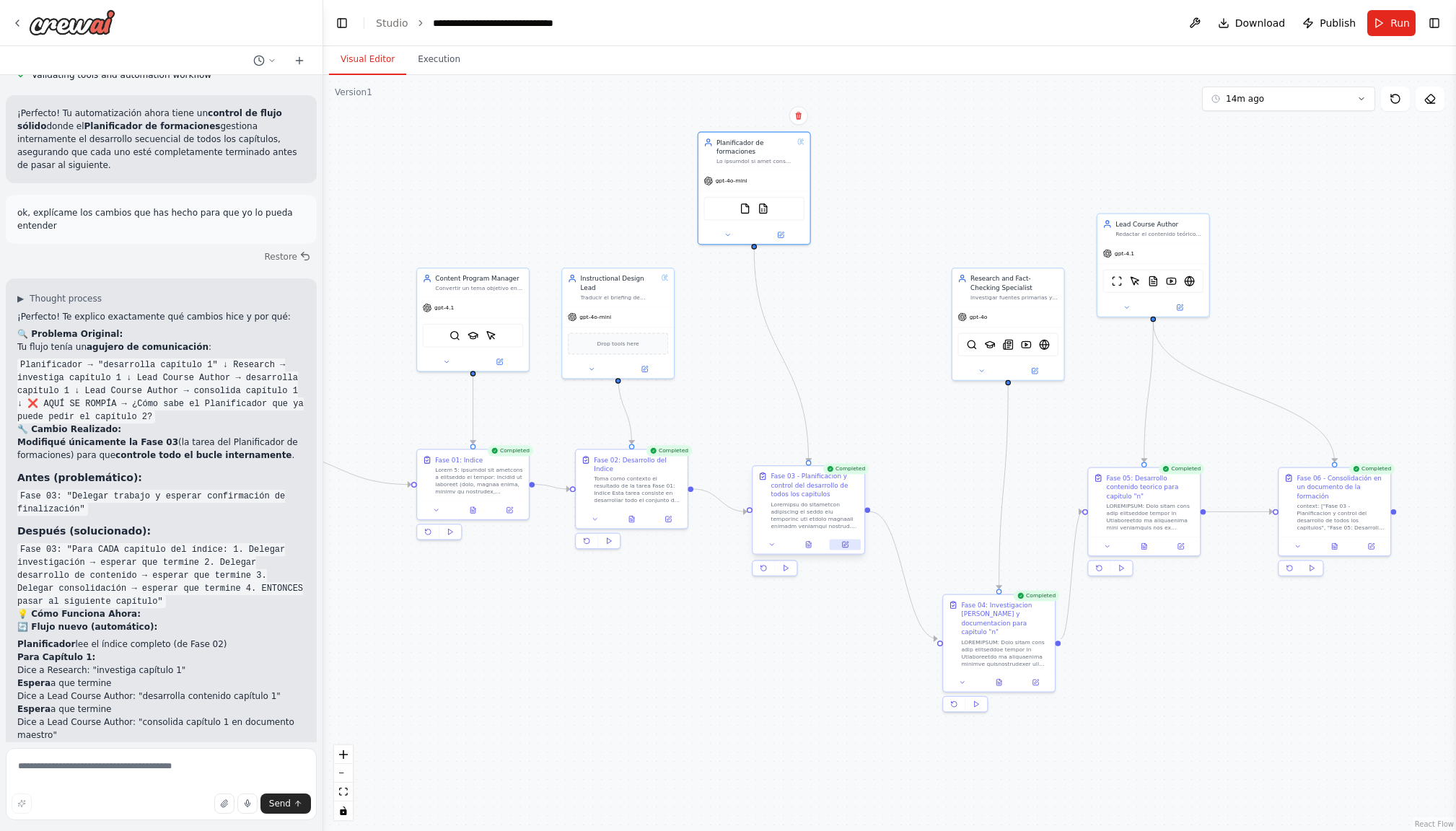
click at [847, 541] on icon at bounding box center [846, 543] width 4 height 4
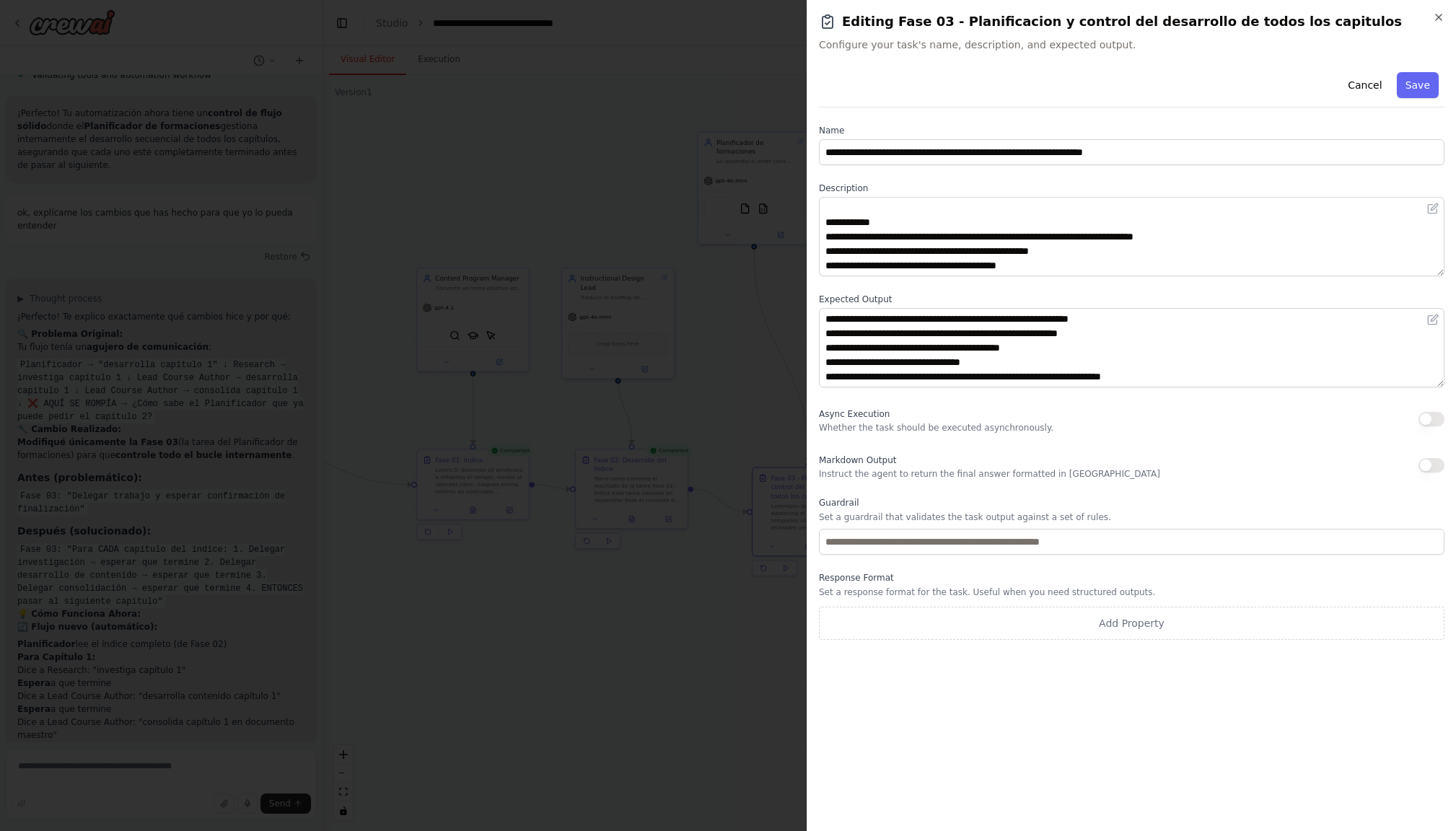
scroll to position [159, 0]
click at [1364, 87] on button "Cancel" at bounding box center [1364, 85] width 51 height 26
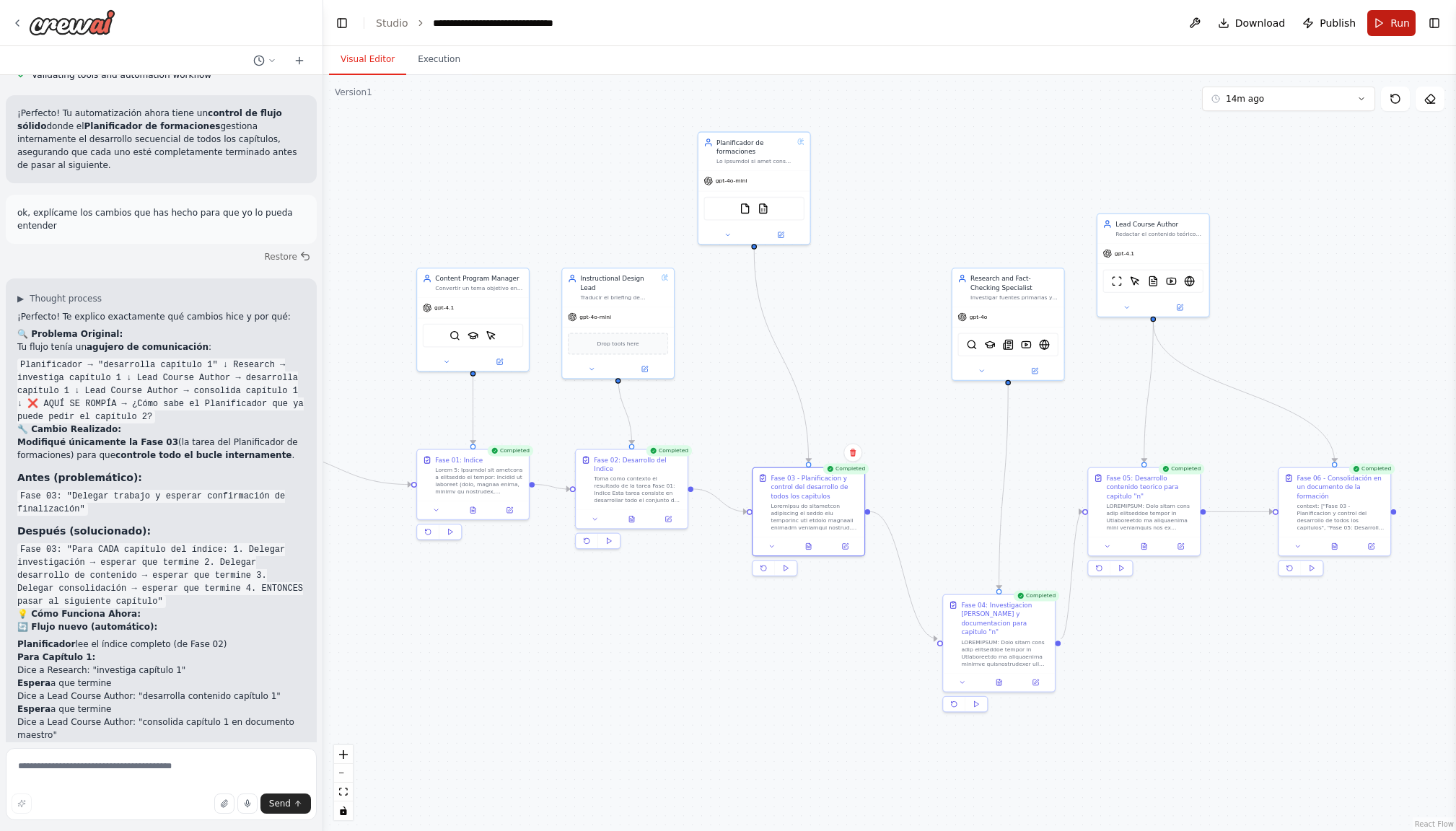
click at [1384, 26] on button "Run" at bounding box center [1391, 23] width 48 height 26
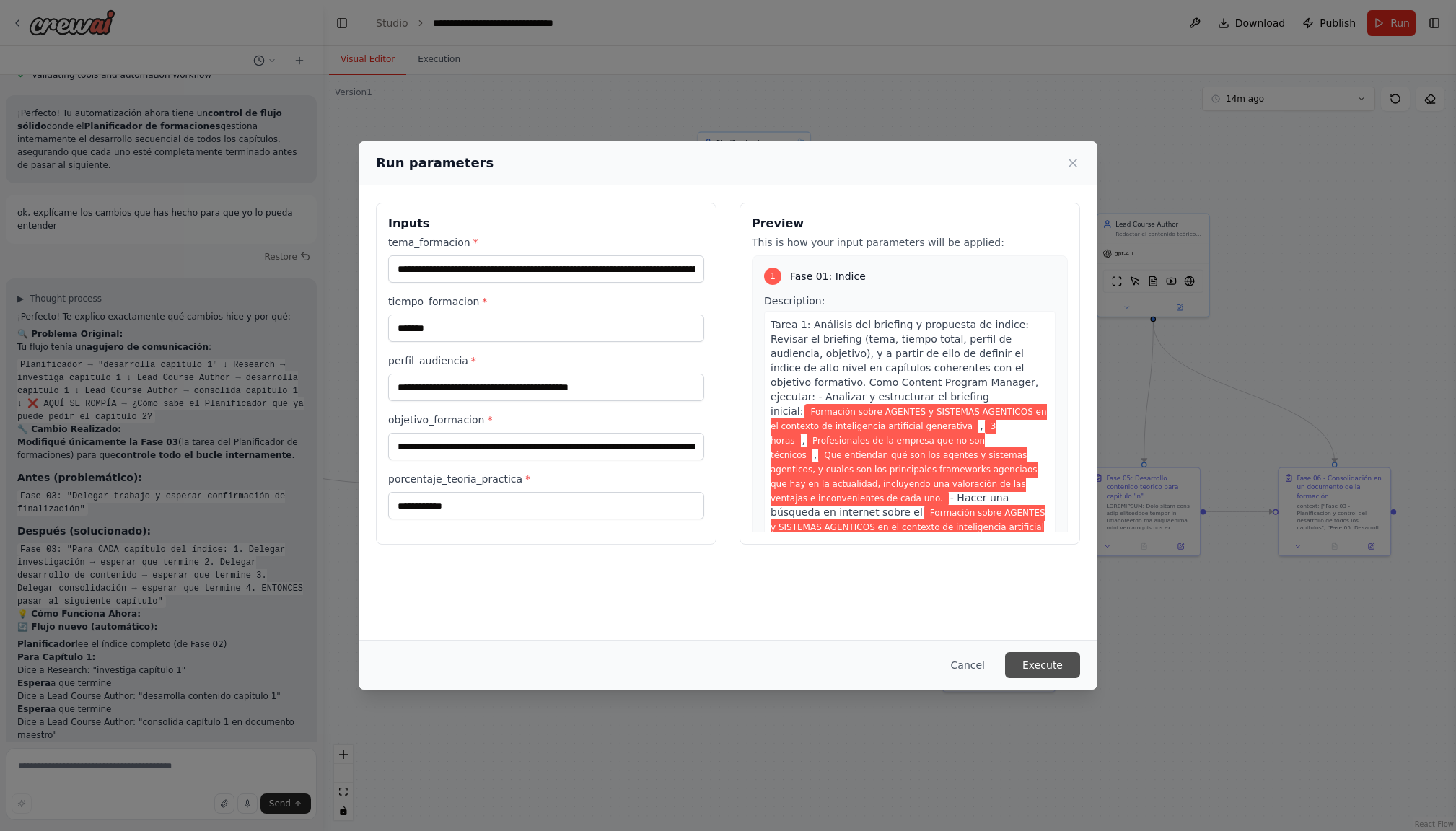
click at [1047, 668] on button "Execute" at bounding box center [1042, 664] width 75 height 26
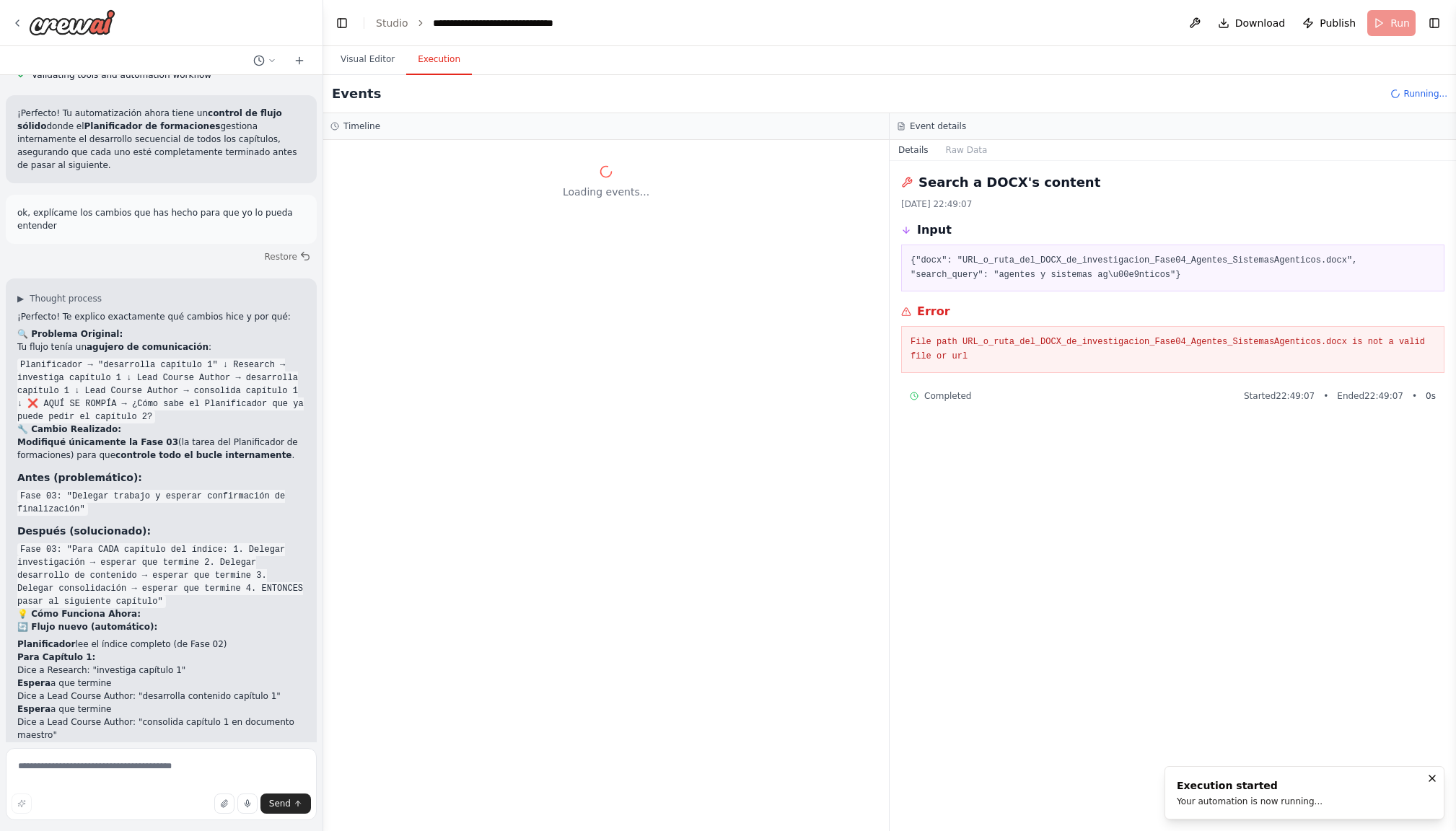
scroll to position [1, 1]
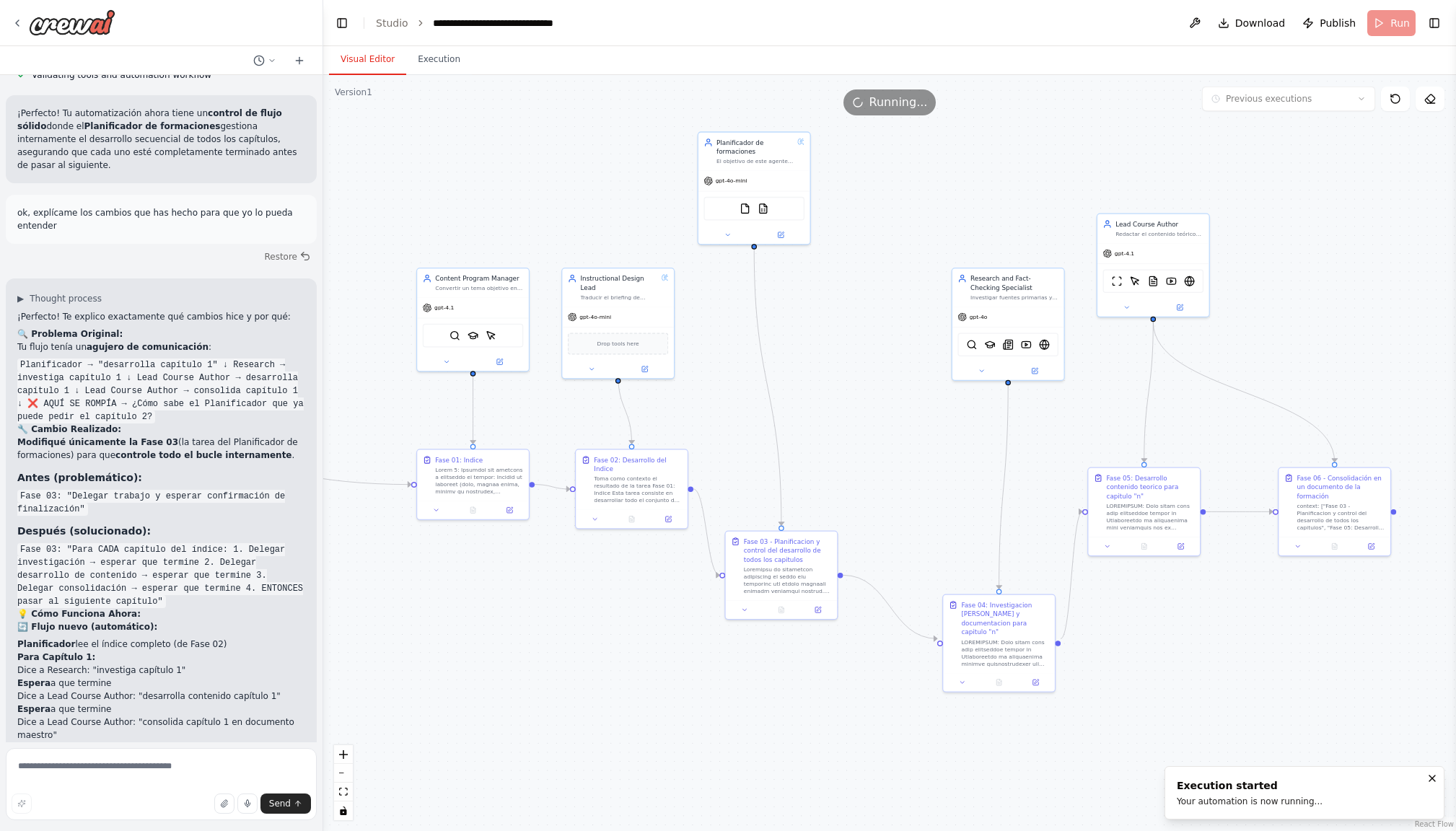
click at [366, 56] on button "Visual Editor" at bounding box center [368, 59] width 77 height 31
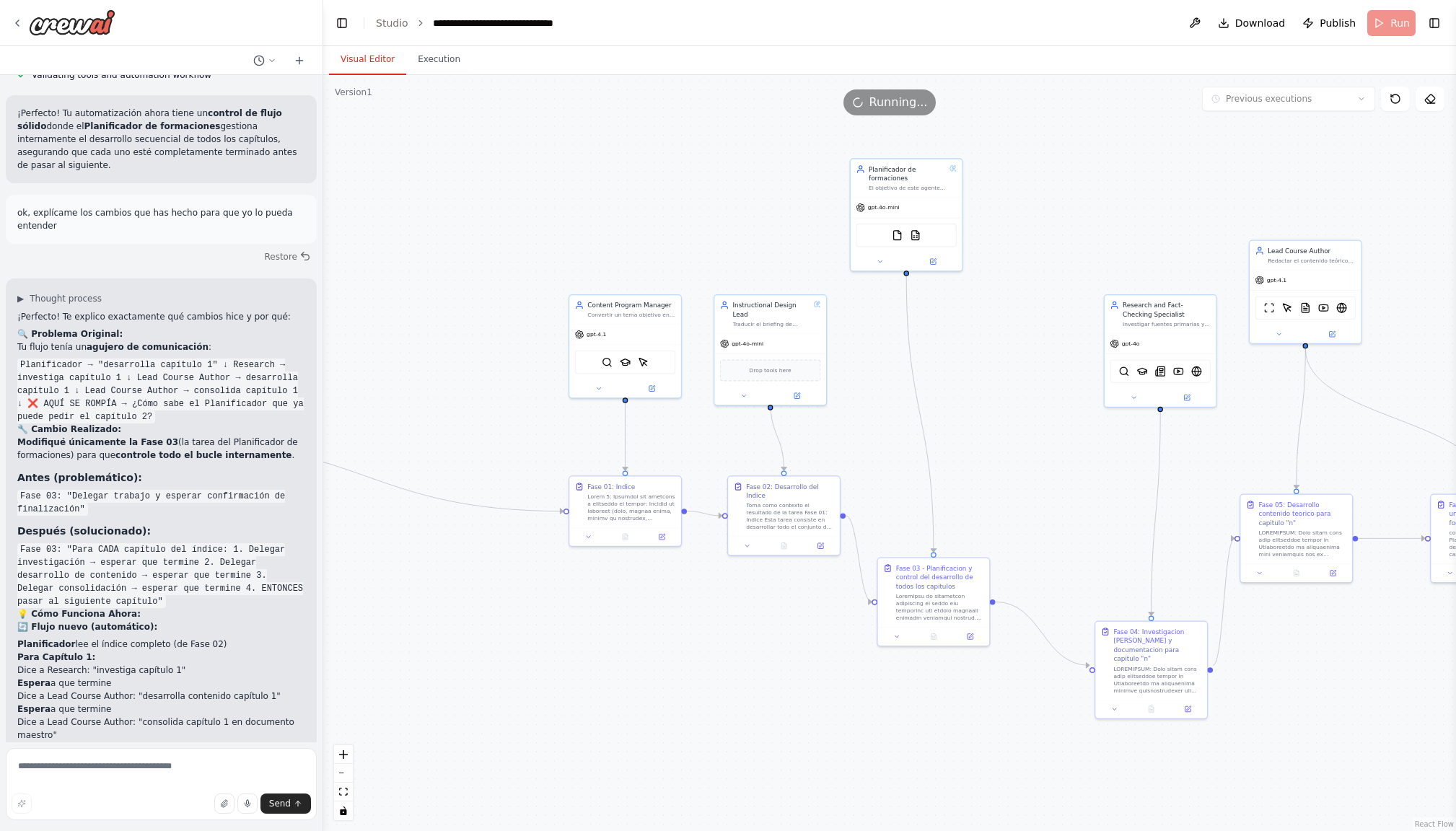
drag, startPoint x: 449, startPoint y: 208, endPoint x: 600, endPoint y: 235, distance: 153.4
click at [600, 235] on div ".deletable-edge-delete-btn { width: 20px; height: 20px; border: 0px solid #ffff…" at bounding box center [889, 452] width 1133 height 756
click at [125, 770] on textarea at bounding box center [161, 784] width 311 height 72
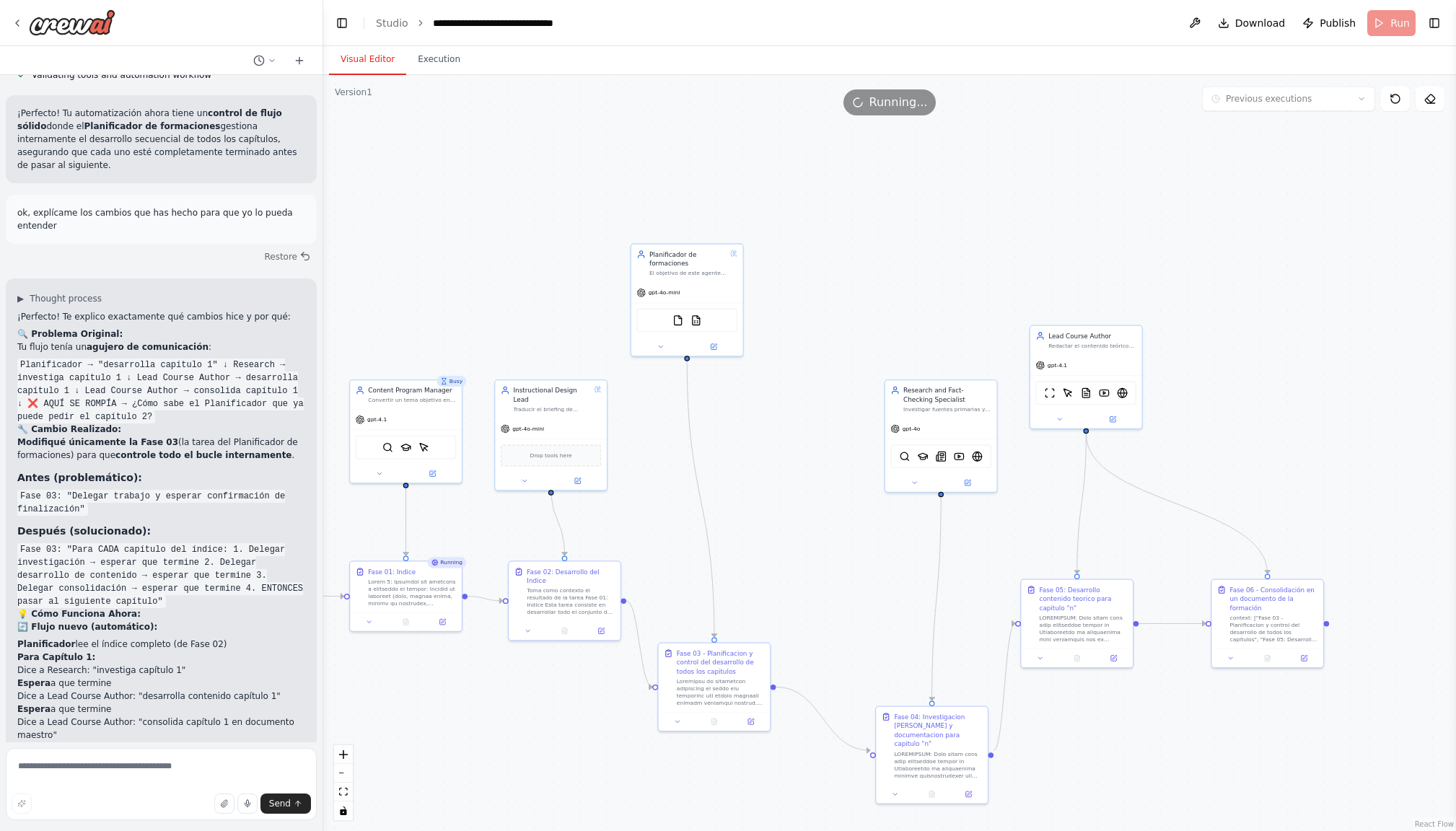
drag, startPoint x: 993, startPoint y: 523, endPoint x: 772, endPoint y: 607, distance: 236.4
click at [773, 607] on div ".deletable-edge-delete-btn { width: 20px; height: 20px; border: 0px solid #ffff…" at bounding box center [889, 452] width 1133 height 756
click at [364, 93] on div "Version 1" at bounding box center [354, 93] width 37 height 12
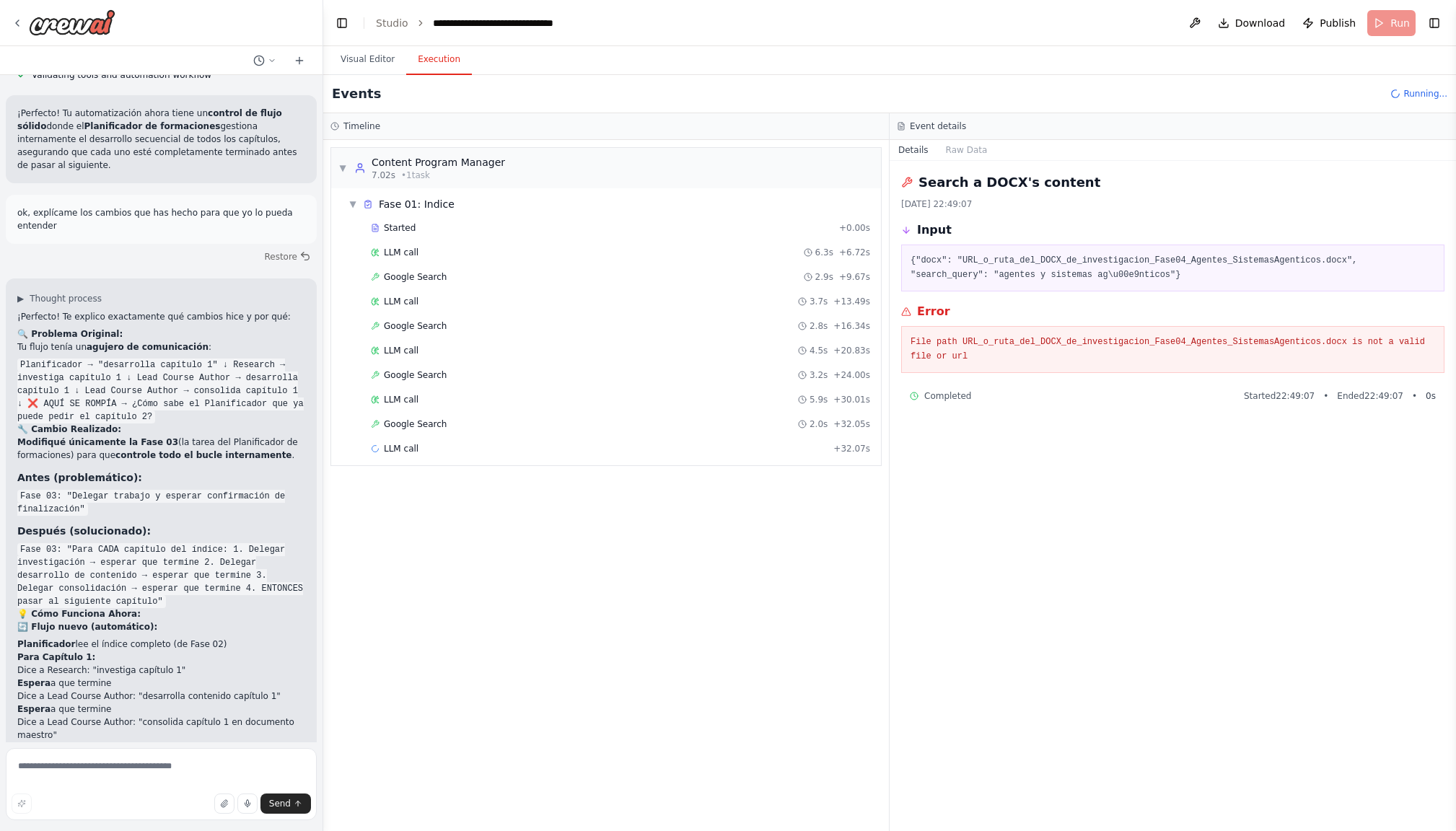
click at [444, 63] on button "Execution" at bounding box center [439, 59] width 66 height 31
click at [375, 61] on button "Visual Editor" at bounding box center [368, 59] width 77 height 31
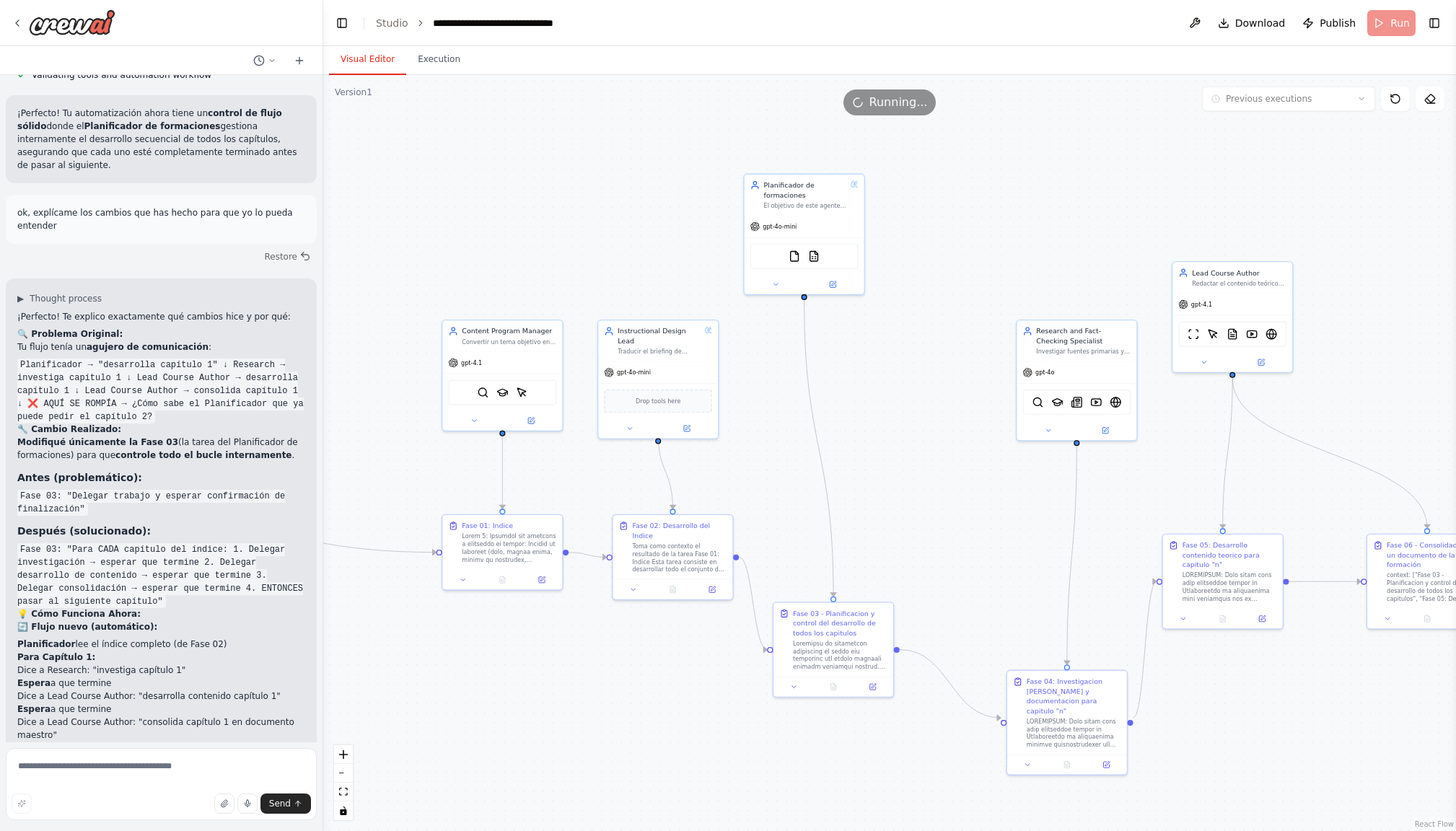
drag, startPoint x: 581, startPoint y: 227, endPoint x: 641, endPoint y: 184, distance: 73.8
click at [696, 160] on div ".deletable-edge-delete-btn { width: 20px; height: 20px; border: 0px solid #ffff…" at bounding box center [889, 452] width 1133 height 756
drag, startPoint x: 611, startPoint y: 200, endPoint x: 585, endPoint y: 201, distance: 26.0
click at [585, 201] on div ".deletable-edge-delete-btn { width: 20px; height: 20px; border: 0px solid #ffff…" at bounding box center [889, 452] width 1133 height 756
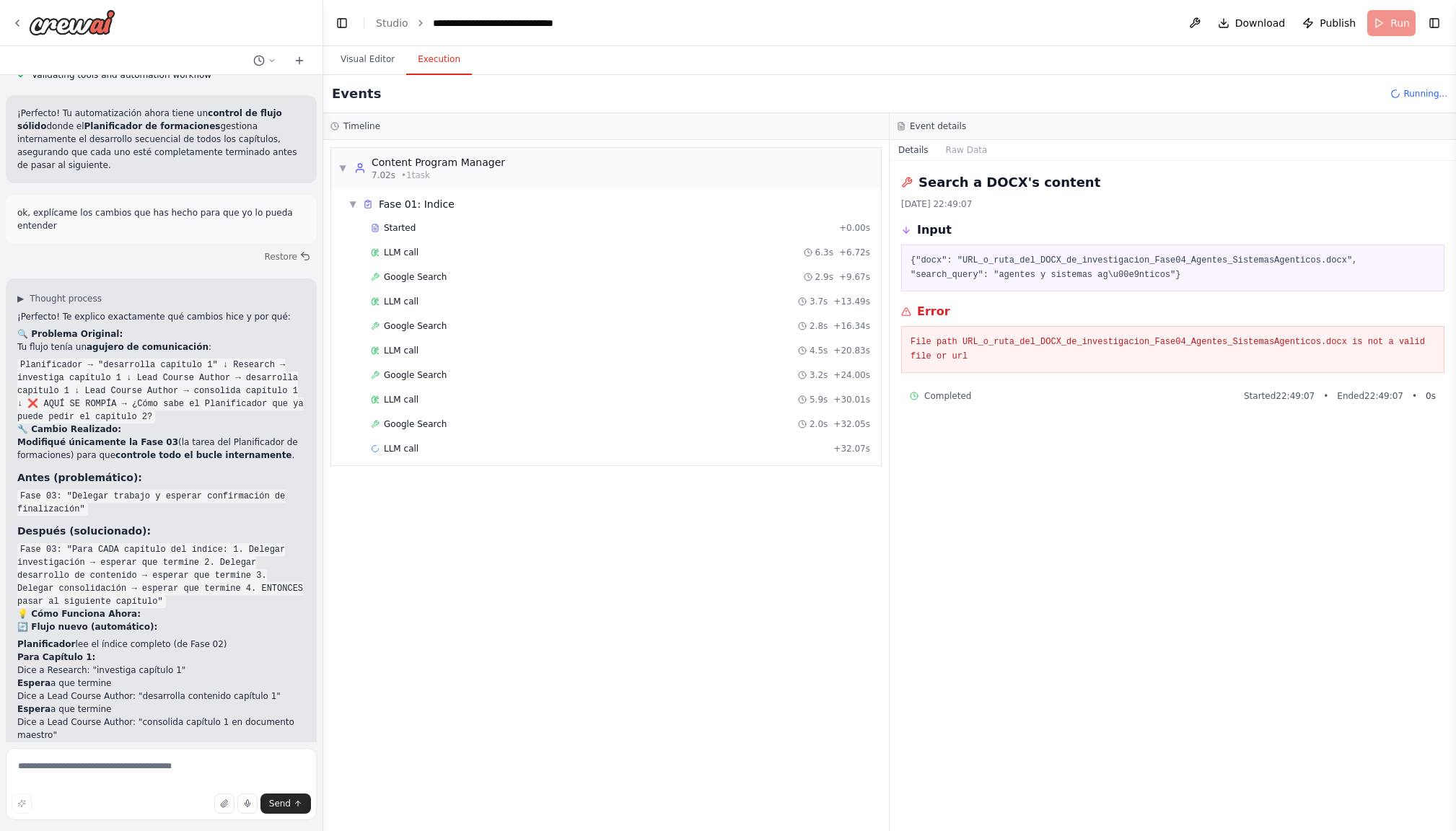
click at [436, 60] on button "Execution" at bounding box center [439, 59] width 66 height 31
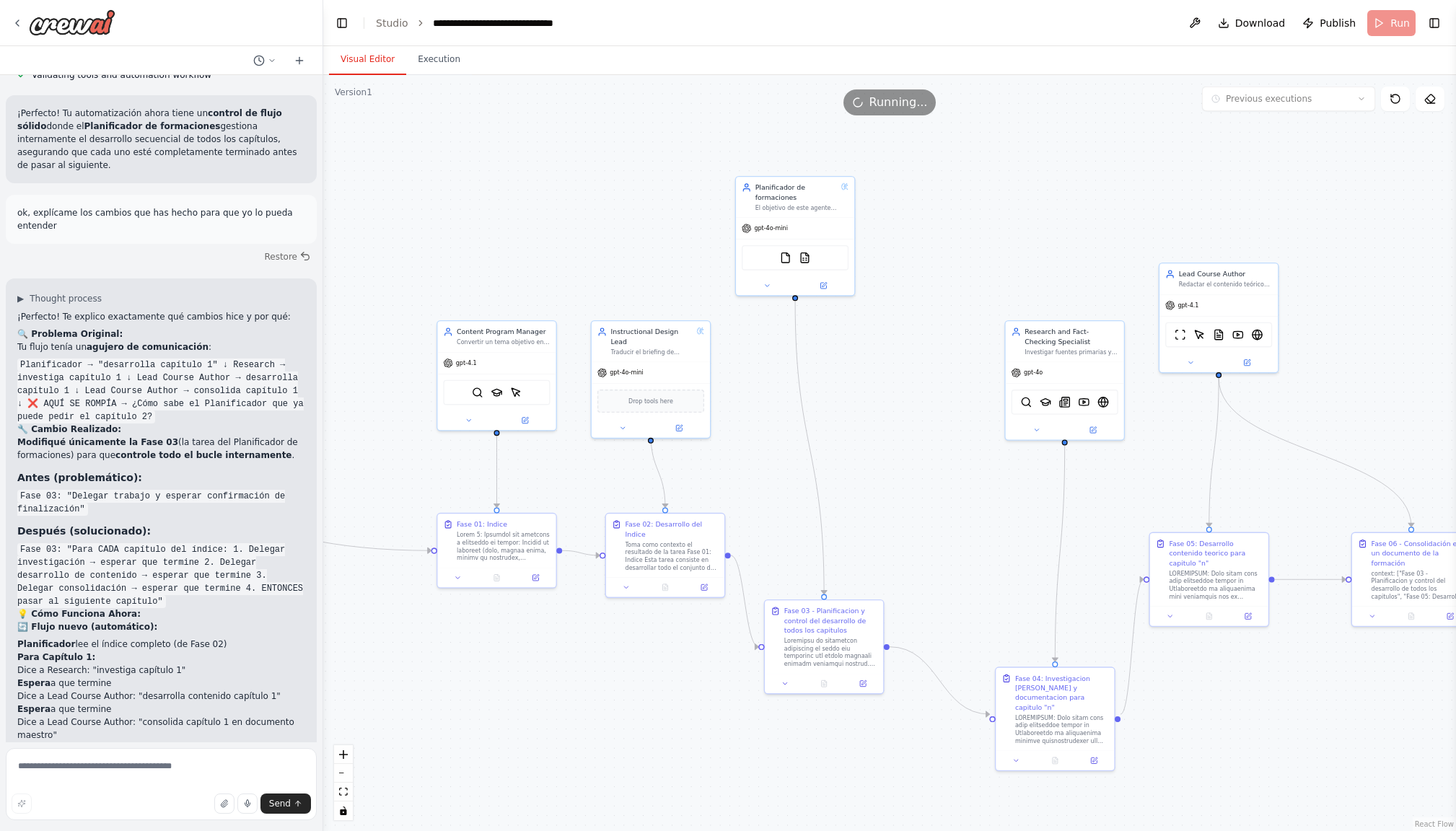
click at [380, 60] on button "Visual Editor" at bounding box center [368, 59] width 77 height 31
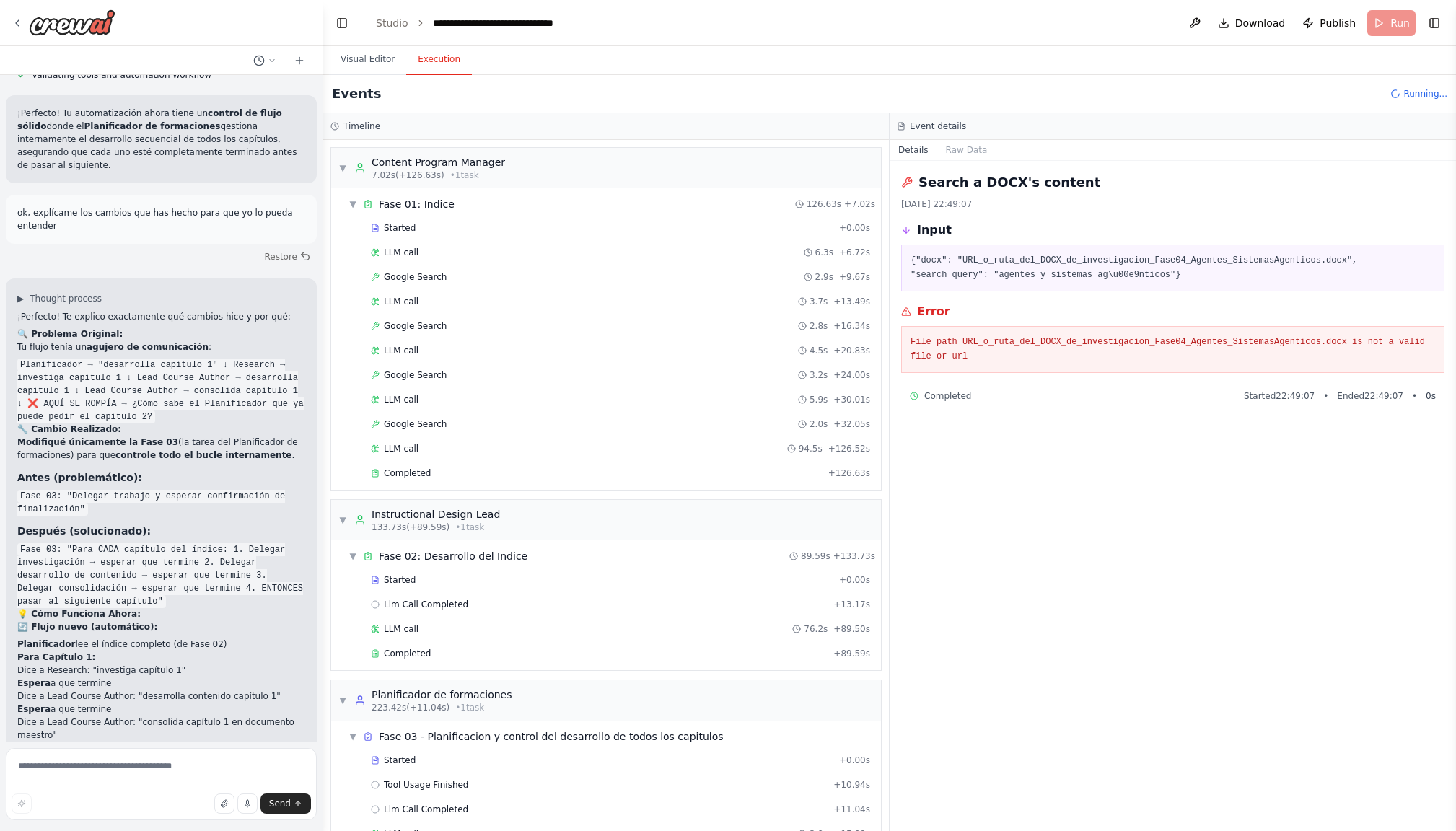
click at [439, 63] on button "Execution" at bounding box center [439, 59] width 66 height 31
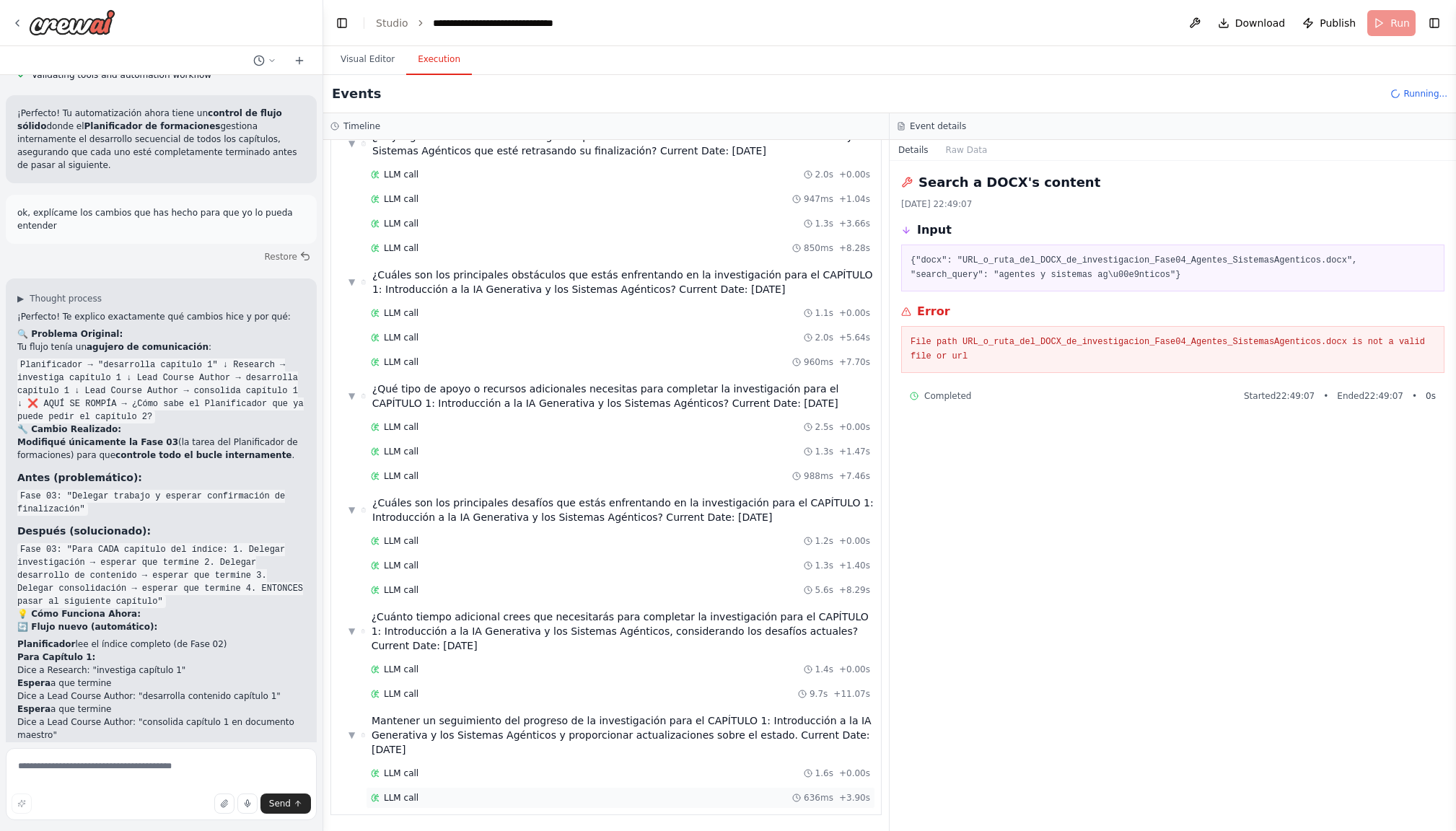
click at [415, 793] on span "LLM call" at bounding box center [400, 797] width 35 height 12
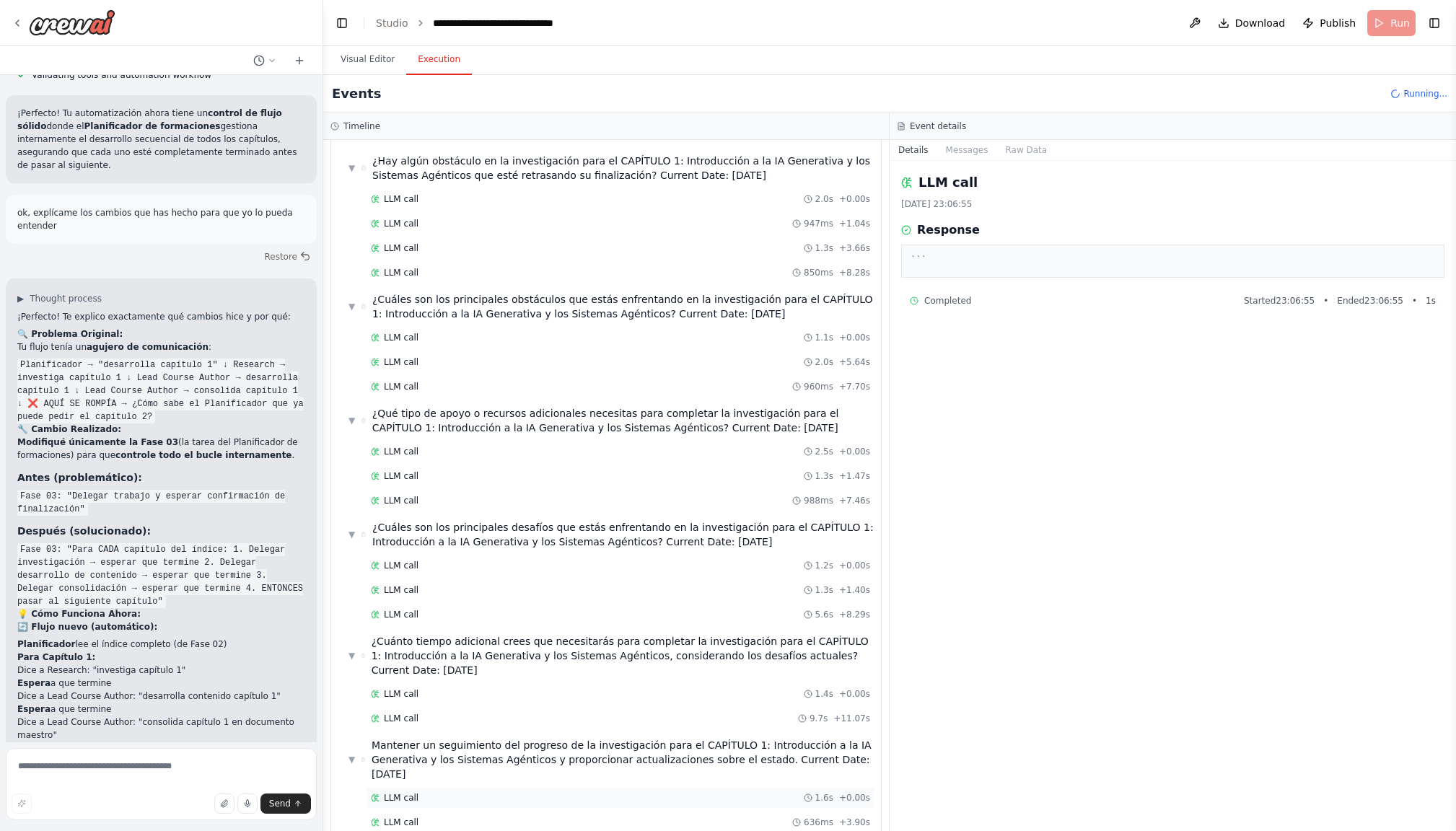
click at [410, 794] on span "LLM call" at bounding box center [400, 797] width 35 height 12
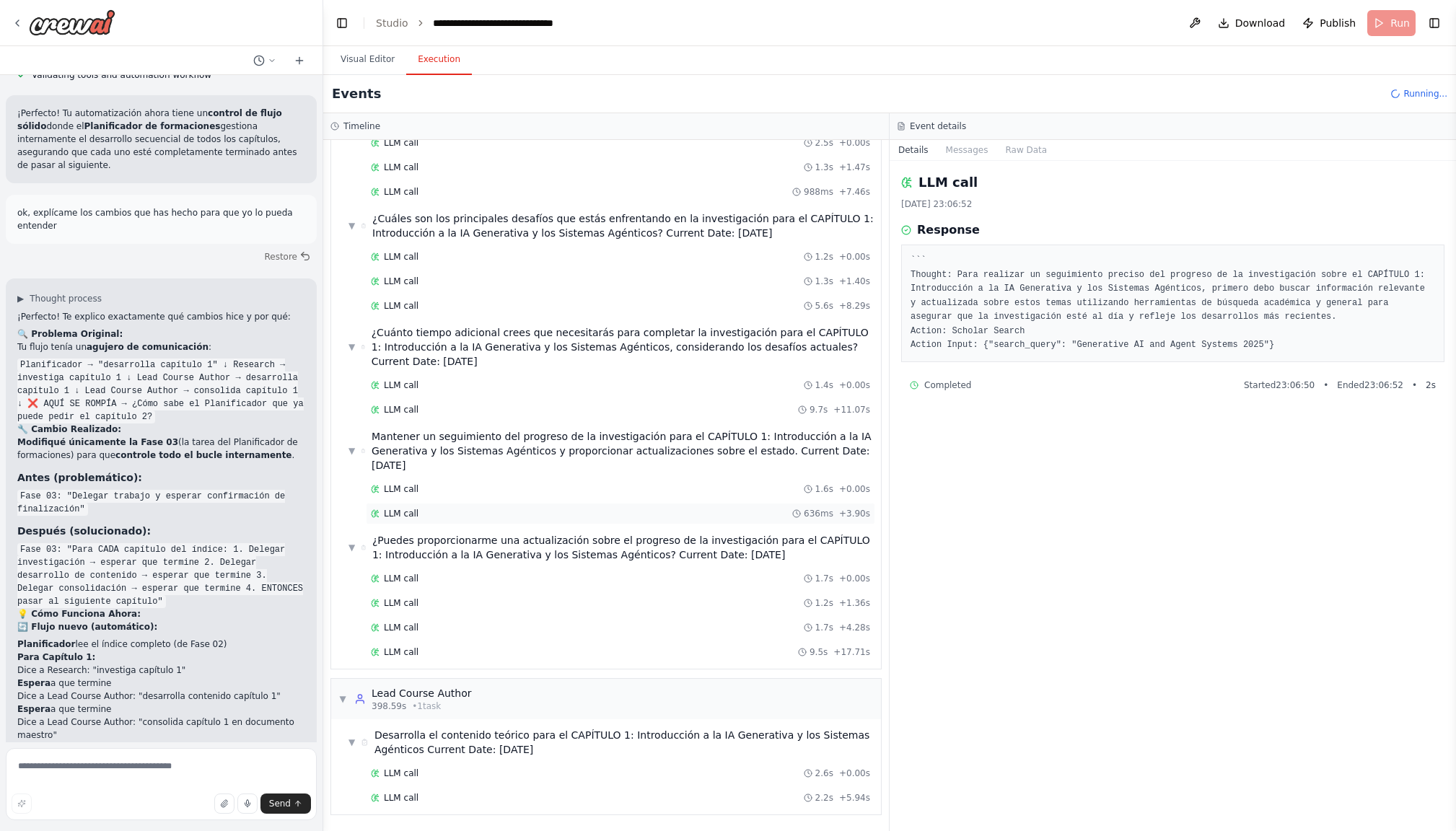
scroll to position [1921, 0]
click at [368, 62] on button "Visual Editor" at bounding box center [368, 59] width 77 height 31
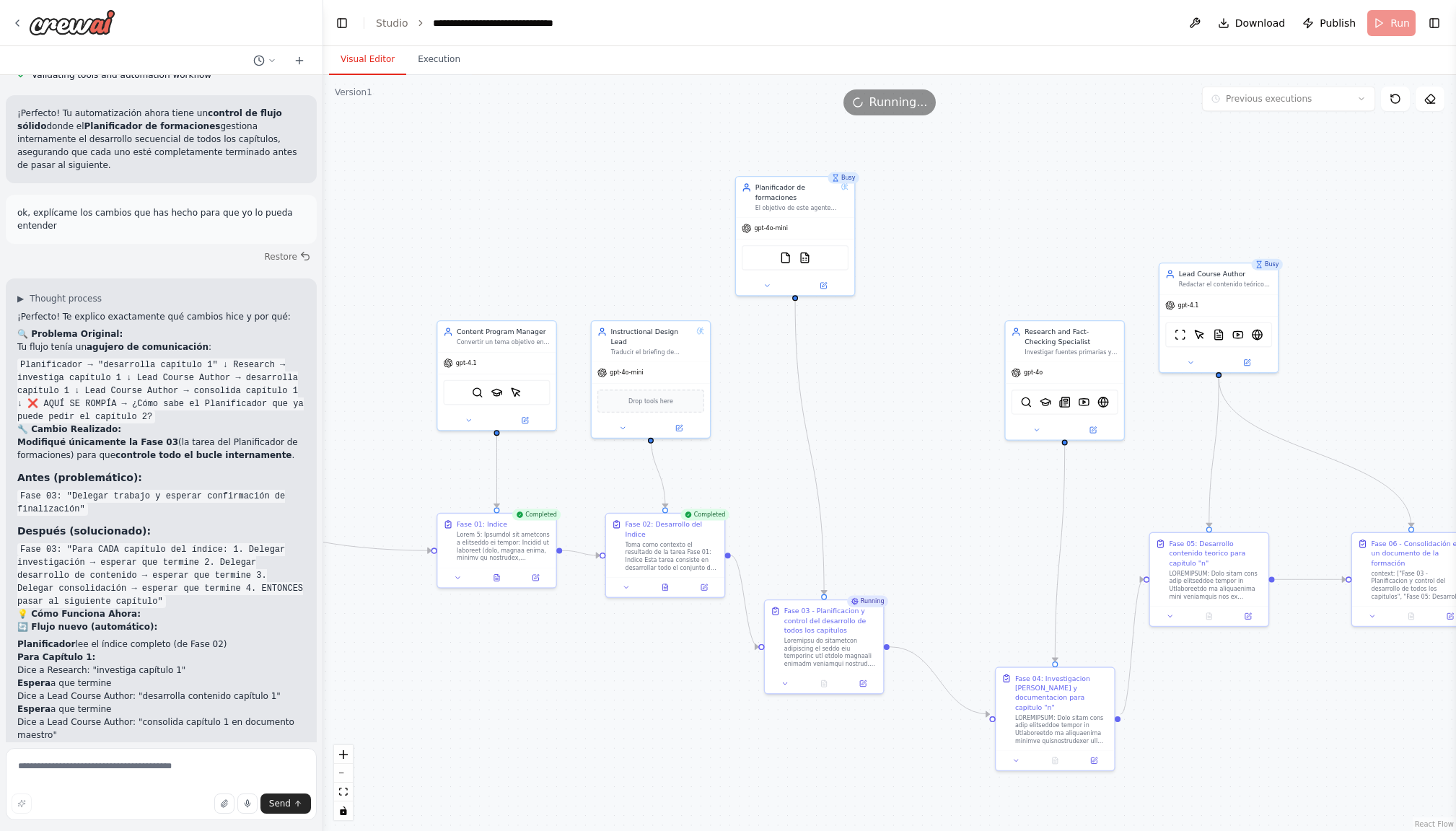
scroll to position [0, 0]
click at [438, 62] on button "Execution" at bounding box center [439, 59] width 66 height 31
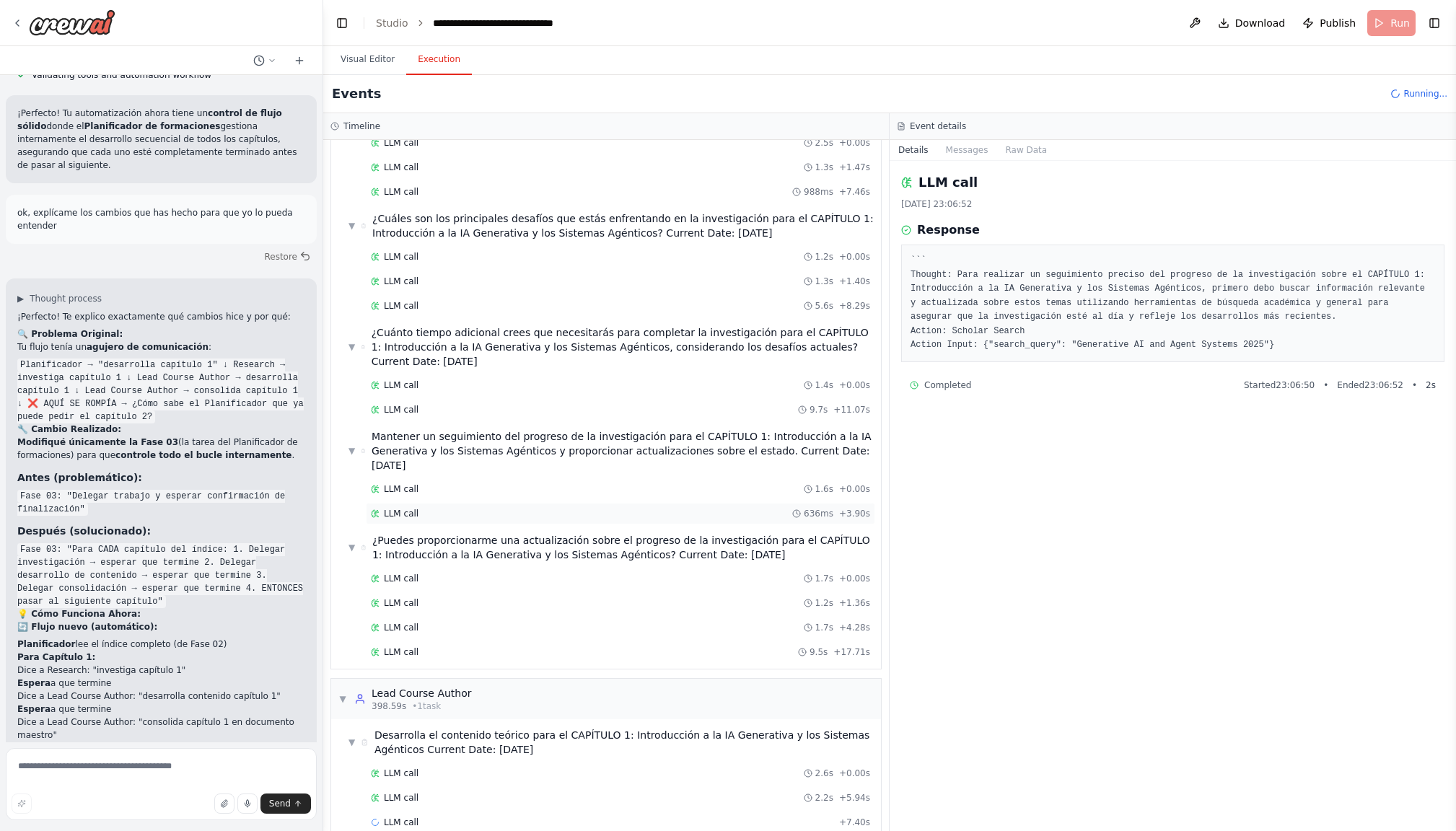
click at [419, 510] on div "LLM call 636ms + 3.90s" at bounding box center [620, 514] width 499 height 12
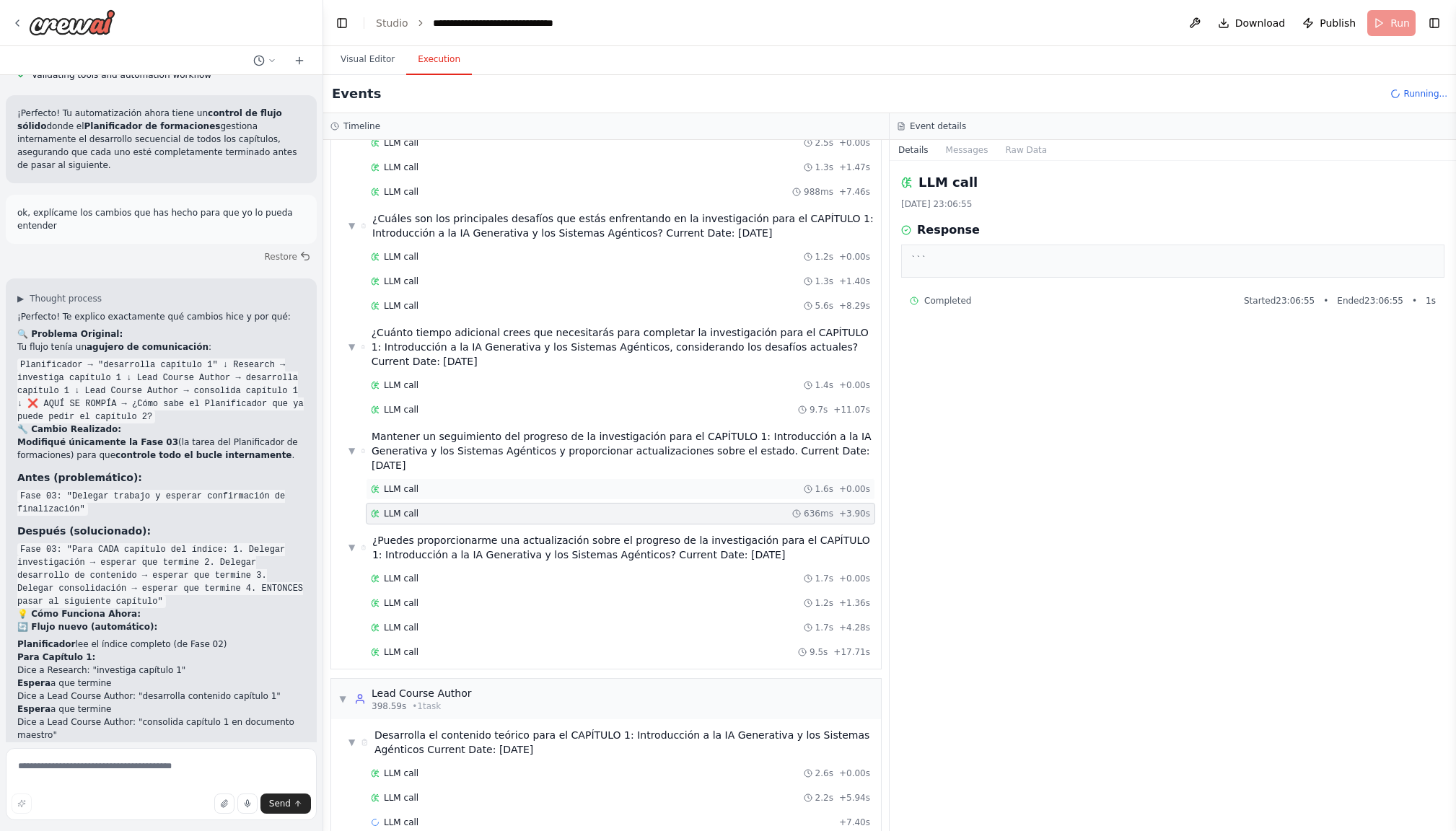
click at [406, 491] on span "LLM call" at bounding box center [400, 489] width 35 height 12
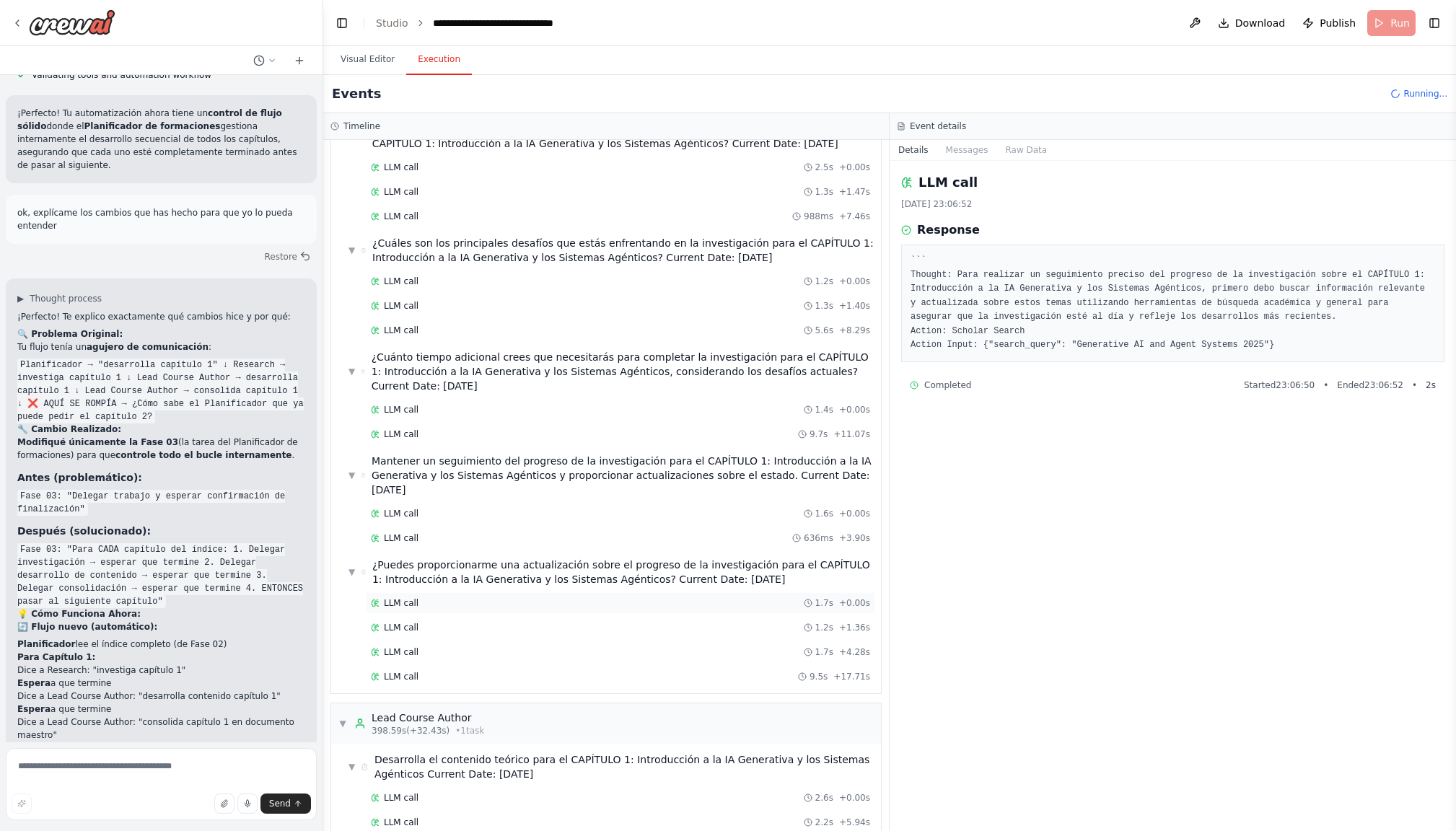
click at [414, 603] on span "LLM call" at bounding box center [400, 603] width 35 height 12
click at [412, 617] on div "LLM call 1.2s + 1.36s" at bounding box center [620, 628] width 510 height 22
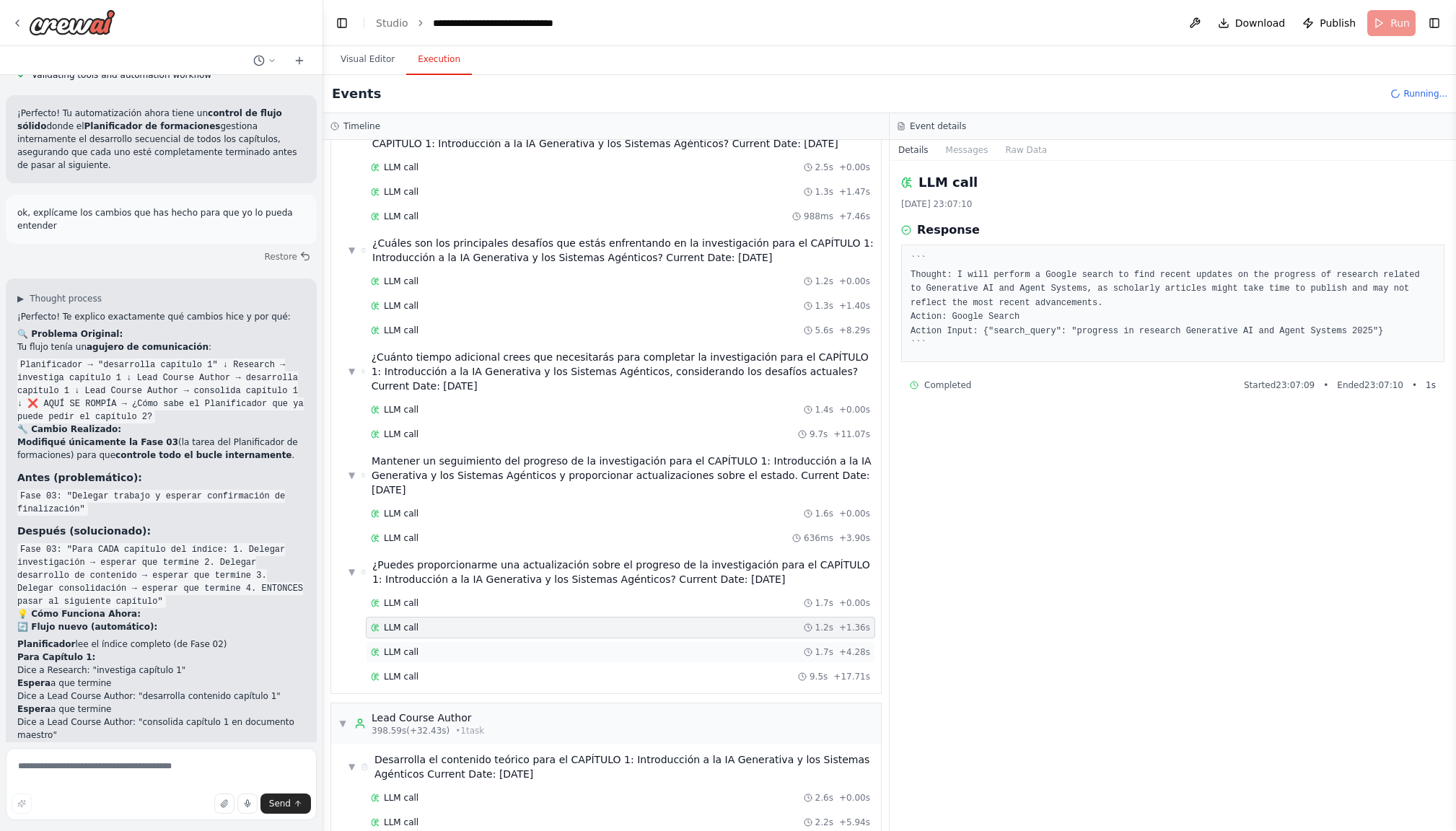
click at [406, 648] on span "LLM call" at bounding box center [400, 653] width 35 height 12
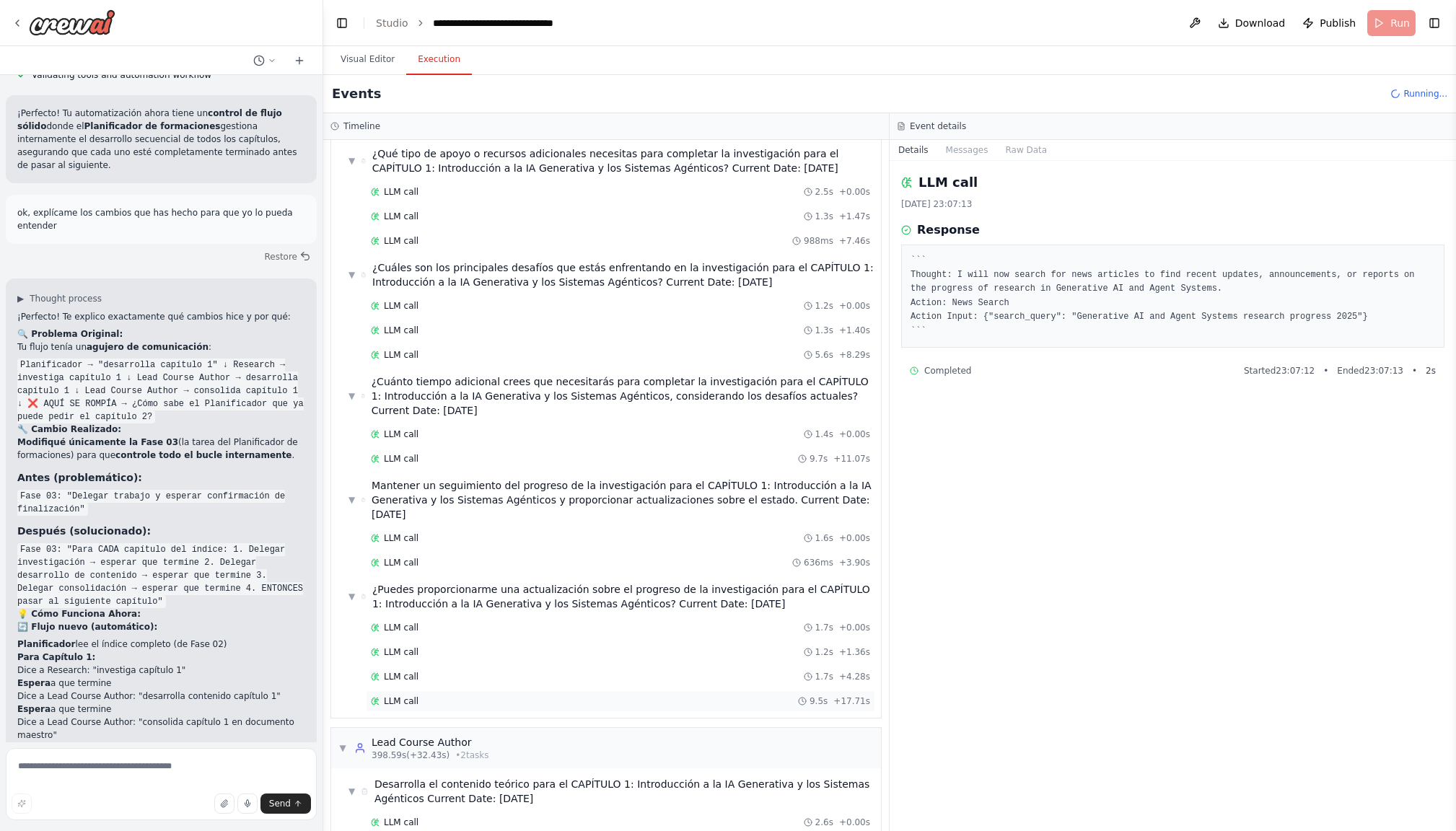
click at [409, 698] on span "LLM call" at bounding box center [400, 701] width 35 height 12
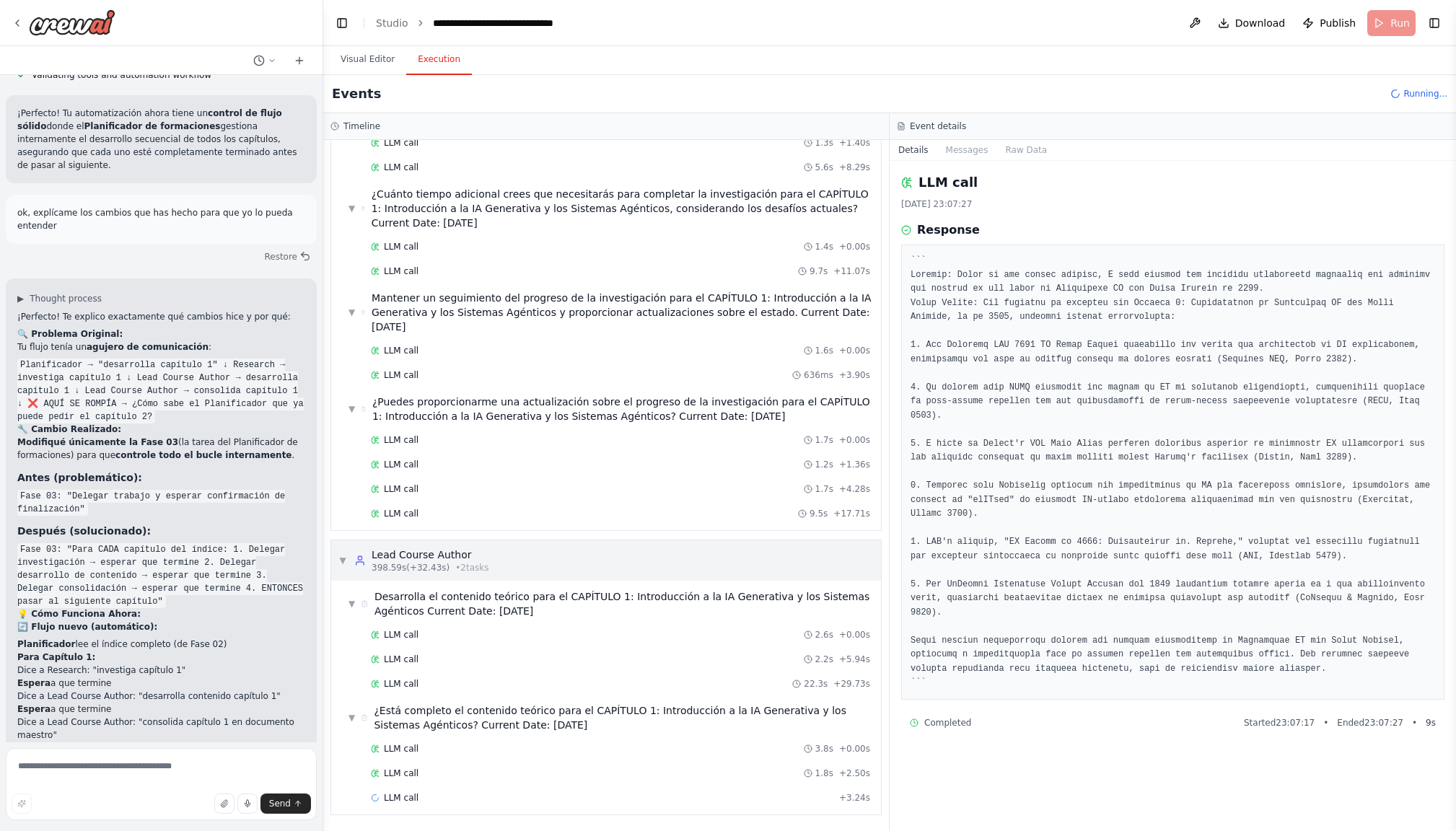
scroll to position [2109, 0]
click at [364, 57] on button "Visual Editor" at bounding box center [368, 59] width 77 height 31
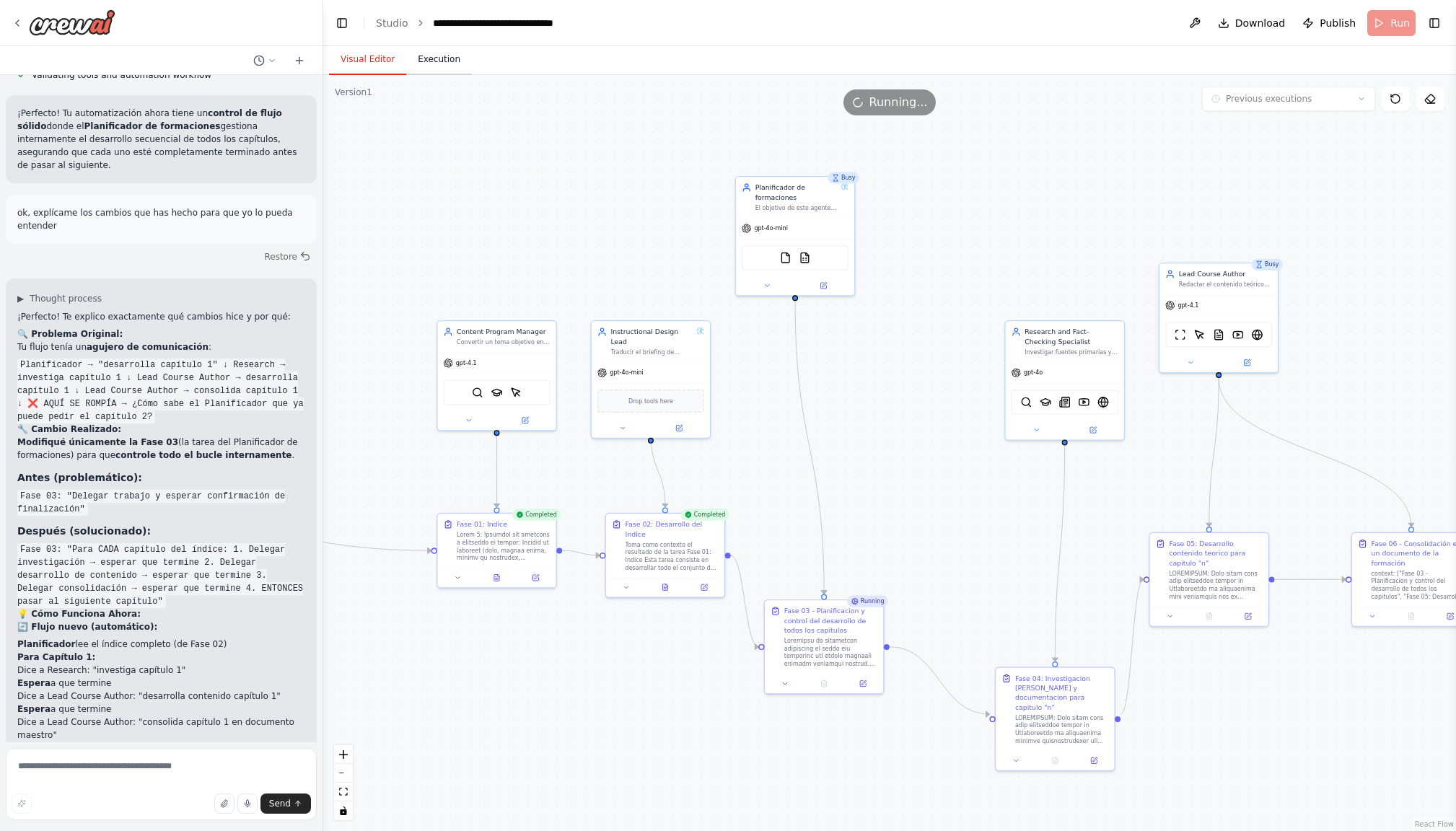
click at [445, 66] on button "Execution" at bounding box center [439, 59] width 66 height 31
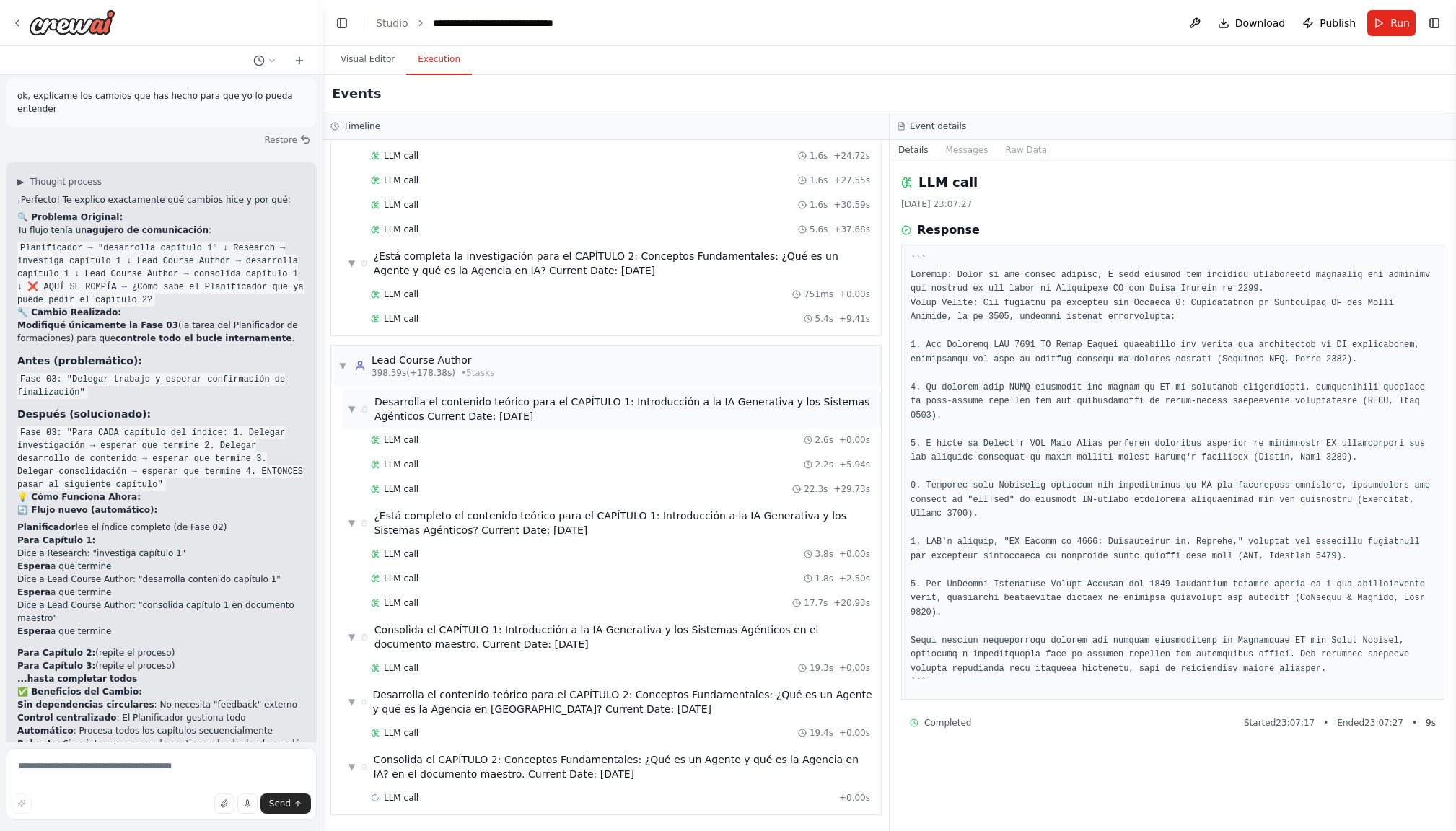
scroll to position [0, 0]
click at [429, 729] on div "LLM call 19.4s + 0.00s" at bounding box center [620, 733] width 499 height 12
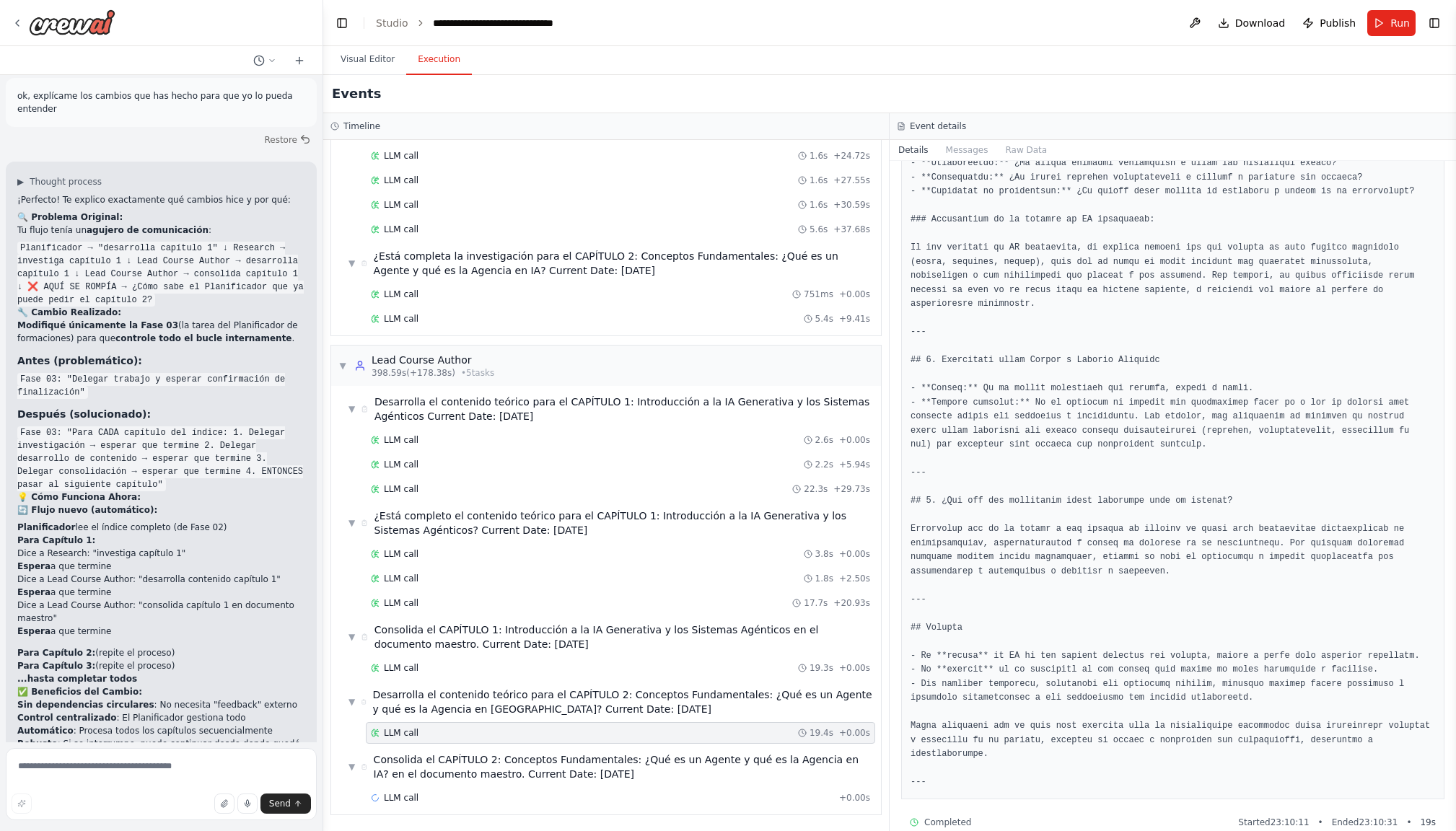
scroll to position [913, 0]
click at [442, 667] on div "LLM call 19.3s + 0.00s" at bounding box center [620, 668] width 499 height 12
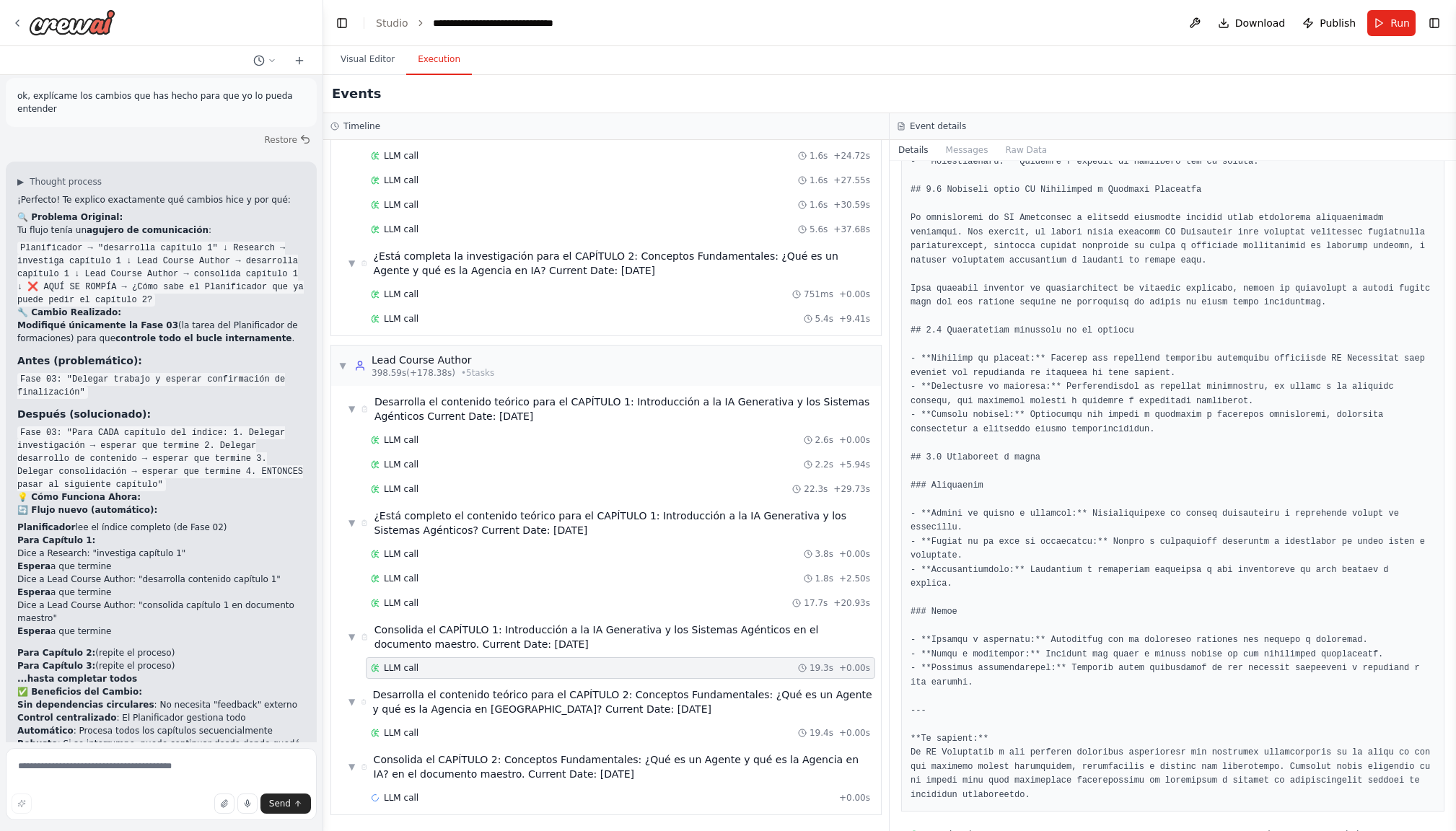
scroll to position [0, 0]
click at [364, 62] on button "Visual Editor" at bounding box center [368, 59] width 77 height 31
click at [440, 63] on button "Execution" at bounding box center [439, 59] width 66 height 31
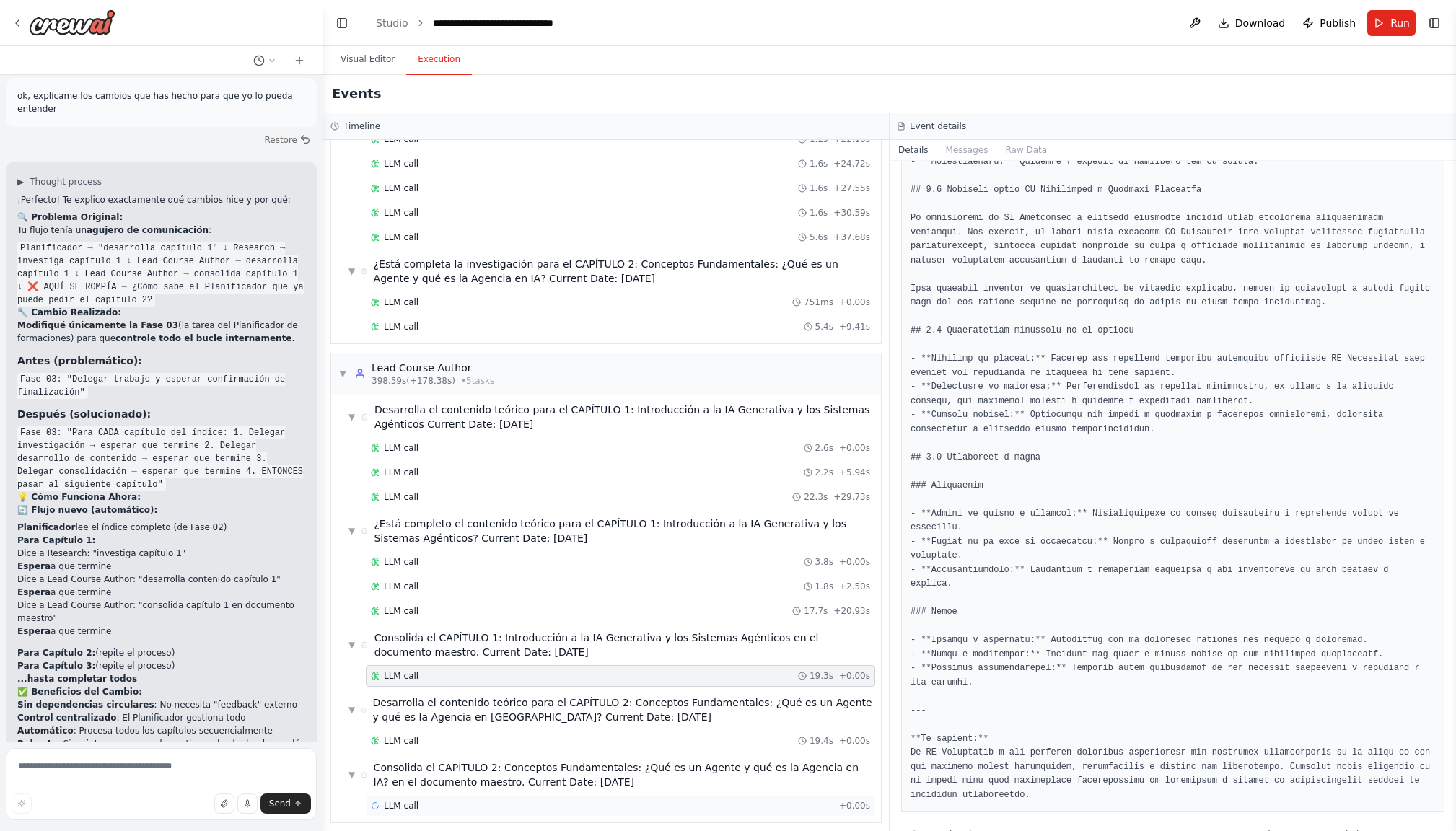
click at [456, 802] on div "LLM call + 0.00s" at bounding box center [620, 805] width 499 height 12
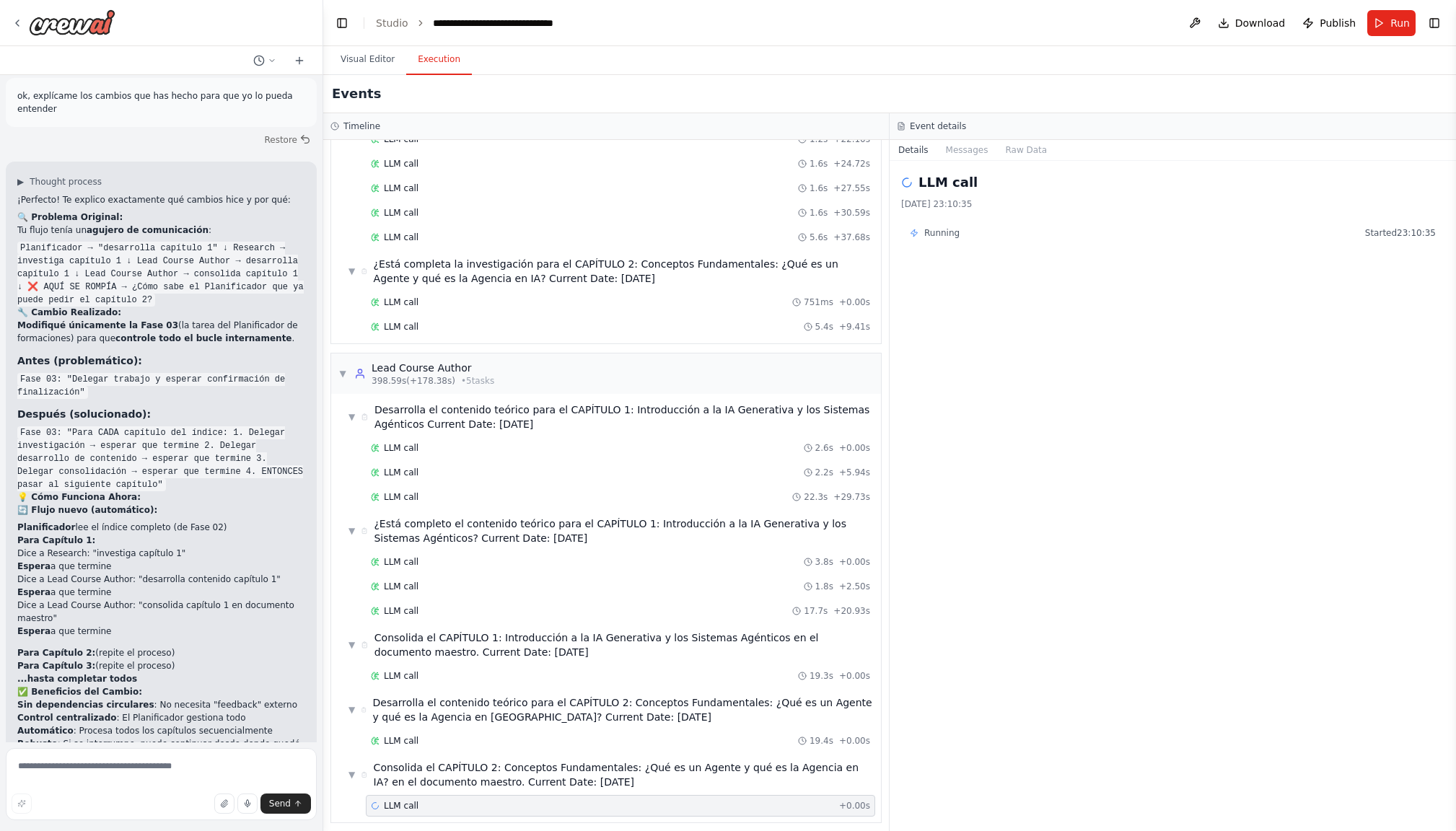
scroll to position [0, 0]
click at [461, 736] on div "LLM call 19.4s + 0.00s" at bounding box center [620, 741] width 499 height 12
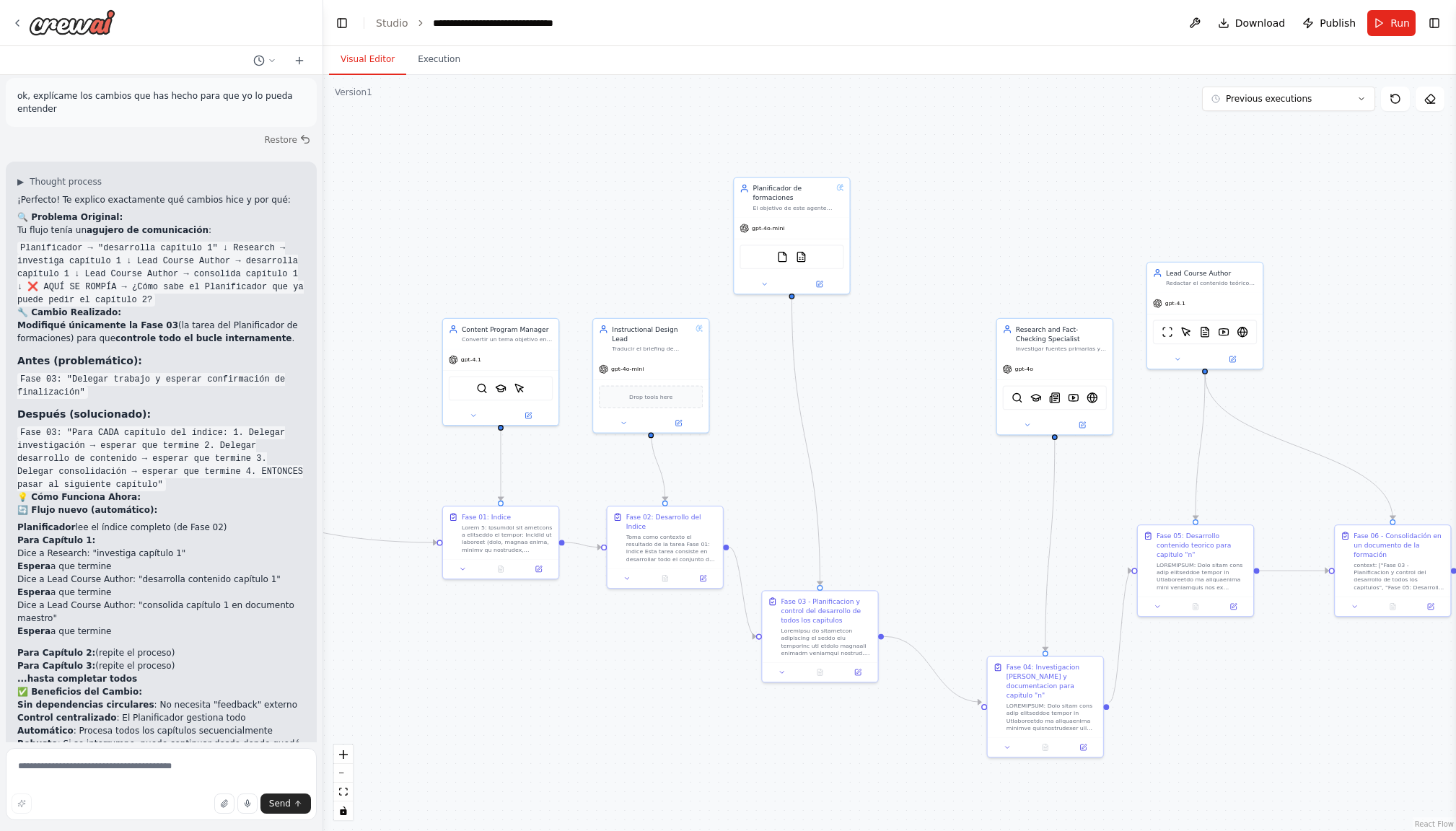
click at [372, 64] on button "Visual Editor" at bounding box center [368, 59] width 77 height 31
click at [609, 214] on div ".deletable-edge-delete-btn { width: 20px; height: 20px; border: 0px solid #ffff…" at bounding box center [889, 452] width 1133 height 756
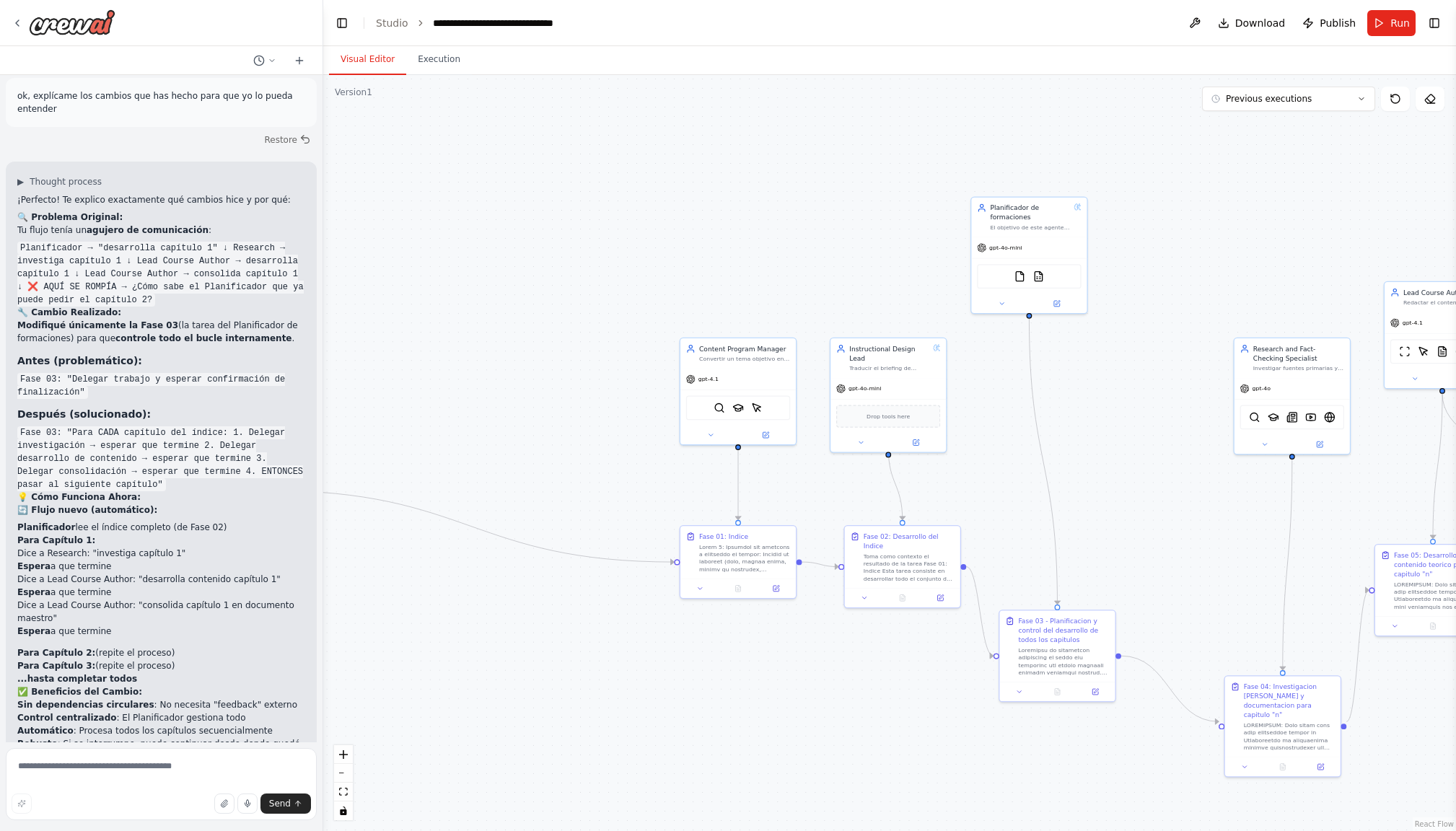
drag, startPoint x: 538, startPoint y: 258, endPoint x: 702, endPoint y: 265, distance: 164.1
click at [722, 271] on div ".deletable-edge-delete-btn { width: 20px; height: 20px; border: 0px solid #ffff…" at bounding box center [889, 452] width 1133 height 756
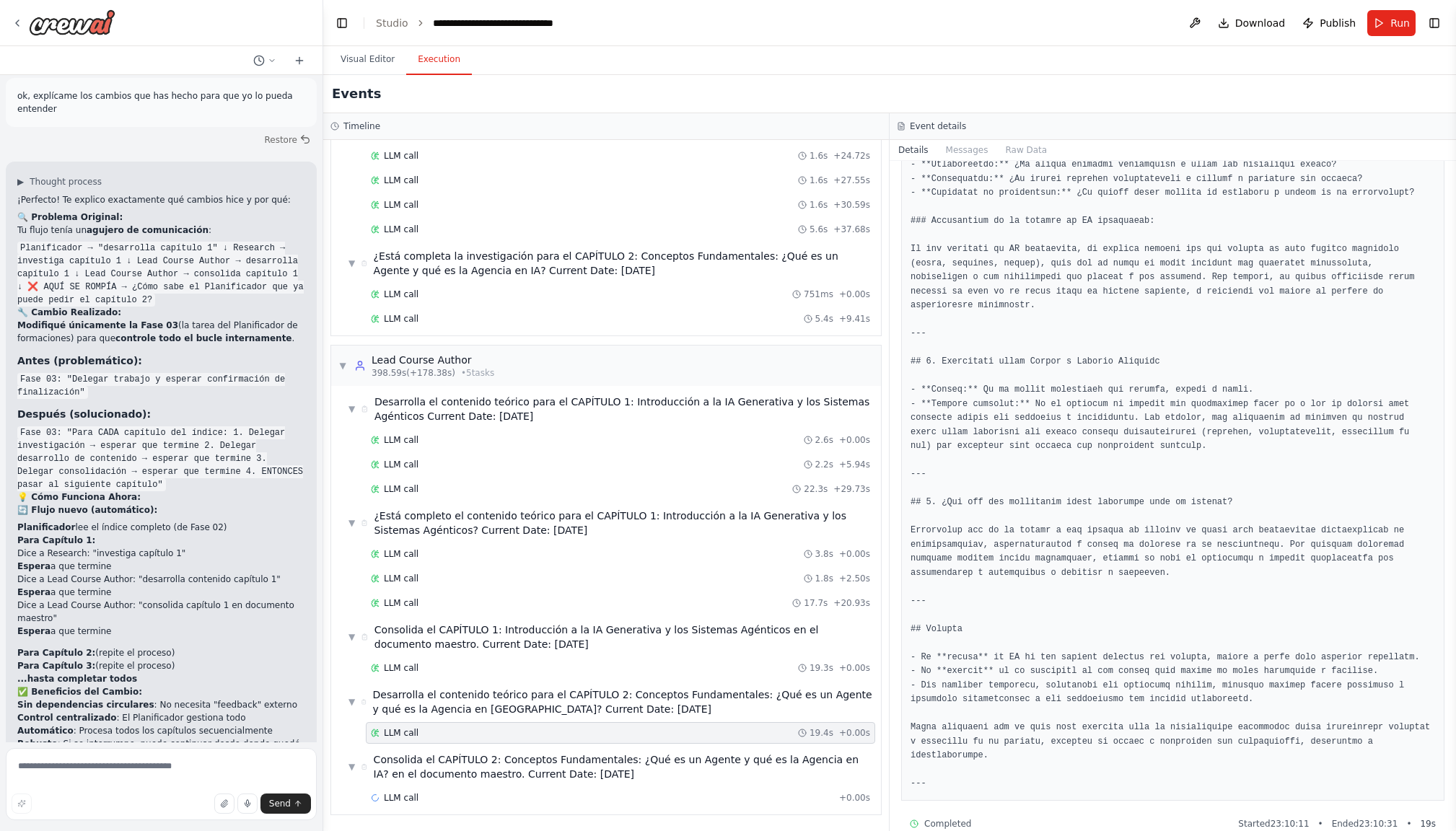
click at [447, 67] on button "Execution" at bounding box center [439, 59] width 66 height 31
click at [409, 797] on span "LLM call" at bounding box center [400, 797] width 35 height 12
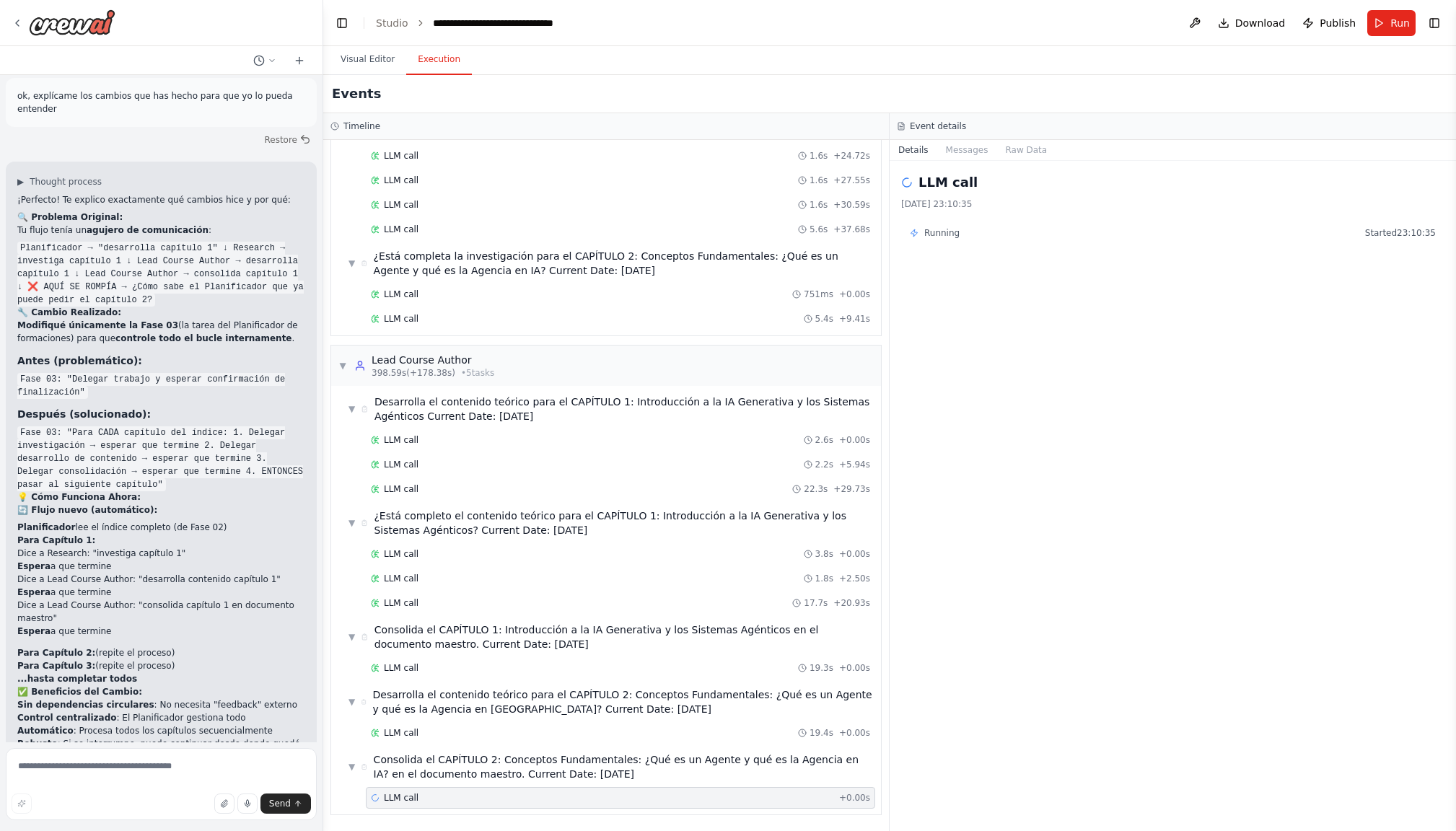
click at [409, 797] on span "LLM call" at bounding box center [400, 797] width 35 height 12
click at [965, 147] on button "Messages" at bounding box center [966, 150] width 60 height 20
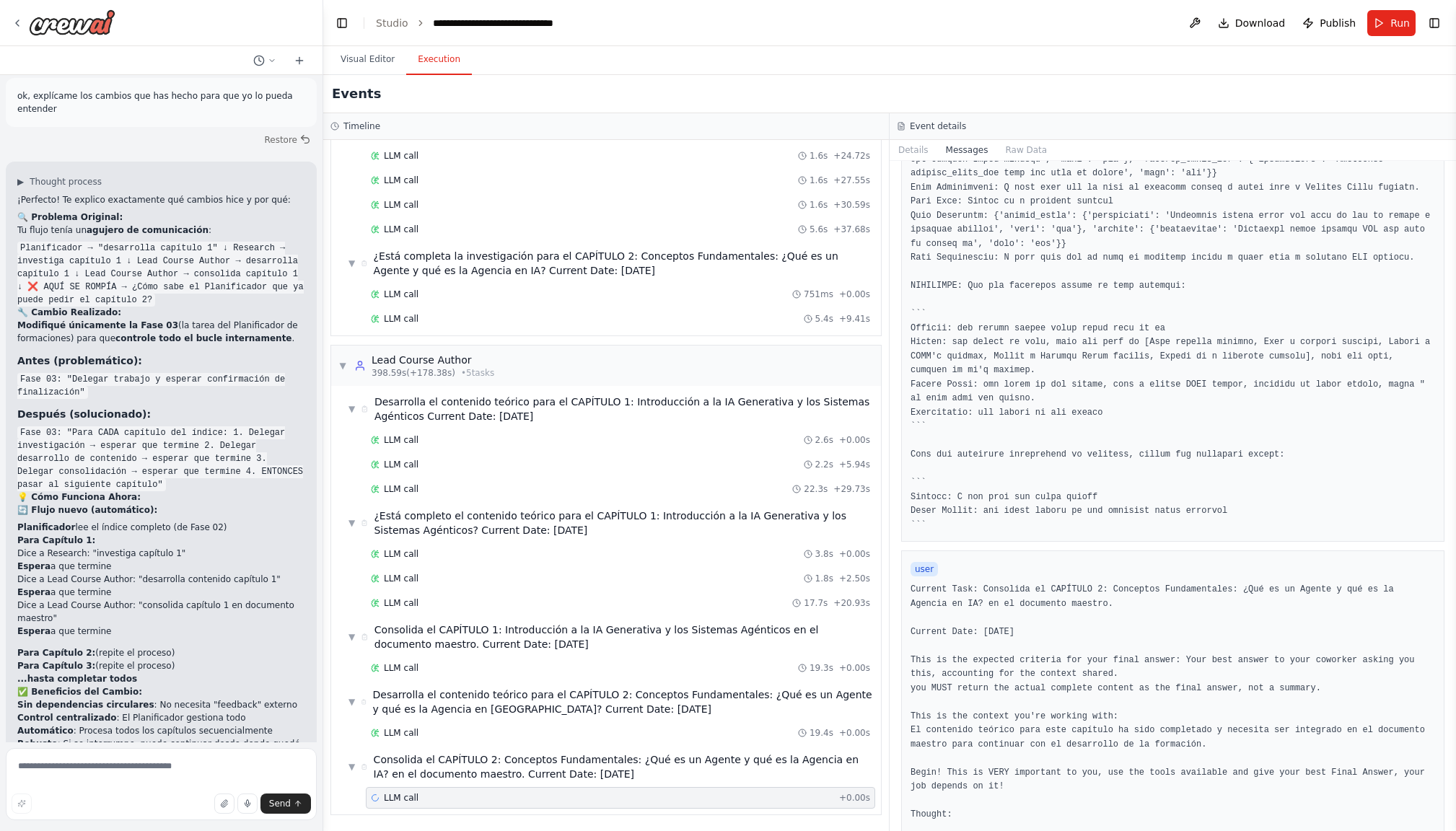
scroll to position [0, 0]
click at [1028, 152] on button "Raw Data" at bounding box center [1025, 150] width 59 height 20
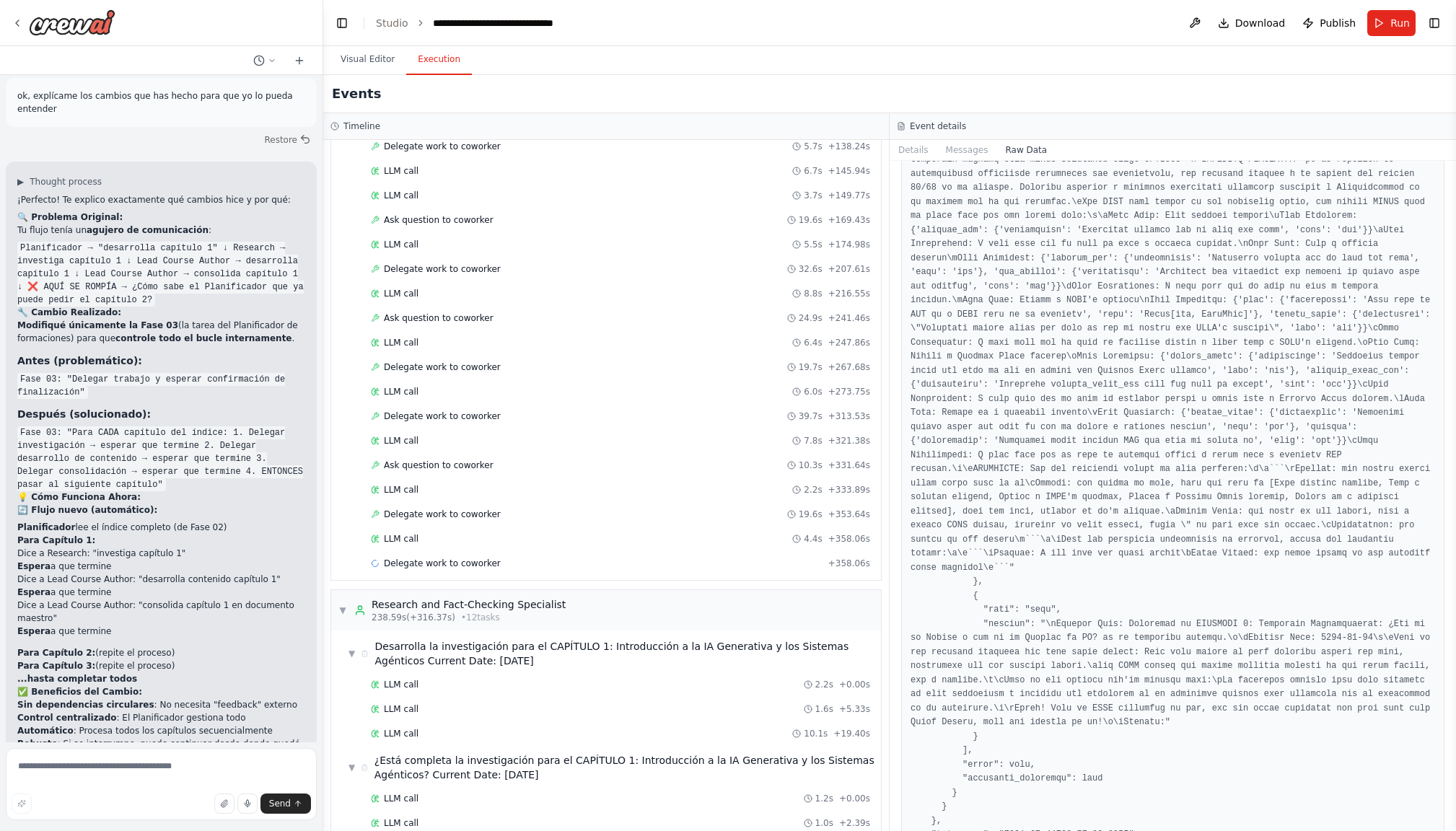
scroll to position [1095, 0]
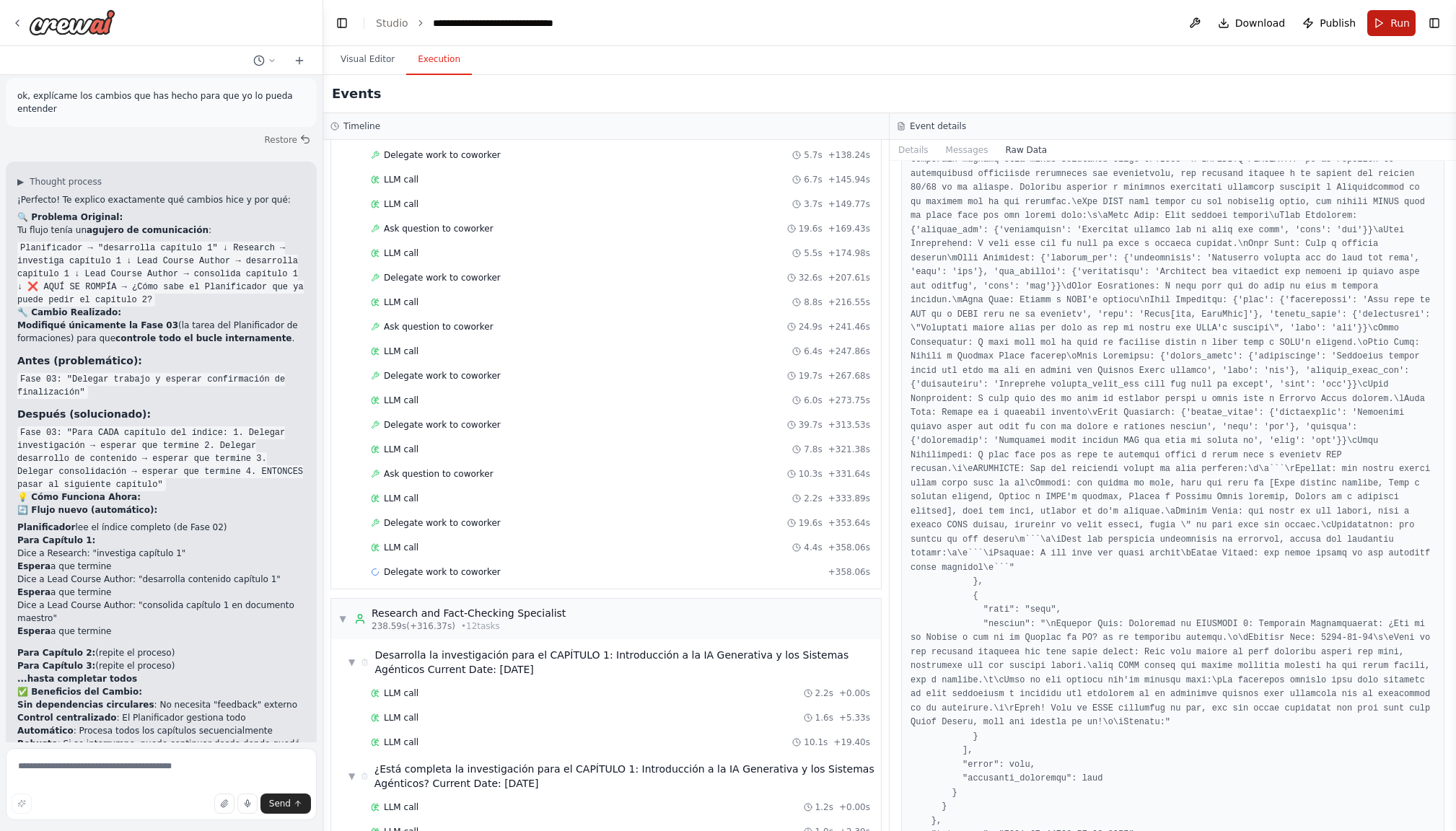
click at [1386, 26] on button "Run" at bounding box center [1391, 23] width 48 height 26
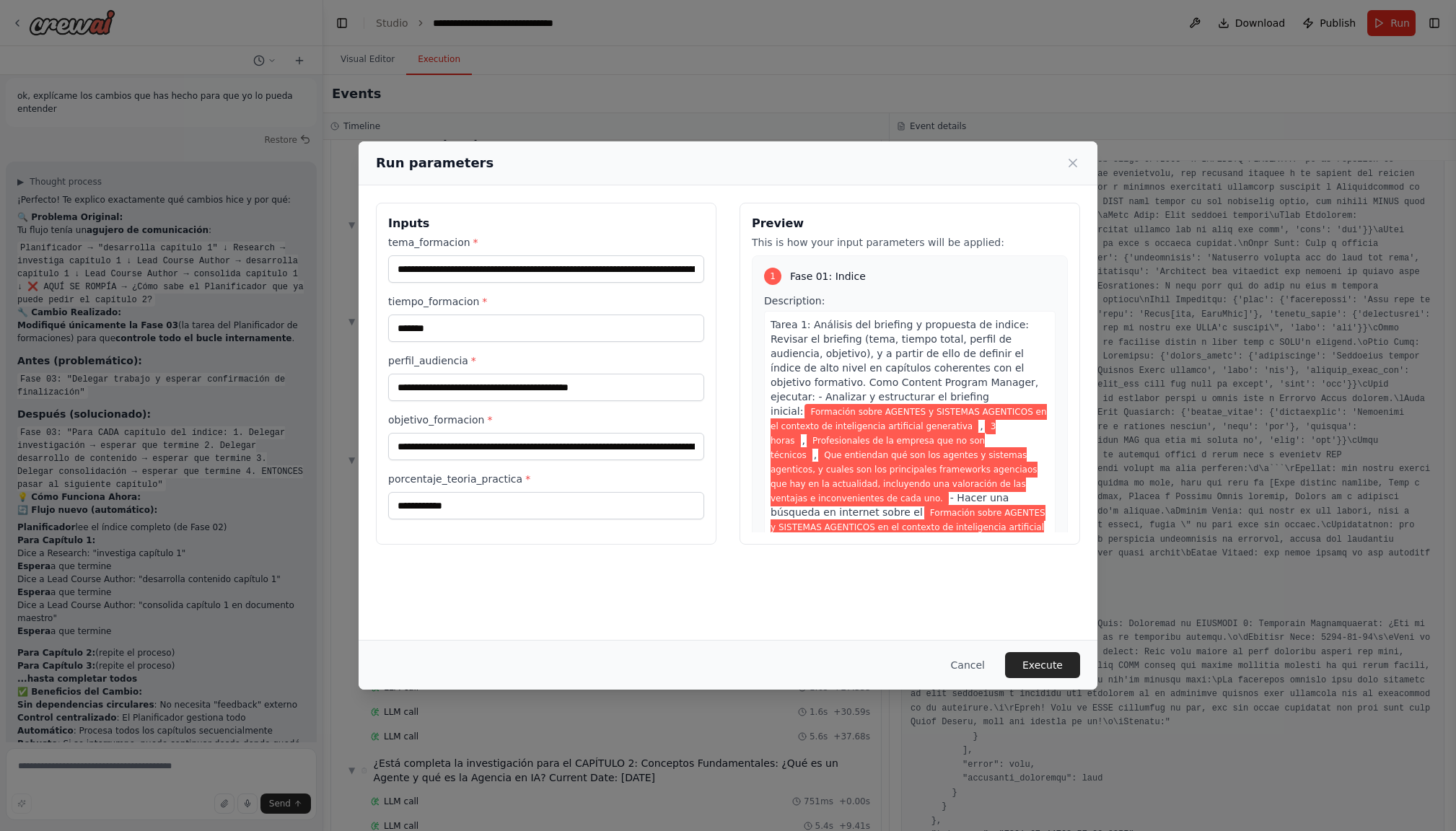
scroll to position [2447, 0]
click at [972, 664] on button "Cancel" at bounding box center [968, 664] width 57 height 26
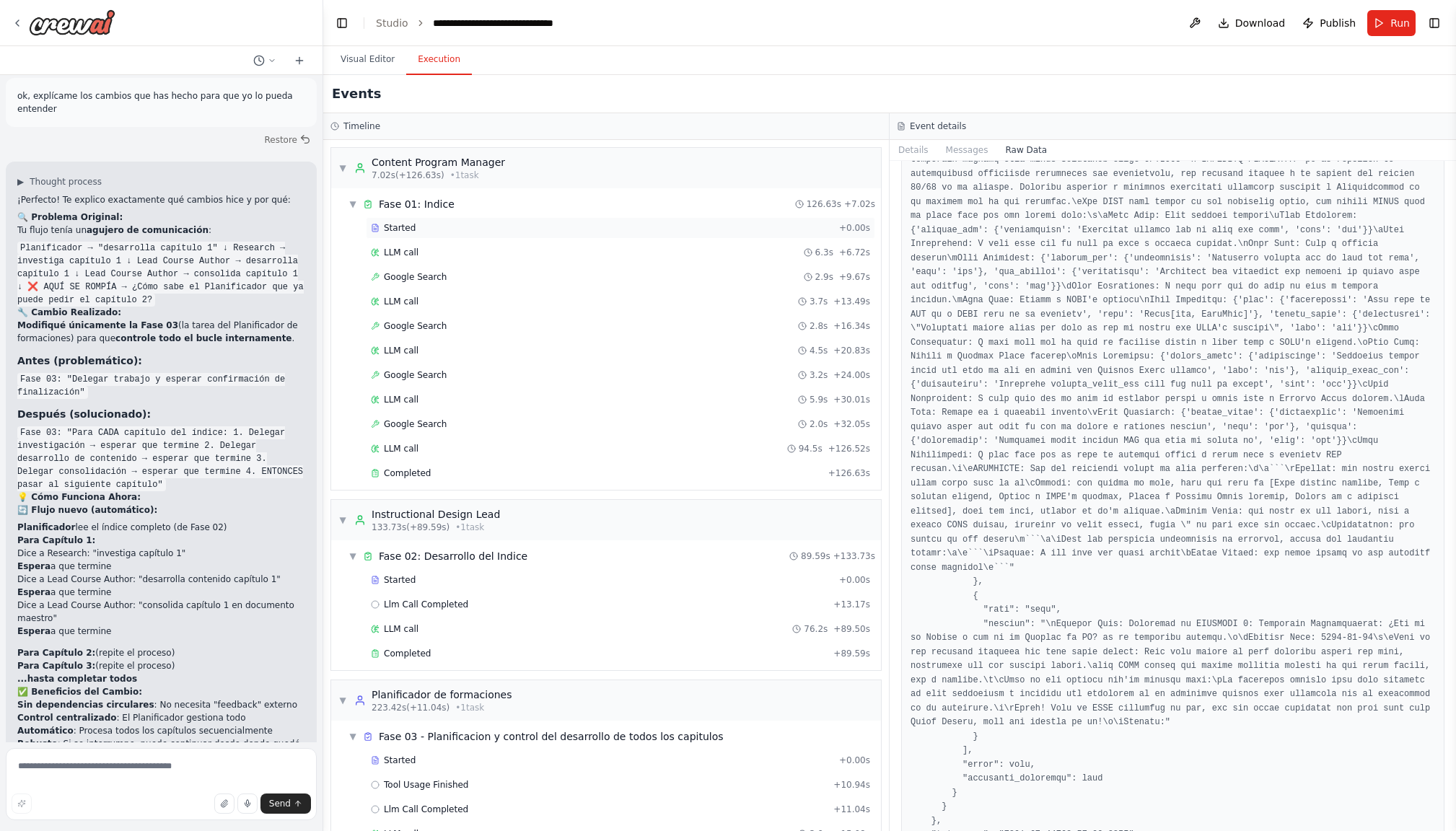
scroll to position [0, 1]
click at [357, 54] on button "Visual Editor" at bounding box center [368, 59] width 77 height 31
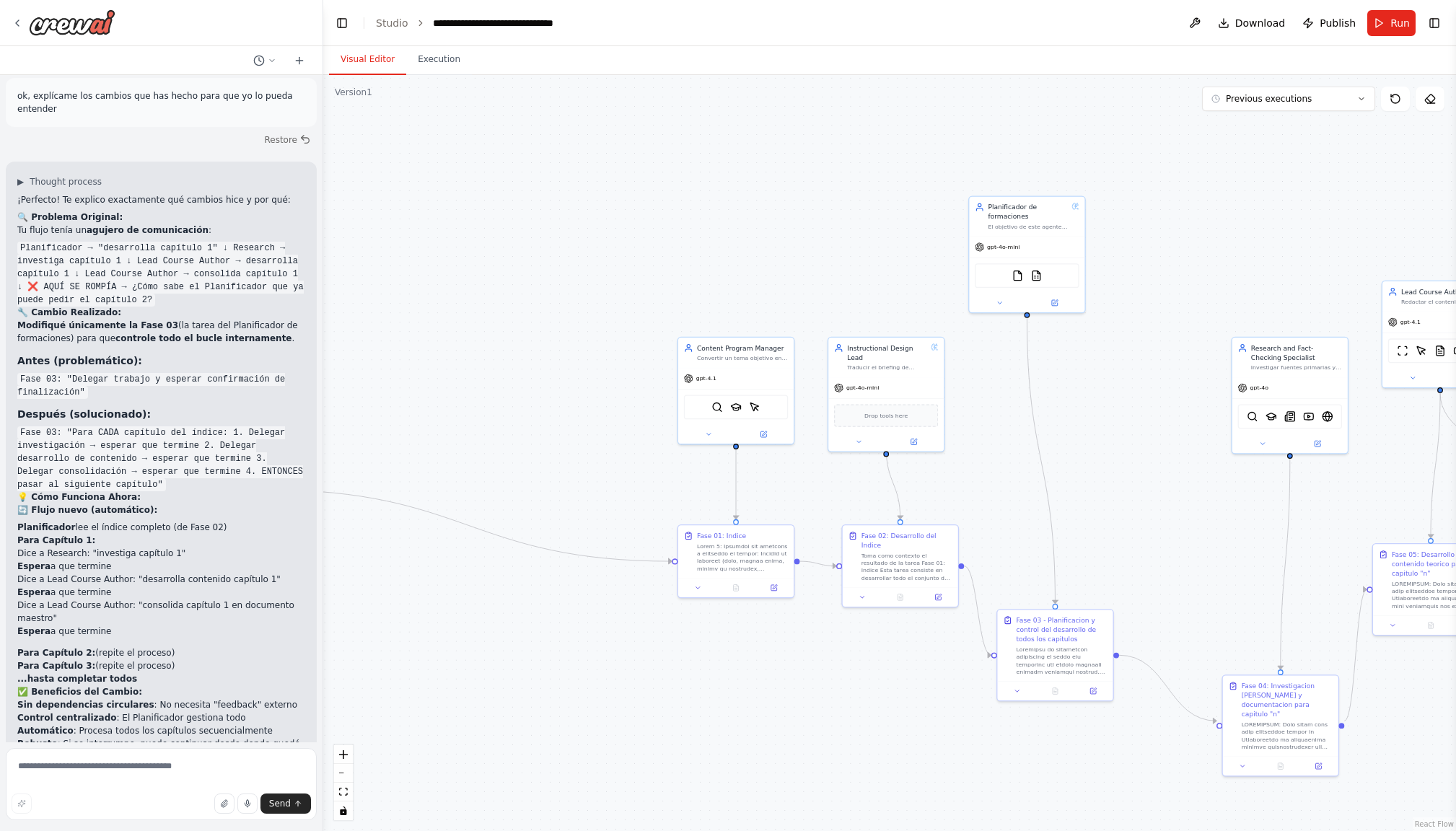
scroll to position [0, 0]
click at [395, 22] on link "Studio" at bounding box center [391, 24] width 33 height 12
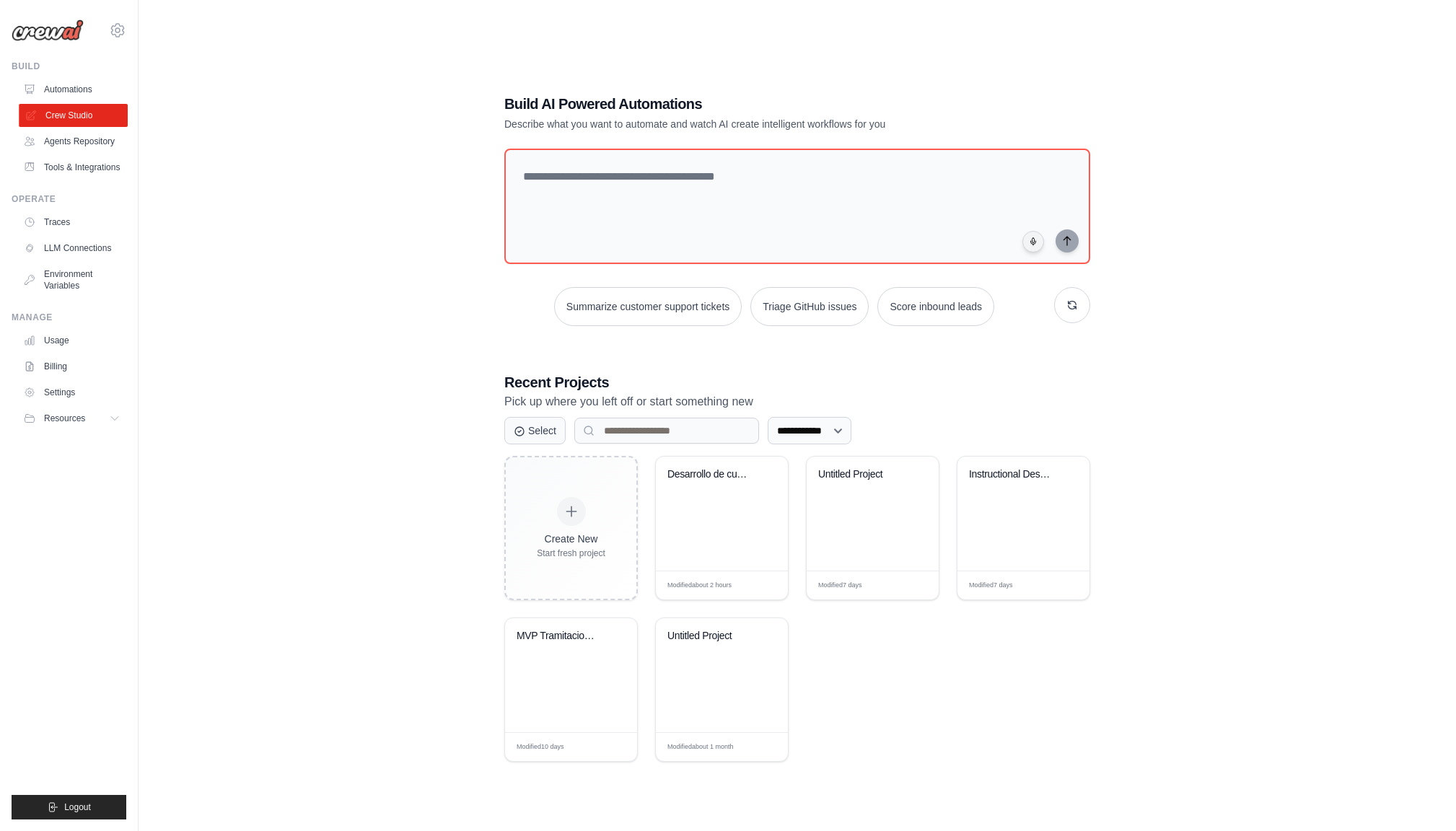
scroll to position [4, 1]
click at [79, 109] on link "Crew Studio" at bounding box center [73, 114] width 108 height 23
click at [63, 90] on link "Automations" at bounding box center [73, 89] width 108 height 23
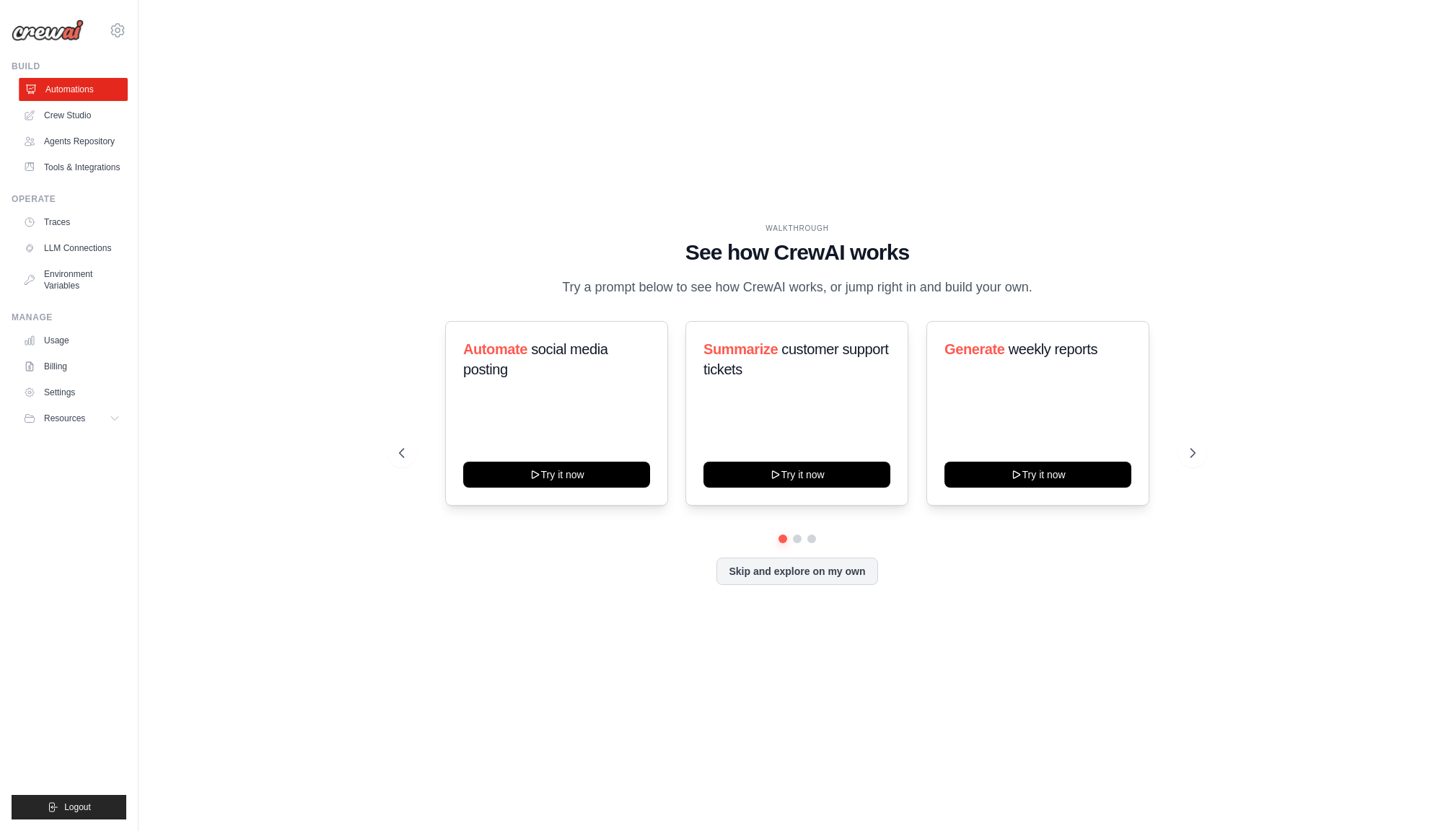
scroll to position [1, 0]
click at [794, 534] on button at bounding box center [797, 539] width 12 height 12
click at [816, 537] on button at bounding box center [811, 539] width 12 height 12
click at [781, 541] on button at bounding box center [783, 538] width 10 height 10
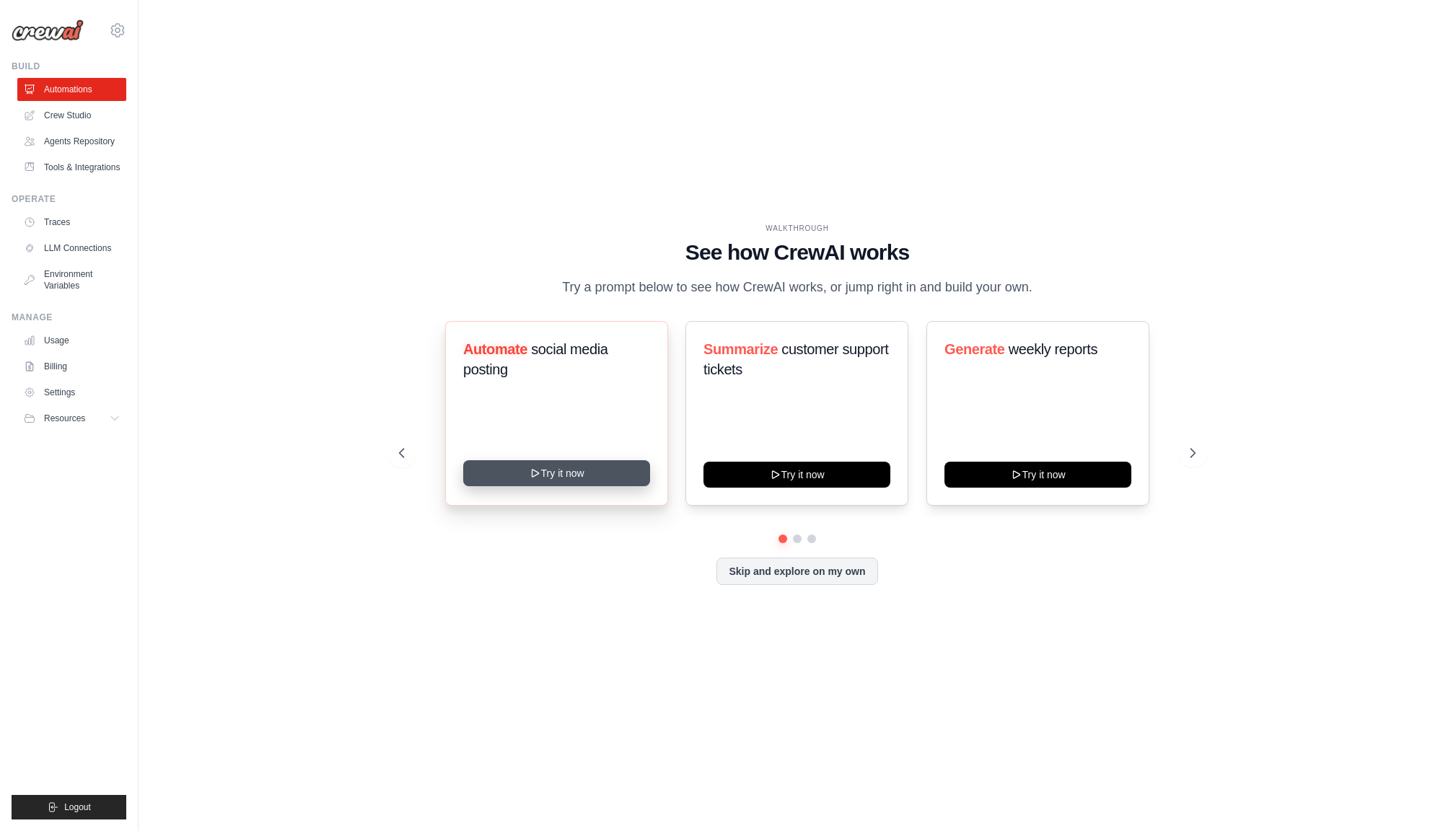
click at [545, 478] on button "Try it now" at bounding box center [557, 473] width 187 height 26
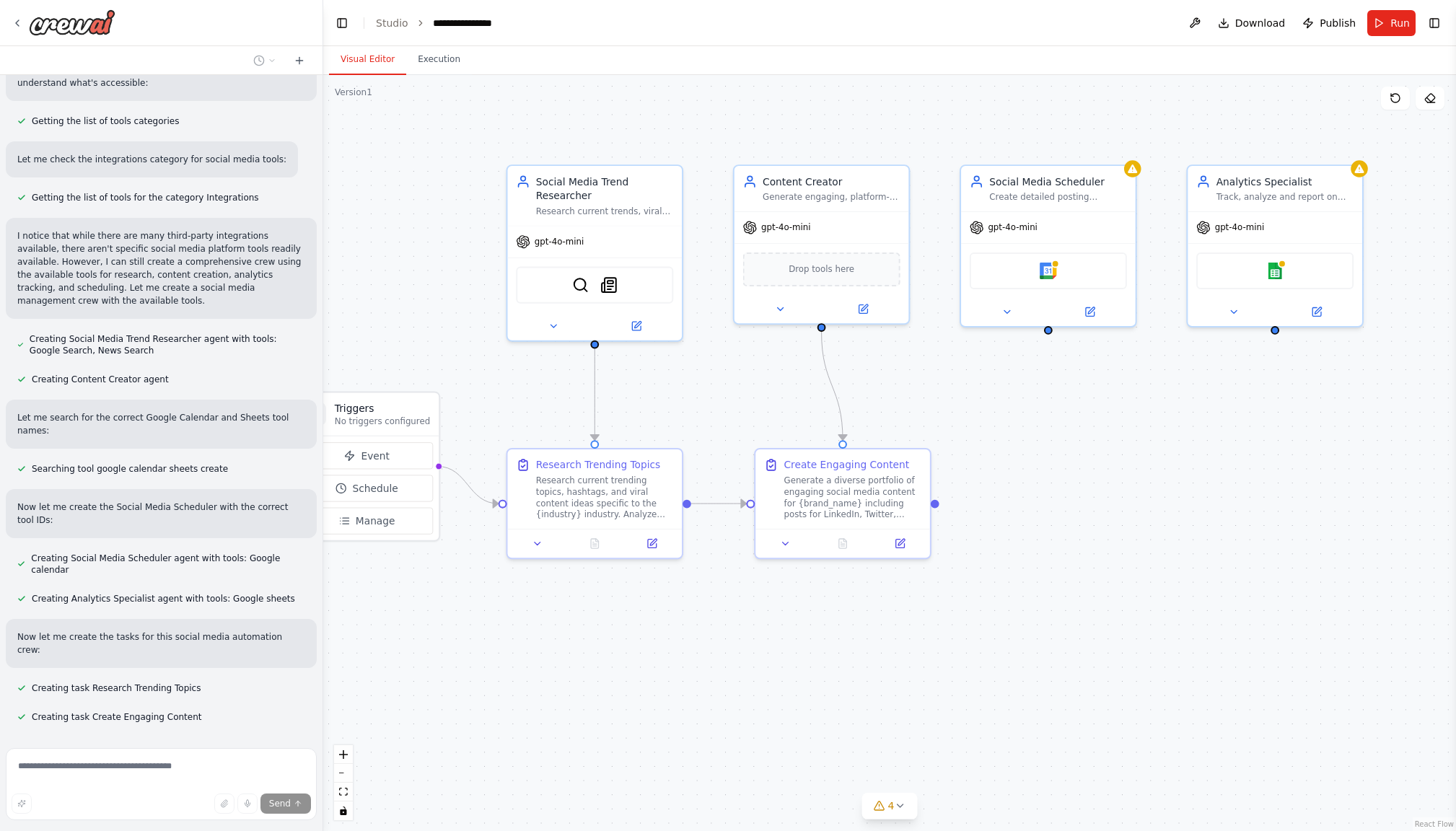
scroll to position [579, 0]
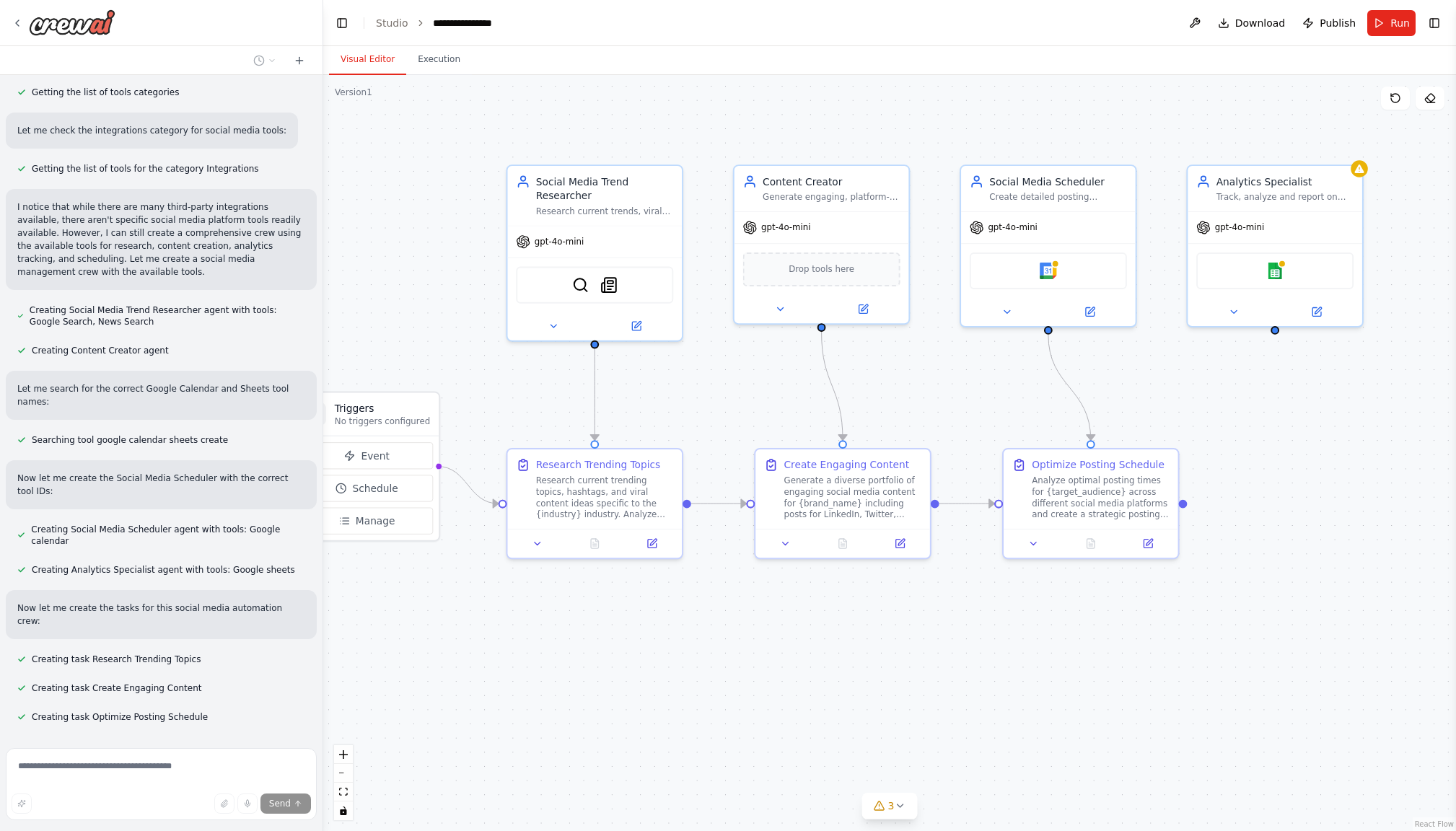
drag, startPoint x: 1198, startPoint y: 475, endPoint x: 1082, endPoint y: 487, distance: 116.6
click at [1082, 487] on div ".deletable-edge-delete-btn { width: 20px; height: 20px; border: 0px solid #ffff…" at bounding box center [889, 452] width 1133 height 756
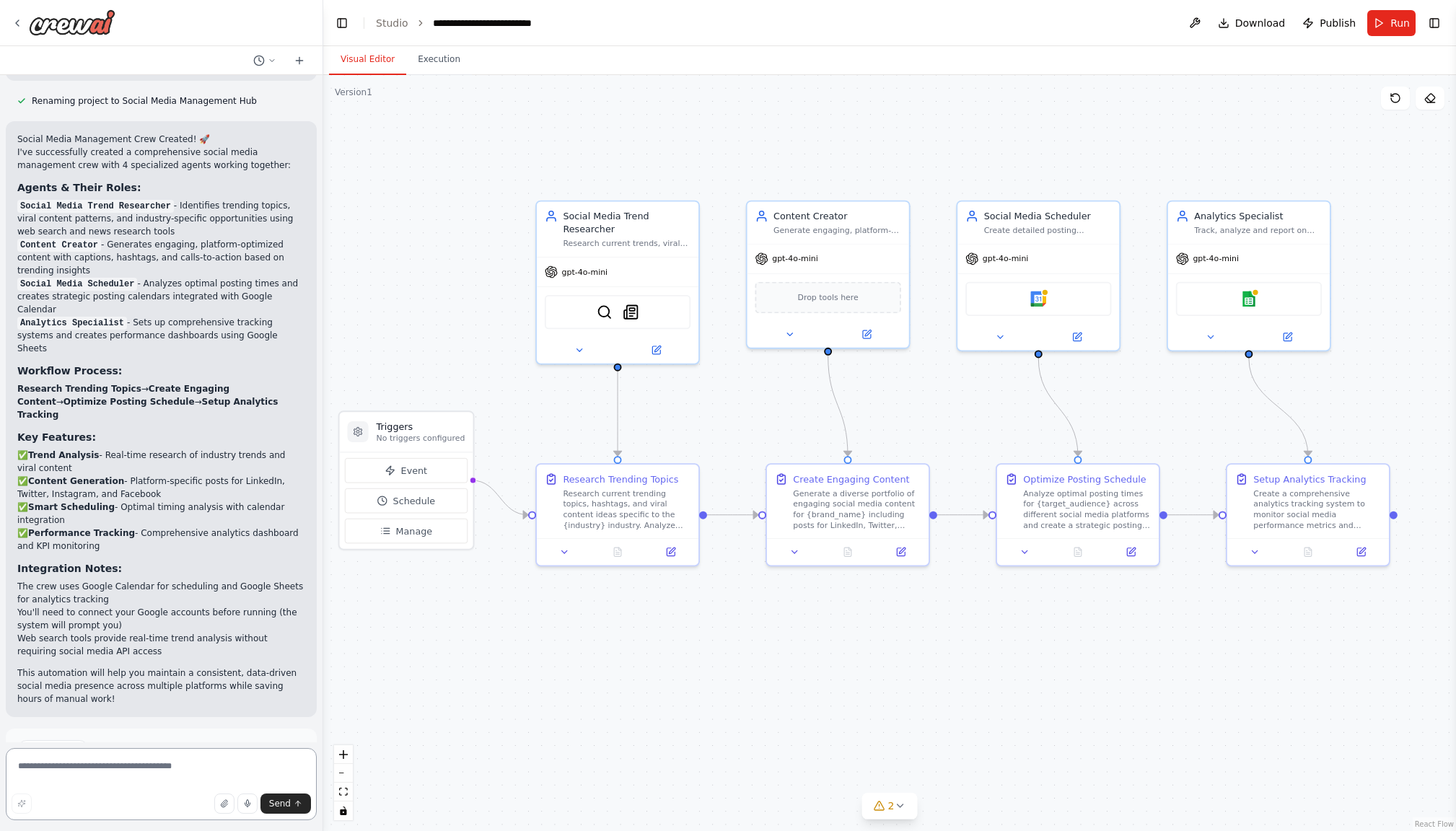
scroll to position [1416, 0]
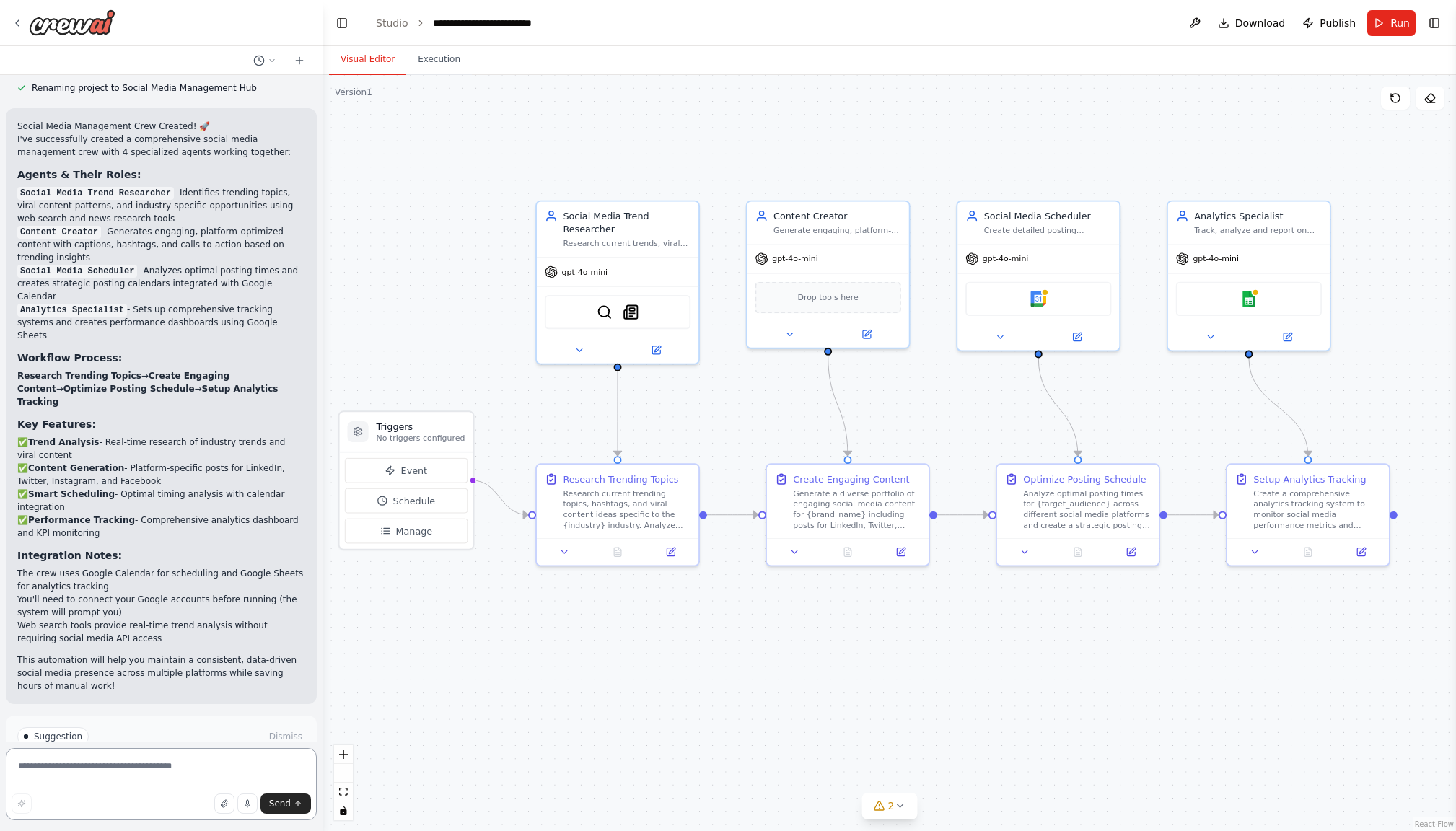
click at [125, 769] on textarea at bounding box center [161, 784] width 311 height 72
click at [96, 761] on textarea at bounding box center [161, 784] width 311 height 72
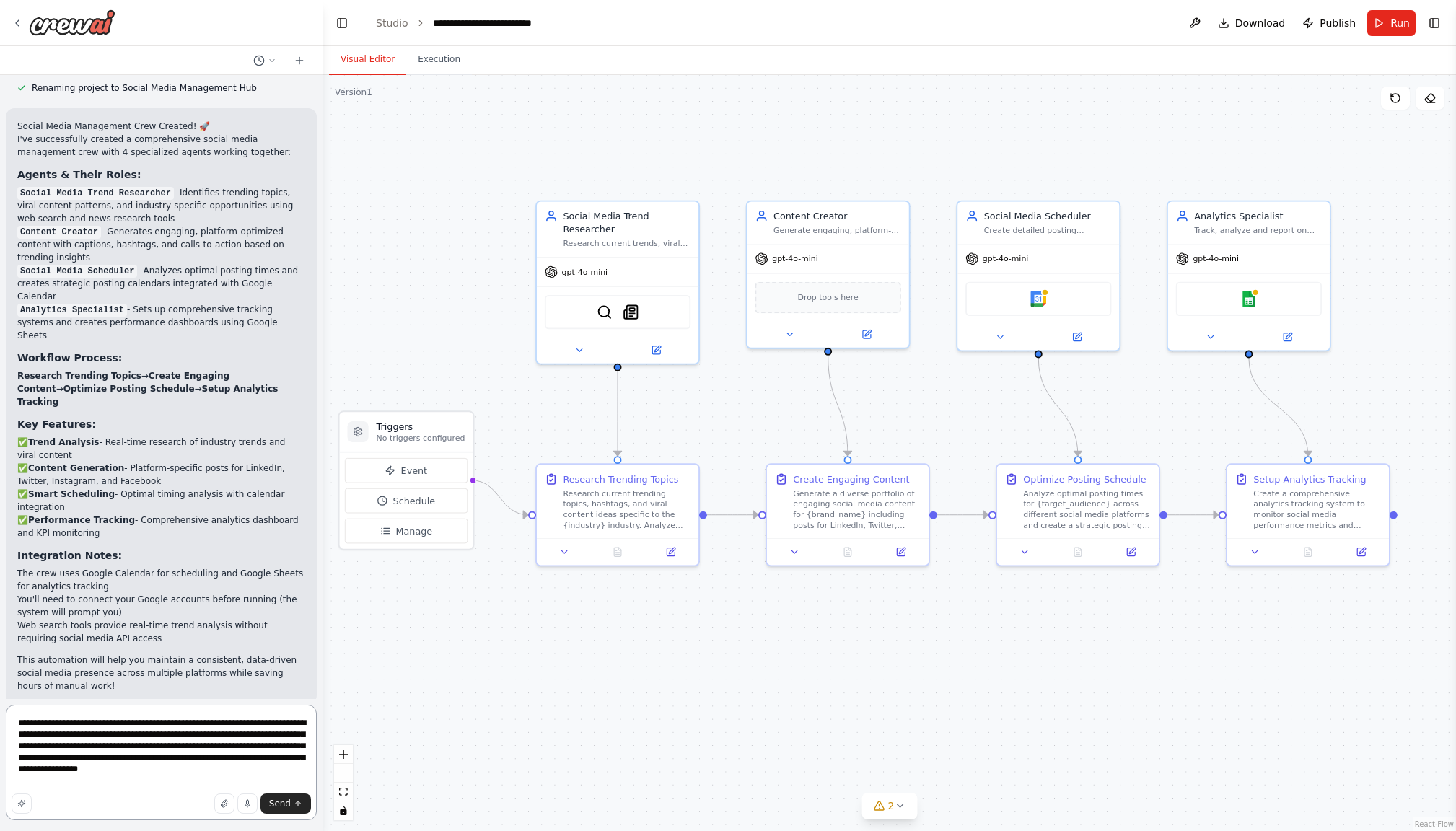
type textarea "**********"
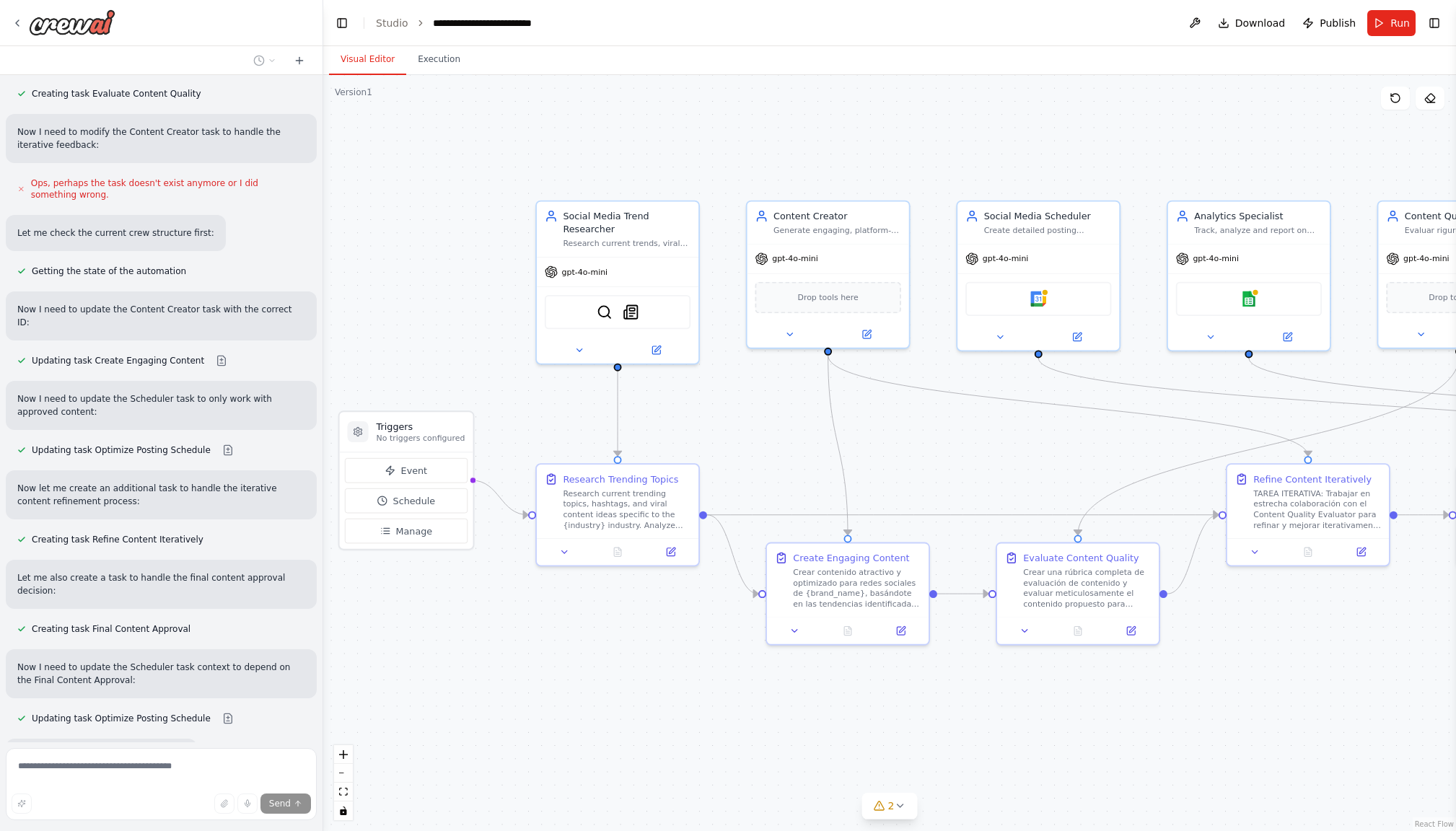
scroll to position [2403, 0]
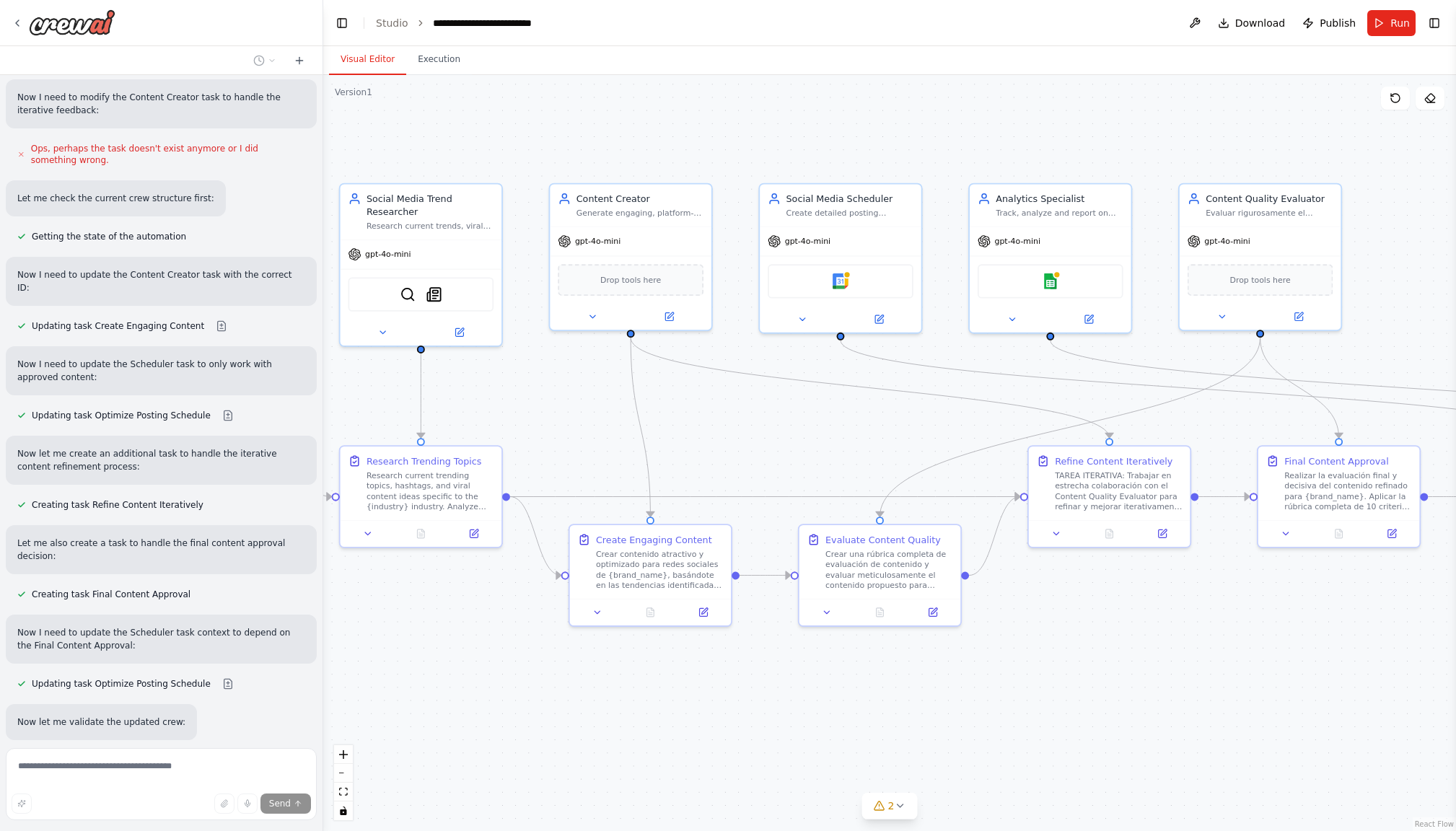
drag, startPoint x: 760, startPoint y: 710, endPoint x: 556, endPoint y: 695, distance: 204.6
click at [556, 690] on div ".deletable-edge-delete-btn { width: 20px; height: 20px; border: 0px solid #ffff…" at bounding box center [889, 452] width 1133 height 756
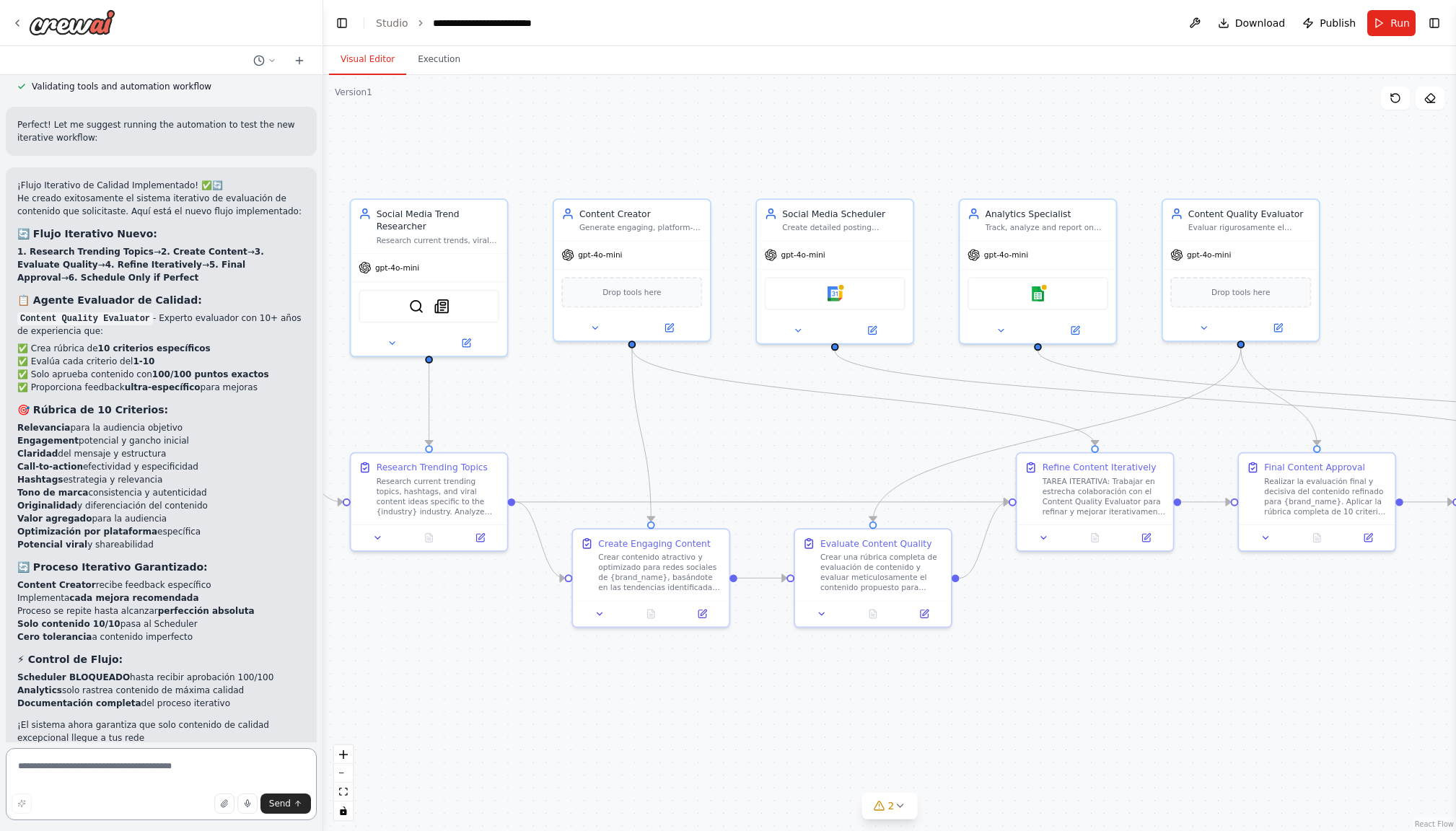
scroll to position [3090, 0]
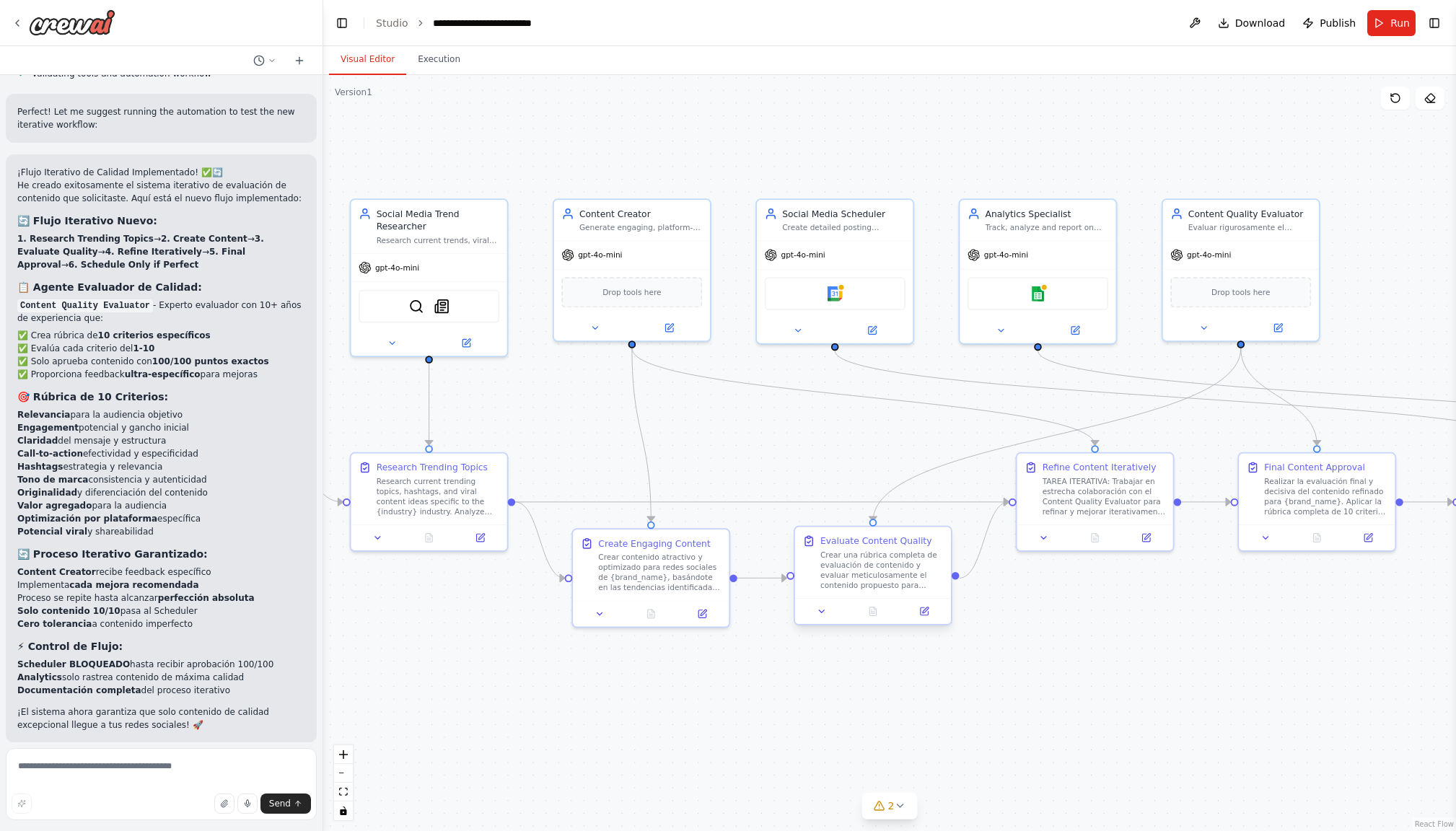
click at [861, 575] on div "Crear una rúbrica completa de evaluación de contenido y evaluar meticulosamente…" at bounding box center [881, 570] width 123 height 40
drag, startPoint x: 856, startPoint y: 558, endPoint x: 841, endPoint y: 575, distance: 22.7
click at [841, 575] on div "Crear una rúbrica completa de evaluación de contenido y evaluar meticulosamente…" at bounding box center [868, 583] width 123 height 40
click at [1078, 508] on div "TAREA ITERATIVA: Trabajar en estrecha colaboración con el Content Quality Evalu…" at bounding box center [1103, 494] width 123 height 40
click at [1144, 534] on icon at bounding box center [1146, 535] width 8 height 8
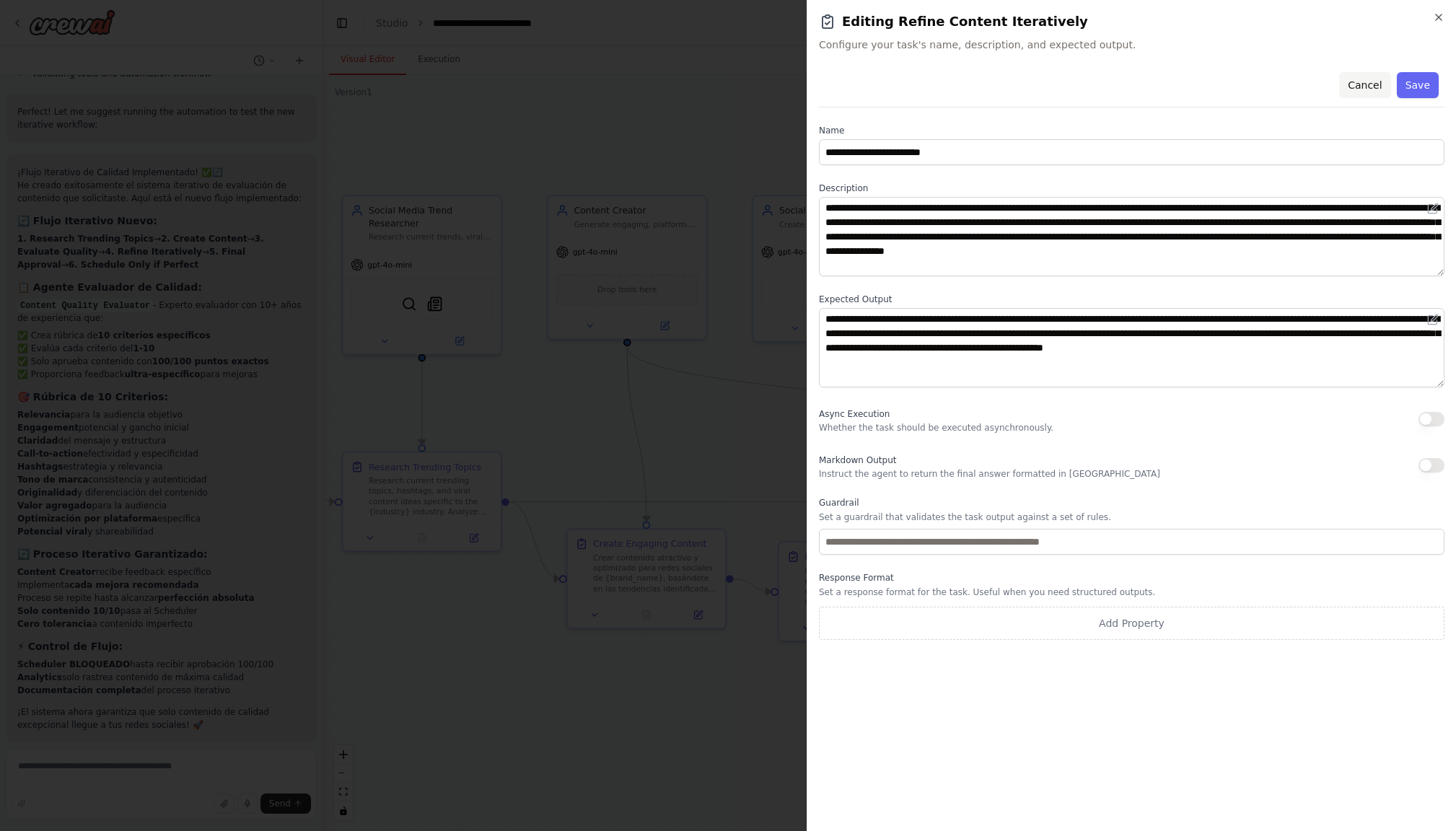
scroll to position [1, 0]
click at [1436, 18] on icon "button" at bounding box center [1438, 18] width 12 height 12
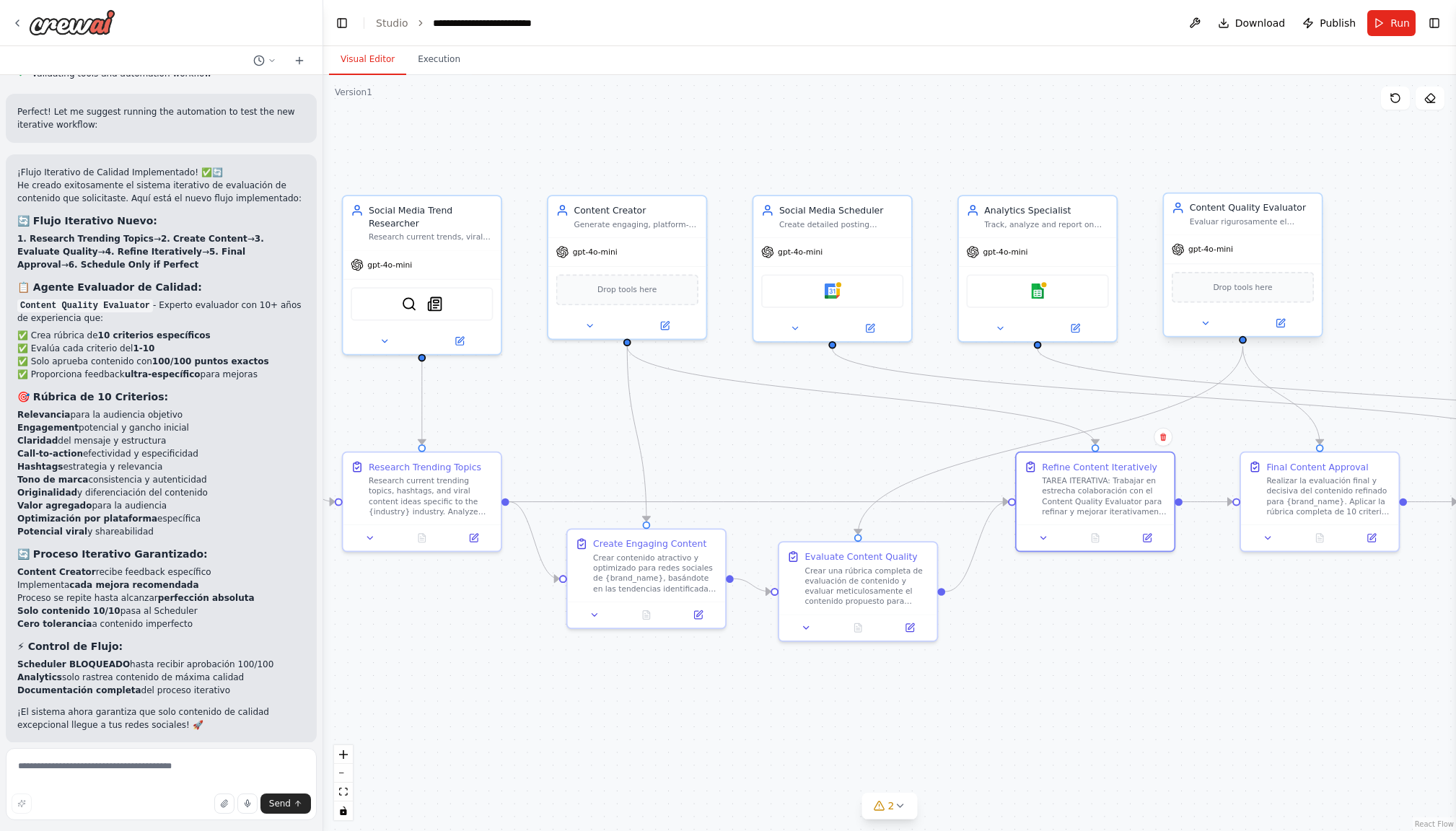
scroll to position [0, 0]
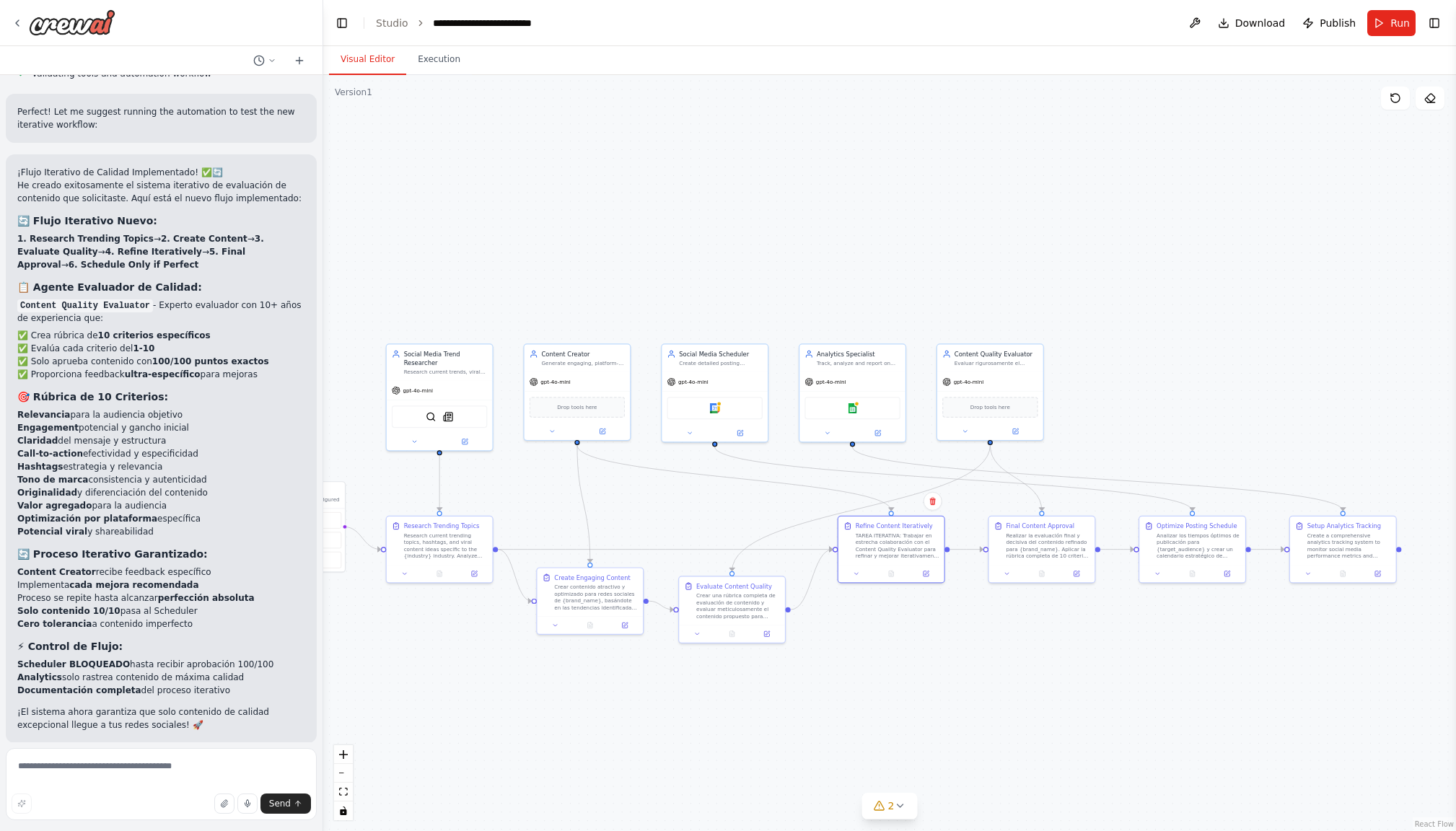
drag, startPoint x: 1058, startPoint y: 674, endPoint x: 946, endPoint y: 669, distance: 112.1
click at [946, 669] on div ".deletable-edge-delete-btn { width: 20px; height: 20px; border: 0px solid #ffff…" at bounding box center [889, 452] width 1133 height 756
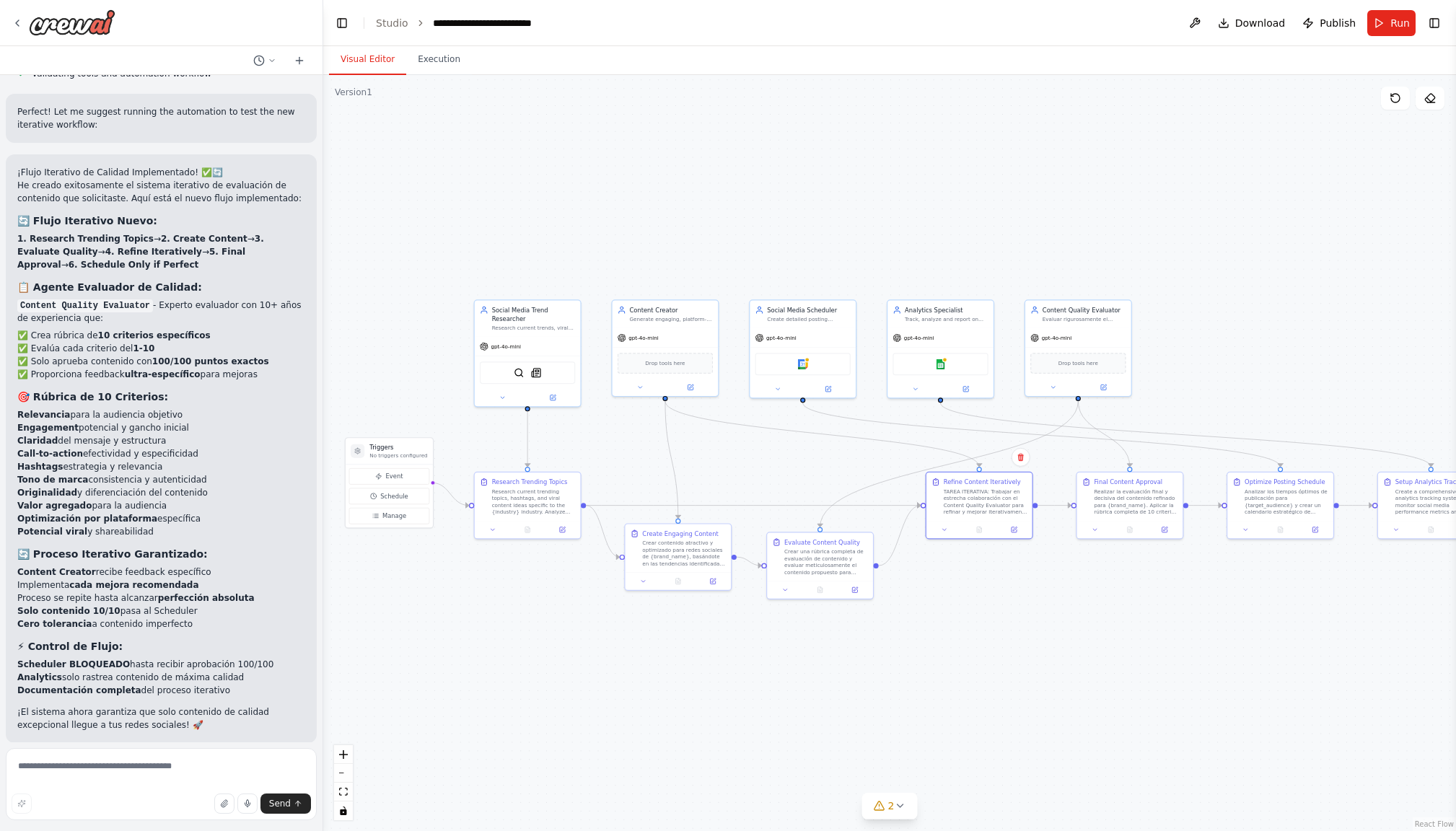
drag, startPoint x: 755, startPoint y: 690, endPoint x: 843, endPoint y: 647, distance: 97.9
click at [843, 647] on div ".deletable-edge-delete-btn { width: 20px; height: 20px; border: 0px solid #ffff…" at bounding box center [889, 452] width 1133 height 756
click at [18, 24] on icon at bounding box center [17, 23] width 3 height 6
